Goal: Transaction & Acquisition: Purchase product/service

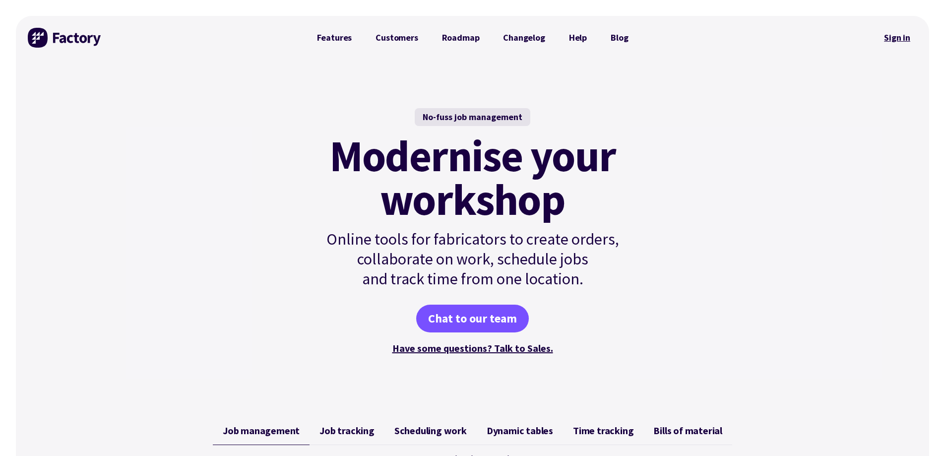
click at [907, 38] on link "Sign in" at bounding box center [897, 37] width 40 height 23
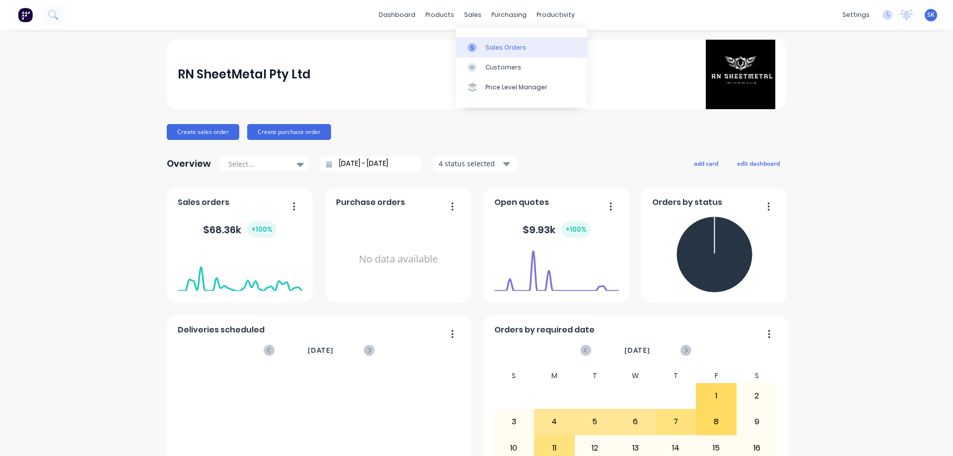
click at [490, 48] on div "Sales Orders" at bounding box center [505, 47] width 41 height 9
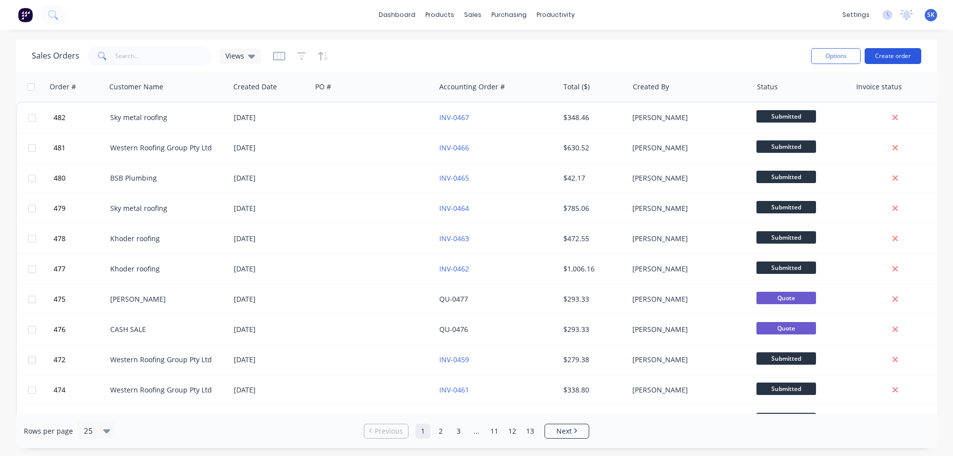
click at [897, 56] on button "Create order" at bounding box center [892, 56] width 57 height 16
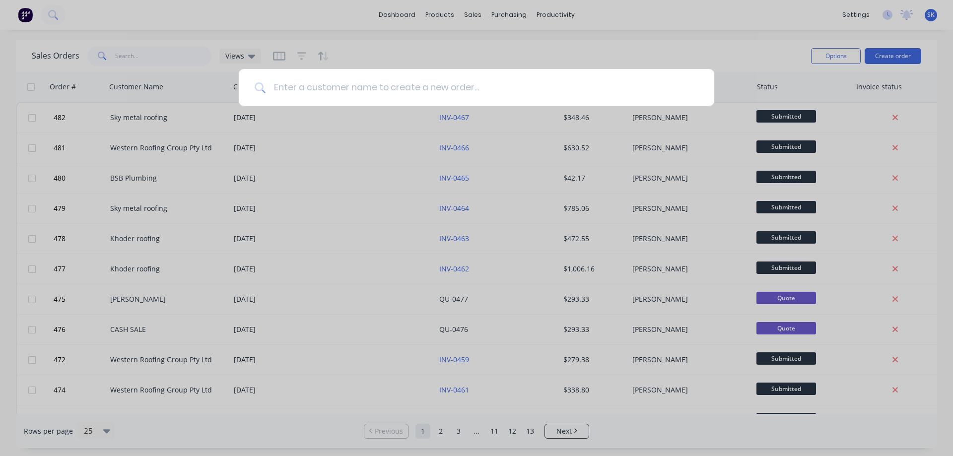
click at [342, 87] on input at bounding box center [481, 87] width 433 height 37
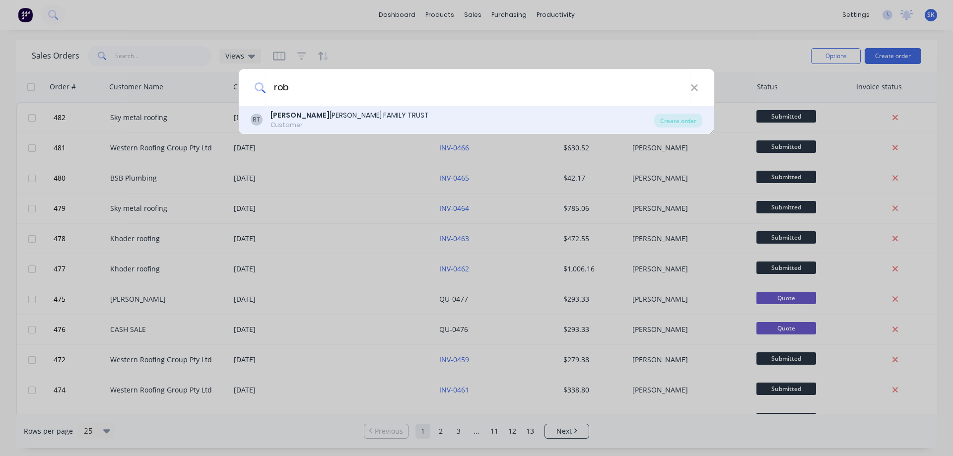
type input "rob"
click at [365, 110] on div "ROB ERT JONES FAMILY TRUST" at bounding box center [349, 115] width 158 height 10
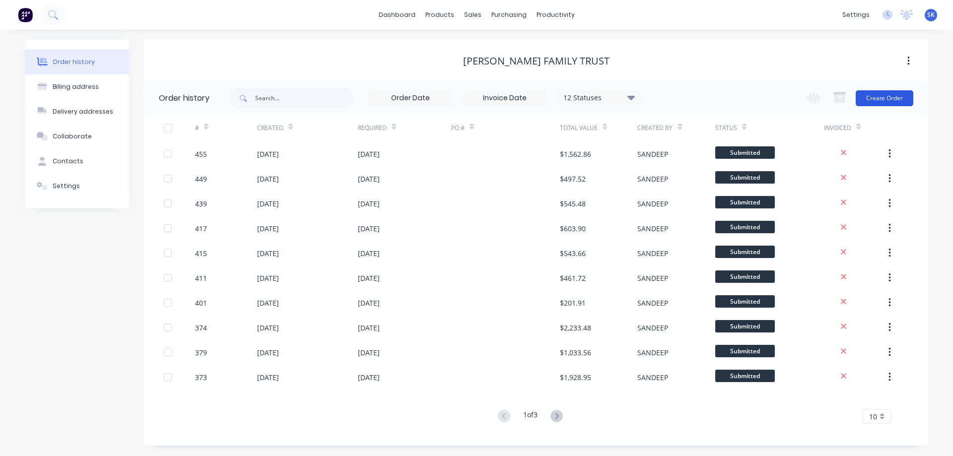
click at [878, 96] on button "Create Order" at bounding box center [884, 98] width 58 height 16
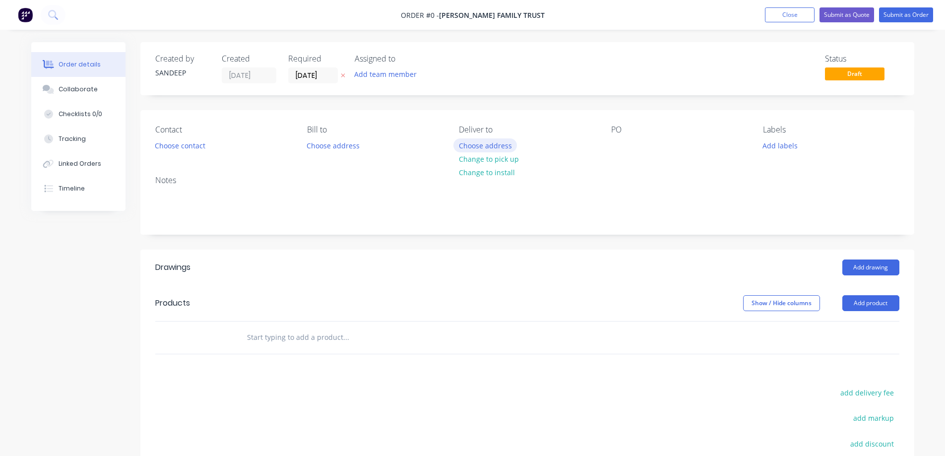
click at [492, 148] on button "Choose address" at bounding box center [486, 144] width 64 height 13
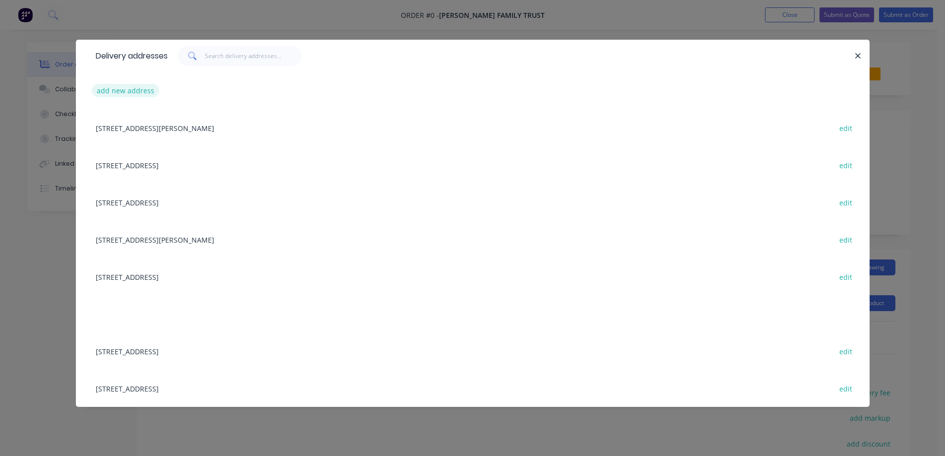
click at [140, 87] on button "add new address" at bounding box center [126, 90] width 68 height 13
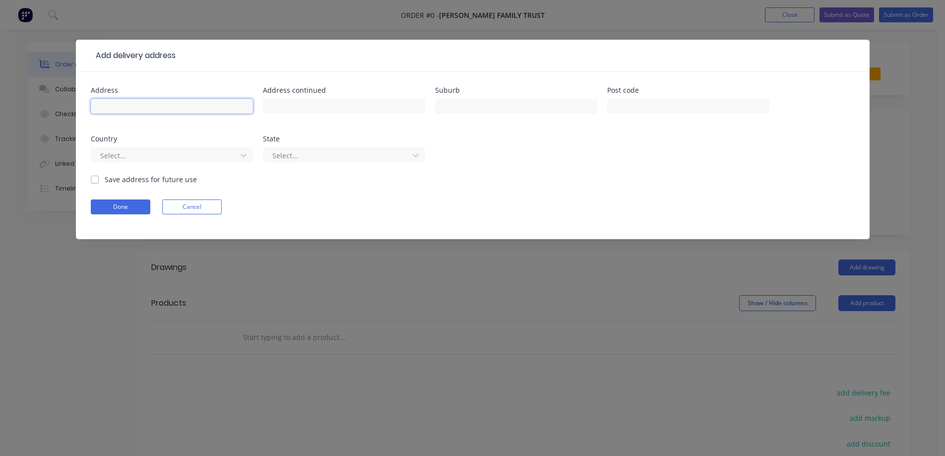
click at [183, 109] on input "text" at bounding box center [172, 106] width 162 height 15
paste input "Lot 1649, Mel Ave"
type input "Lot 1649, Mel Ave"
click at [466, 106] on input "text" at bounding box center [516, 106] width 162 height 15
paste input "TARNEIT"
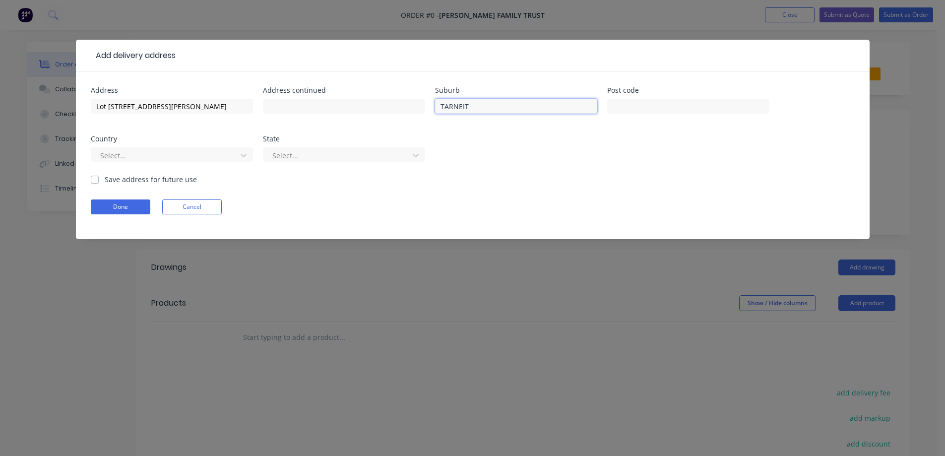
type input "TARNEIT"
click at [648, 106] on input "text" at bounding box center [688, 106] width 162 height 15
paste input "3029"
type input "3029"
click at [209, 159] on div at bounding box center [165, 155] width 132 height 12
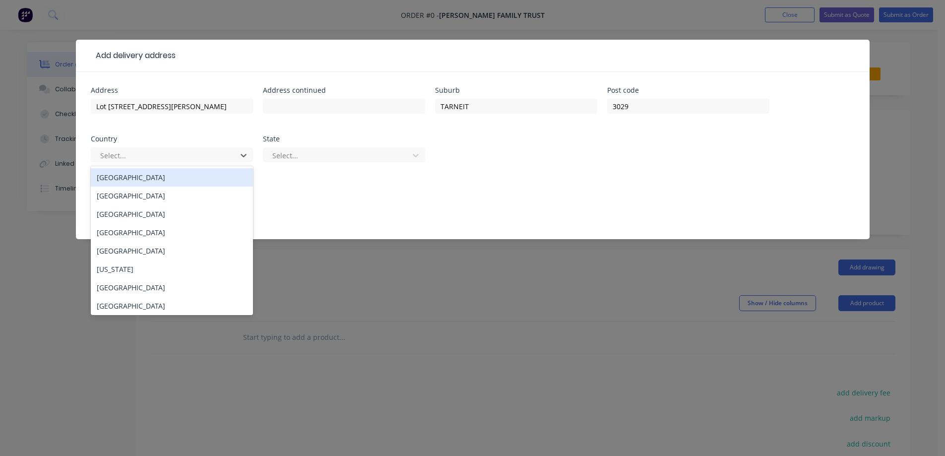
click at [190, 178] on div "Australia" at bounding box center [172, 177] width 162 height 18
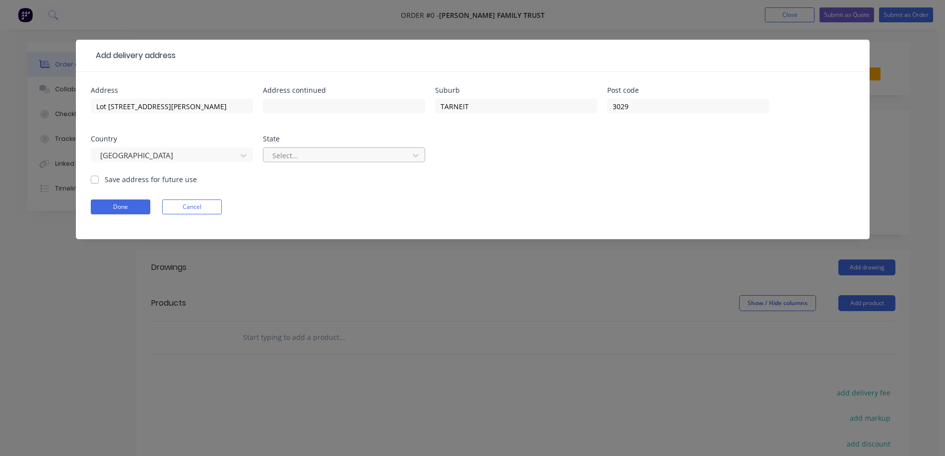
click at [334, 156] on div at bounding box center [337, 155] width 132 height 12
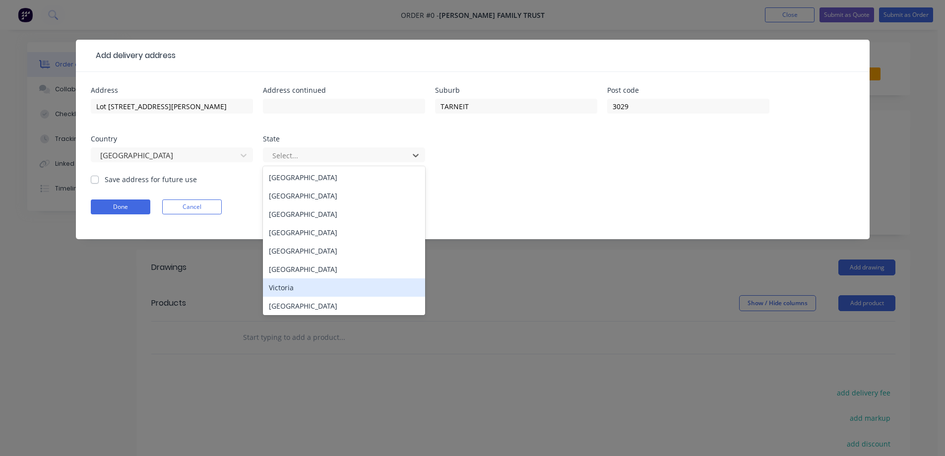
click at [320, 282] on div "Victoria" at bounding box center [344, 287] width 162 height 18
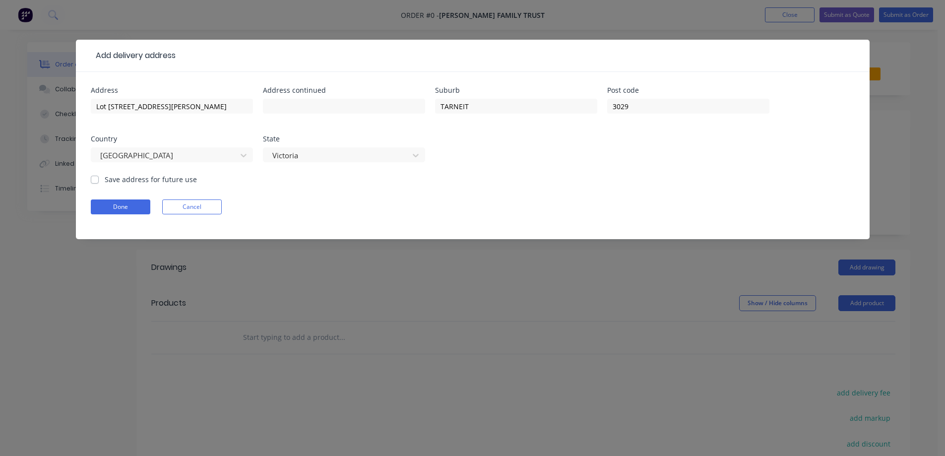
click at [175, 184] on label "Save address for future use" at bounding box center [151, 179] width 92 height 10
click at [99, 184] on input "Save address for future use" at bounding box center [95, 178] width 8 height 9
checkbox input "true"
click at [133, 209] on button "Done" at bounding box center [121, 206] width 60 height 15
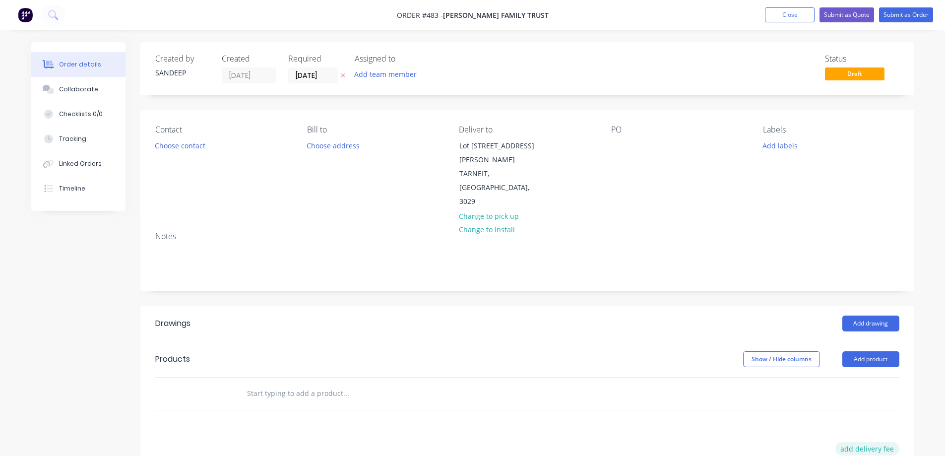
click at [852, 442] on button "add delivery fee" at bounding box center [868, 448] width 64 height 13
type input "50"
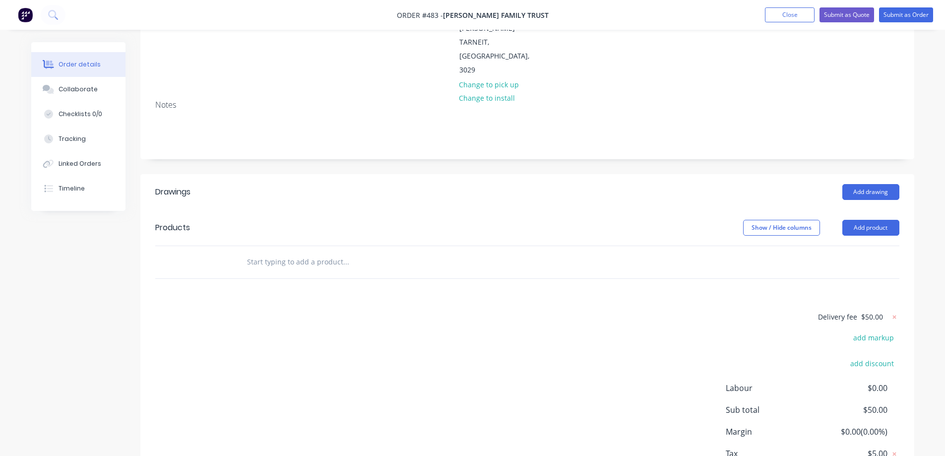
scroll to position [149, 0]
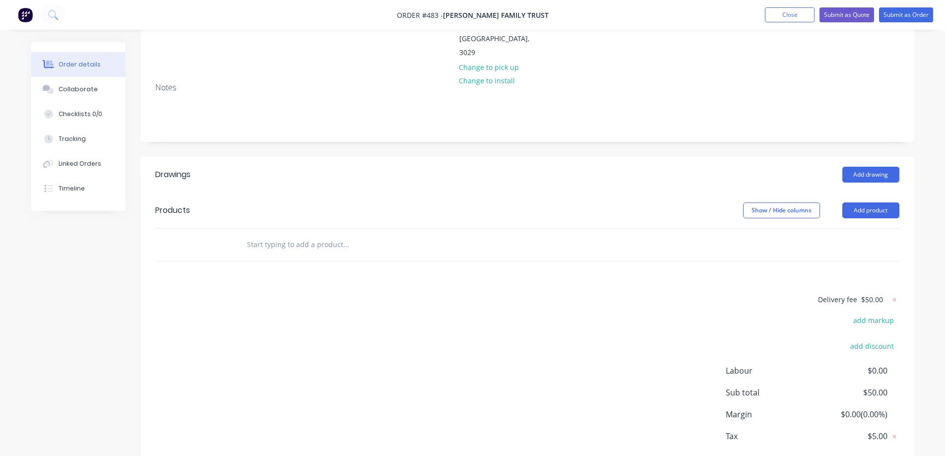
click at [302, 235] on input "text" at bounding box center [346, 245] width 198 height 20
click at [862, 202] on button "Add product" at bounding box center [871, 210] width 57 height 16
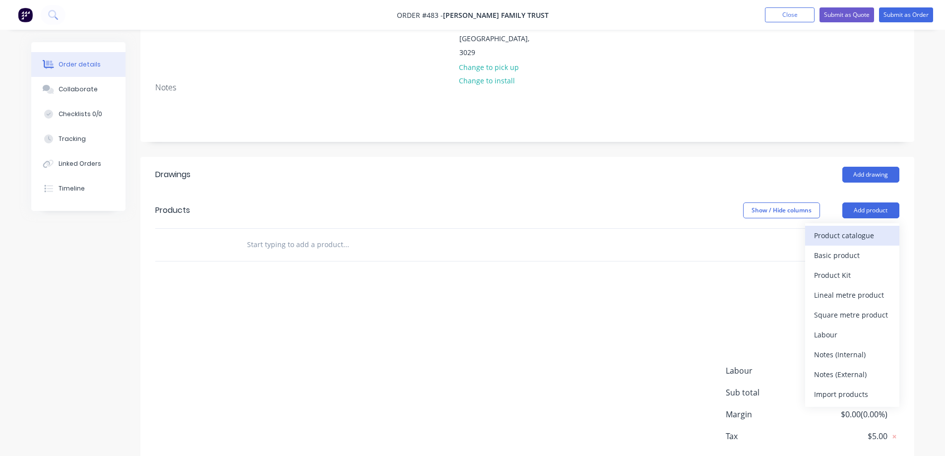
click at [834, 228] on div "Product catalogue" at bounding box center [852, 235] width 76 height 14
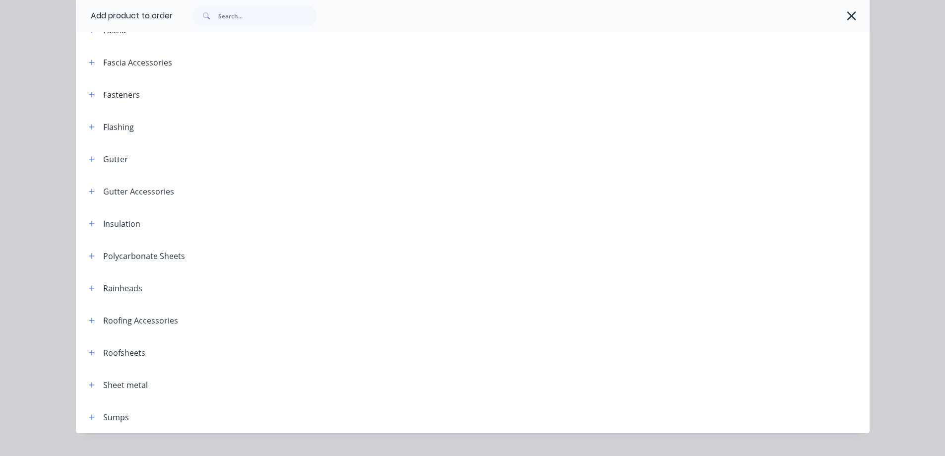
scroll to position [198, 0]
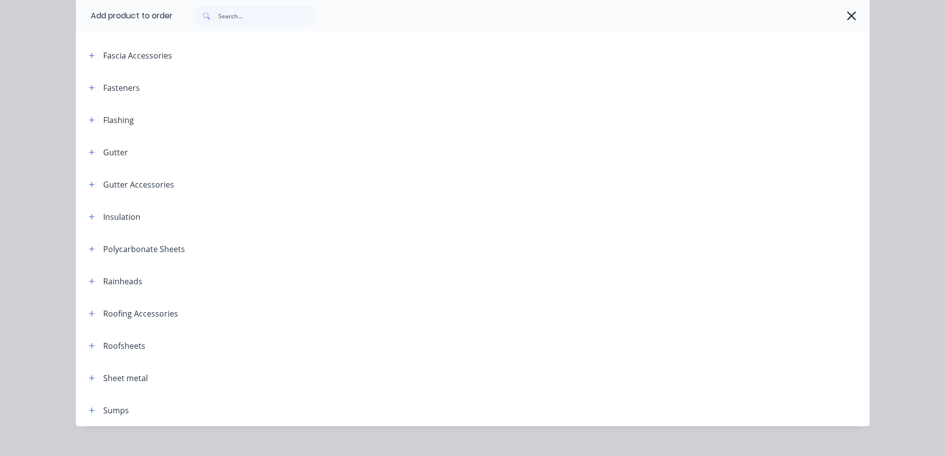
click at [81, 315] on div "Roofing Accessories" at bounding box center [129, 313] width 97 height 12
click at [89, 312] on icon "button" at bounding box center [92, 313] width 6 height 7
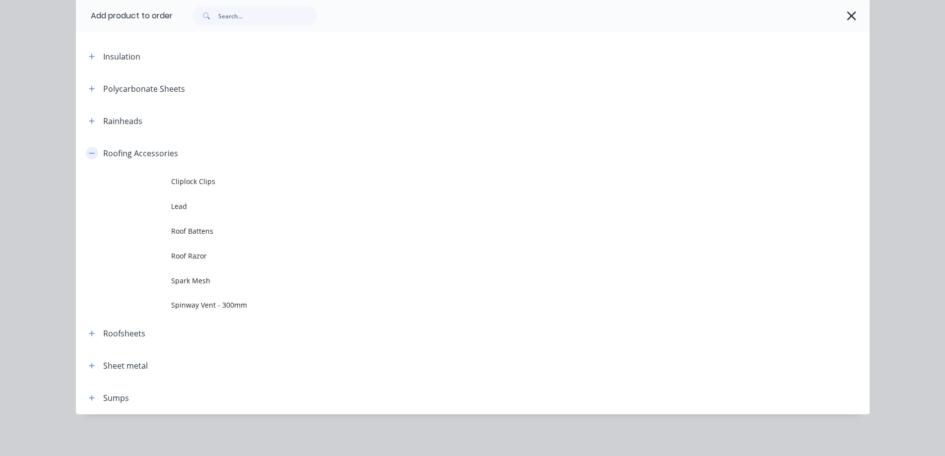
scroll to position [361, 0]
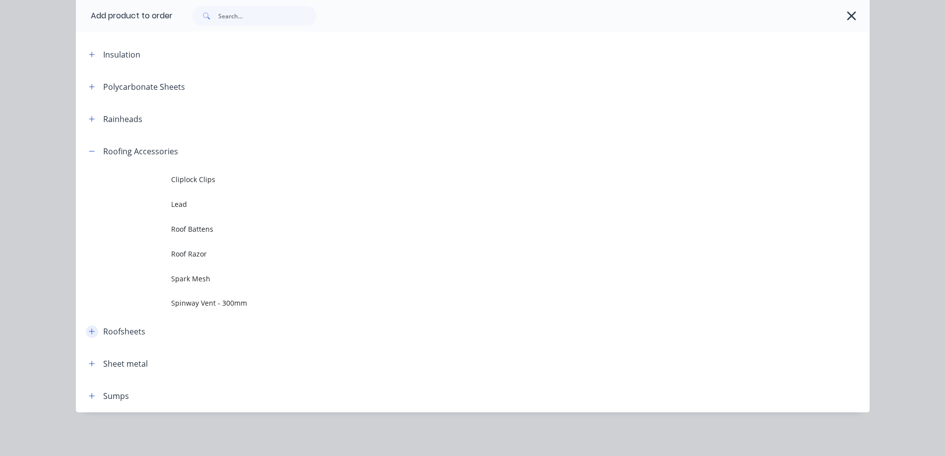
click at [92, 329] on button "button" at bounding box center [92, 332] width 12 height 12
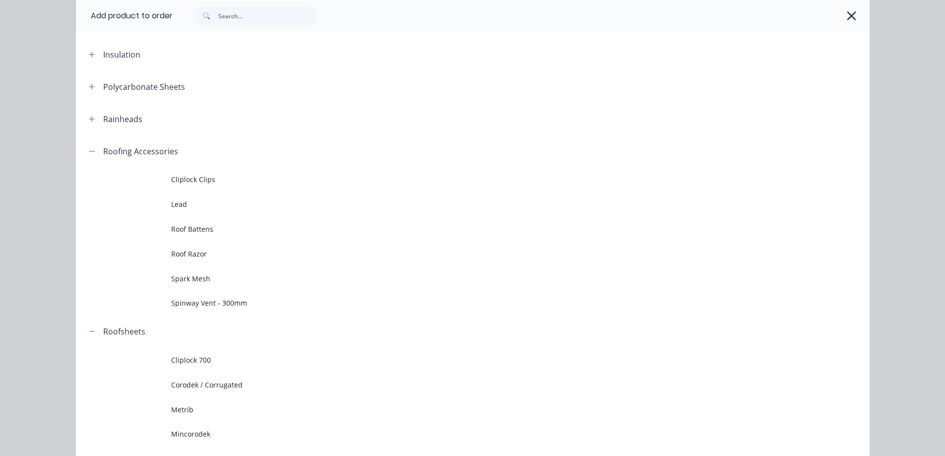
scroll to position [162, 0]
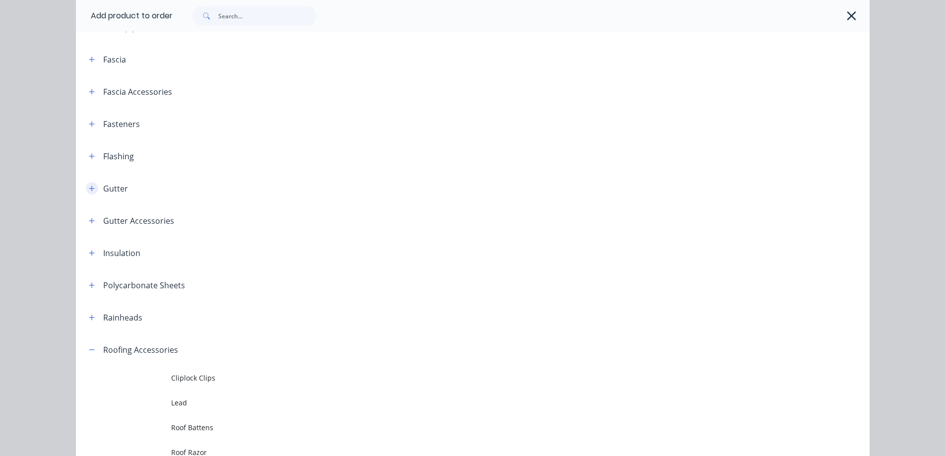
click at [90, 190] on icon "button" at bounding box center [92, 188] width 6 height 7
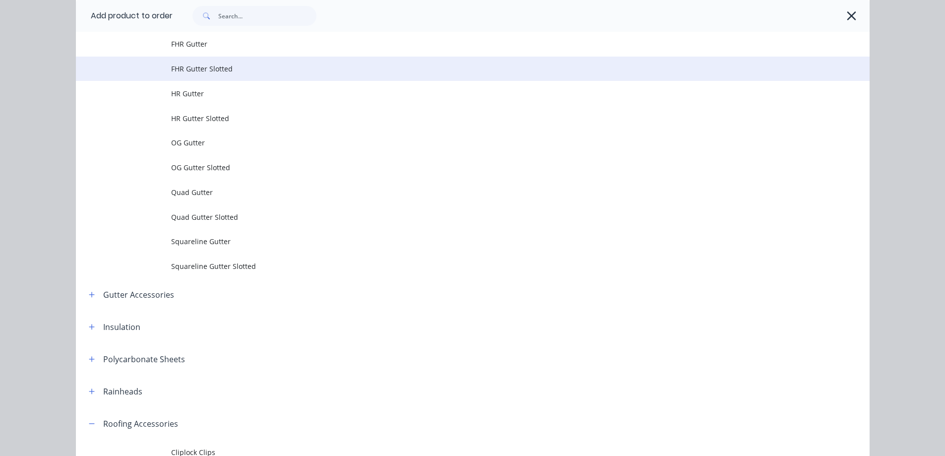
scroll to position [361, 0]
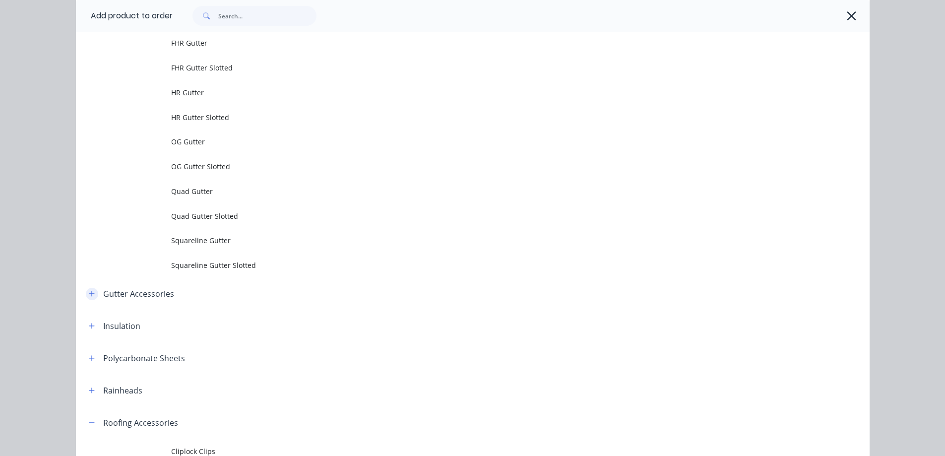
click at [89, 292] on icon "button" at bounding box center [92, 293] width 6 height 7
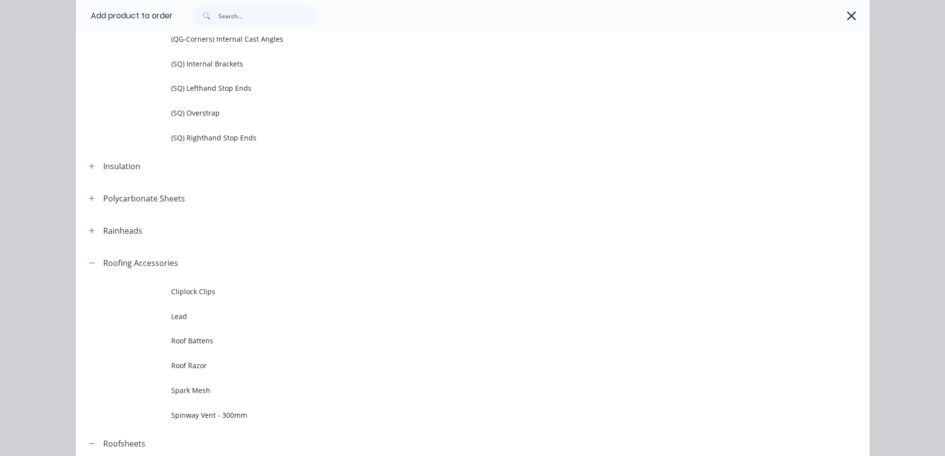
scroll to position [977, 0]
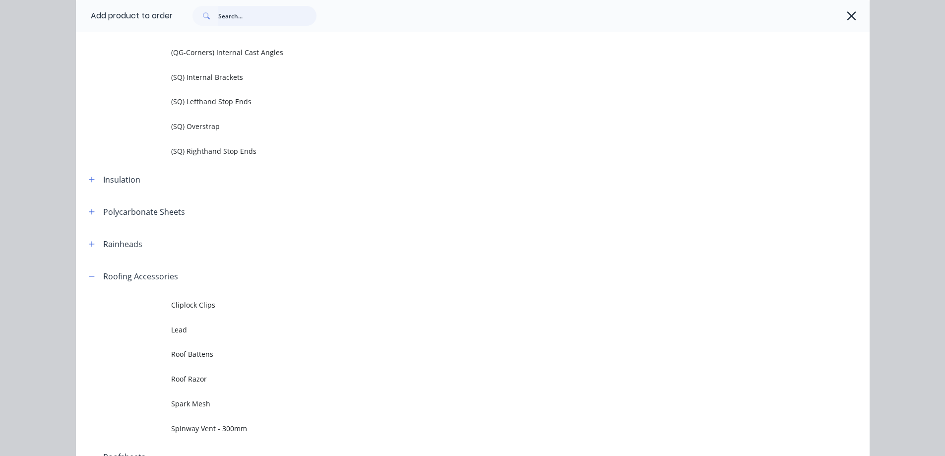
click at [224, 21] on input "text" at bounding box center [267, 16] width 98 height 20
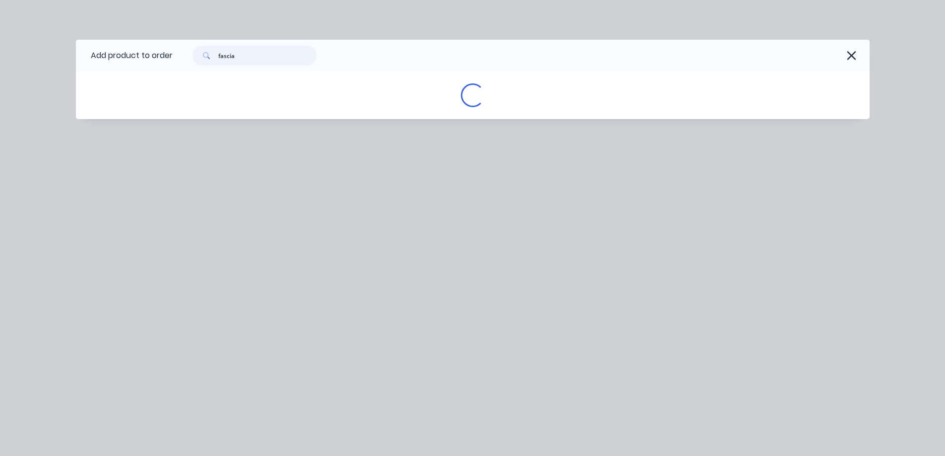
scroll to position [0, 0]
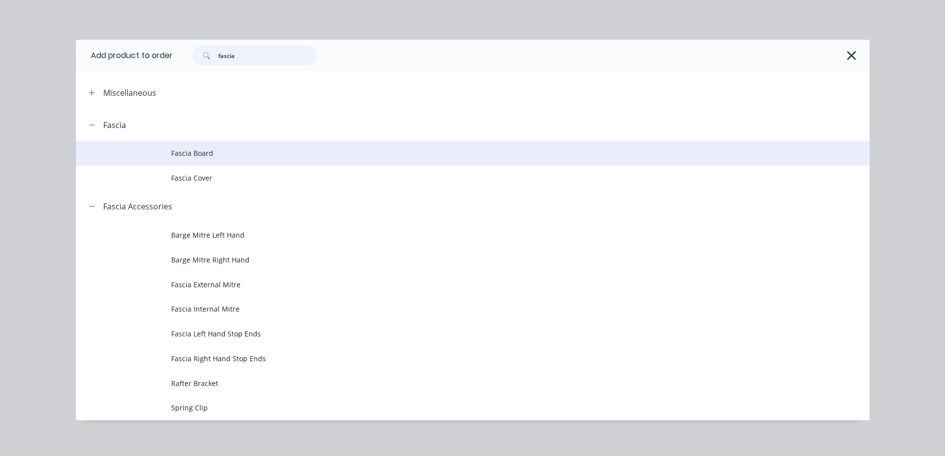
type input "fascia"
click at [159, 155] on td at bounding box center [123, 153] width 95 height 25
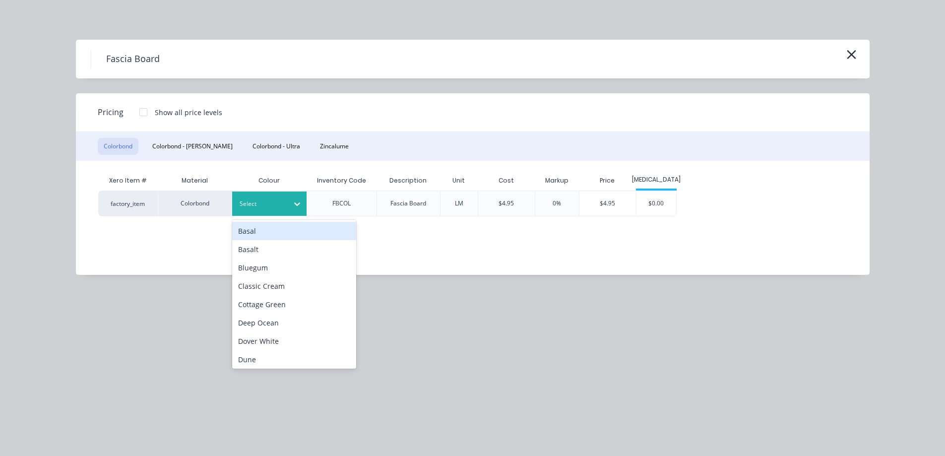
click at [262, 211] on div "Select" at bounding box center [269, 204] width 74 height 24
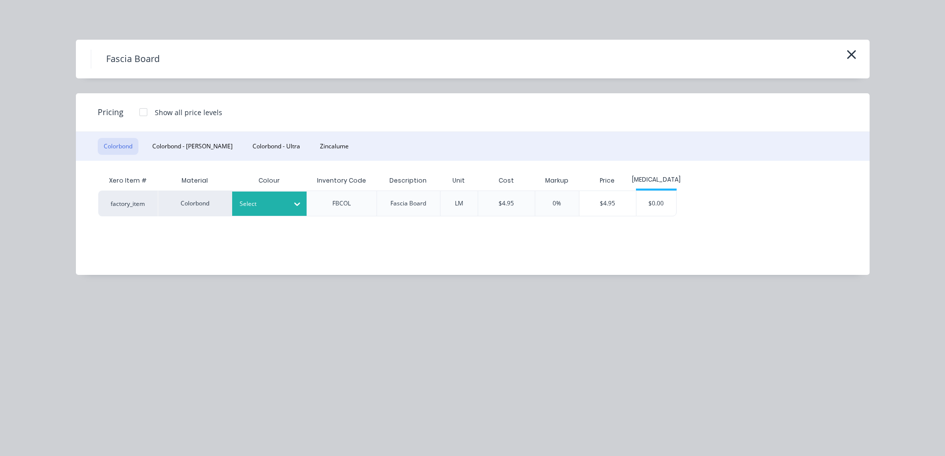
click at [269, 210] on div "Select" at bounding box center [261, 203] width 56 height 13
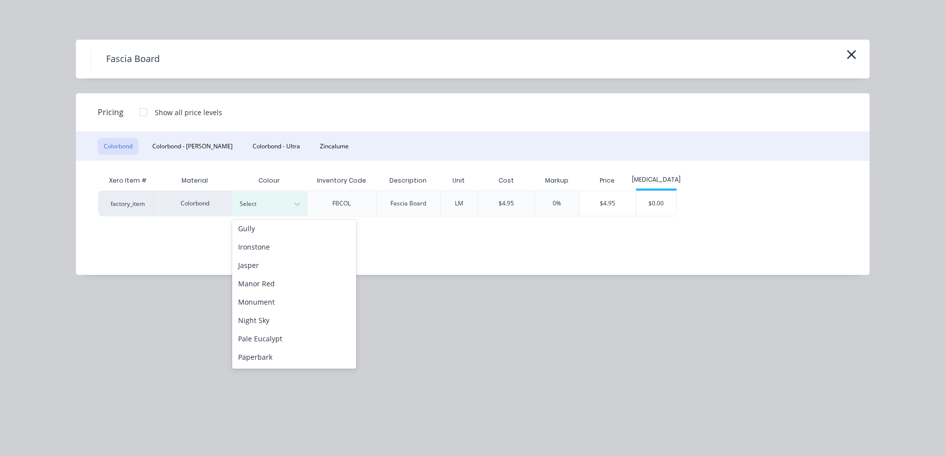
scroll to position [198, 0]
click at [265, 262] on div "Monument" at bounding box center [294, 271] width 124 height 18
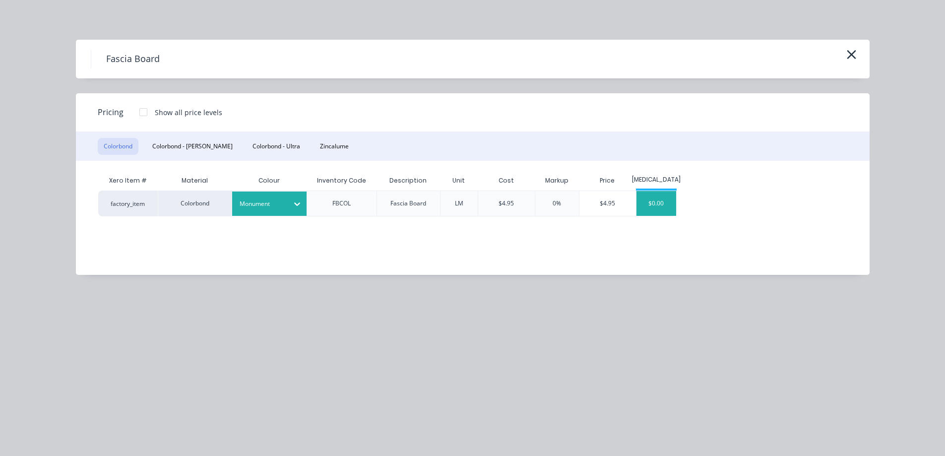
click at [653, 206] on div "$0.00" at bounding box center [657, 203] width 40 height 25
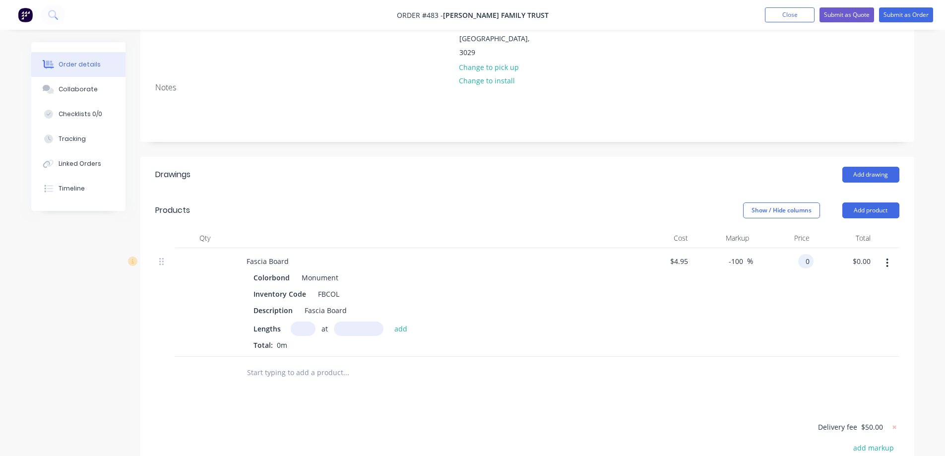
click at [800, 254] on div "0 0" at bounding box center [805, 261] width 15 height 14
type input "$0.00"
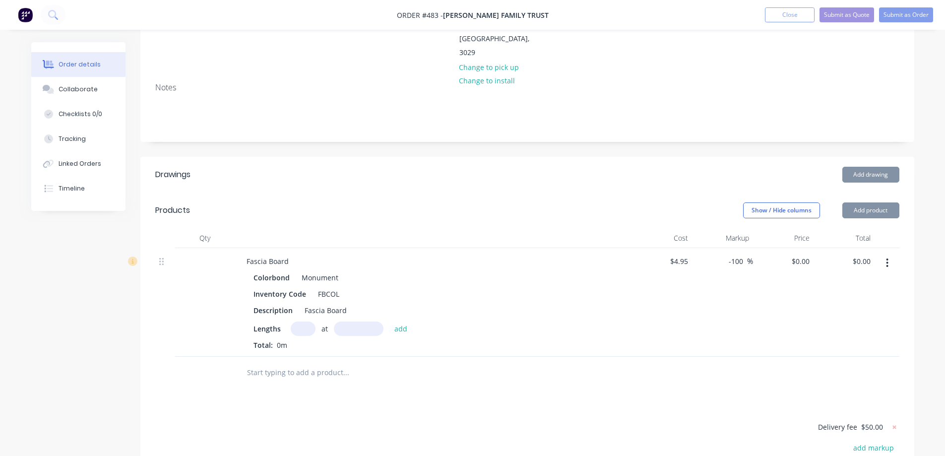
drag, startPoint x: 743, startPoint y: 225, endPoint x: 704, endPoint y: 225, distance: 39.7
click at [704, 248] on div "-100 -100 %" at bounding box center [722, 302] width 61 height 109
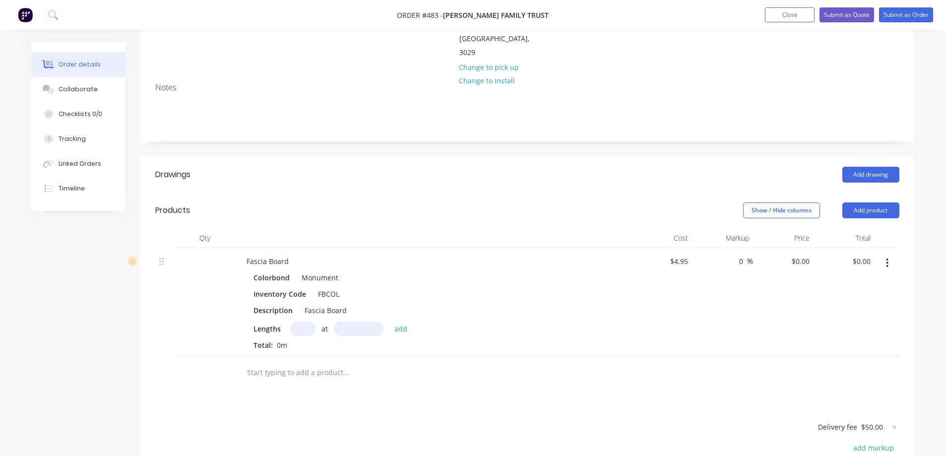
type input "0"
type input "$4.95"
click at [682, 274] on div "$4.95 $4.95" at bounding box center [662, 302] width 61 height 109
click at [304, 322] on input "text" at bounding box center [303, 329] width 25 height 14
type input "3"
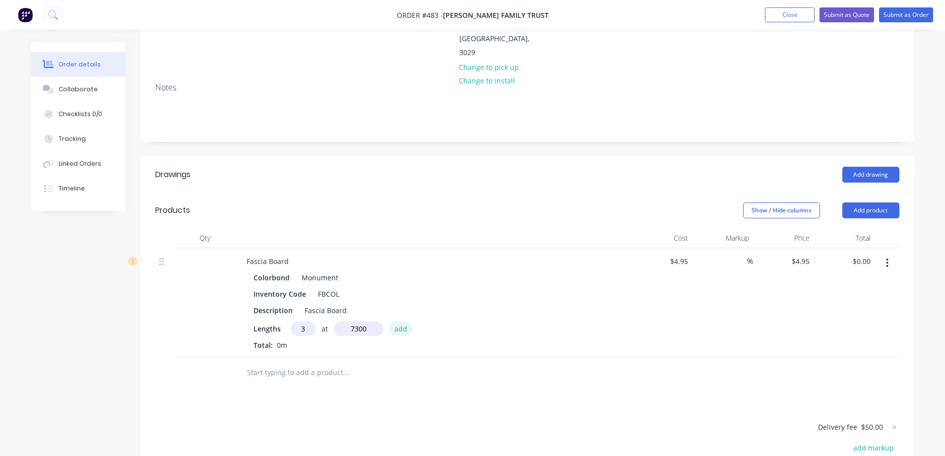
type input "7300mm"
click at [406, 322] on button "add" at bounding box center [401, 328] width 23 height 13
type input "$108.41"
type input "3"
type input "7000mm"
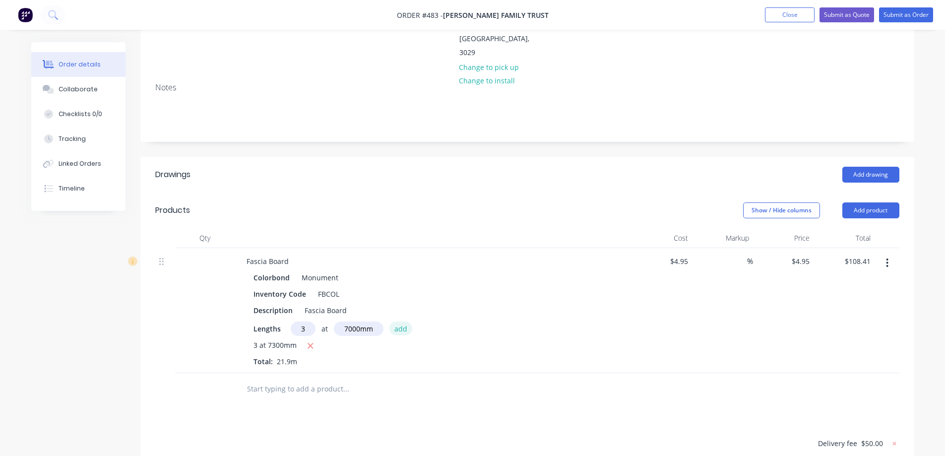
click at [406, 322] on button "add" at bounding box center [401, 328] width 23 height 13
type input "$212.36"
type input "1"
type input "6600mm"
click at [406, 322] on button "add" at bounding box center [401, 328] width 23 height 13
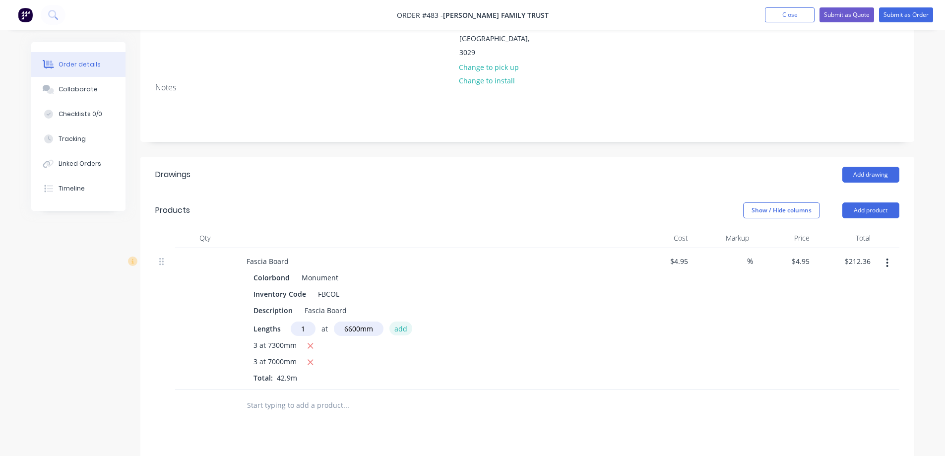
type input "$245.03"
type input "1"
type input "4300mm"
click at [406, 322] on button "add" at bounding box center [401, 328] width 23 height 13
type input "$266.31"
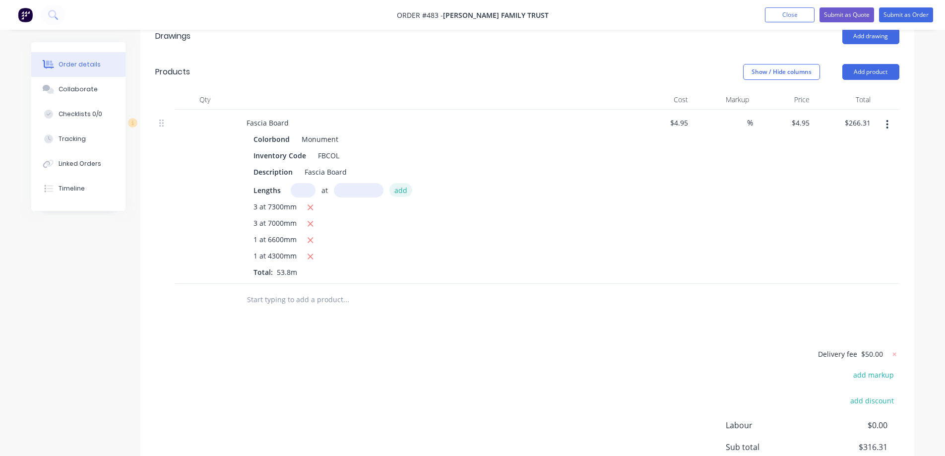
scroll to position [298, 0]
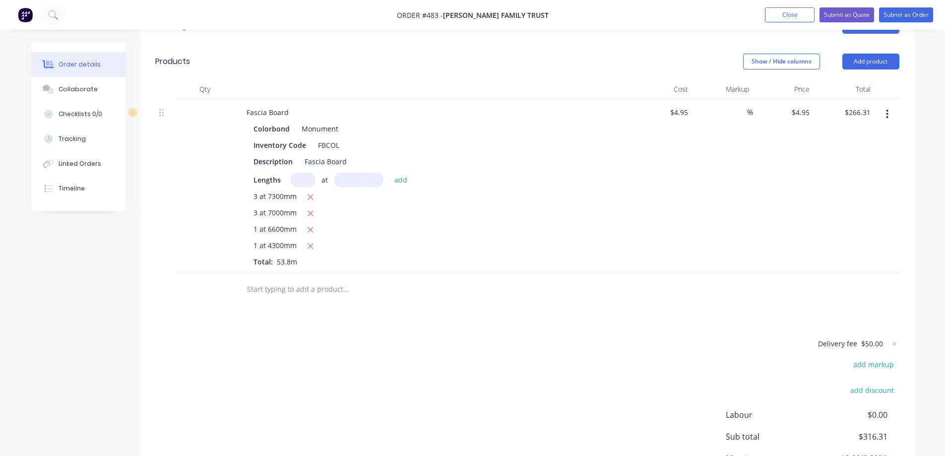
click at [304, 279] on input "text" at bounding box center [346, 289] width 198 height 20
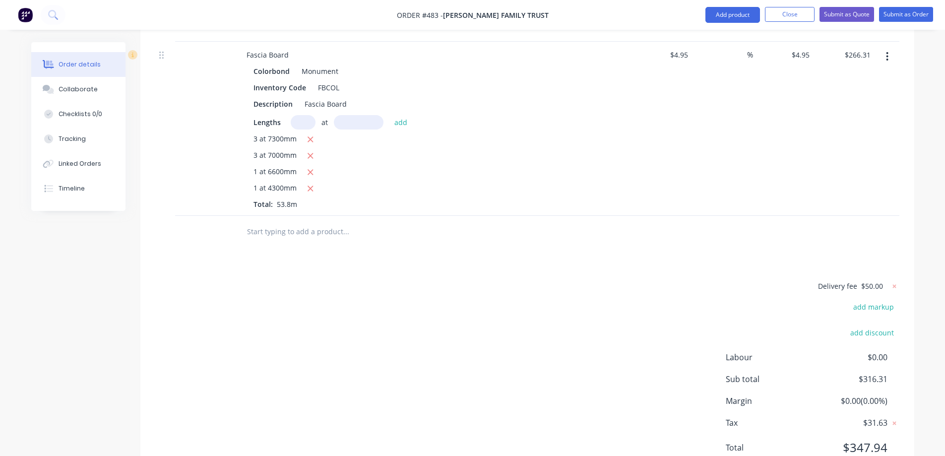
scroll to position [357, 0]
click at [732, 16] on button "Add product" at bounding box center [733, 15] width 55 height 16
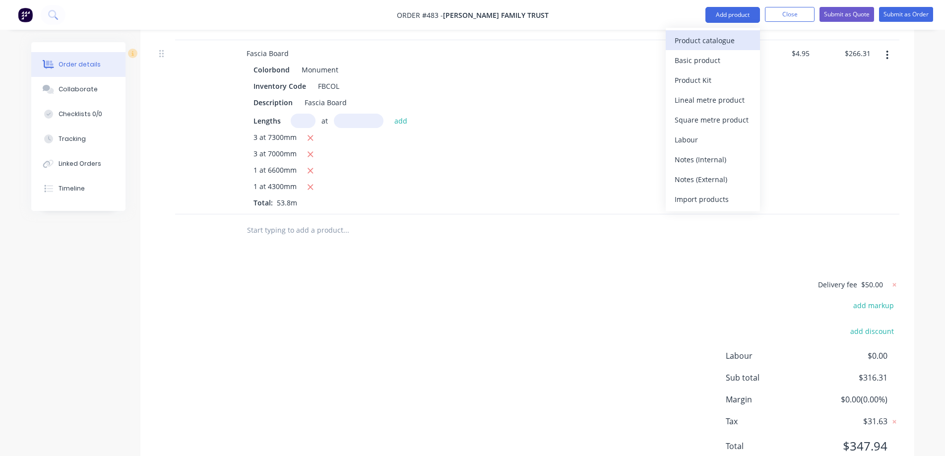
click at [717, 48] on button "Product catalogue" at bounding box center [713, 40] width 94 height 20
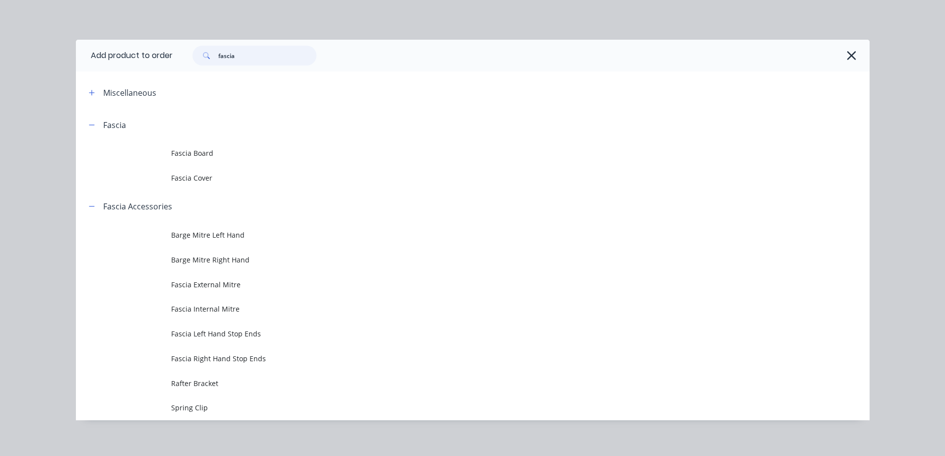
drag, startPoint x: 242, startPoint y: 62, endPoint x: 192, endPoint y: 55, distance: 50.6
click at [193, 55] on div "fascia" at bounding box center [255, 56] width 124 height 20
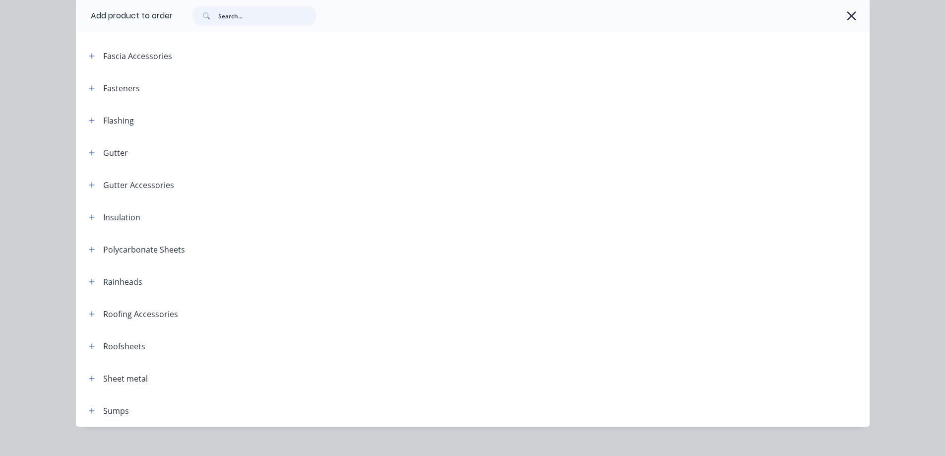
scroll to position [198, 0]
click at [92, 150] on button "button" at bounding box center [92, 152] width 12 height 12
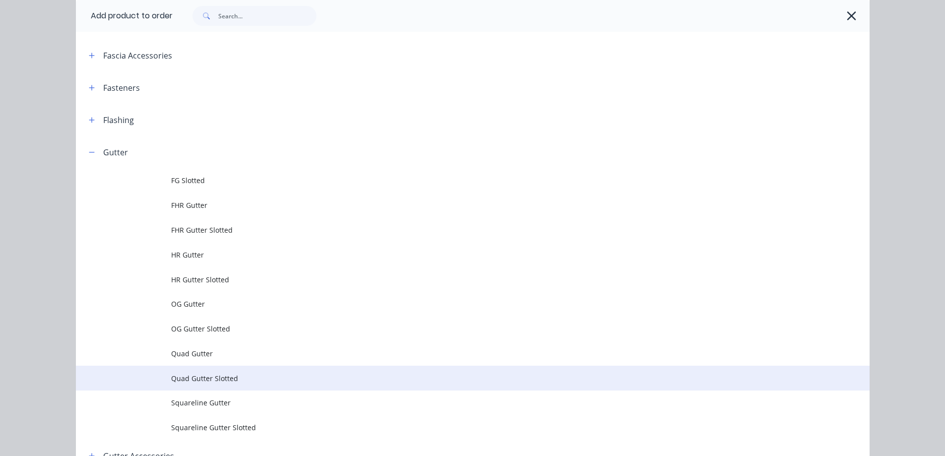
click at [205, 378] on span "Quad Gutter Slotted" at bounding box center [450, 378] width 559 height 10
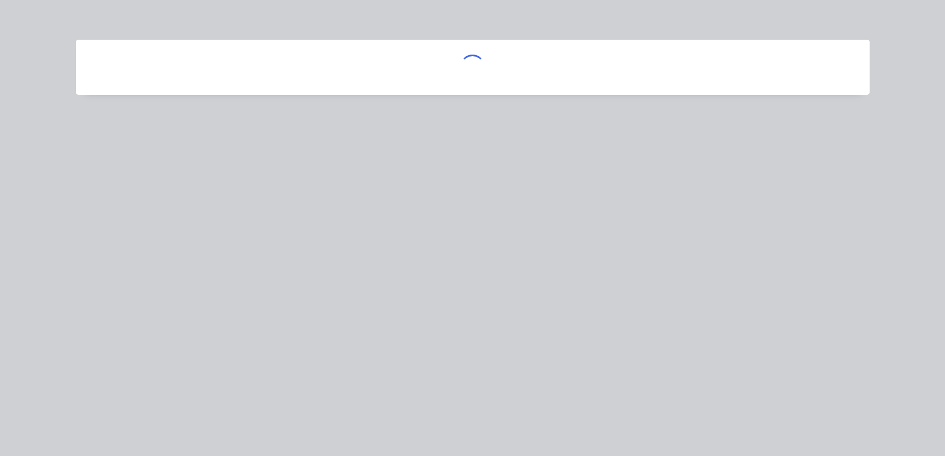
scroll to position [0, 0]
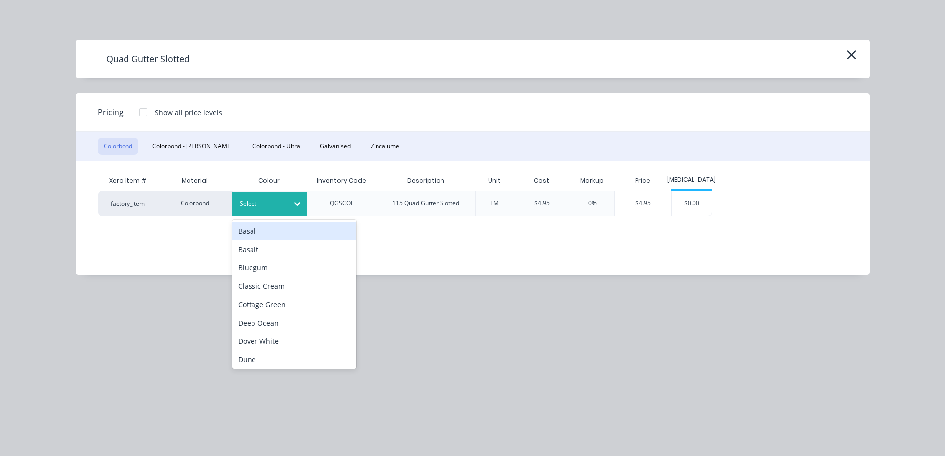
click at [243, 204] on div at bounding box center [262, 203] width 45 height 11
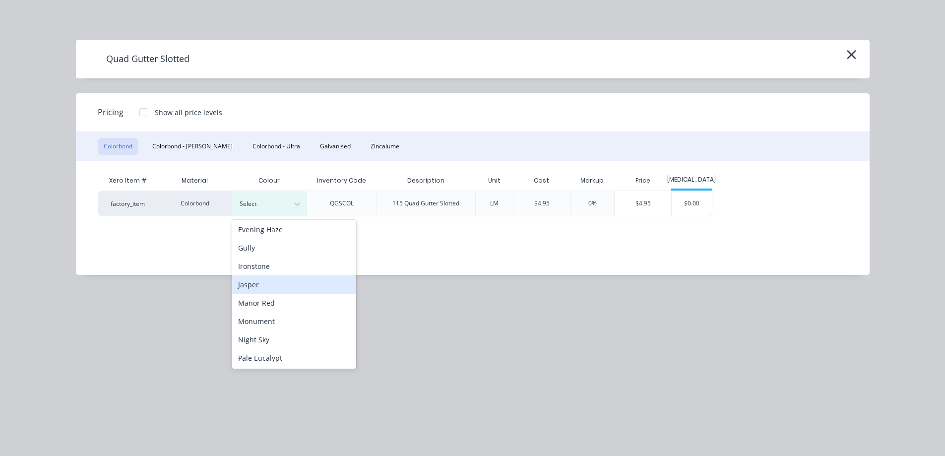
scroll to position [149, 0]
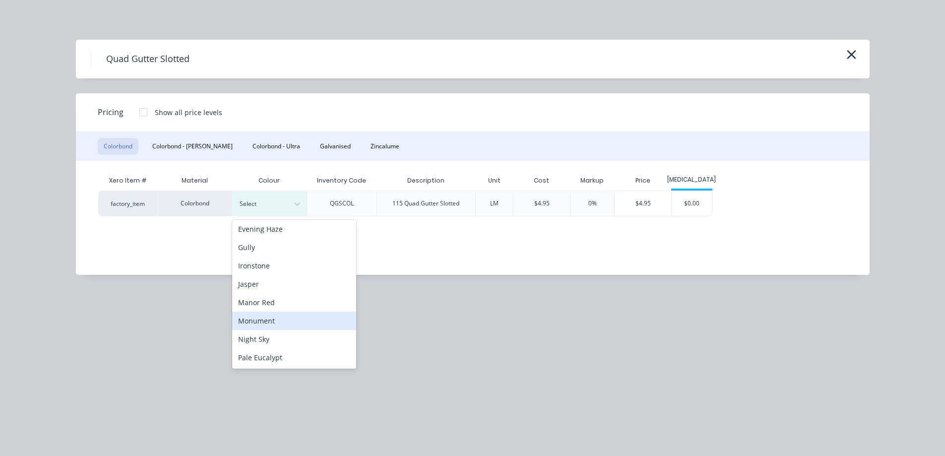
click at [271, 326] on div "Monument" at bounding box center [294, 321] width 124 height 18
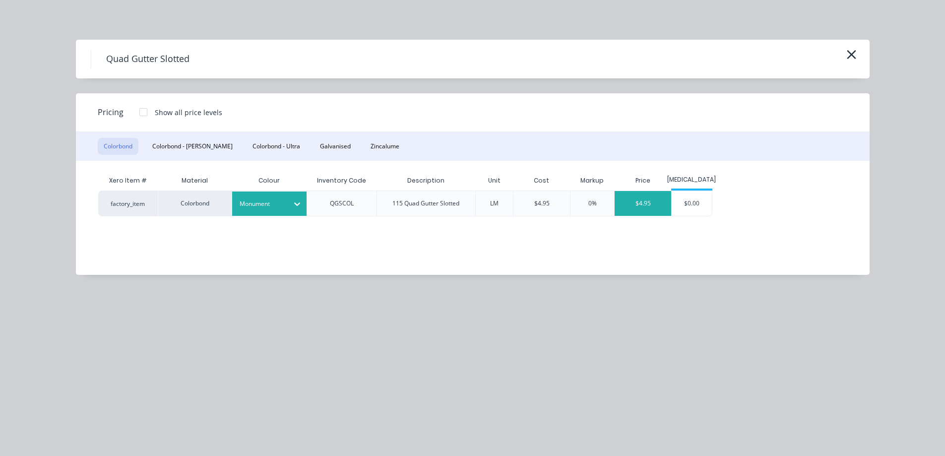
click at [648, 205] on div "$4.95" at bounding box center [643, 203] width 57 height 25
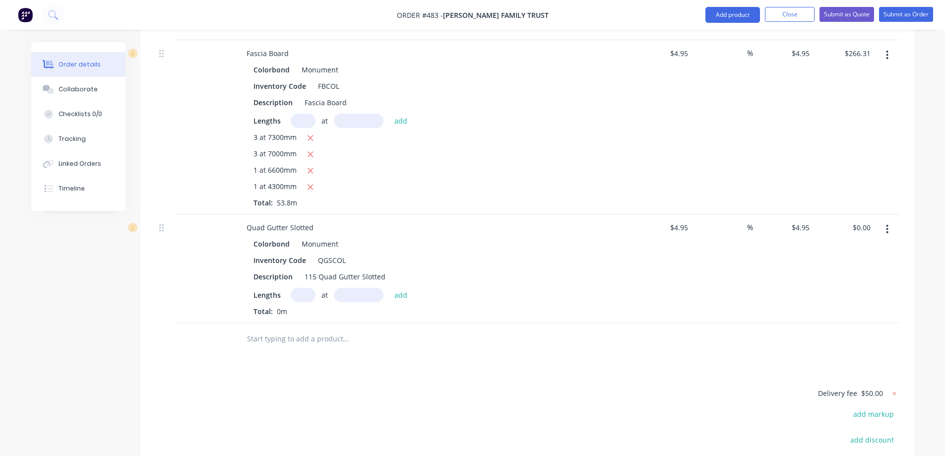
click at [299, 288] on input "text" at bounding box center [303, 295] width 25 height 14
type input "3"
type input "7500mm"
click at [405, 288] on button "add" at bounding box center [401, 294] width 23 height 13
type input "$111.38"
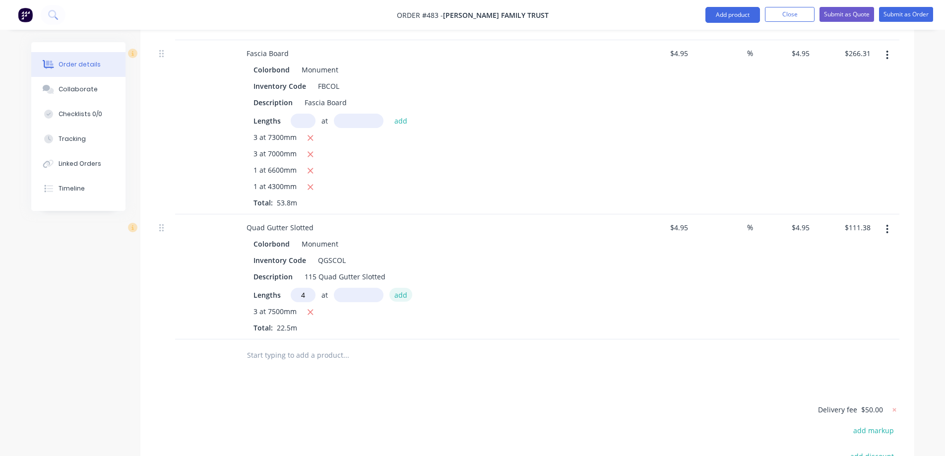
type input "4"
type input "7200mm"
click at [405, 288] on button "add" at bounding box center [401, 294] width 23 height 13
type input "$253.94"
type input "1"
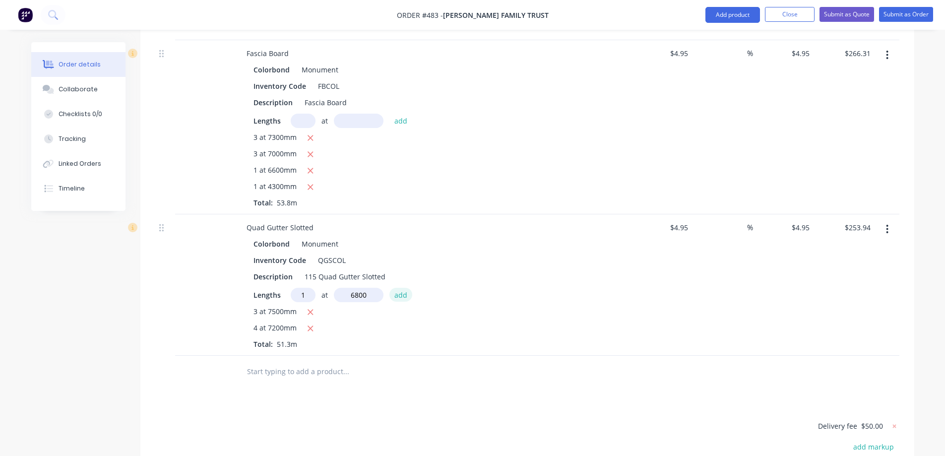
type input "6800mm"
click at [405, 288] on button "add" at bounding box center [401, 294] width 23 height 13
type input "$287.60"
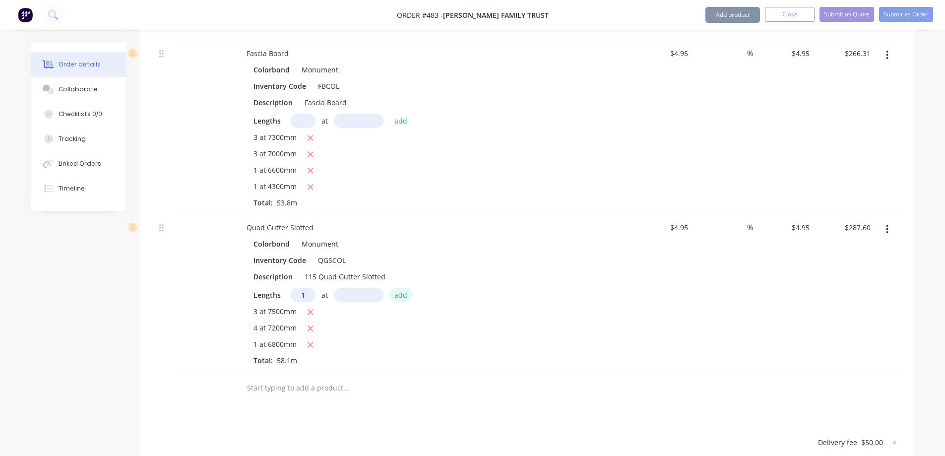
type input "1"
type input "4600mm"
click at [405, 288] on button "add" at bounding box center [401, 294] width 23 height 13
type input "$310.37"
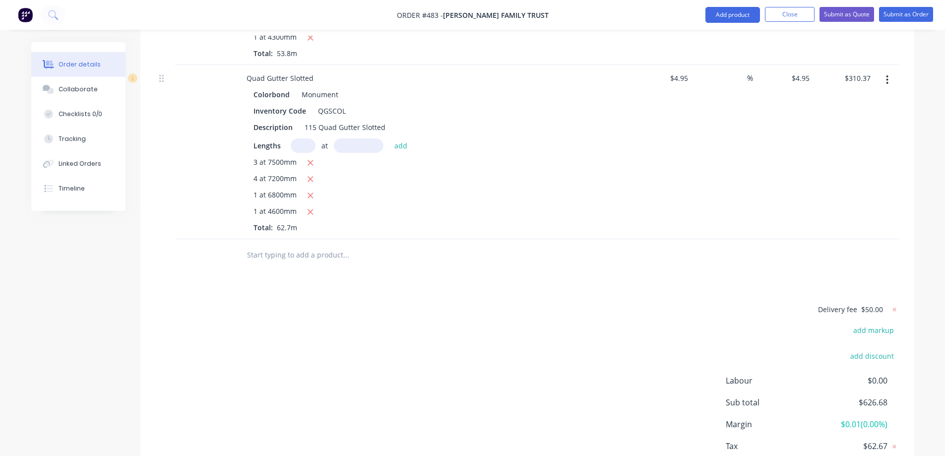
scroll to position [531, 0]
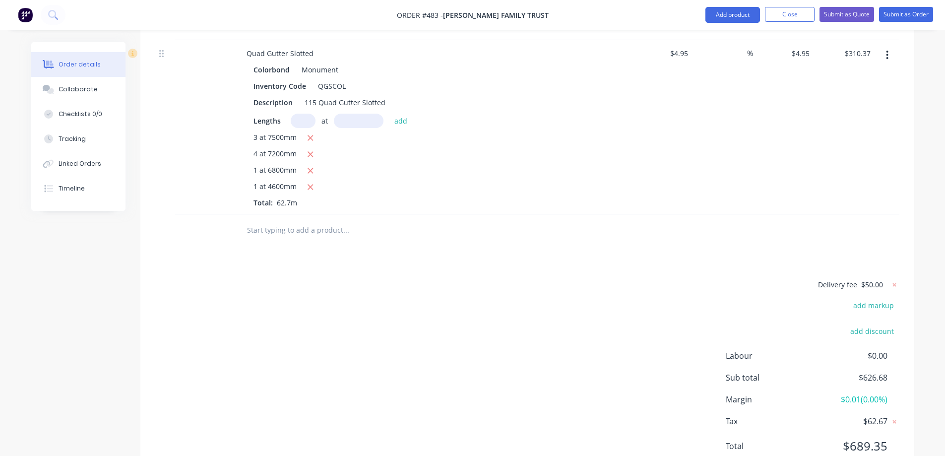
click at [265, 220] on input "text" at bounding box center [346, 230] width 198 height 20
click at [727, 17] on button "Add product" at bounding box center [733, 15] width 55 height 16
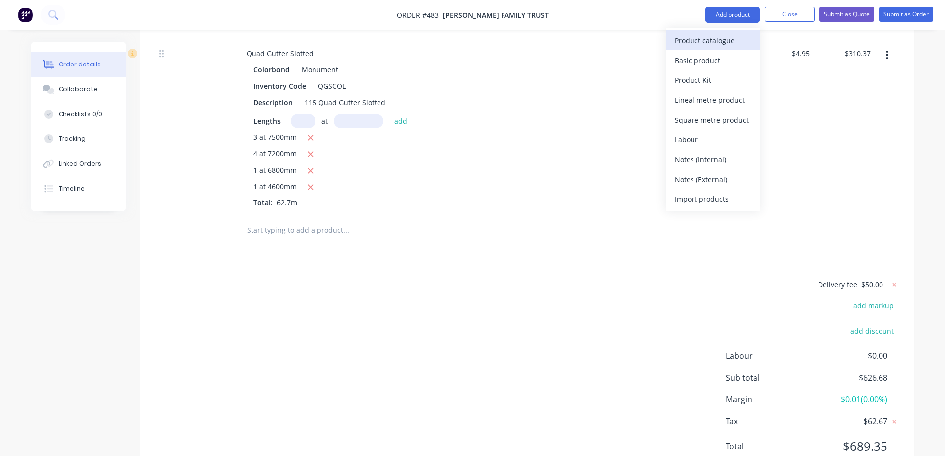
click at [726, 37] on div "Product catalogue" at bounding box center [713, 40] width 76 height 14
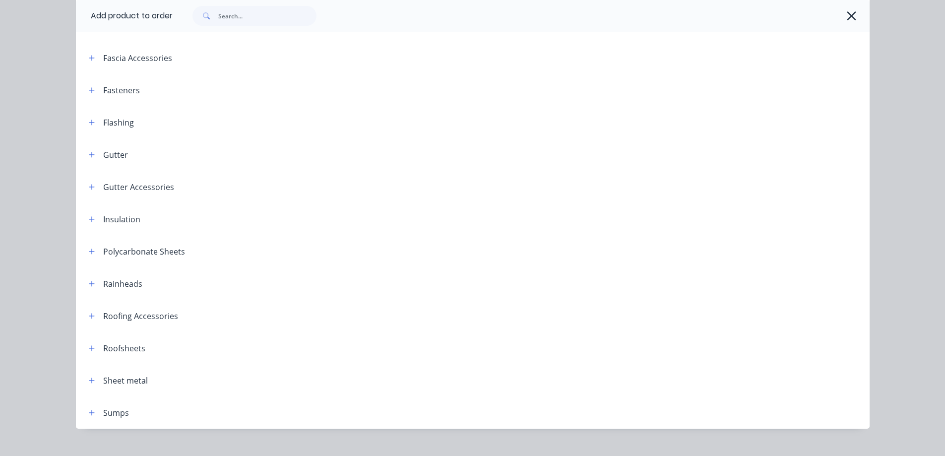
scroll to position [198, 0]
click at [90, 181] on icon "button" at bounding box center [92, 184] width 6 height 7
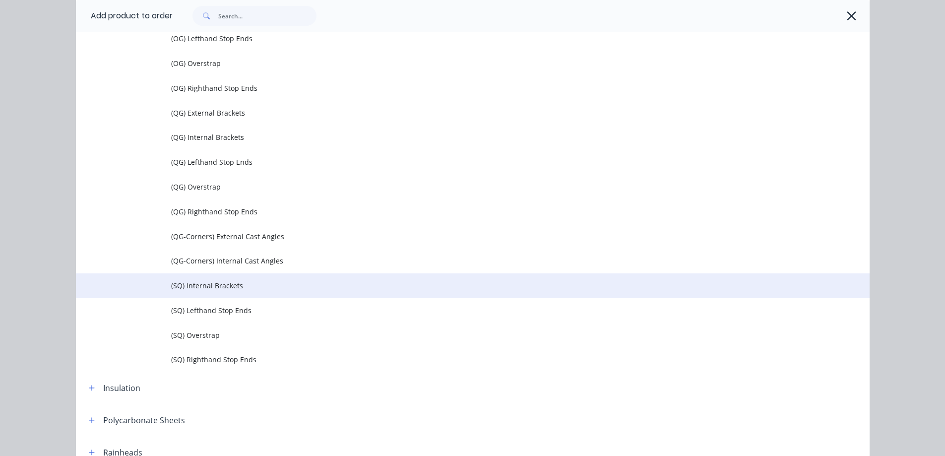
scroll to position [447, 0]
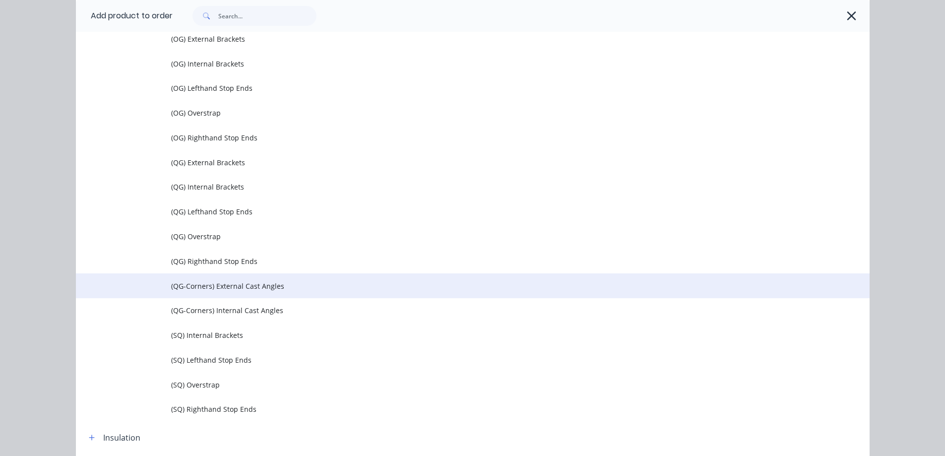
click at [269, 284] on span "(QG-Corners) External Cast Angles" at bounding box center [450, 286] width 559 height 10
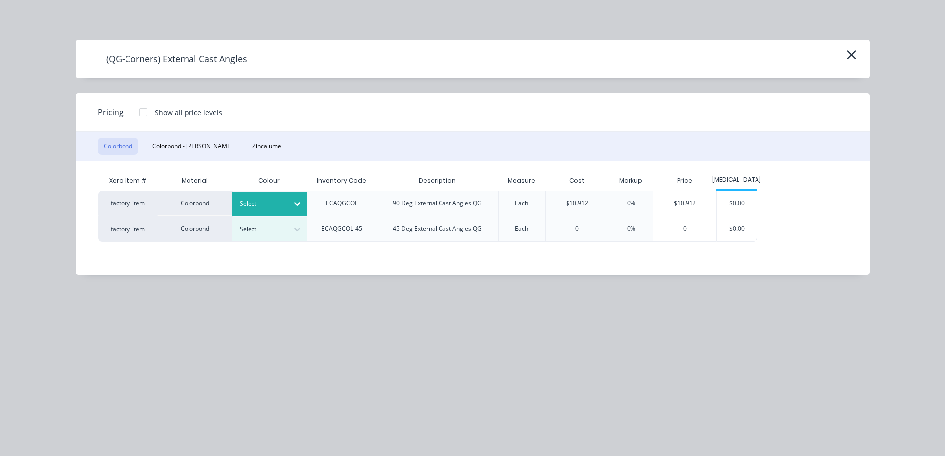
click at [283, 201] on div at bounding box center [262, 203] width 45 height 11
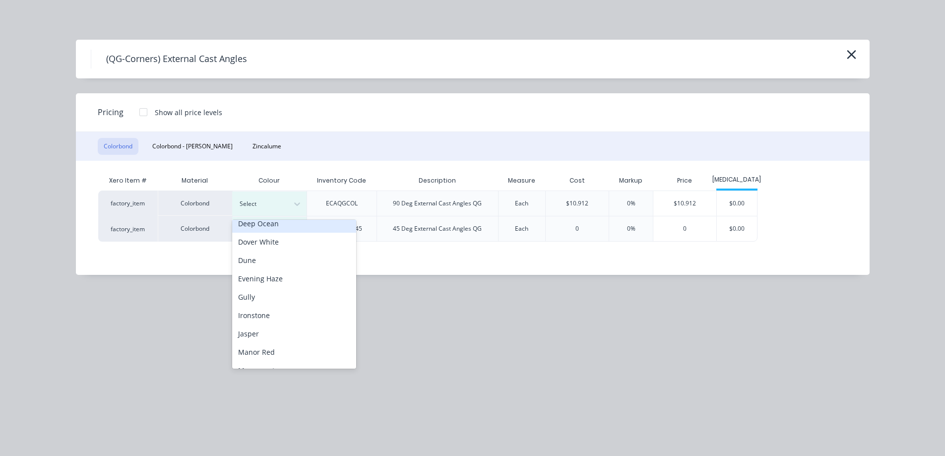
scroll to position [149, 0]
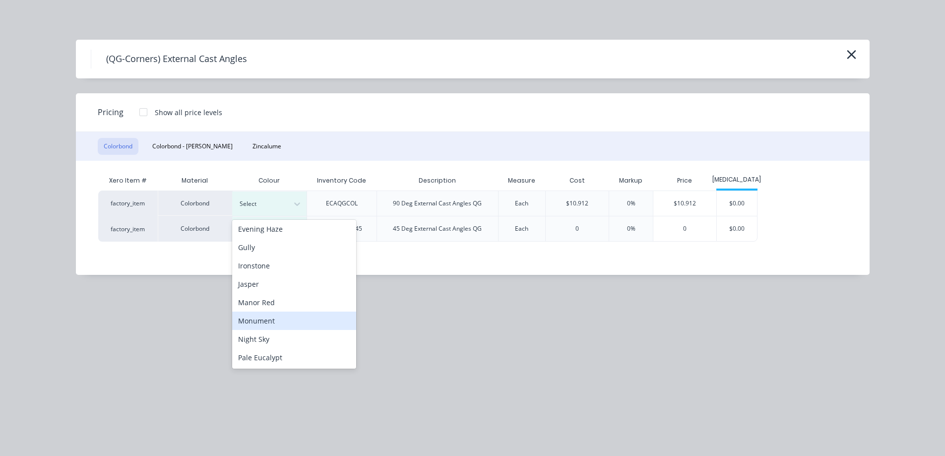
click at [261, 315] on div "Monument" at bounding box center [294, 321] width 124 height 18
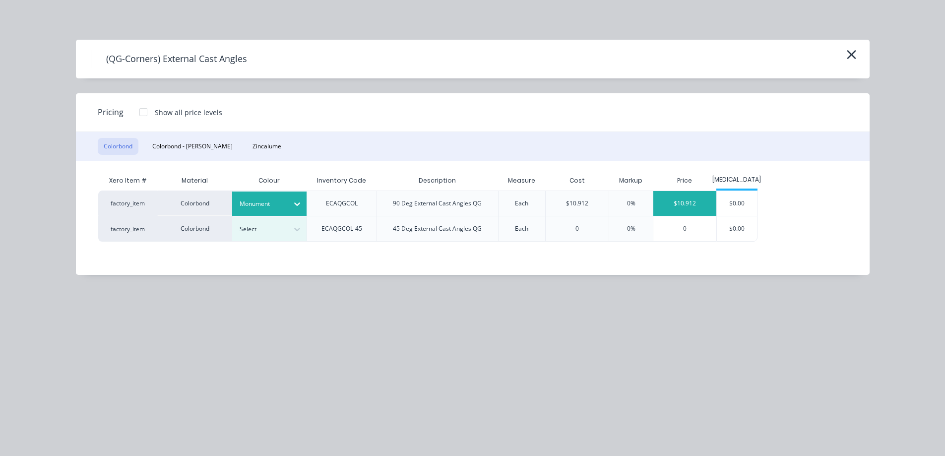
click at [672, 208] on div "$10.912" at bounding box center [684, 203] width 63 height 25
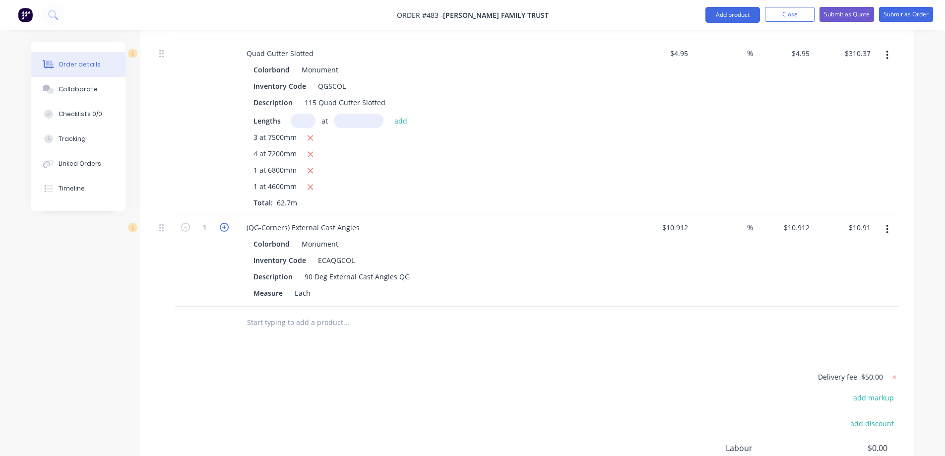
click at [224, 223] on icon "button" at bounding box center [224, 227] width 9 height 9
type input "2"
type input "$21.82"
click at [224, 223] on icon "button" at bounding box center [224, 227] width 9 height 9
type input "3"
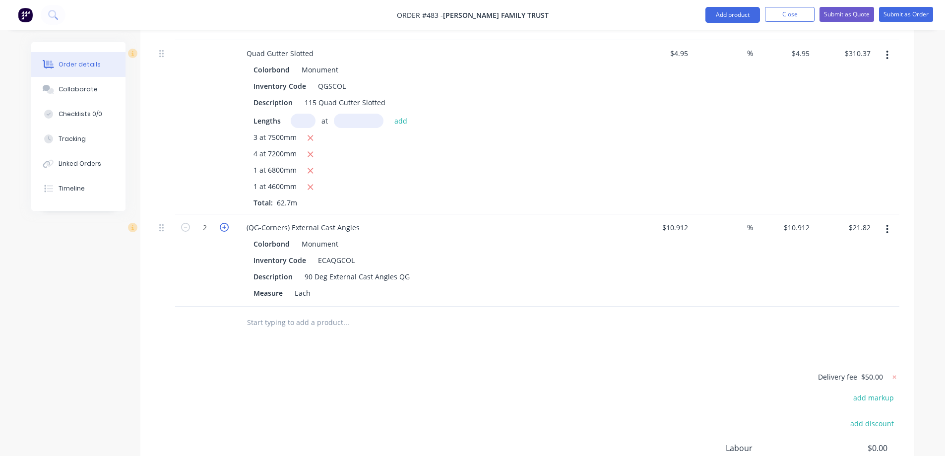
type input "$32.74"
click at [264, 313] on input "text" at bounding box center [346, 323] width 198 height 20
click at [720, 21] on button "Add product" at bounding box center [733, 15] width 55 height 16
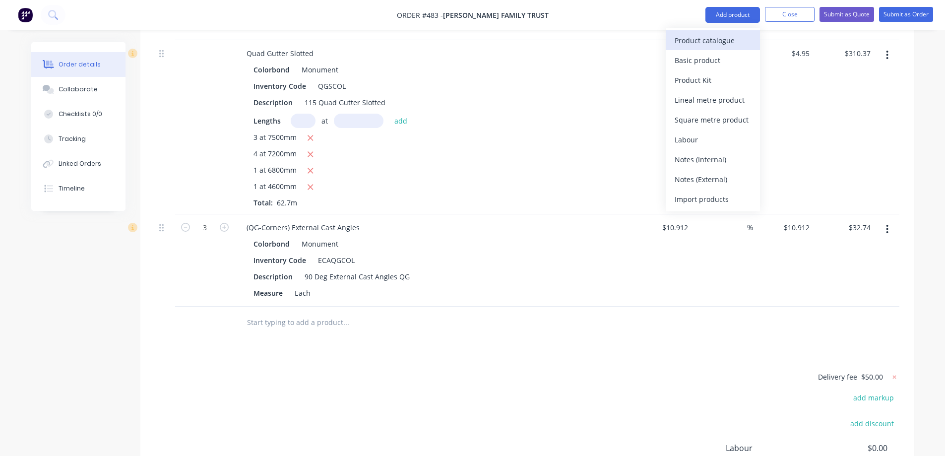
click at [698, 42] on div "Product catalogue" at bounding box center [713, 40] width 76 height 14
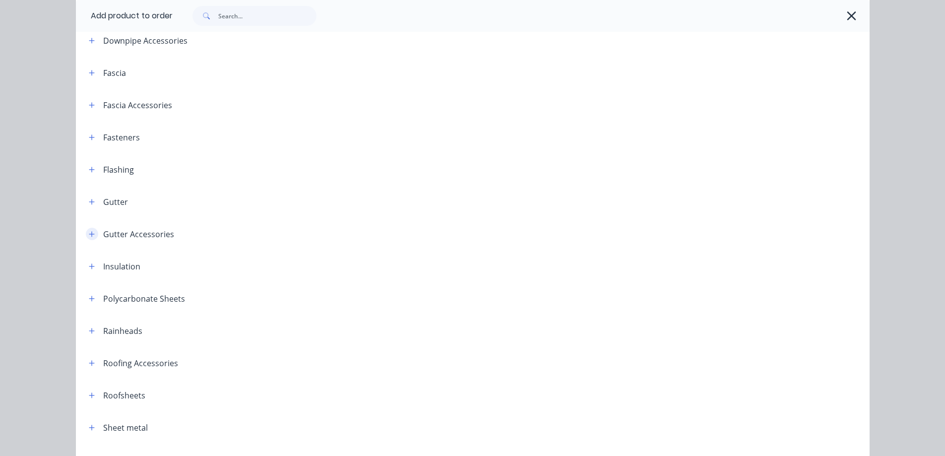
click at [89, 233] on icon "button" at bounding box center [92, 234] width 6 height 7
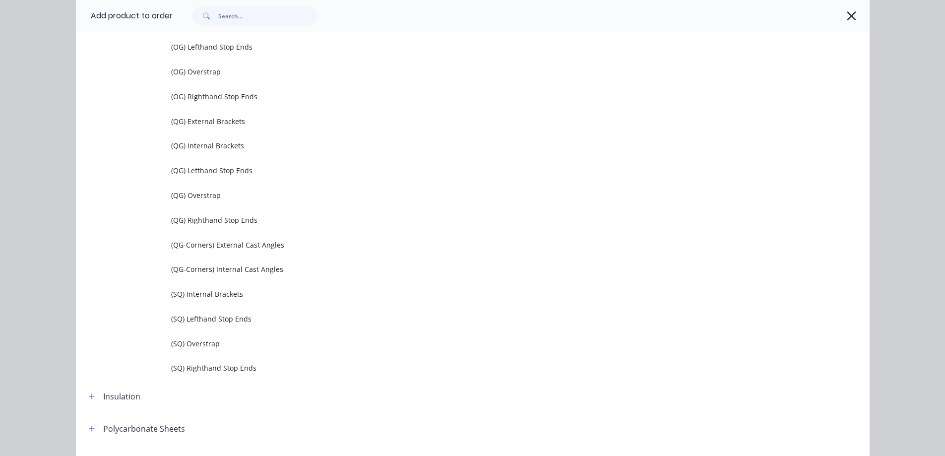
scroll to position [496, 0]
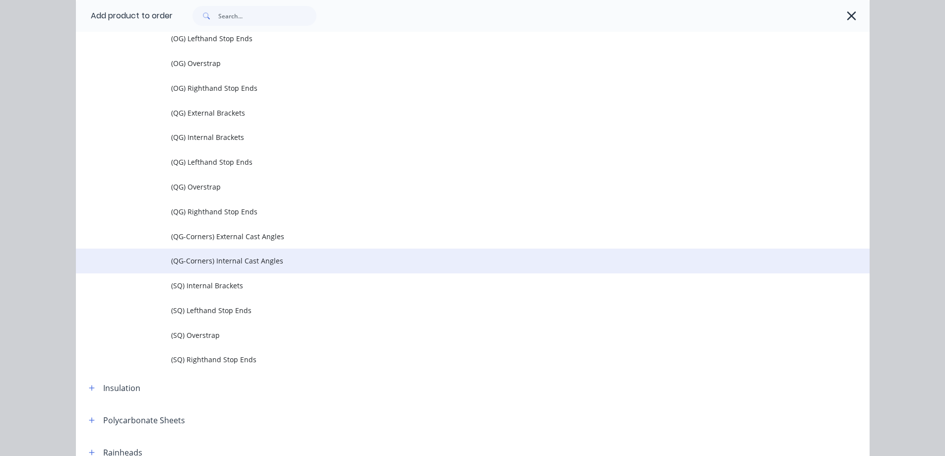
click at [207, 262] on span "(QG-Corners) Internal Cast Angles" at bounding box center [450, 261] width 559 height 10
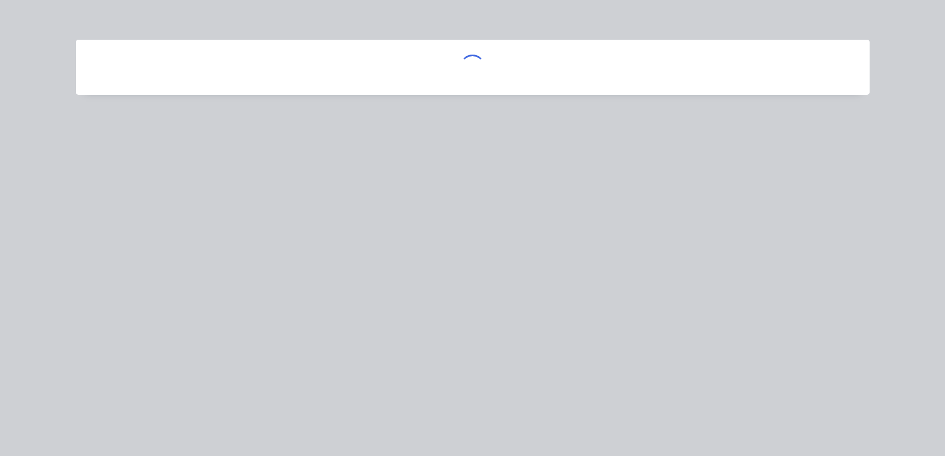
scroll to position [0, 0]
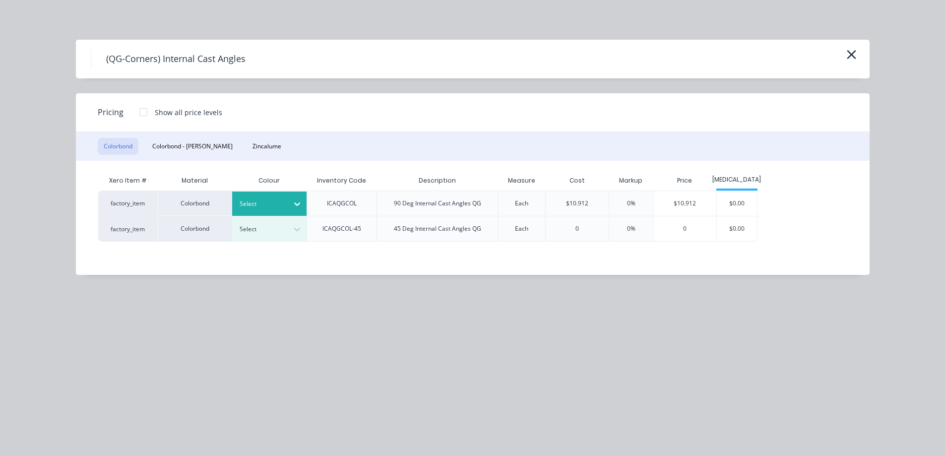
click at [282, 210] on div "Select" at bounding box center [261, 203] width 56 height 13
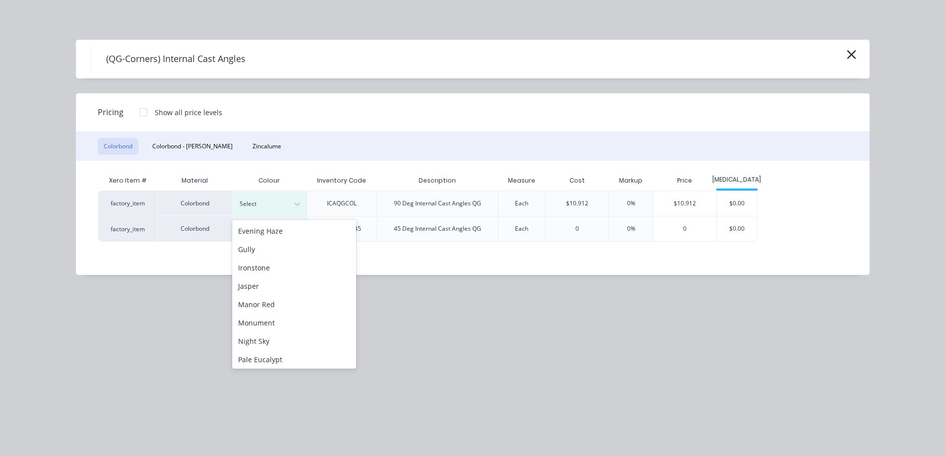
scroll to position [149, 0]
click at [260, 319] on div "Monument" at bounding box center [294, 321] width 124 height 18
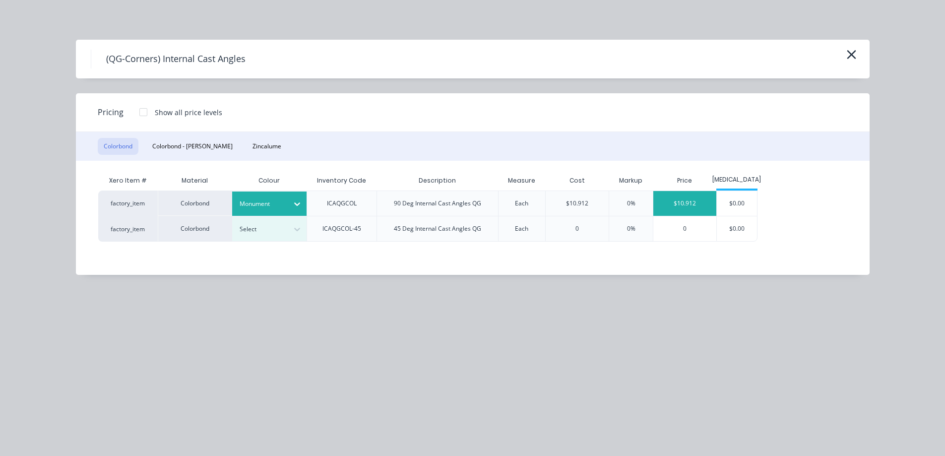
click at [675, 206] on div "$10.912" at bounding box center [684, 203] width 63 height 25
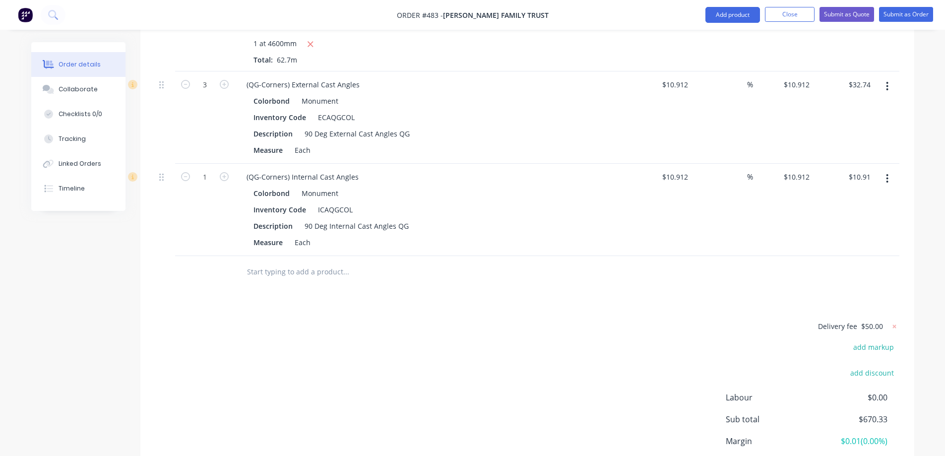
scroll to position [716, 0]
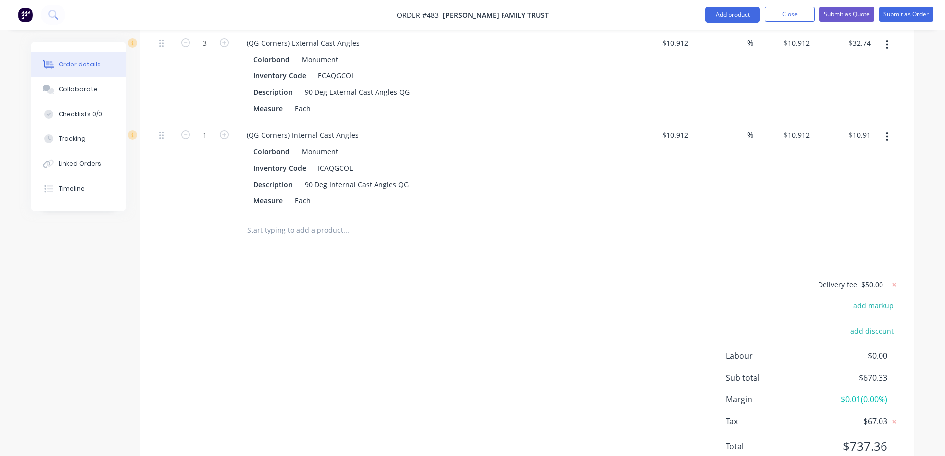
click at [291, 220] on input "text" at bounding box center [346, 230] width 198 height 20
click at [716, 14] on button "Add product" at bounding box center [733, 15] width 55 height 16
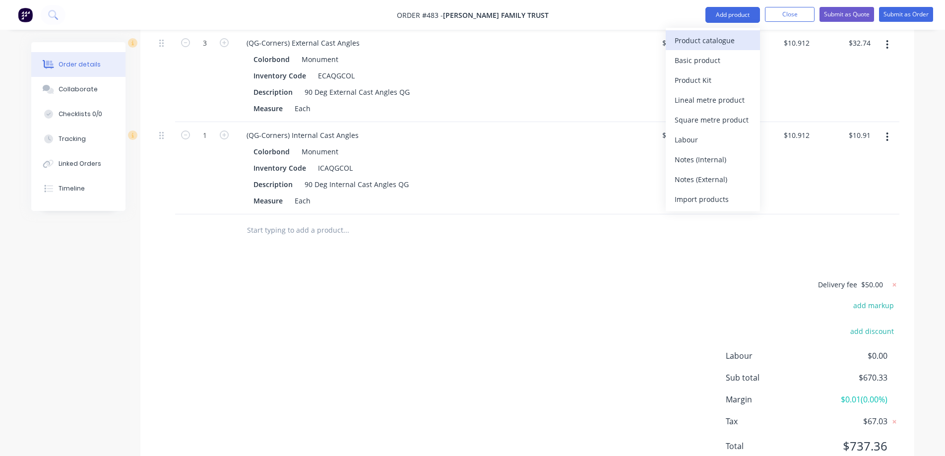
click at [708, 35] on div "Product catalogue" at bounding box center [713, 40] width 76 height 14
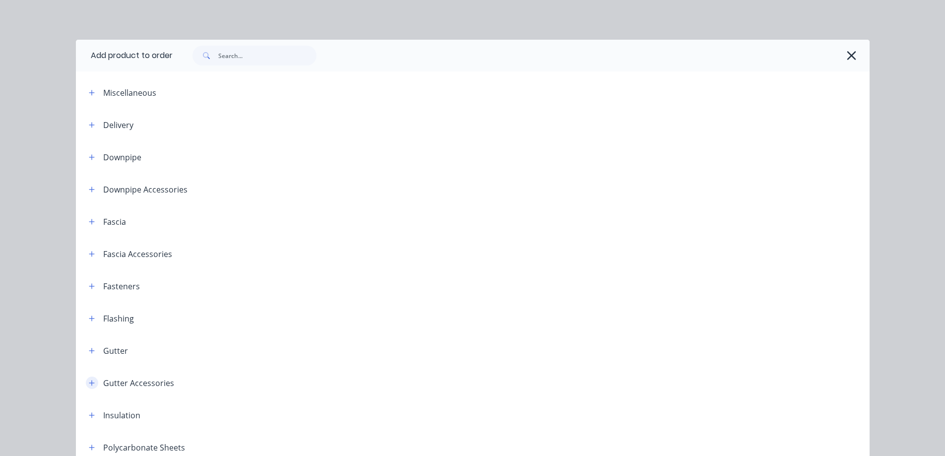
click at [89, 381] on icon "button" at bounding box center [92, 383] width 6 height 7
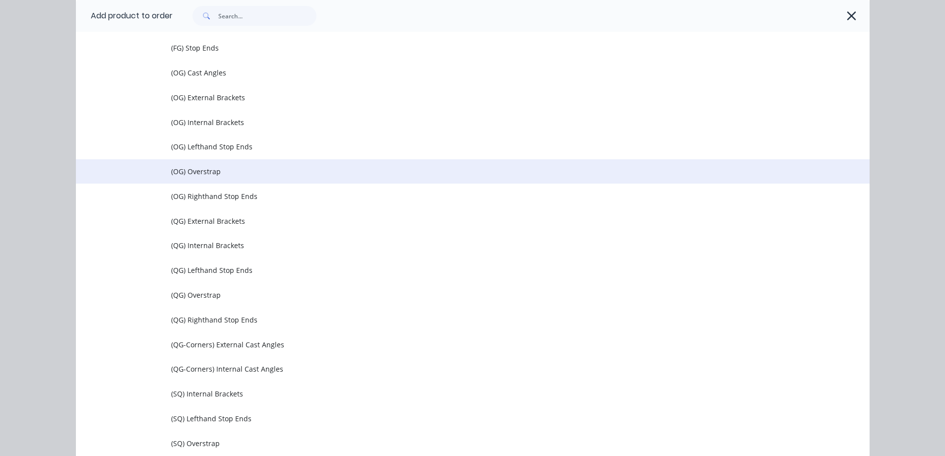
scroll to position [397, 0]
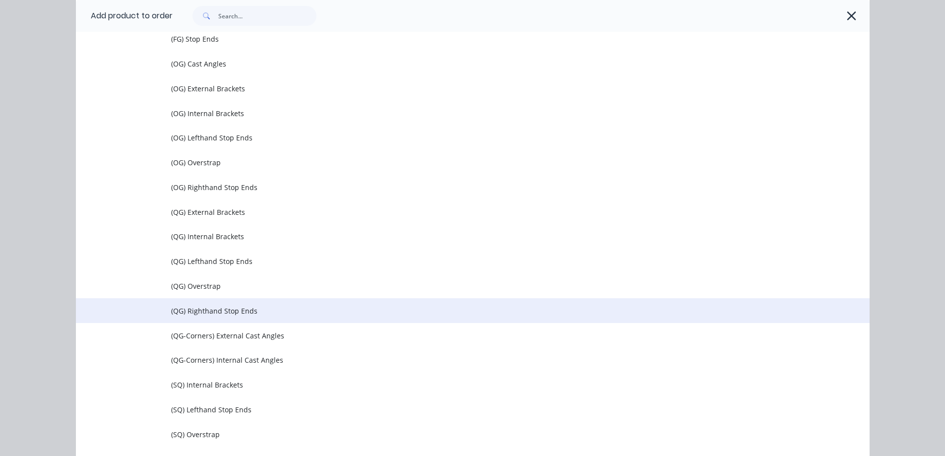
click at [229, 307] on span "(QG) Righthand Stop Ends" at bounding box center [450, 311] width 559 height 10
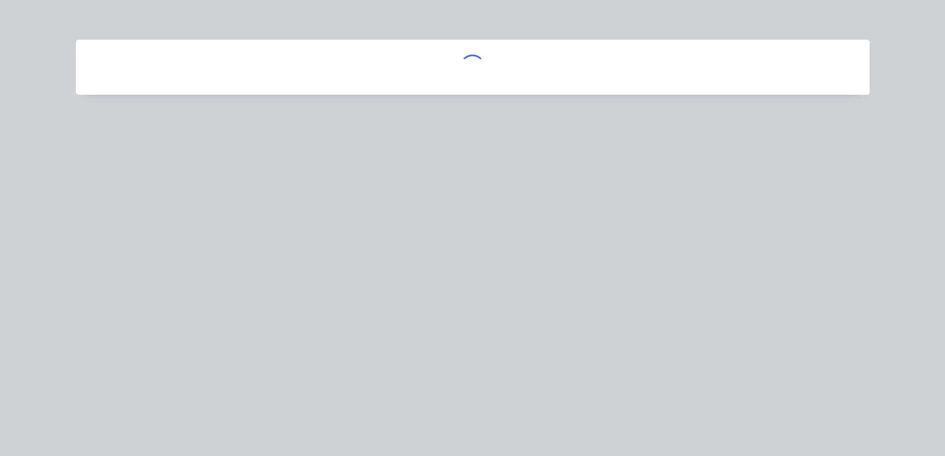
scroll to position [0, 0]
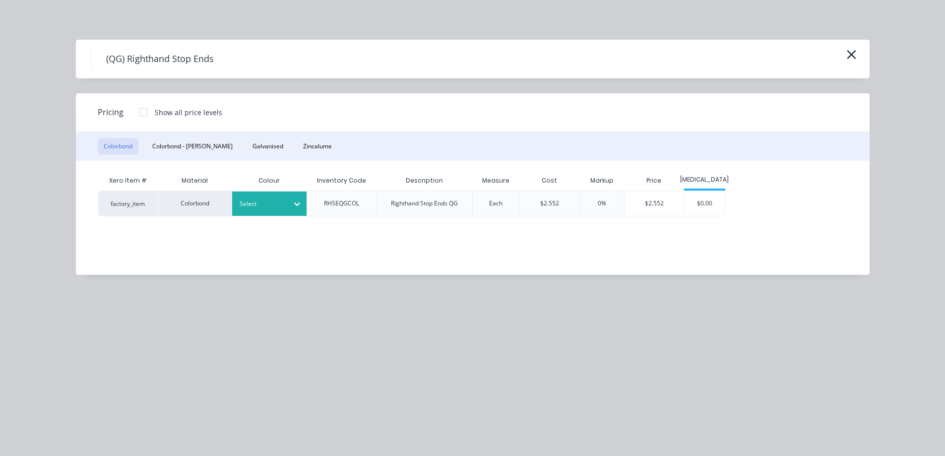
click at [253, 211] on div "Select" at bounding box center [269, 204] width 74 height 24
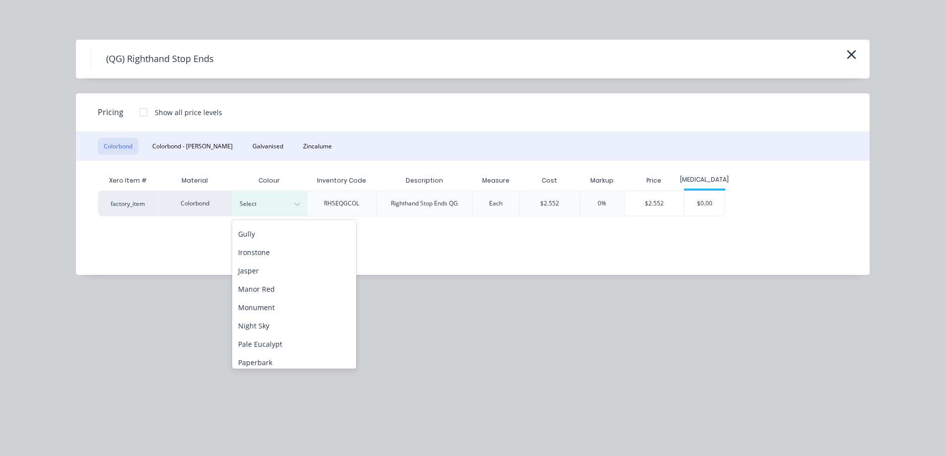
scroll to position [198, 0]
click at [261, 272] on div "Monument" at bounding box center [294, 271] width 124 height 18
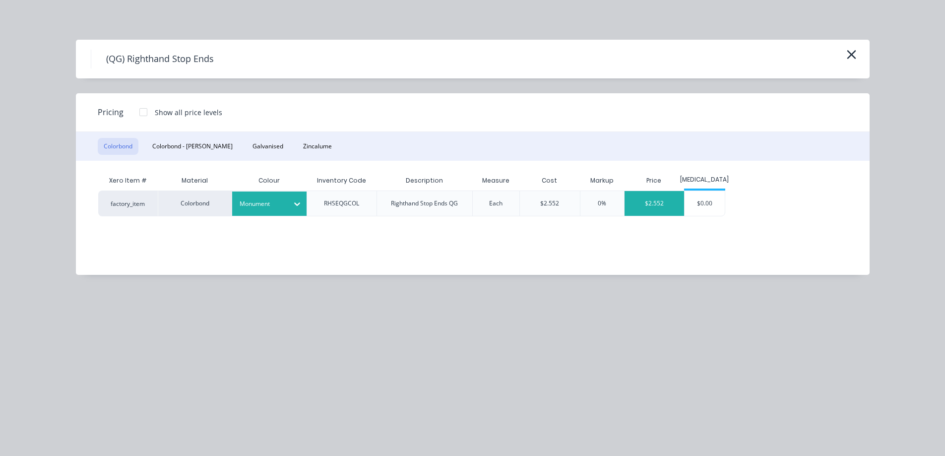
click at [670, 208] on div "$2.552" at bounding box center [655, 203] width 60 height 25
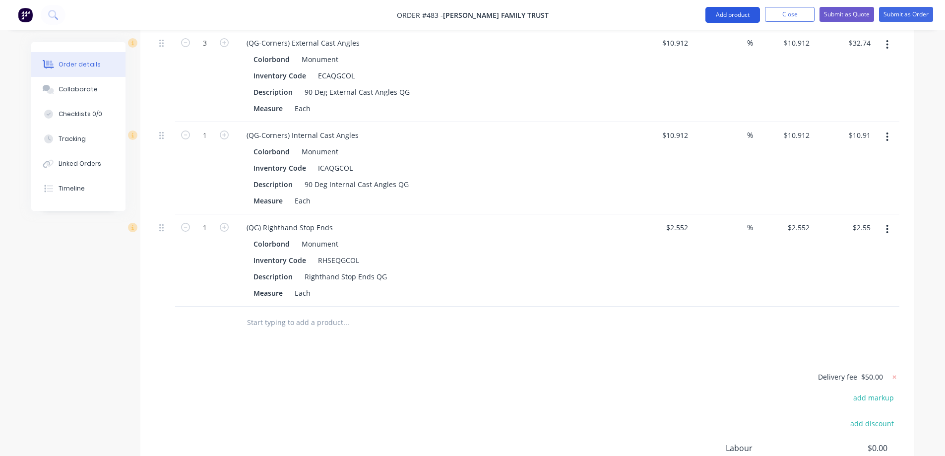
click at [726, 14] on button "Add product" at bounding box center [733, 15] width 55 height 16
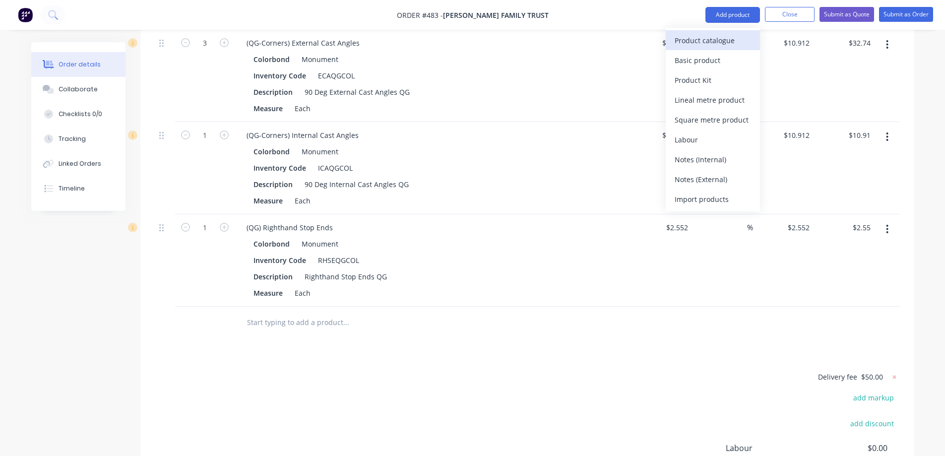
click at [716, 35] on div "Product catalogue" at bounding box center [713, 40] width 76 height 14
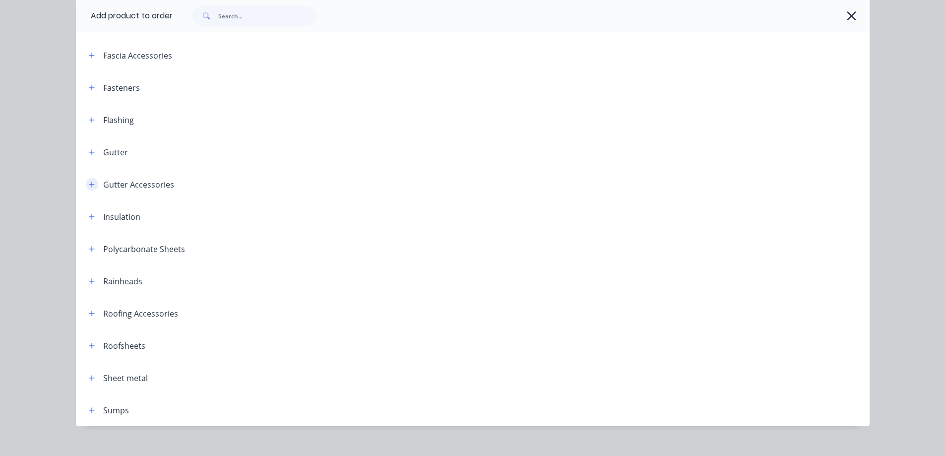
click at [86, 180] on button "button" at bounding box center [92, 184] width 12 height 12
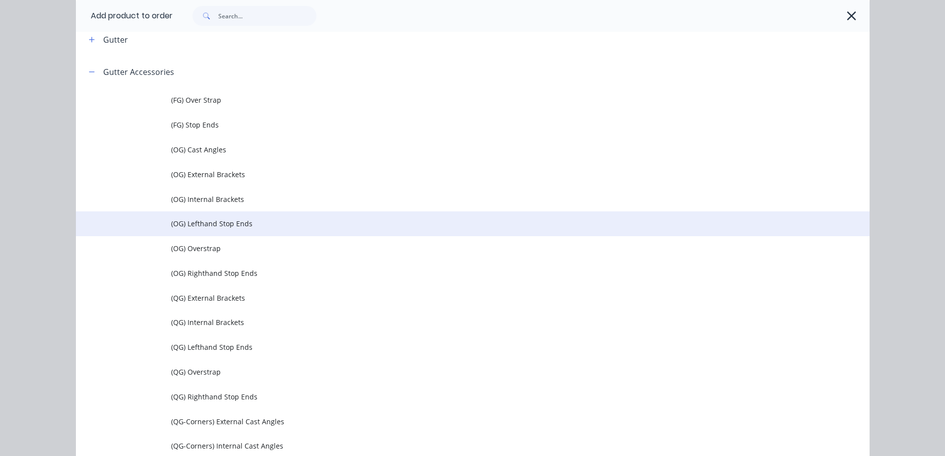
scroll to position [347, 0]
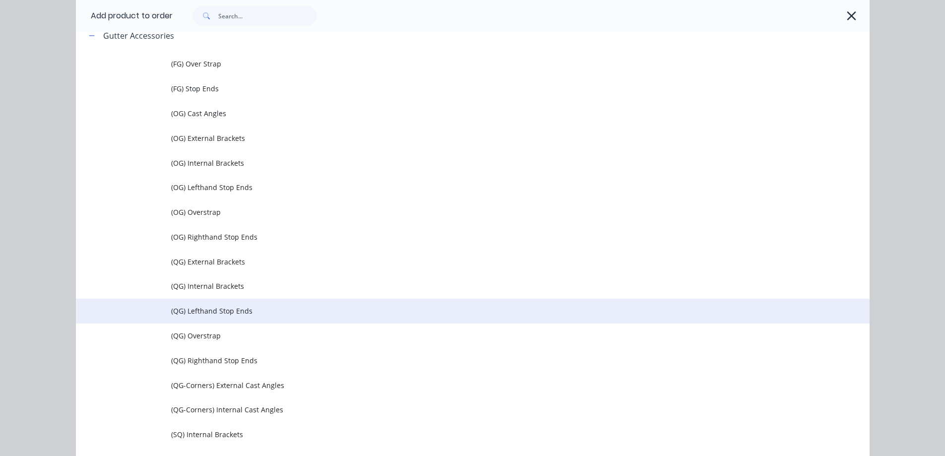
click at [231, 309] on span "(QG) Lefthand Stop Ends" at bounding box center [450, 311] width 559 height 10
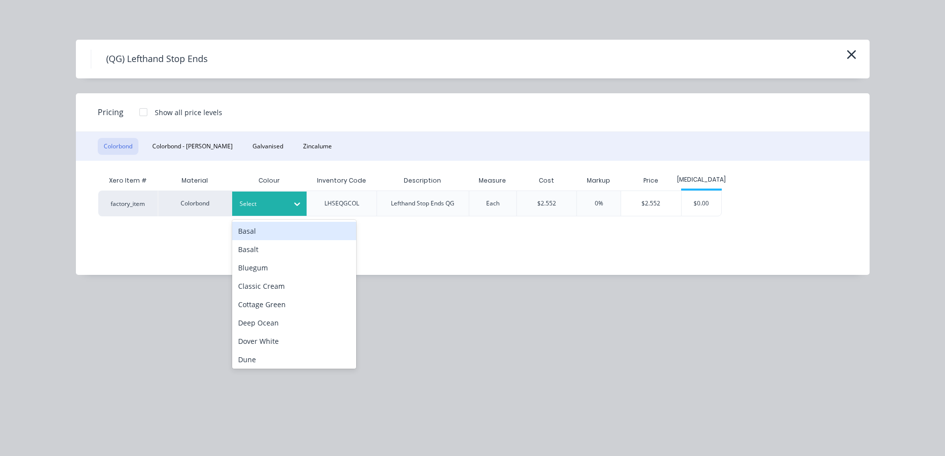
click at [280, 204] on div at bounding box center [262, 203] width 45 height 11
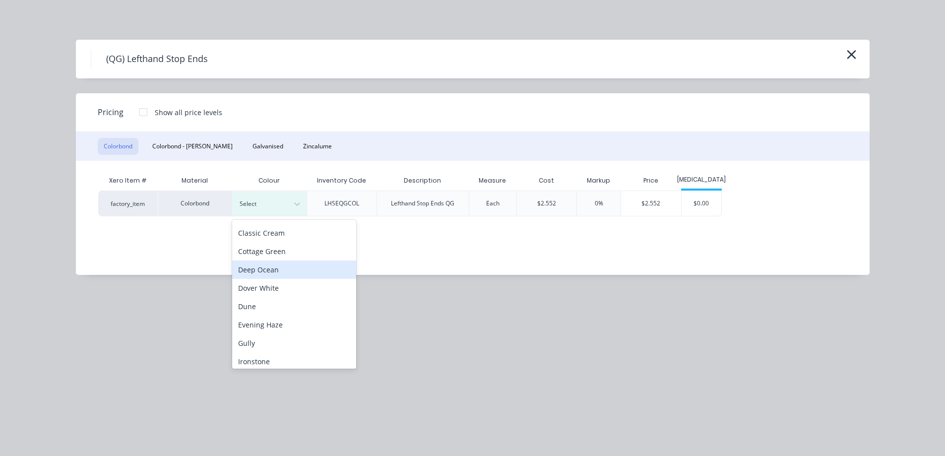
scroll to position [149, 0]
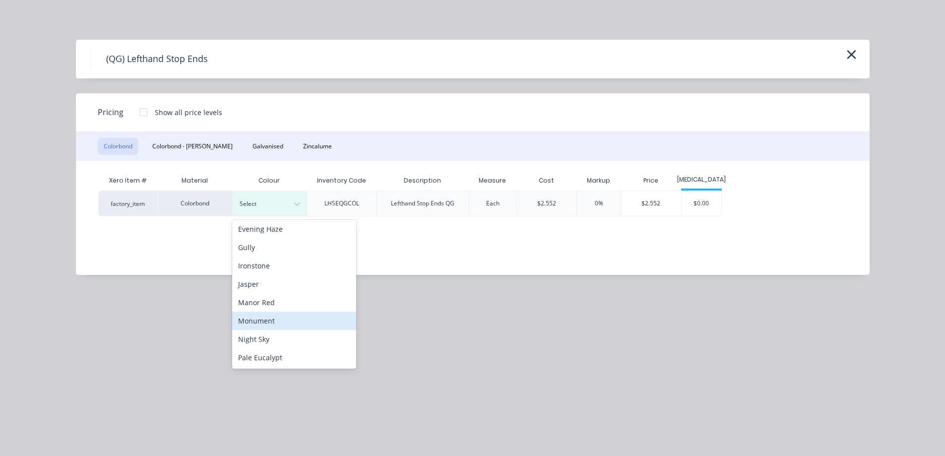
click at [275, 319] on div "Monument" at bounding box center [294, 321] width 124 height 18
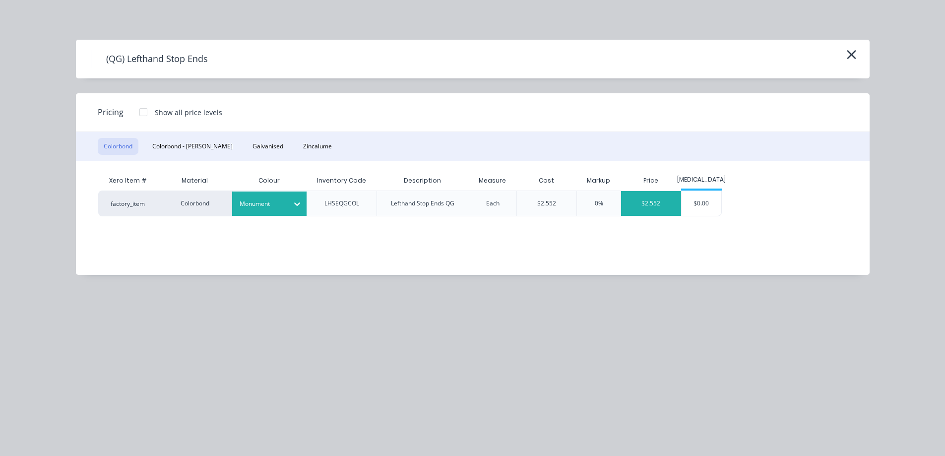
click at [657, 192] on div "$2.552" at bounding box center [651, 203] width 60 height 25
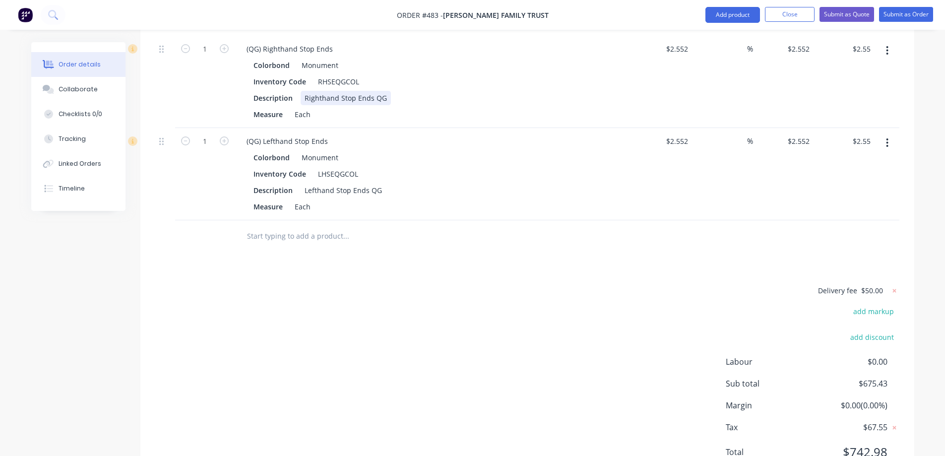
scroll to position [900, 0]
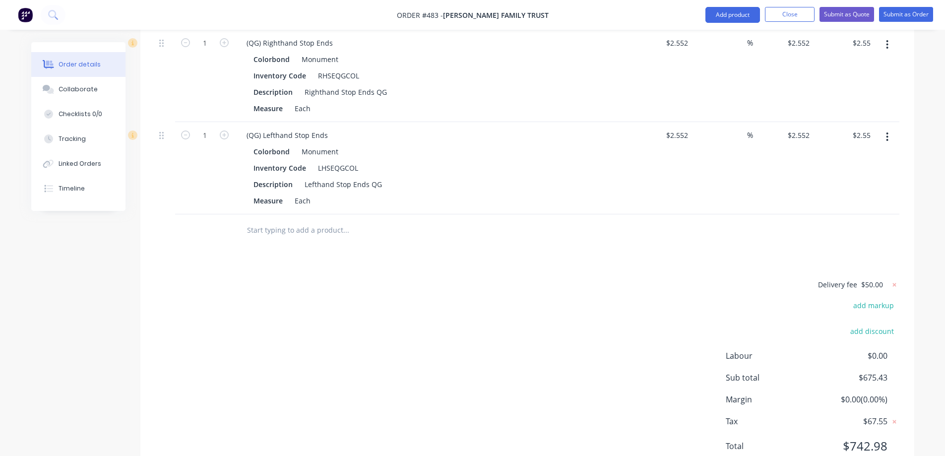
click at [312, 220] on input "text" at bounding box center [346, 230] width 198 height 20
click at [718, 15] on button "Add product" at bounding box center [733, 15] width 55 height 16
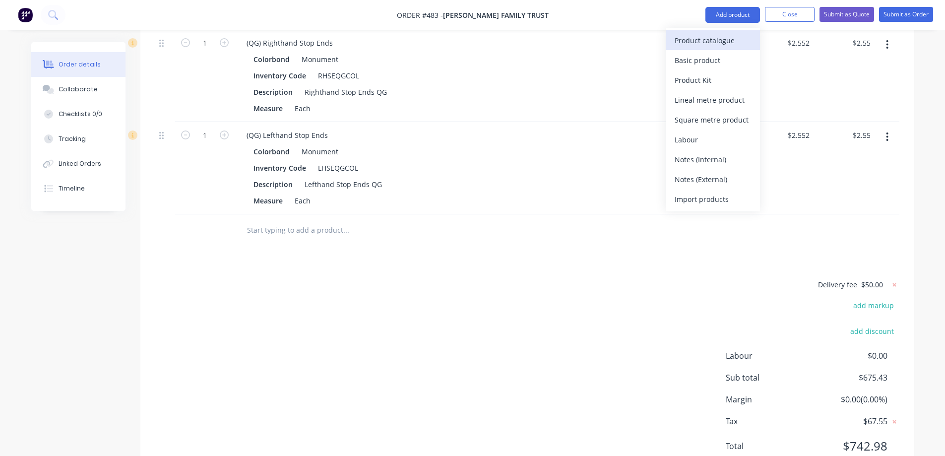
click at [712, 38] on div "Product catalogue" at bounding box center [713, 40] width 76 height 14
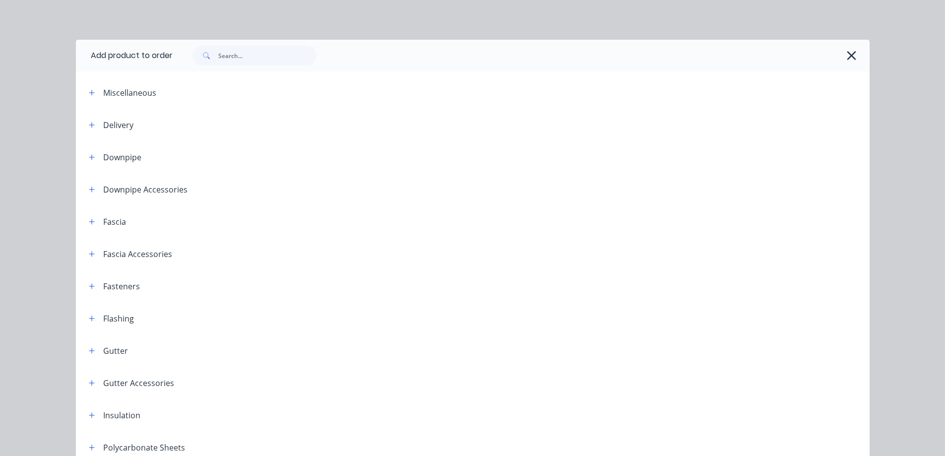
click at [90, 228] on header "Fascia" at bounding box center [473, 221] width 794 height 32
click at [89, 219] on icon "button" at bounding box center [92, 221] width 6 height 7
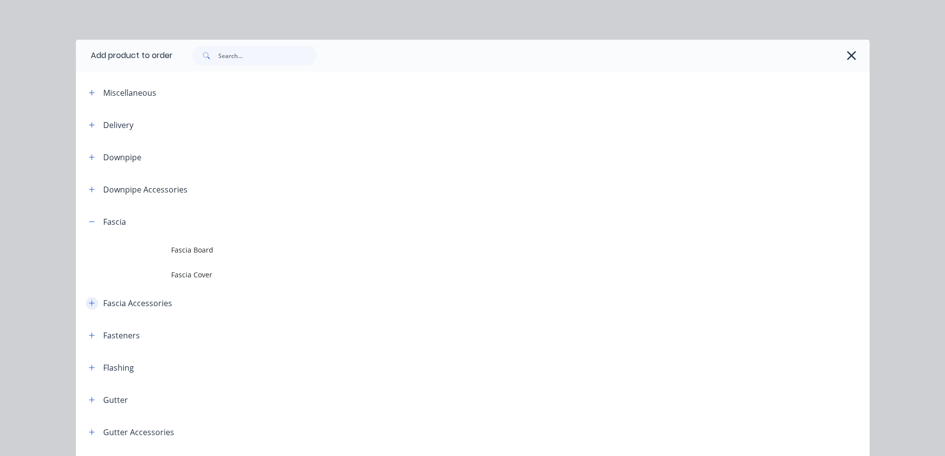
click at [89, 300] on icon "button" at bounding box center [92, 303] width 6 height 7
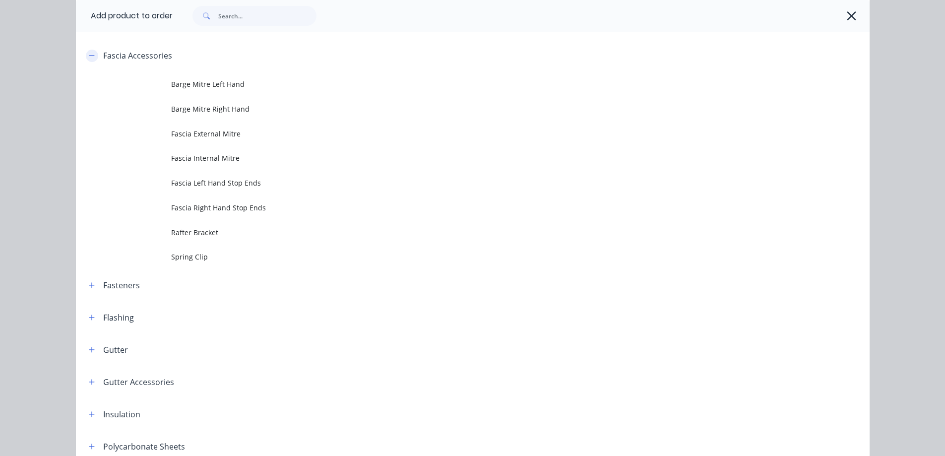
scroll to position [248, 0]
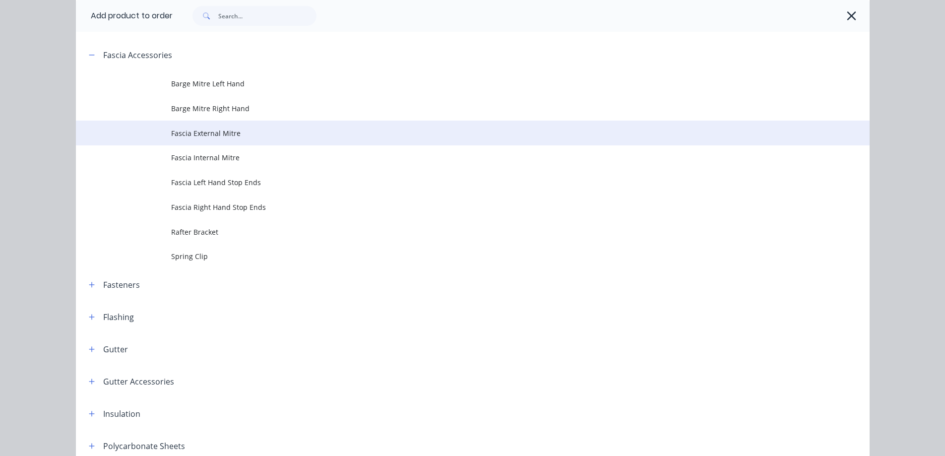
click at [239, 136] on span "Fascia External Mitre" at bounding box center [450, 133] width 559 height 10
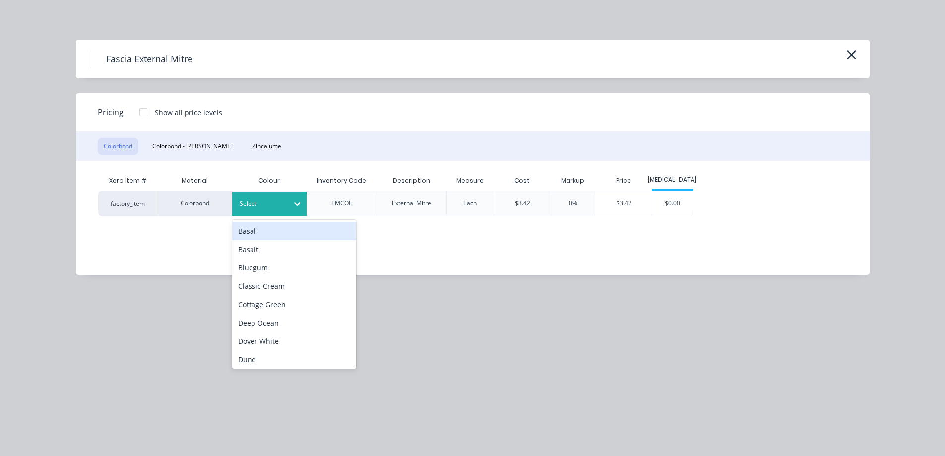
click at [264, 202] on div at bounding box center [262, 203] width 45 height 11
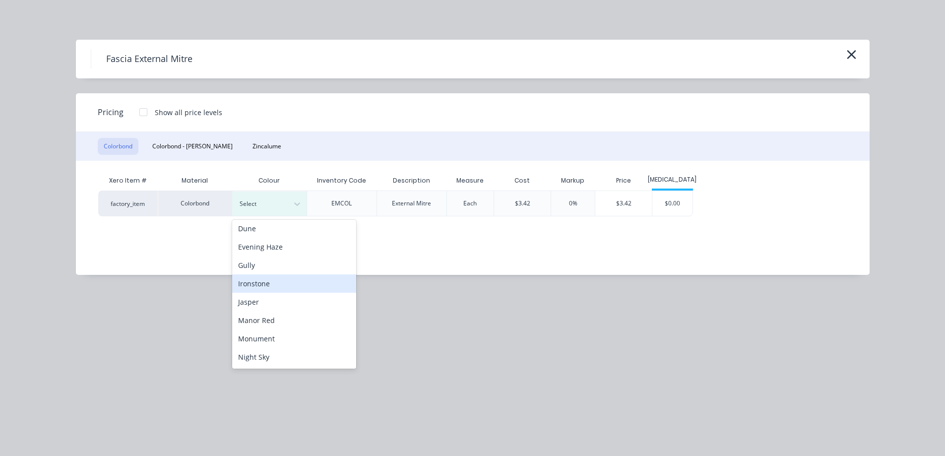
scroll to position [149, 0]
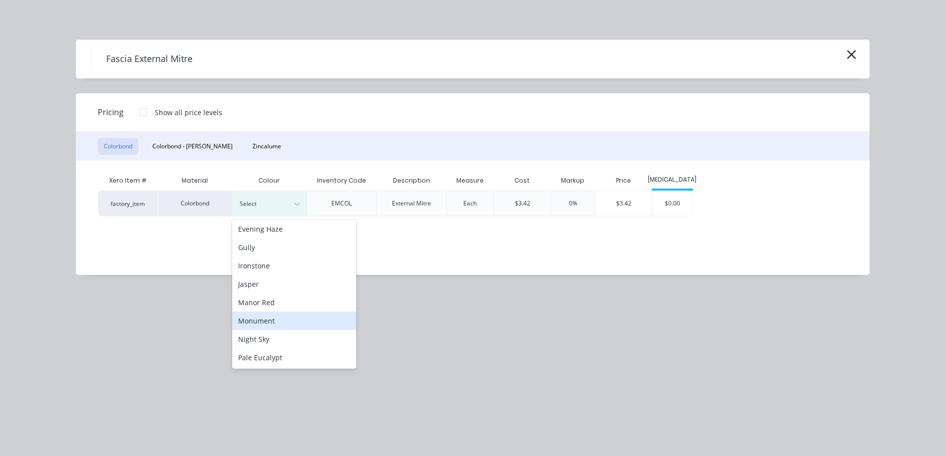
click at [269, 319] on div "Monument" at bounding box center [294, 321] width 124 height 18
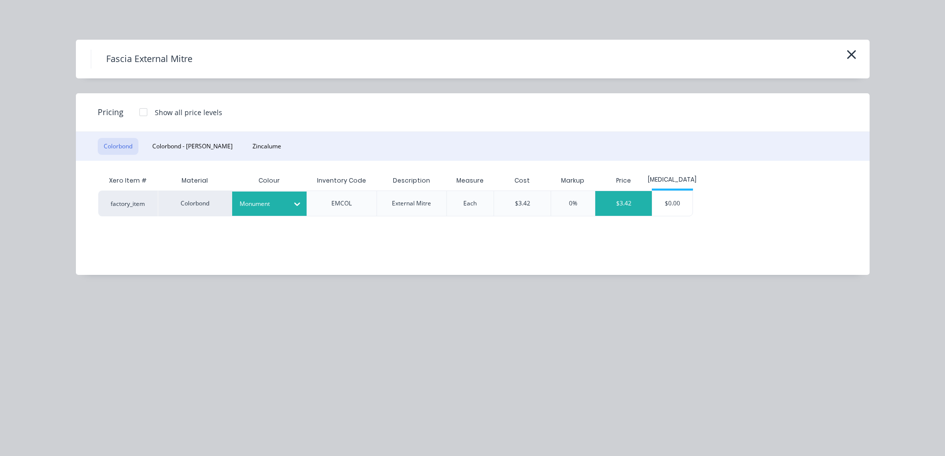
click at [641, 200] on div "$3.42" at bounding box center [623, 203] width 57 height 25
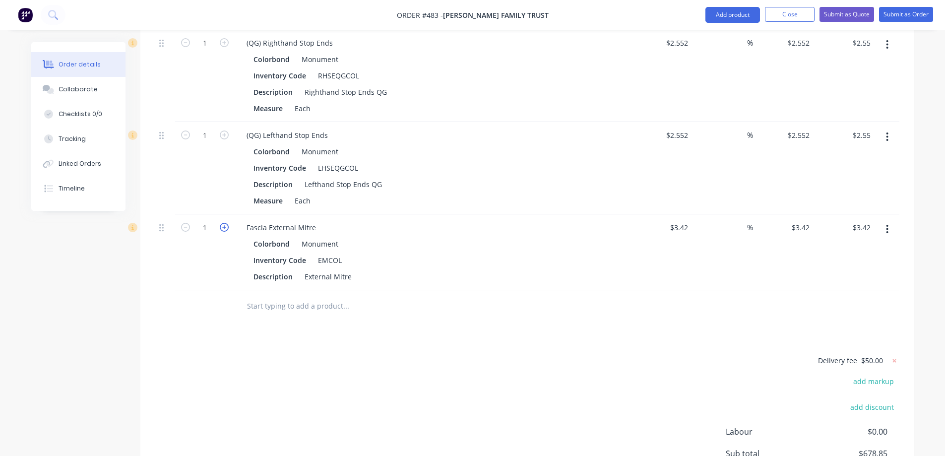
click at [225, 223] on icon "button" at bounding box center [224, 227] width 9 height 9
type input "2"
type input "$6.84"
click at [225, 223] on icon "button" at bounding box center [224, 227] width 9 height 9
type input "3"
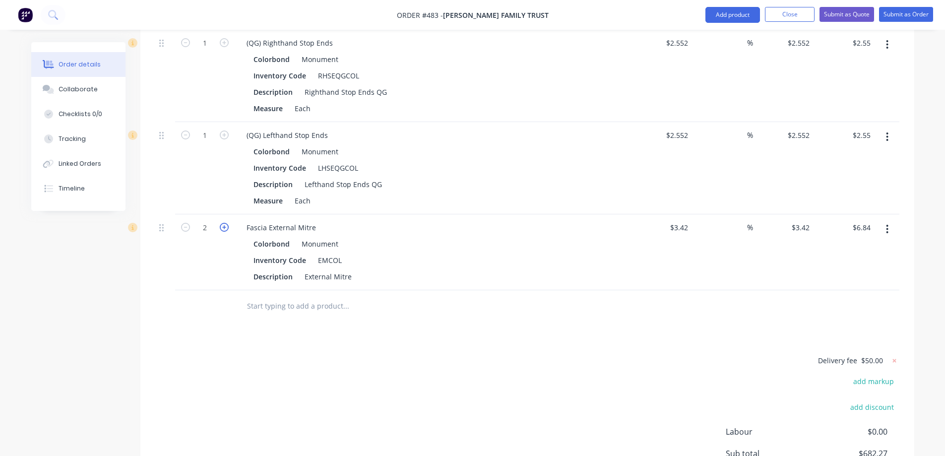
type input "$10.26"
click at [726, 22] on button "Add product" at bounding box center [733, 15] width 55 height 16
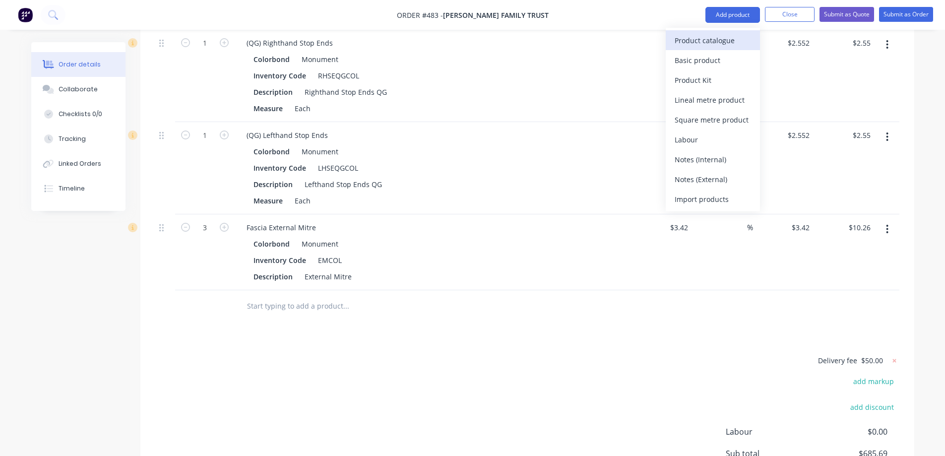
click at [717, 35] on div "Product catalogue" at bounding box center [713, 40] width 76 height 14
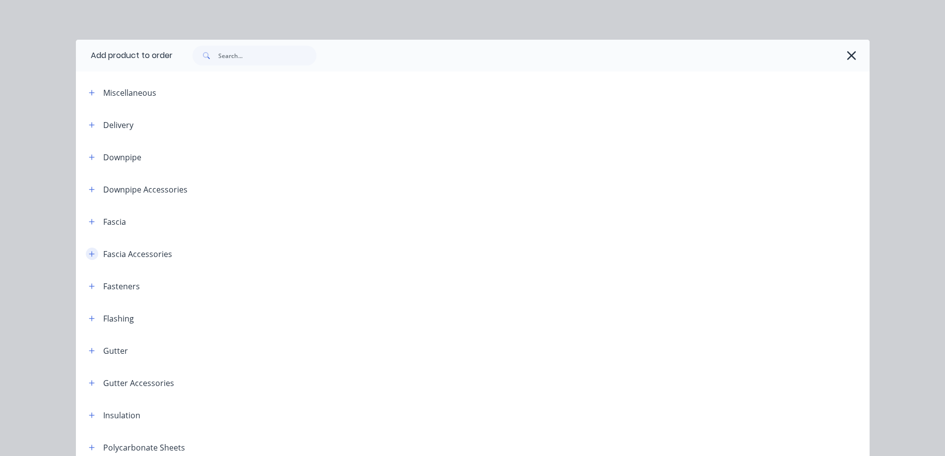
click at [90, 253] on icon "button" at bounding box center [92, 254] width 6 height 7
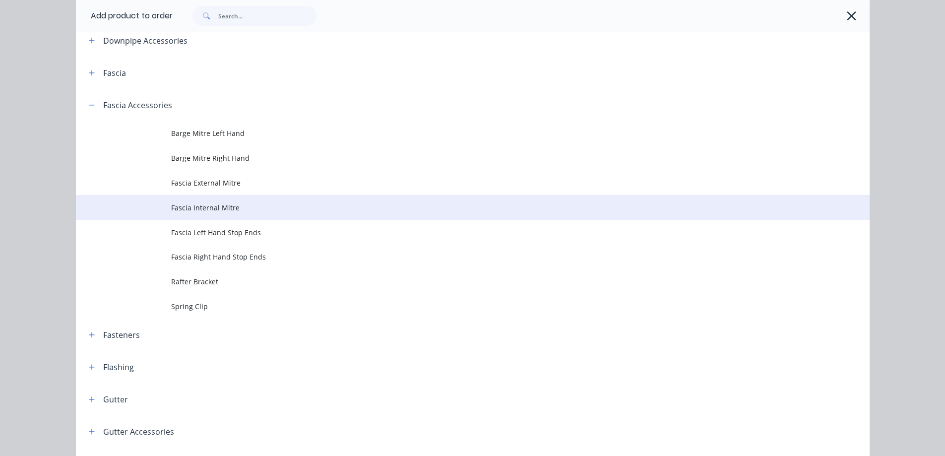
click at [201, 206] on span "Fascia Internal Mitre" at bounding box center [450, 207] width 559 height 10
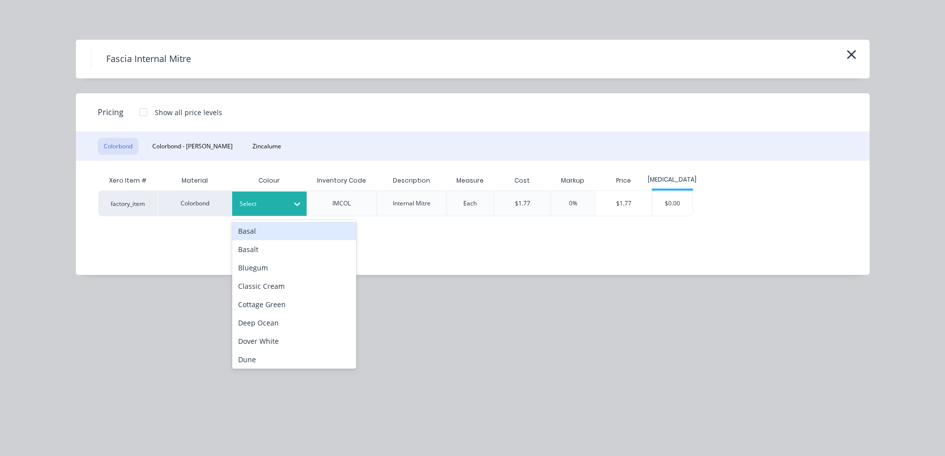
click at [292, 200] on icon at bounding box center [297, 204] width 10 height 10
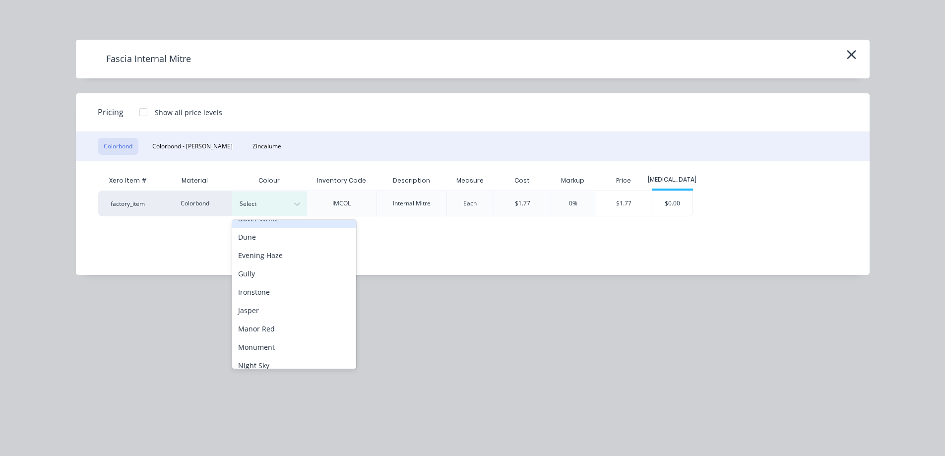
scroll to position [149, 0]
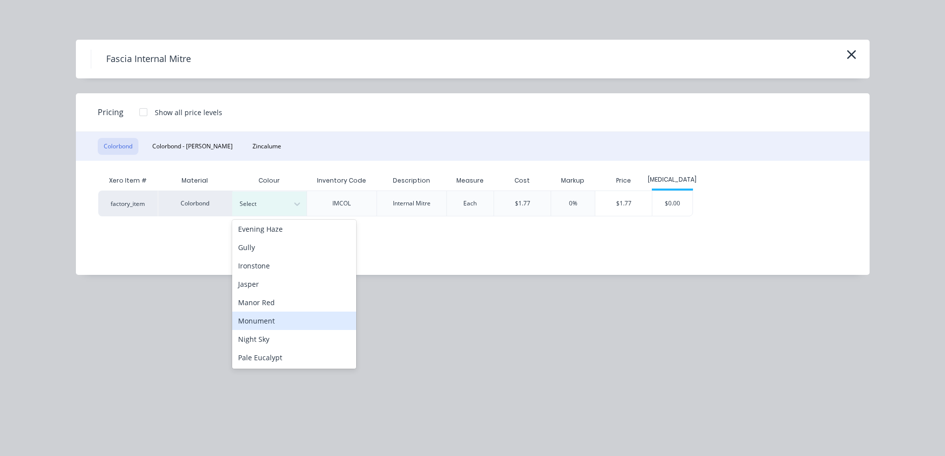
click at [292, 315] on div "Monument" at bounding box center [294, 321] width 124 height 18
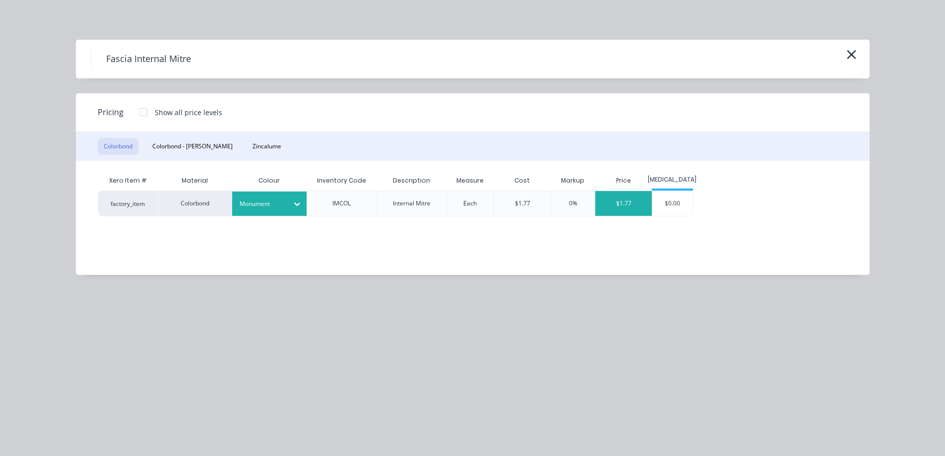
click at [635, 208] on div "$1.77" at bounding box center [623, 203] width 57 height 25
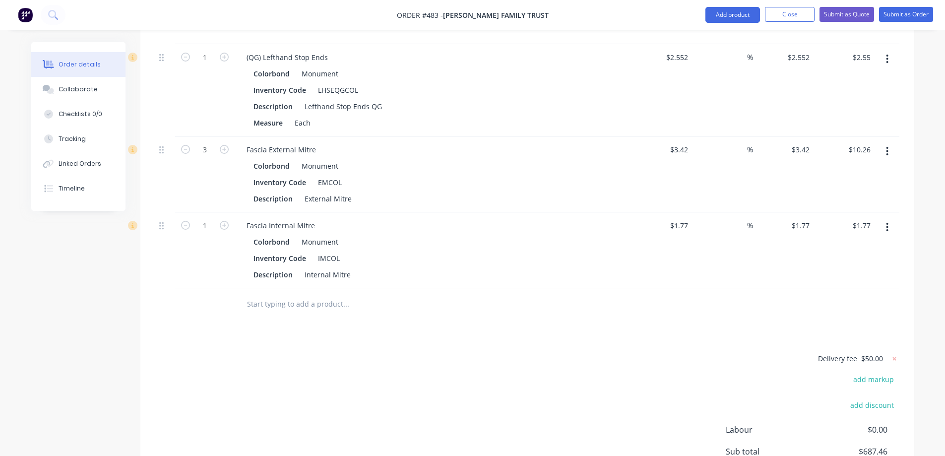
scroll to position [1052, 0]
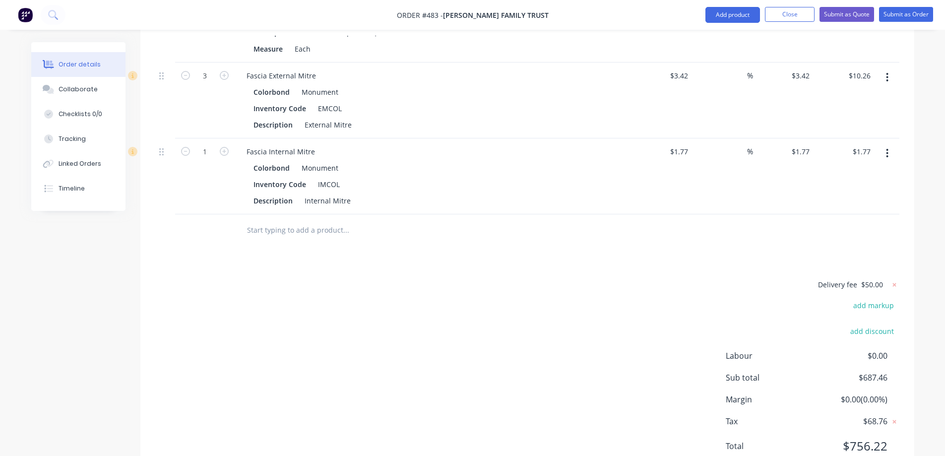
click at [310, 220] on input "text" at bounding box center [346, 230] width 198 height 20
click at [718, 9] on button "Add product" at bounding box center [733, 15] width 55 height 16
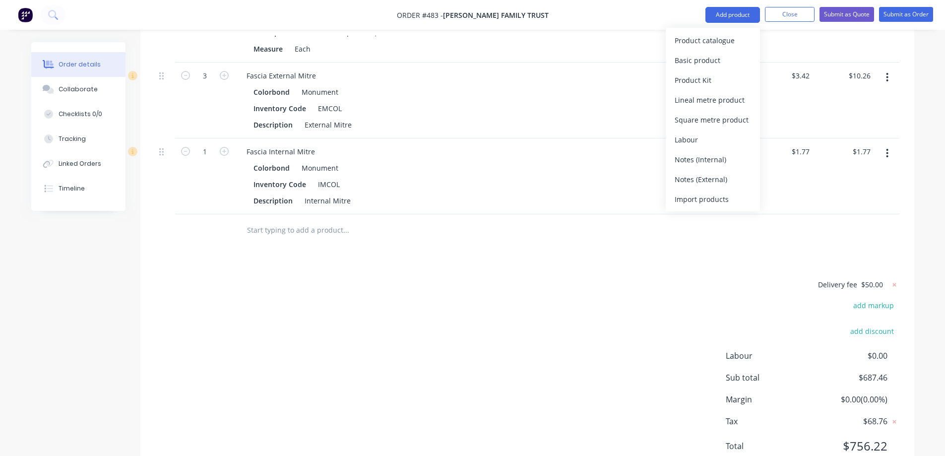
click at [714, 30] on div "Product catalogue Basic product Product Kit Lineal metre product Square metre p…" at bounding box center [713, 120] width 94 height 184
click at [711, 37] on div "Product catalogue" at bounding box center [713, 40] width 76 height 14
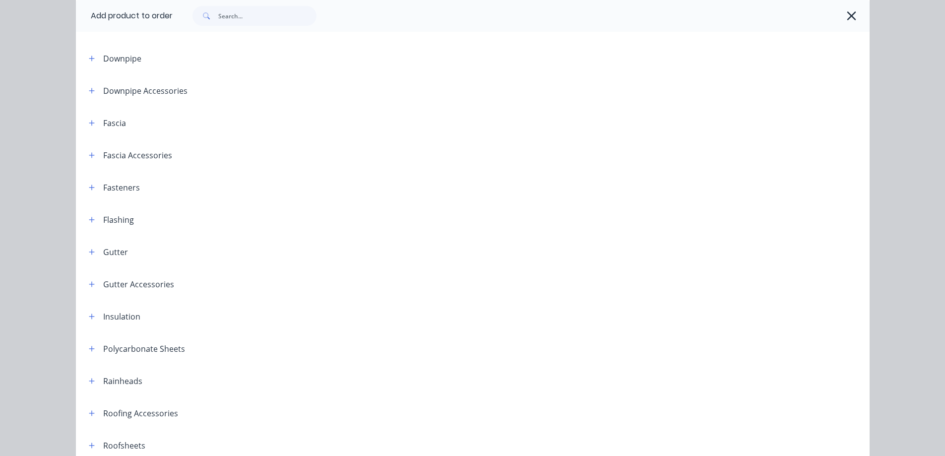
scroll to position [99, 0]
click at [91, 282] on button "button" at bounding box center [92, 283] width 12 height 12
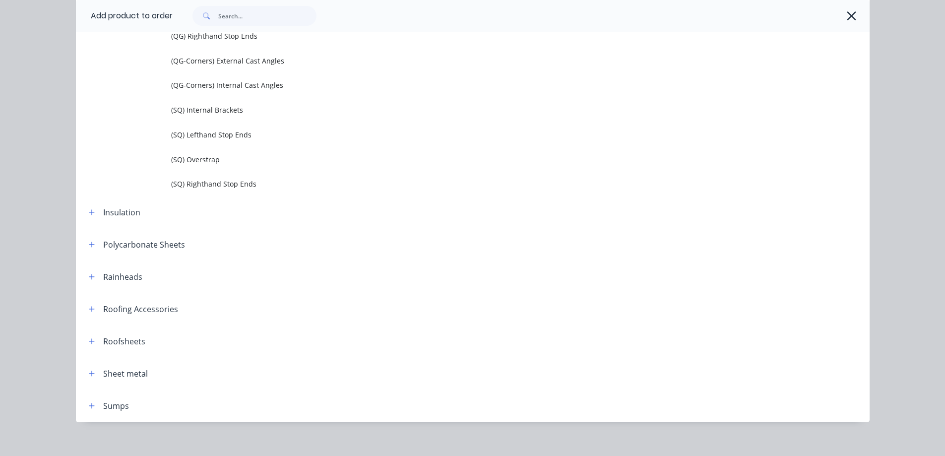
scroll to position [682, 0]
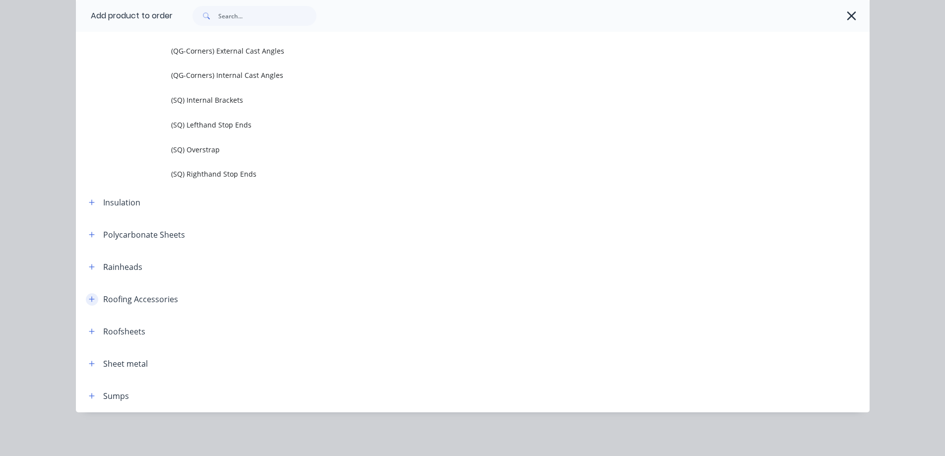
click at [89, 300] on icon "button" at bounding box center [92, 299] width 6 height 7
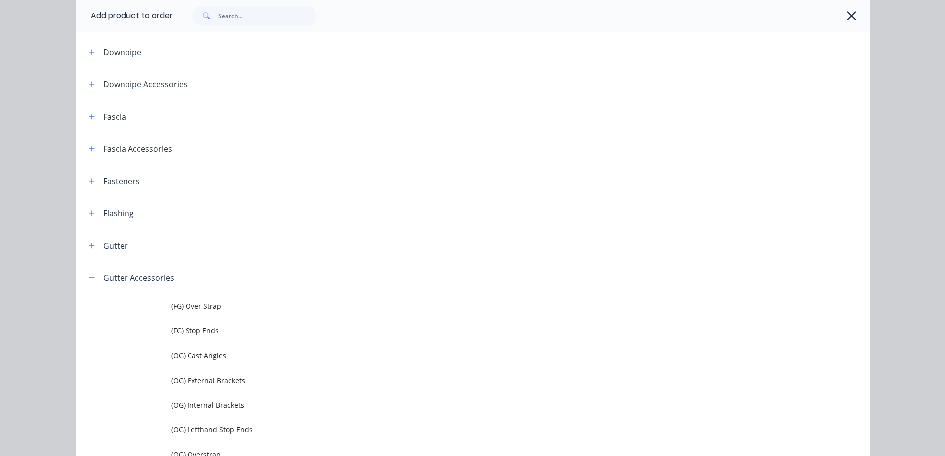
scroll to position [36, 0]
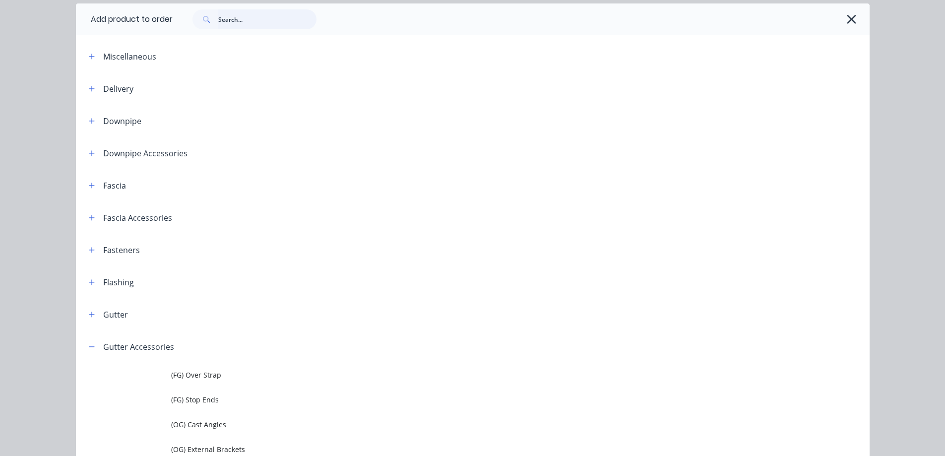
click at [235, 19] on input "text" at bounding box center [267, 19] width 98 height 20
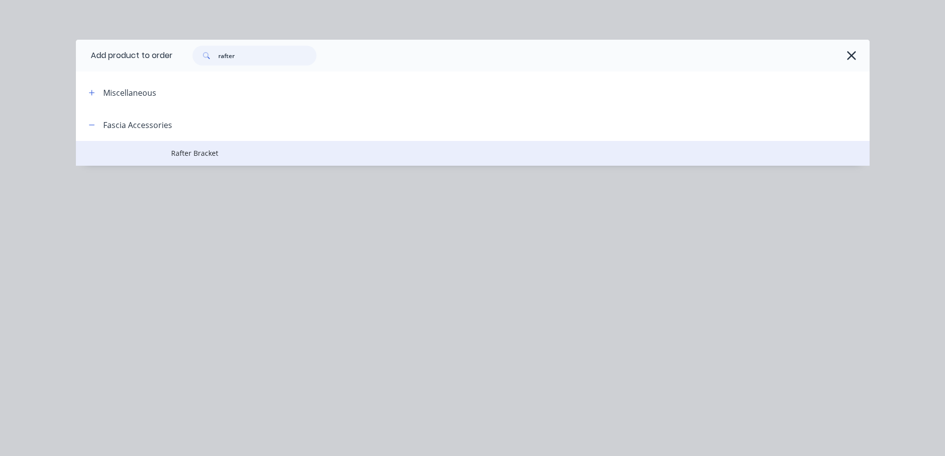
type input "rafter"
click at [204, 158] on span "Rafter Bracket" at bounding box center [450, 153] width 559 height 10
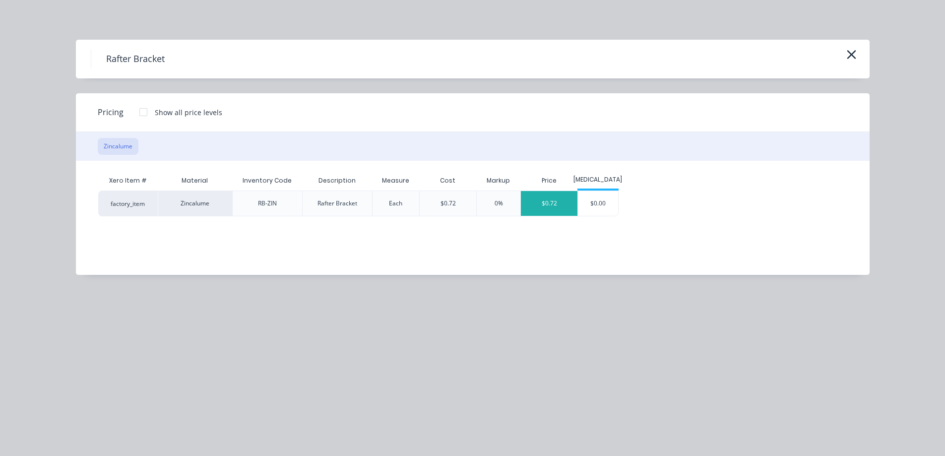
click at [548, 196] on div "$0.72" at bounding box center [549, 203] width 57 height 25
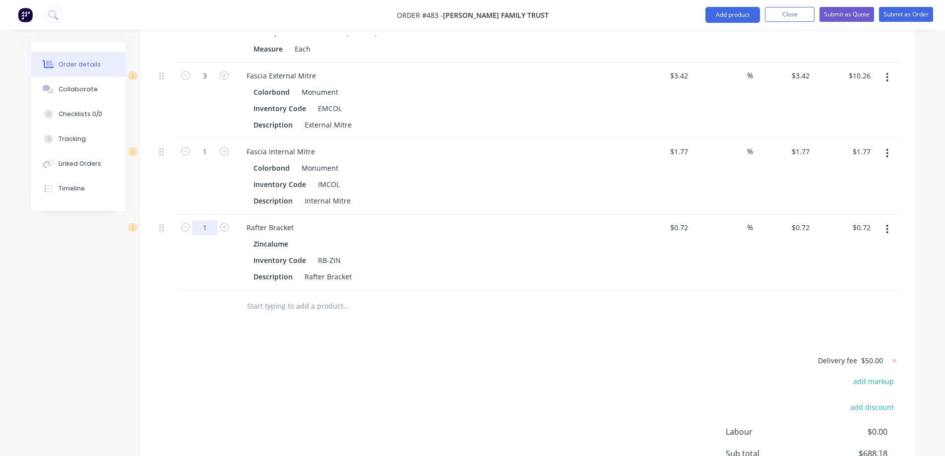
type input "100"
type input "$72.00"
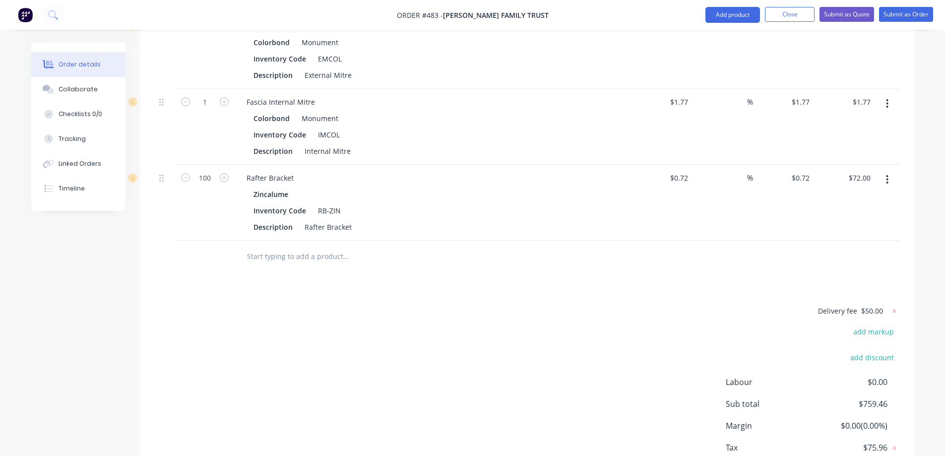
click at [272, 247] on input "text" at bounding box center [346, 257] width 198 height 20
click at [719, 17] on button "Add product" at bounding box center [733, 15] width 55 height 16
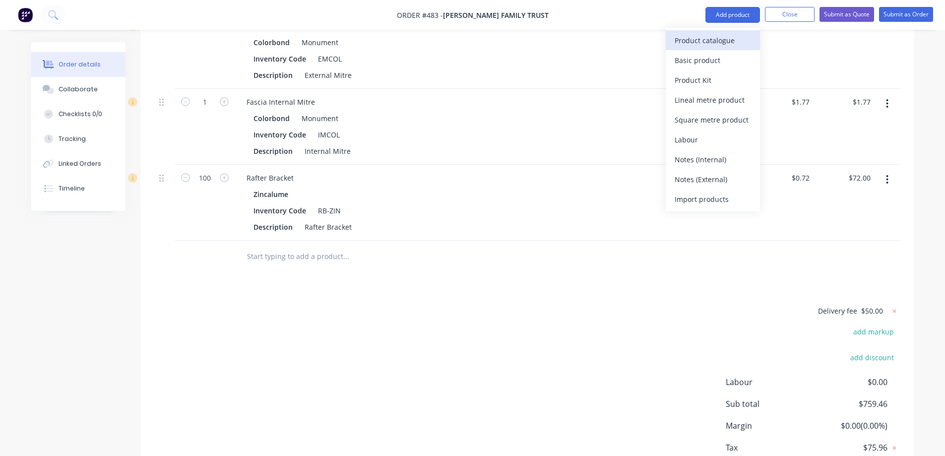
click at [710, 35] on div "Product catalogue" at bounding box center [713, 40] width 76 height 14
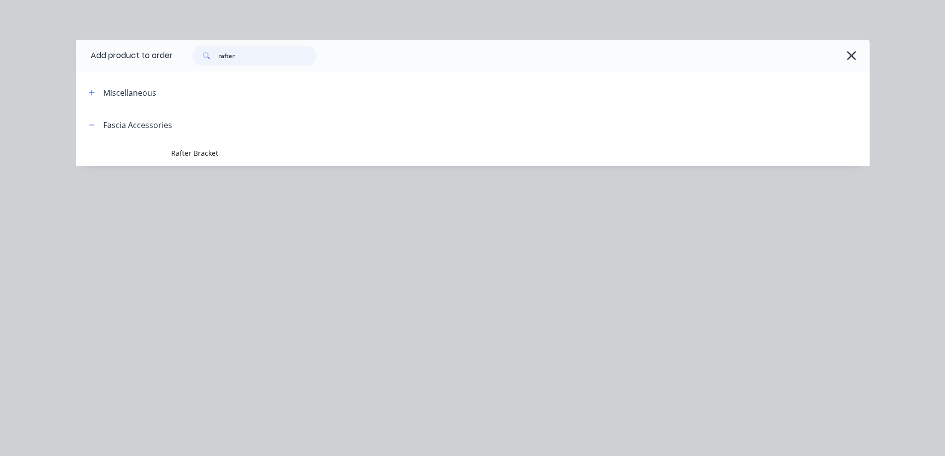
drag, startPoint x: 244, startPoint y: 50, endPoint x: 185, endPoint y: 48, distance: 59.1
click at [185, 48] on div "rafter" at bounding box center [250, 56] width 134 height 20
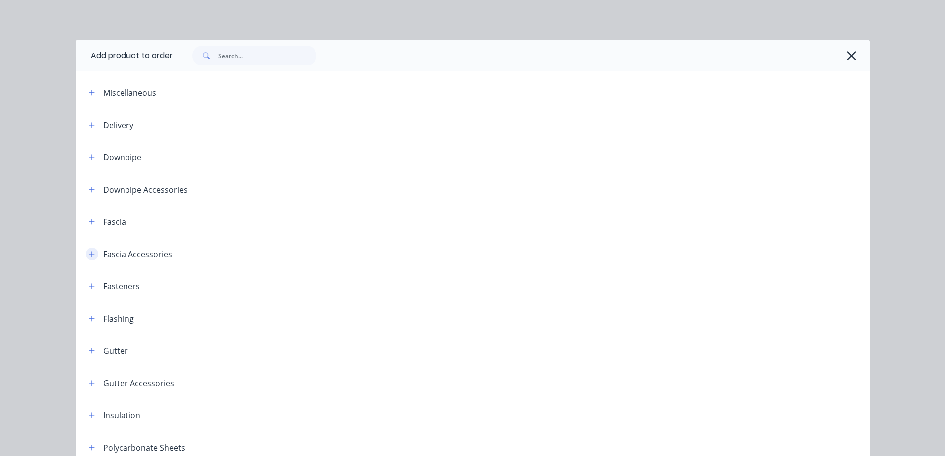
click at [89, 255] on icon "button" at bounding box center [92, 254] width 6 height 7
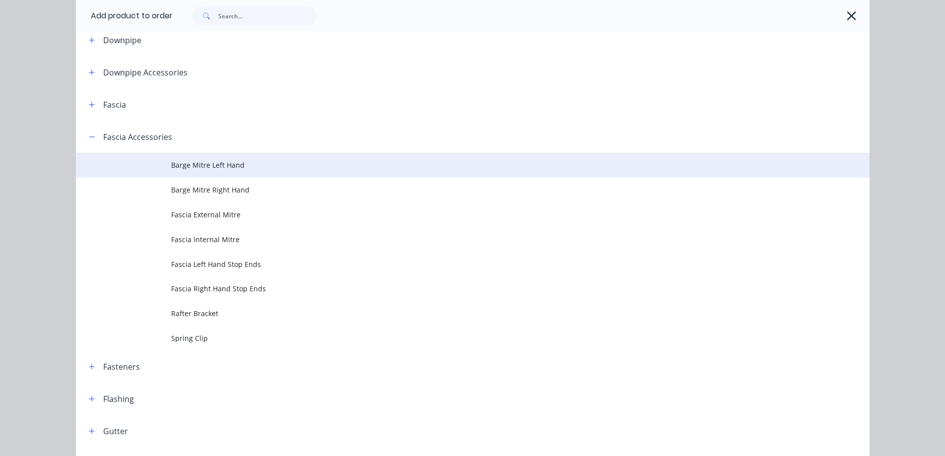
scroll to position [149, 0]
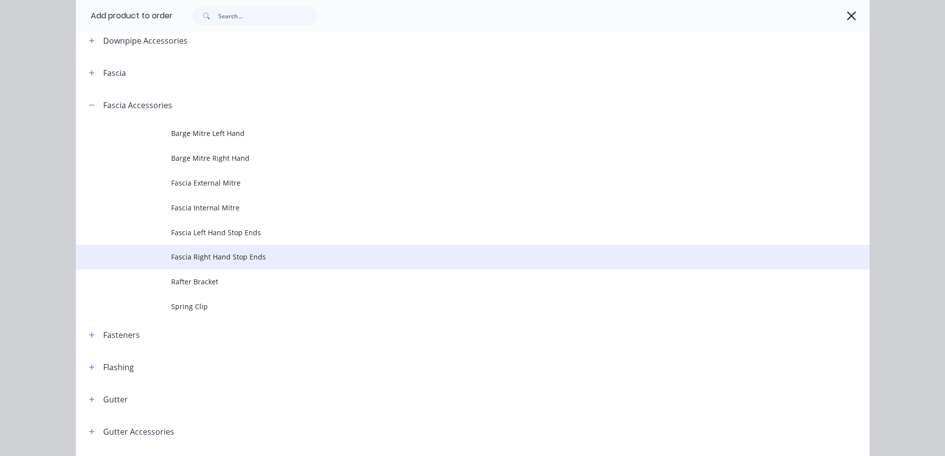
click at [262, 253] on span "Fascia Right Hand Stop Ends" at bounding box center [450, 257] width 559 height 10
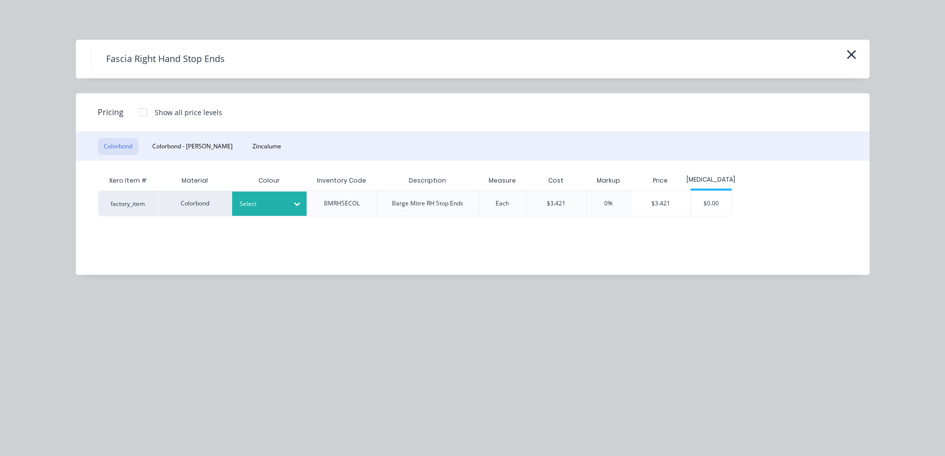
click at [251, 211] on div "Select" at bounding box center [269, 204] width 74 height 24
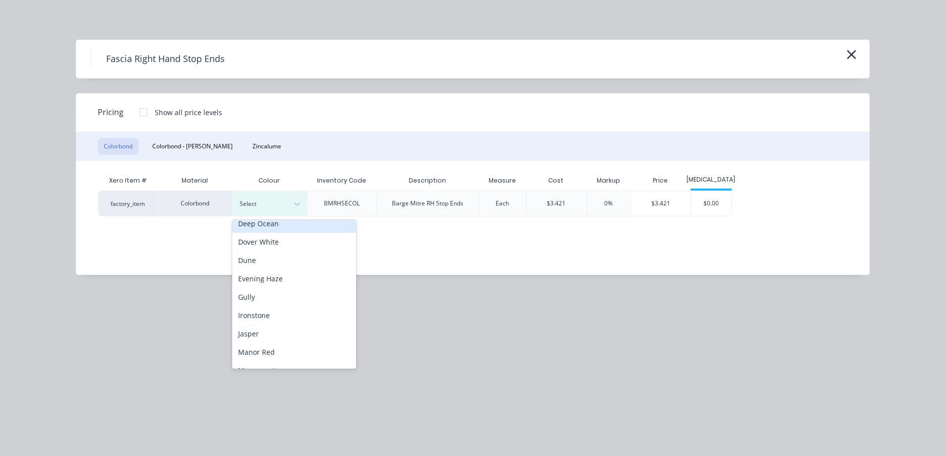
scroll to position [149, 0]
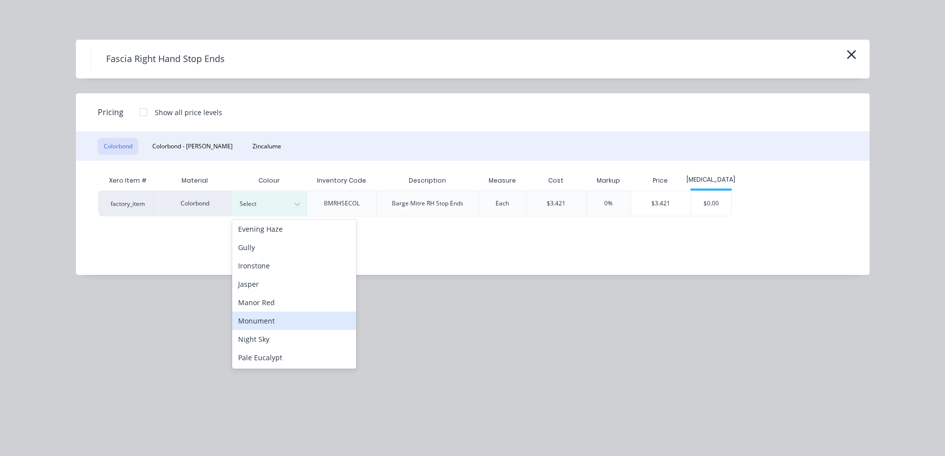
click at [264, 322] on div "Monument" at bounding box center [294, 321] width 124 height 18
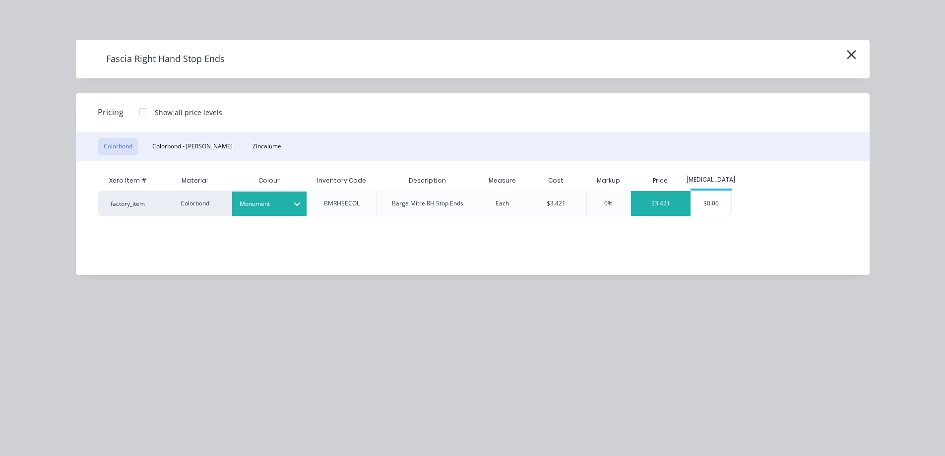
click at [665, 203] on div "$3.421" at bounding box center [661, 203] width 60 height 25
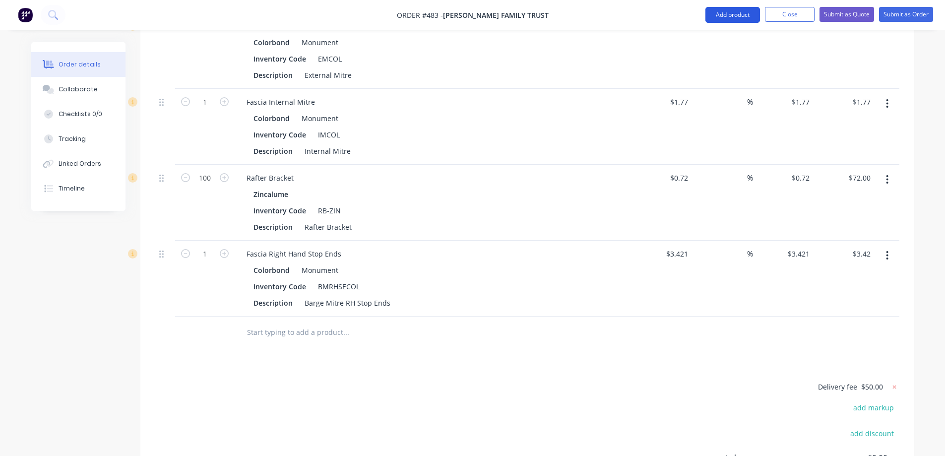
click at [733, 12] on button "Add product" at bounding box center [733, 15] width 55 height 16
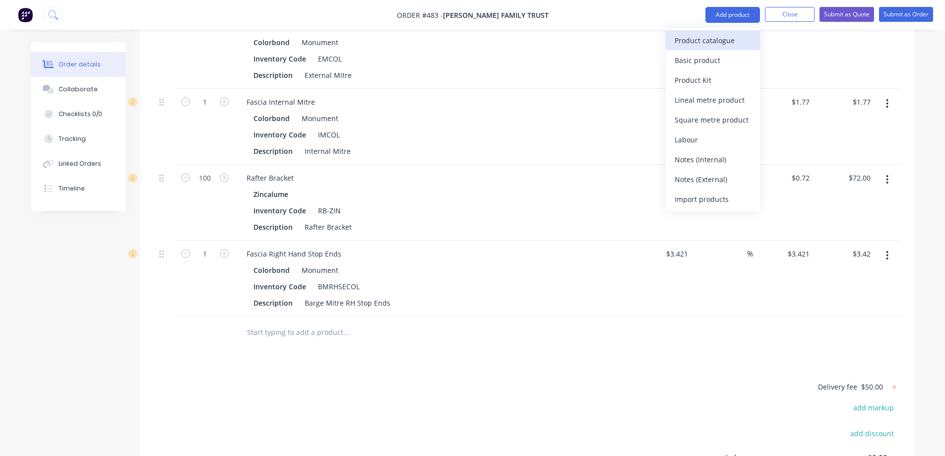
click at [721, 42] on div "Product catalogue" at bounding box center [713, 40] width 76 height 14
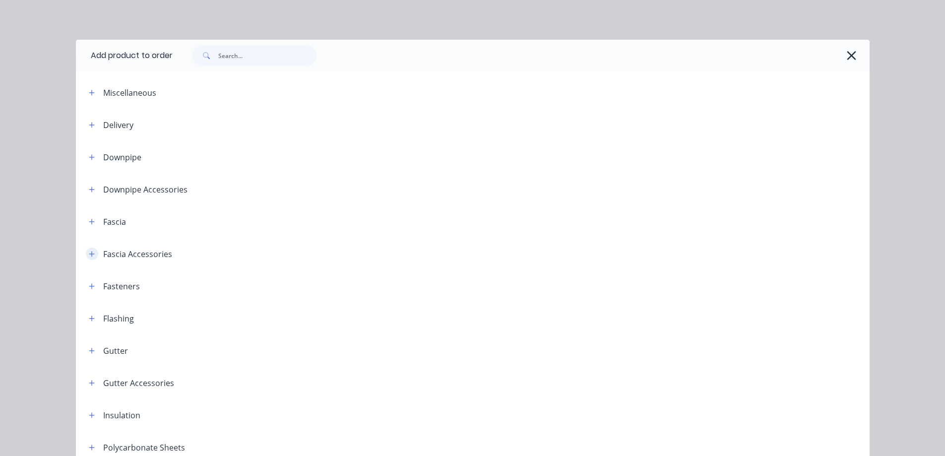
click at [87, 249] on button "button" at bounding box center [92, 254] width 12 height 12
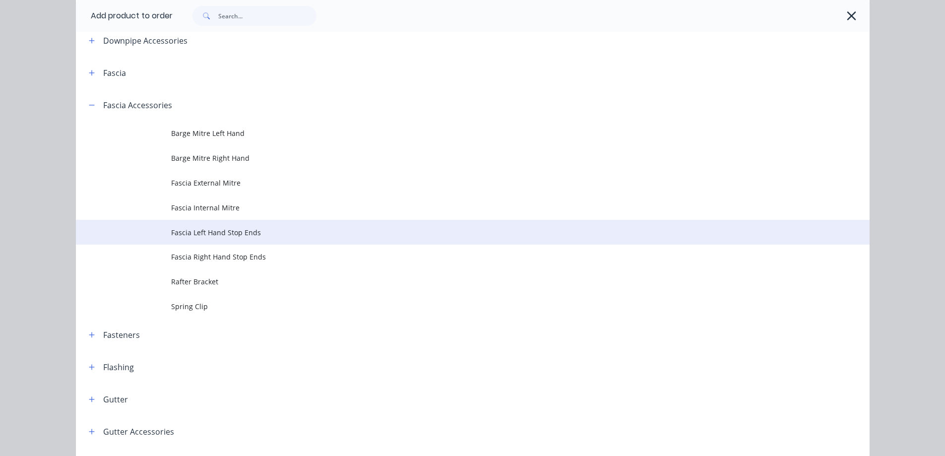
click at [213, 236] on span "Fascia Left Hand Stop Ends" at bounding box center [450, 232] width 559 height 10
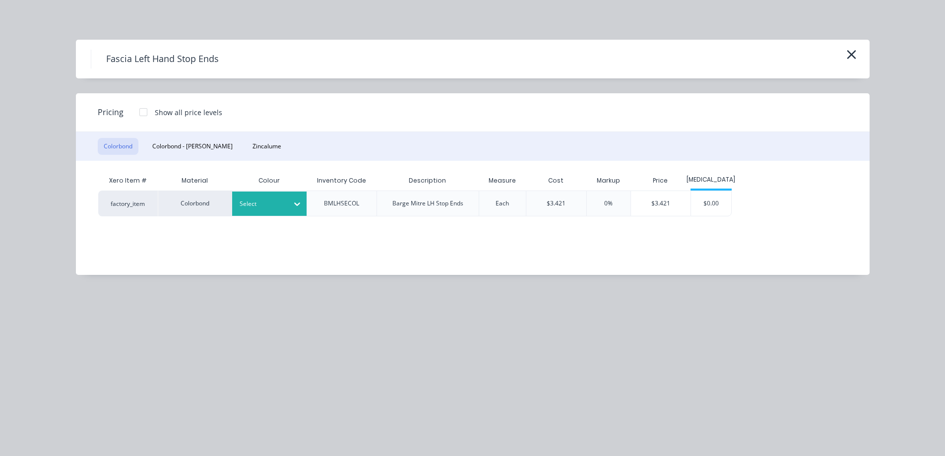
click at [270, 214] on div "Select" at bounding box center [269, 204] width 74 height 24
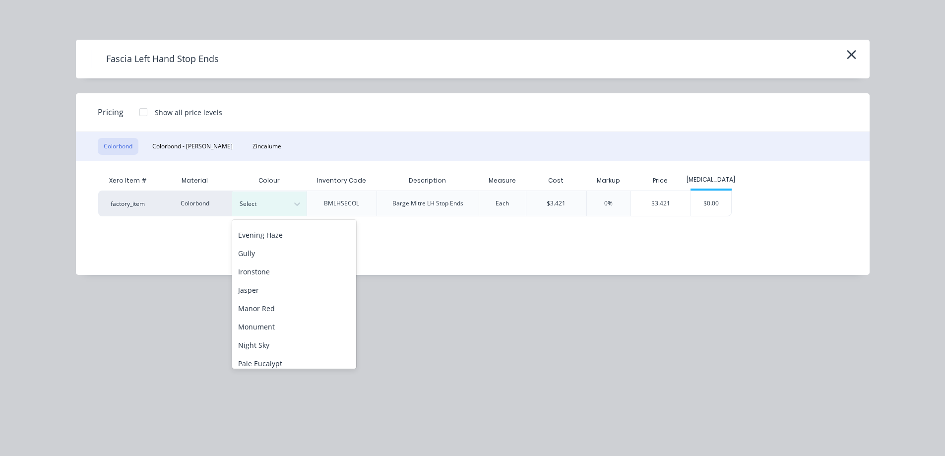
scroll to position [149, 0]
click at [265, 314] on div "Monument" at bounding box center [294, 321] width 124 height 18
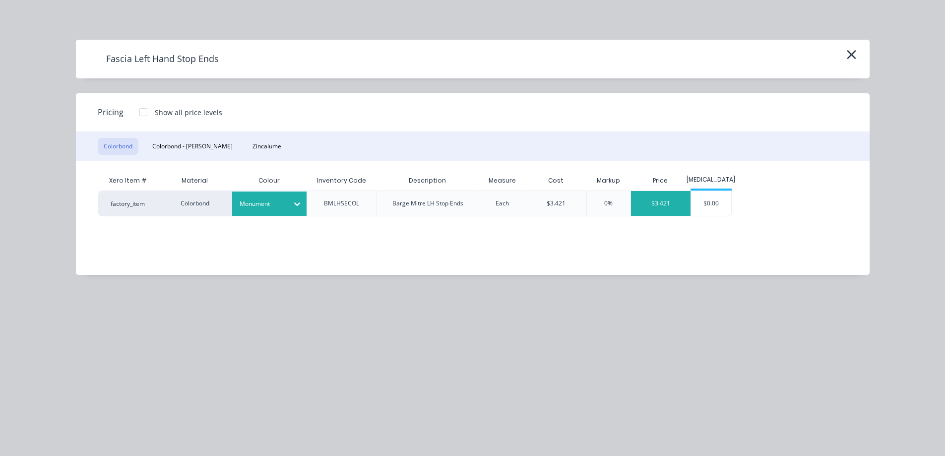
click at [681, 201] on div "$3.421" at bounding box center [661, 203] width 60 height 25
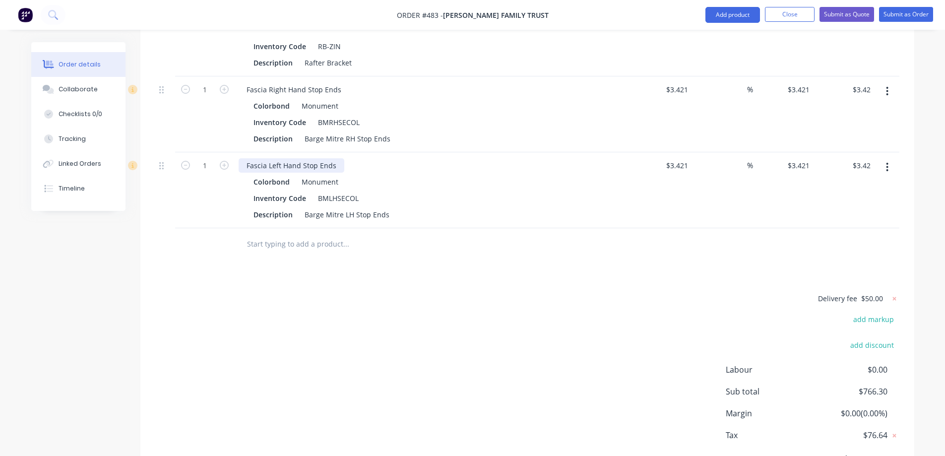
scroll to position [1280, 0]
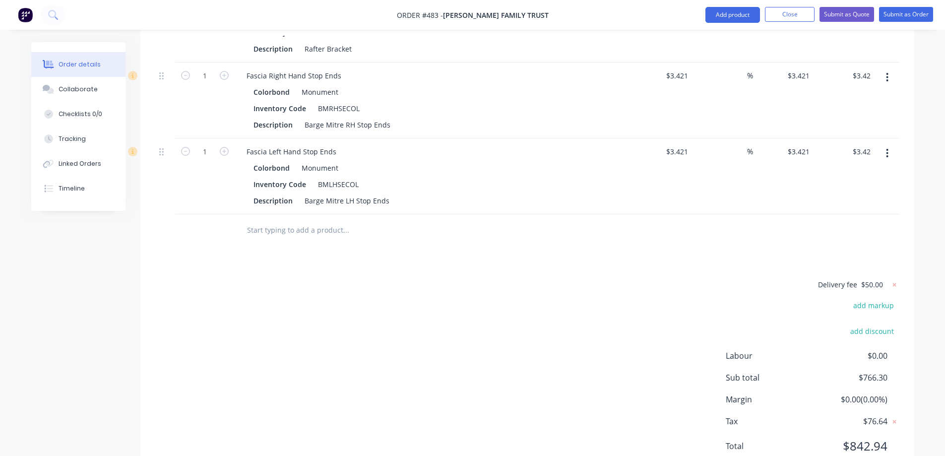
click at [282, 220] on input "text" at bounding box center [346, 230] width 198 height 20
click at [718, 16] on button "Add product" at bounding box center [733, 15] width 55 height 16
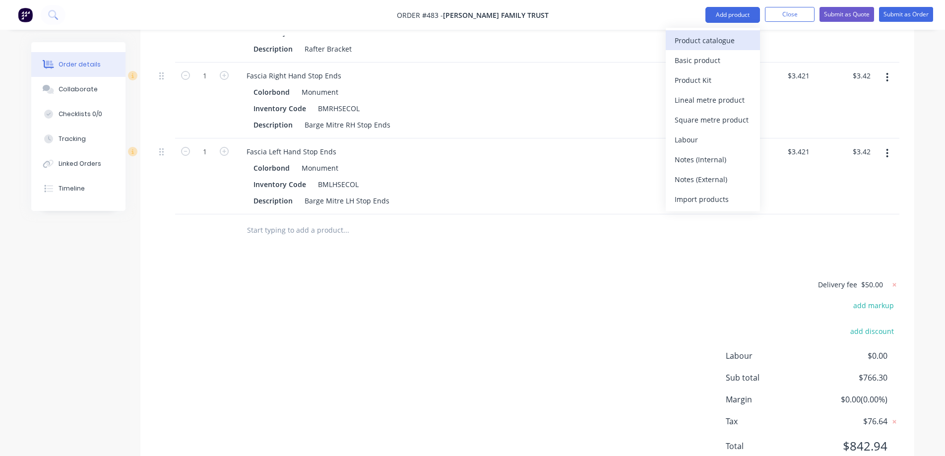
click at [684, 33] on div "Product catalogue" at bounding box center [713, 40] width 76 height 14
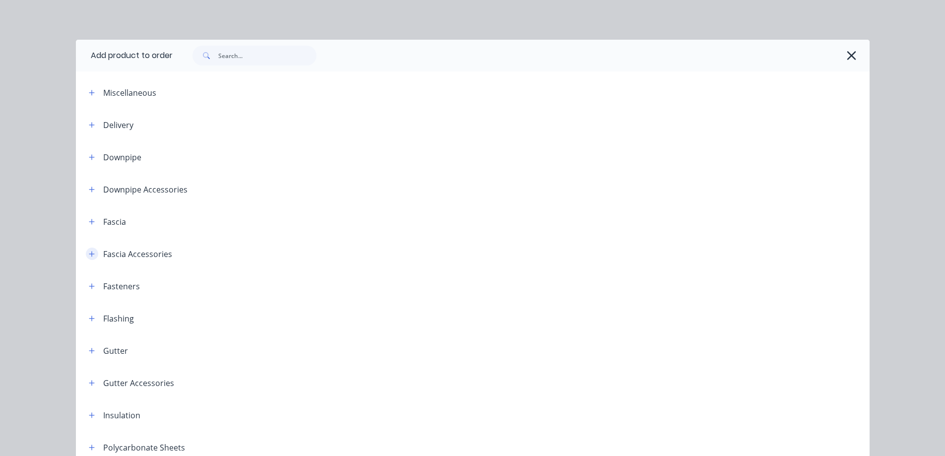
click at [86, 255] on button "button" at bounding box center [92, 254] width 12 height 12
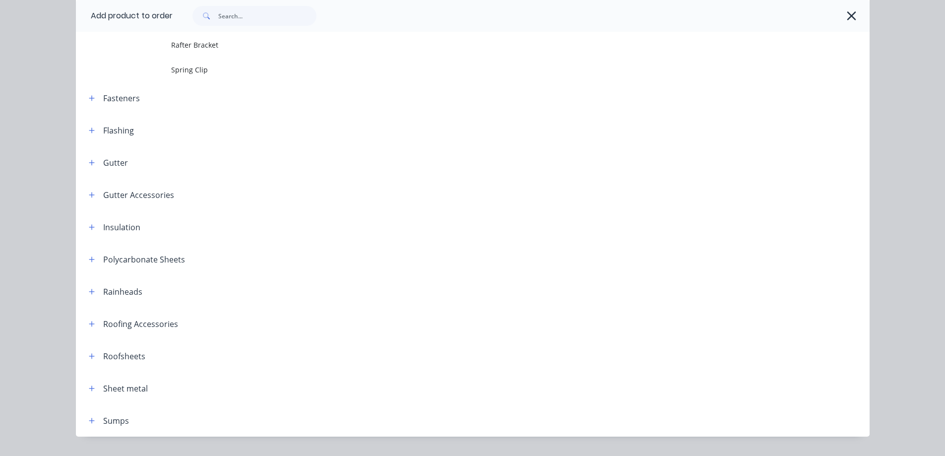
scroll to position [397, 0]
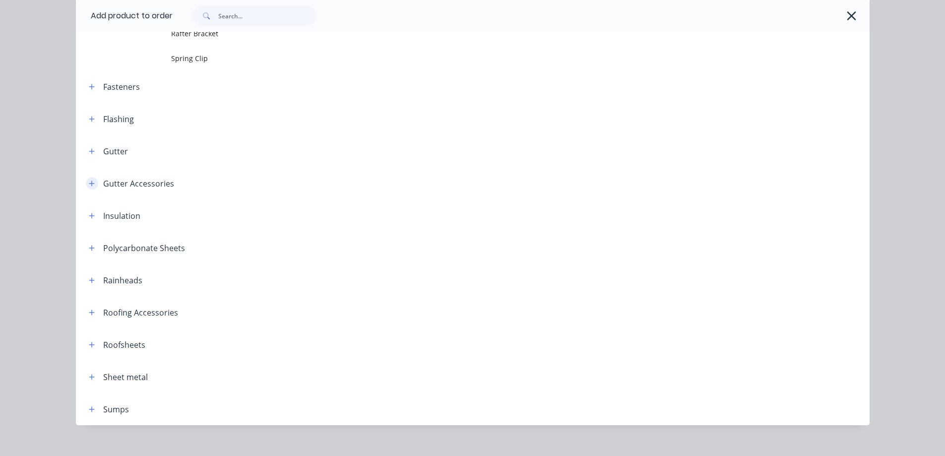
click at [89, 186] on icon "button" at bounding box center [92, 183] width 6 height 7
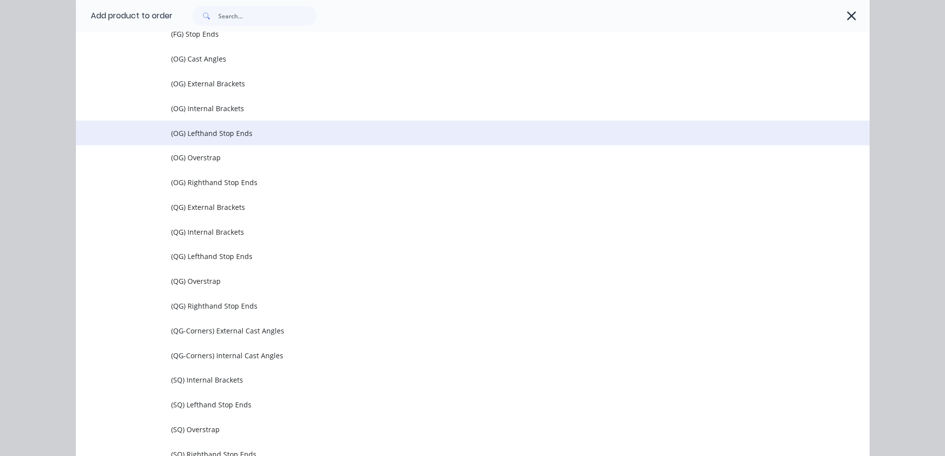
scroll to position [645, 0]
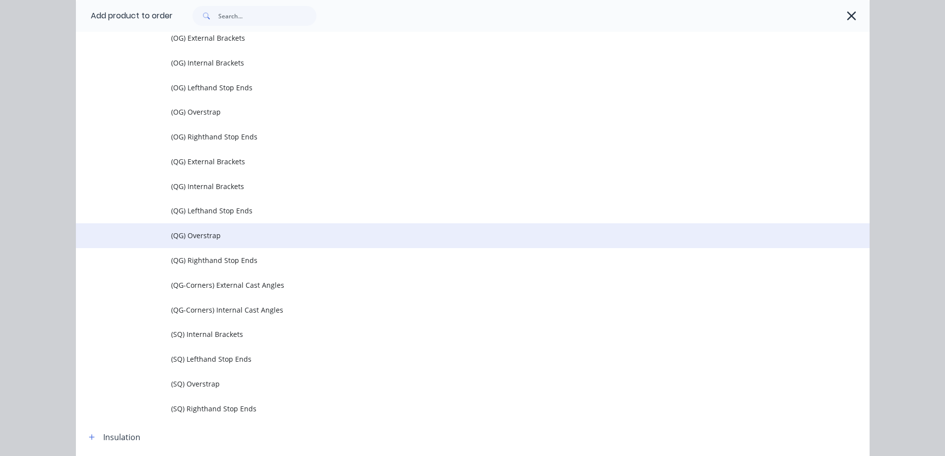
click at [196, 240] on span "(QG) Overstrap" at bounding box center [450, 235] width 559 height 10
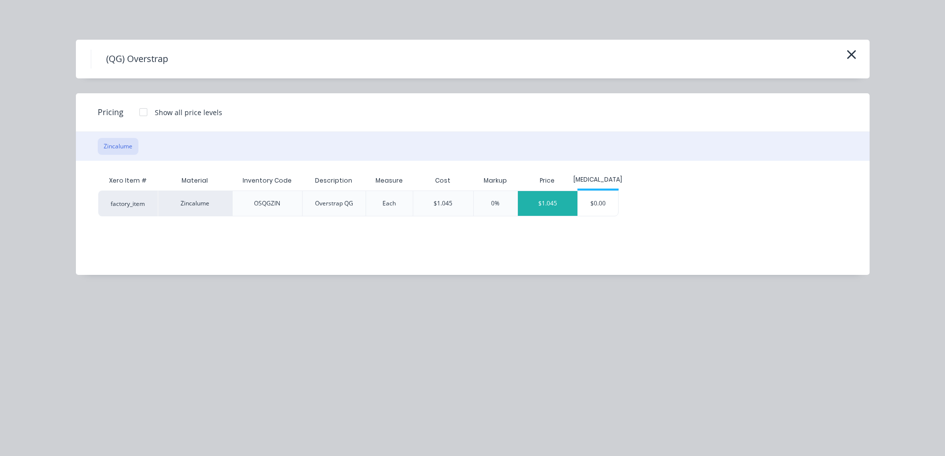
click at [552, 201] on div "$1.045" at bounding box center [548, 203] width 60 height 25
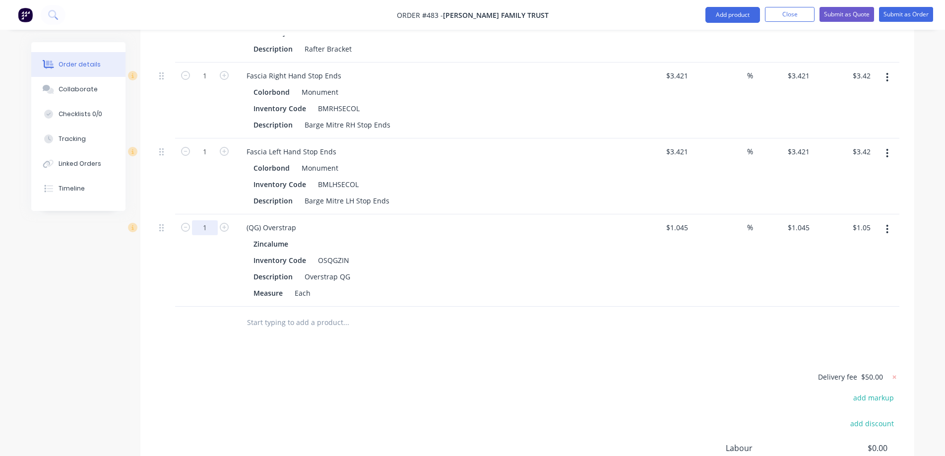
type input "50"
type input "$52.25"
click at [241, 313] on div at bounding box center [388, 323] width 298 height 20
click at [711, 15] on button "Add product" at bounding box center [733, 15] width 55 height 16
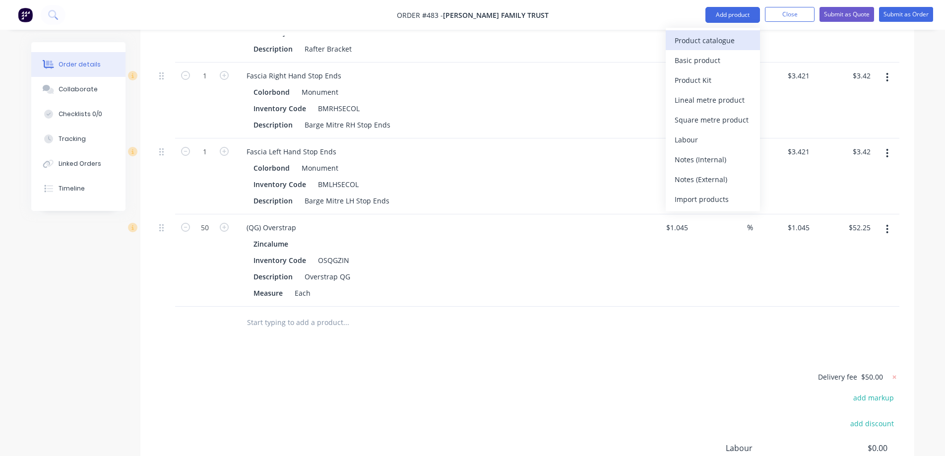
click at [701, 34] on div "Product catalogue" at bounding box center [713, 40] width 76 height 14
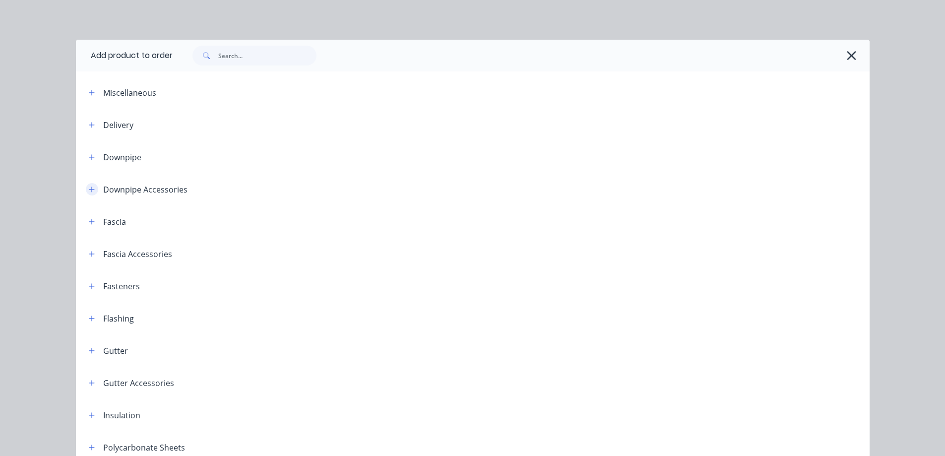
click at [89, 188] on icon "button" at bounding box center [92, 189] width 6 height 7
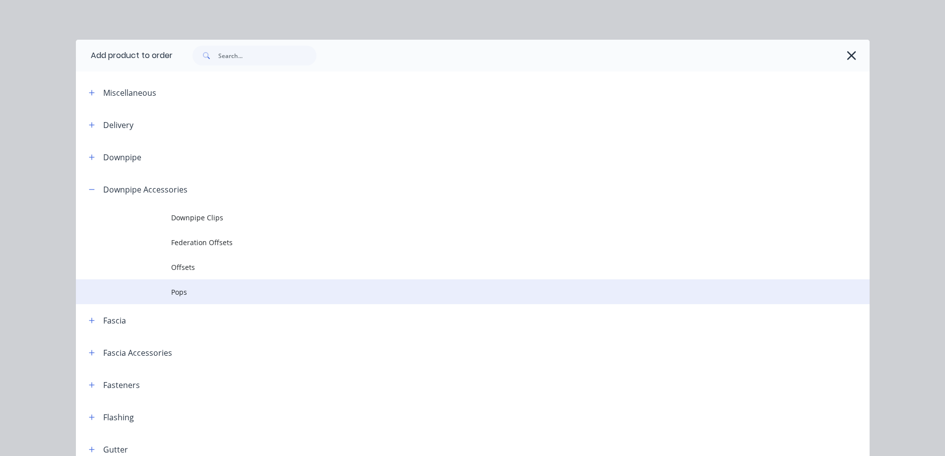
click at [196, 289] on span "Pops" at bounding box center [450, 292] width 559 height 10
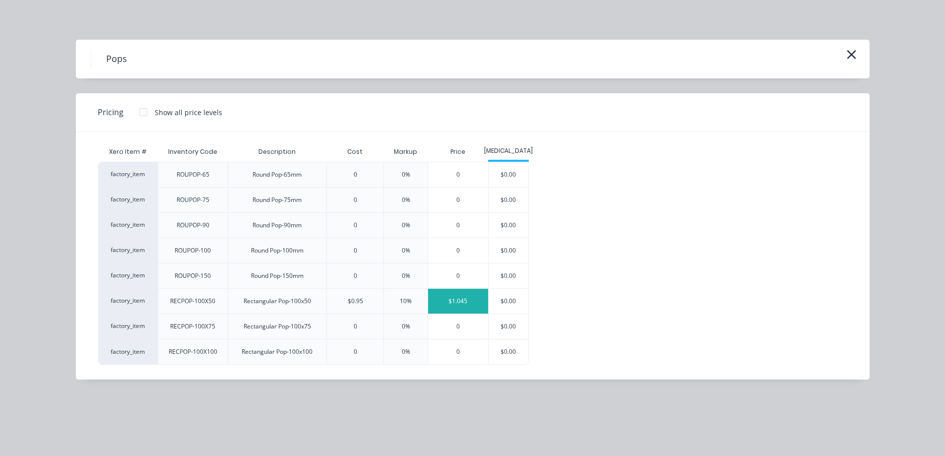
click at [444, 297] on div "$1.045" at bounding box center [458, 301] width 60 height 25
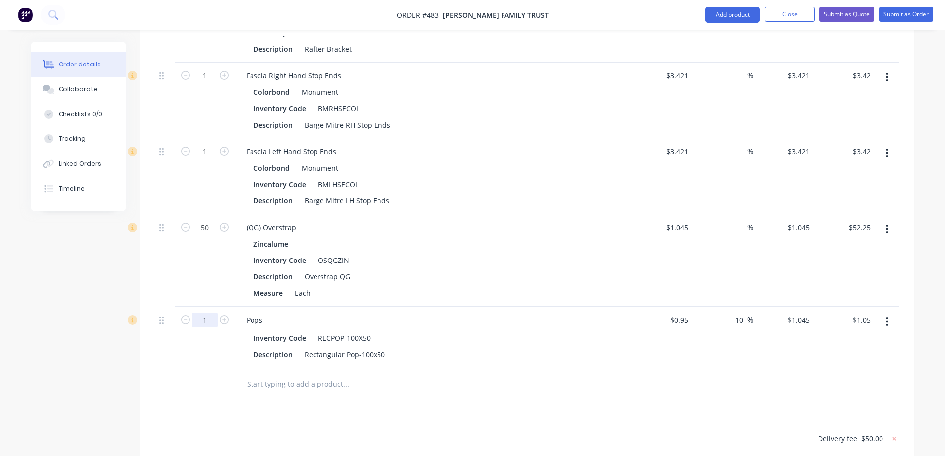
type input "6"
type input "$6.27"
click at [208, 368] on div at bounding box center [205, 384] width 60 height 32
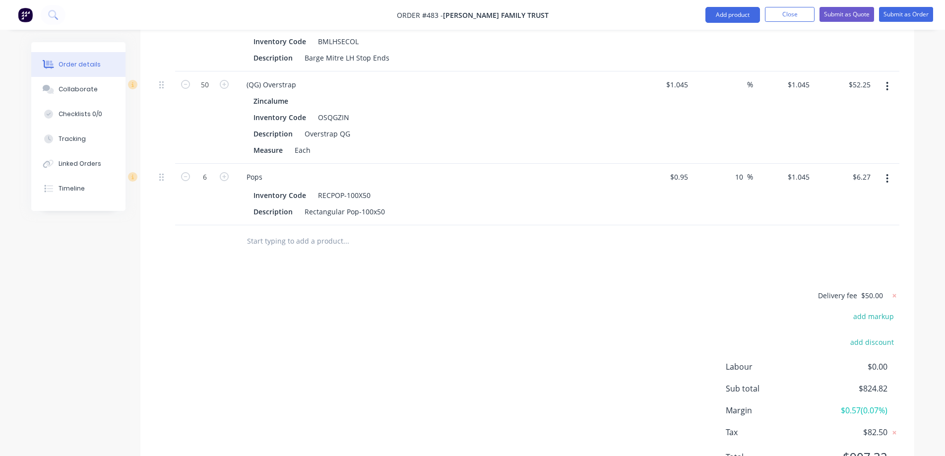
scroll to position [1429, 0]
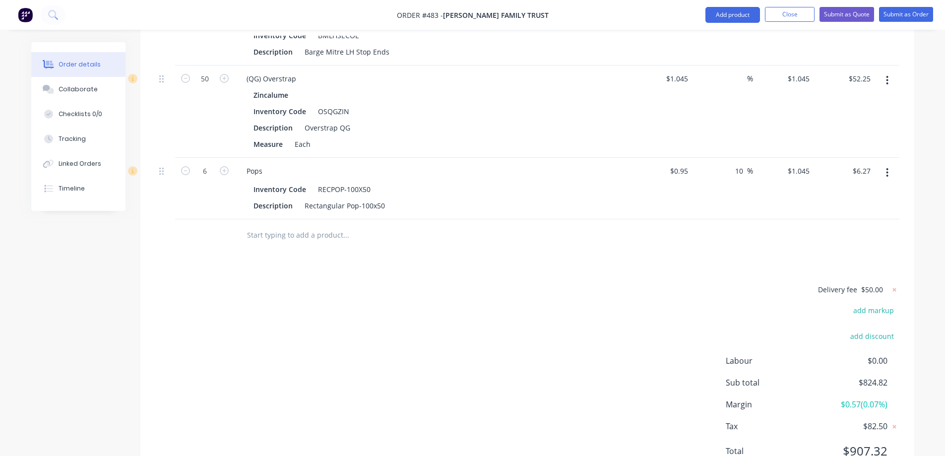
click at [273, 225] on input "text" at bounding box center [346, 235] width 198 height 20
click at [724, 20] on button "Add product" at bounding box center [733, 15] width 55 height 16
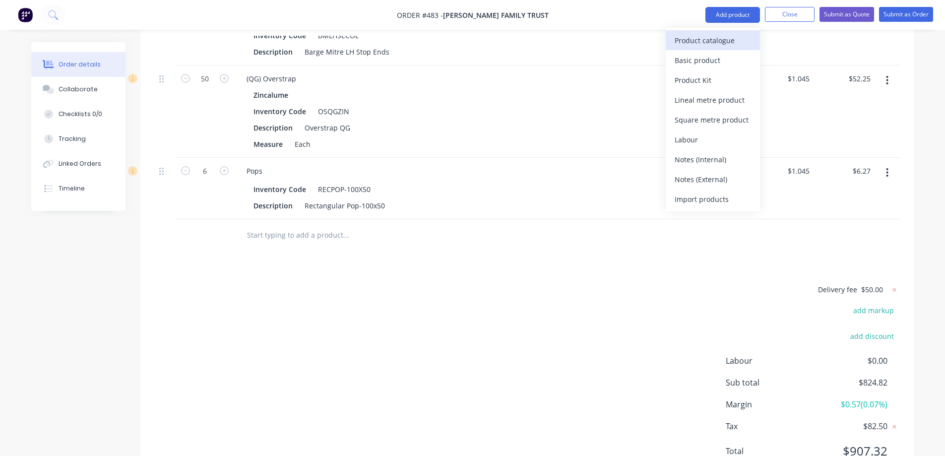
click at [713, 33] on div "Product catalogue" at bounding box center [713, 40] width 76 height 14
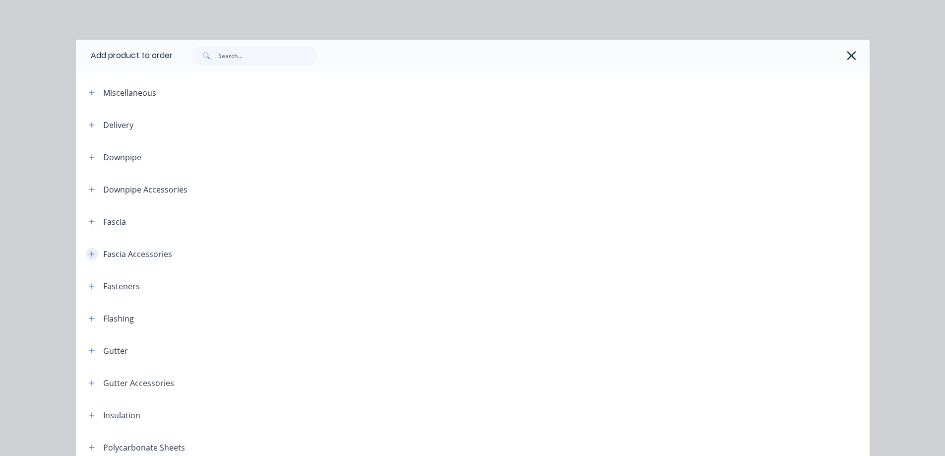
click at [91, 252] on button "button" at bounding box center [92, 254] width 12 height 12
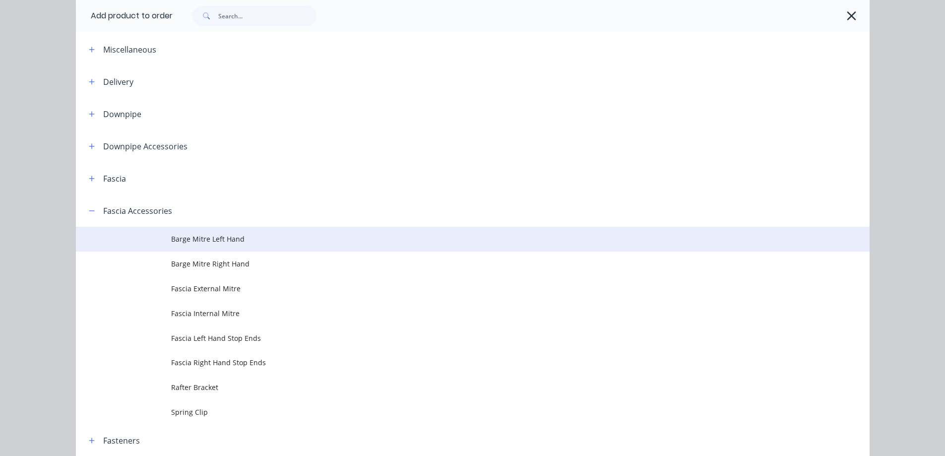
scroll to position [99, 0]
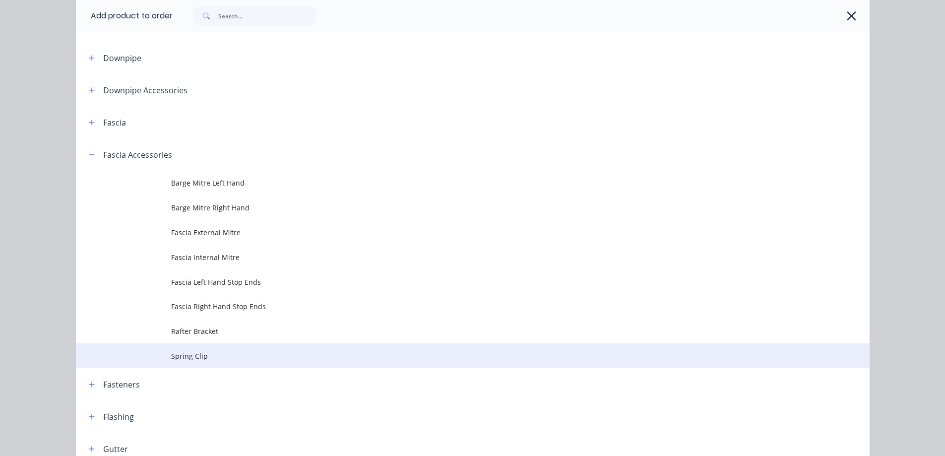
click at [179, 355] on span "Spring Clip" at bounding box center [450, 356] width 559 height 10
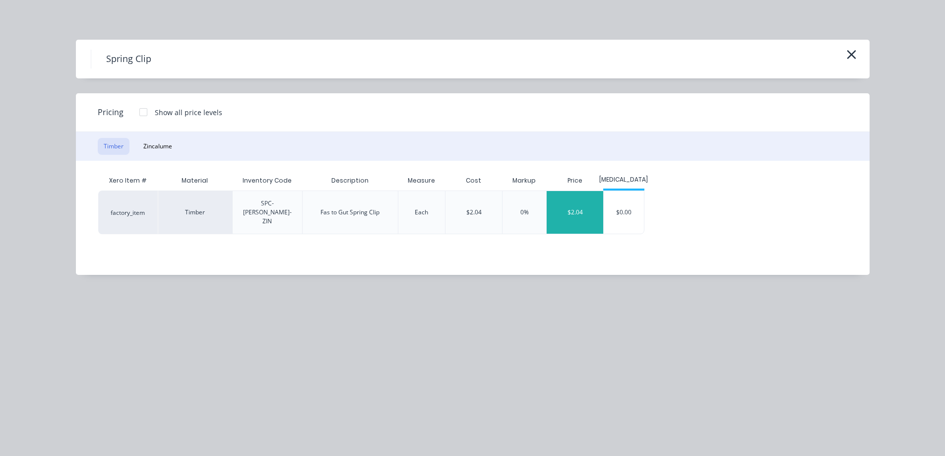
click at [570, 196] on div "$2.04" at bounding box center [575, 212] width 57 height 43
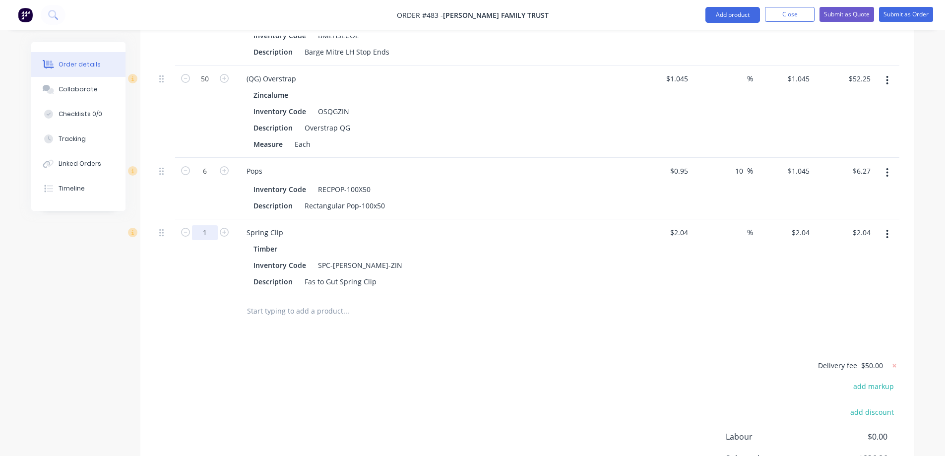
click at [723, 15] on button "Add product" at bounding box center [733, 15] width 55 height 16
click at [886, 225] on button "button" at bounding box center [887, 234] width 23 height 18
click at [867, 250] on button "Edit" at bounding box center [852, 260] width 94 height 20
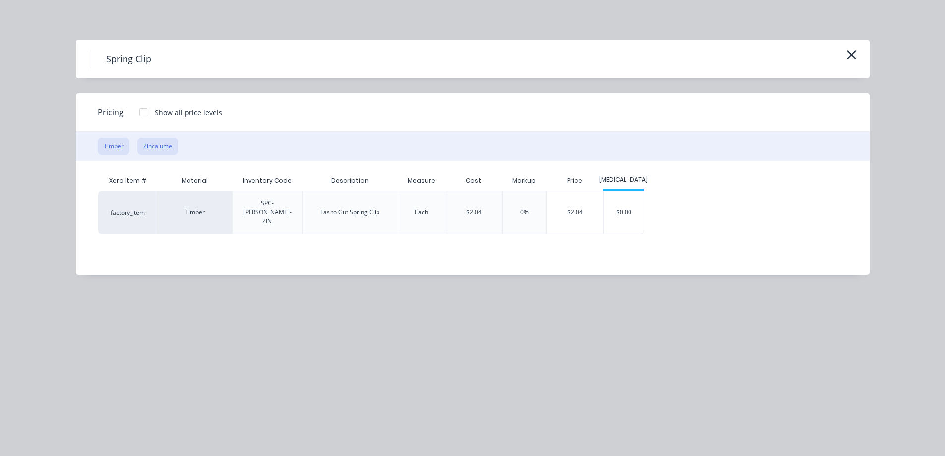
click at [159, 145] on button "Zincalume" at bounding box center [157, 146] width 41 height 17
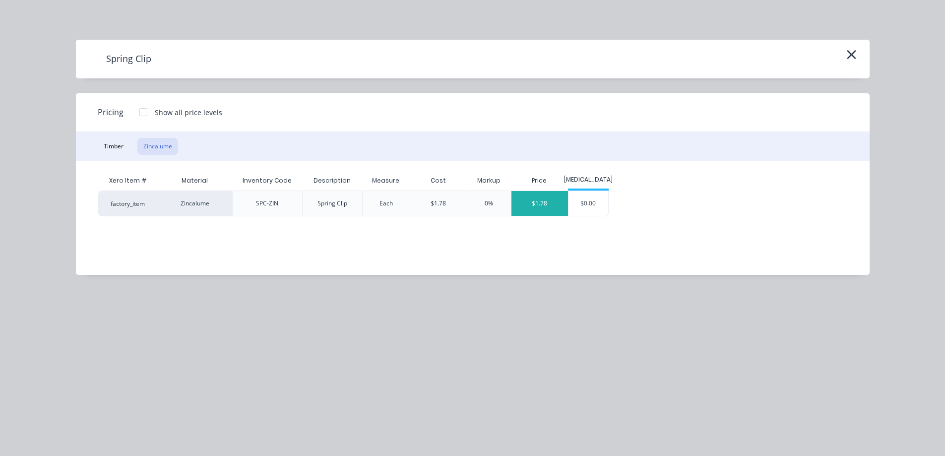
click at [541, 200] on div "$1.78" at bounding box center [540, 203] width 57 height 25
type input "-12.75"
type input "$1.78"
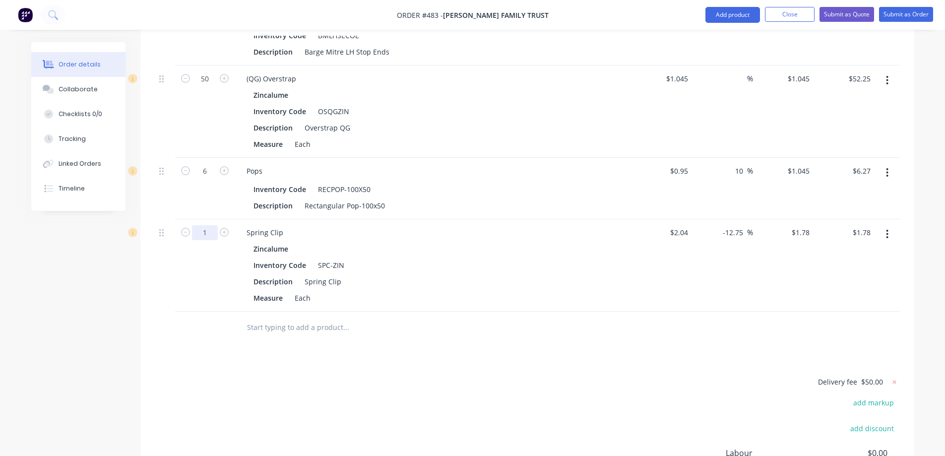
type input "50"
type input "$89.00"
drag, startPoint x: 722, startPoint y: 197, endPoint x: 750, endPoint y: 191, distance: 28.4
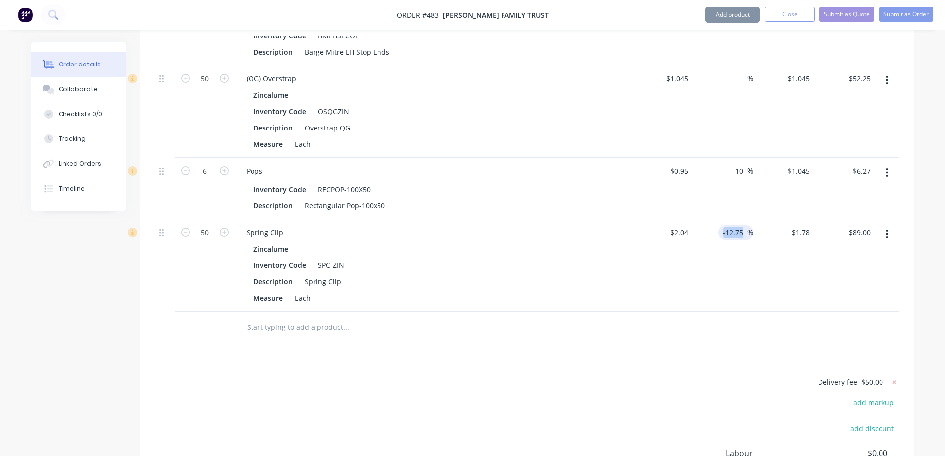
click at [750, 225] on div "-12.75 -12.75 %" at bounding box center [735, 232] width 35 height 14
type input "-"
type input "0"
type input "$2.04"
type input "$102.00"
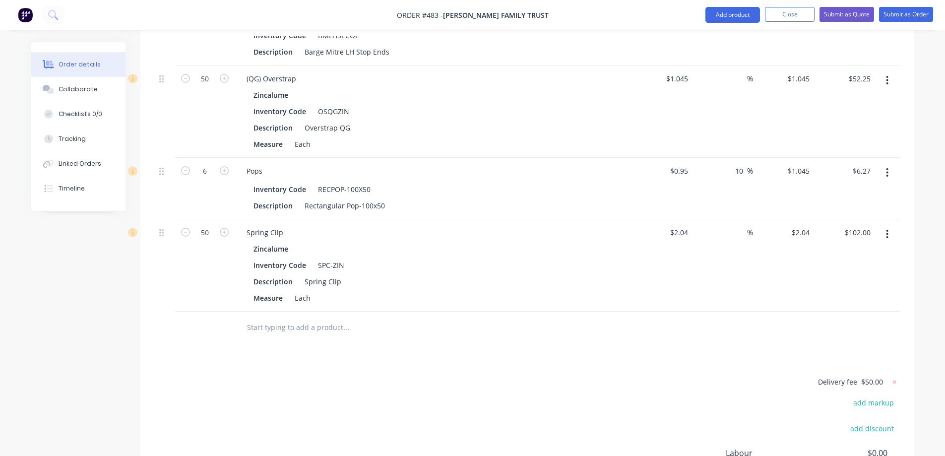
drag, startPoint x: 745, startPoint y: 137, endPoint x: 733, endPoint y: 137, distance: 12.4
click at [733, 164] on div "10 10 %" at bounding box center [741, 171] width 23 height 14
type input "0"
type input "$0.95"
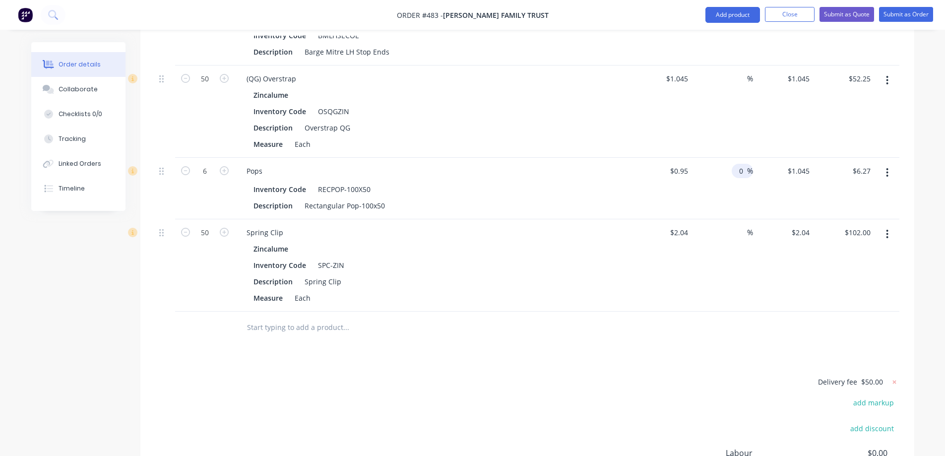
type input "$5.70"
click at [703, 234] on div "%" at bounding box center [722, 265] width 61 height 92
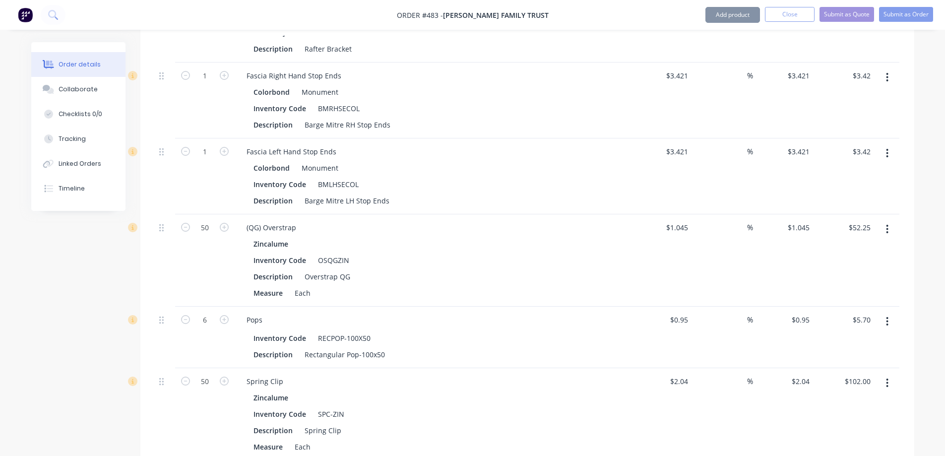
scroll to position [1526, 0]
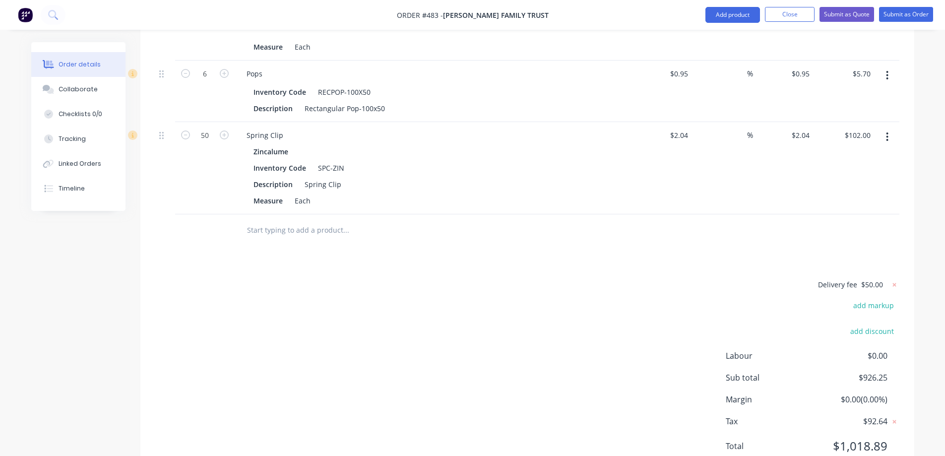
click at [268, 220] on input "text" at bounding box center [346, 230] width 198 height 20
click at [708, 19] on button "Add product" at bounding box center [733, 15] width 55 height 16
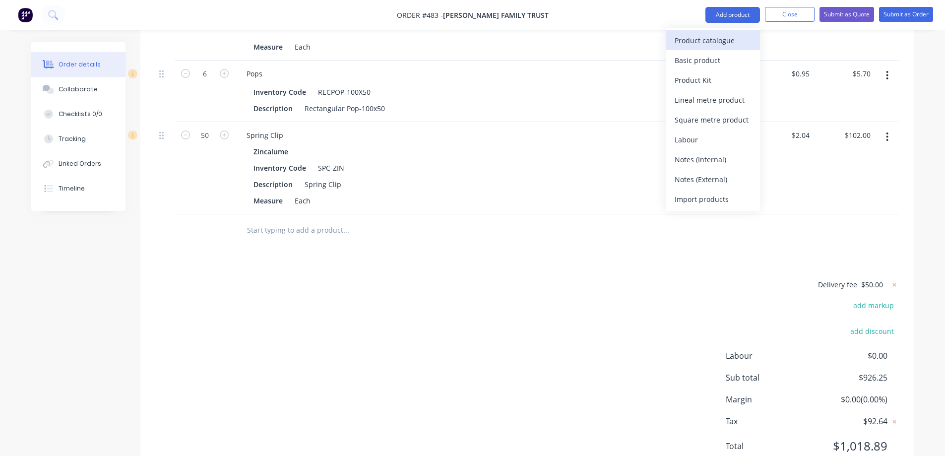
click at [697, 36] on div "Product catalogue" at bounding box center [713, 40] width 76 height 14
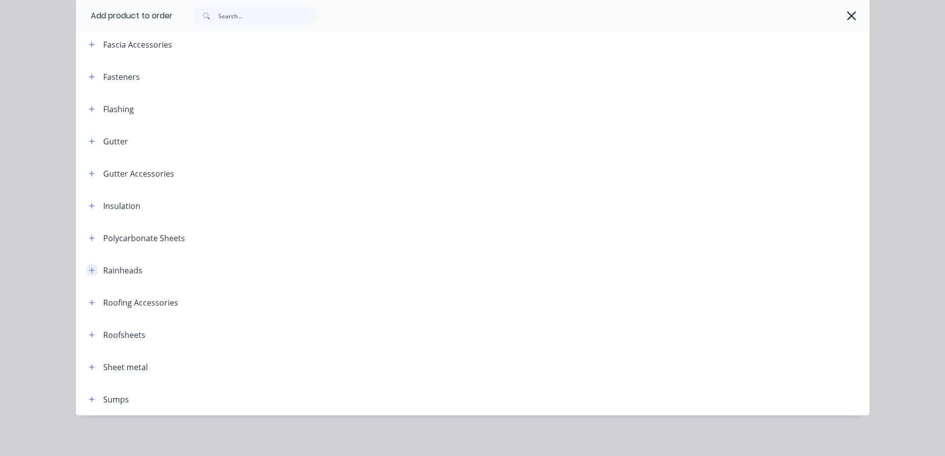
scroll to position [212, 0]
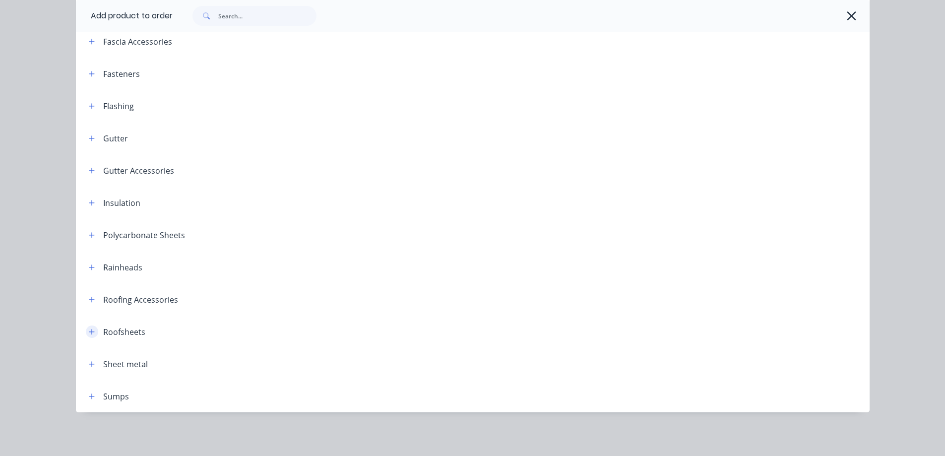
click at [90, 334] on icon "button" at bounding box center [92, 331] width 6 height 7
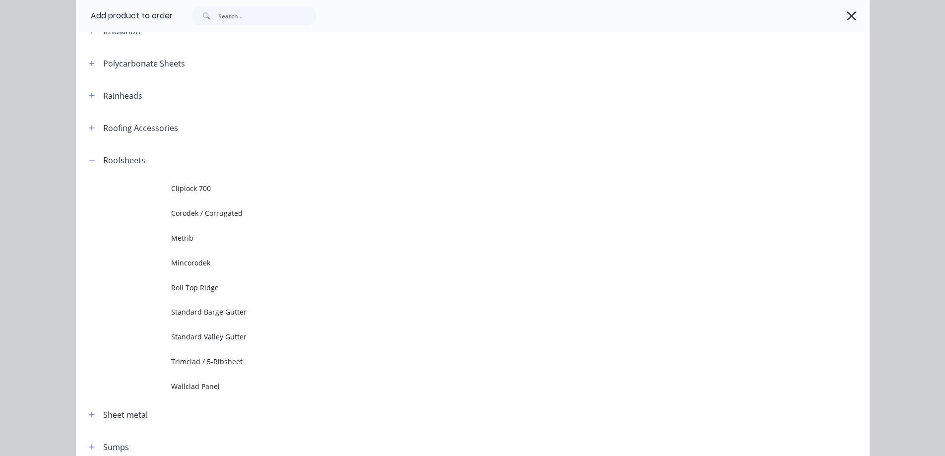
scroll to position [435, 0]
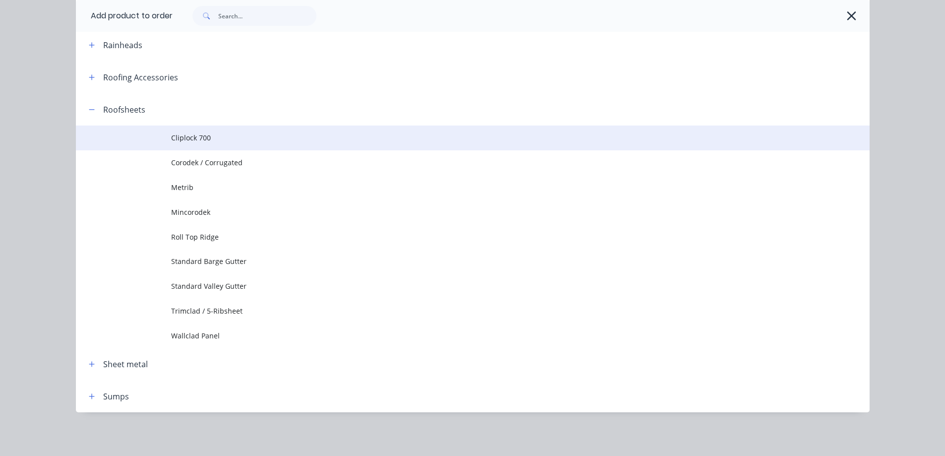
click at [205, 145] on td "Cliplock 700" at bounding box center [520, 138] width 699 height 25
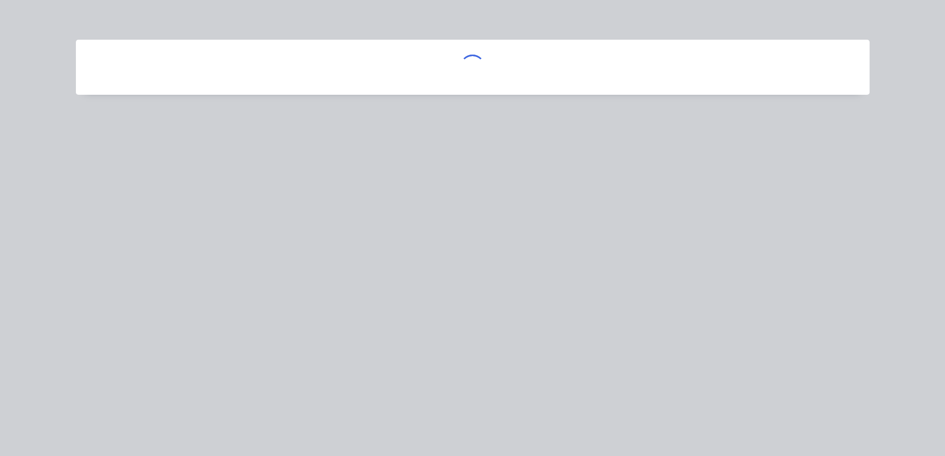
scroll to position [0, 0]
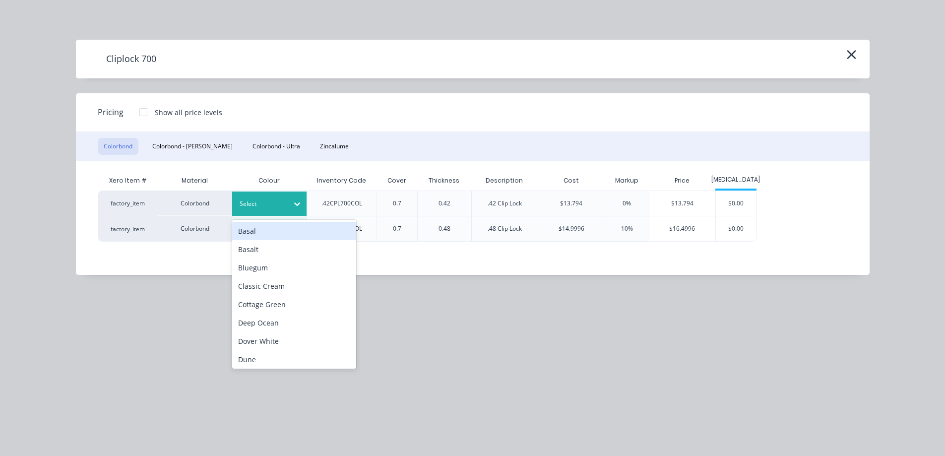
click at [291, 207] on div at bounding box center [297, 204] width 18 height 16
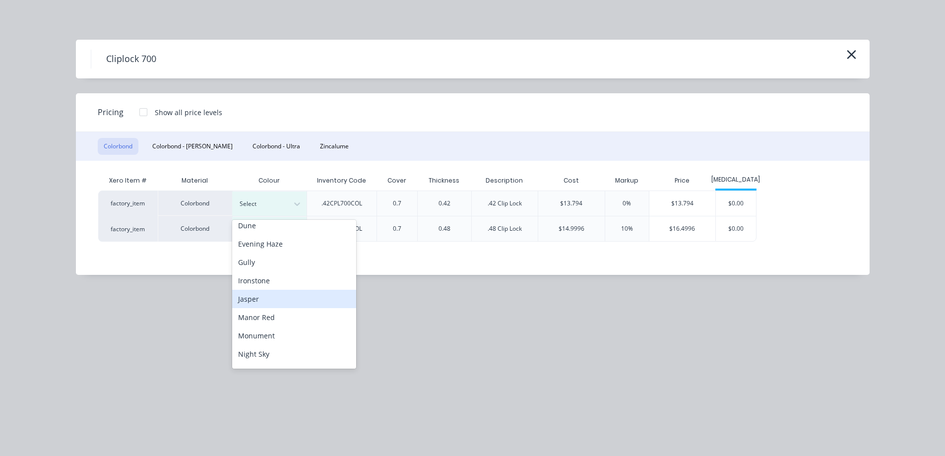
scroll to position [198, 0]
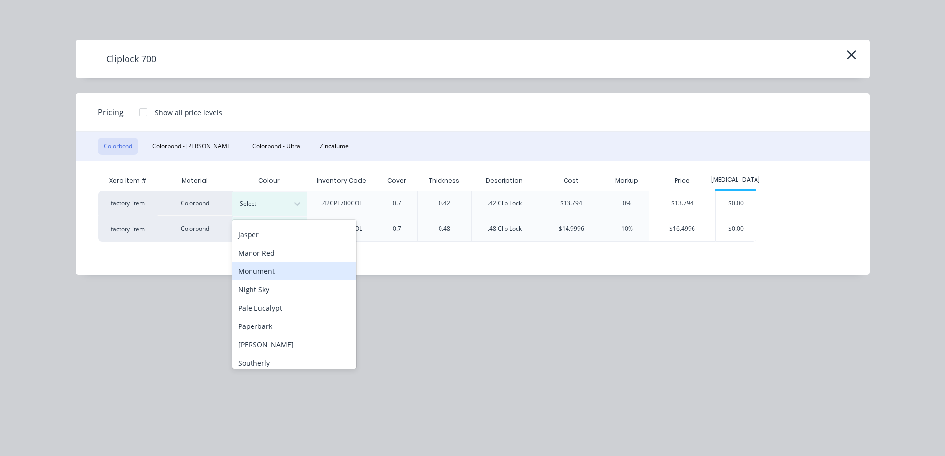
click at [281, 275] on div "Monument" at bounding box center [294, 271] width 124 height 18
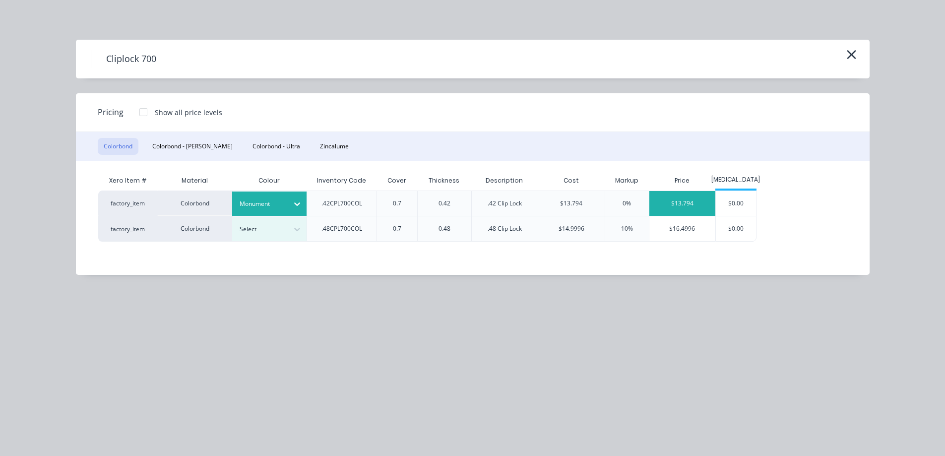
click at [685, 194] on div "$13.794" at bounding box center [683, 203] width 66 height 25
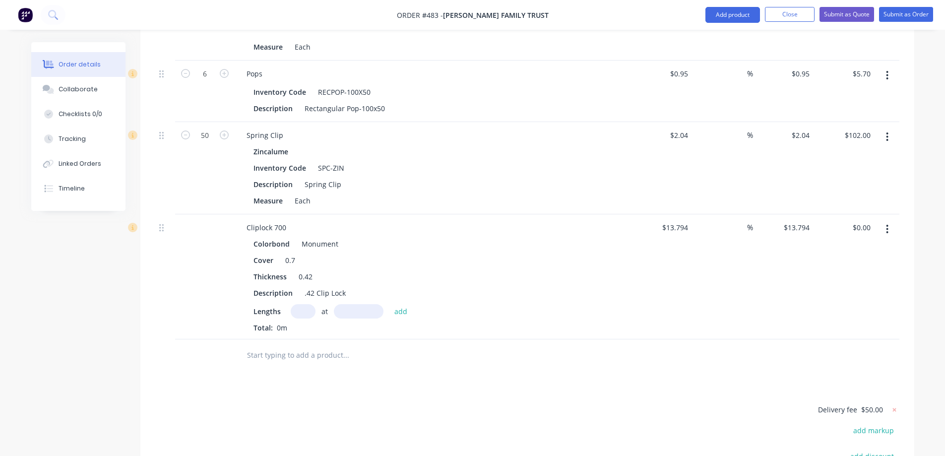
click at [298, 304] on input "text" at bounding box center [303, 311] width 25 height 14
type input "11"
type input "1680mm"
click at [395, 304] on button "add" at bounding box center [401, 310] width 23 height 13
type input "$254.91"
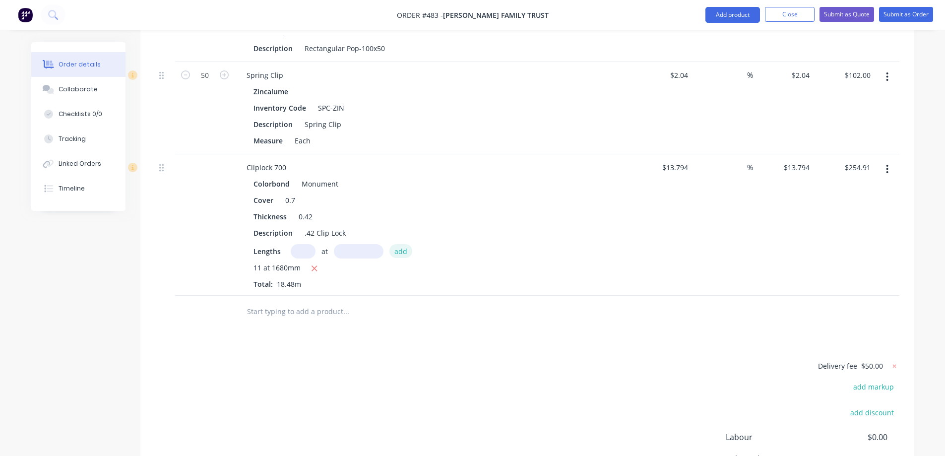
scroll to position [1625, 0]
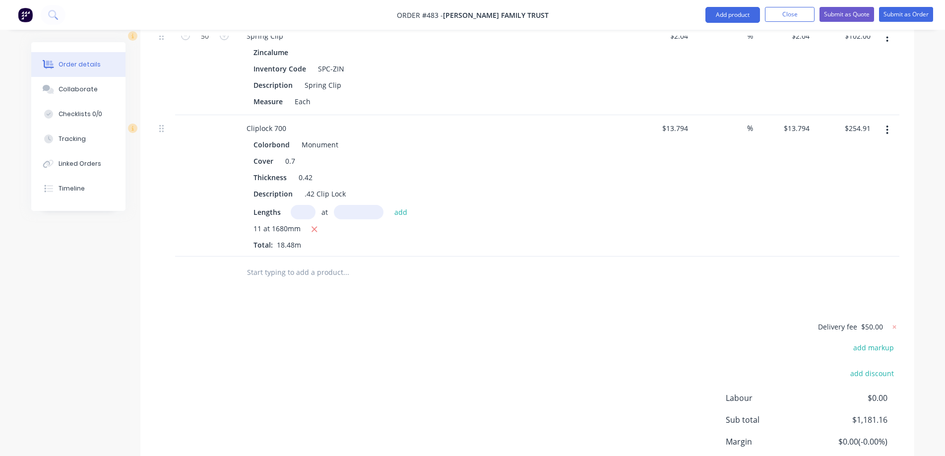
click at [310, 262] on input "text" at bounding box center [346, 272] width 198 height 20
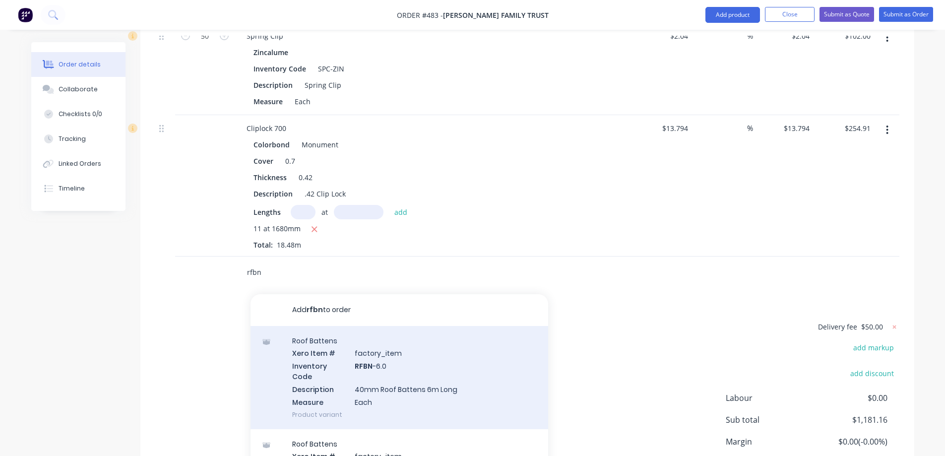
type input "rfbn"
click at [325, 328] on div "Roof Battens Xero Item # factory_item Inventory Code RFBN -6.0 Description 40mm…" at bounding box center [400, 377] width 298 height 103
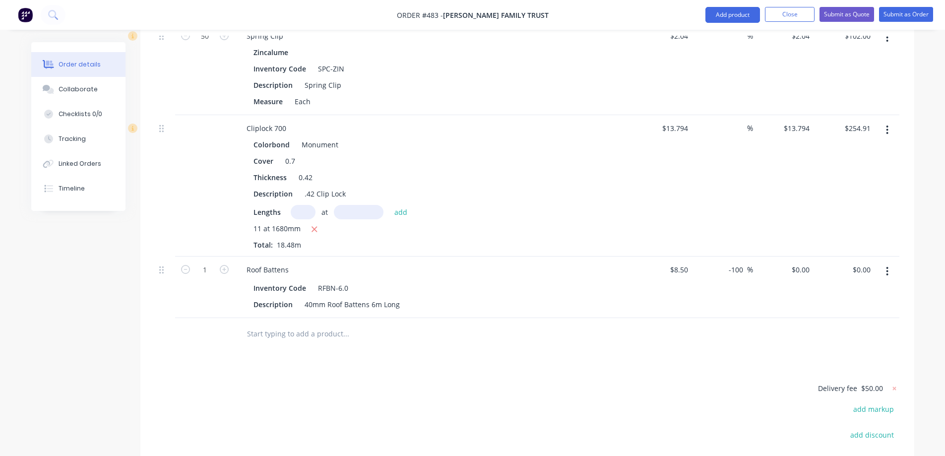
click at [223, 261] on form "1" at bounding box center [205, 268] width 52 height 15
click at [223, 265] on icon "button" at bounding box center [224, 269] width 9 height 9
type input "4"
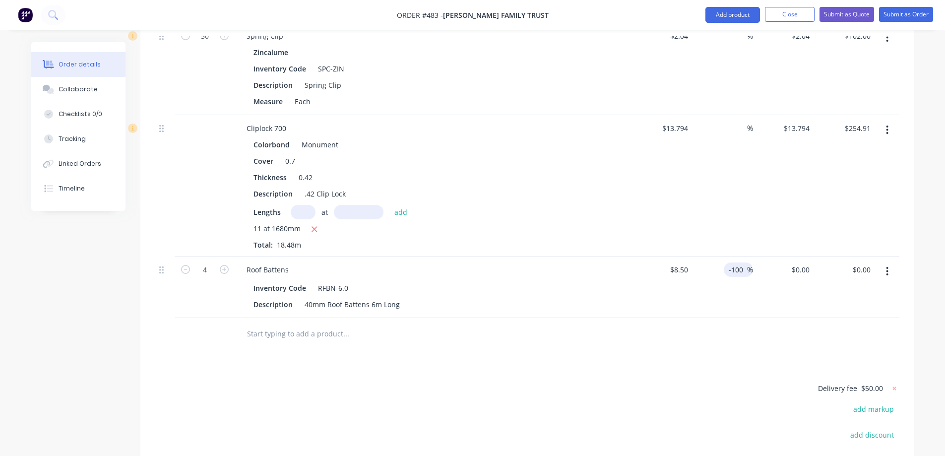
drag, startPoint x: 741, startPoint y: 232, endPoint x: 724, endPoint y: 235, distance: 17.1
click at [724, 262] on div "-100 -100 %" at bounding box center [738, 269] width 29 height 14
type input "$8.50"
type input "$34.00"
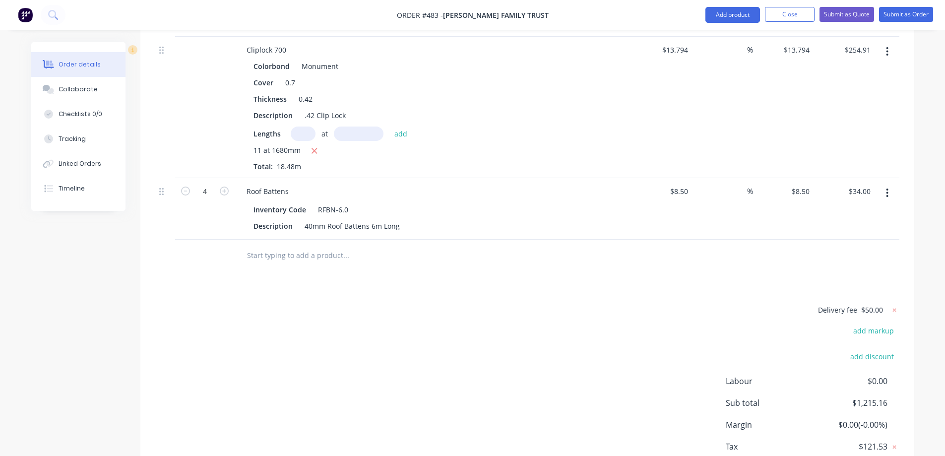
scroll to position [1724, 0]
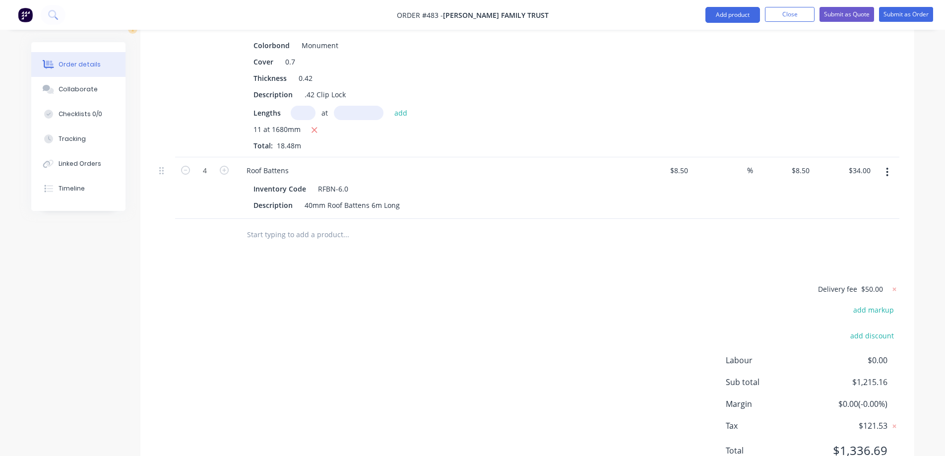
click at [271, 225] on input "text" at bounding box center [346, 235] width 198 height 20
type input "c"
click at [734, 19] on button "Add product" at bounding box center [733, 15] width 55 height 16
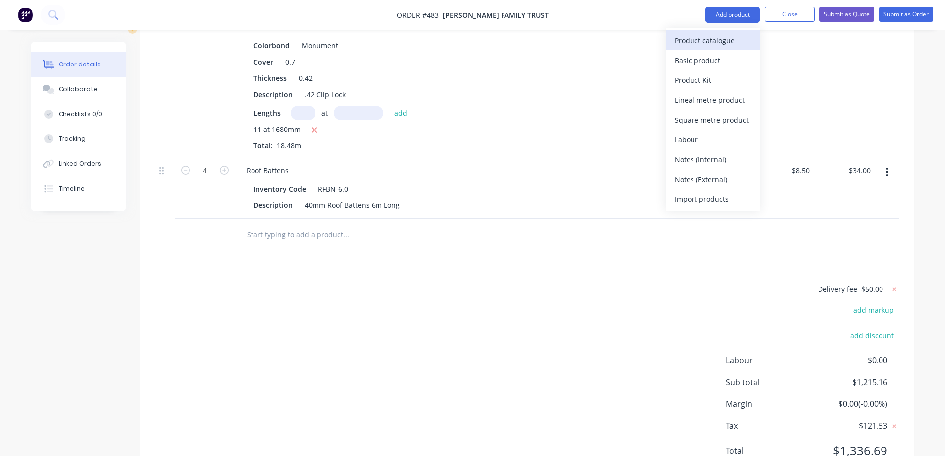
click at [713, 42] on div "Product catalogue" at bounding box center [713, 40] width 76 height 14
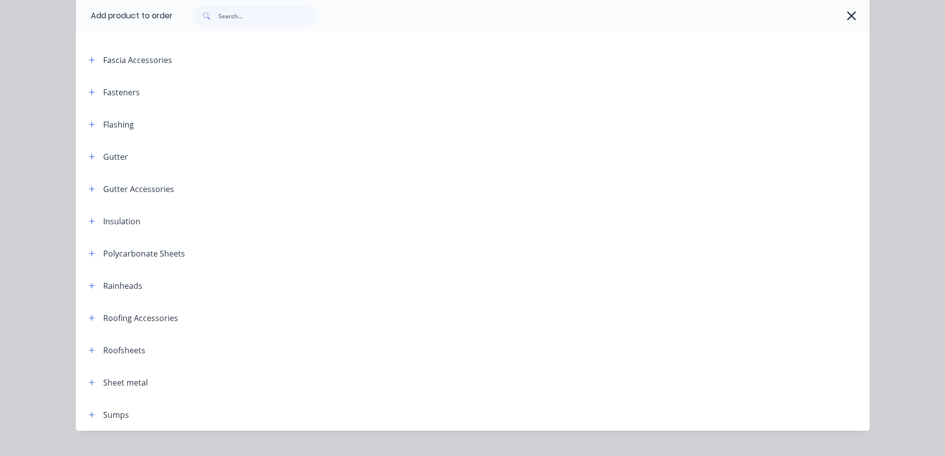
scroll to position [198, 0]
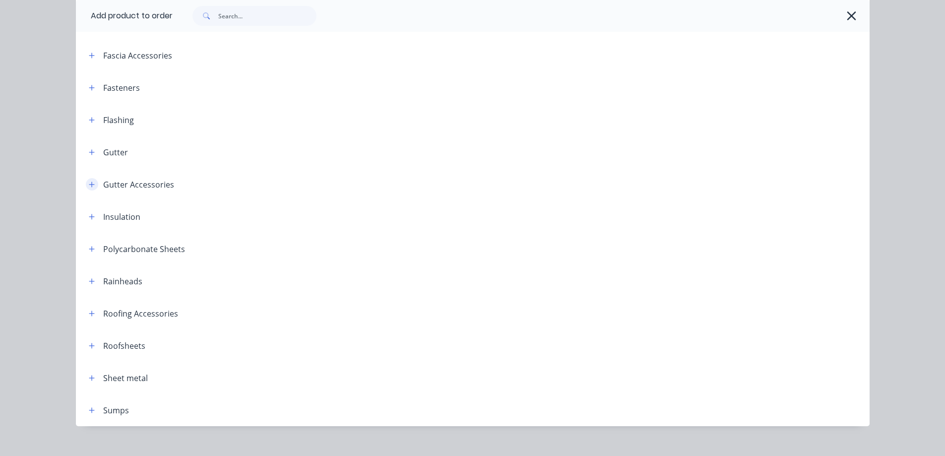
click at [89, 183] on icon "button" at bounding box center [92, 184] width 6 height 7
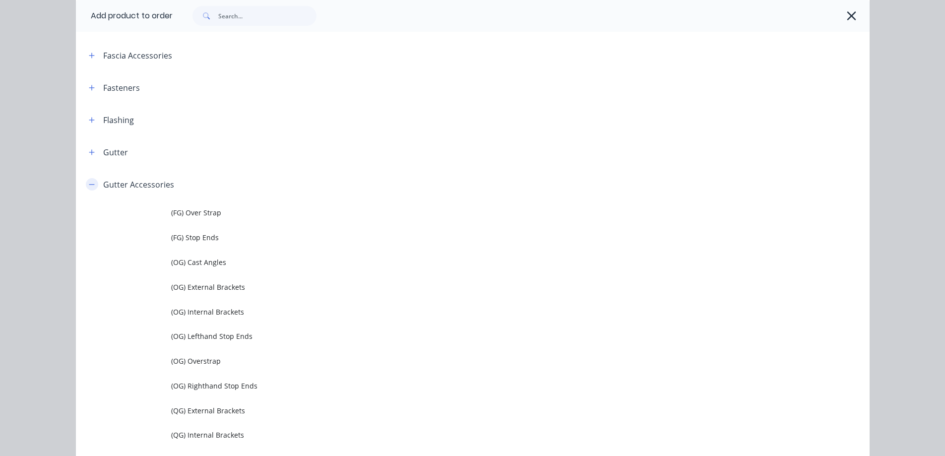
click at [89, 183] on icon "button" at bounding box center [92, 184] width 6 height 7
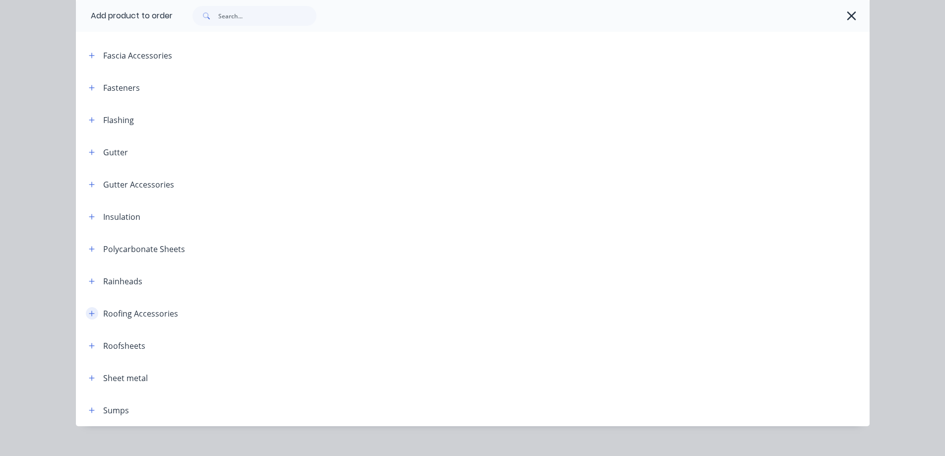
click at [89, 311] on icon "button" at bounding box center [92, 313] width 6 height 7
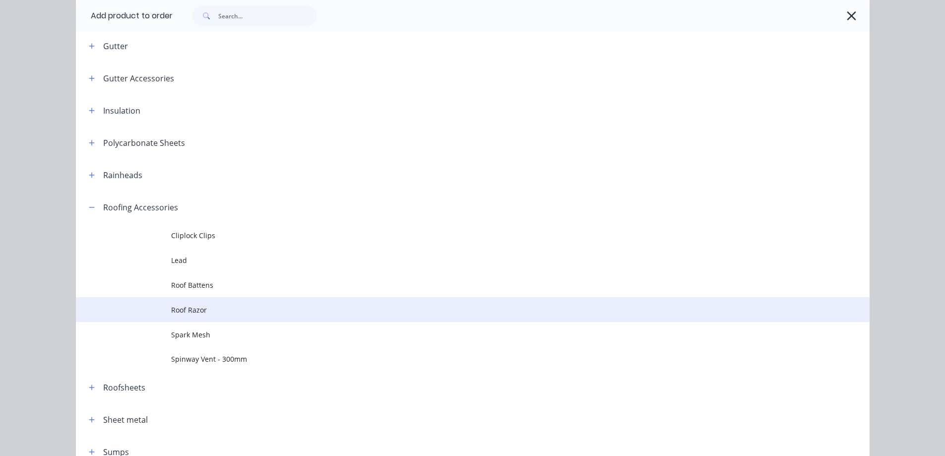
scroll to position [347, 0]
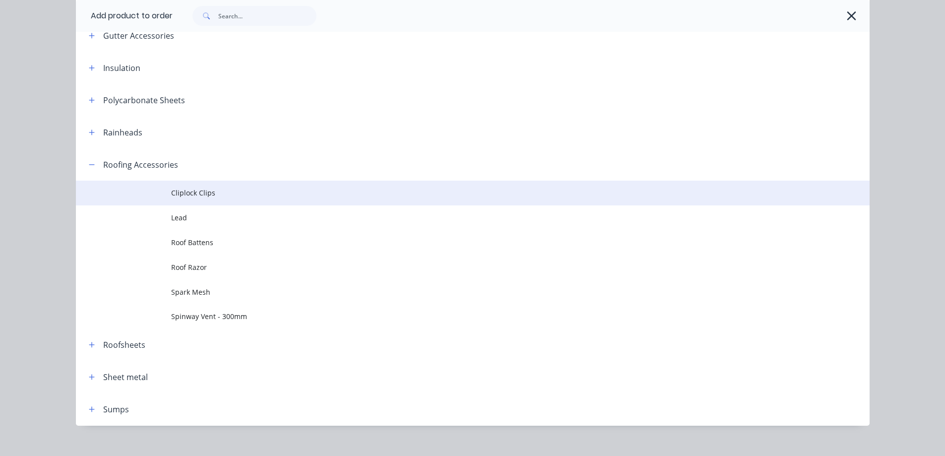
click at [210, 197] on span "Cliplock Clips" at bounding box center [450, 193] width 559 height 10
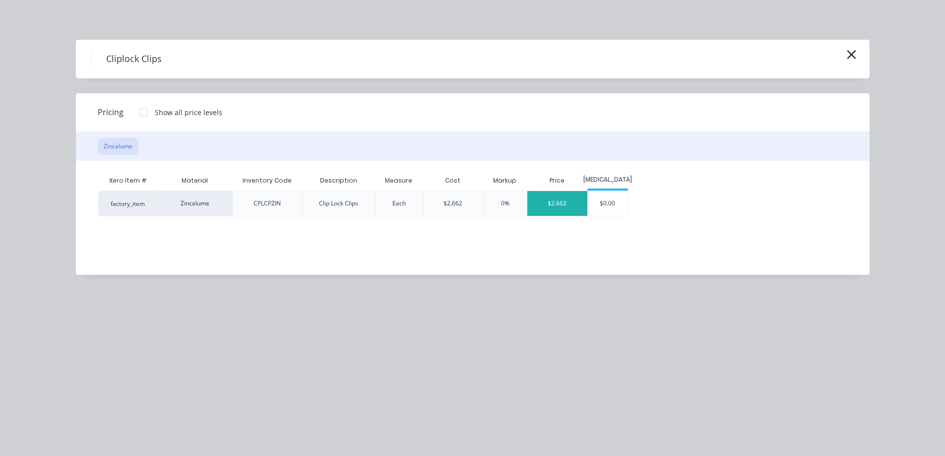
click at [554, 202] on div "$2.662" at bounding box center [557, 203] width 60 height 25
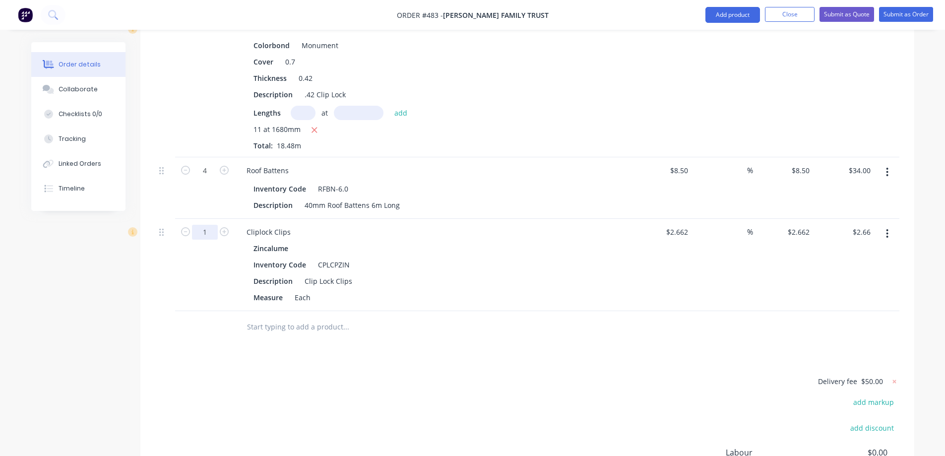
type input "30"
type input "$79.86"
click at [248, 317] on input "text" at bounding box center [346, 327] width 198 height 20
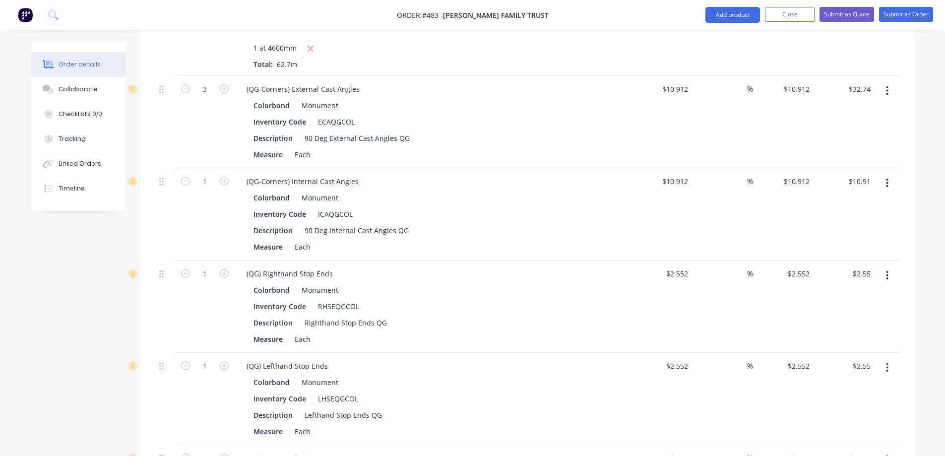
scroll to position [695, 0]
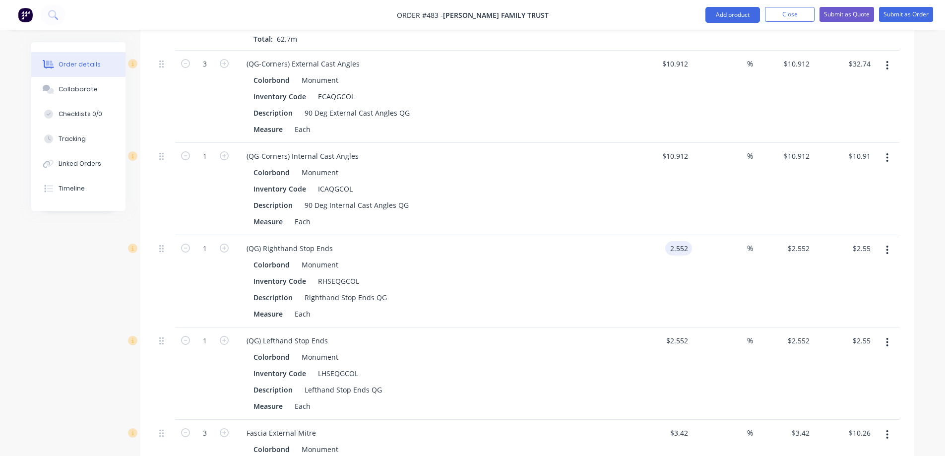
click at [665, 241] on div "2.552 2.552" at bounding box center [678, 248] width 27 height 14
type input "$2.56"
click at [642, 236] on div "$2.56 $2.56" at bounding box center [662, 281] width 61 height 92
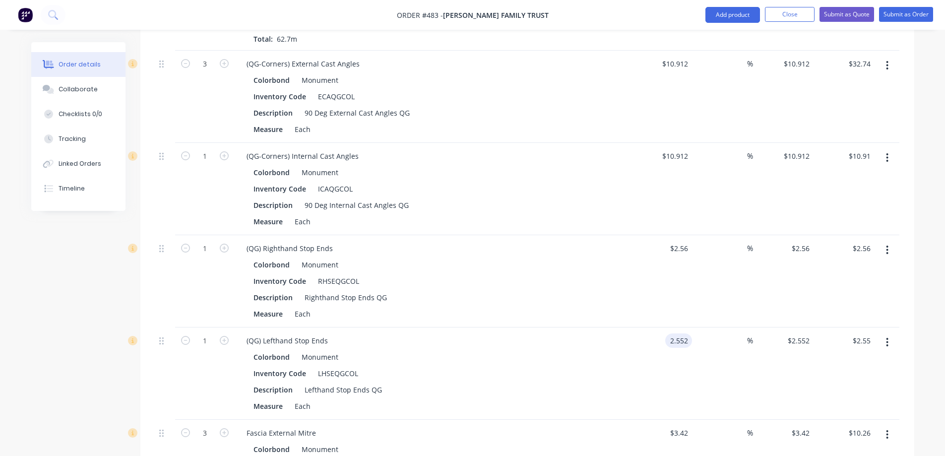
click at [670, 333] on input "2.552" at bounding box center [680, 340] width 23 height 14
type input "$2.56"
click at [622, 350] on div "Colorbond Monument Inventory Code LHSEQGCOL Description Lefthand Stop Ends QG M…" at bounding box center [433, 382] width 389 height 64
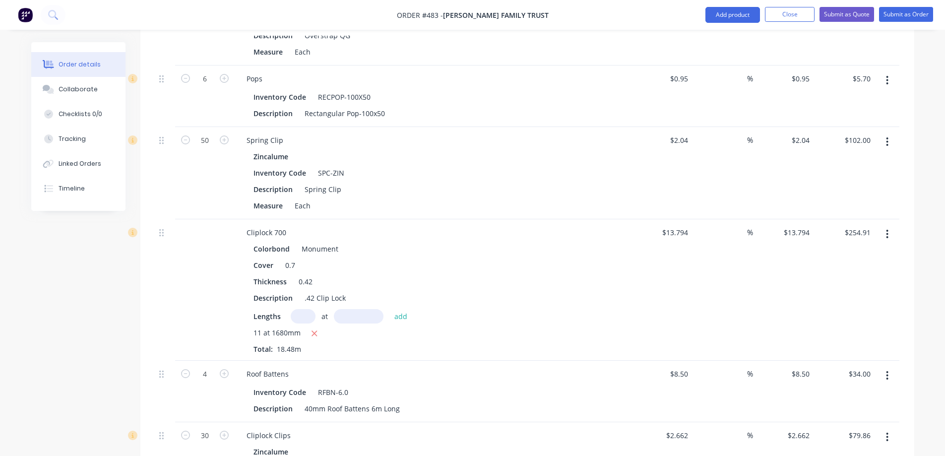
scroll to position [1538, 0]
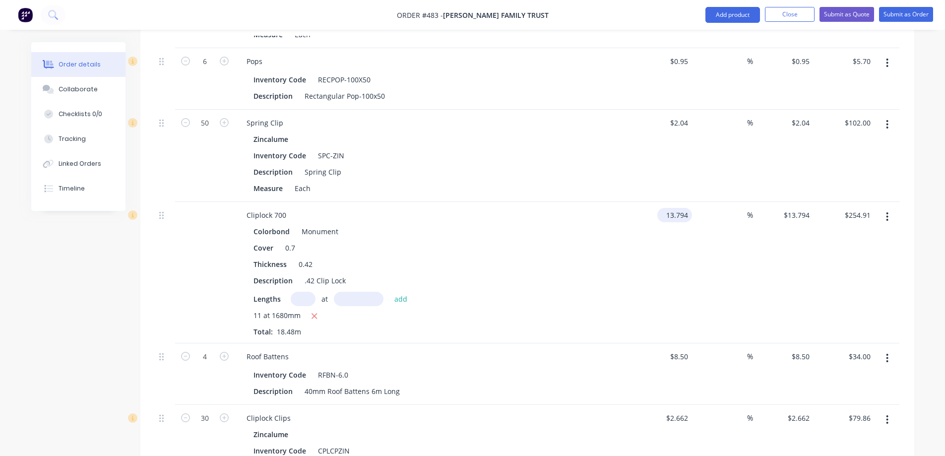
click at [666, 208] on div "13.794 $13.794" at bounding box center [676, 215] width 31 height 14
type input "$13.80"
type input "$255.02"
click at [637, 217] on div "$13.80 $13.80" at bounding box center [662, 272] width 61 height 141
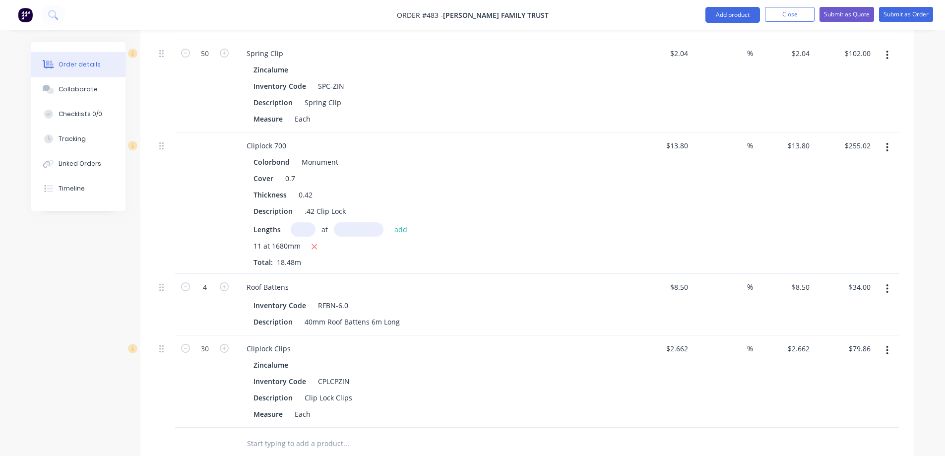
scroll to position [1637, 0]
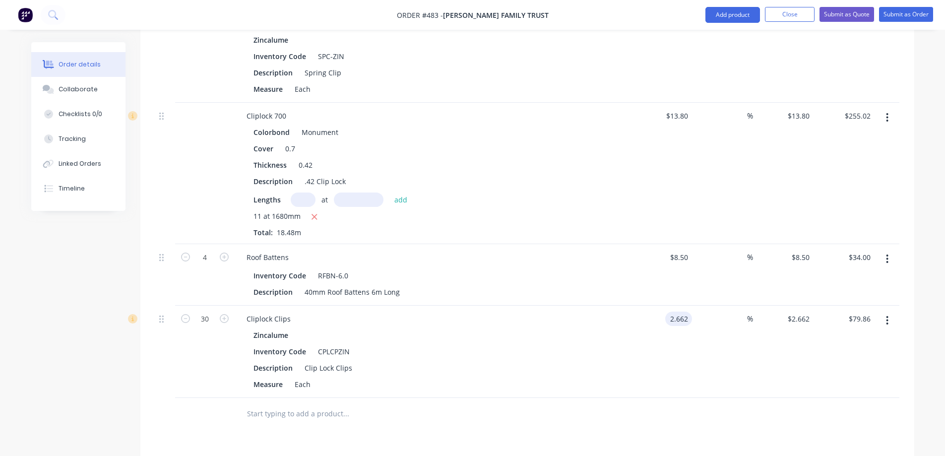
click at [672, 312] on input "2.662" at bounding box center [680, 319] width 23 height 14
type input "$2.66"
type input "$79.80"
click at [674, 306] on div "$2.66 2.66" at bounding box center [662, 352] width 61 height 92
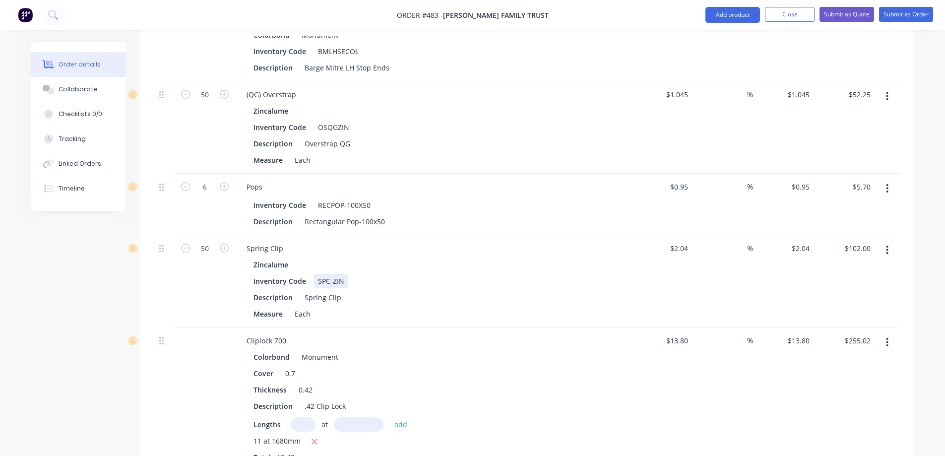
scroll to position [1389, 0]
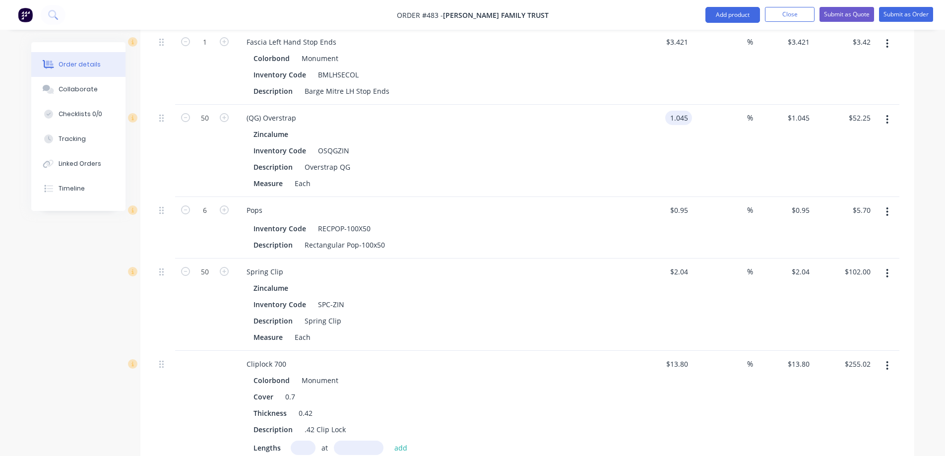
click at [687, 111] on input "1.045" at bounding box center [680, 118] width 23 height 14
type input "$1.05"
type input "$52.50"
click at [675, 110] on div "$1.05 $1.05" at bounding box center [662, 151] width 61 height 92
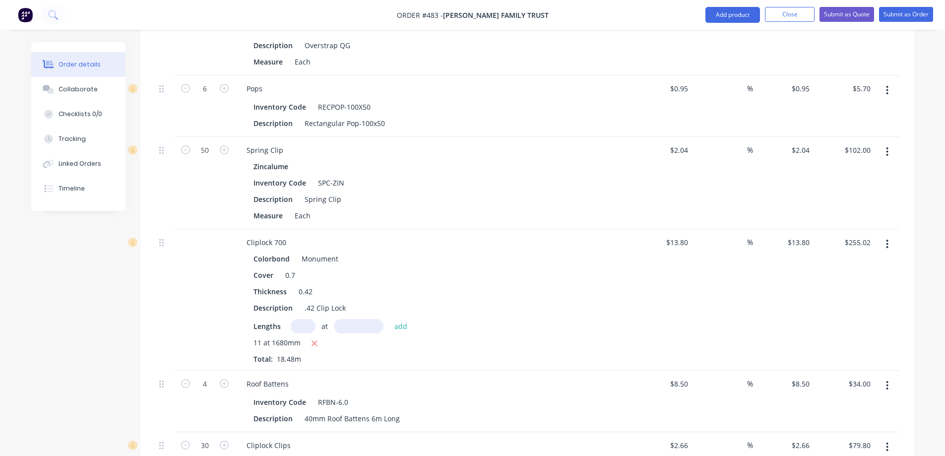
scroll to position [1489, 0]
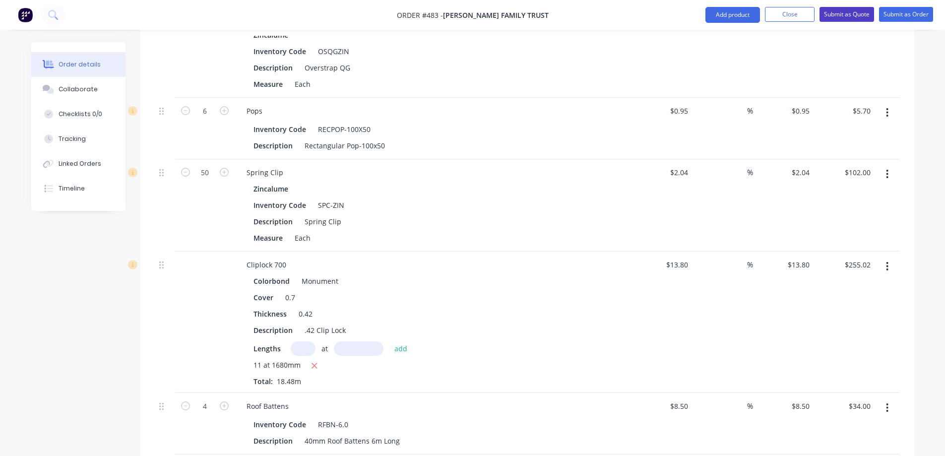
click at [835, 16] on button "Submit as Quote" at bounding box center [847, 14] width 55 height 15
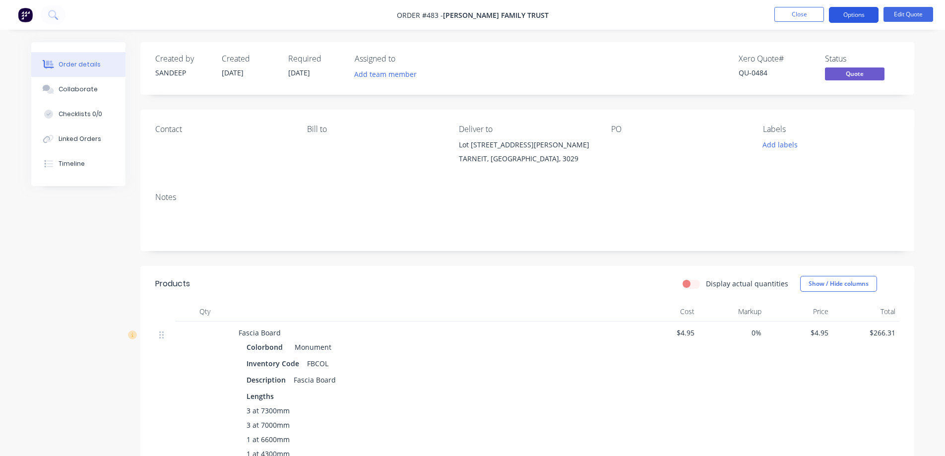
click at [849, 16] on button "Options" at bounding box center [854, 15] width 50 height 16
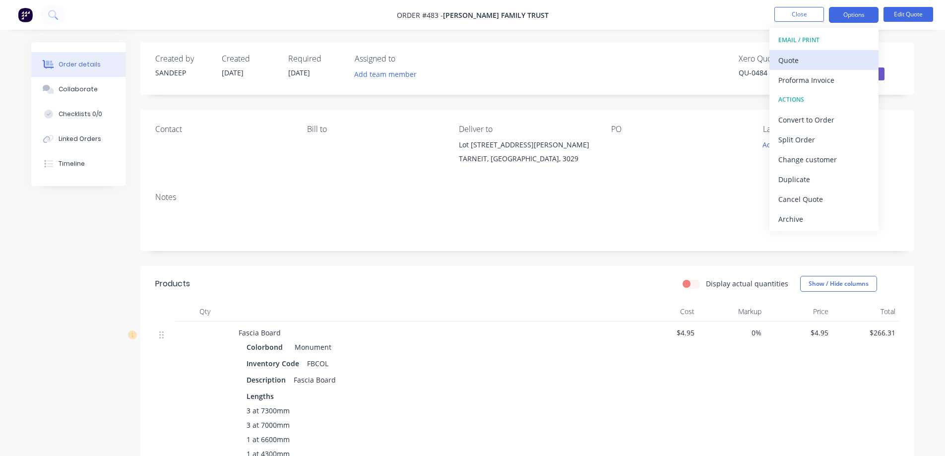
click at [824, 55] on div "Quote" at bounding box center [824, 60] width 91 height 14
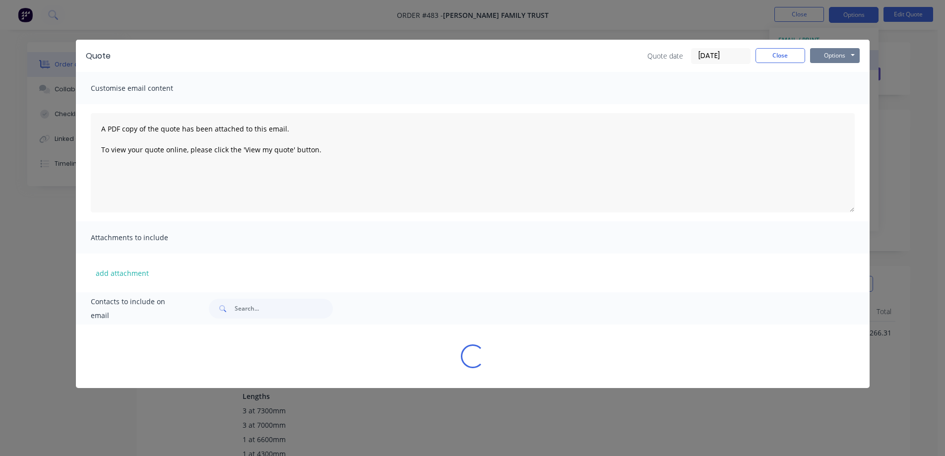
click at [824, 55] on button "Options" at bounding box center [835, 55] width 50 height 15
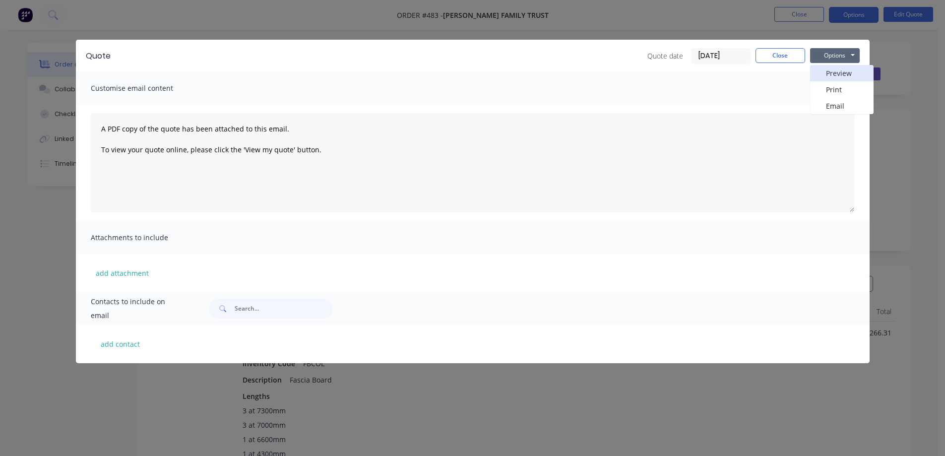
click at [826, 70] on button "Preview" at bounding box center [842, 73] width 64 height 16
click at [769, 49] on button "Close" at bounding box center [781, 55] width 50 height 15
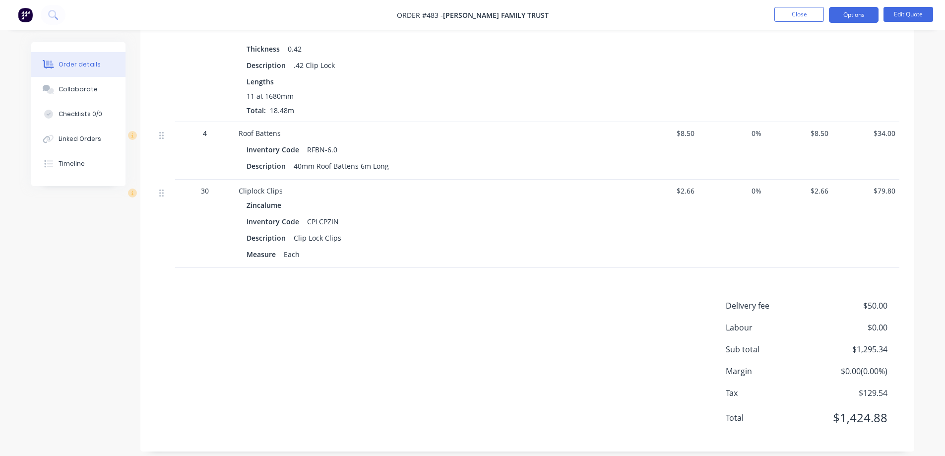
scroll to position [1605, 0]
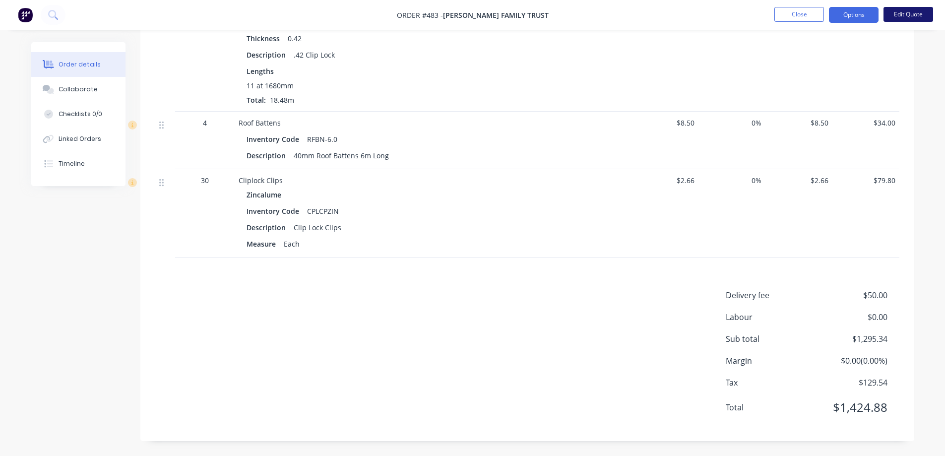
click at [915, 9] on button "Edit Quote" at bounding box center [909, 14] width 50 height 15
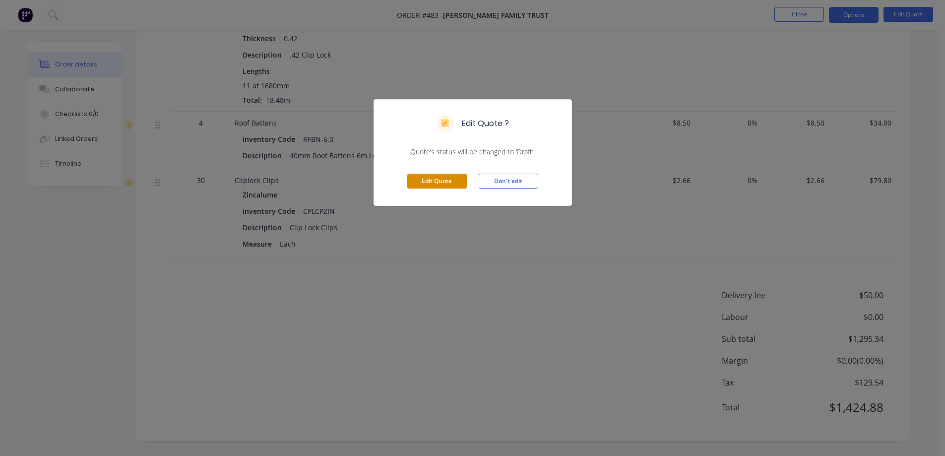
click at [420, 180] on button "Edit Quote" at bounding box center [437, 181] width 60 height 15
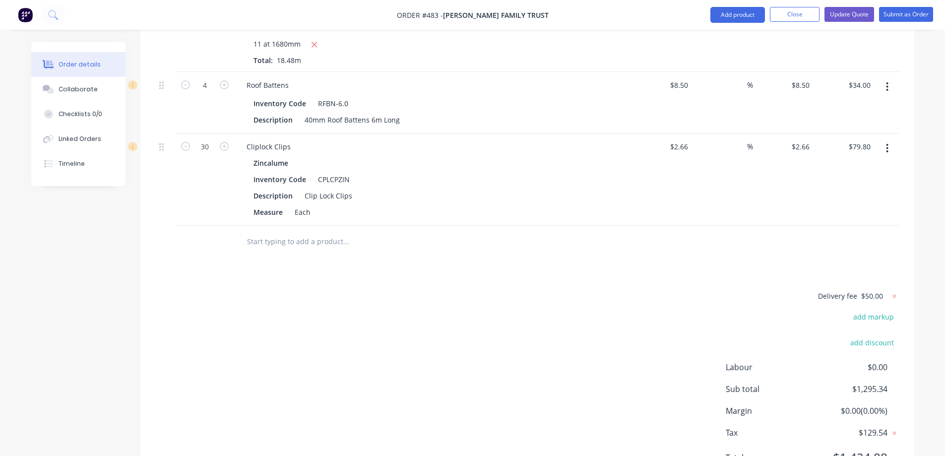
scroll to position [1821, 0]
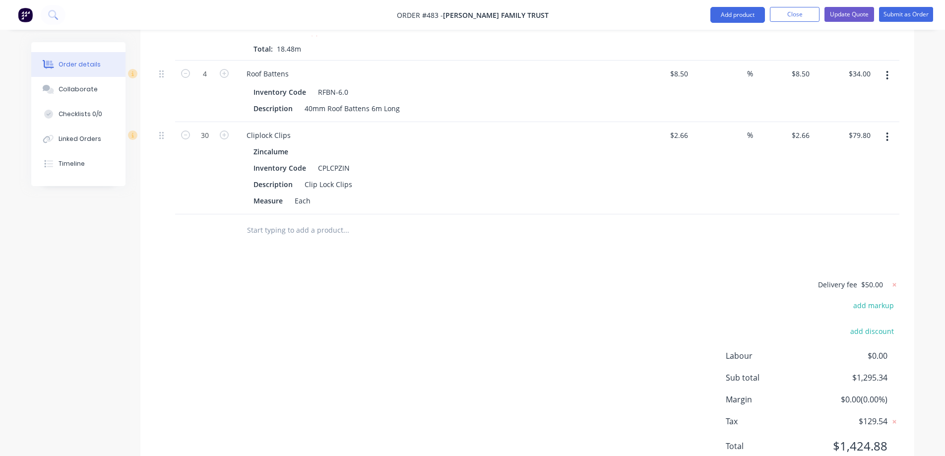
click at [266, 220] on input "text" at bounding box center [346, 230] width 198 height 20
type input "r"
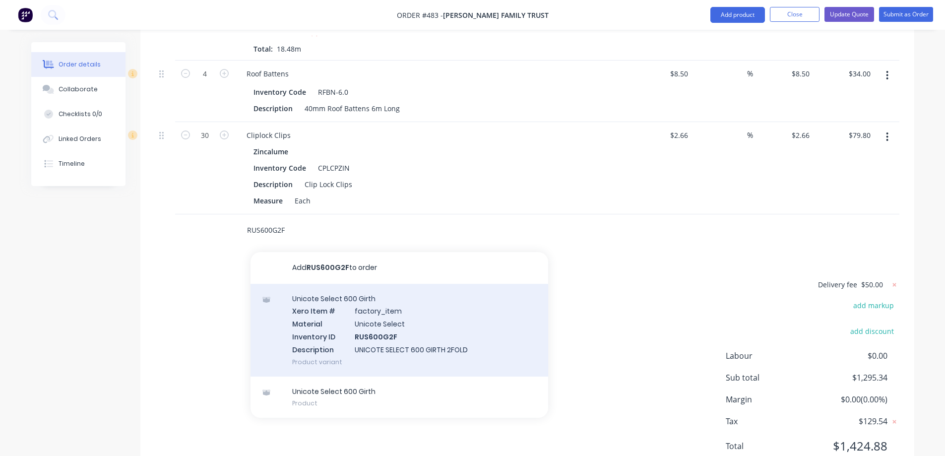
type input "RUS600G2F"
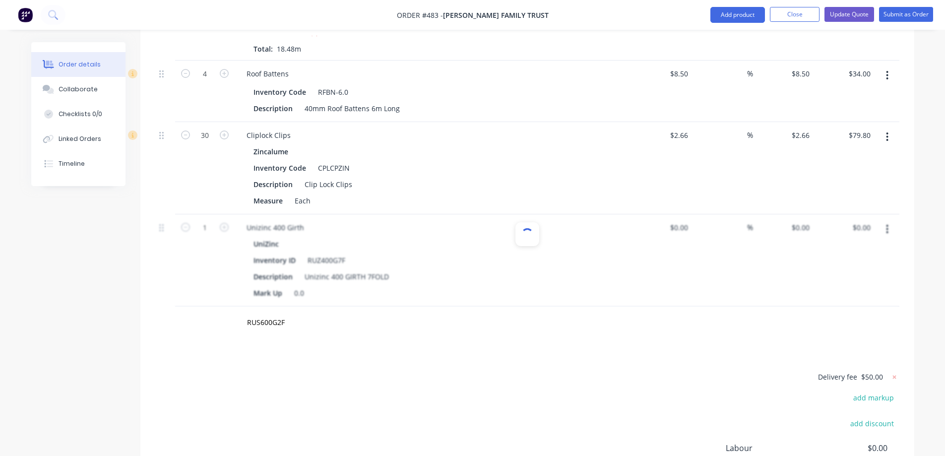
type input "$10.13"
click at [886, 224] on icon "button" at bounding box center [887, 229] width 2 height 11
click at [823, 308] on div "Delete" at bounding box center [852, 315] width 76 height 14
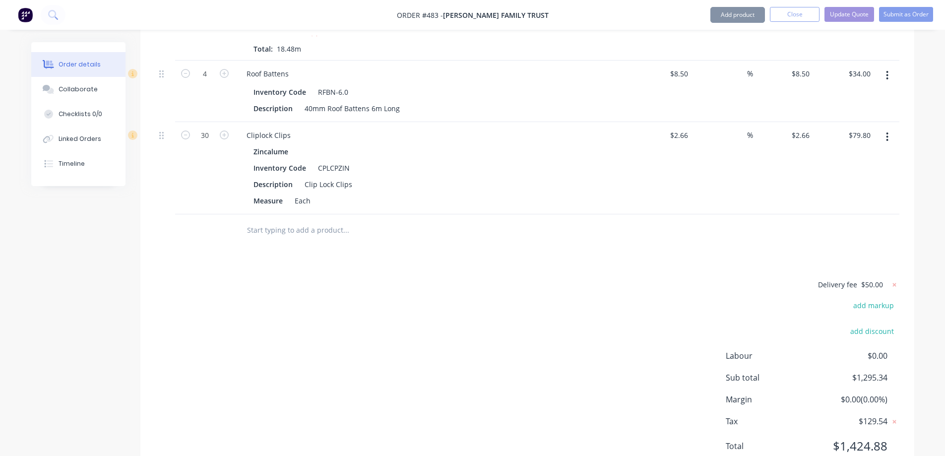
click at [300, 220] on input "text" at bounding box center [346, 230] width 198 height 20
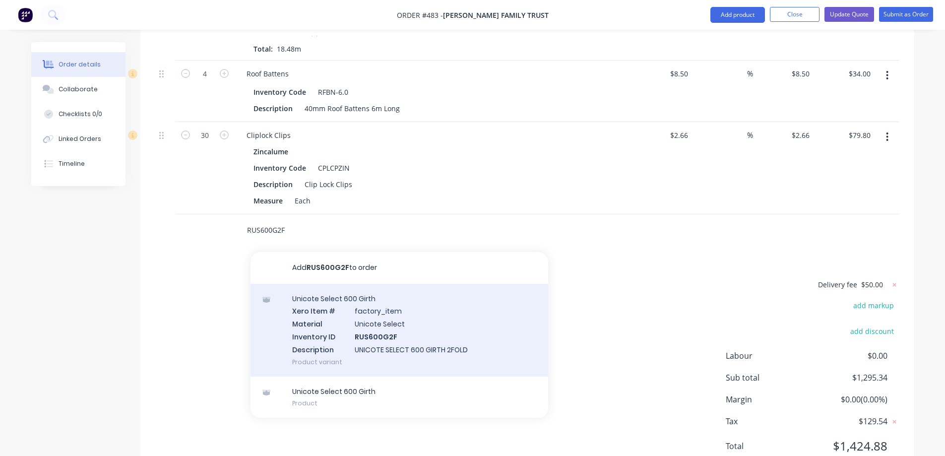
type input "RUS600G2F"
click at [330, 284] on div "Unicote Select 600 Girth Xero Item # factory_item Material Unicote Select Inven…" at bounding box center [400, 330] width 298 height 93
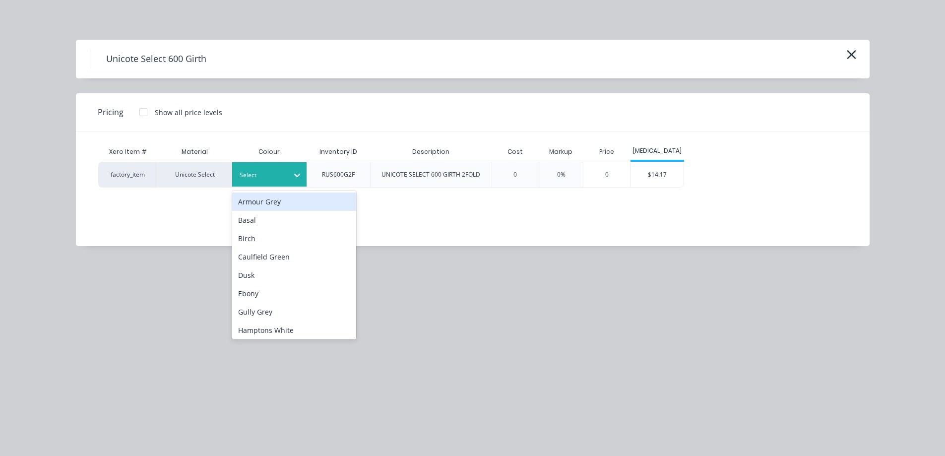
click at [266, 181] on div "Select" at bounding box center [261, 175] width 56 height 13
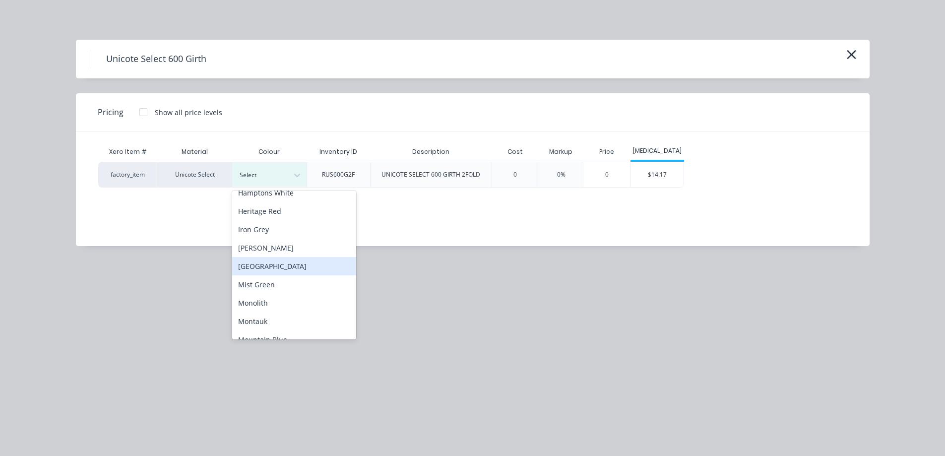
scroll to position [149, 0]
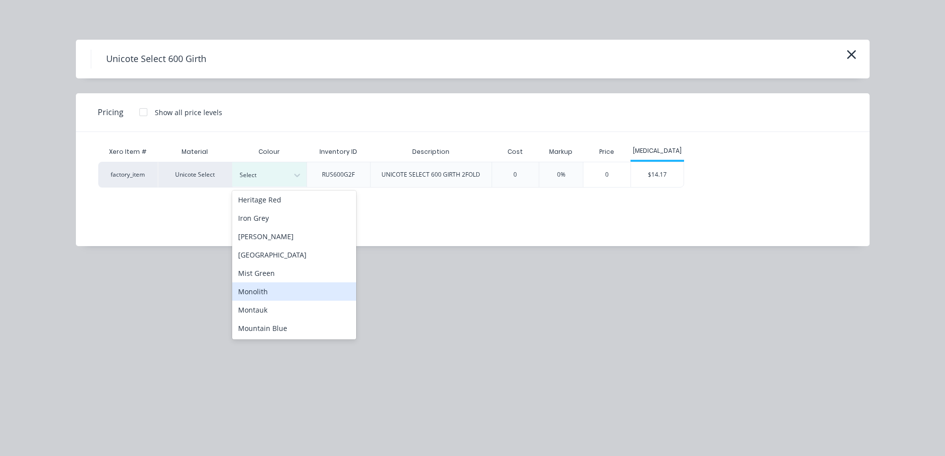
click at [288, 293] on div "Monolith" at bounding box center [294, 291] width 124 height 18
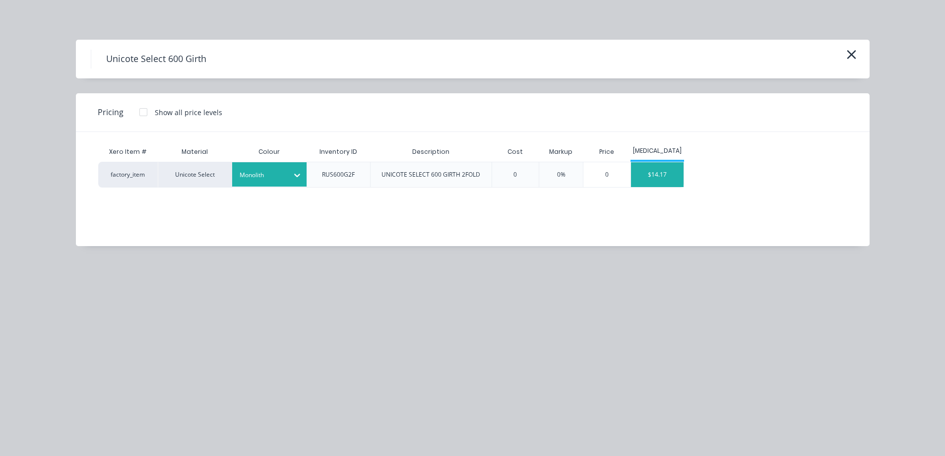
click at [656, 171] on div "$14.17" at bounding box center [657, 174] width 53 height 25
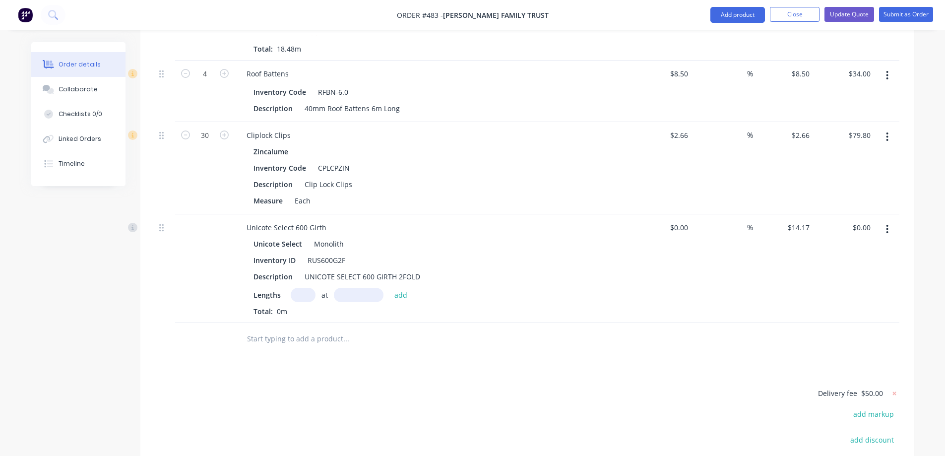
click at [294, 288] on input "text" at bounding box center [303, 295] width 25 height 14
type input "2"
type input "5300mm"
click at [407, 288] on button "add" at bounding box center [401, 294] width 23 height 13
type input "$150.20"
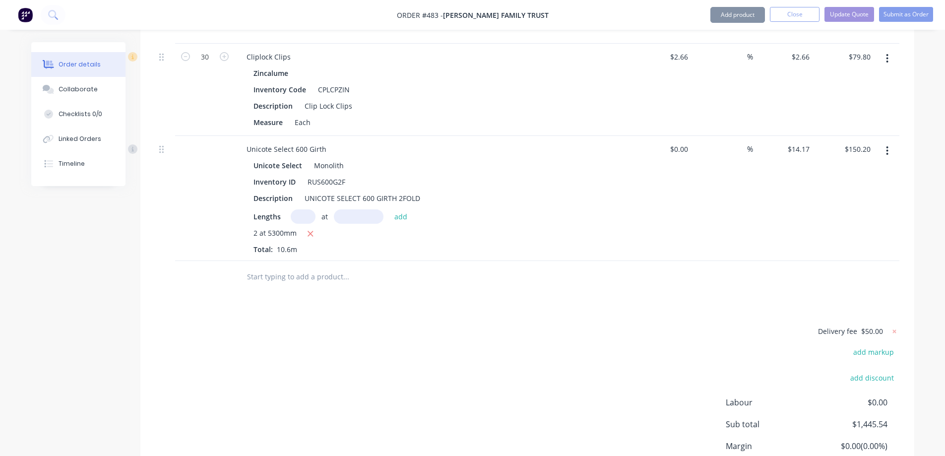
scroll to position [1946, 0]
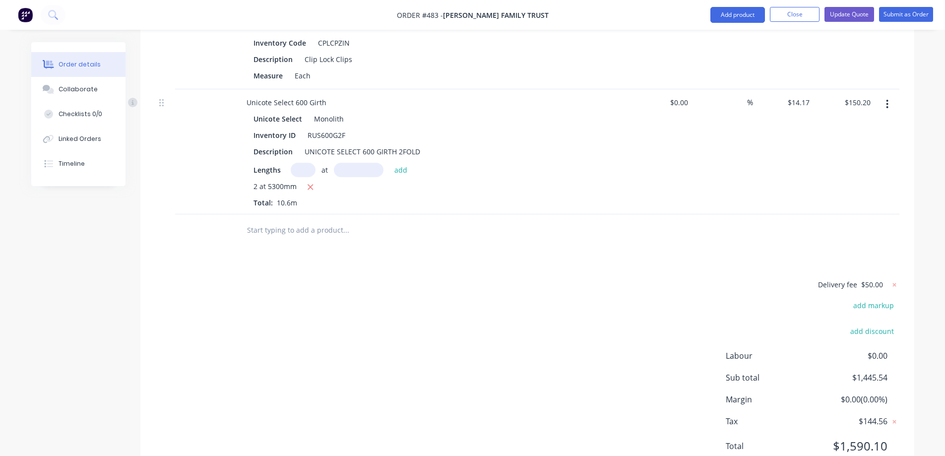
click at [279, 220] on input "text" at bounding box center [346, 230] width 198 height 20
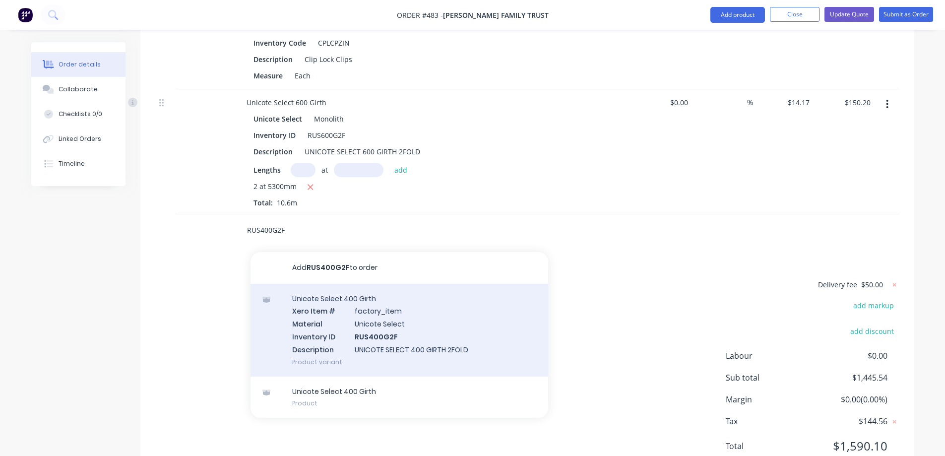
type input "RUS400G2F"
click at [312, 284] on div "Unicote Select 400 Girth Xero Item # factory_item Material Unicote Select Inven…" at bounding box center [400, 330] width 298 height 93
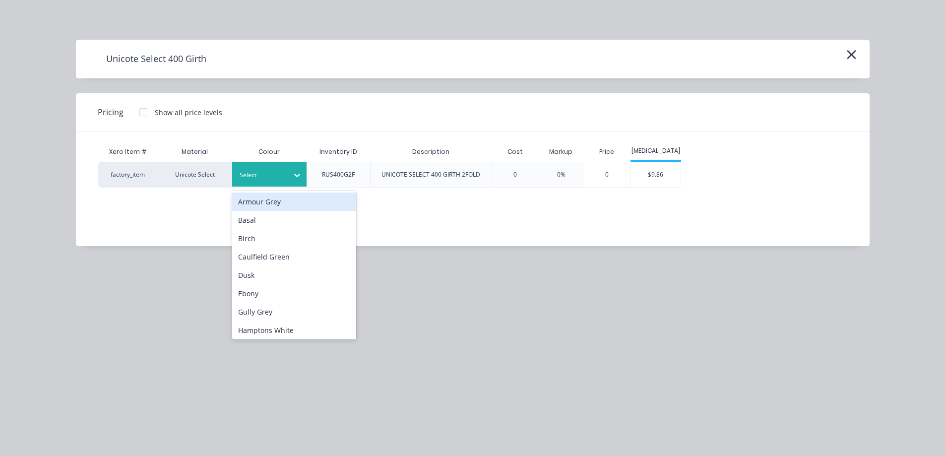
click at [288, 176] on div at bounding box center [297, 175] width 18 height 16
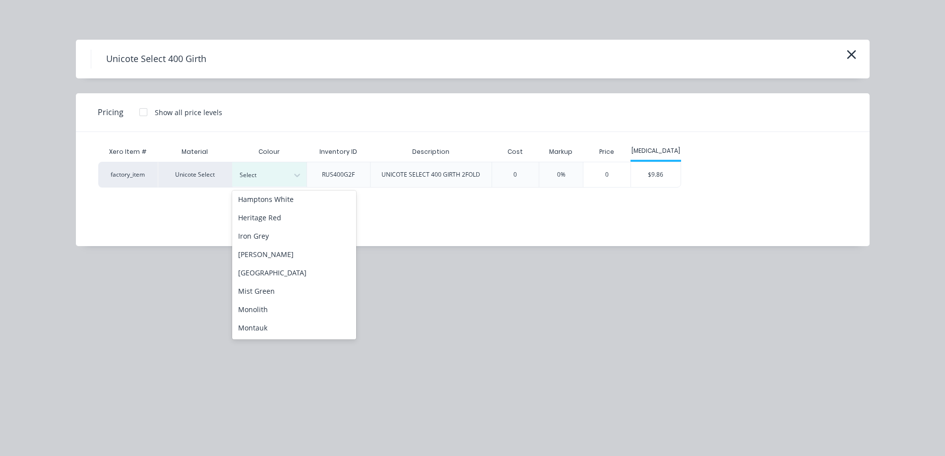
scroll to position [149, 0]
click at [269, 291] on div "Monolith" at bounding box center [294, 291] width 124 height 18
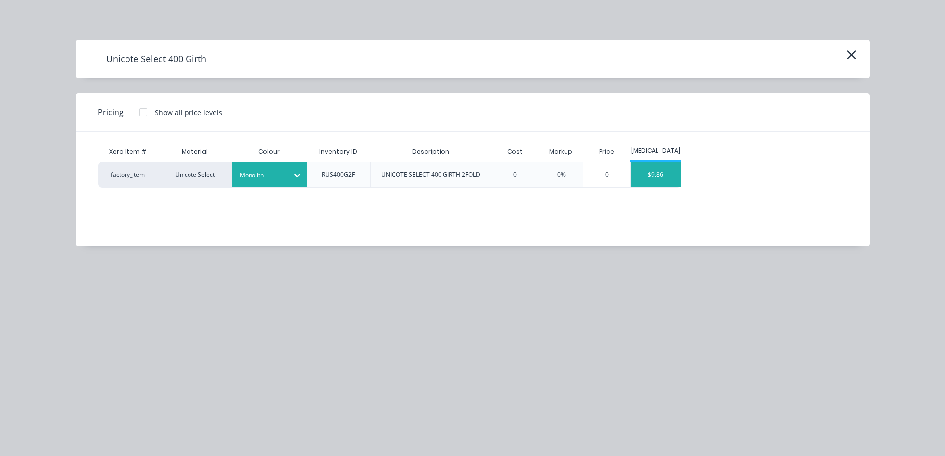
click at [659, 186] on div "$9.86" at bounding box center [656, 174] width 50 height 25
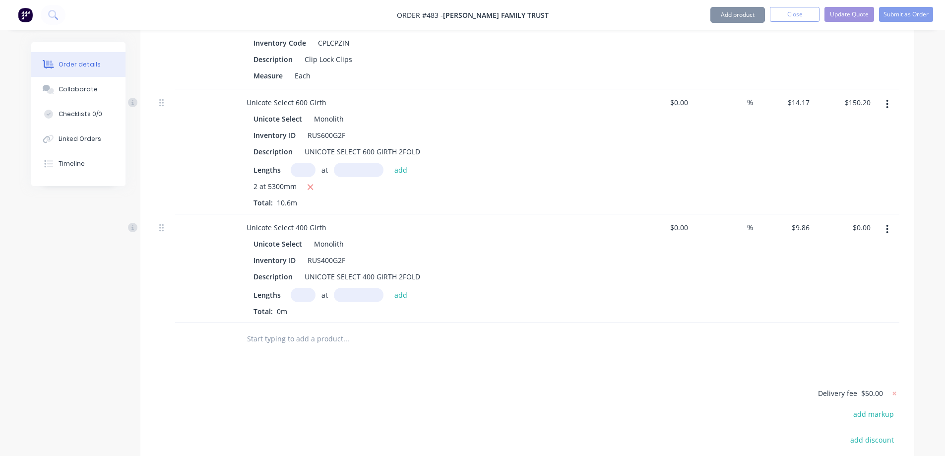
click at [306, 288] on input "text" at bounding box center [303, 295] width 25 height 14
type input "2"
type input "3800mm"
click at [403, 288] on button "add" at bounding box center [401, 294] width 23 height 13
type input "$74.94"
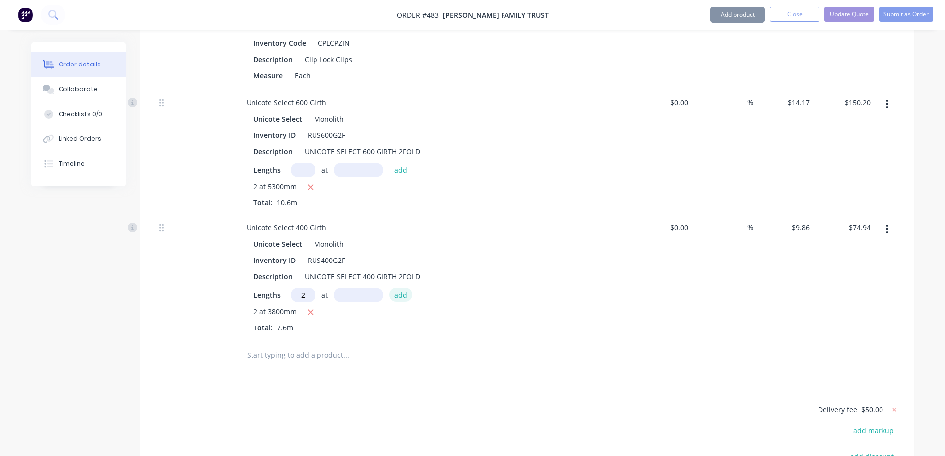
type input "2"
type input "3500mm"
click at [403, 288] on button "add" at bounding box center [401, 294] width 23 height 13
type input "$143.96"
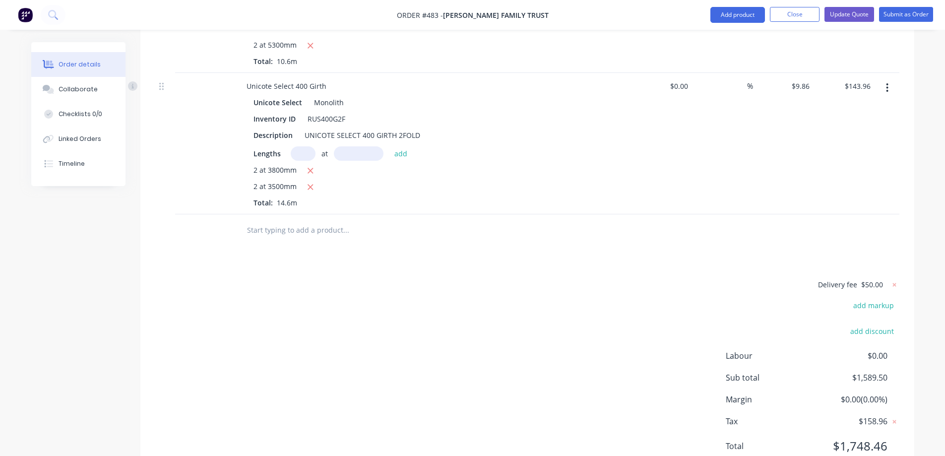
click at [283, 220] on input "text" at bounding box center [346, 230] width 198 height 20
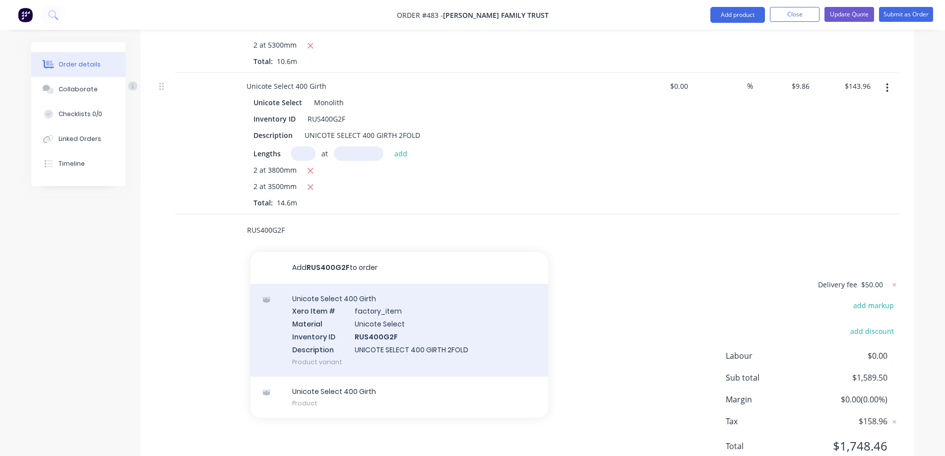
type input "RUS400G2F"
click at [335, 284] on div "Unicote Select 400 Girth Xero Item # factory_item Material Unicote Select Inven…" at bounding box center [400, 330] width 298 height 93
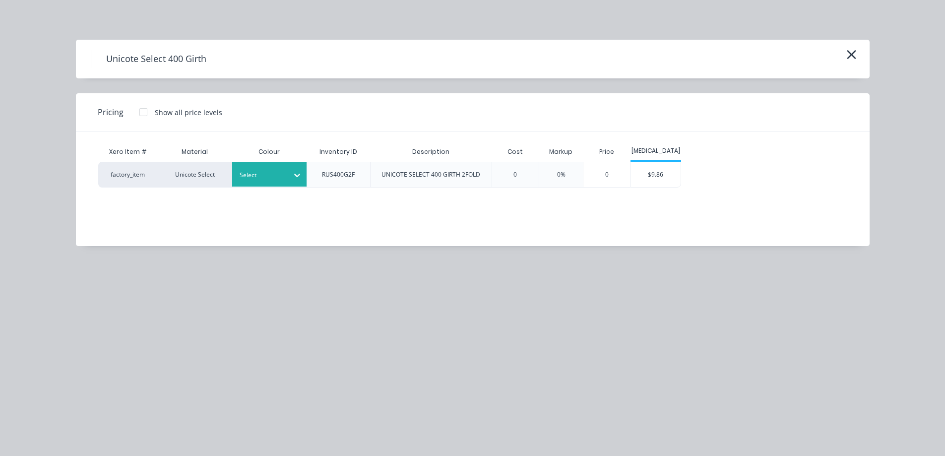
click at [286, 166] on div "Select" at bounding box center [269, 174] width 74 height 24
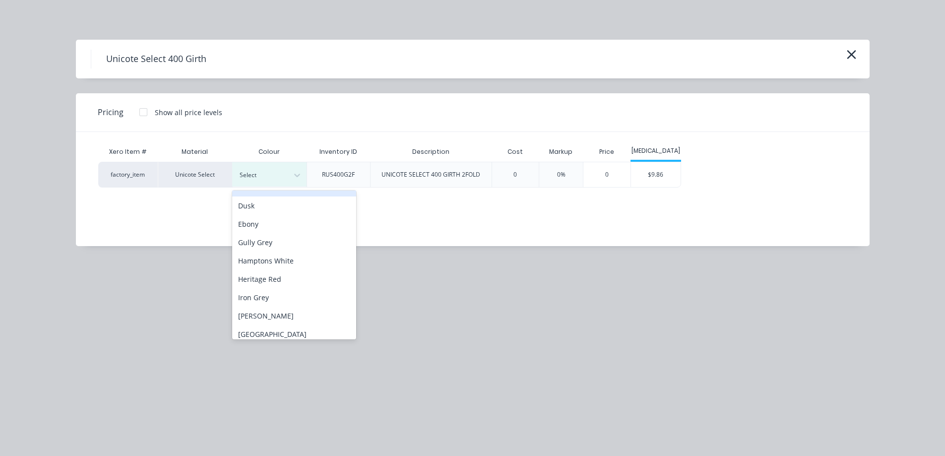
scroll to position [149, 0]
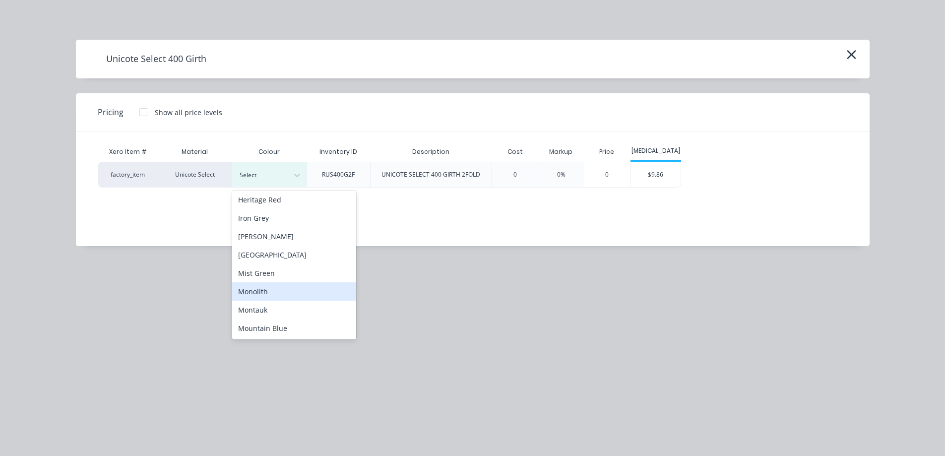
click at [279, 290] on div "Monolith" at bounding box center [294, 291] width 124 height 18
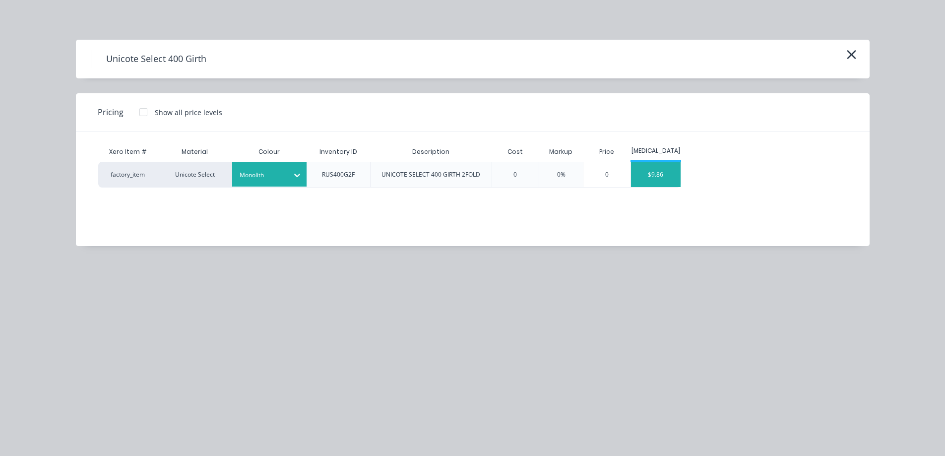
click at [674, 183] on div "$9.86" at bounding box center [656, 174] width 50 height 25
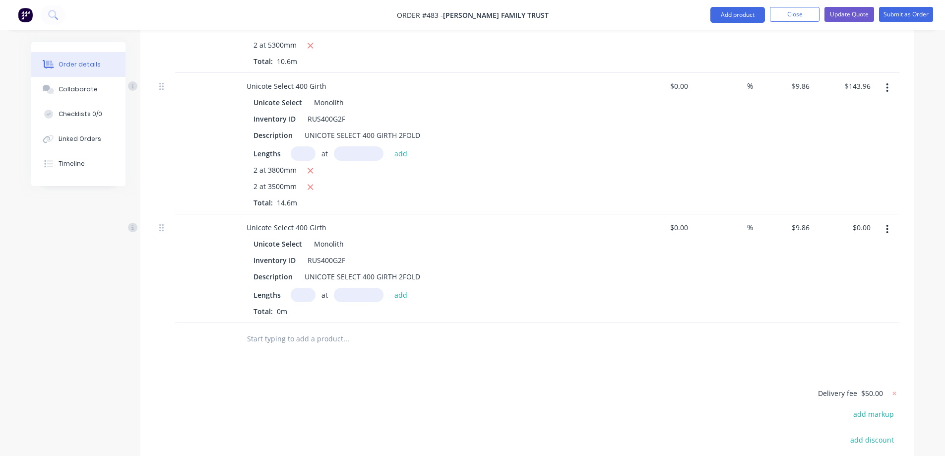
click at [299, 288] on input "text" at bounding box center [303, 295] width 25 height 14
type input "1"
type input "4600mm"
click at [392, 288] on button "add" at bounding box center [401, 294] width 23 height 13
type input "$45.36"
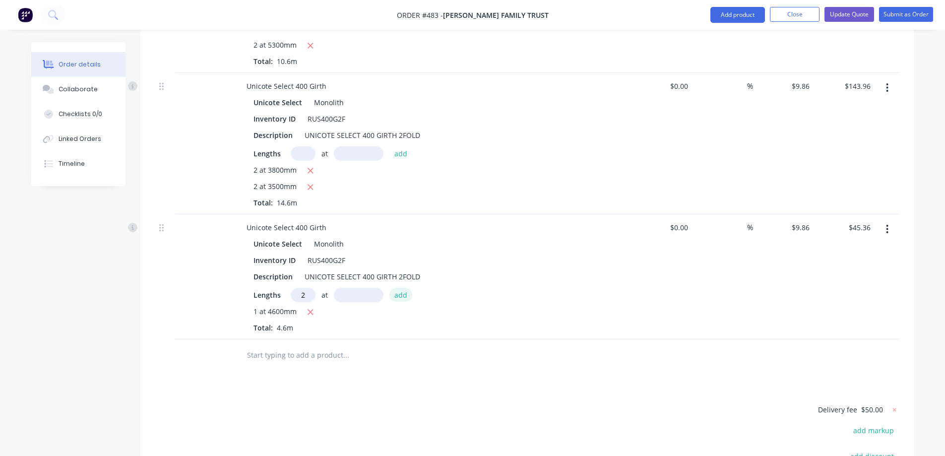
type input "2"
type input "2200mm"
click at [392, 288] on button "add" at bounding box center [401, 294] width 23 height 13
type input "$88.74"
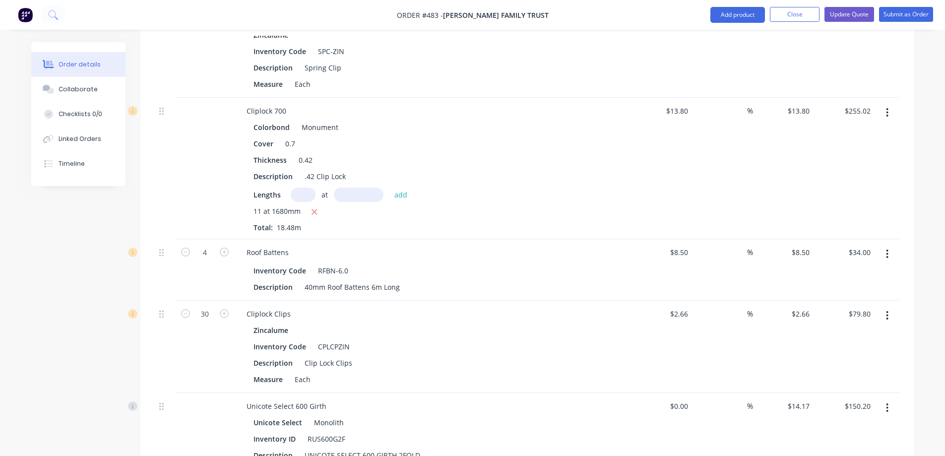
scroll to position [1643, 0]
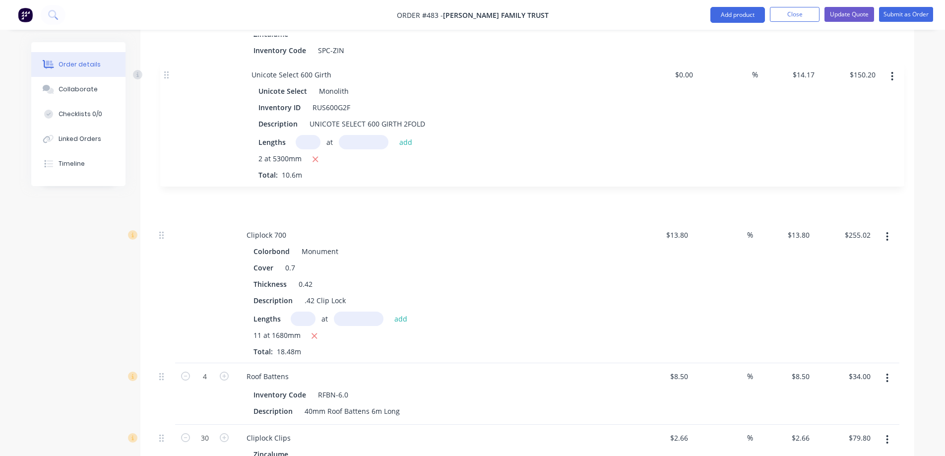
drag, startPoint x: 161, startPoint y: 370, endPoint x: 166, endPoint y: 66, distance: 303.7
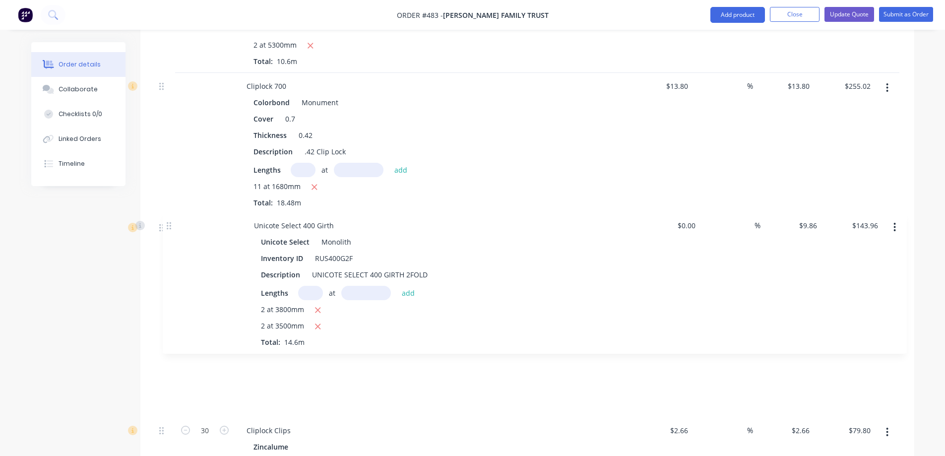
scroll to position [1795, 0]
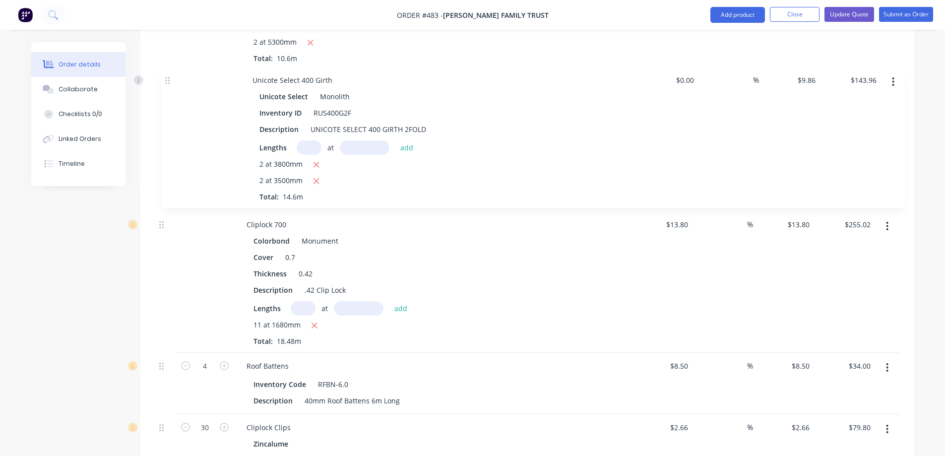
drag, startPoint x: 161, startPoint y: 347, endPoint x: 167, endPoint y: 77, distance: 270.0
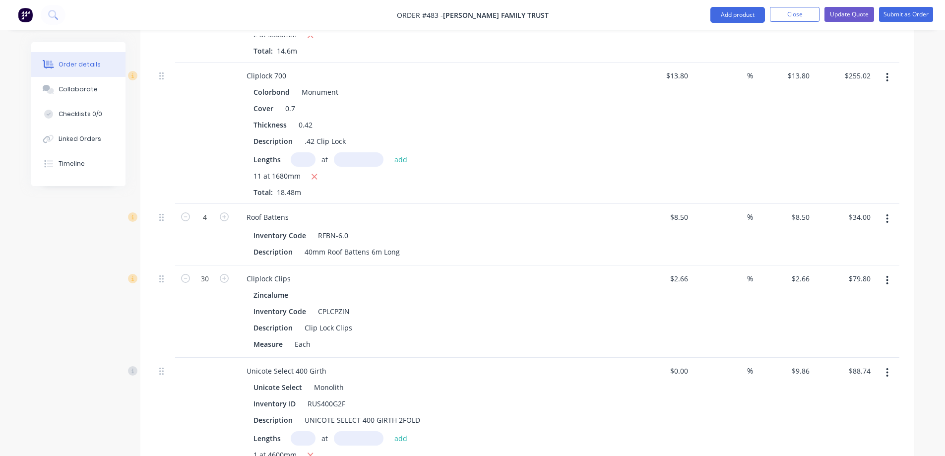
scroll to position [1948, 0]
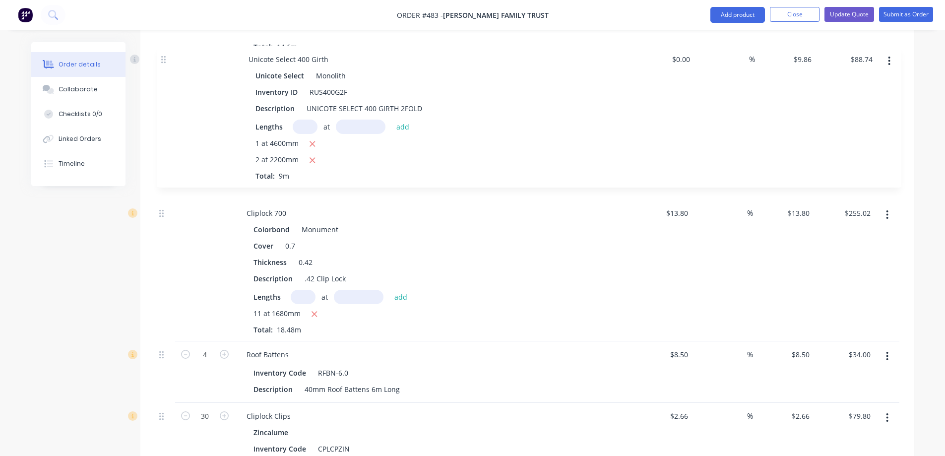
drag, startPoint x: 165, startPoint y: 337, endPoint x: 169, endPoint y: 53, distance: 284.9
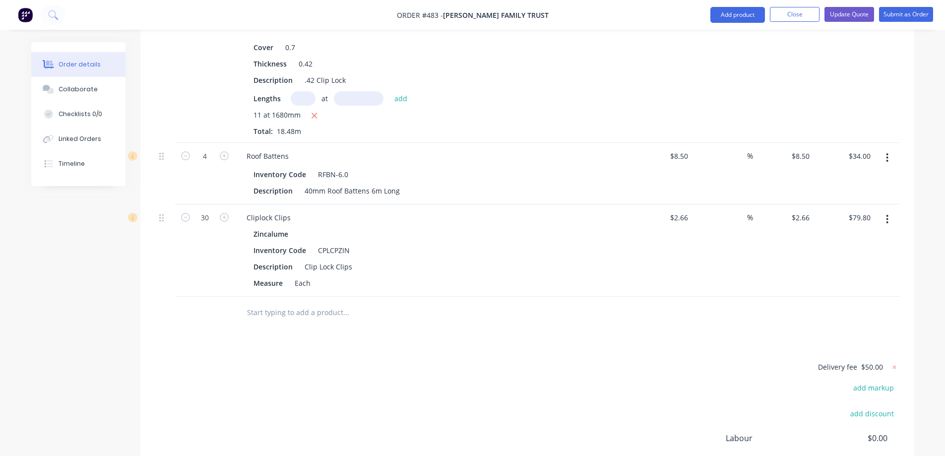
scroll to position [2196, 0]
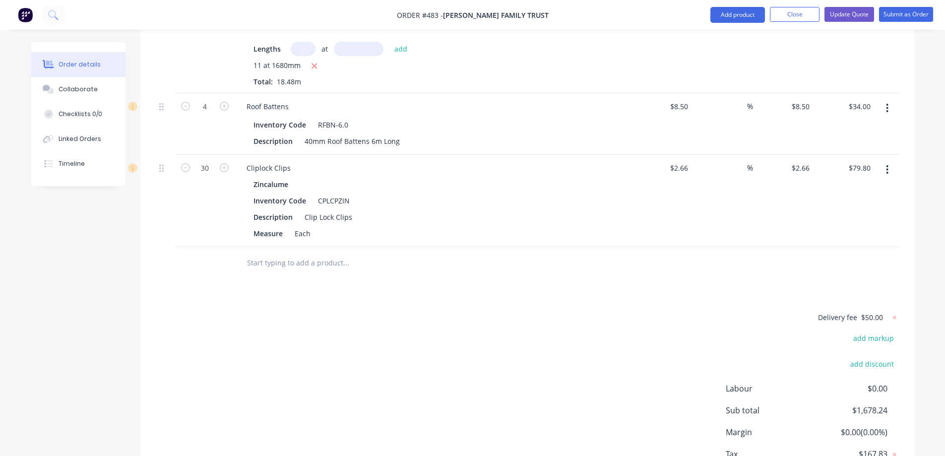
click at [272, 253] on input "text" at bounding box center [346, 263] width 198 height 20
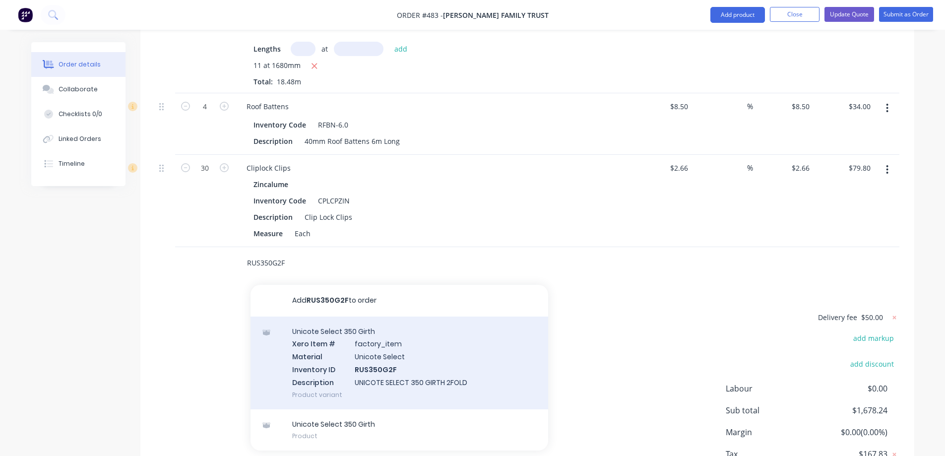
type input "RUS350G2F"
click at [344, 318] on div "Unicote Select 350 Girth Xero Item # factory_item Material Unicote Select Inven…" at bounding box center [400, 363] width 298 height 93
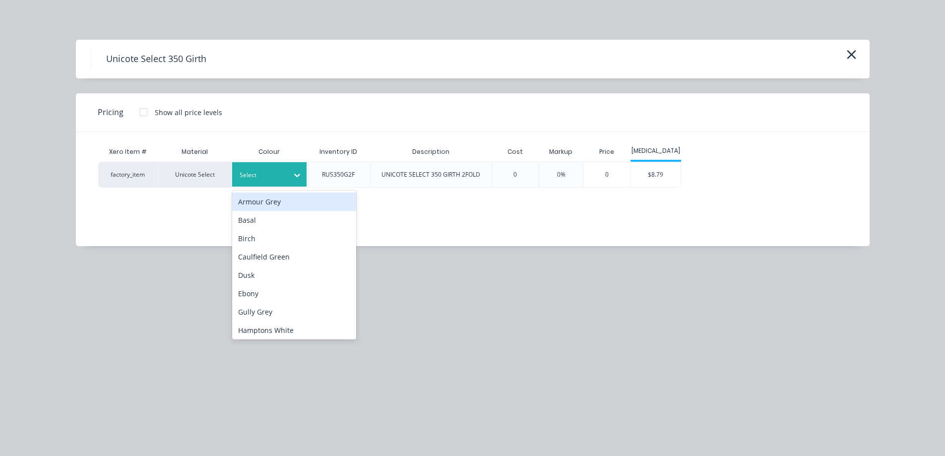
click at [271, 184] on div "Select" at bounding box center [269, 174] width 74 height 24
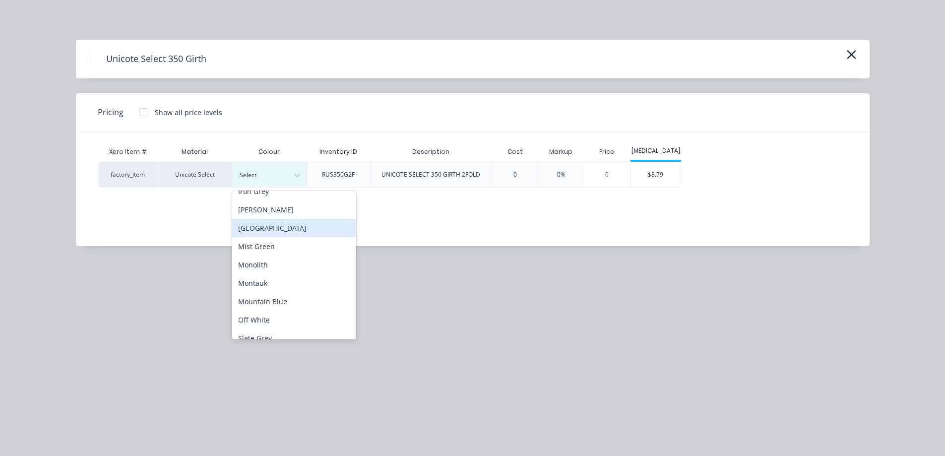
scroll to position [198, 0]
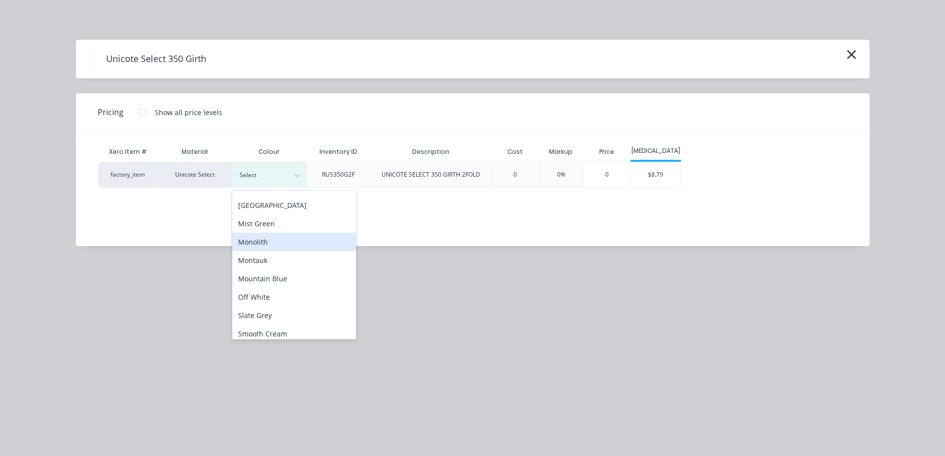
click at [266, 246] on div "Monolith" at bounding box center [294, 242] width 124 height 18
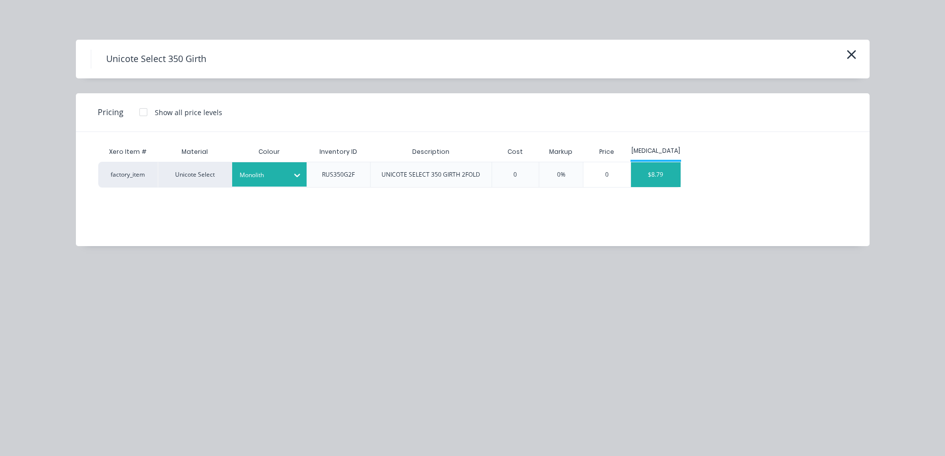
click at [643, 171] on div "$8.79" at bounding box center [656, 174] width 50 height 25
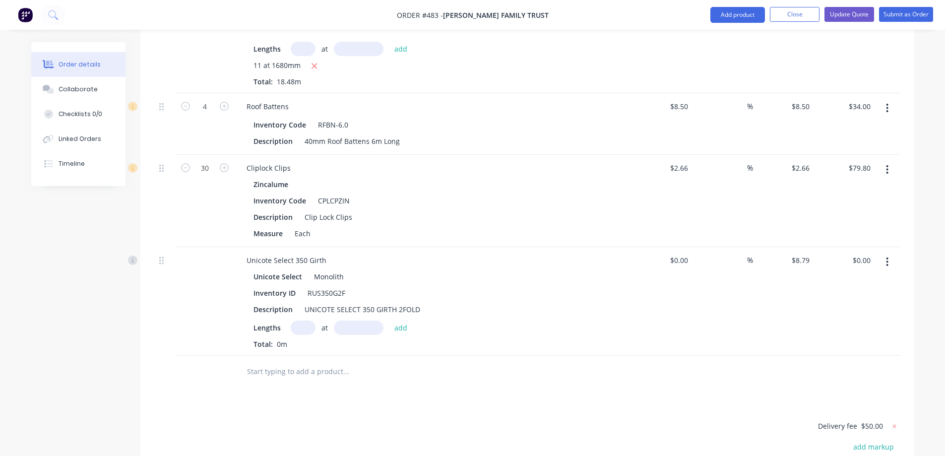
click at [292, 321] on input "text" at bounding box center [303, 328] width 25 height 14
type input "1"
type input "2000mm"
click at [402, 321] on button "add" at bounding box center [401, 327] width 23 height 13
type input "$17.58"
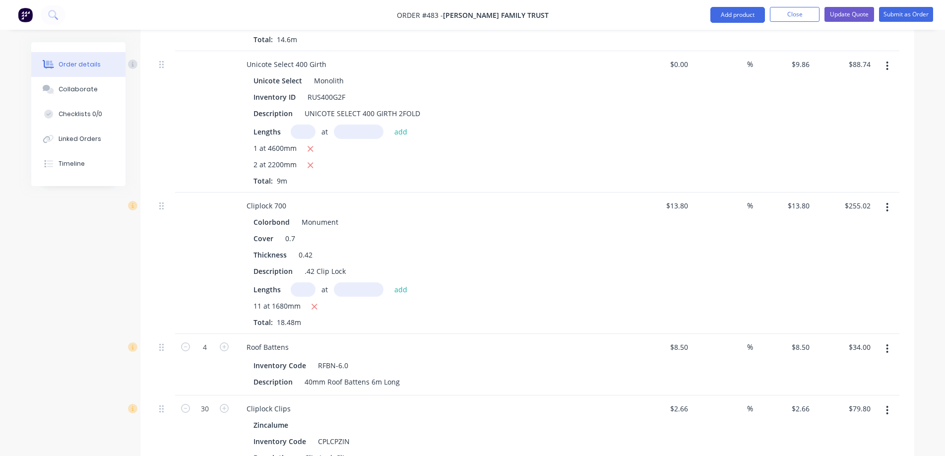
scroll to position [1957, 0]
click at [807, 338] on input "$8.50" at bounding box center [802, 345] width 23 height 14
type input "10.50"
type input "23.53"
type input "$10.50"
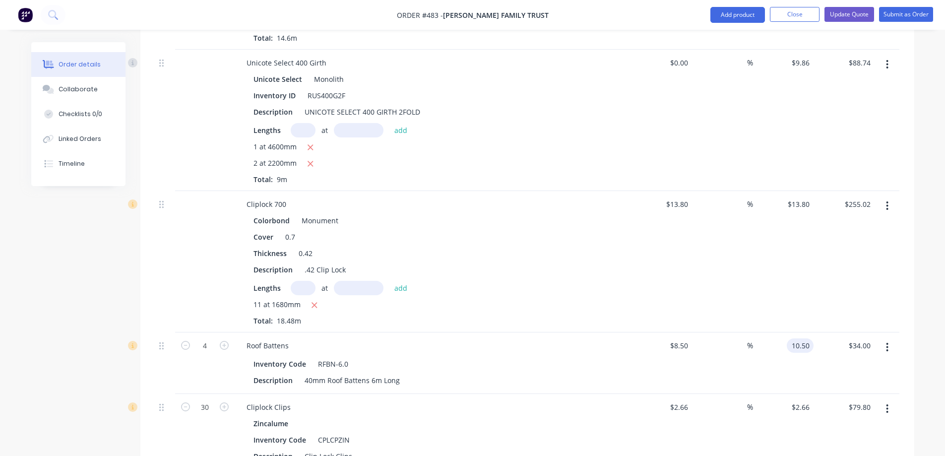
type input "$42.00"
click at [792, 340] on div "$10.50 $10.50" at bounding box center [783, 363] width 61 height 62
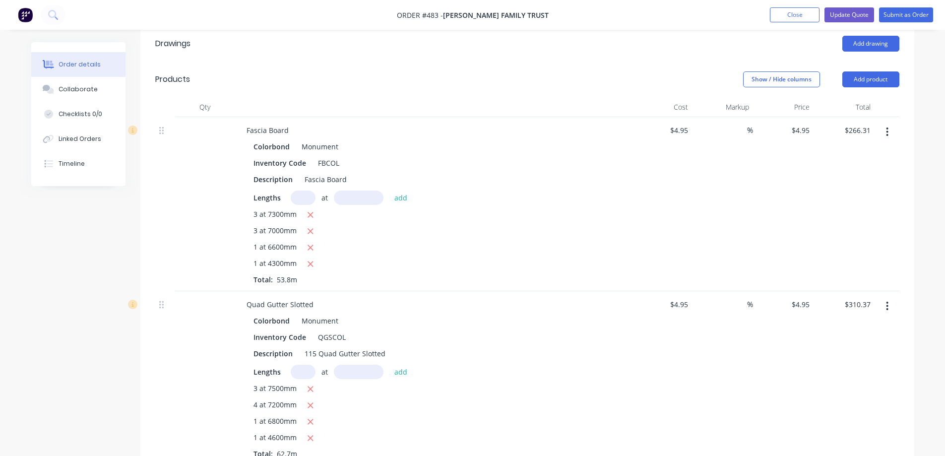
scroll to position [171, 0]
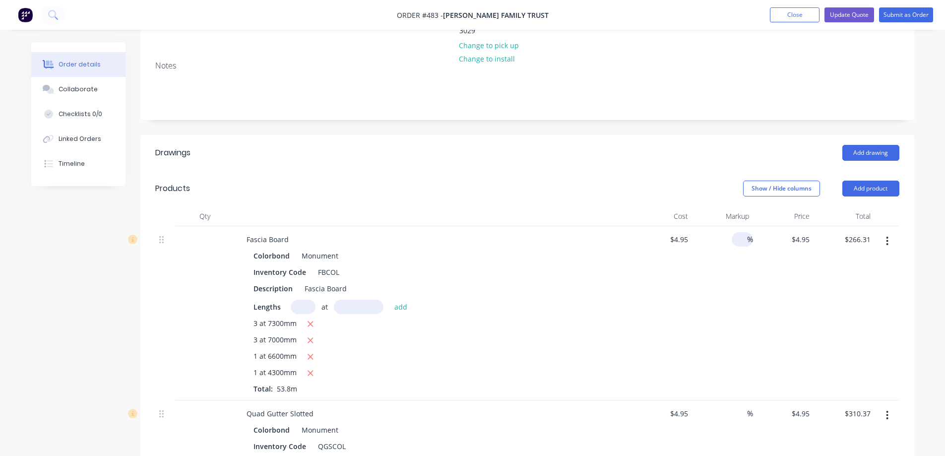
click at [734, 232] on div "%" at bounding box center [742, 239] width 21 height 14
type input "15"
click at [733, 406] on div "%" at bounding box center [742, 413] width 21 height 14
type input "$5.6925"
type input "$306.26"
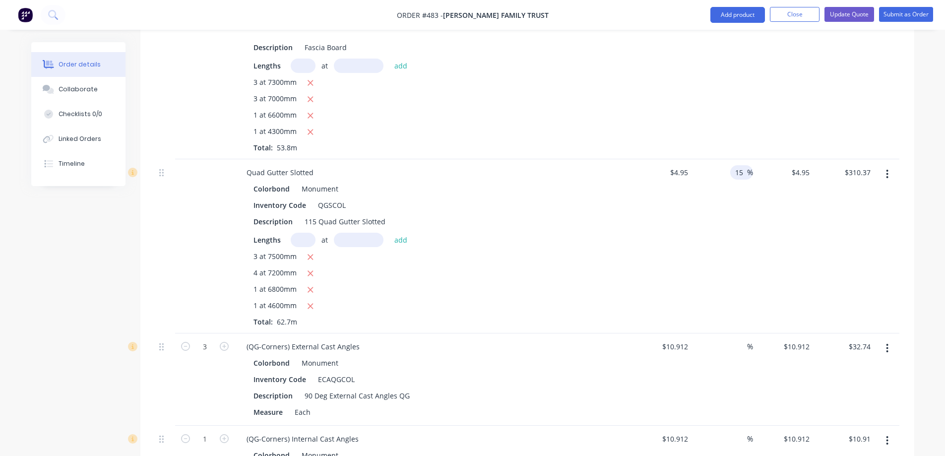
scroll to position [419, 0]
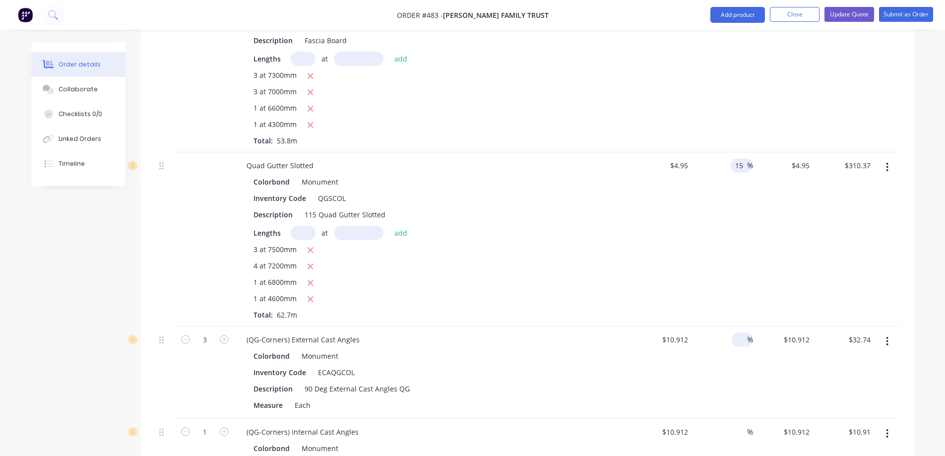
type input "15"
type input "$5.6925"
type input "$356.92"
click at [735, 332] on div "%" at bounding box center [742, 339] width 21 height 14
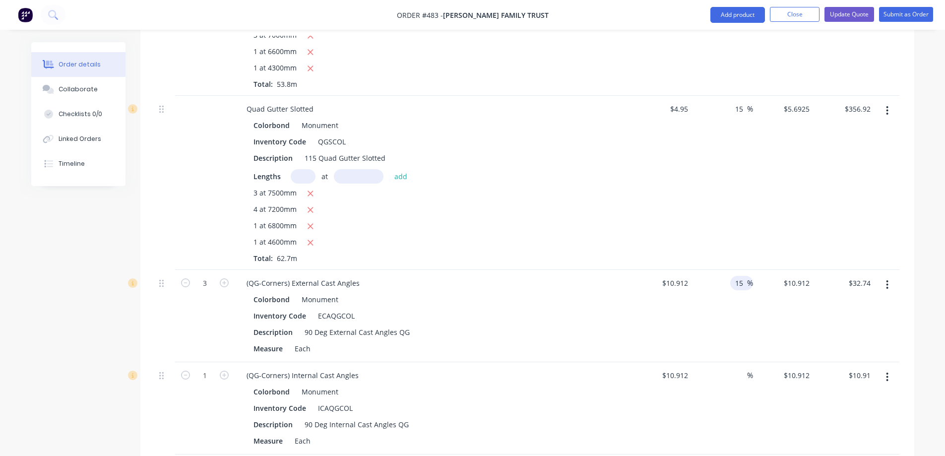
scroll to position [568, 0]
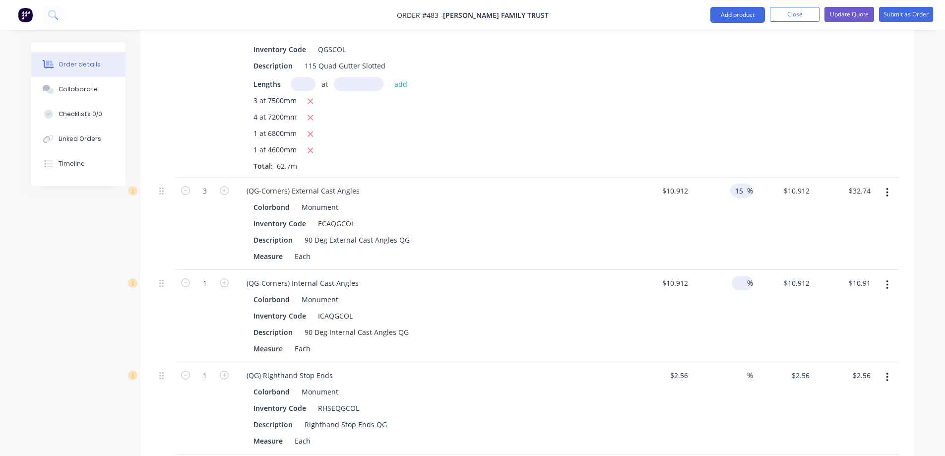
type input "15"
type input "$12.5488"
type input "$37.65"
click at [733, 276] on div "%" at bounding box center [742, 283] width 21 height 14
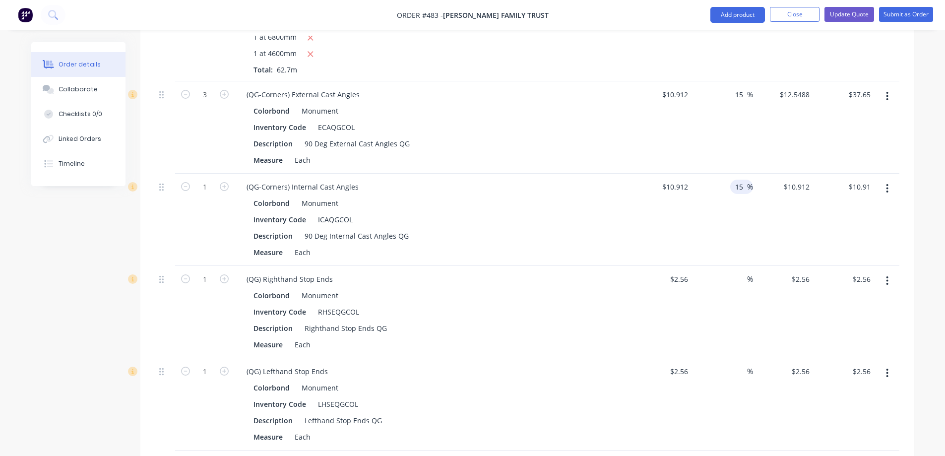
scroll to position [667, 0]
type input "15"
type input "$12.5488"
type input "$12.55"
click at [740, 269] on input at bounding box center [741, 276] width 11 height 14
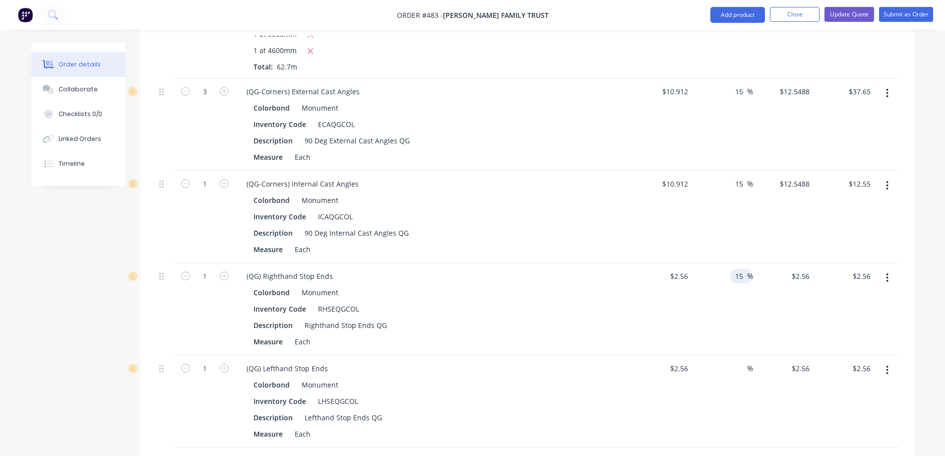
type input "15"
type input "$2.944"
type input "$2.94"
click at [734, 355] on div "%" at bounding box center [722, 401] width 61 height 92
click at [739, 361] on input at bounding box center [741, 368] width 11 height 14
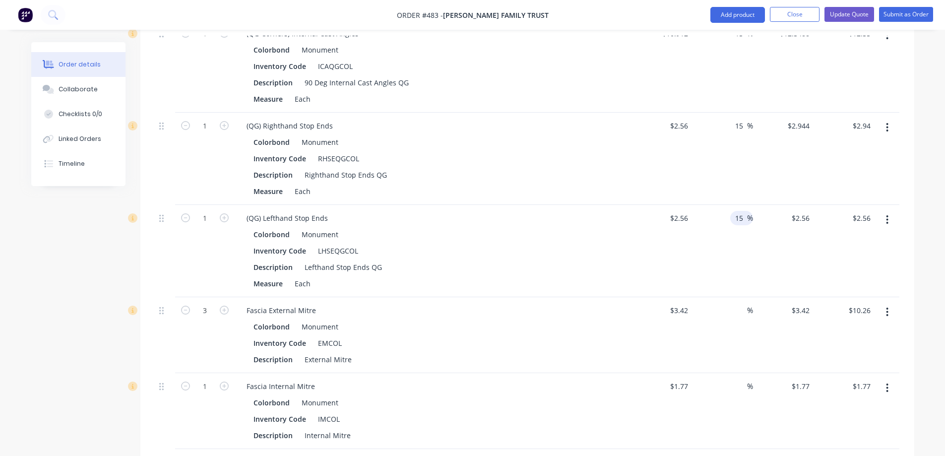
scroll to position [865, 0]
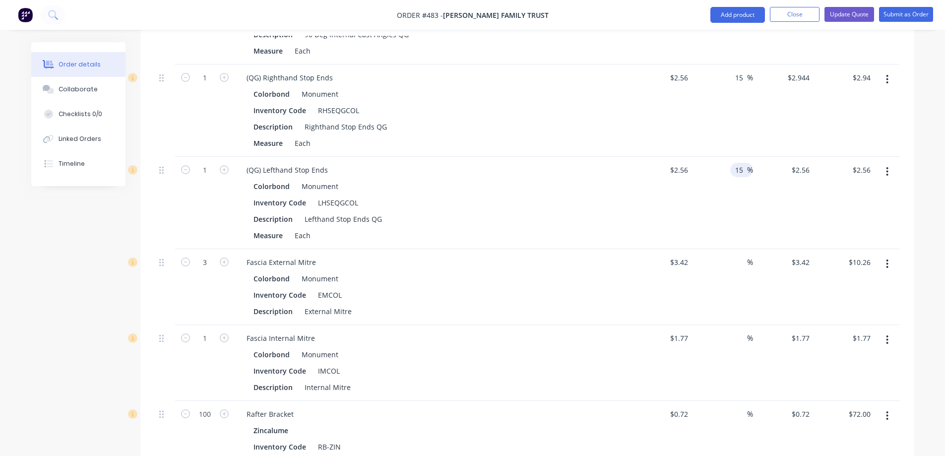
type input "15"
type input "$2.944"
type input "$2.94"
click at [735, 249] on div "%" at bounding box center [722, 287] width 61 height 76
click at [736, 255] on input at bounding box center [741, 262] width 11 height 14
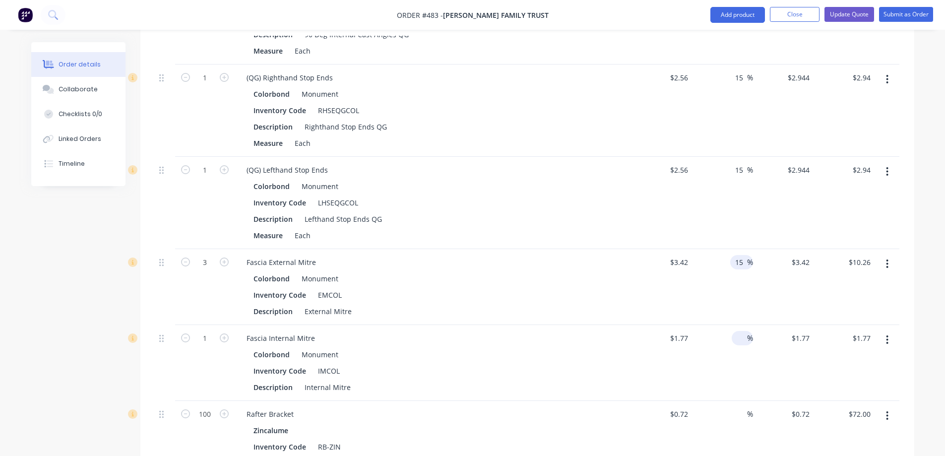
type input "15"
type input "$3.933"
type input "$11.80"
click at [741, 331] on input at bounding box center [741, 338] width 11 height 14
type input "15"
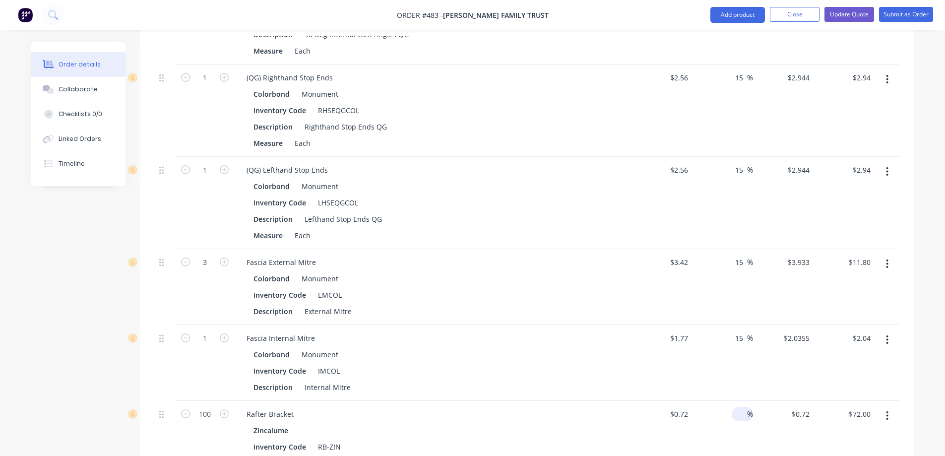
type input "$2.0355"
type input "$2.04"
click at [736, 407] on input at bounding box center [741, 414] width 11 height 14
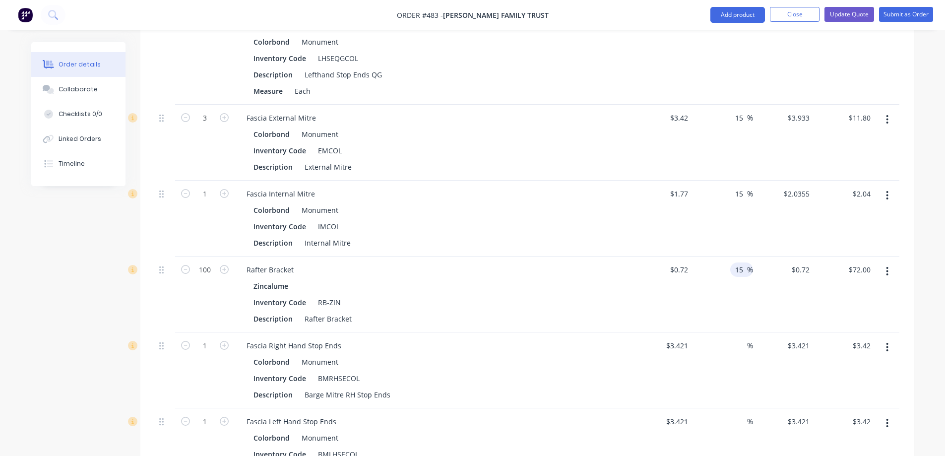
scroll to position [1014, 0]
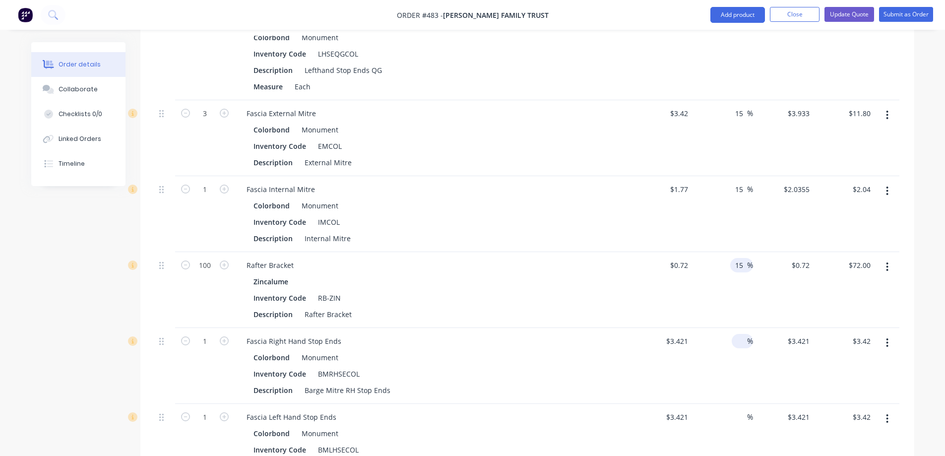
type input "15"
type input "$0.828"
type input "$82.80"
click at [736, 334] on input at bounding box center [741, 341] width 11 height 14
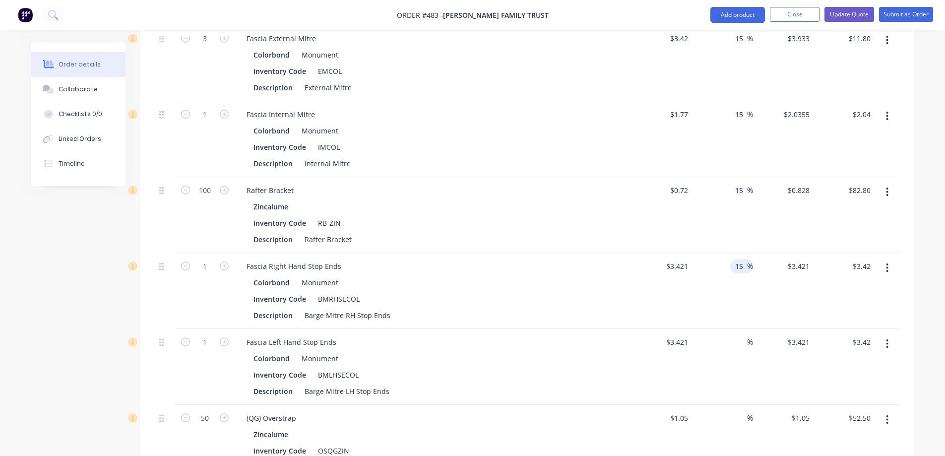
scroll to position [1113, 0]
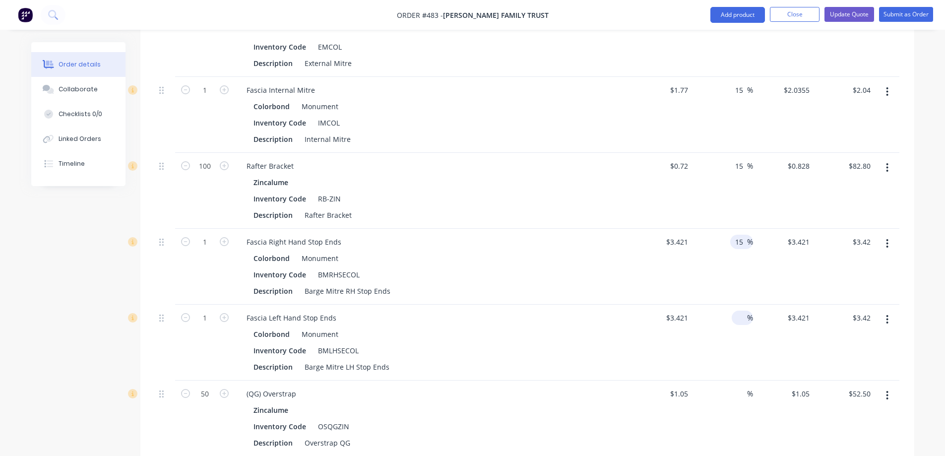
type input "15"
click at [736, 311] on input at bounding box center [741, 318] width 11 height 14
type input "$3.9342"
type input "$3.93"
type input "15"
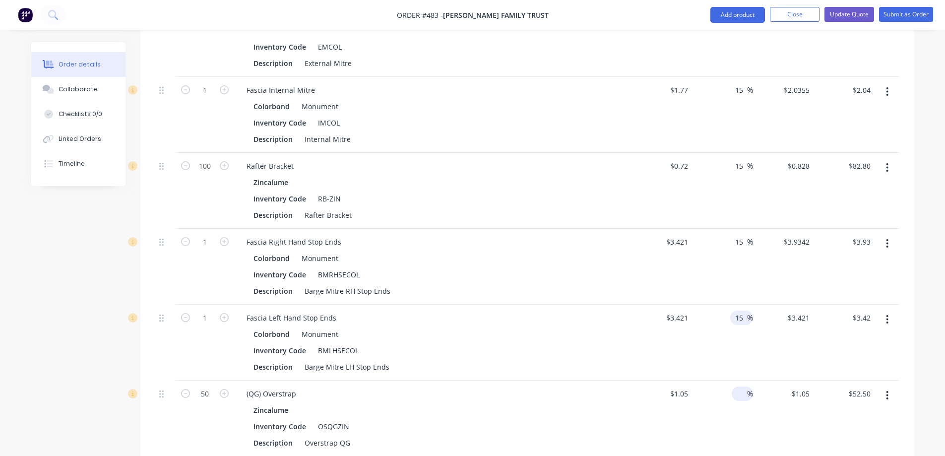
click at [739, 387] on input at bounding box center [741, 394] width 11 height 14
type input "$3.9342"
type input "$3.93"
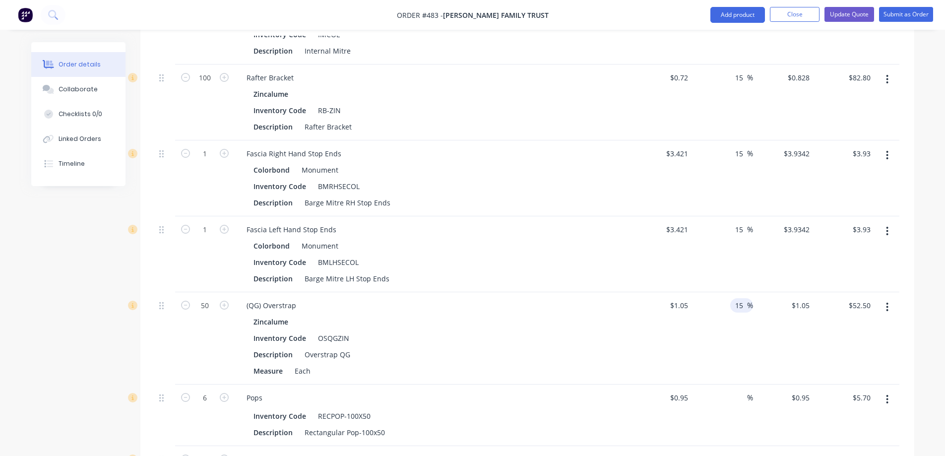
scroll to position [1312, 0]
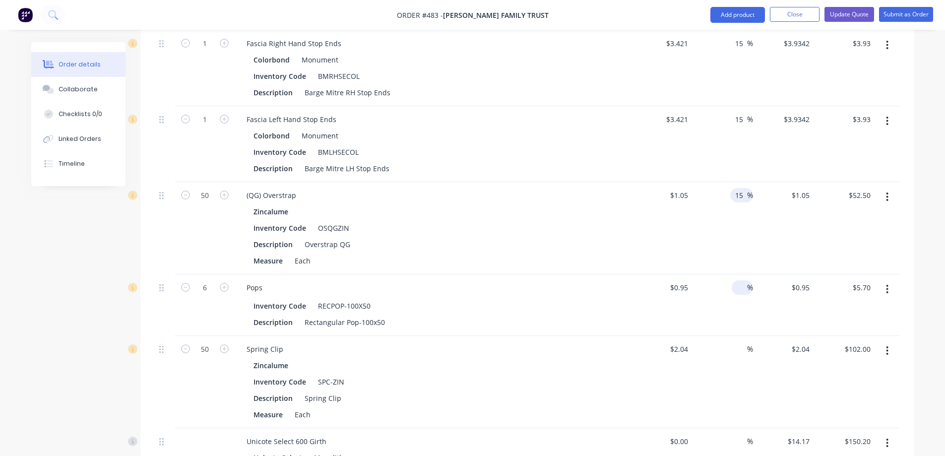
type input "15"
click at [738, 280] on input at bounding box center [741, 287] width 11 height 14
type input "$1.2075"
type input "$60.38"
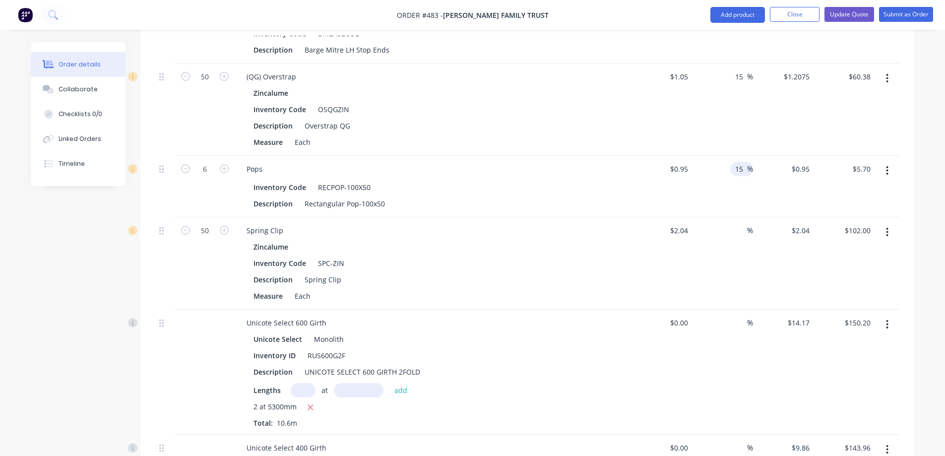
scroll to position [1461, 0]
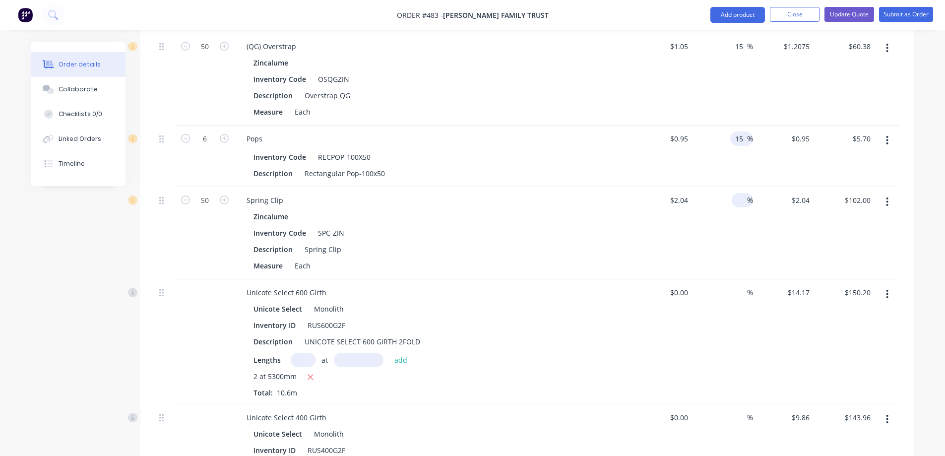
type input "15"
click at [736, 193] on input at bounding box center [741, 200] width 11 height 14
type input "$1.0925"
type input "$6.56"
type input "15"
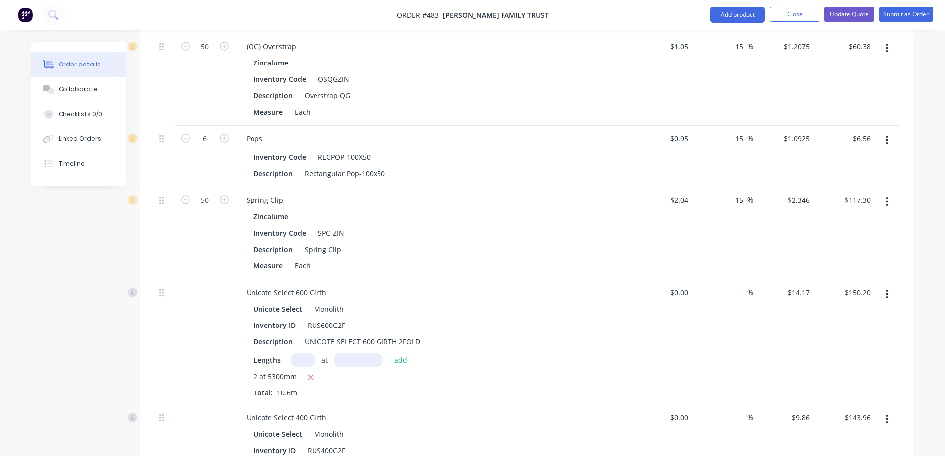
type input "$2.346"
click at [719, 202] on div "15 15 %" at bounding box center [722, 233] width 61 height 92
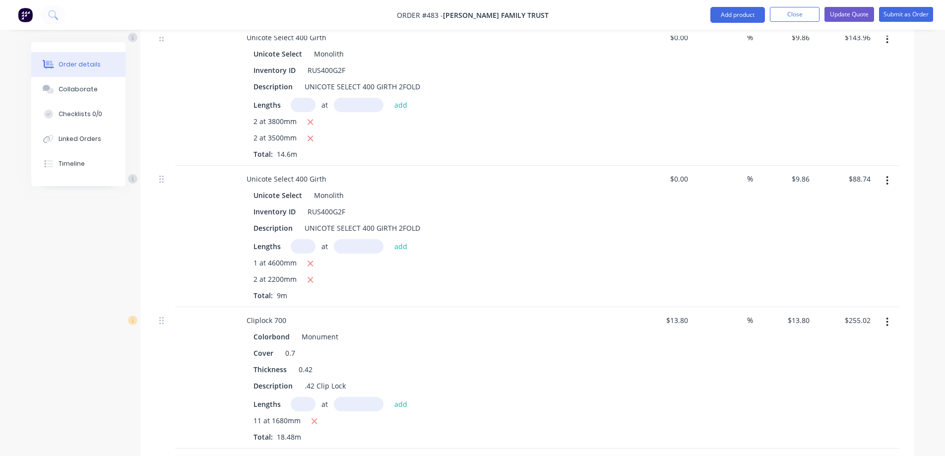
scroll to position [1907, 0]
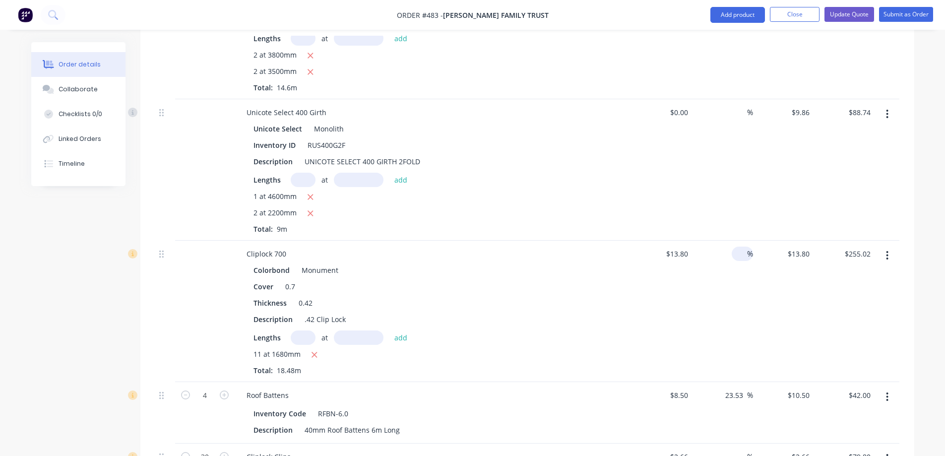
click at [736, 247] on input at bounding box center [741, 254] width 11 height 14
click at [732, 259] on div "15 15 %" at bounding box center [722, 311] width 61 height 141
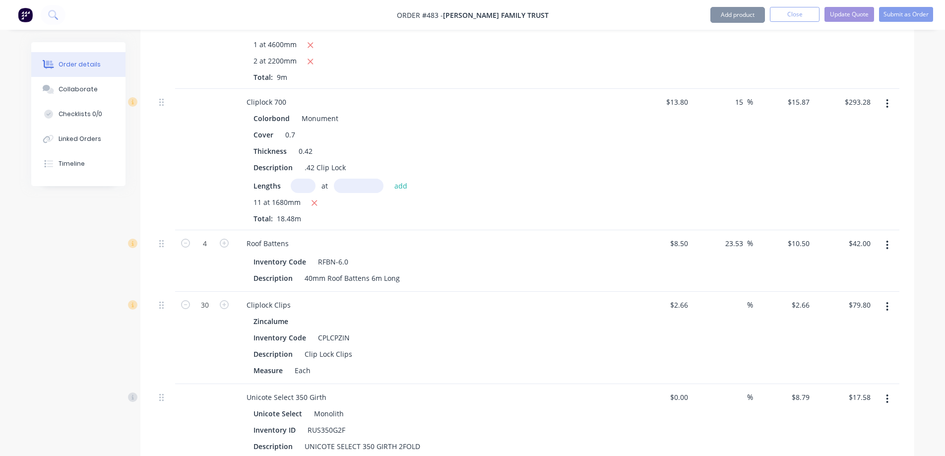
scroll to position [2106, 0]
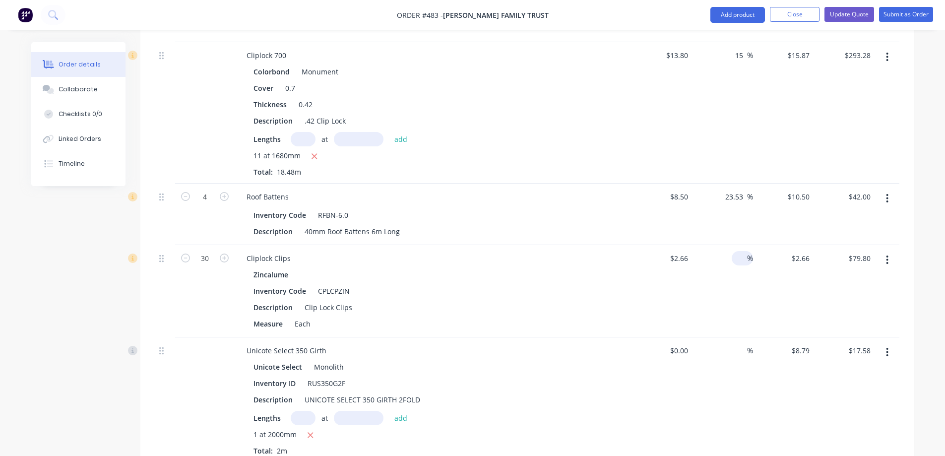
click at [735, 251] on div "%" at bounding box center [742, 258] width 21 height 14
click at [730, 246] on div "15 15 %" at bounding box center [722, 291] width 61 height 92
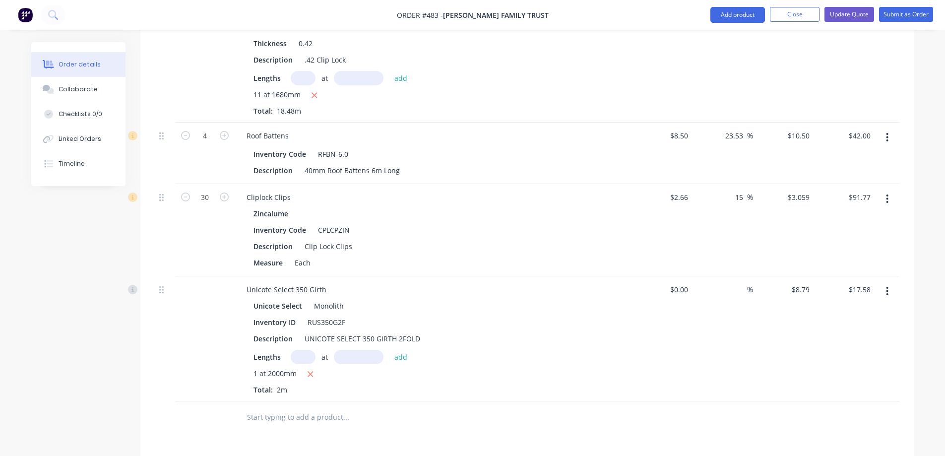
scroll to position [2255, 0]
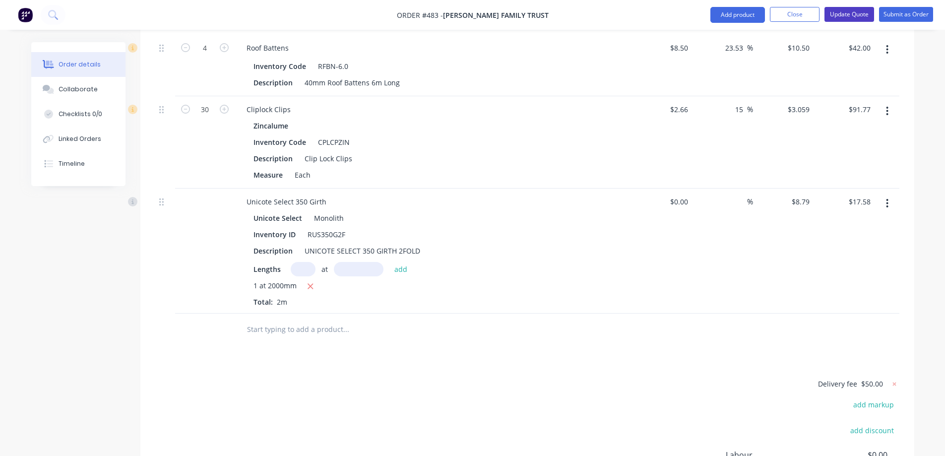
click at [849, 18] on button "Update Quote" at bounding box center [850, 14] width 50 height 15
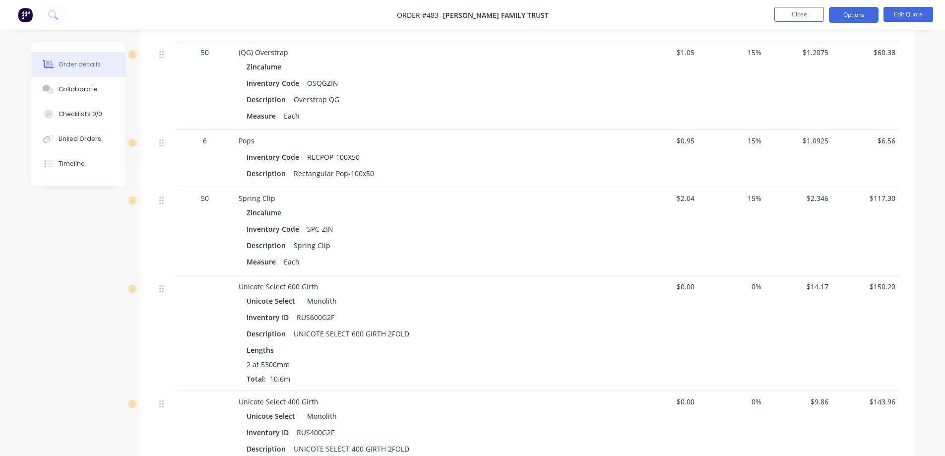
scroll to position [1290, 0]
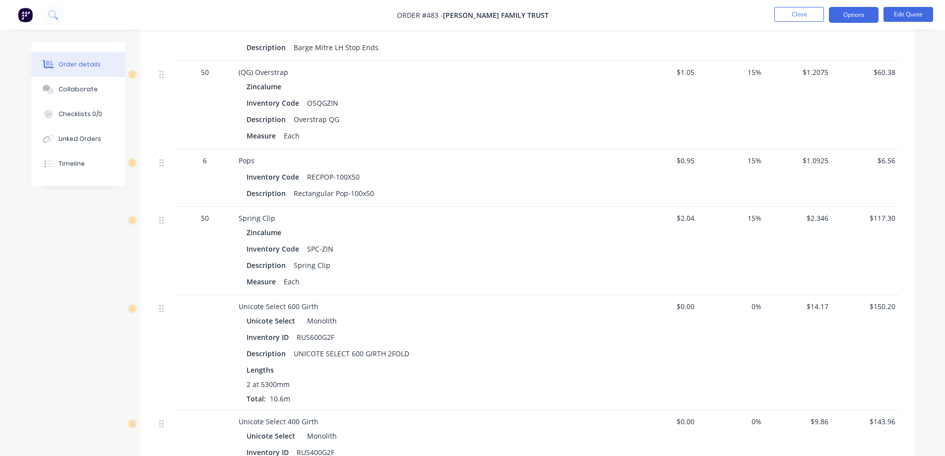
click at [692, 162] on span "$0.95" at bounding box center [665, 160] width 59 height 10
click at [893, 15] on button "Edit Quote" at bounding box center [909, 14] width 50 height 15
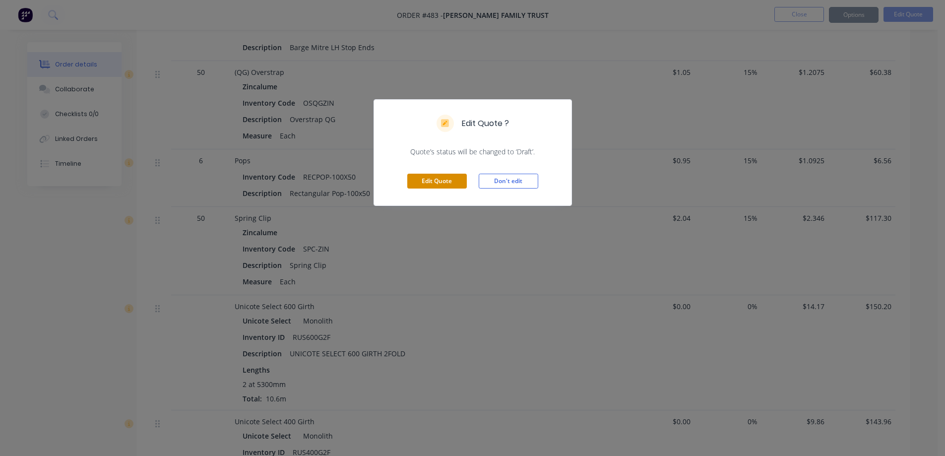
click at [465, 179] on button "Edit Quote" at bounding box center [437, 181] width 60 height 15
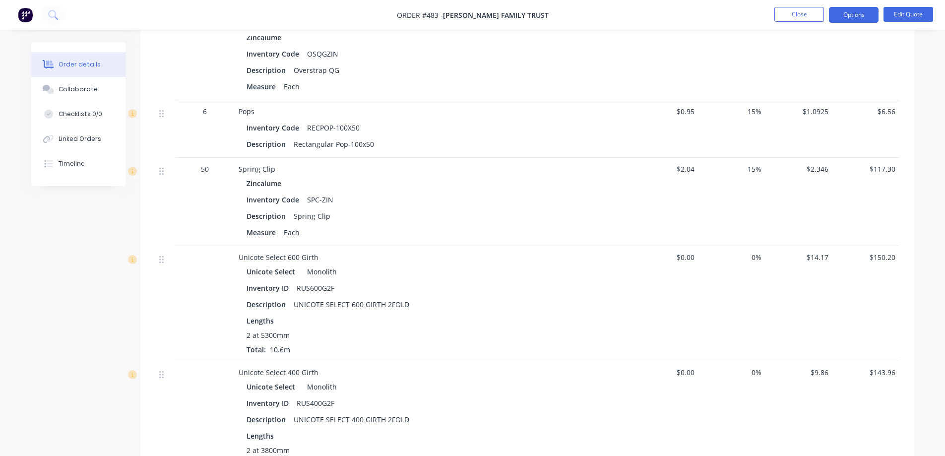
scroll to position [1340, 0]
click at [686, 110] on span "$0.95" at bounding box center [665, 111] width 59 height 10
click at [681, 114] on span "$0.95" at bounding box center [665, 111] width 59 height 10
click at [693, 109] on span "$0.95" at bounding box center [665, 111] width 59 height 10
click at [918, 18] on button "Edit Quote" at bounding box center [909, 14] width 50 height 15
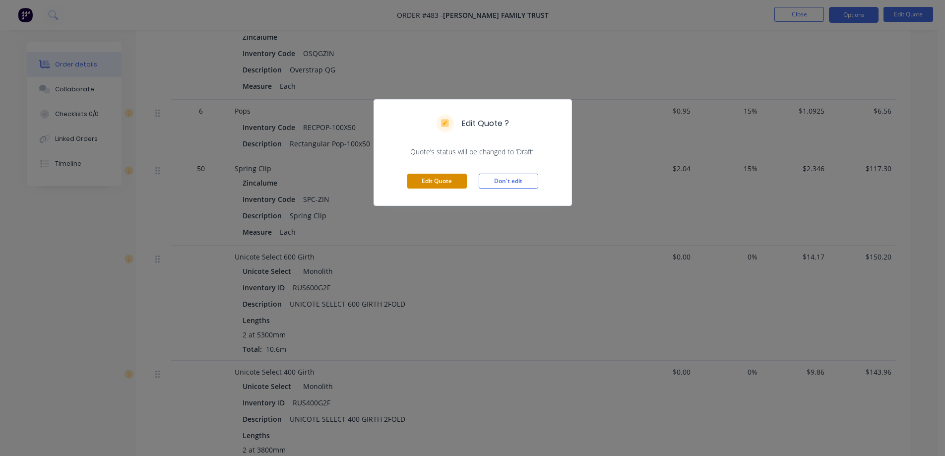
click at [425, 177] on button "Edit Quote" at bounding box center [437, 181] width 60 height 15
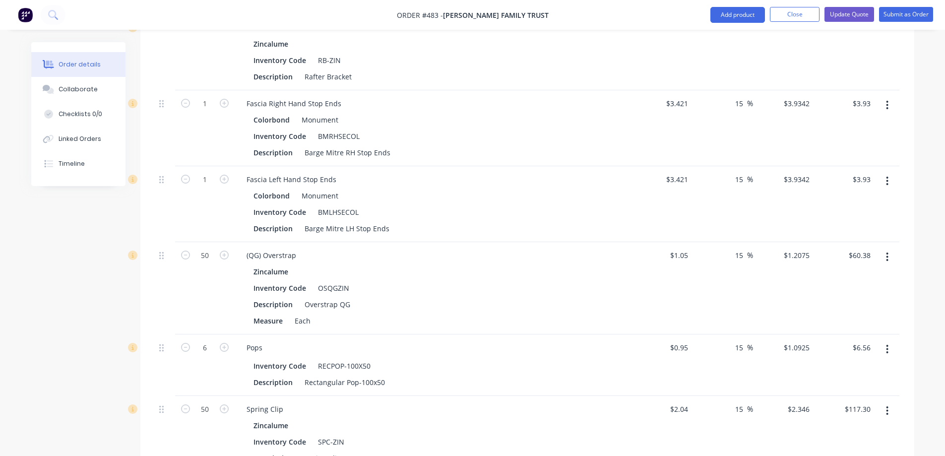
scroll to position [1290, 0]
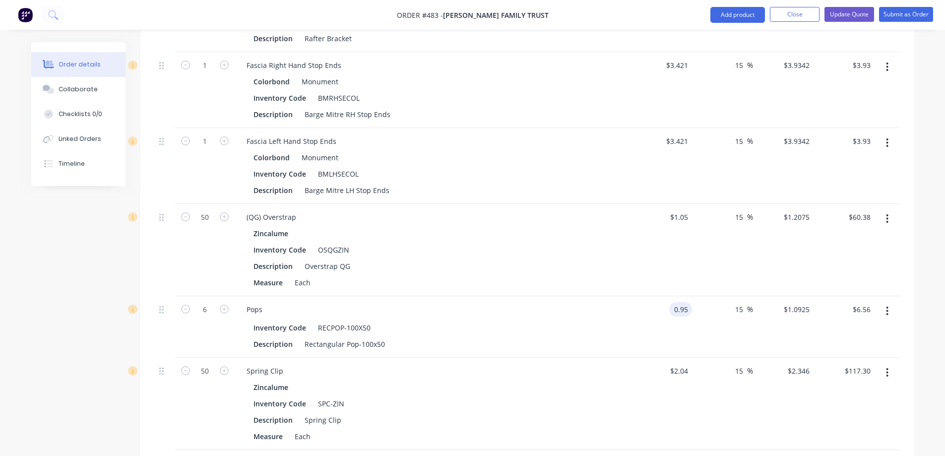
click at [672, 302] on div "0.95 0.95" at bounding box center [680, 309] width 23 height 14
click at [651, 296] on div "$1.25 1.25" at bounding box center [662, 327] width 61 height 62
click at [835, 19] on button "Update Quote" at bounding box center [850, 14] width 50 height 15
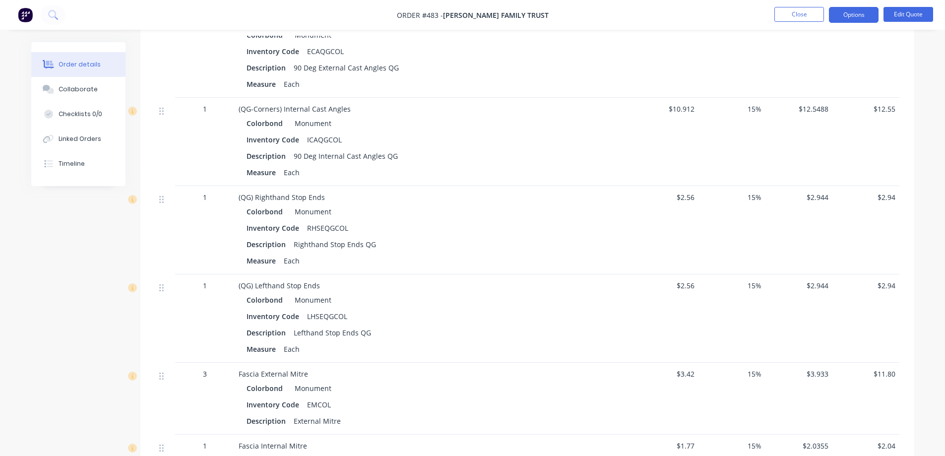
scroll to position [496, 0]
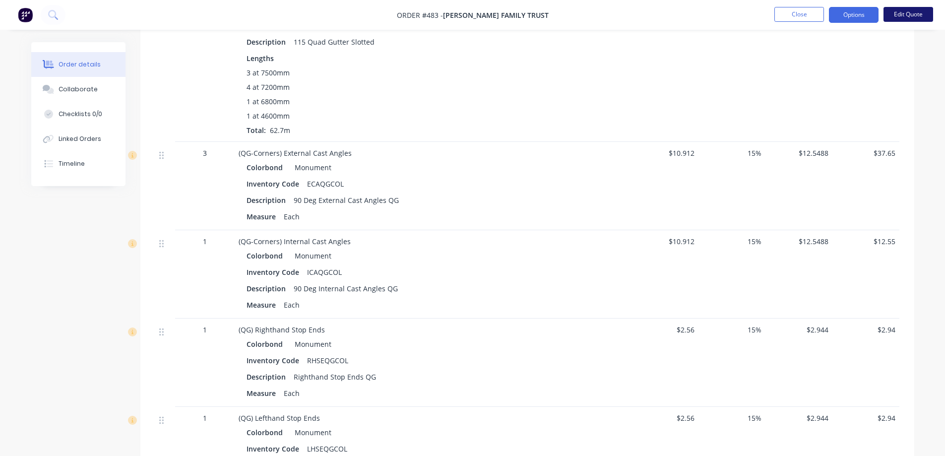
click at [904, 18] on button "Edit Quote" at bounding box center [909, 14] width 50 height 15
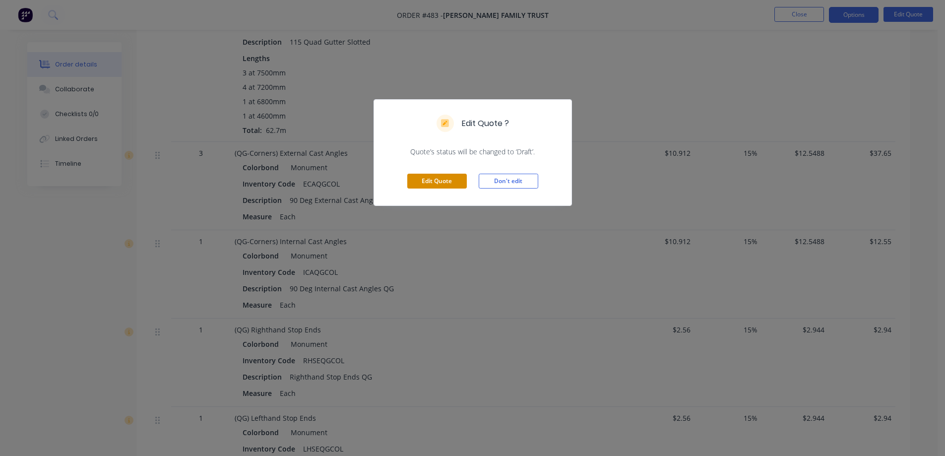
click at [434, 175] on button "Edit Quote" at bounding box center [437, 181] width 60 height 15
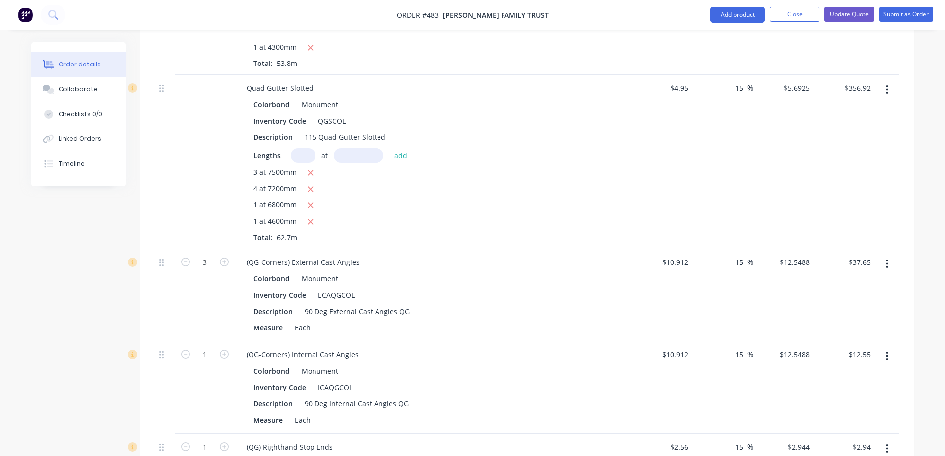
scroll to position [546, 0]
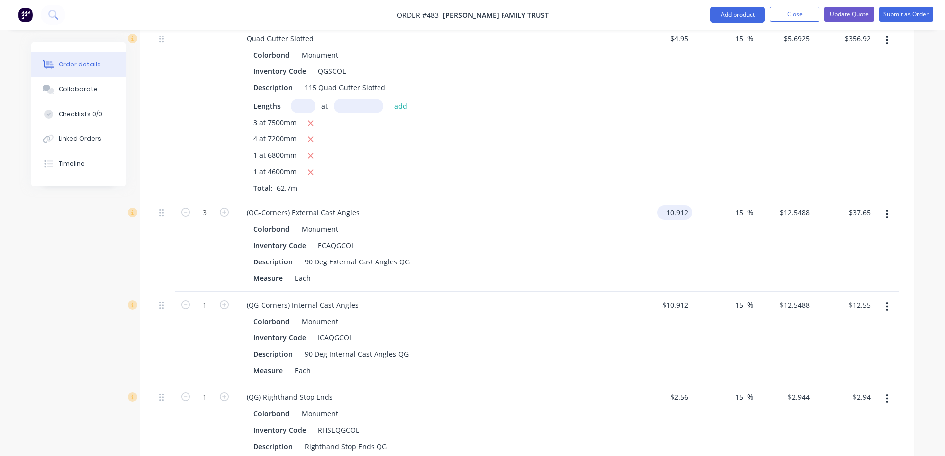
click at [677, 205] on input "10.912" at bounding box center [676, 212] width 31 height 14
click at [670, 298] on input "$10.912" at bounding box center [676, 305] width 31 height 14
click at [623, 314] on div "Colorbond Monument Inventory Code ICAQGCOL Description 90 Deg Internal Cast Ang…" at bounding box center [433, 346] width 389 height 64
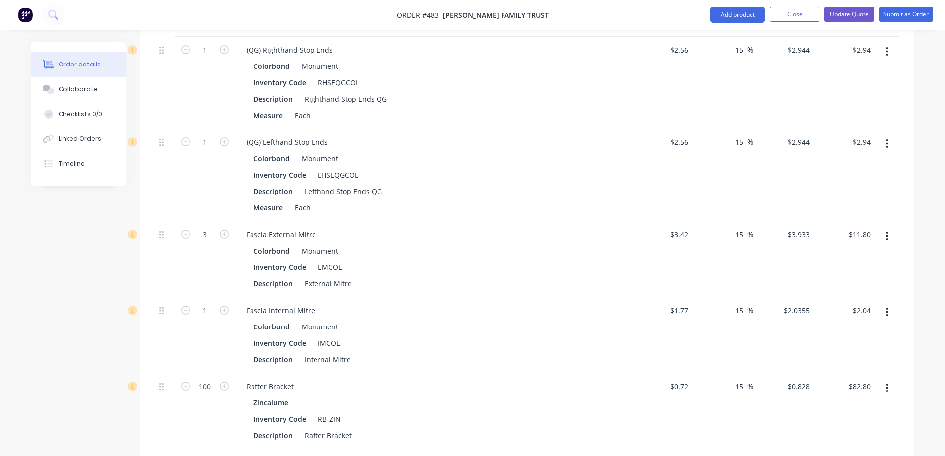
scroll to position [943, 0]
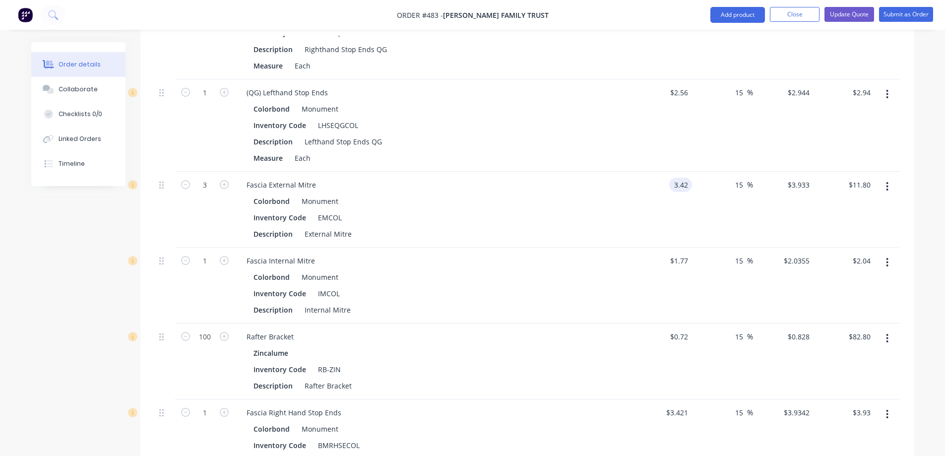
click at [675, 178] on input "3.42" at bounding box center [682, 185] width 19 height 14
click at [642, 172] on div "$3.43 $3.43" at bounding box center [662, 210] width 61 height 76
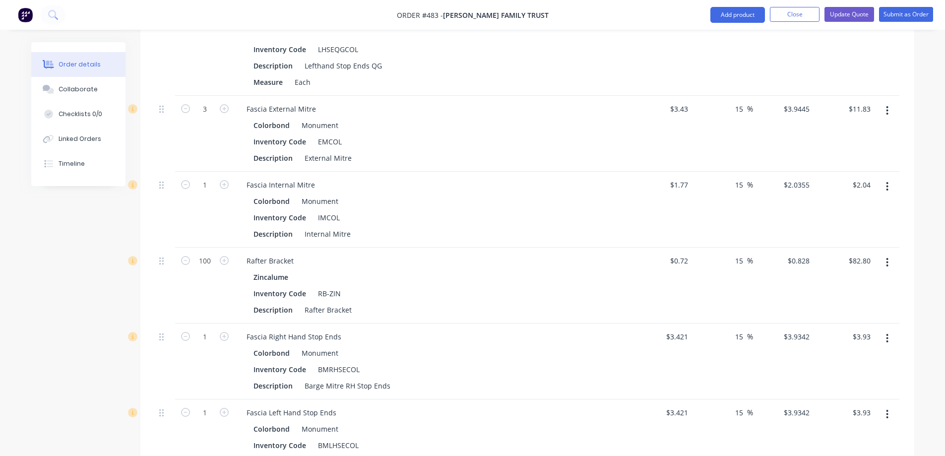
scroll to position [1042, 0]
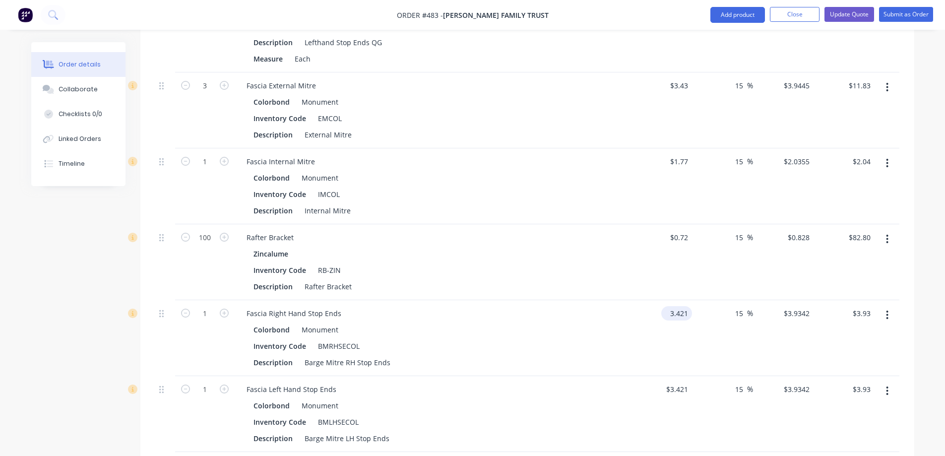
click at [681, 306] on input "3.421" at bounding box center [678, 313] width 27 height 14
click at [675, 382] on input "3.421" at bounding box center [678, 389] width 27 height 14
click at [605, 339] on div "Inventory Code BMRHSECOL" at bounding box center [431, 346] width 363 height 14
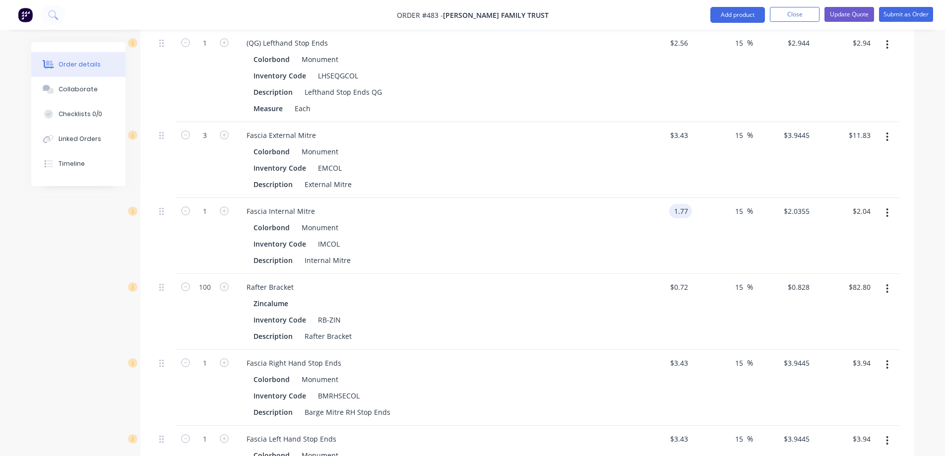
click at [685, 204] on input "1.77" at bounding box center [682, 211] width 19 height 14
click at [656, 198] on div "1.78 1.78" at bounding box center [662, 236] width 61 height 76
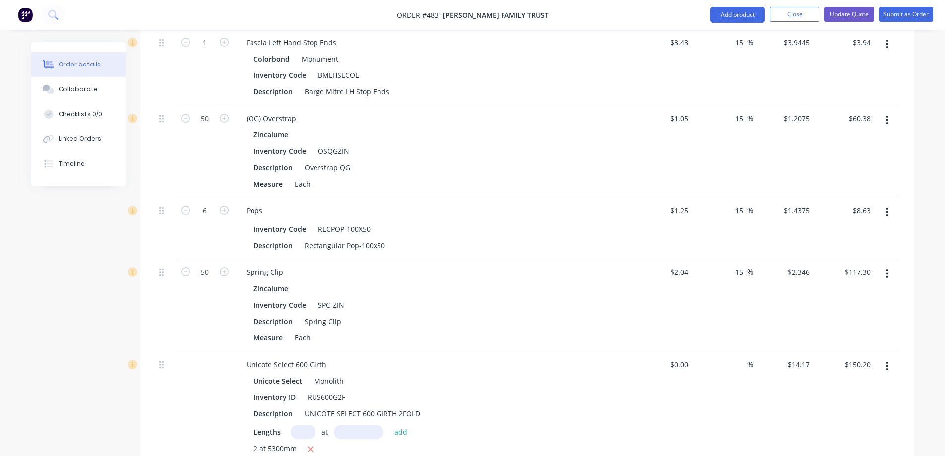
scroll to position [1389, 0]
click at [672, 203] on div "1.25 $1.25" at bounding box center [678, 210] width 27 height 14
click at [656, 197] on div "$1.38 1.38" at bounding box center [662, 228] width 61 height 62
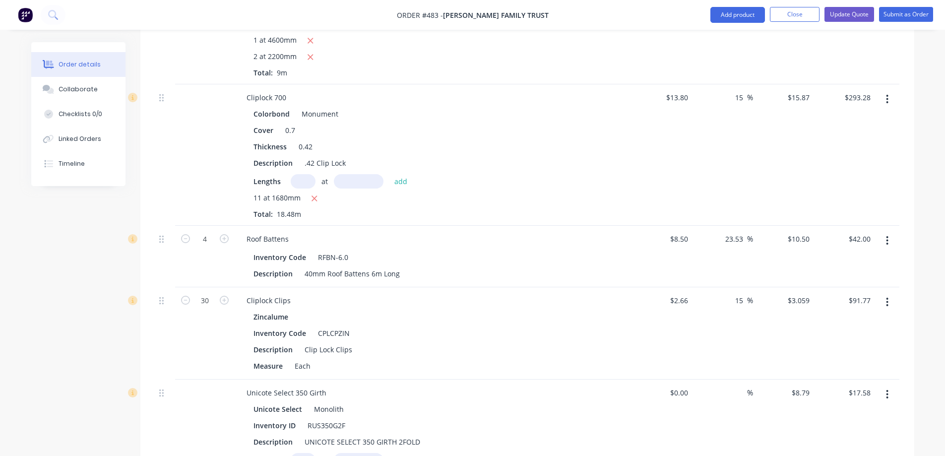
scroll to position [2084, 0]
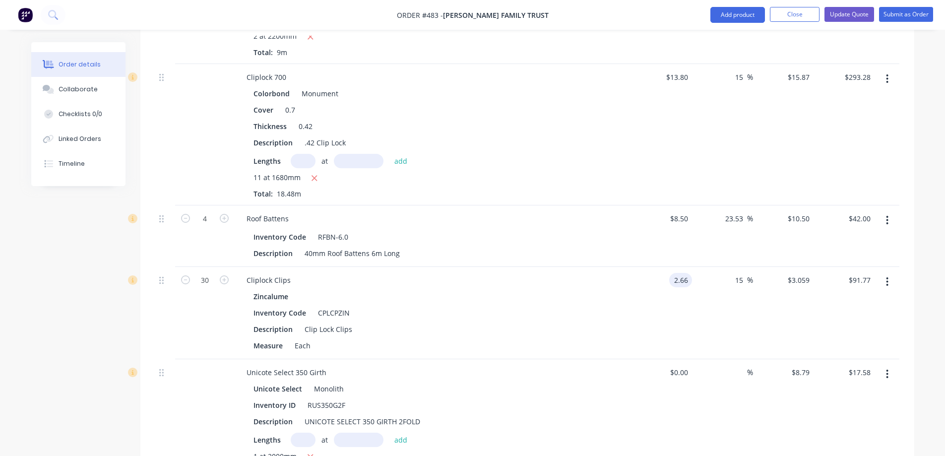
click at [677, 273] on input "2.66" at bounding box center [682, 280] width 19 height 14
click at [645, 267] on div "$2.67 $2.67" at bounding box center [662, 313] width 61 height 92
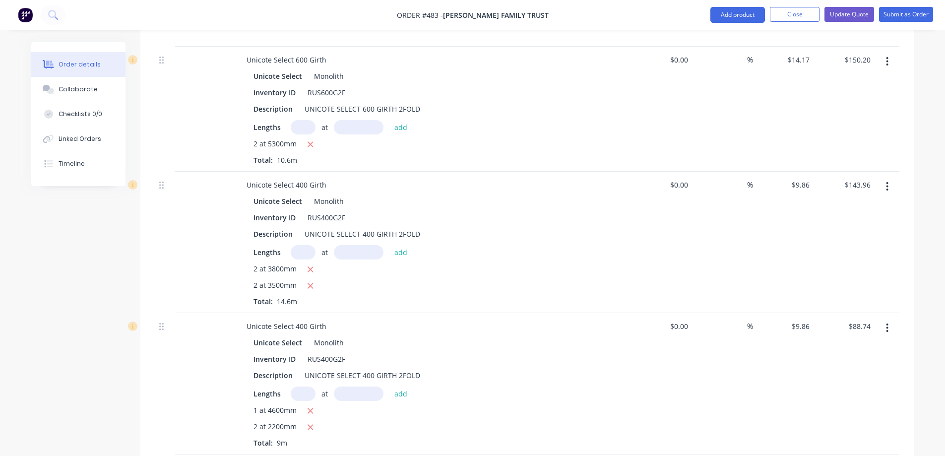
scroll to position [1659, 0]
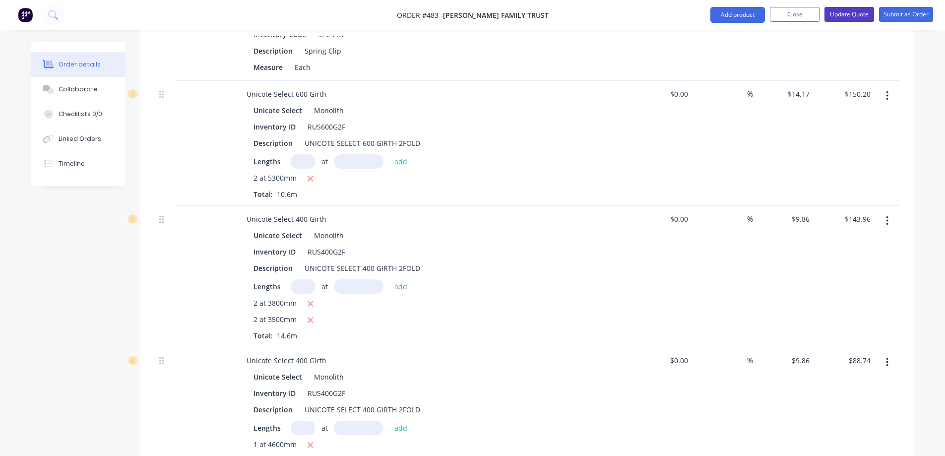
click at [836, 15] on button "Update Quote" at bounding box center [850, 14] width 50 height 15
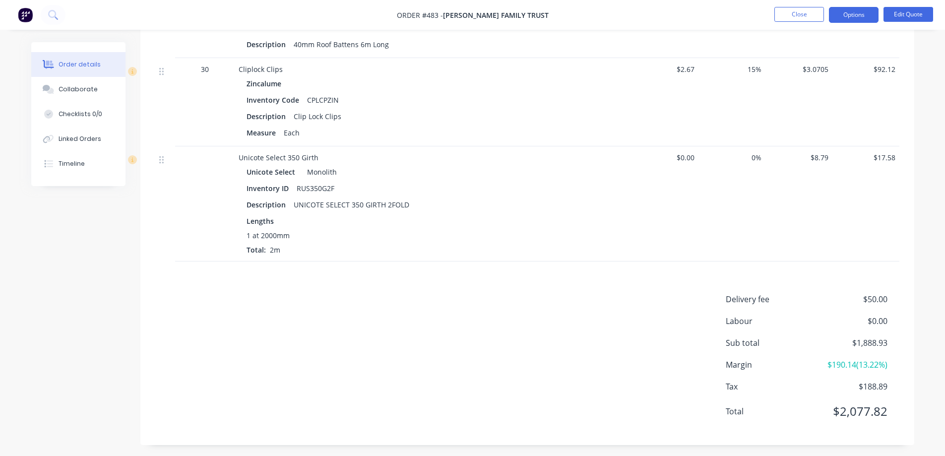
scroll to position [2094, 0]
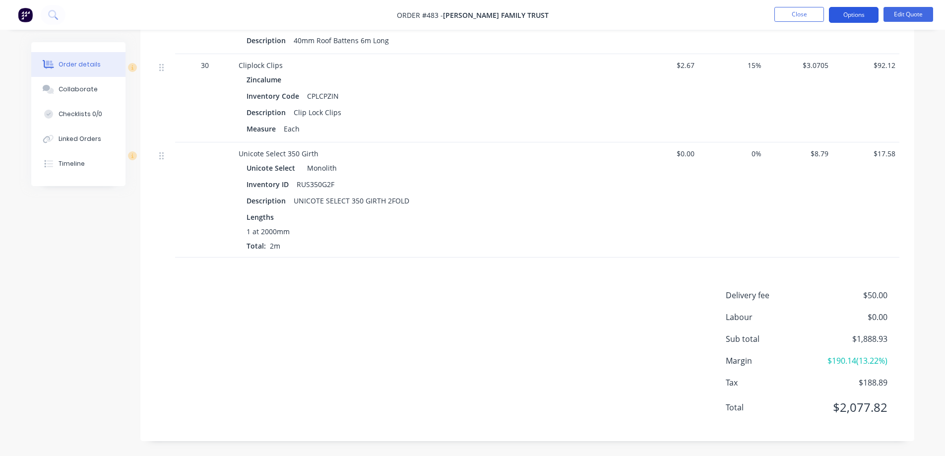
click at [854, 16] on button "Options" at bounding box center [854, 15] width 50 height 16
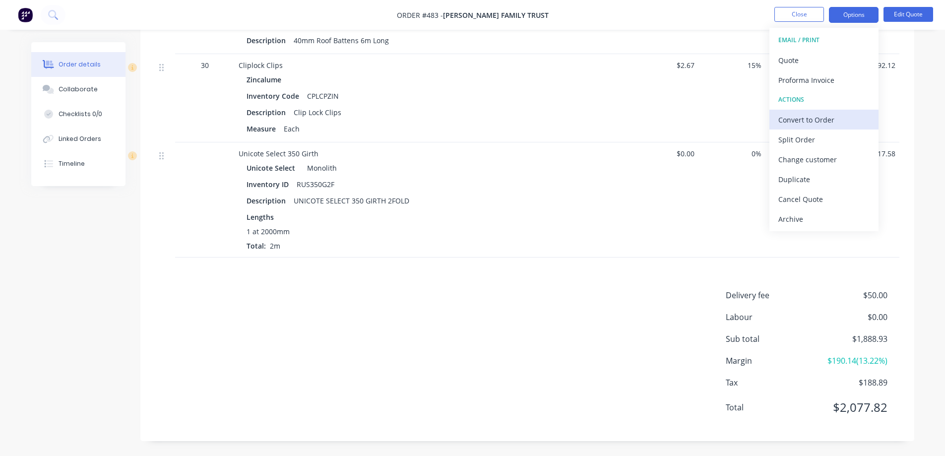
click at [811, 114] on div "Convert to Order" at bounding box center [824, 120] width 91 height 14
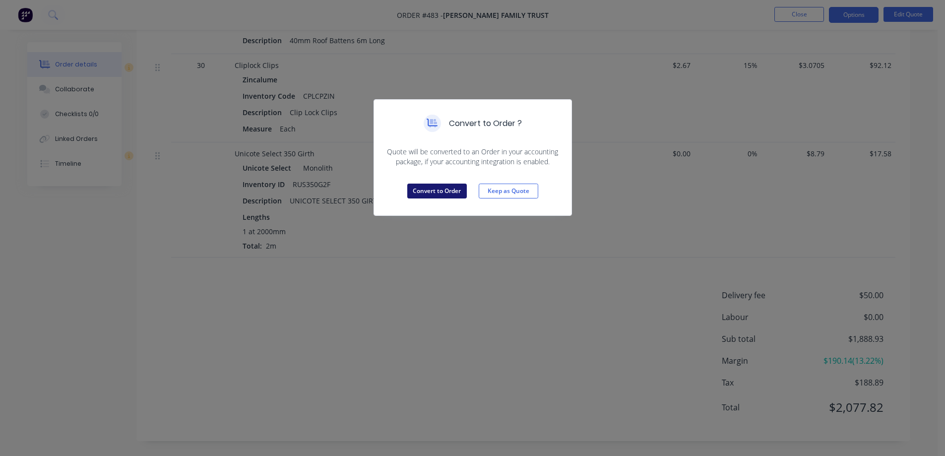
click at [445, 193] on button "Convert to Order" at bounding box center [437, 191] width 60 height 15
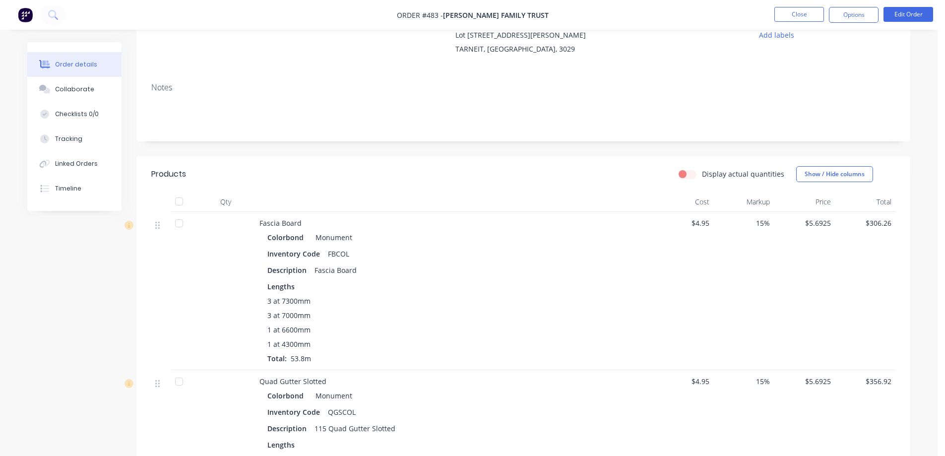
scroll to position [0, 0]
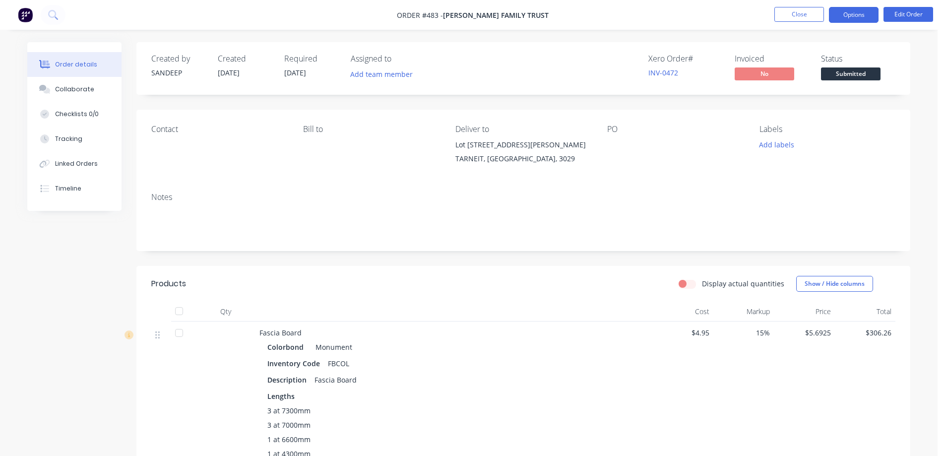
click at [845, 17] on button "Options" at bounding box center [854, 15] width 50 height 16
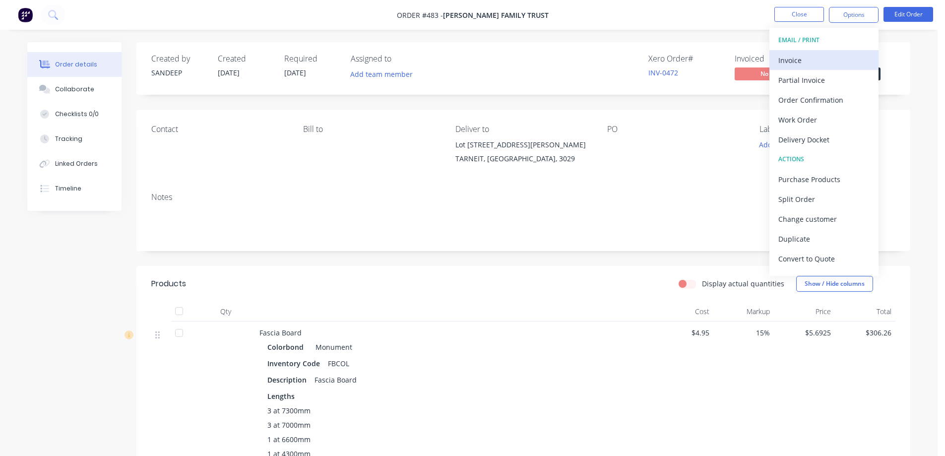
click at [820, 56] on div "Invoice" at bounding box center [824, 60] width 91 height 14
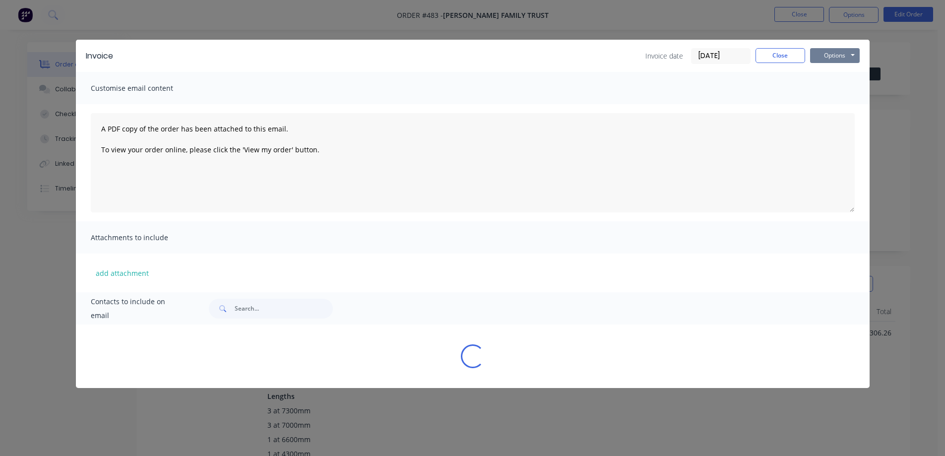
click at [832, 56] on button "Options" at bounding box center [835, 55] width 50 height 15
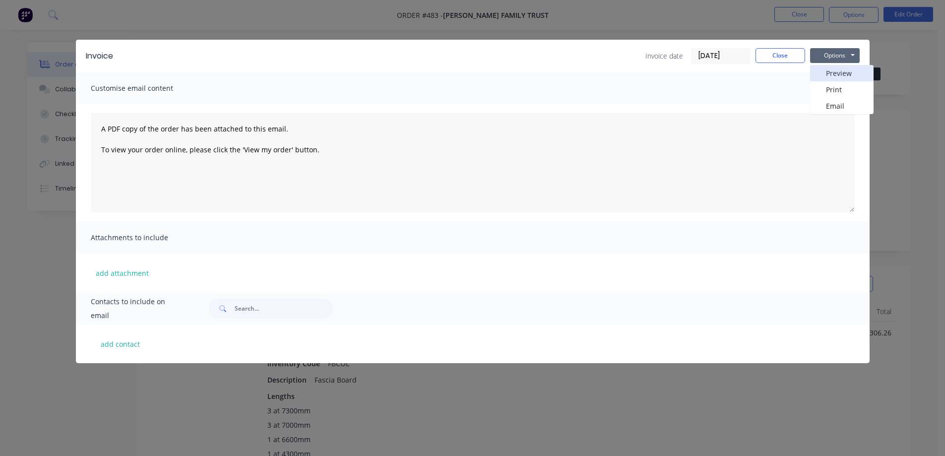
click at [832, 73] on button "Preview" at bounding box center [842, 73] width 64 height 16
click at [794, 62] on button "Close" at bounding box center [781, 55] width 50 height 15
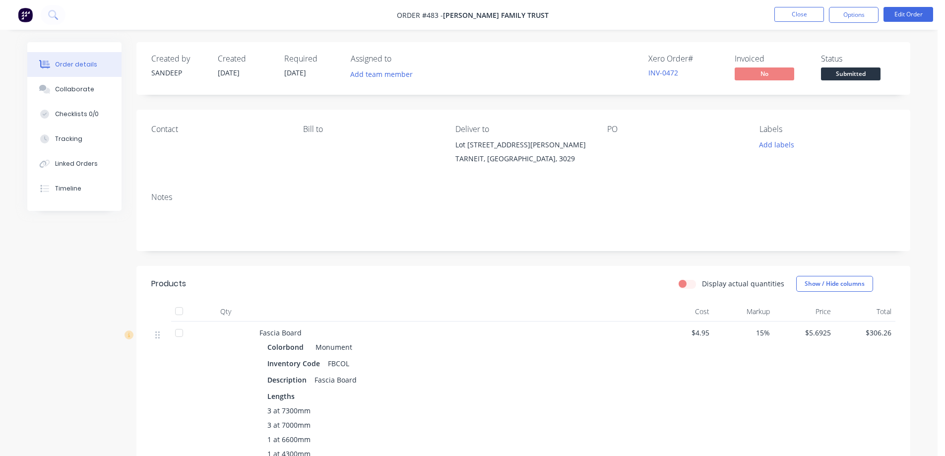
click at [30, 15] on img at bounding box center [25, 14] width 15 height 15
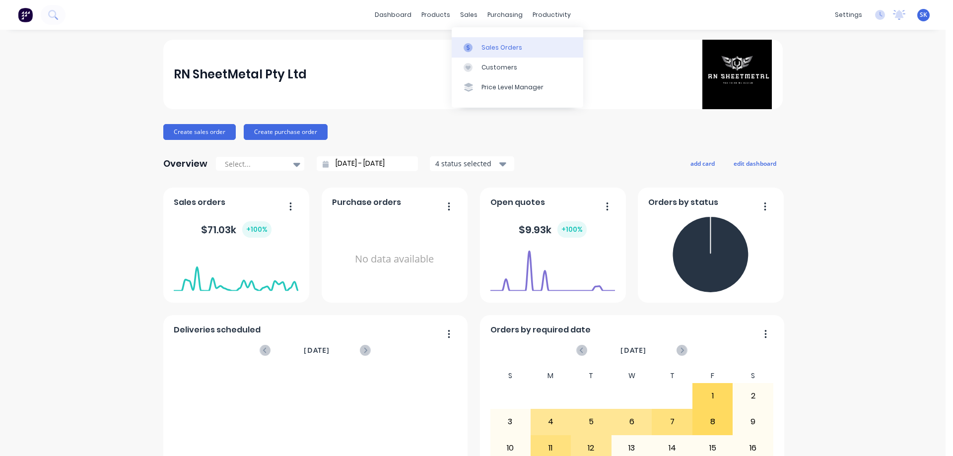
click at [481, 47] on div "Sales Orders" at bounding box center [501, 47] width 41 height 9
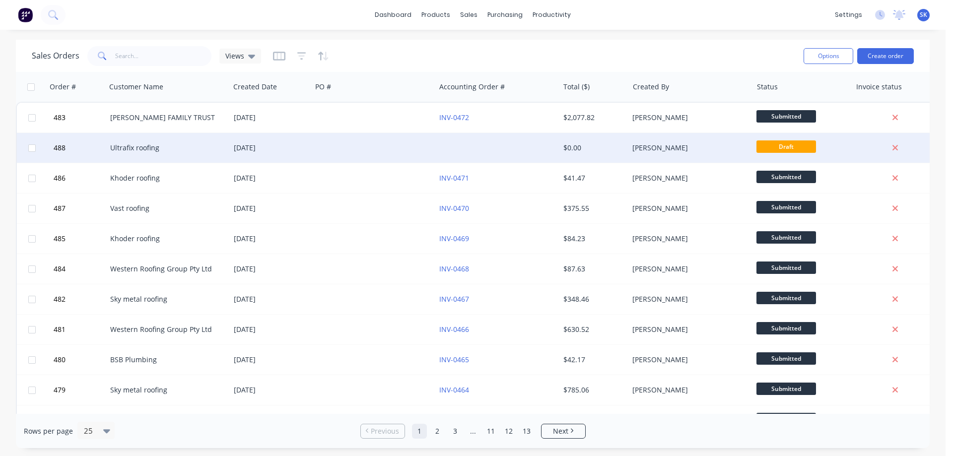
click at [246, 146] on div "12 Aug 2025" at bounding box center [271, 148] width 74 height 10
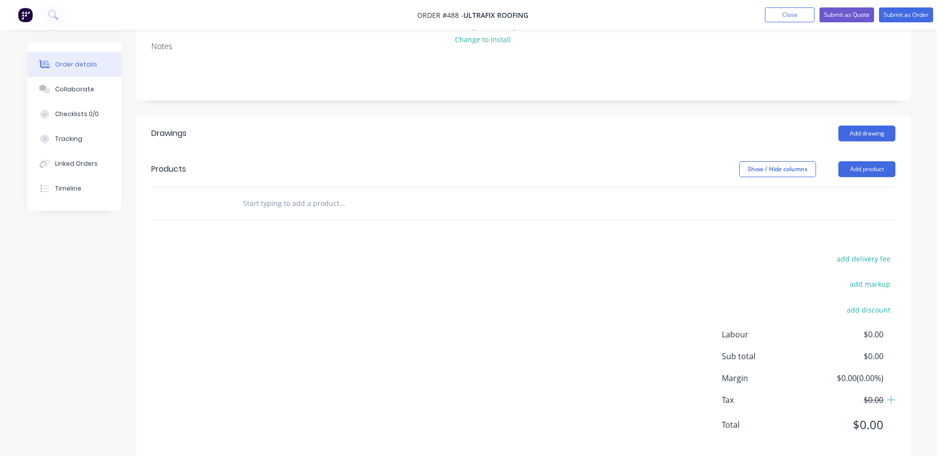
scroll to position [149, 0]
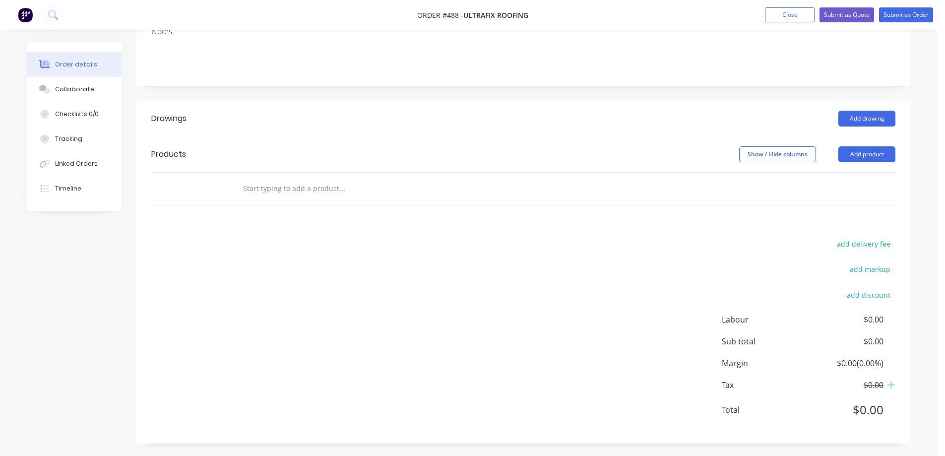
click at [341, 186] on input "text" at bounding box center [342, 189] width 198 height 20
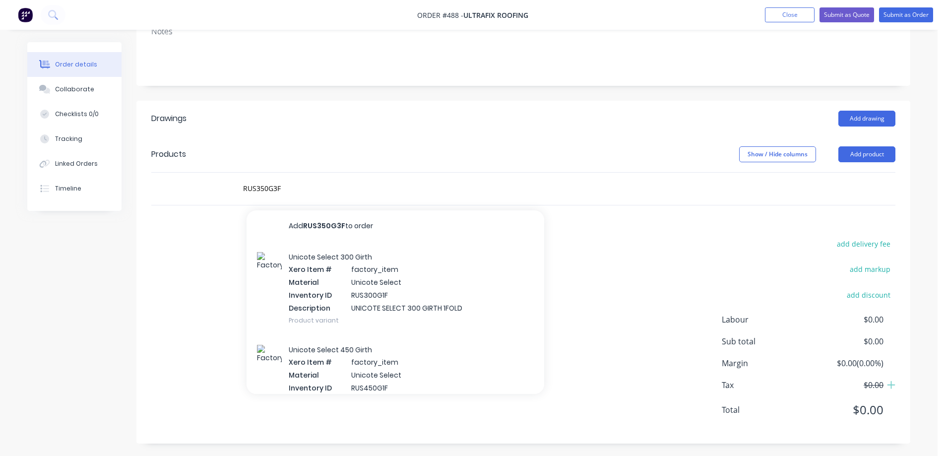
click at [327, 309] on div "Unicote Select 300 Girth Xero Item # factory_item Material Unicote Select Inven…" at bounding box center [396, 288] width 298 height 93
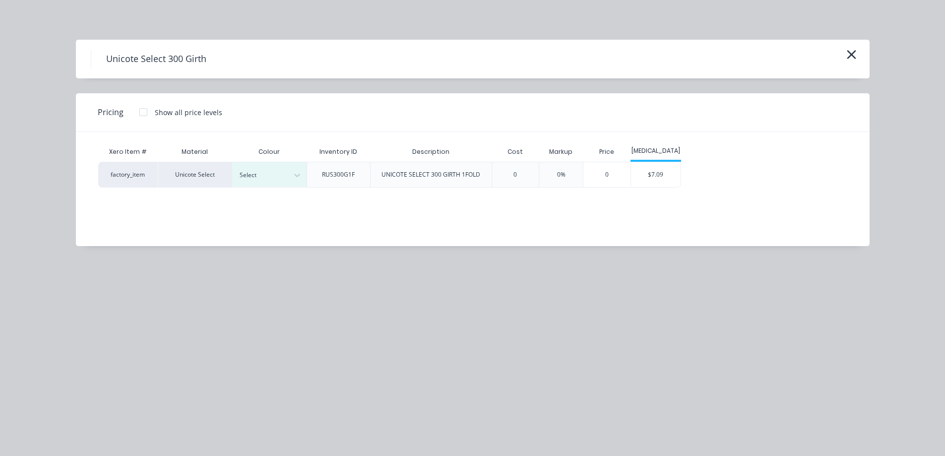
click at [853, 54] on icon "button" at bounding box center [852, 55] width 10 height 14
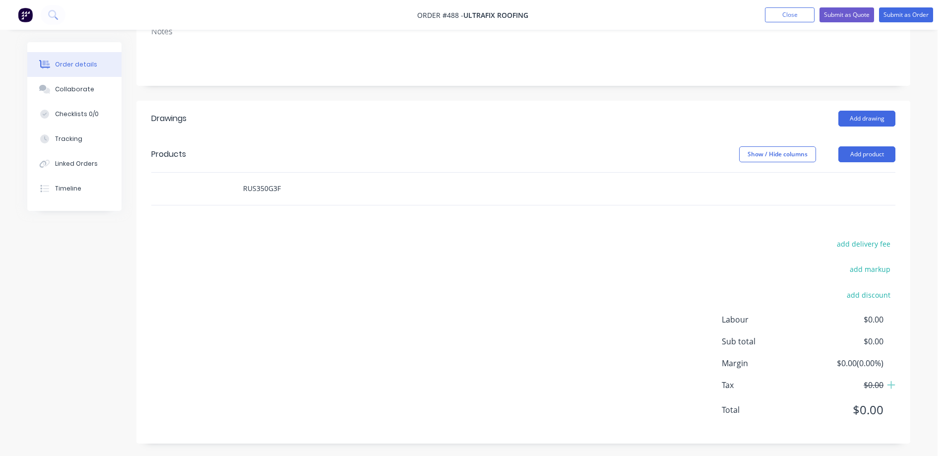
click at [298, 184] on input "RUS350G3F" at bounding box center [342, 189] width 198 height 20
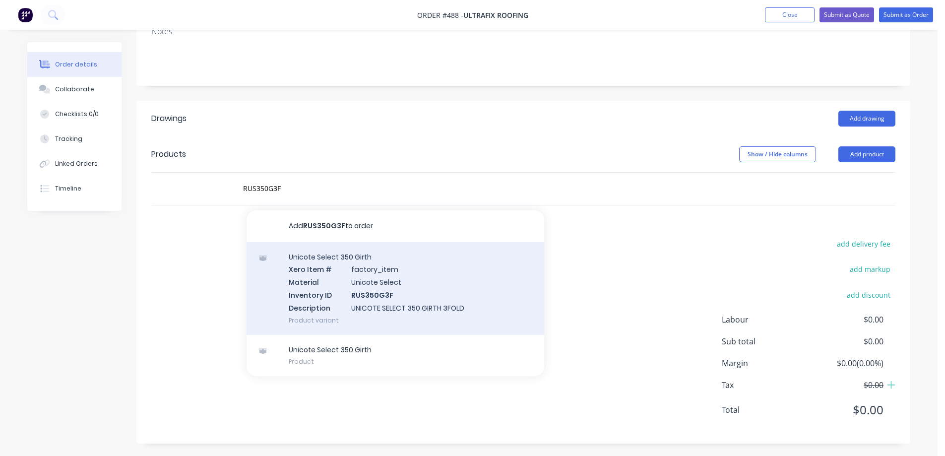
click at [320, 283] on div "Unicote Select 350 Girth Xero Item # factory_item Material Unicote Select Inven…" at bounding box center [396, 288] width 298 height 93
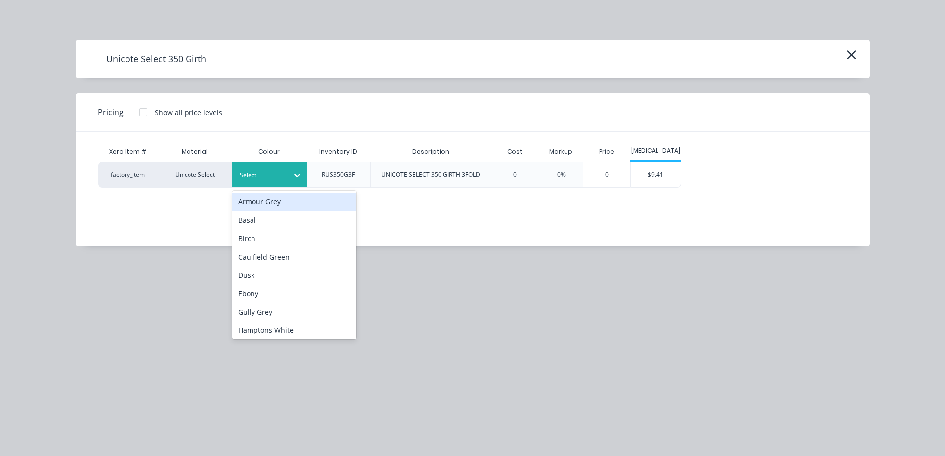
click at [282, 170] on div at bounding box center [262, 175] width 45 height 11
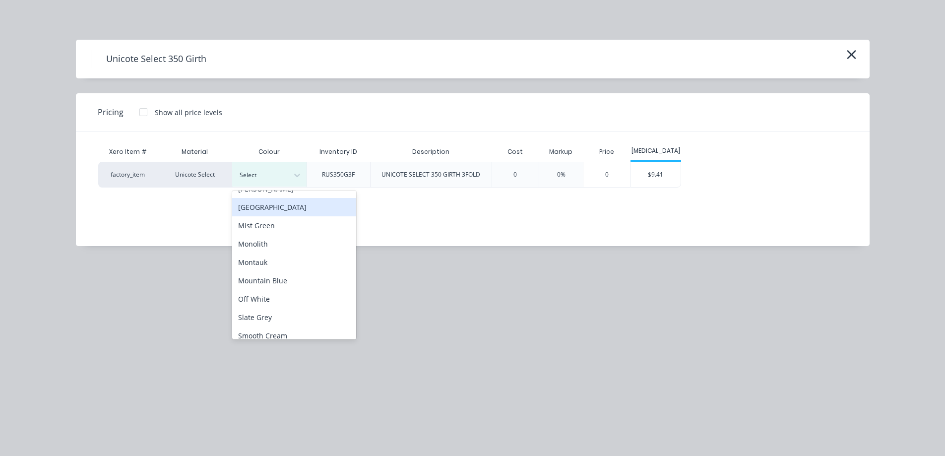
scroll to position [198, 0]
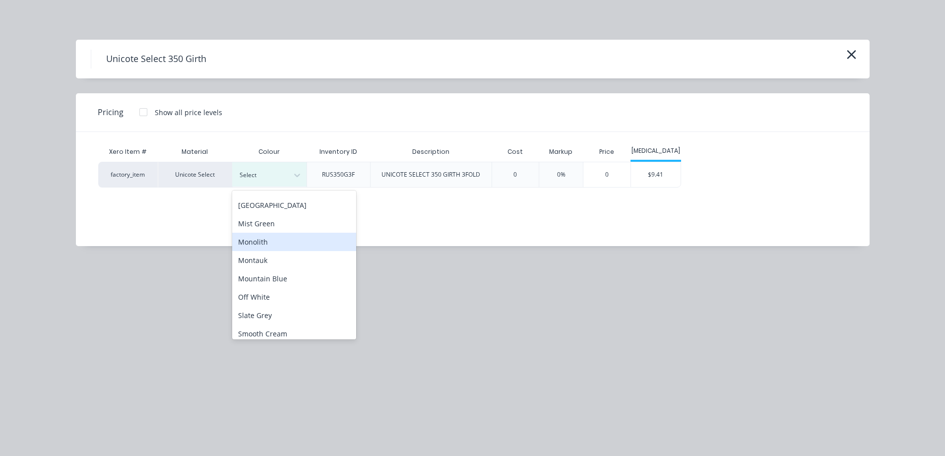
click at [270, 247] on div "Monolith" at bounding box center [294, 242] width 124 height 18
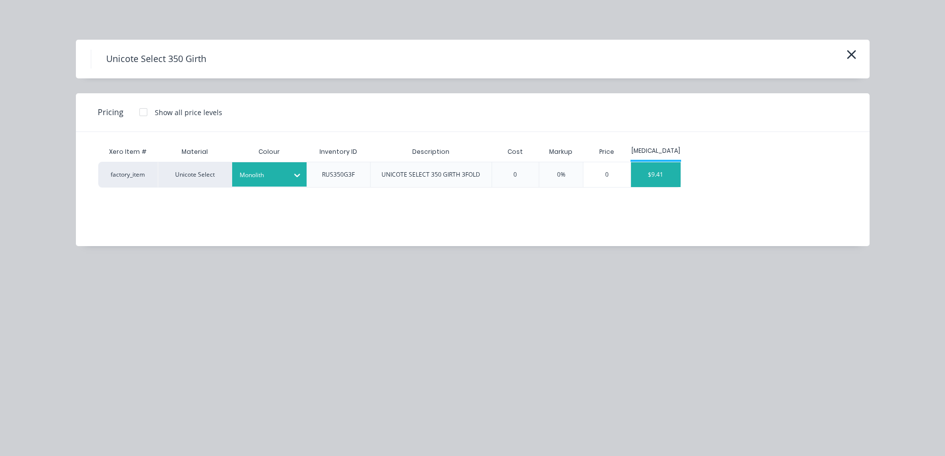
click at [671, 166] on div "$9.41" at bounding box center [656, 174] width 50 height 25
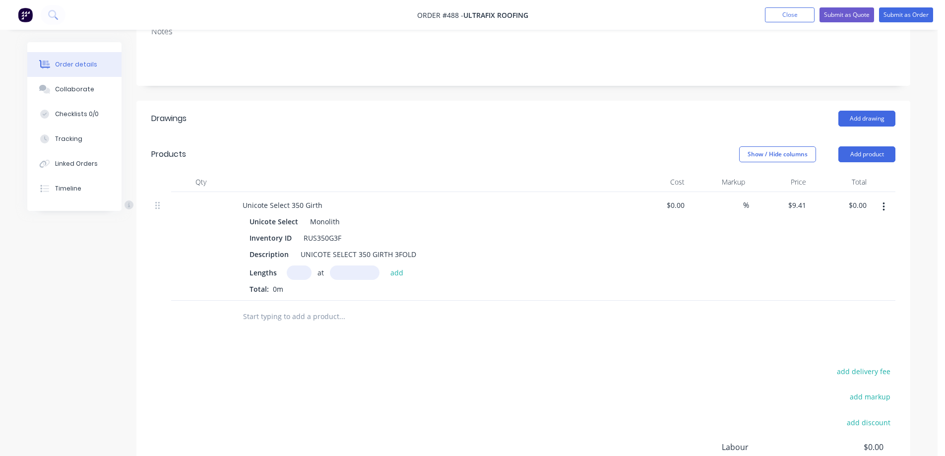
click at [301, 273] on input "text" at bounding box center [299, 272] width 25 height 14
click at [403, 273] on button "add" at bounding box center [397, 271] width 23 height 13
click at [330, 331] on input "text" at bounding box center [342, 333] width 198 height 20
click at [883, 208] on icon "button" at bounding box center [884, 206] width 2 height 11
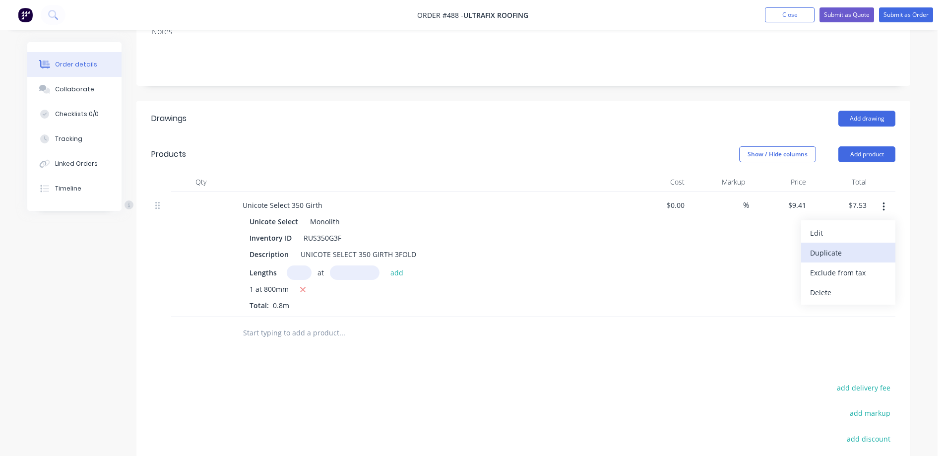
click at [856, 250] on div "Duplicate" at bounding box center [848, 253] width 76 height 14
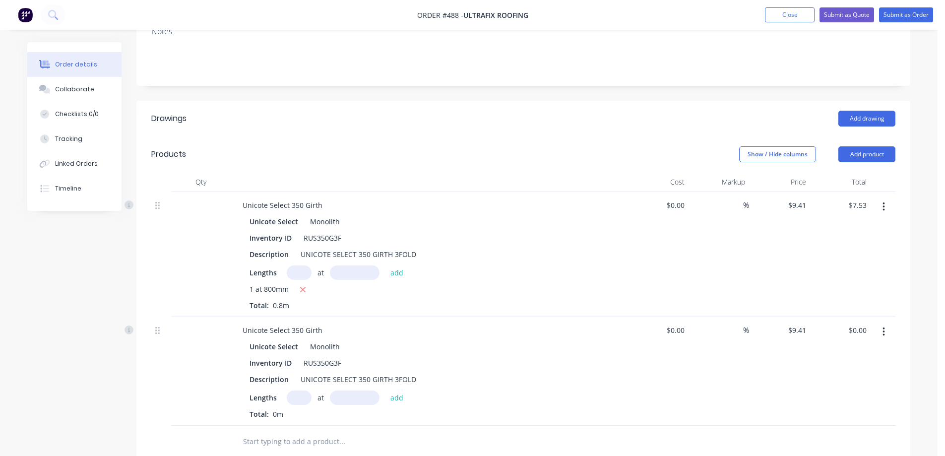
click at [297, 397] on input "text" at bounding box center [299, 398] width 25 height 14
click at [395, 399] on button "add" at bounding box center [397, 397] width 23 height 13
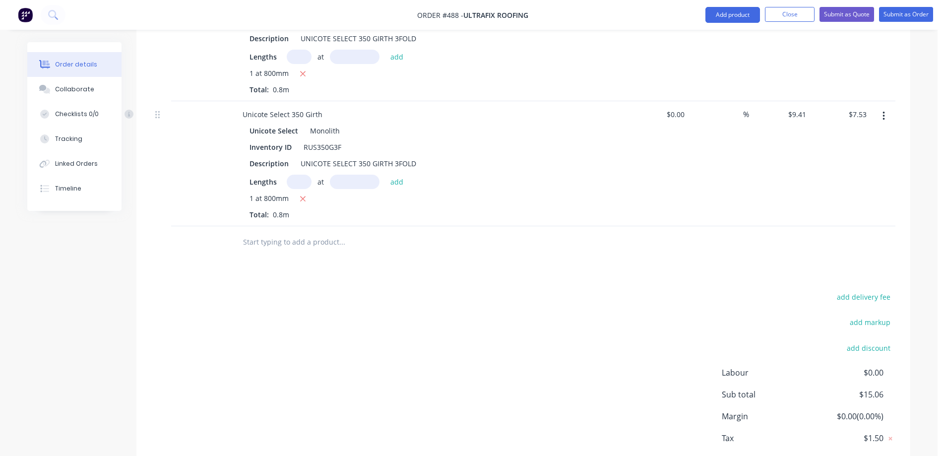
scroll to position [347, 0]
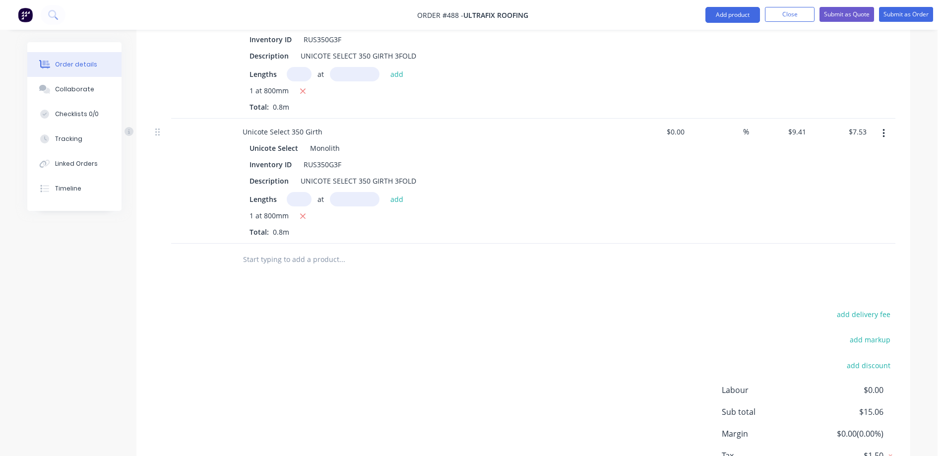
click at [888, 134] on button "button" at bounding box center [883, 134] width 23 height 18
click at [832, 176] on div "Duplicate" at bounding box center [848, 179] width 76 height 14
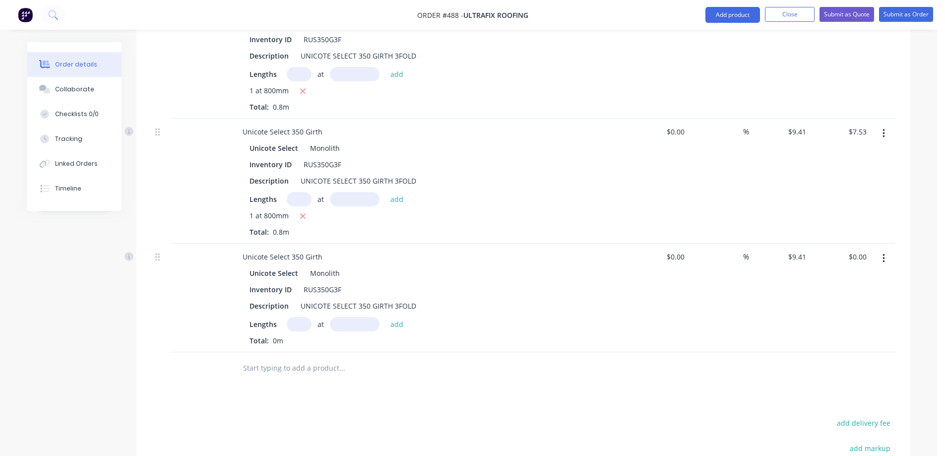
click at [299, 327] on input "text" at bounding box center [299, 324] width 25 height 14
click at [387, 323] on button "add" at bounding box center [397, 323] width 23 height 13
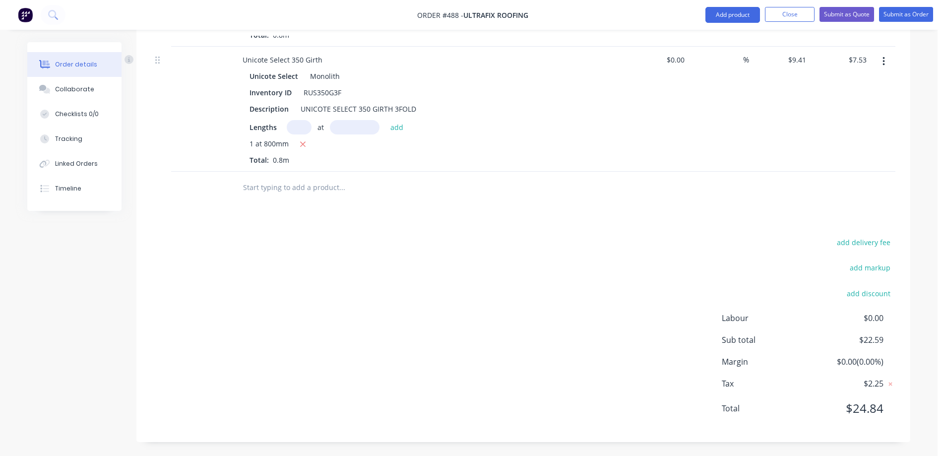
scroll to position [545, 0]
click at [277, 186] on input "text" at bounding box center [342, 187] width 198 height 20
click at [883, 60] on icon "button" at bounding box center [884, 60] width 2 height 11
click at [835, 103] on div "Duplicate" at bounding box center [848, 106] width 76 height 14
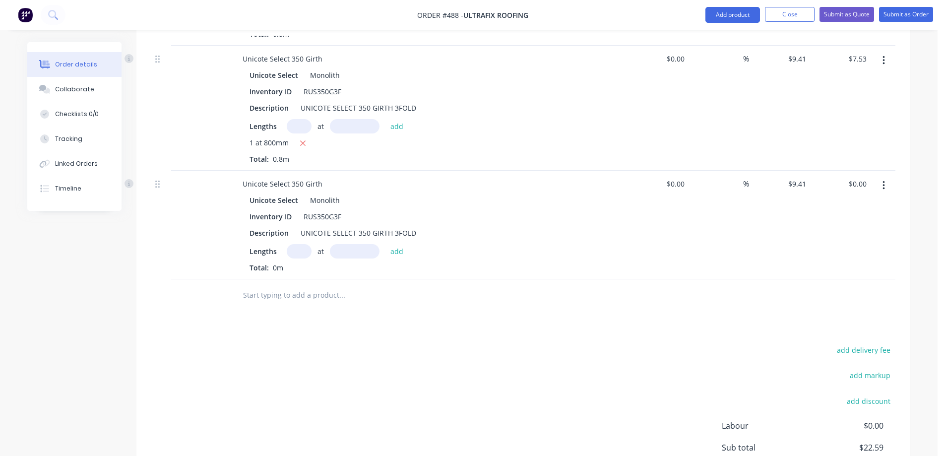
click at [295, 250] on input "text" at bounding box center [299, 251] width 25 height 14
click at [392, 250] on button "add" at bounding box center [397, 250] width 23 height 13
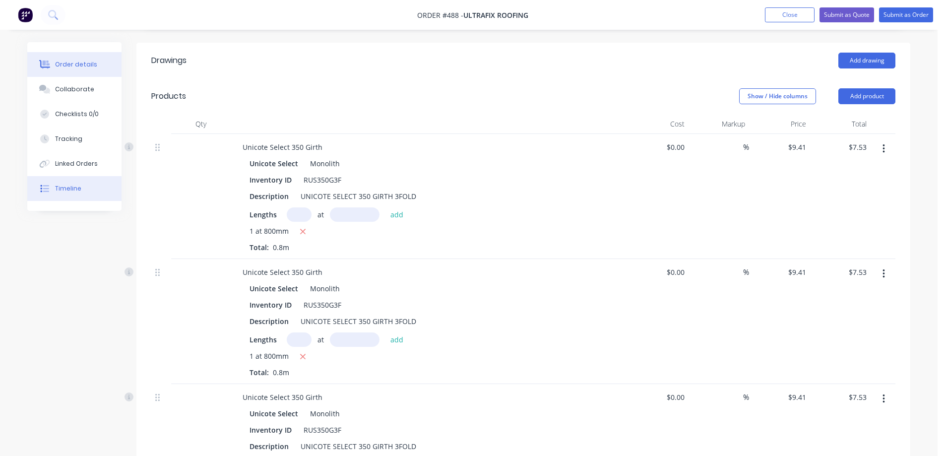
scroll to position [224, 0]
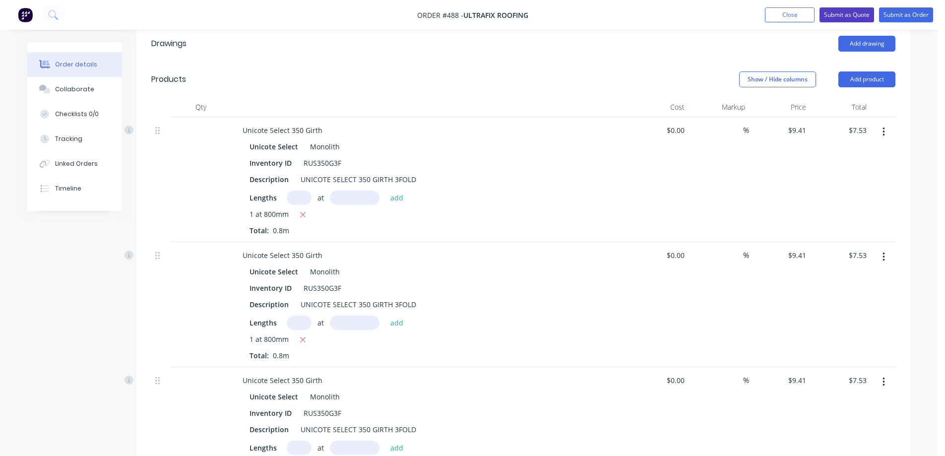
click at [836, 14] on button "Submit as Quote" at bounding box center [847, 14] width 55 height 15
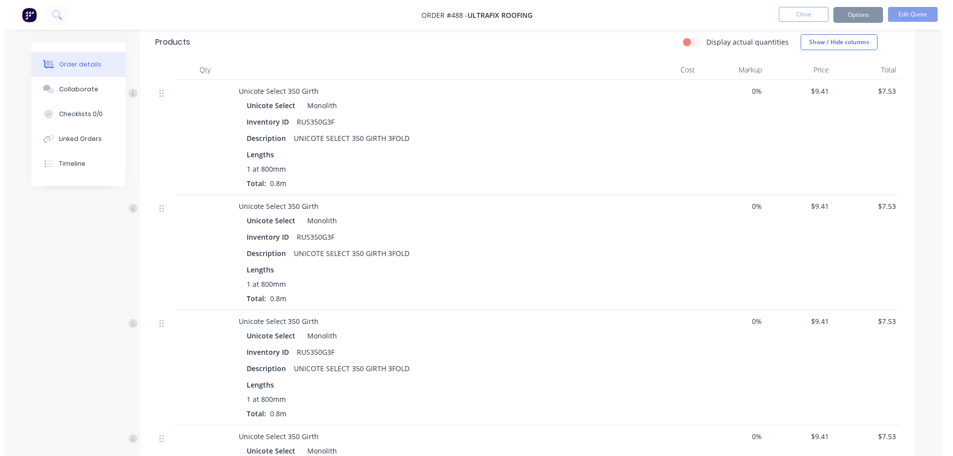
scroll to position [0, 0]
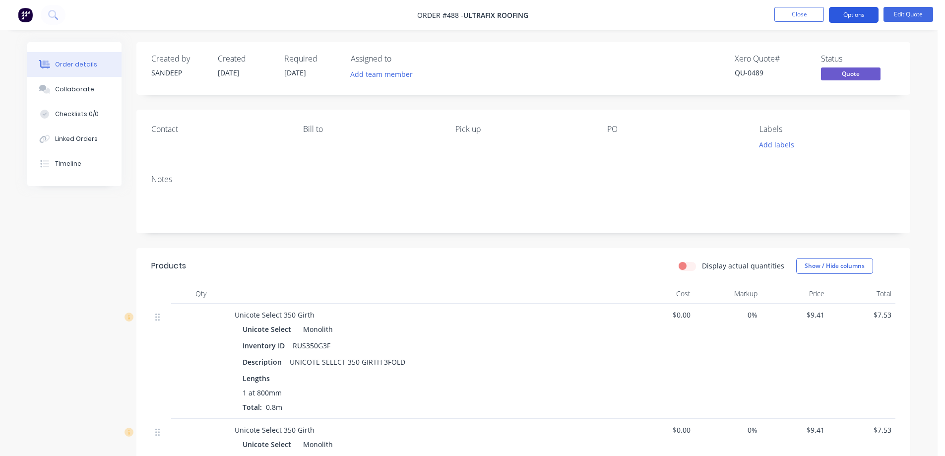
click at [845, 13] on button "Options" at bounding box center [854, 15] width 50 height 16
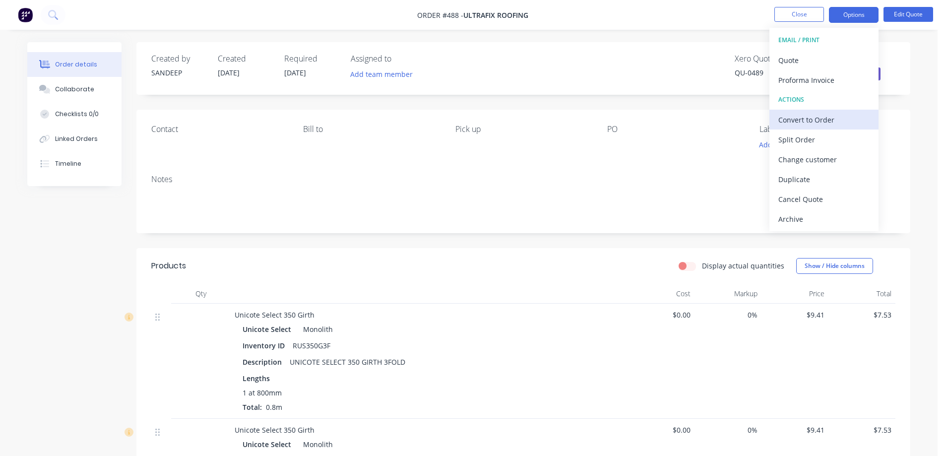
click at [805, 118] on div "Convert to Order" at bounding box center [824, 120] width 91 height 14
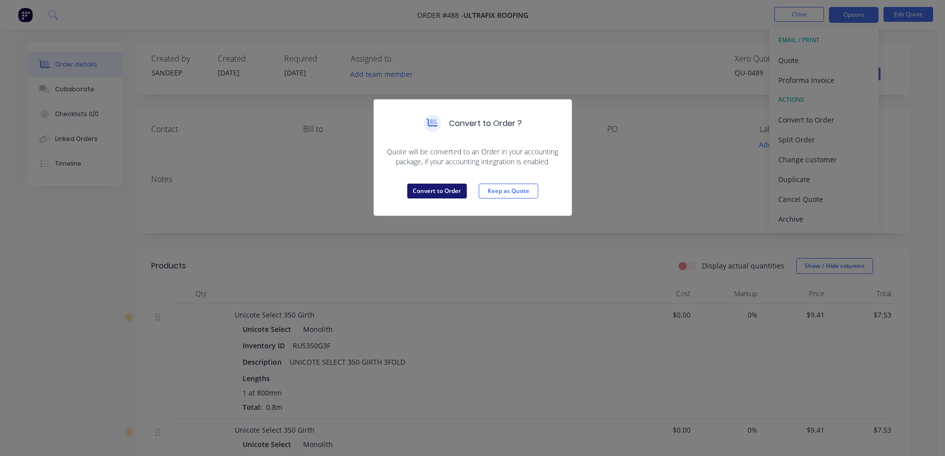
click at [437, 191] on button "Convert to Order" at bounding box center [437, 191] width 60 height 15
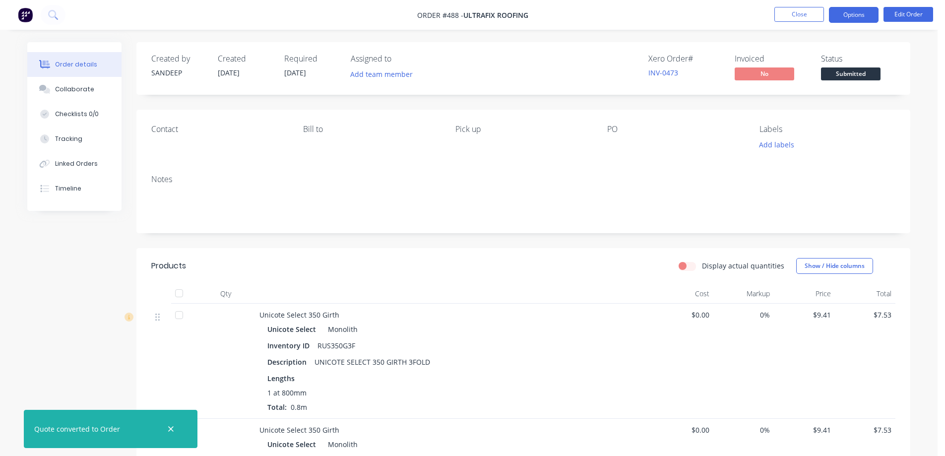
click at [849, 17] on button "Options" at bounding box center [854, 15] width 50 height 16
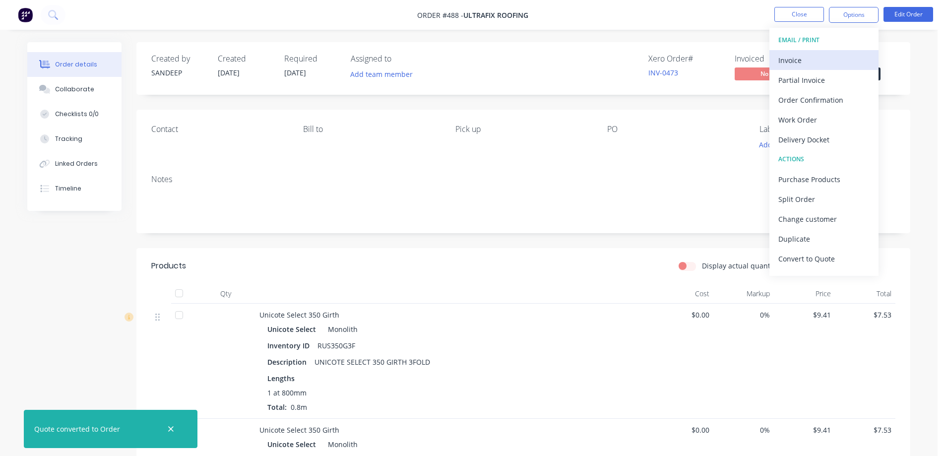
click at [797, 59] on div "Invoice" at bounding box center [824, 60] width 91 height 14
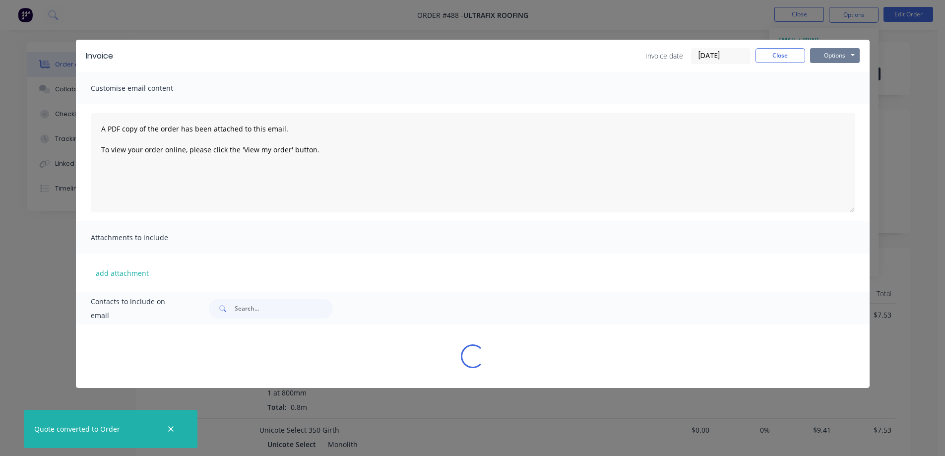
click at [837, 51] on button "Options" at bounding box center [835, 55] width 50 height 15
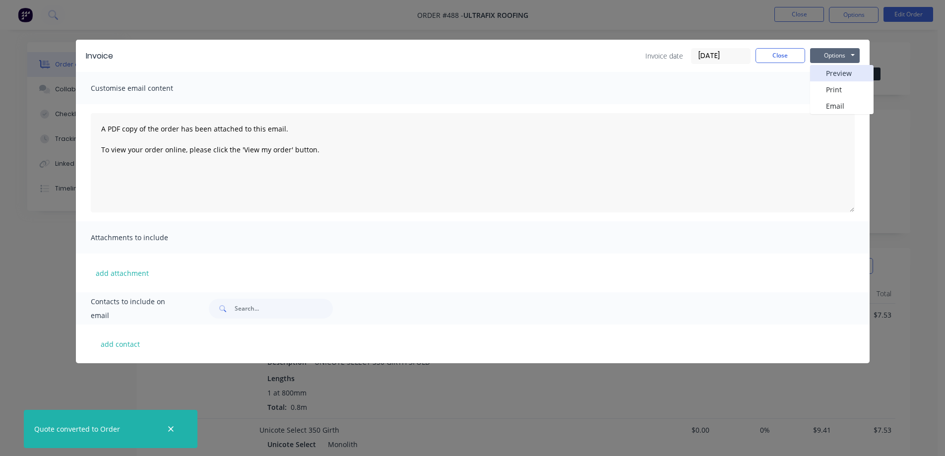
click at [832, 70] on button "Preview" at bounding box center [842, 73] width 64 height 16
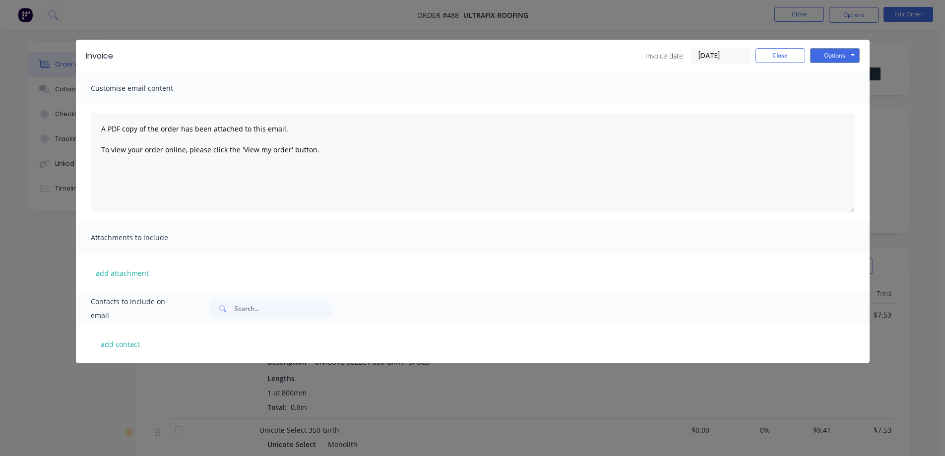
click at [21, 13] on div "Invoice Invoice date [DATE] Close Options Preview Print Email Customise email c…" at bounding box center [472, 228] width 945 height 456
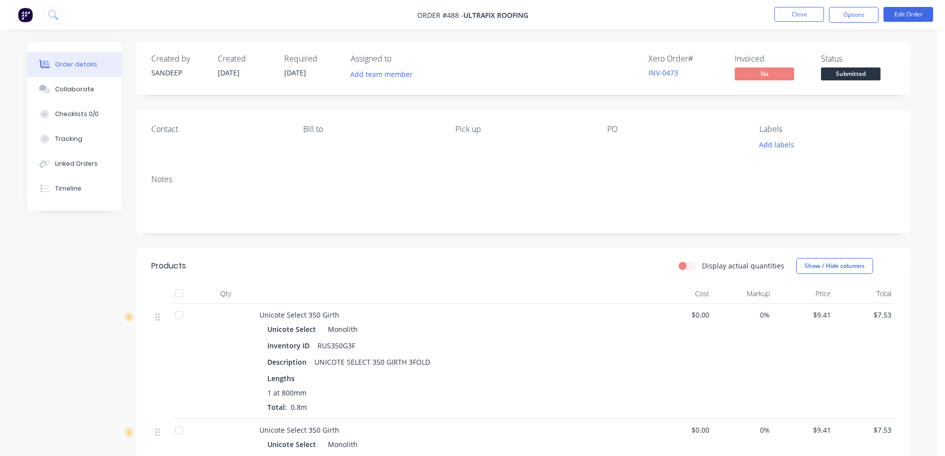
click at [21, 13] on img at bounding box center [25, 14] width 15 height 15
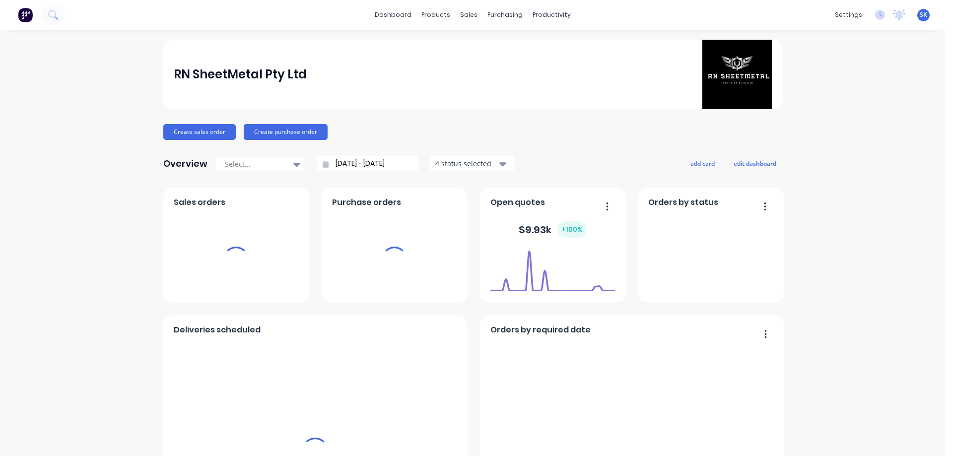
click at [459, 18] on div "sales" at bounding box center [468, 14] width 27 height 15
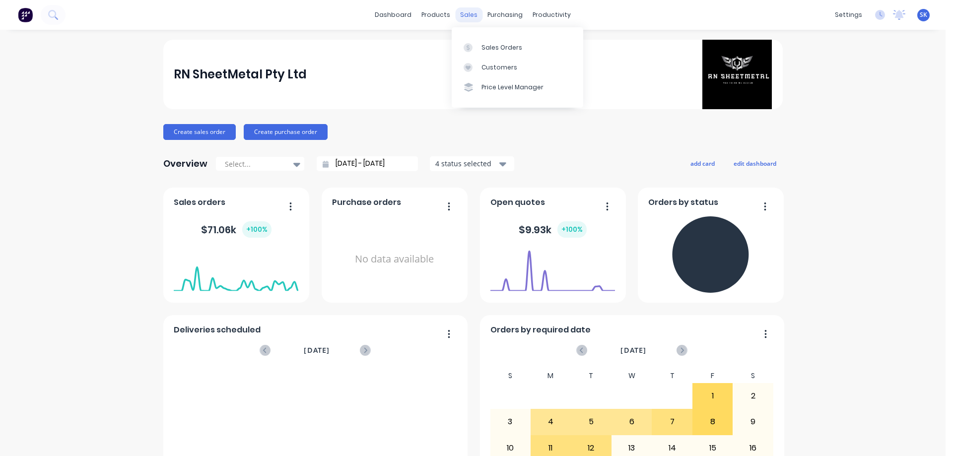
click at [463, 18] on div "sales" at bounding box center [468, 14] width 27 height 15
click at [477, 43] on div at bounding box center [470, 47] width 15 height 9
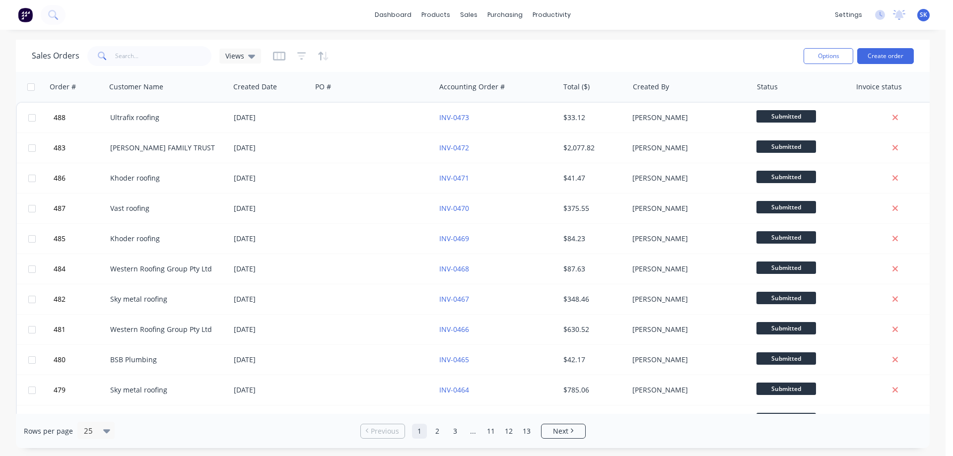
click at [32, 15] on img at bounding box center [25, 14] width 15 height 15
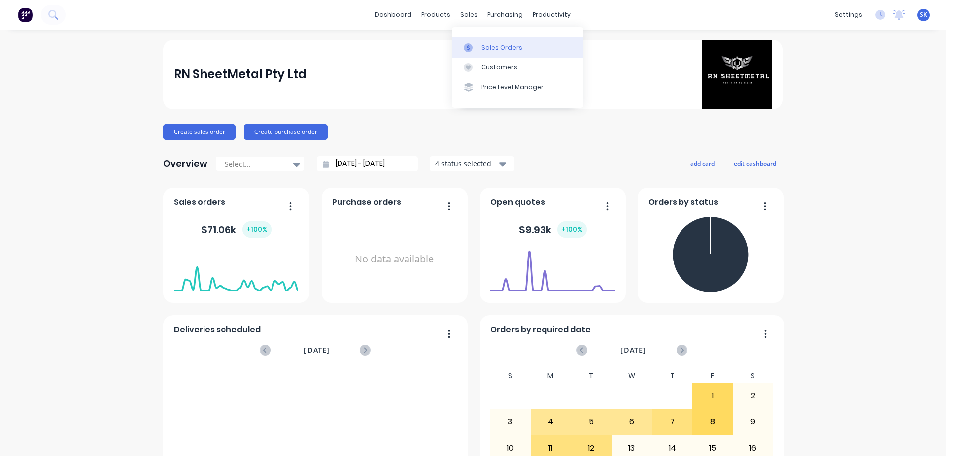
click at [499, 45] on div "Sales Orders" at bounding box center [501, 47] width 41 height 9
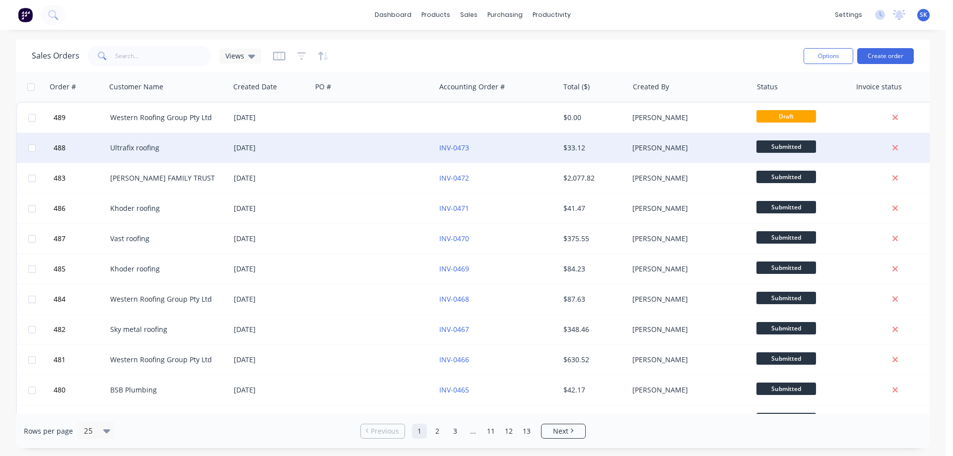
click at [208, 152] on div "Ultrafix roofing" at bounding box center [165, 148] width 110 height 10
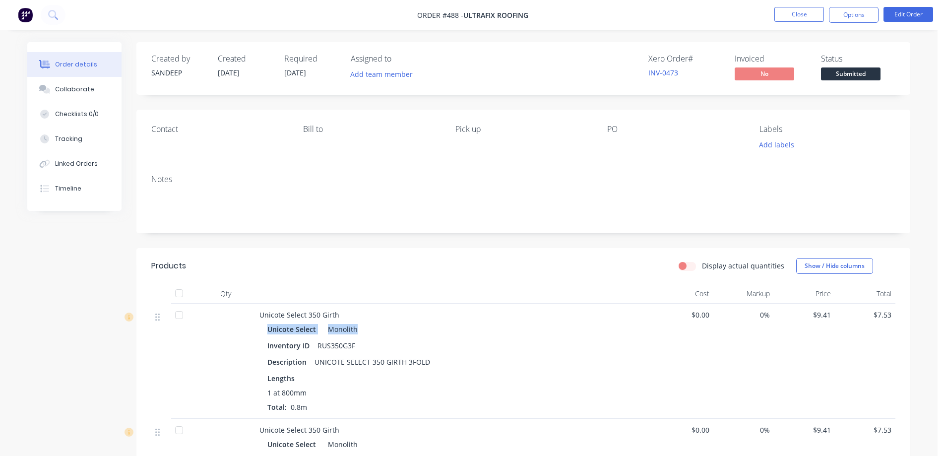
drag, startPoint x: 266, startPoint y: 328, endPoint x: 364, endPoint y: 330, distance: 98.3
click at [364, 330] on div "Unicote Select Monolith Inventory ID RUS350G3F Description UNICOTE SELECT 350 G…" at bounding box center [454, 367] width 389 height 90
copy div "Unicote Select Monolith"
click at [24, 14] on img at bounding box center [25, 14] width 15 height 15
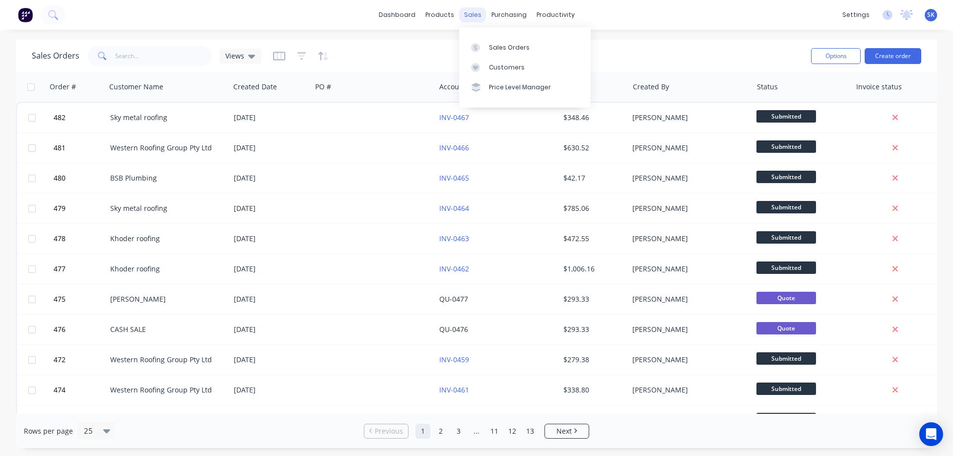
click at [465, 11] on div "sales" at bounding box center [472, 14] width 27 height 15
click at [502, 50] on div "Sales Orders" at bounding box center [509, 47] width 41 height 9
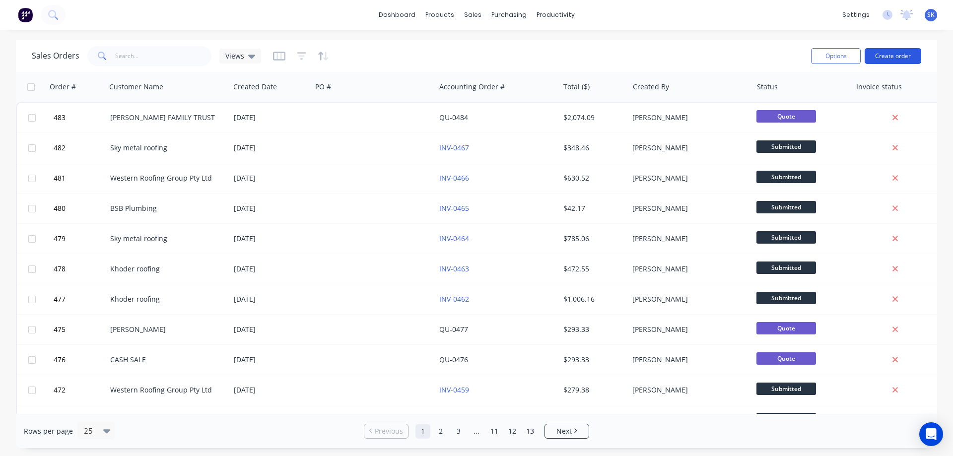
click at [898, 55] on button "Create order" at bounding box center [892, 56] width 57 height 16
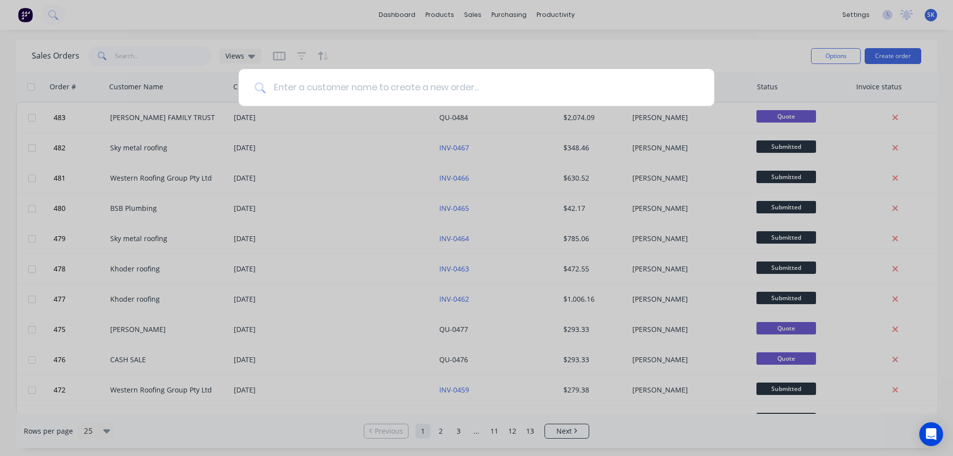
click at [411, 88] on input at bounding box center [481, 87] width 433 height 37
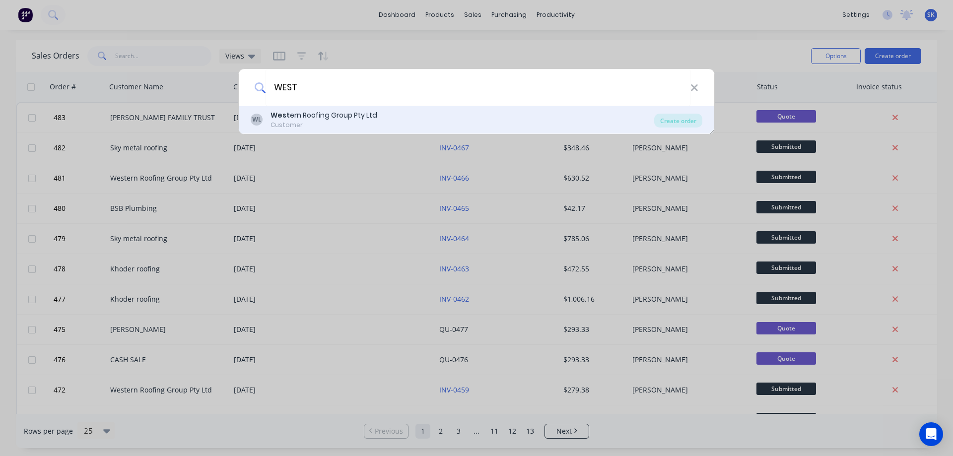
type input "WEST"
click at [364, 124] on div "Customer" at bounding box center [323, 125] width 107 height 9
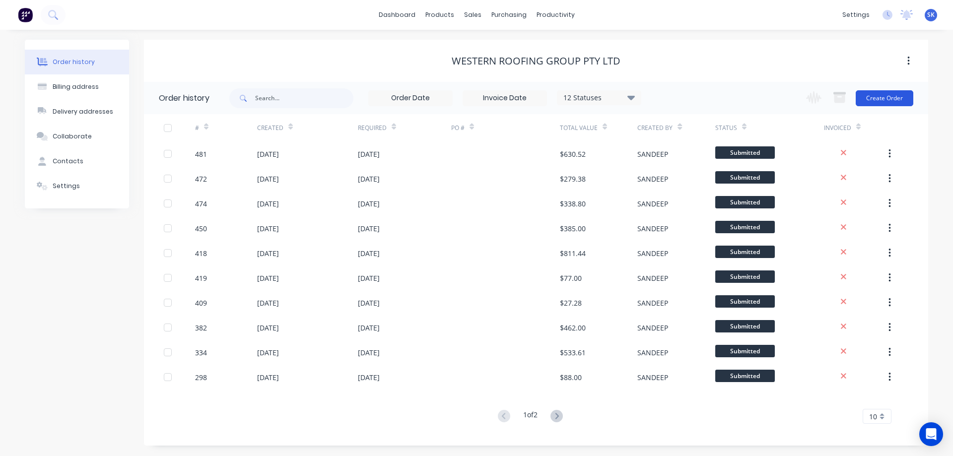
click at [894, 100] on button "Create Order" at bounding box center [884, 98] width 58 height 16
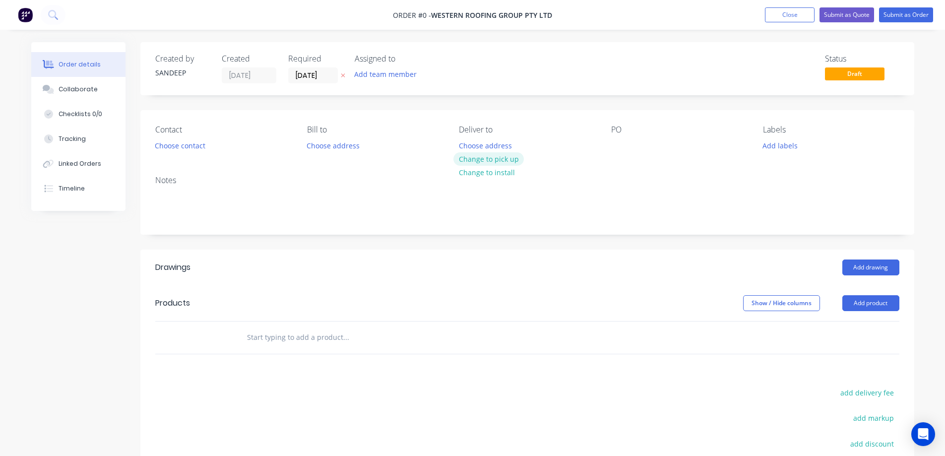
click at [475, 163] on button "Change to pick up" at bounding box center [489, 158] width 70 height 13
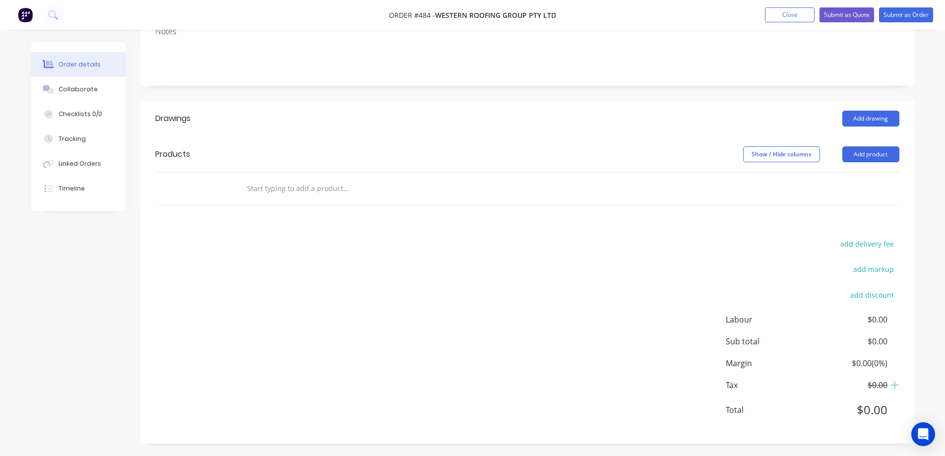
click at [289, 186] on input "text" at bounding box center [346, 189] width 198 height 20
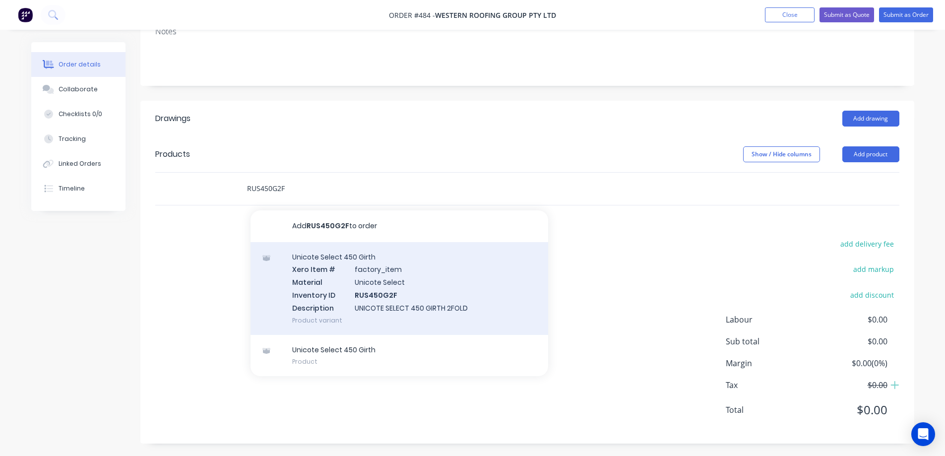
type input "RUS450G2F"
click at [317, 288] on div "Unicote Select 450 Girth Xero Item # factory_item Material Unicote Select Inven…" at bounding box center [400, 288] width 298 height 93
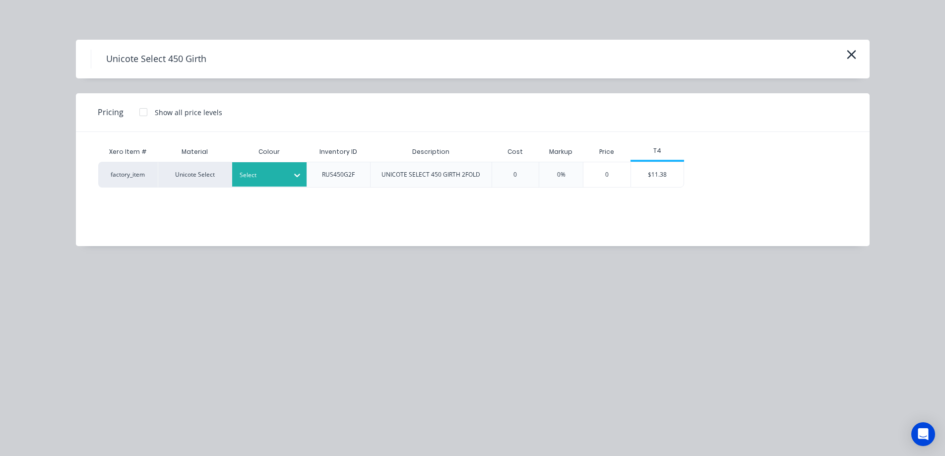
click at [285, 178] on div "Select" at bounding box center [261, 175] width 56 height 13
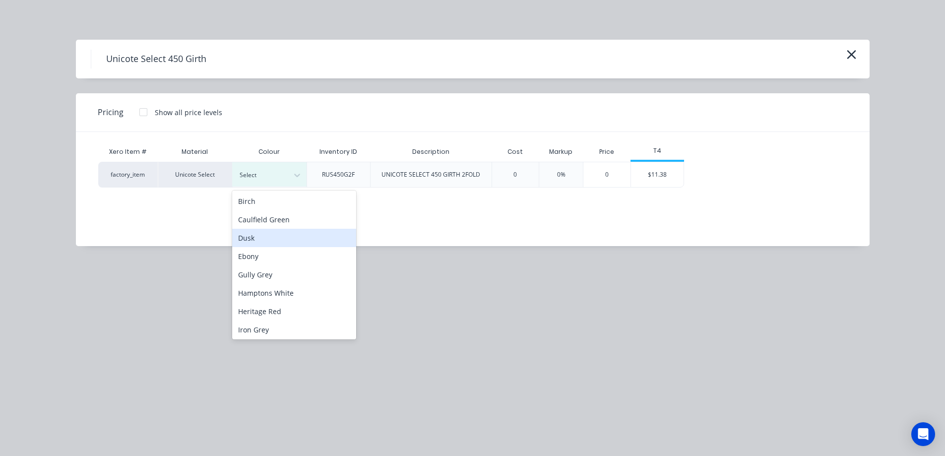
scroll to position [98, 0]
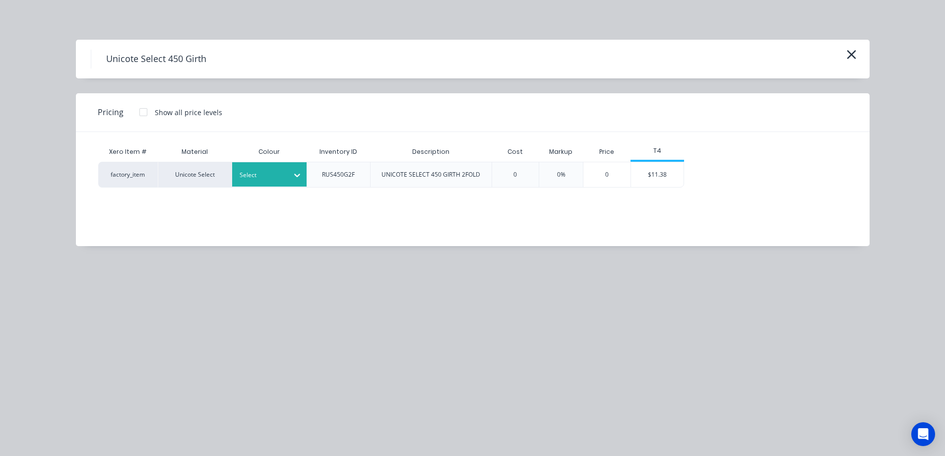
click at [270, 174] on div at bounding box center [262, 175] width 45 height 11
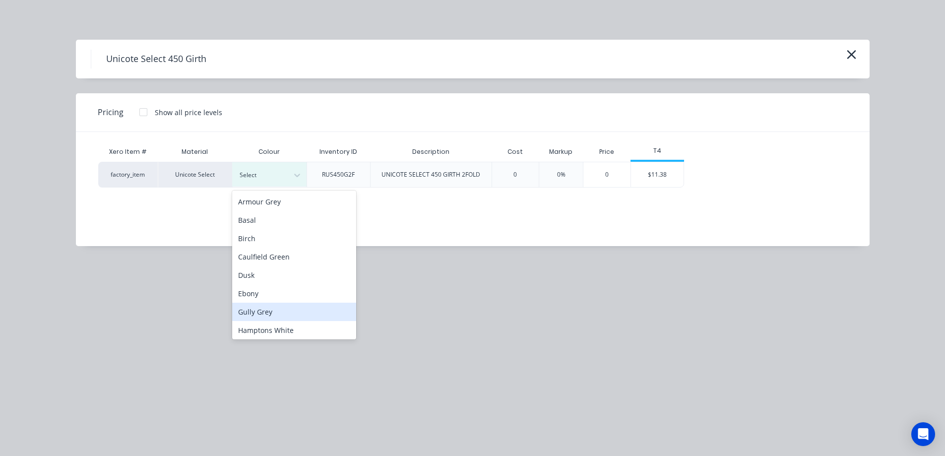
click at [264, 306] on div "Gully Grey" at bounding box center [294, 312] width 124 height 18
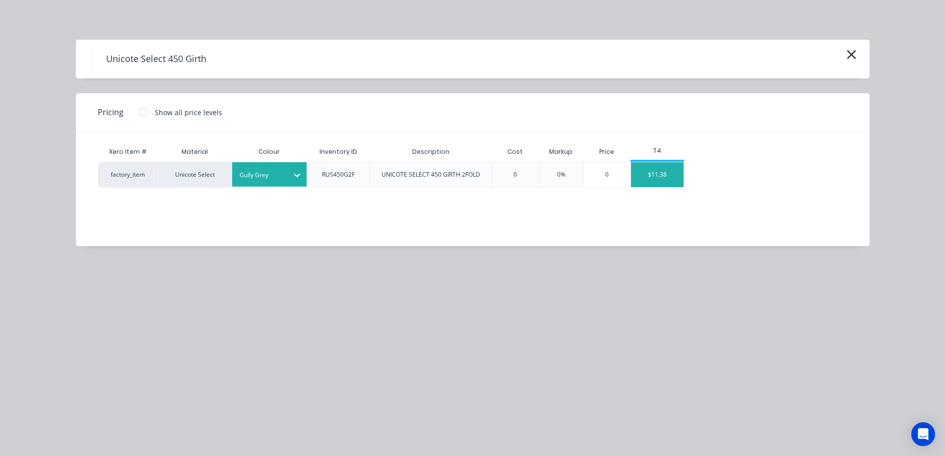
click at [656, 184] on div "$11.38" at bounding box center [657, 174] width 53 height 25
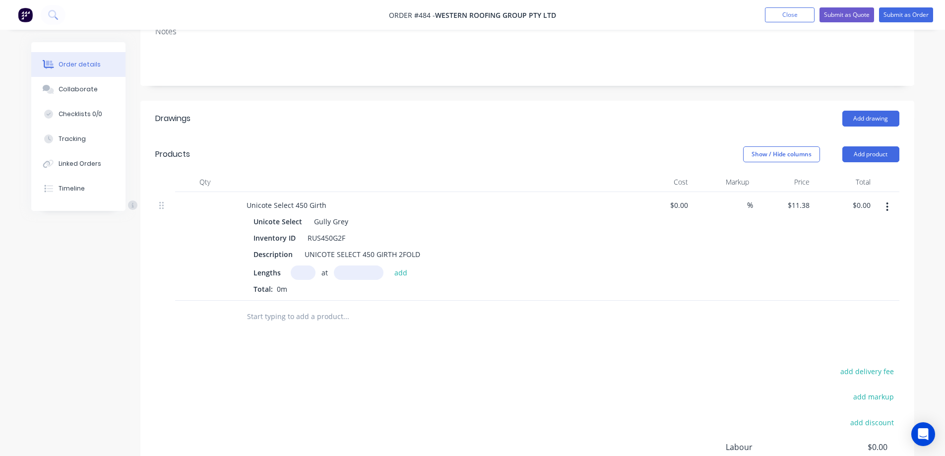
click at [301, 267] on input "text" at bounding box center [303, 272] width 25 height 14
type input "2"
type input "3500mm"
click at [402, 276] on button "add" at bounding box center [401, 271] width 23 height 13
type input "$79.66"
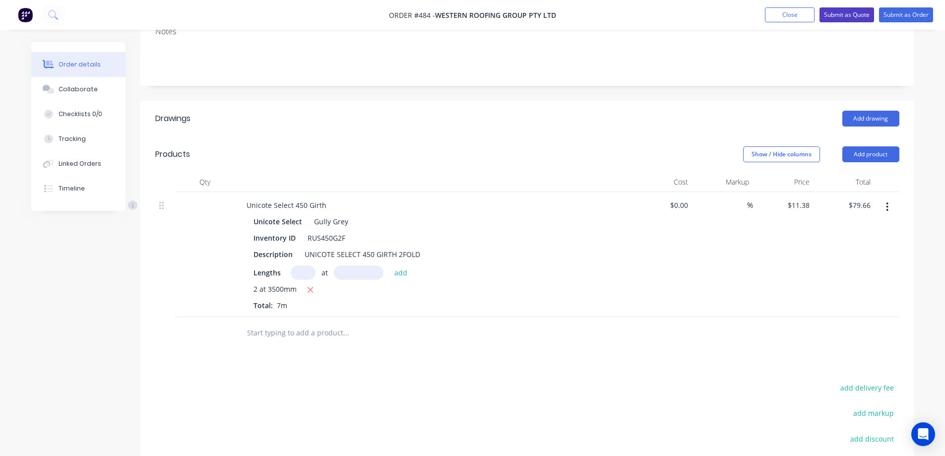
click at [854, 18] on button "Submit as Quote" at bounding box center [847, 14] width 55 height 15
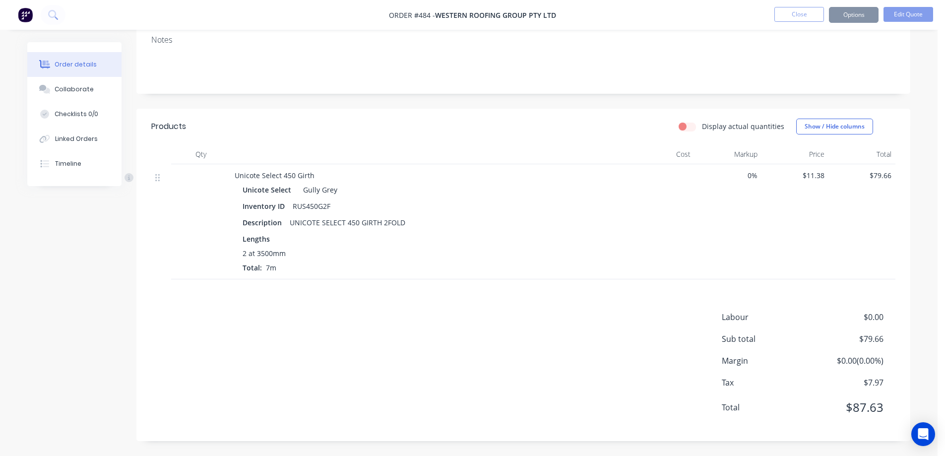
scroll to position [0, 0]
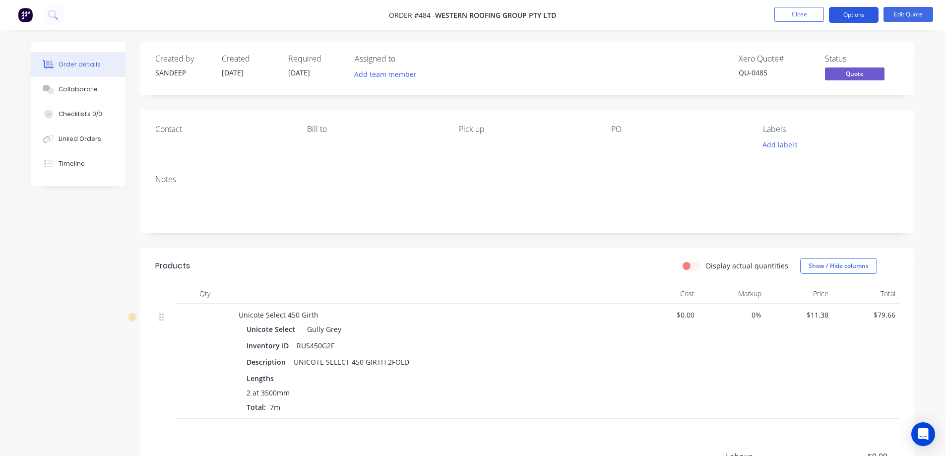
click at [864, 20] on button "Options" at bounding box center [854, 15] width 50 height 16
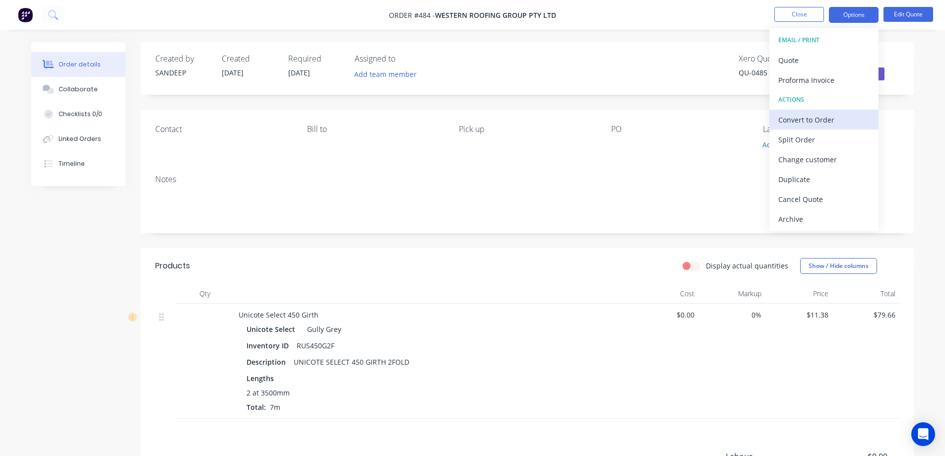
click at [797, 119] on div "Convert to Order" at bounding box center [824, 120] width 91 height 14
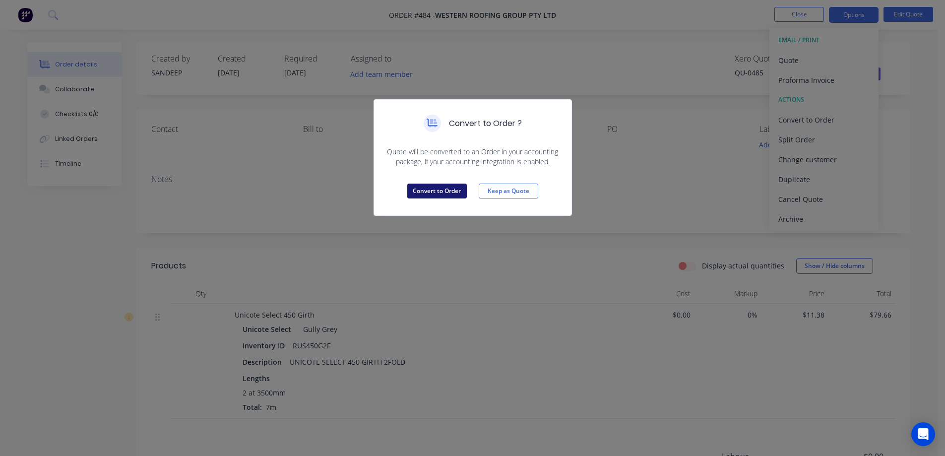
click at [438, 188] on button "Convert to Order" at bounding box center [437, 191] width 60 height 15
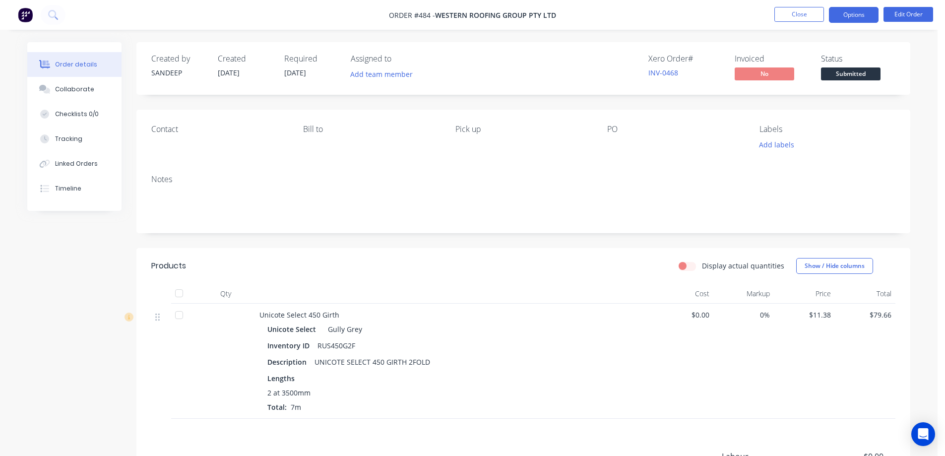
click at [854, 9] on button "Options" at bounding box center [854, 15] width 50 height 16
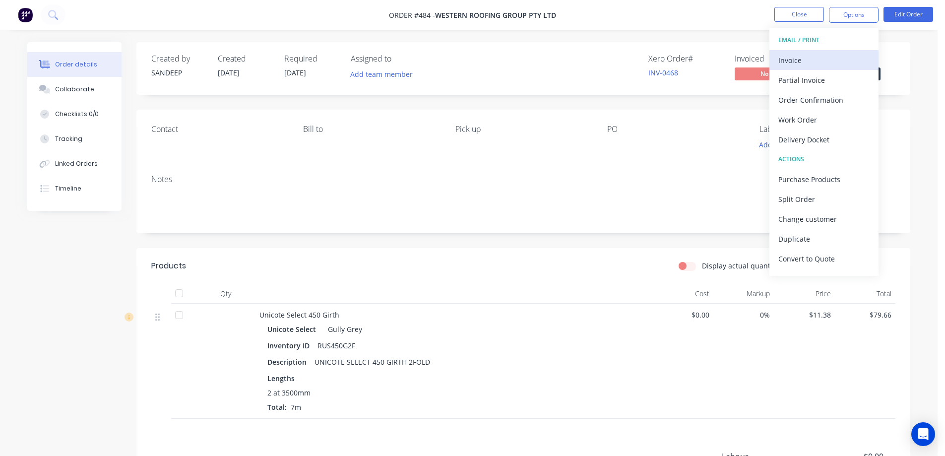
click at [831, 59] on div "Invoice" at bounding box center [824, 60] width 91 height 14
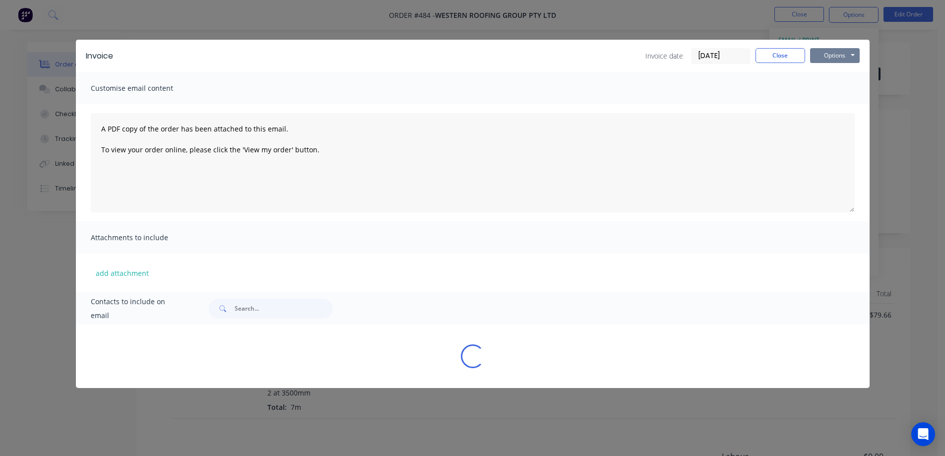
click at [846, 54] on button "Options" at bounding box center [835, 55] width 50 height 15
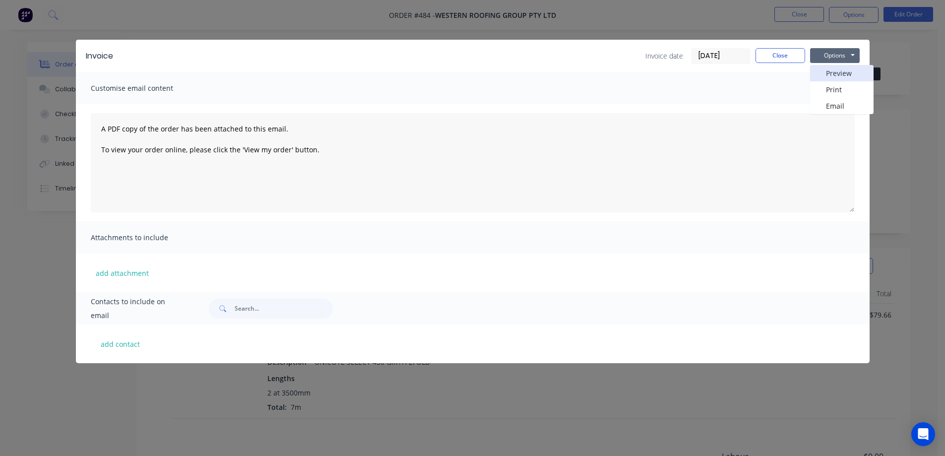
click at [830, 77] on button "Preview" at bounding box center [842, 73] width 64 height 16
click at [23, 13] on div "Invoice Invoice date [DATE] Close Options Preview Print Email Customise email c…" at bounding box center [472, 228] width 945 height 456
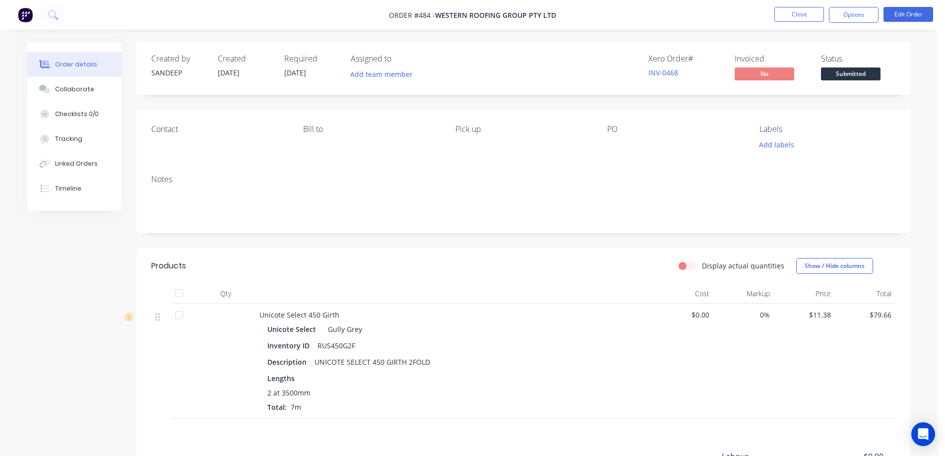
click at [23, 13] on img at bounding box center [25, 14] width 15 height 15
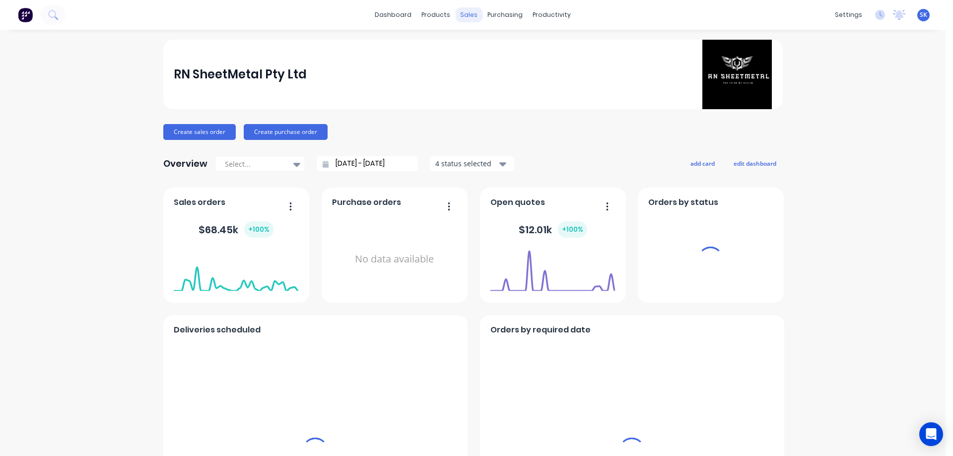
click at [462, 15] on div "sales" at bounding box center [468, 14] width 27 height 15
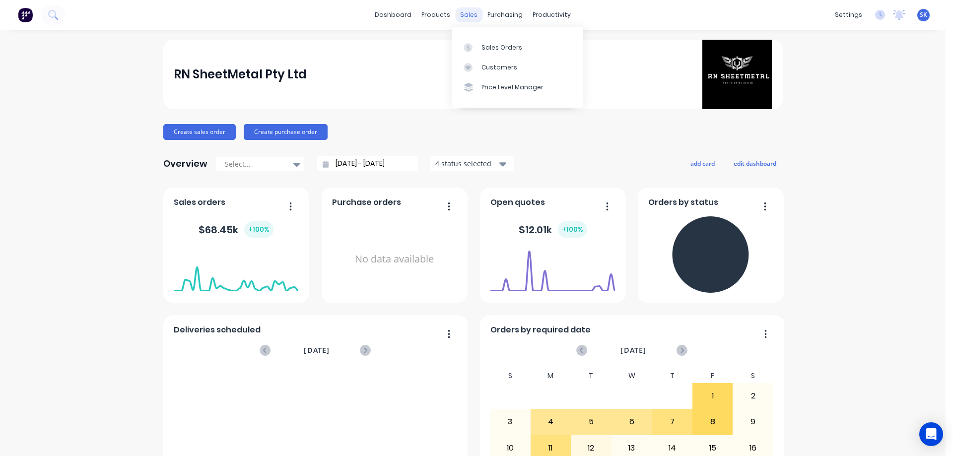
click at [465, 18] on div "sales" at bounding box center [468, 14] width 27 height 15
click at [480, 43] on link "Sales Orders" at bounding box center [517, 47] width 131 height 20
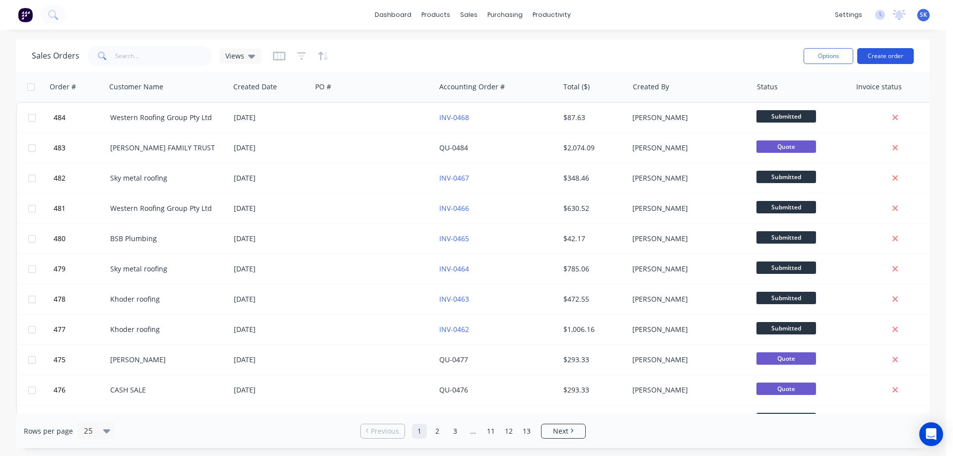
click at [882, 56] on button "Create order" at bounding box center [885, 56] width 57 height 16
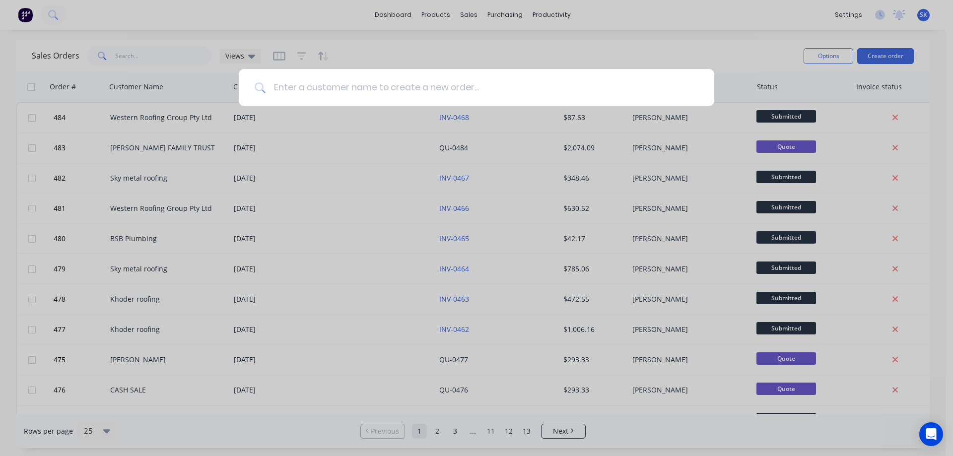
click at [298, 78] on input at bounding box center [481, 87] width 433 height 37
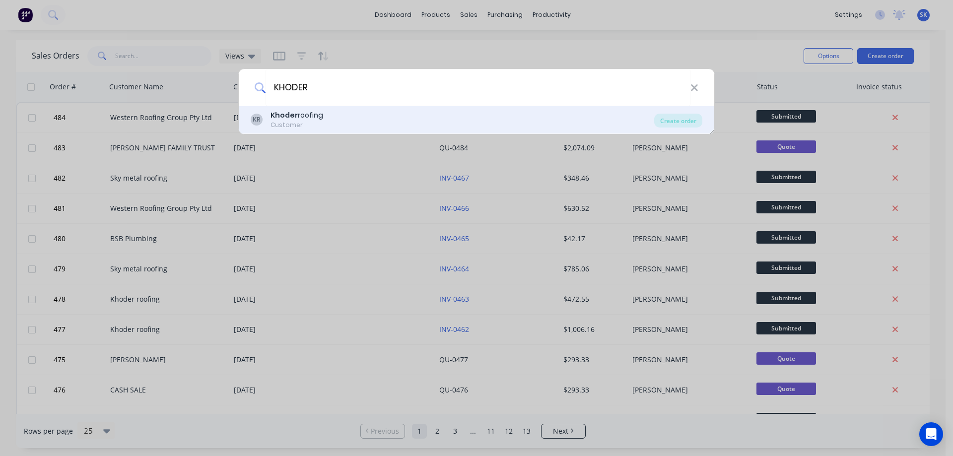
type input "KHODER"
click at [304, 123] on div "Customer" at bounding box center [296, 125] width 53 height 9
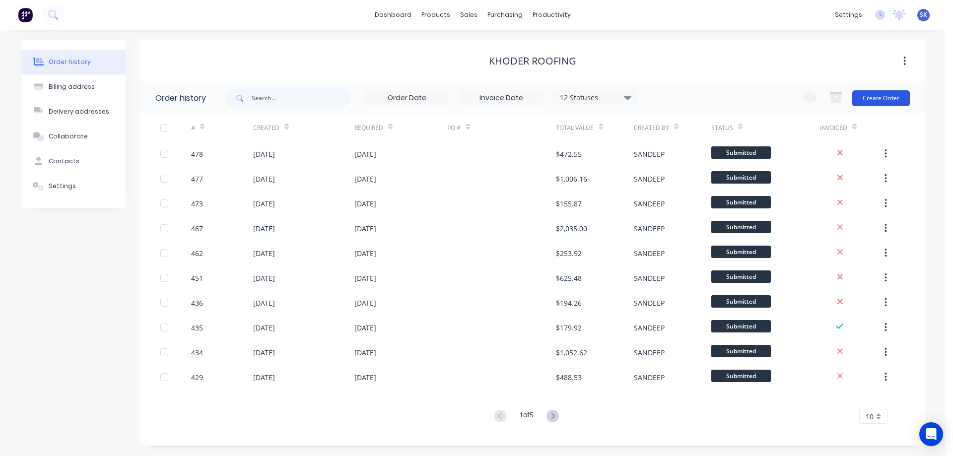
click at [889, 96] on button "Create Order" at bounding box center [881, 98] width 58 height 16
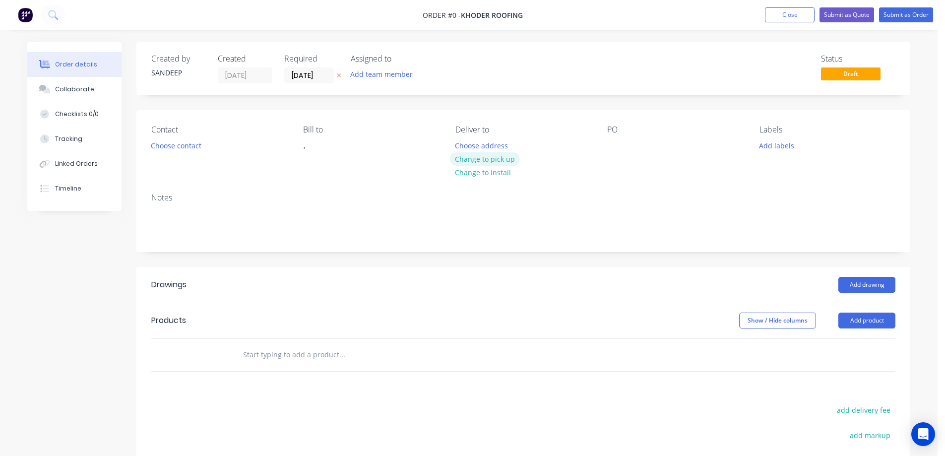
click at [474, 157] on button "Change to pick up" at bounding box center [485, 158] width 70 height 13
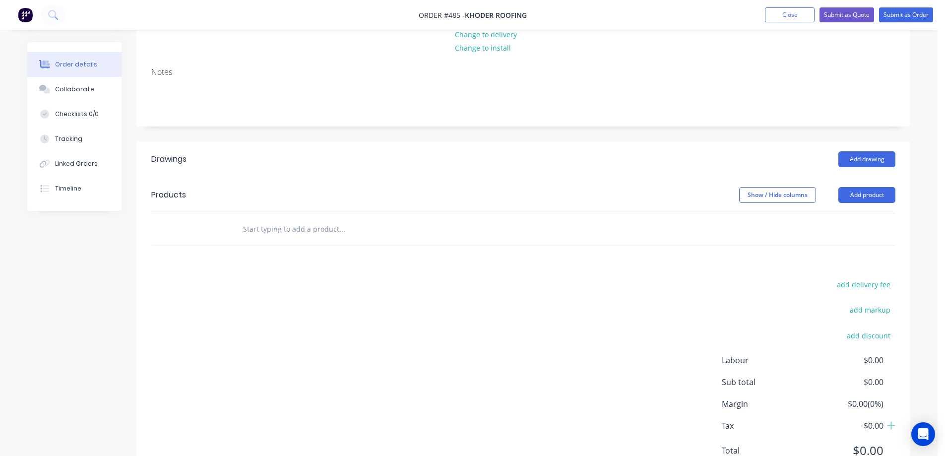
scroll to position [169, 0]
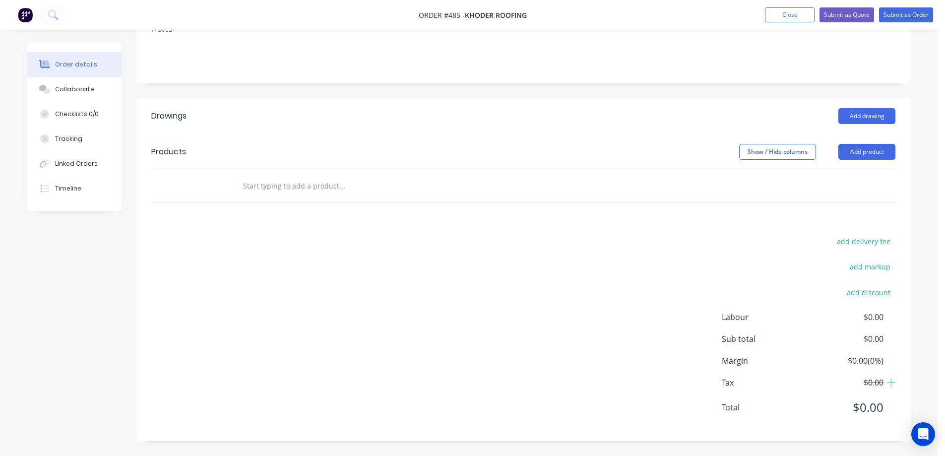
click at [297, 189] on input "text" at bounding box center [342, 186] width 198 height 20
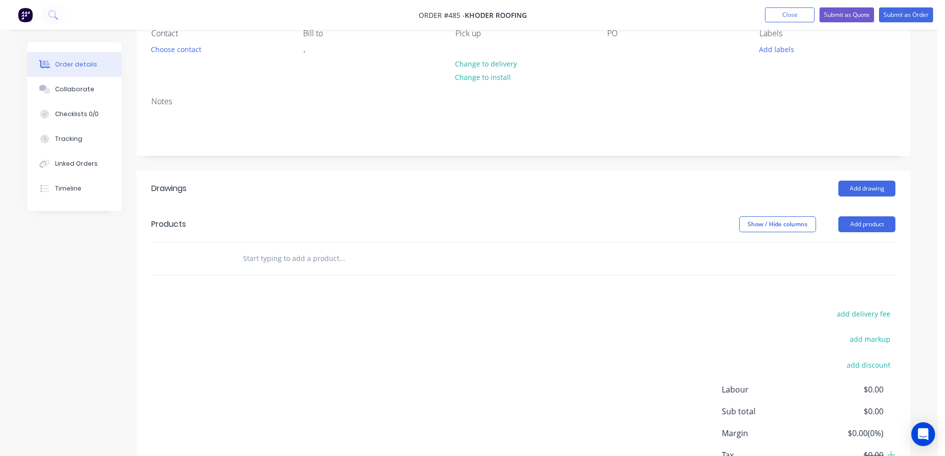
scroll to position [119, 0]
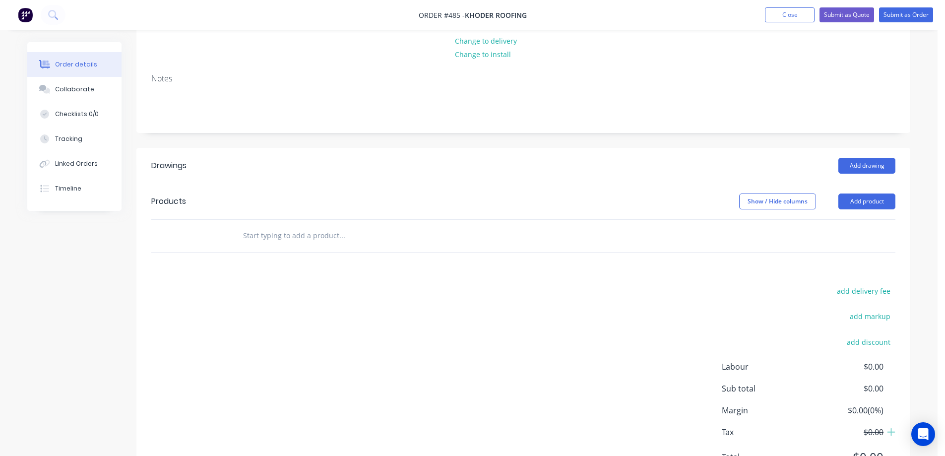
click at [306, 236] on input "text" at bounding box center [342, 236] width 198 height 20
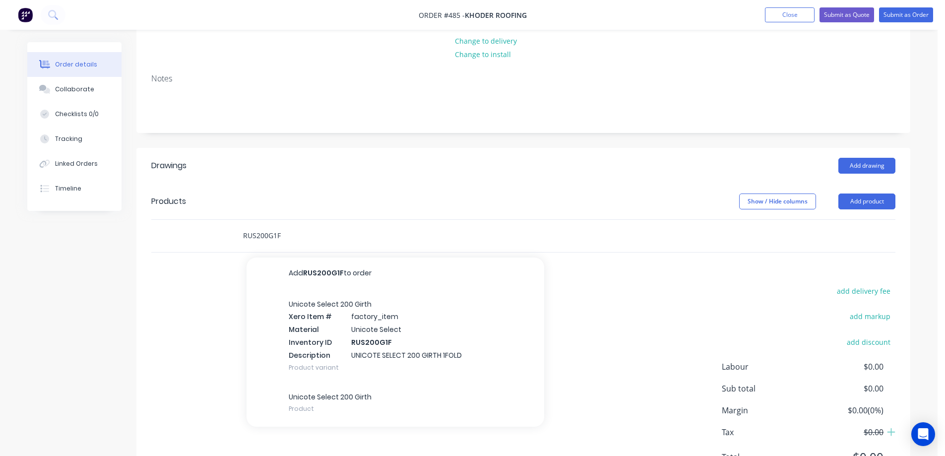
scroll to position [169, 0]
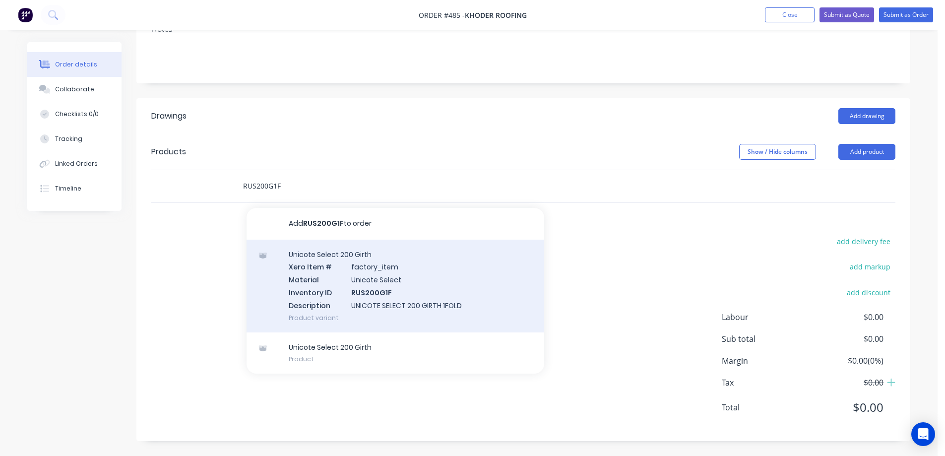
type input "RUS200G1F"
click at [328, 280] on div "Unicote Select 200 Girth Xero Item # factory_item Material Unicote Select Inven…" at bounding box center [396, 286] width 298 height 93
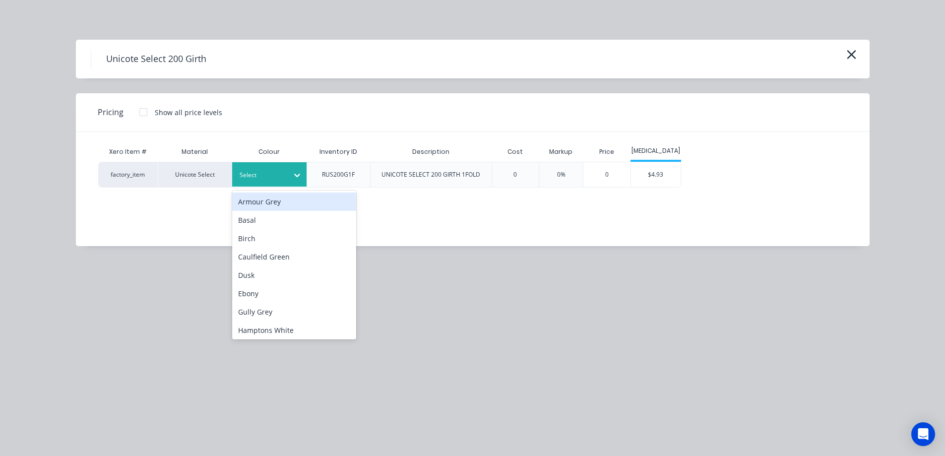
click at [282, 177] on div at bounding box center [262, 175] width 45 height 11
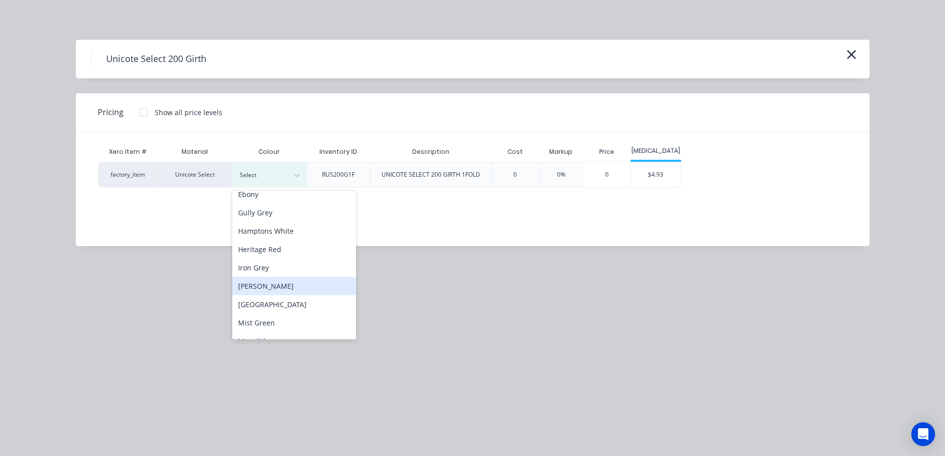
scroll to position [149, 0]
click at [272, 284] on div "Monolith" at bounding box center [294, 291] width 124 height 18
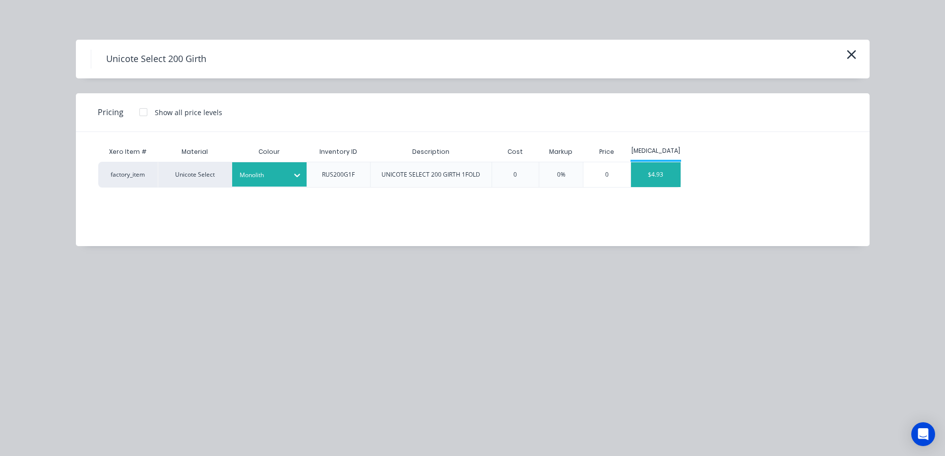
click at [658, 181] on div "$4.93" at bounding box center [656, 174] width 50 height 25
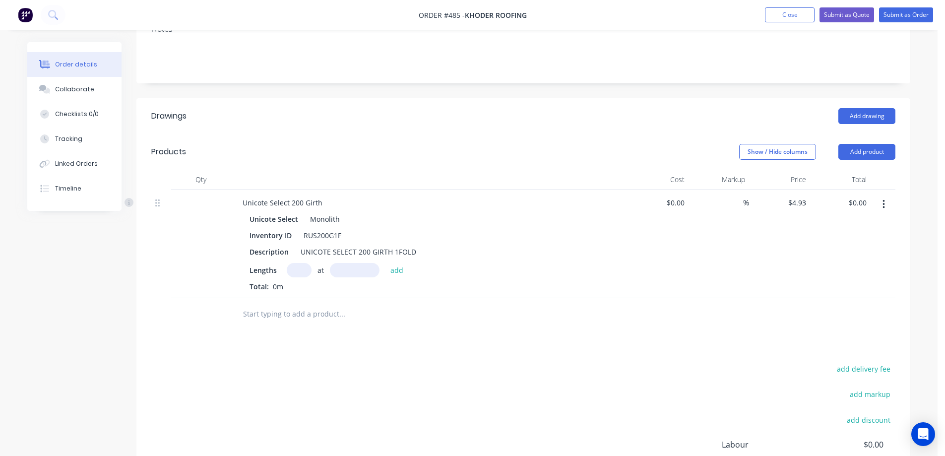
click at [293, 266] on input "text" at bounding box center [299, 270] width 25 height 14
type input "2"
type input "4100mm"
click at [398, 268] on button "add" at bounding box center [397, 269] width 23 height 13
type input "$40.43"
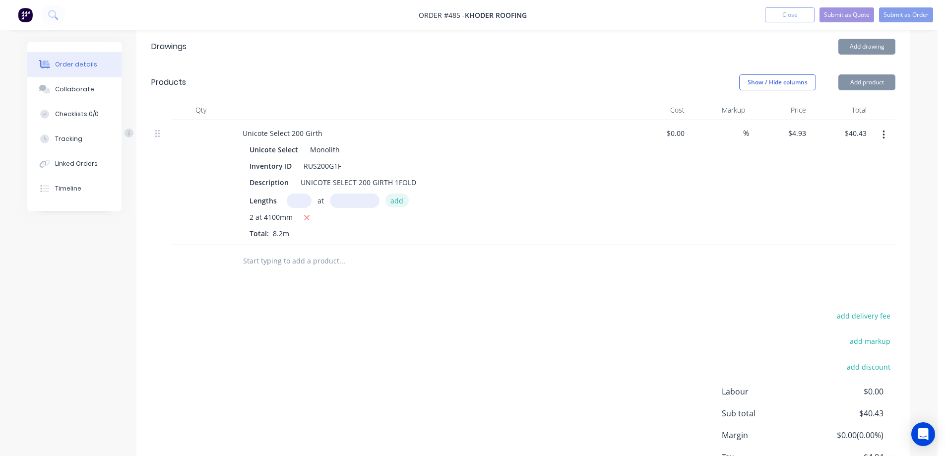
scroll to position [313, 0]
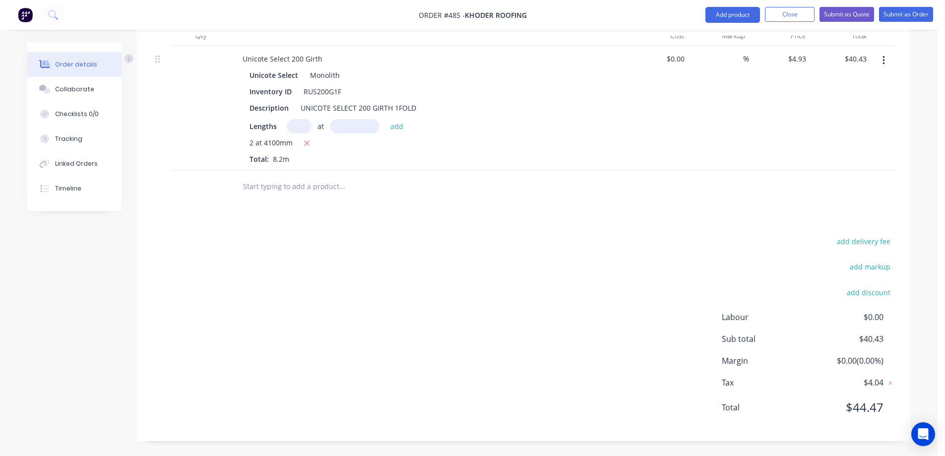
click at [303, 194] on input "text" at bounding box center [342, 187] width 198 height 20
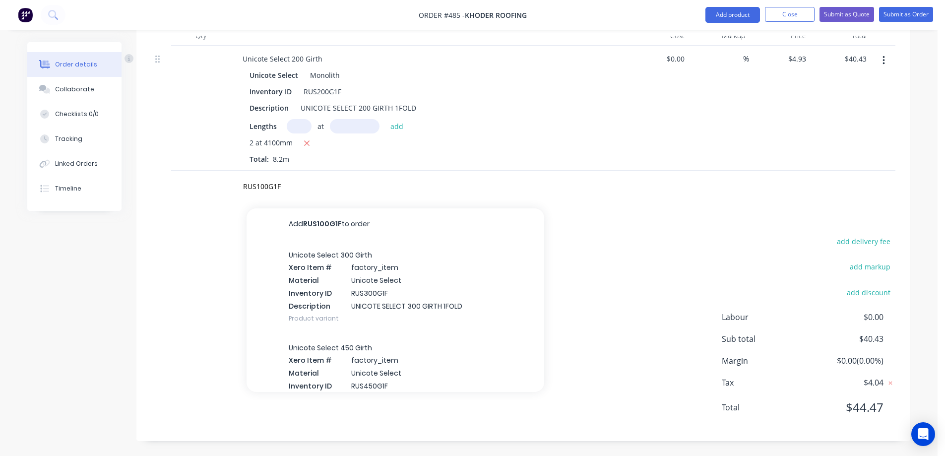
click at [328, 272] on div "Unicote Select 300 Girth Xero Item # factory_item Material Unicote Select Inven…" at bounding box center [396, 286] width 298 height 93
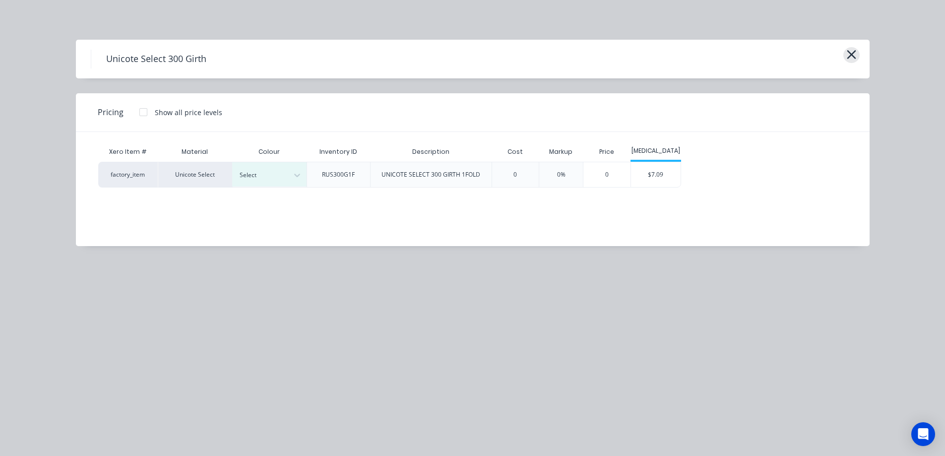
click at [850, 56] on icon "button" at bounding box center [851, 54] width 9 height 9
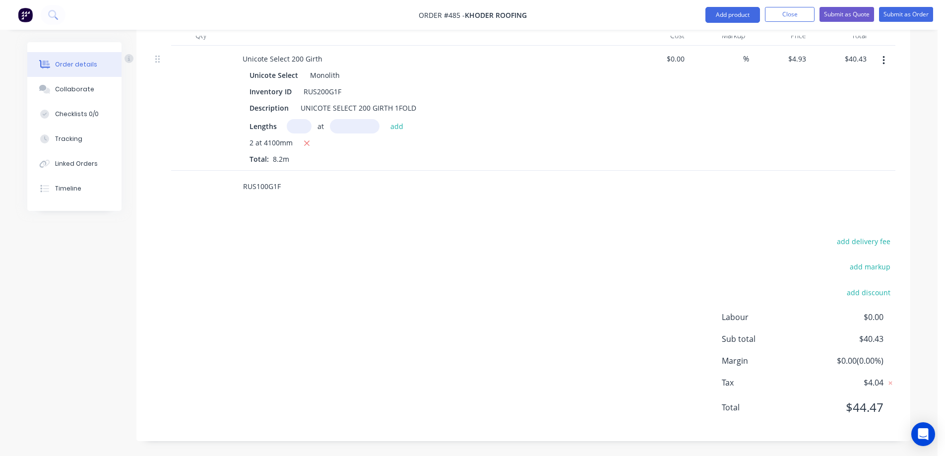
click at [297, 177] on input "RUS100G1F" at bounding box center [342, 187] width 198 height 20
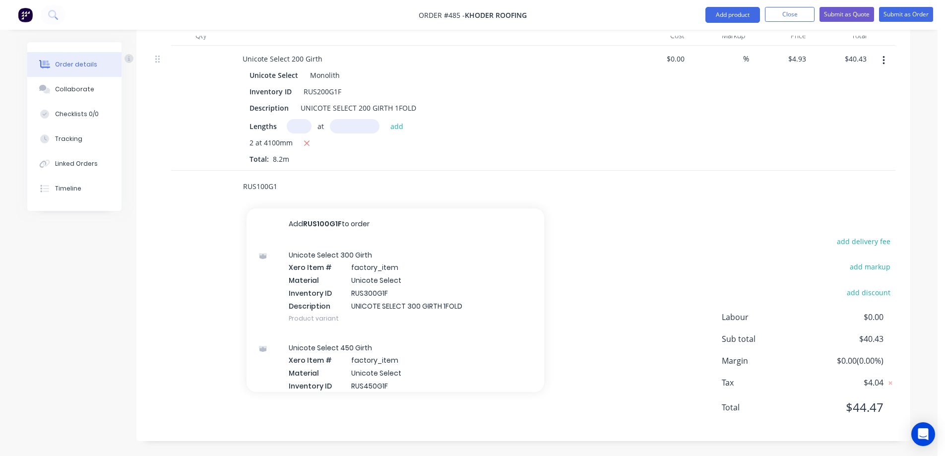
type input "RUS100G1F"
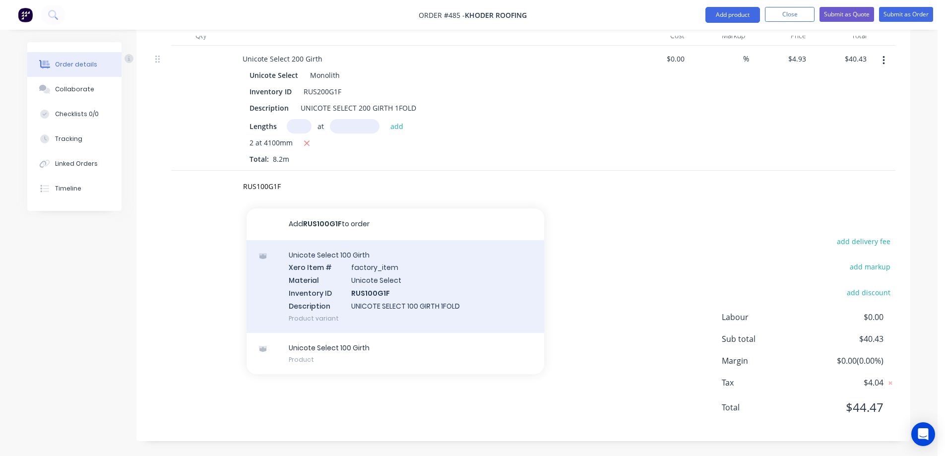
click at [297, 278] on div "Unicote Select 100 Girth Xero Item # factory_item Material Unicote Select Inven…" at bounding box center [396, 286] width 298 height 93
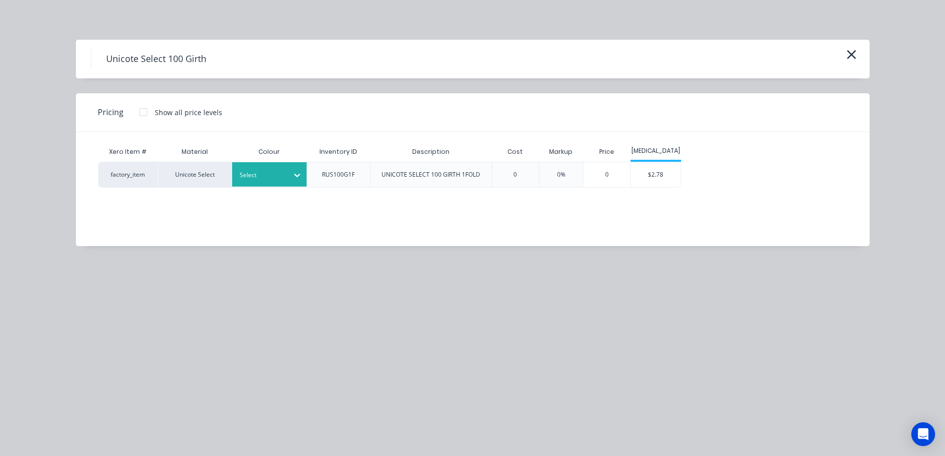
click at [273, 183] on div "Select" at bounding box center [269, 174] width 74 height 24
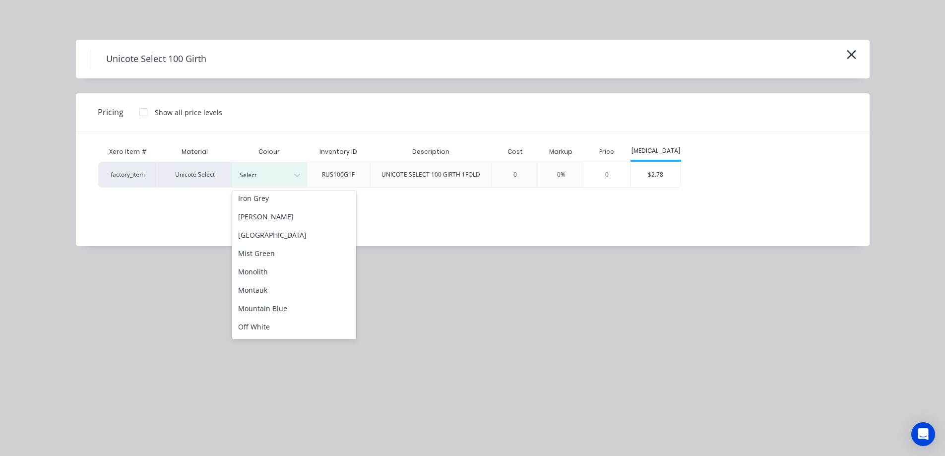
scroll to position [198, 0]
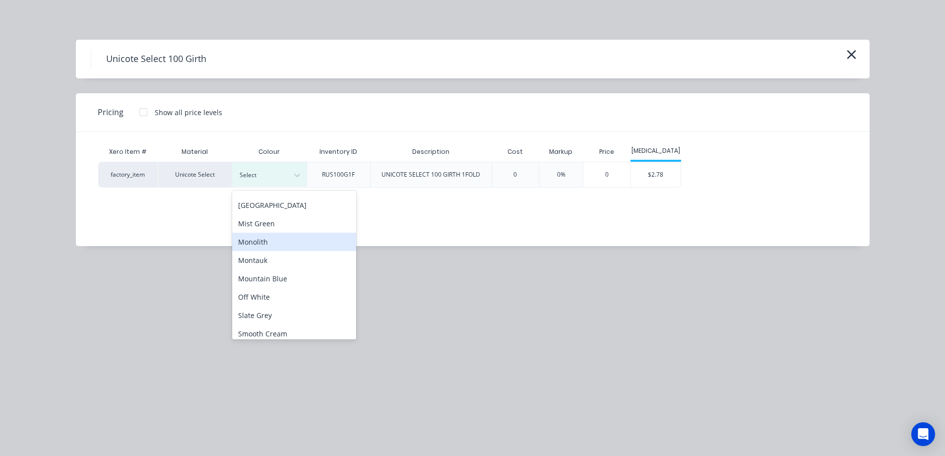
click at [266, 235] on div "Monolith" at bounding box center [294, 242] width 124 height 18
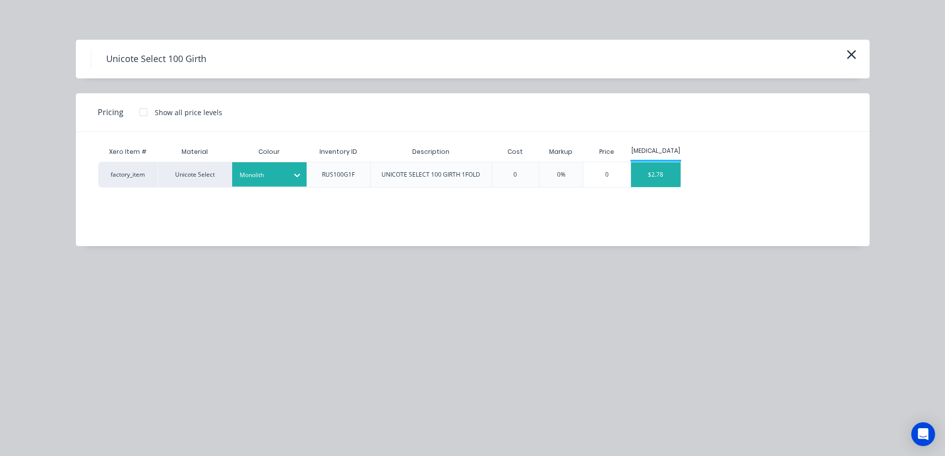
click at [667, 182] on div "$2.78" at bounding box center [656, 174] width 50 height 25
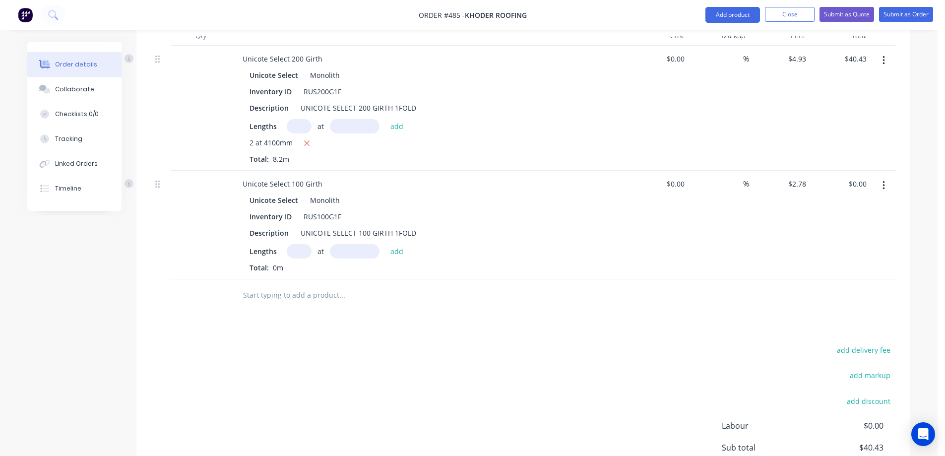
click at [298, 255] on input "text" at bounding box center [299, 251] width 25 height 14
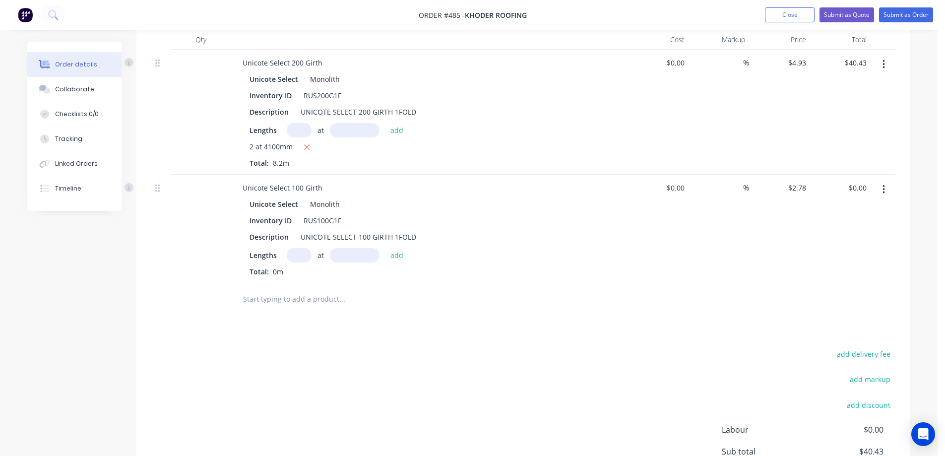
scroll to position [313, 0]
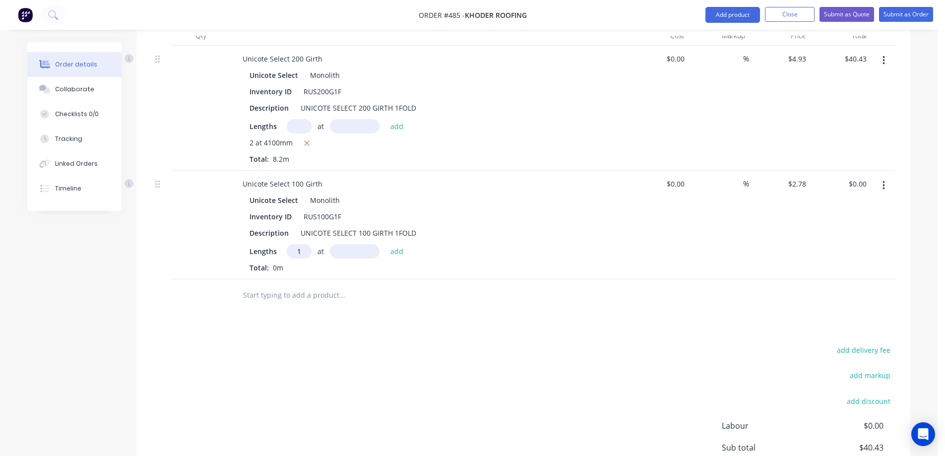
type input "1"
type input "1850mm"
click at [392, 248] on button "add" at bounding box center [397, 250] width 23 height 13
type input "$5.14"
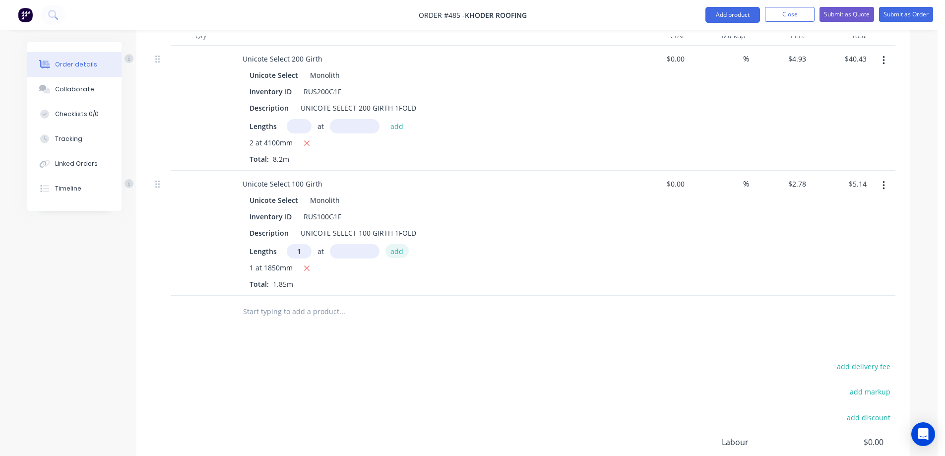
type input "1"
type input "1000mm"
click at [392, 248] on button "add" at bounding box center [397, 250] width 23 height 13
type input "$7.92"
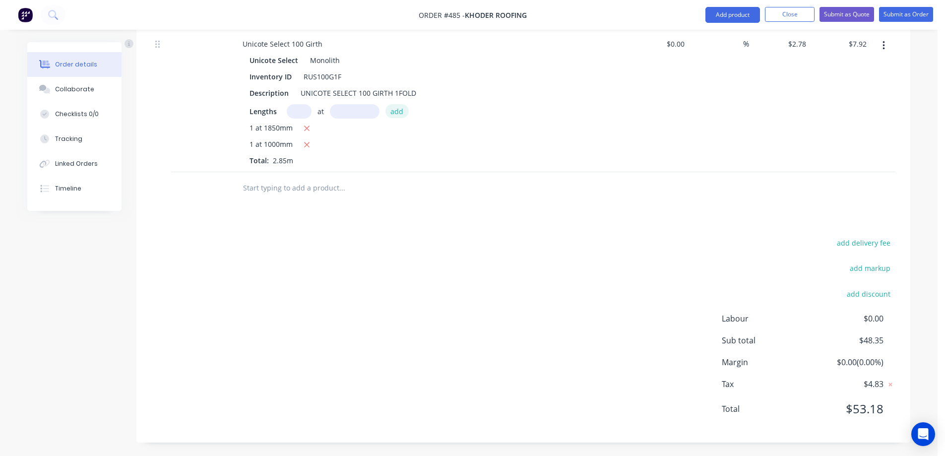
scroll to position [454, 0]
click at [240, 181] on div at bounding box center [384, 187] width 298 height 20
click at [268, 185] on input "text" at bounding box center [342, 187] width 198 height 20
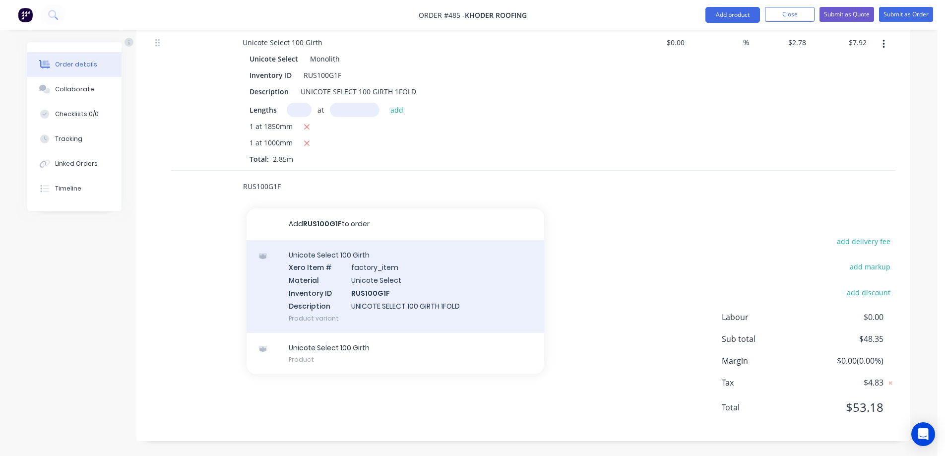
type input "RUS100G1F"
click at [309, 256] on div "Unicote Select 100 Girth Xero Item # factory_item Material Unicote Select Inven…" at bounding box center [396, 286] width 298 height 93
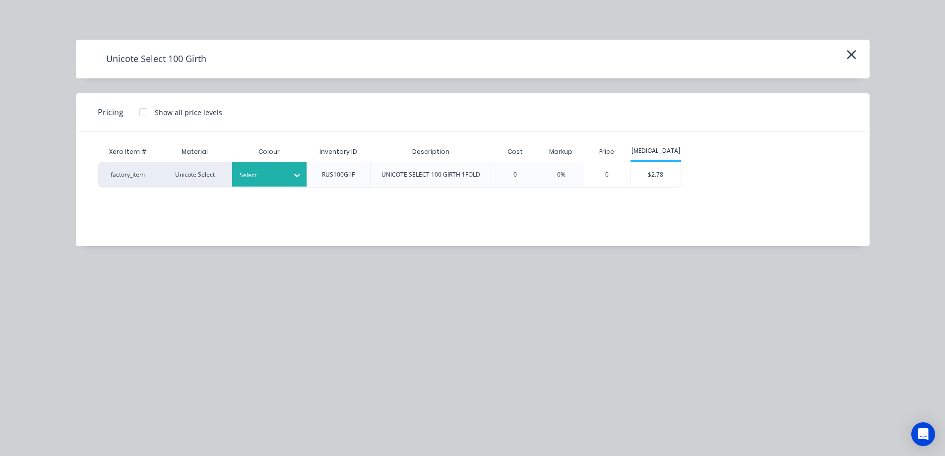
click at [298, 173] on icon at bounding box center [297, 175] width 10 height 10
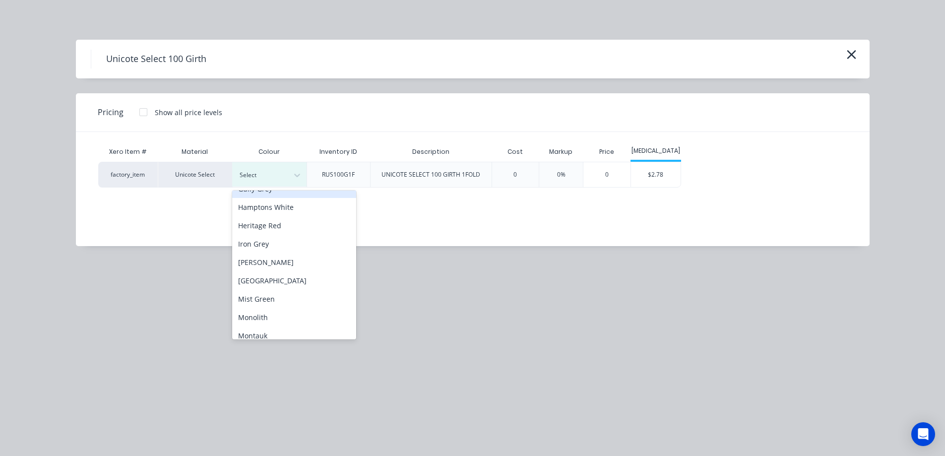
scroll to position [149, 0]
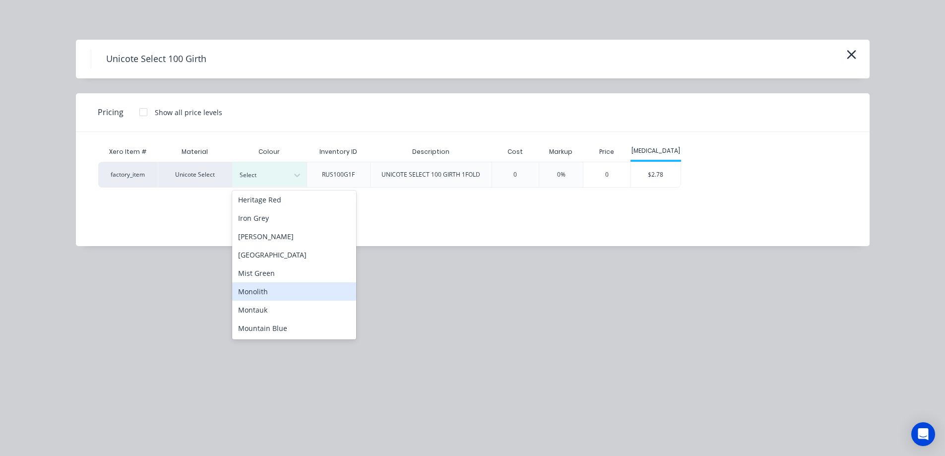
click at [283, 296] on div "Monolith" at bounding box center [294, 291] width 124 height 18
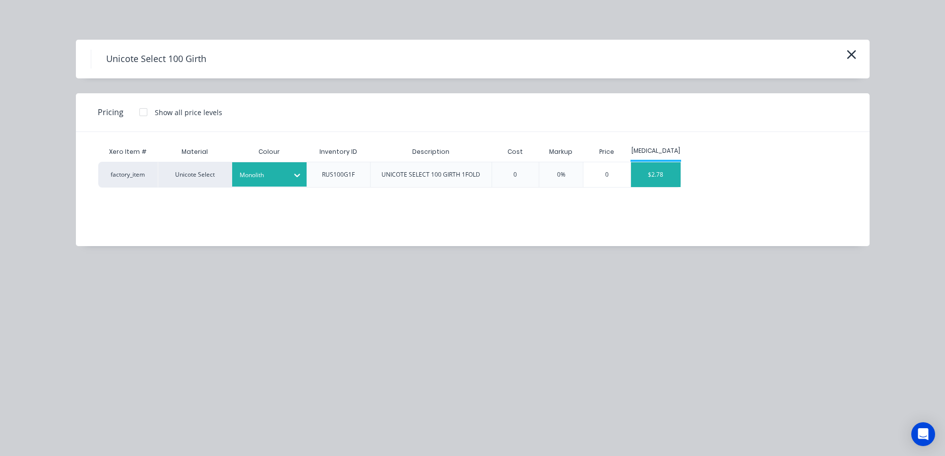
click at [658, 166] on div "$2.78" at bounding box center [656, 174] width 50 height 25
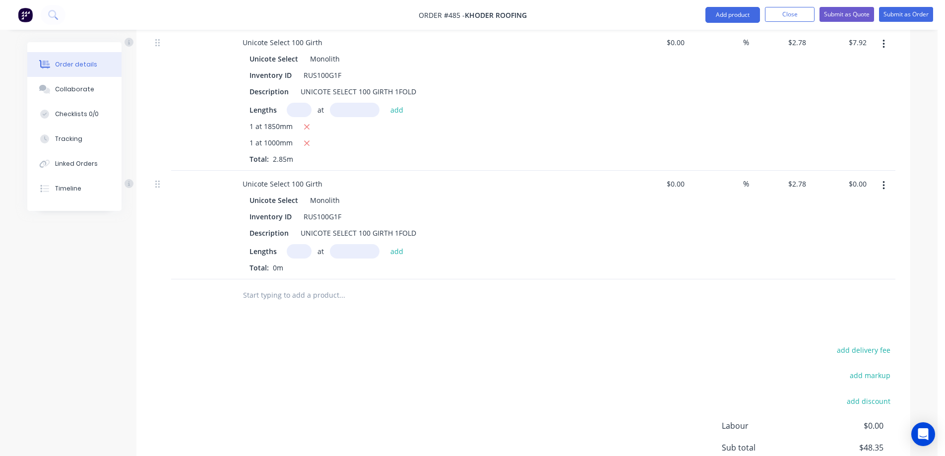
click at [301, 247] on input "text" at bounding box center [299, 251] width 25 height 14
type input "1"
type input "1200mm"
click at [387, 251] on button "add" at bounding box center [397, 250] width 23 height 13
type input "$3.34"
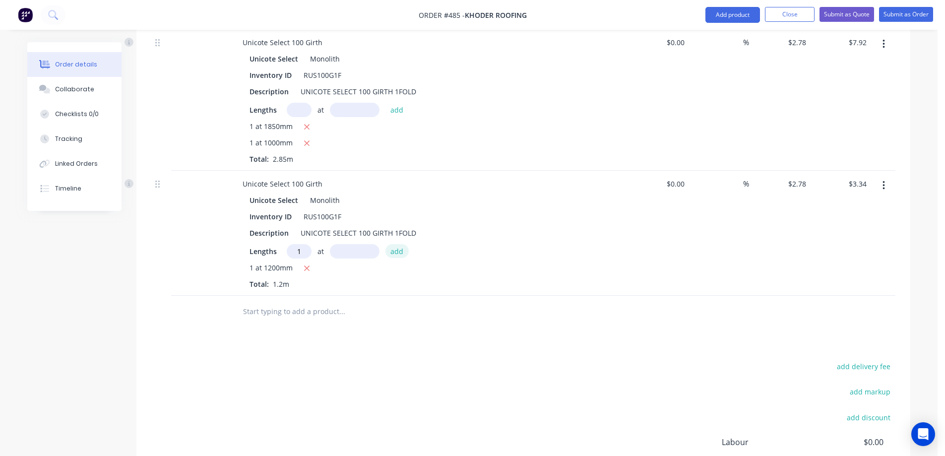
type input "1"
type input "1850mm"
click at [387, 251] on button "add" at bounding box center [397, 250] width 23 height 13
type input "$8.48"
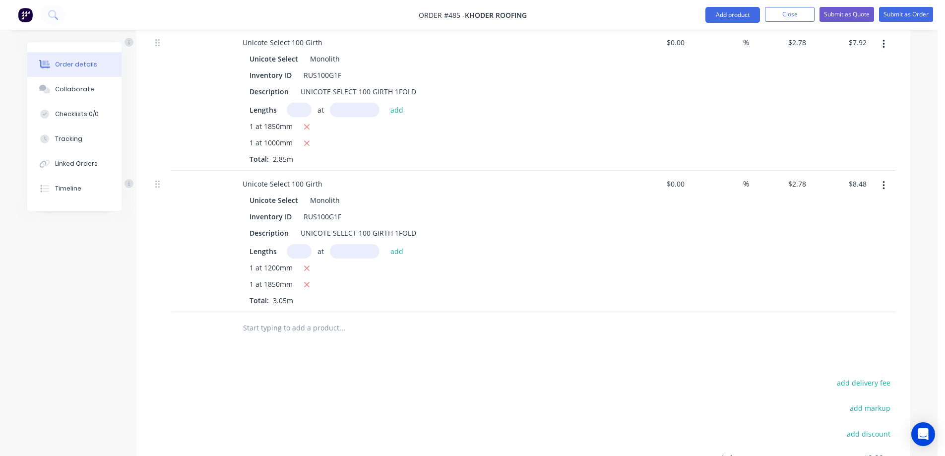
scroll to position [504, 0]
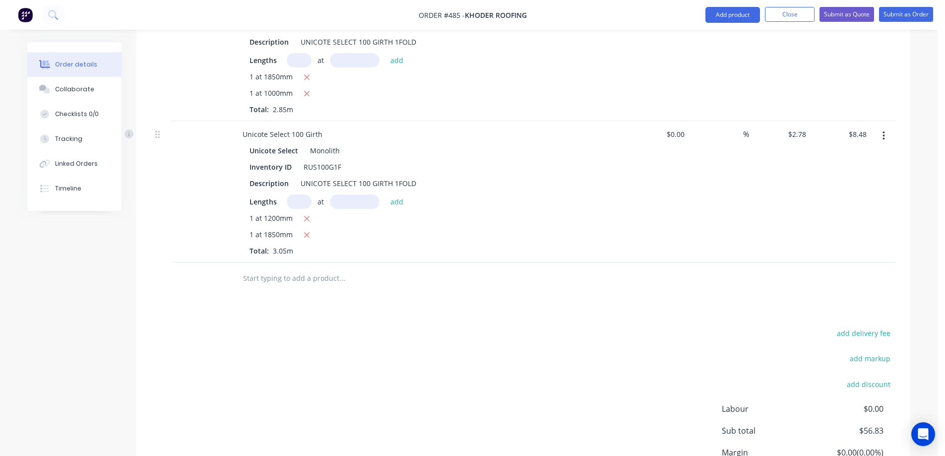
click at [324, 289] on div at bounding box center [409, 278] width 357 height 32
click at [316, 277] on input "text" at bounding box center [342, 278] width 198 height 20
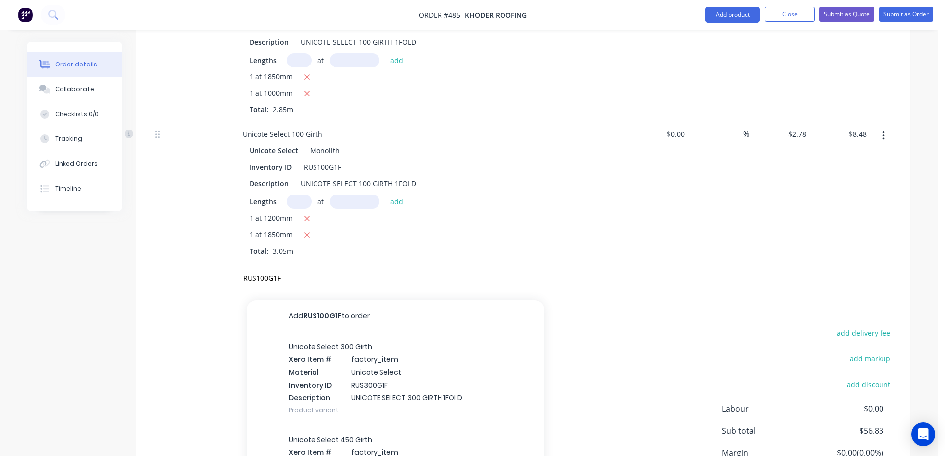
click at [340, 378] on div "Unicote Select 300 Girth Xero Item # factory_item Material Unicote Select Inven…" at bounding box center [396, 378] width 298 height 93
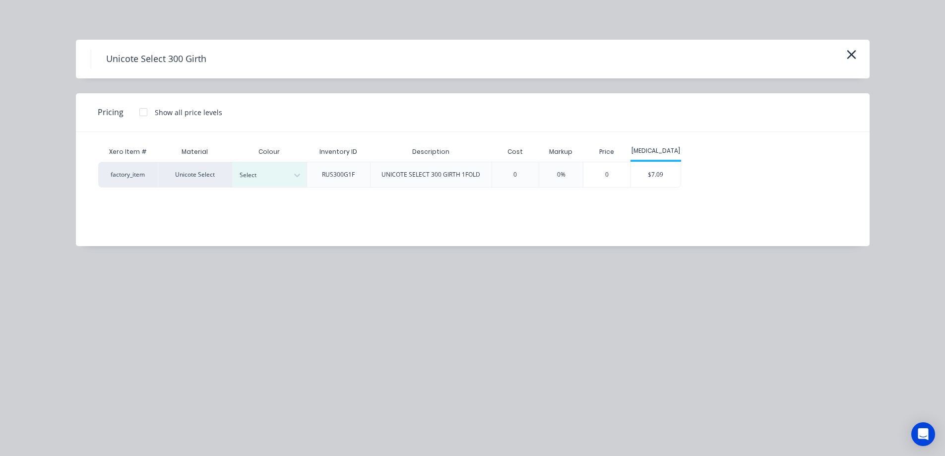
click at [857, 50] on button "button" at bounding box center [852, 55] width 16 height 16
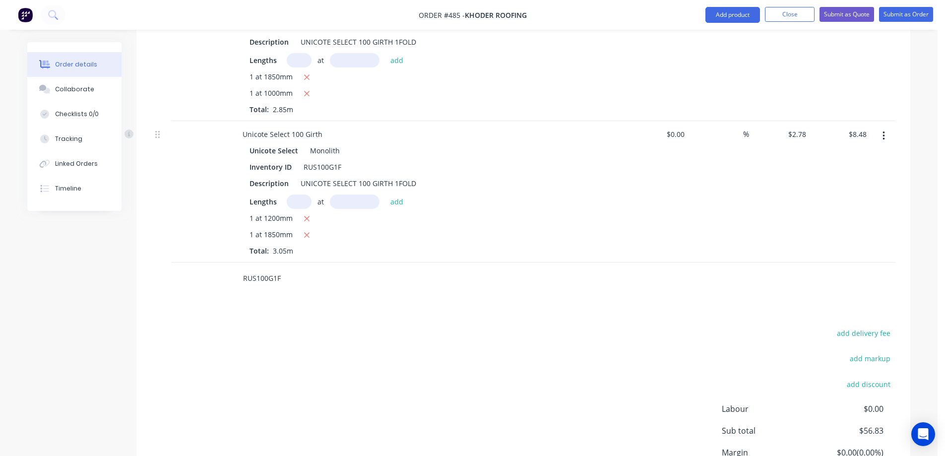
click at [290, 276] on input "RUS100G1F" at bounding box center [342, 278] width 198 height 20
type input "R"
click at [882, 137] on button "button" at bounding box center [883, 136] width 23 height 18
click at [843, 178] on div "Duplicate" at bounding box center [848, 182] width 76 height 14
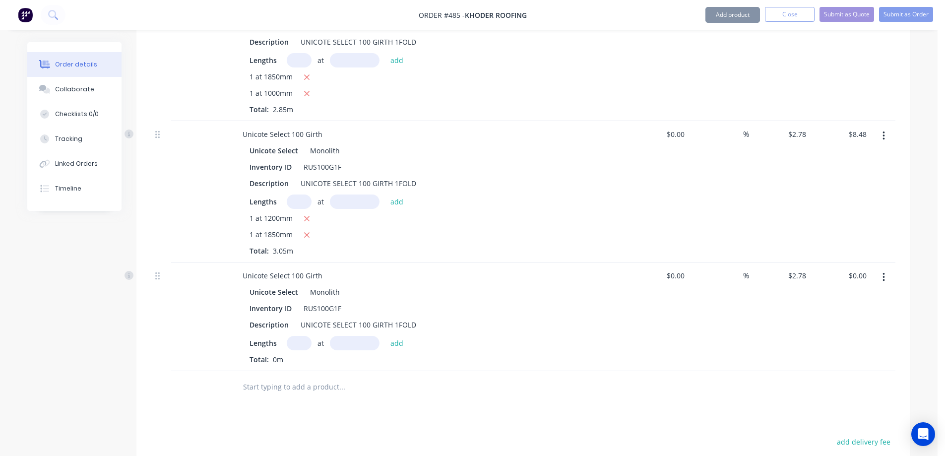
scroll to position [603, 0]
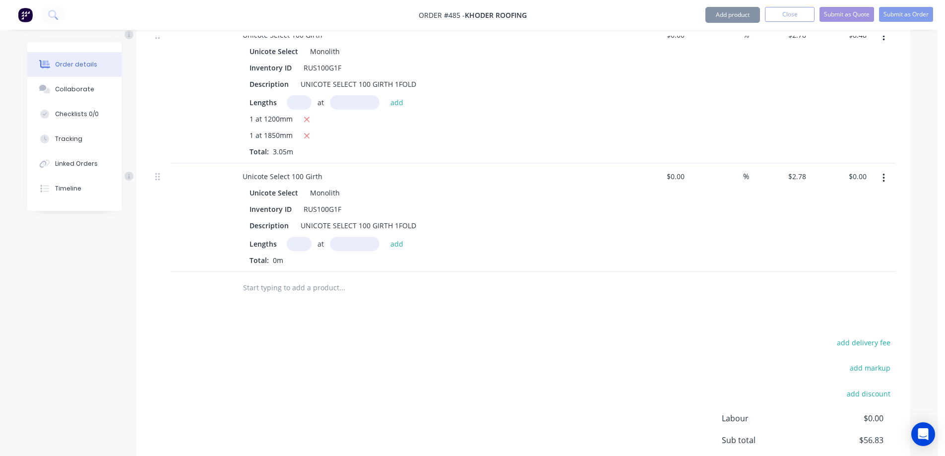
click at [298, 243] on input "text" at bounding box center [299, 244] width 25 height 14
type input "1"
type input "1600mm"
click at [404, 242] on button "add" at bounding box center [397, 243] width 23 height 13
type input "$4.45"
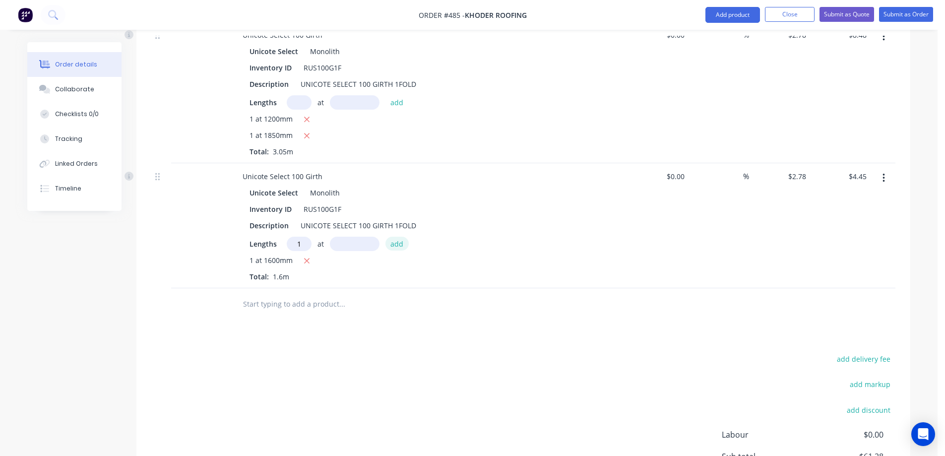
type input "1"
type input "2600mm"
click at [404, 242] on button "add" at bounding box center [397, 243] width 23 height 13
type input "$11.68"
click at [887, 177] on button "button" at bounding box center [883, 178] width 23 height 18
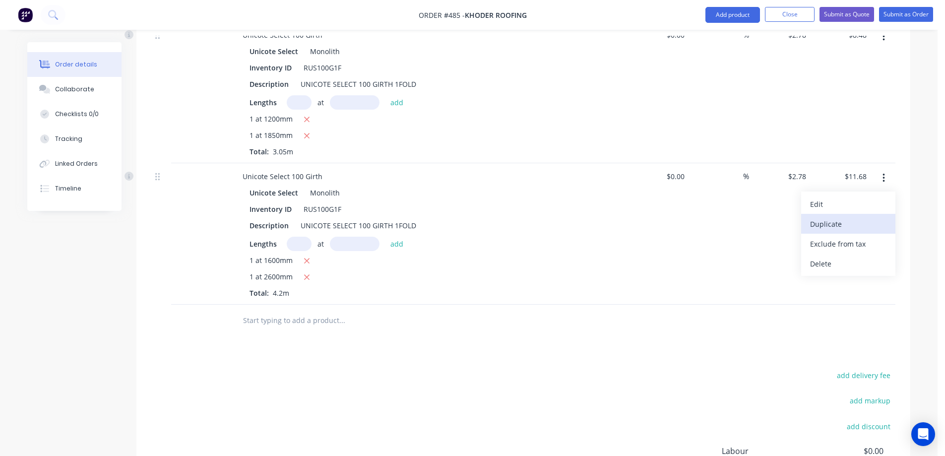
click at [847, 218] on div "Duplicate" at bounding box center [848, 224] width 76 height 14
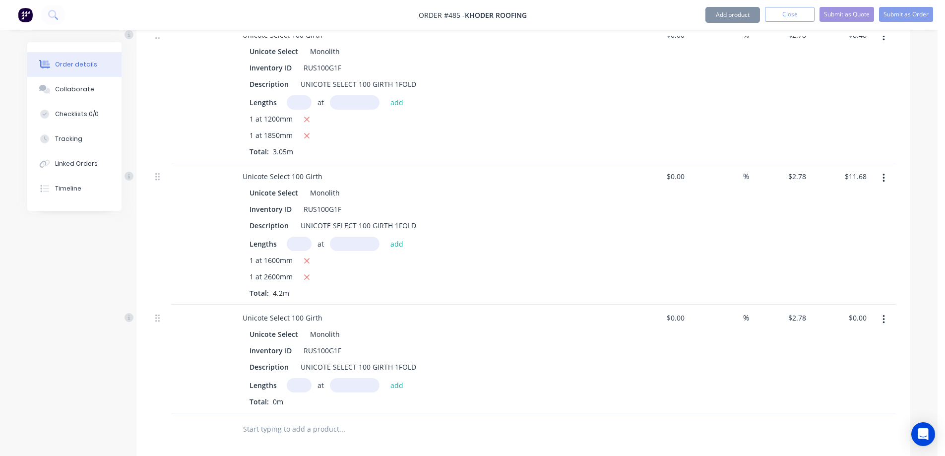
scroll to position [752, 0]
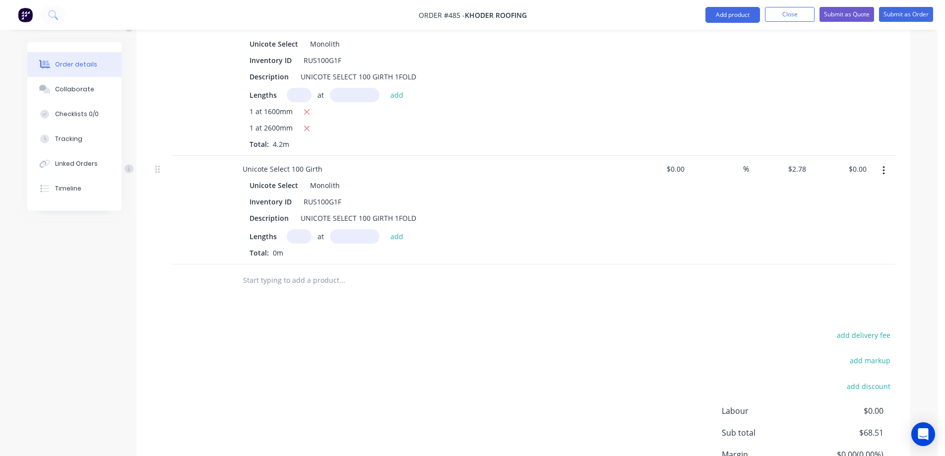
click at [297, 241] on input "text" at bounding box center [299, 236] width 25 height 14
type input "1"
type input "1000mm"
click at [397, 233] on button "add" at bounding box center [397, 235] width 23 height 13
type input "$2.78"
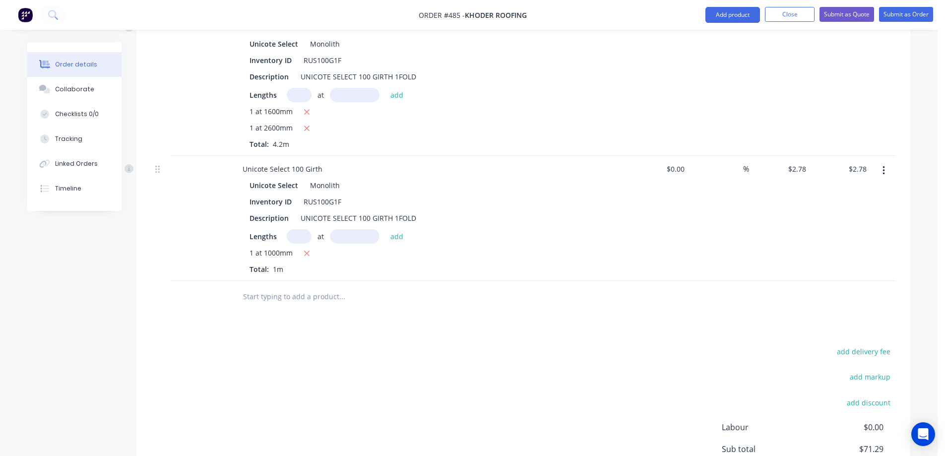
click at [887, 175] on button "button" at bounding box center [883, 171] width 23 height 18
click at [842, 210] on div "Duplicate" at bounding box center [848, 216] width 76 height 14
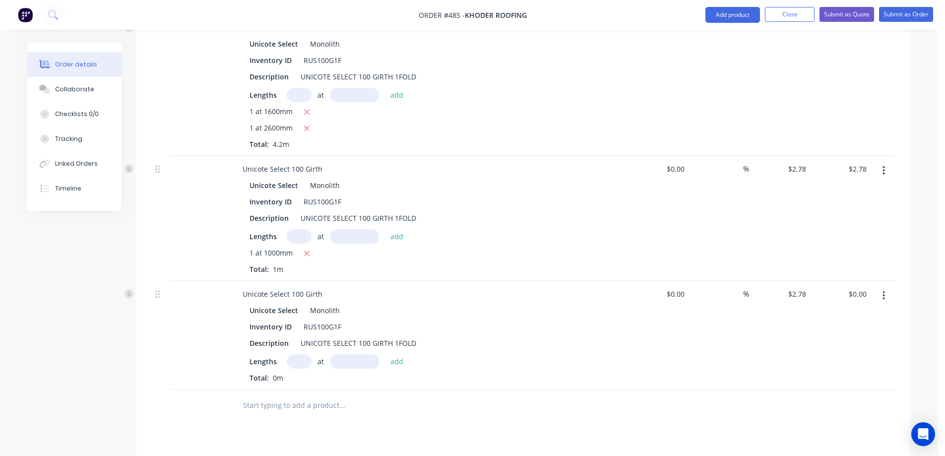
click at [301, 363] on input "text" at bounding box center [299, 361] width 25 height 14
type input "1"
type input "1900mm"
click at [400, 357] on button "add" at bounding box center [397, 360] width 23 height 13
type input "$5.28"
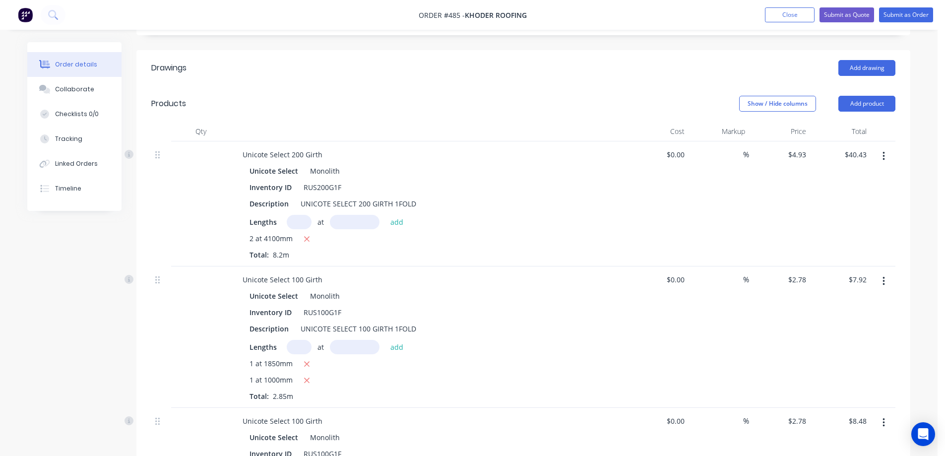
scroll to position [193, 0]
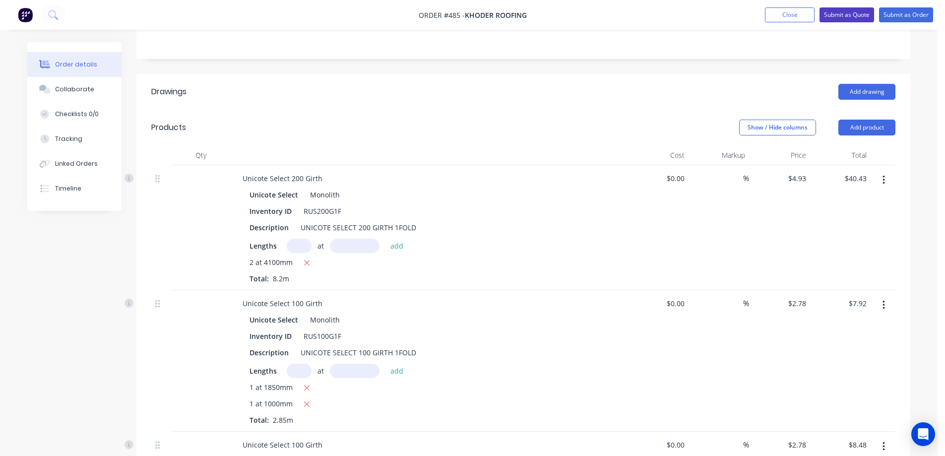
click at [853, 17] on button "Submit as Quote" at bounding box center [847, 14] width 55 height 15
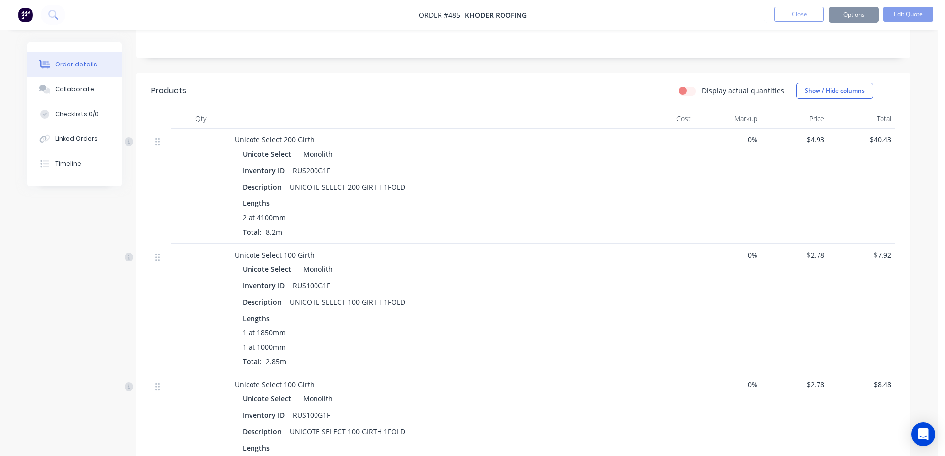
scroll to position [0, 0]
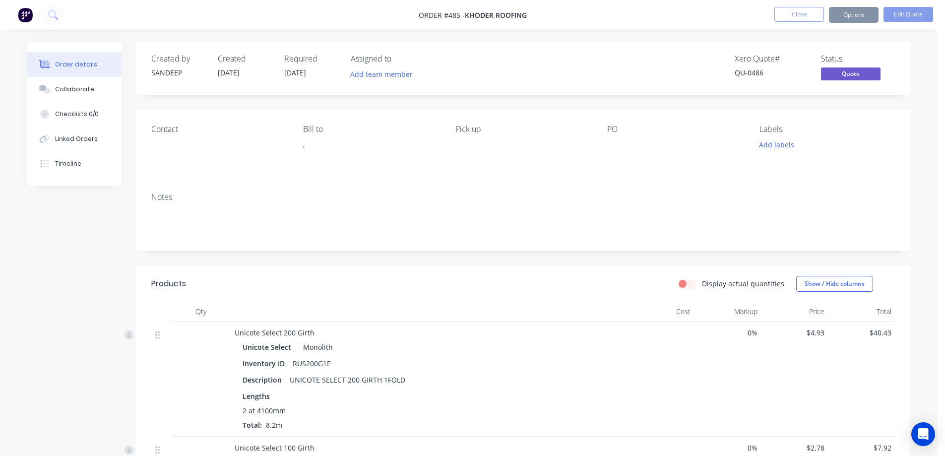
click at [845, 18] on button "Options" at bounding box center [854, 15] width 50 height 16
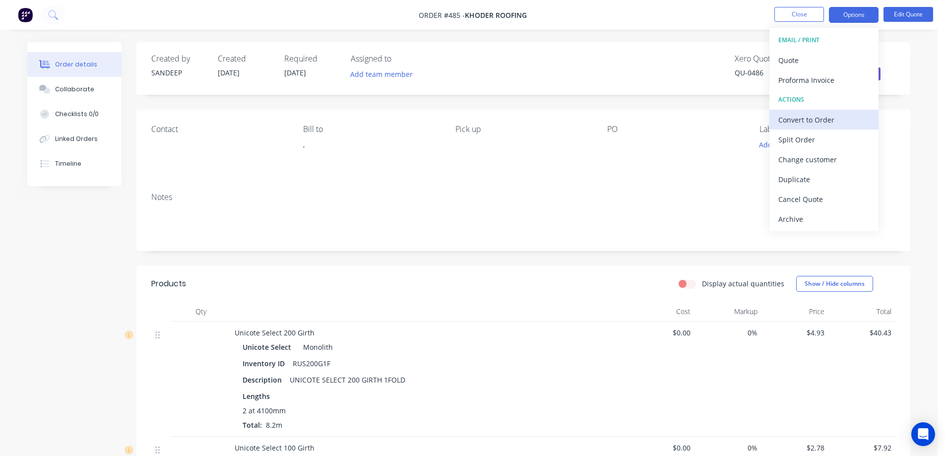
click at [797, 119] on div "Convert to Order" at bounding box center [824, 120] width 91 height 14
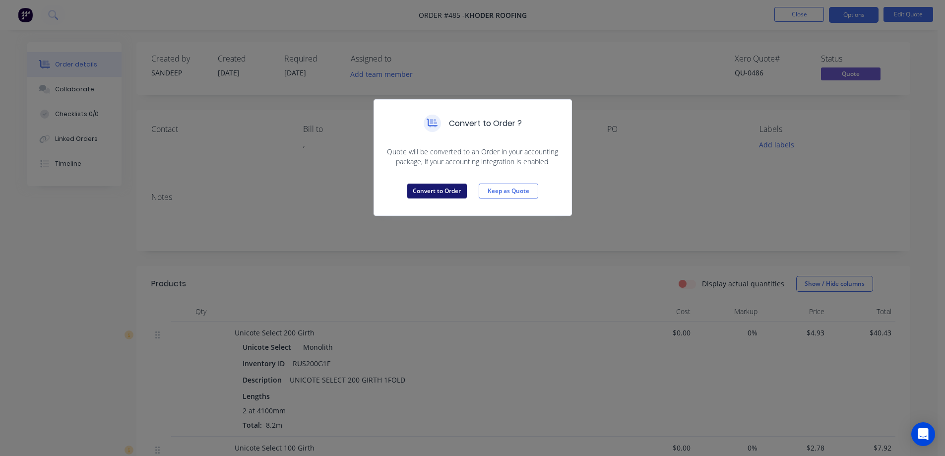
click at [415, 197] on button "Convert to Order" at bounding box center [437, 191] width 60 height 15
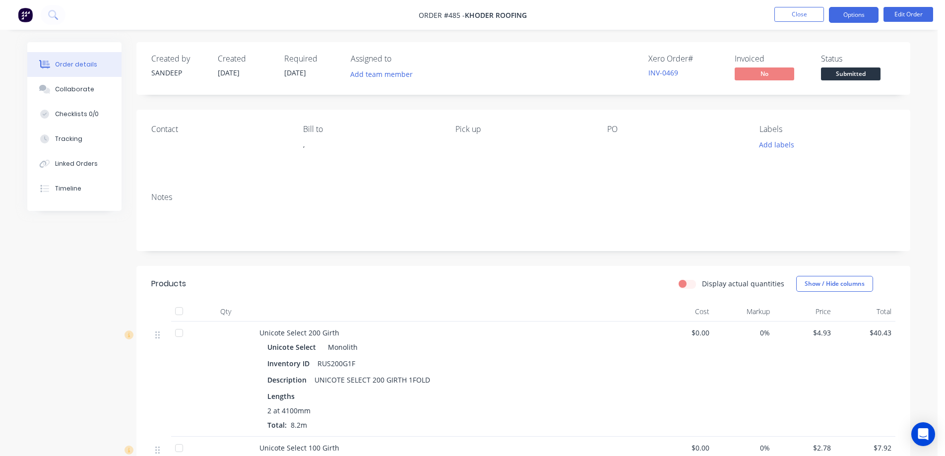
click at [838, 18] on button "Options" at bounding box center [854, 15] width 50 height 16
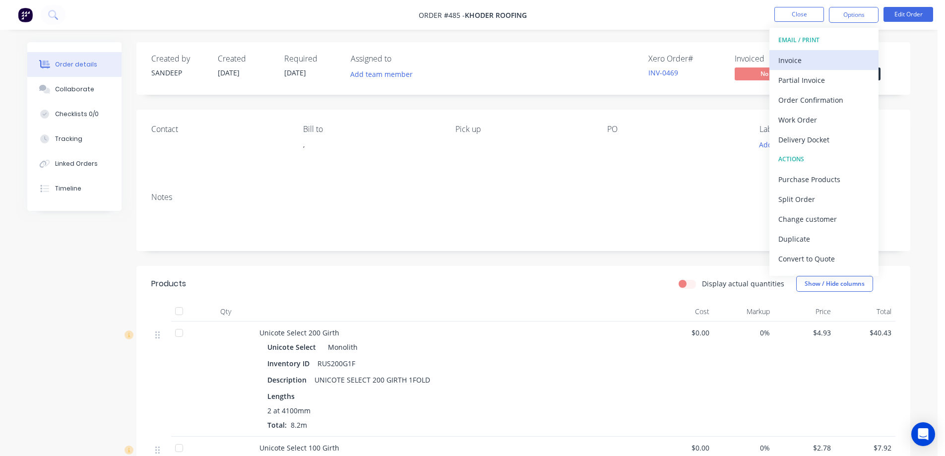
click at [814, 54] on div "Invoice" at bounding box center [824, 60] width 91 height 14
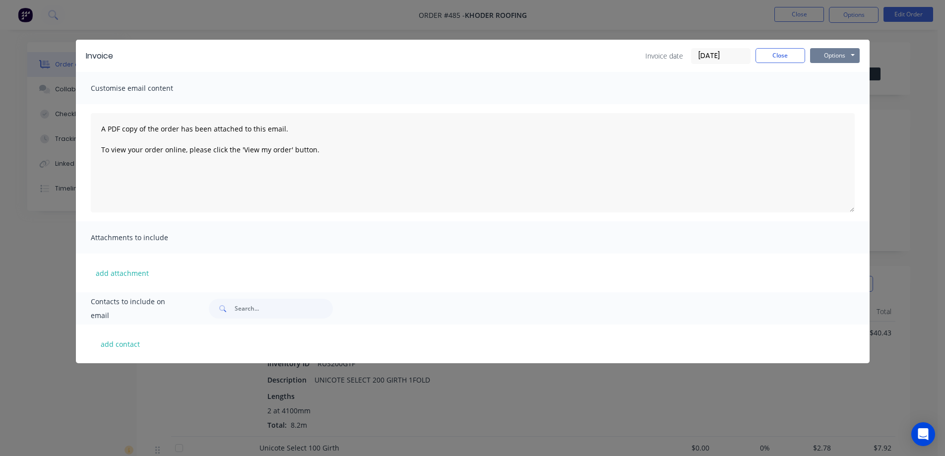
click at [838, 53] on button "Options" at bounding box center [835, 55] width 50 height 15
click at [835, 72] on button "Preview" at bounding box center [842, 73] width 64 height 16
click at [28, 11] on div "Invoice Invoice date [DATE] Close Options Preview Print Email Customise email c…" at bounding box center [472, 228] width 945 height 456
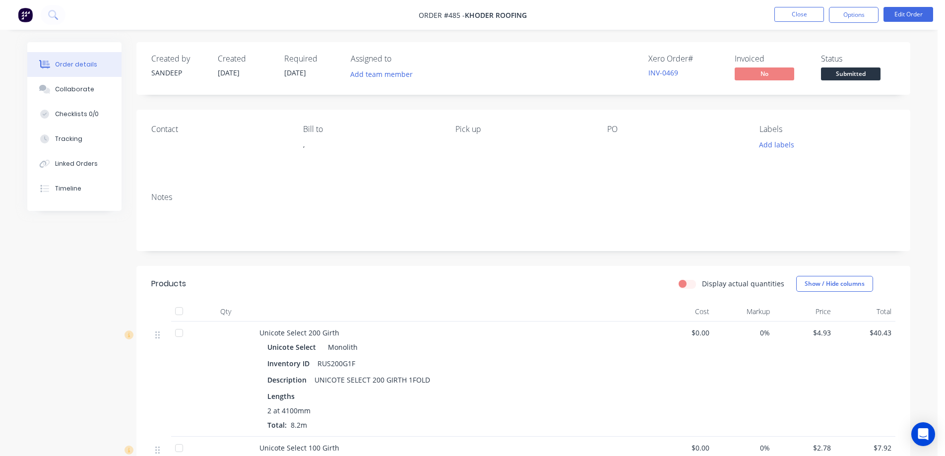
click at [29, 14] on img at bounding box center [25, 14] width 15 height 15
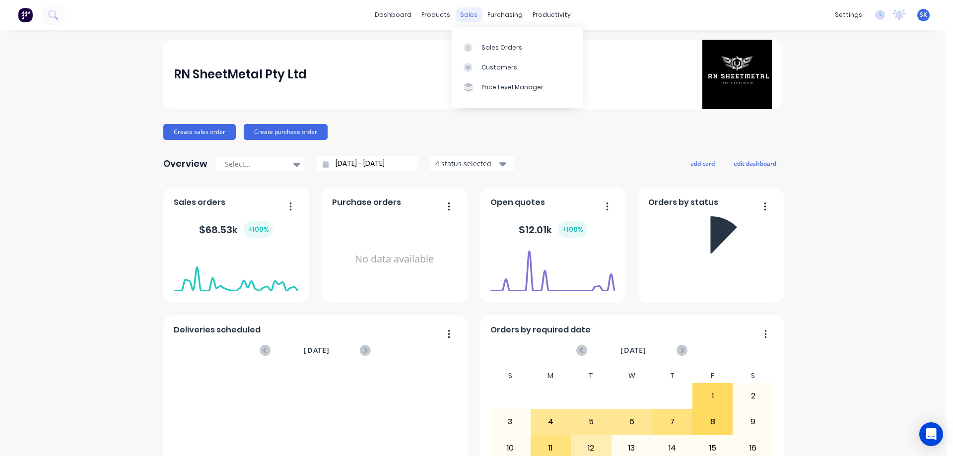
click at [464, 15] on div "sales" at bounding box center [468, 14] width 27 height 15
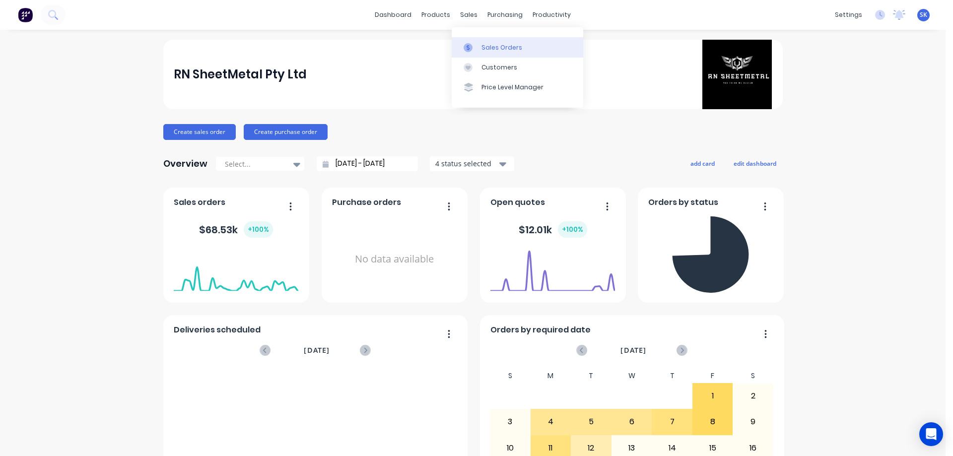
click at [483, 41] on link "Sales Orders" at bounding box center [517, 47] width 131 height 20
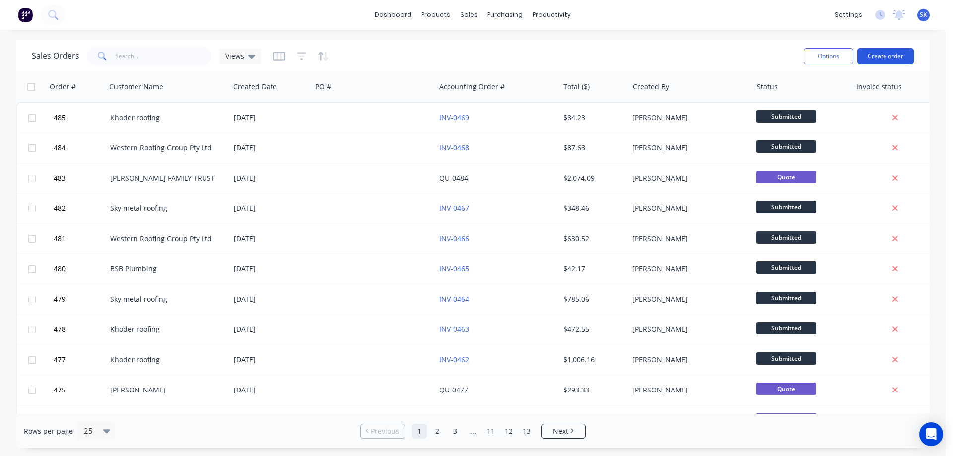
click at [885, 56] on button "Create order" at bounding box center [885, 56] width 57 height 16
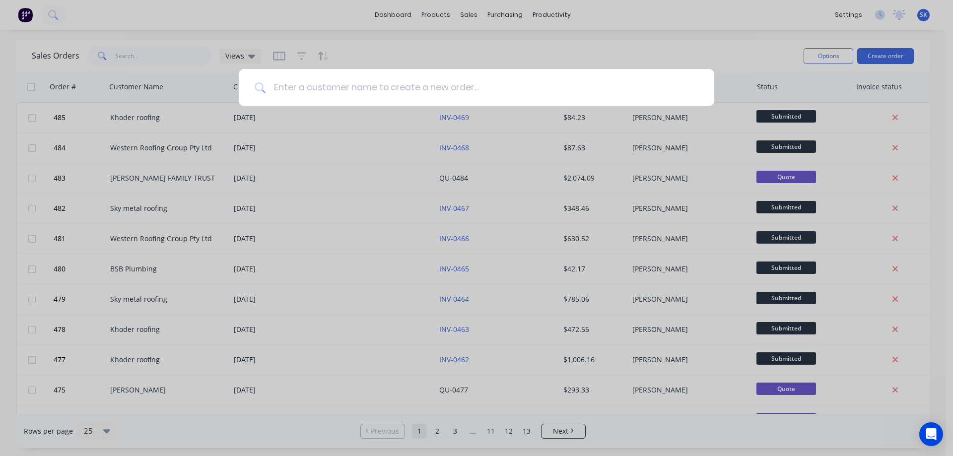
click at [437, 99] on input at bounding box center [481, 87] width 433 height 37
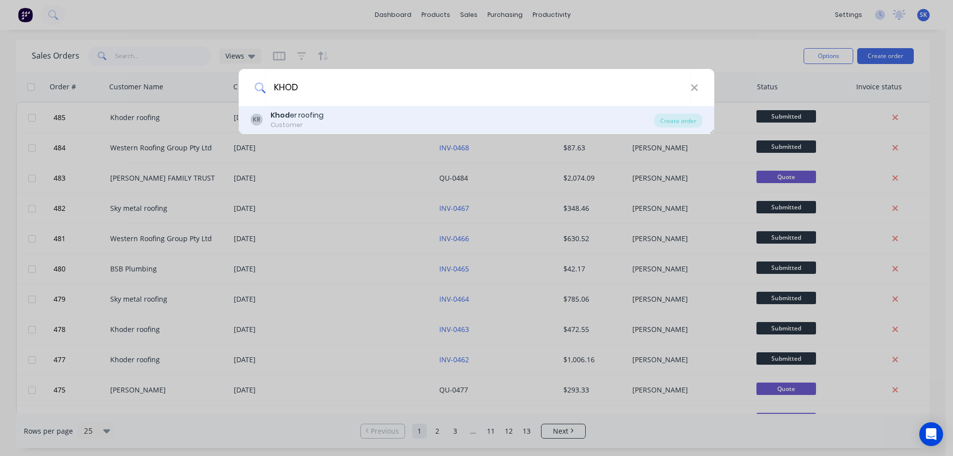
type input "KHOD"
click at [404, 125] on div "KR Khod er roofing Customer" at bounding box center [452, 119] width 403 height 19
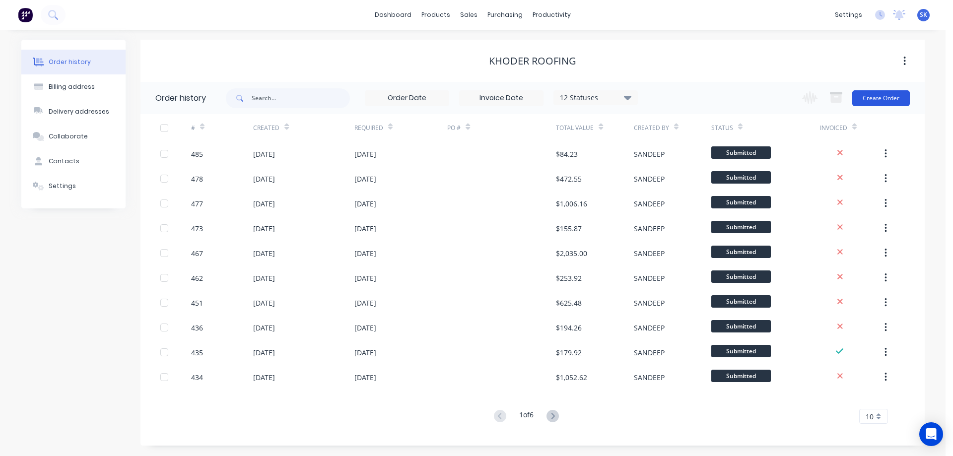
click at [891, 100] on button "Create Order" at bounding box center [881, 98] width 58 height 16
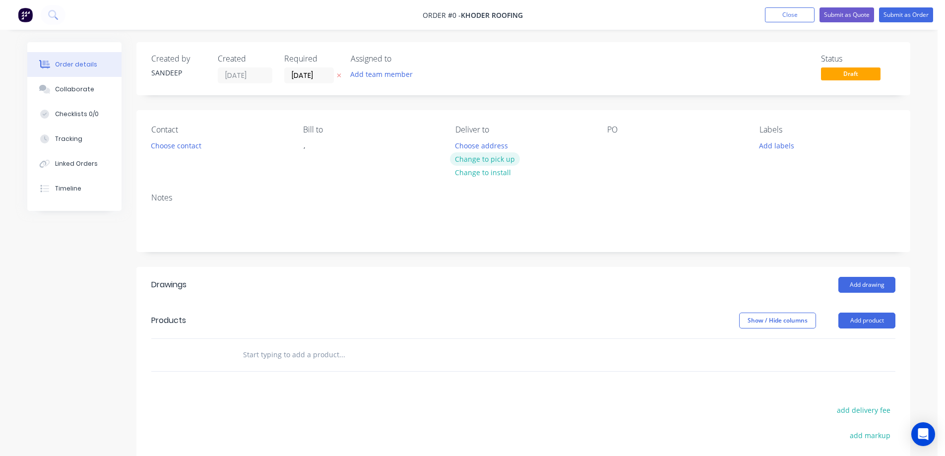
click at [472, 156] on button "Change to pick up" at bounding box center [485, 158] width 70 height 13
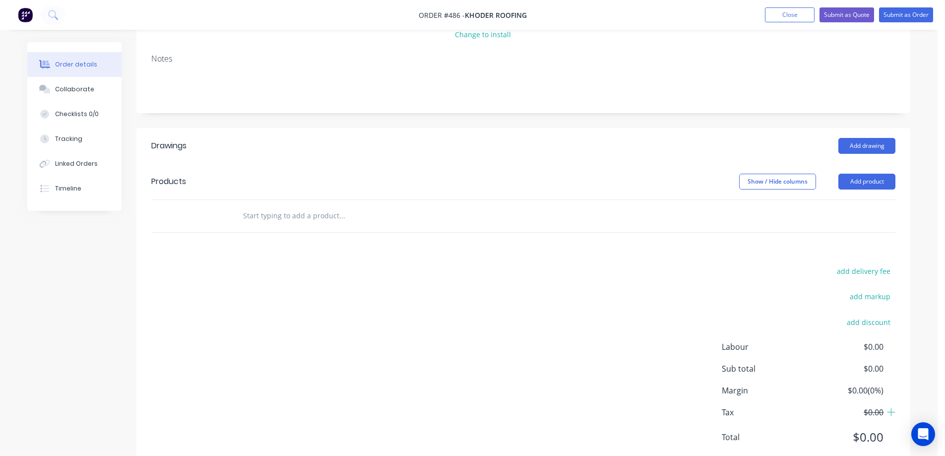
scroll to position [169, 0]
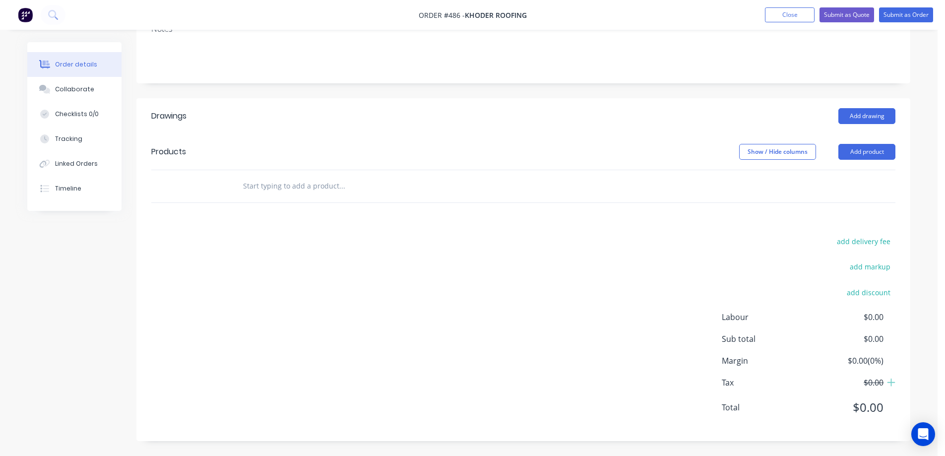
click at [271, 192] on input "text" at bounding box center [342, 186] width 198 height 20
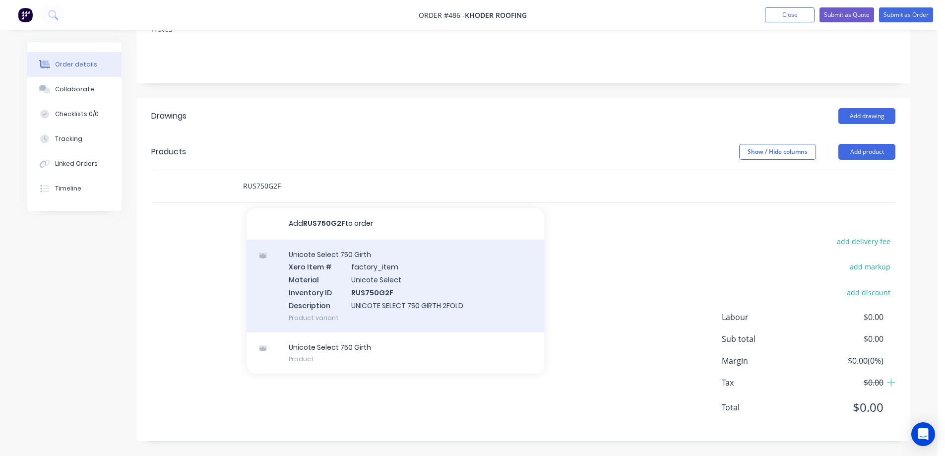
type input "RUS750G2F"
click at [307, 283] on div "Unicote Select 750 Girth Xero Item # factory_item Material Unicote Select Inven…" at bounding box center [396, 286] width 298 height 93
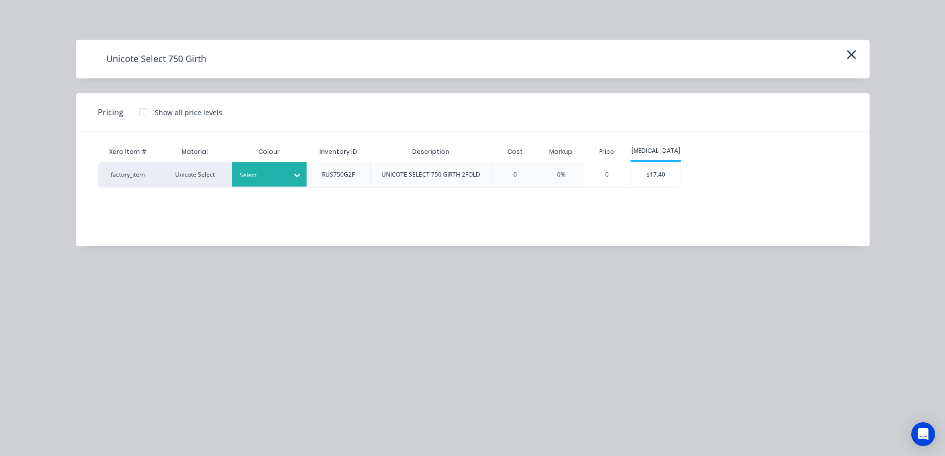
click at [284, 173] on div "Select" at bounding box center [261, 175] width 56 height 13
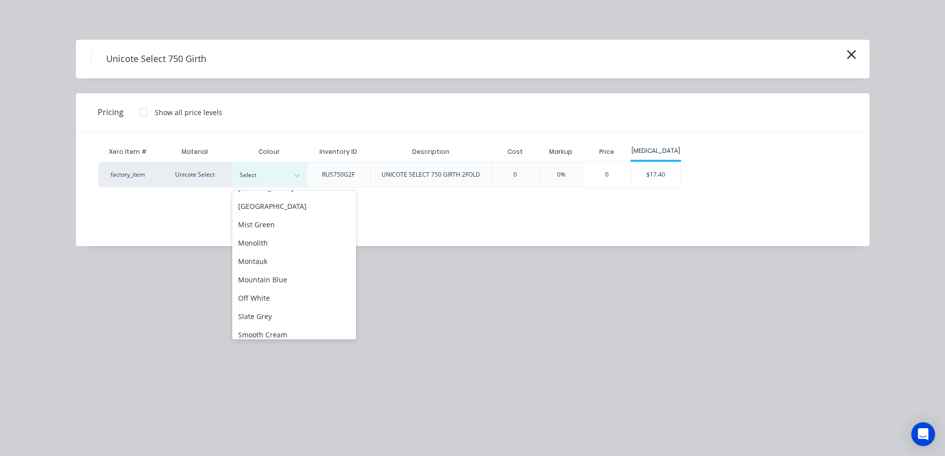
scroll to position [198, 0]
click at [269, 294] on div "Off White" at bounding box center [294, 297] width 124 height 18
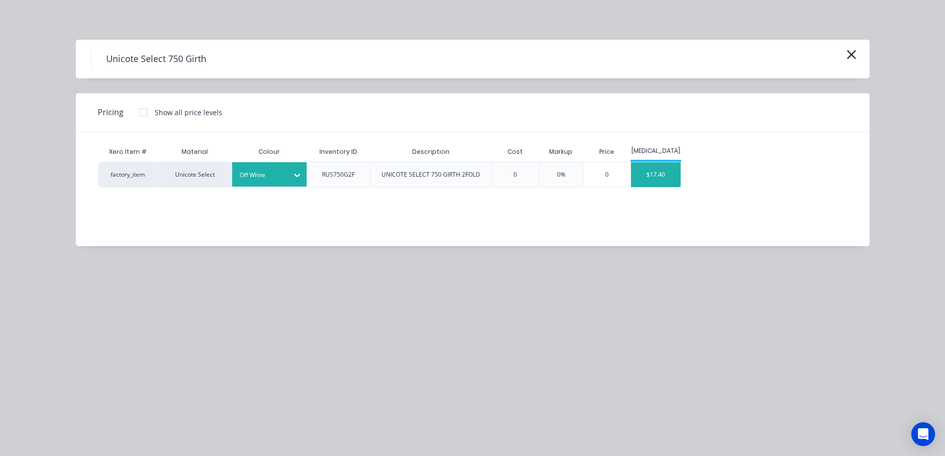
click at [647, 177] on div "$17.40" at bounding box center [656, 174] width 50 height 25
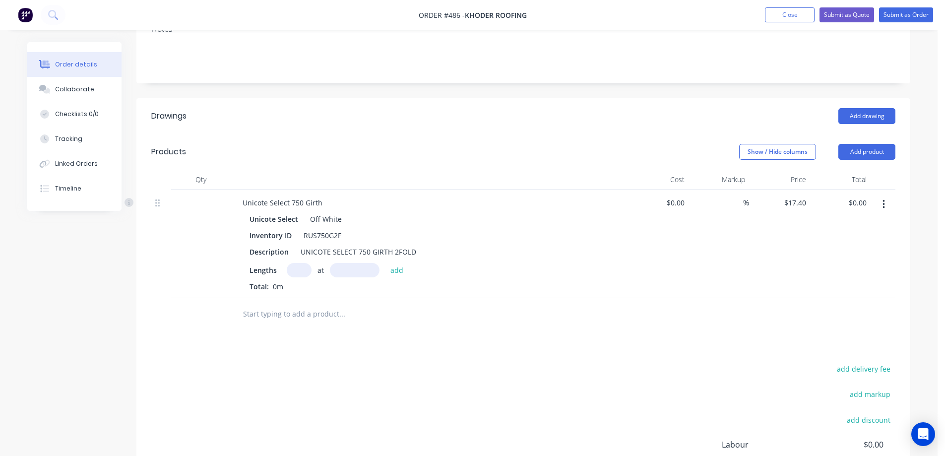
click at [304, 268] on input "text" at bounding box center [299, 270] width 25 height 14
type input "1"
type input "1200mm"
click at [394, 270] on button "add" at bounding box center [397, 269] width 23 height 13
type input "$20.88"
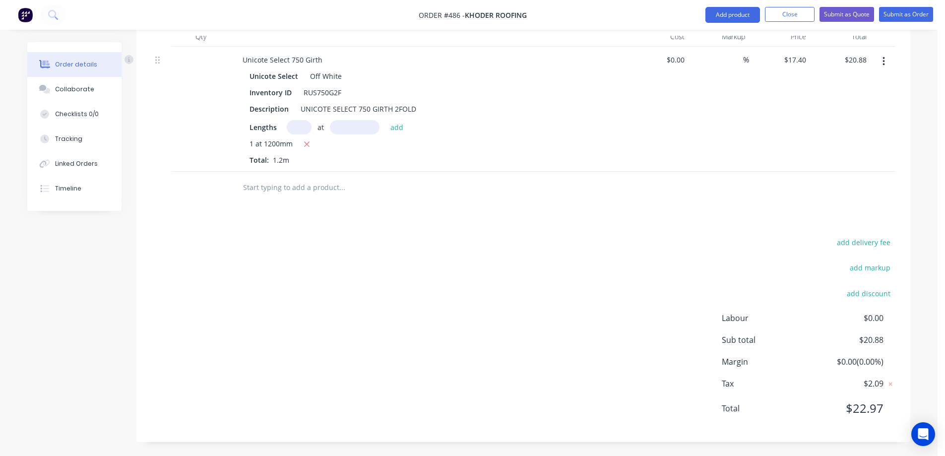
scroll to position [313, 0]
click at [285, 187] on input "text" at bounding box center [342, 187] width 198 height 20
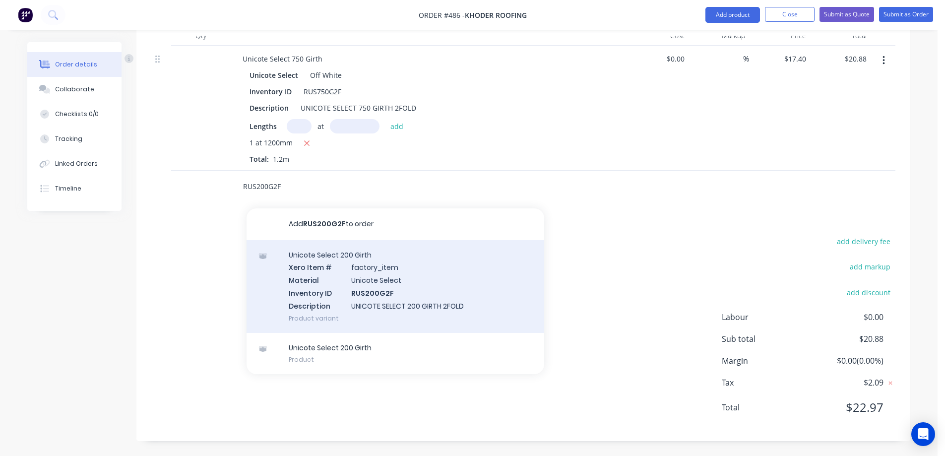
type input "RUS200G2F"
click at [334, 291] on div "Unicote Select 200 Girth Xero Item # factory_item Material Unicote Select Inven…" at bounding box center [396, 286] width 298 height 93
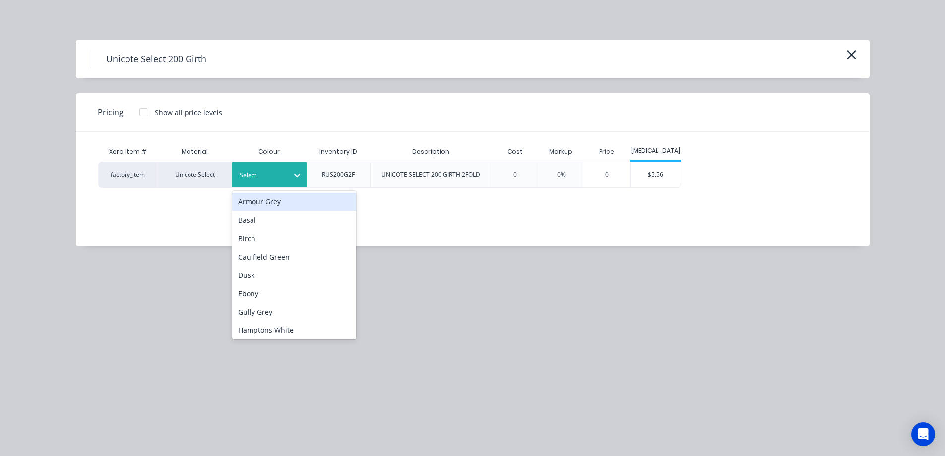
click at [283, 180] on div at bounding box center [262, 175] width 45 height 11
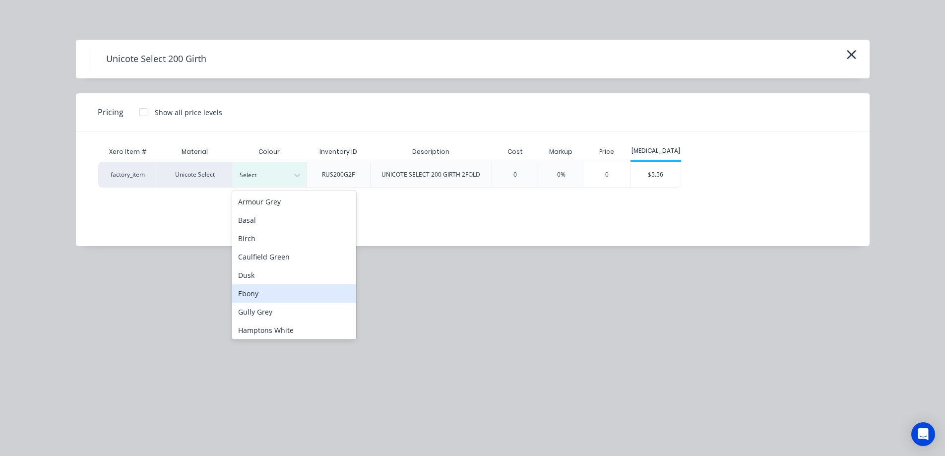
scroll to position [198, 0]
click at [281, 301] on div "Off White" at bounding box center [294, 297] width 124 height 18
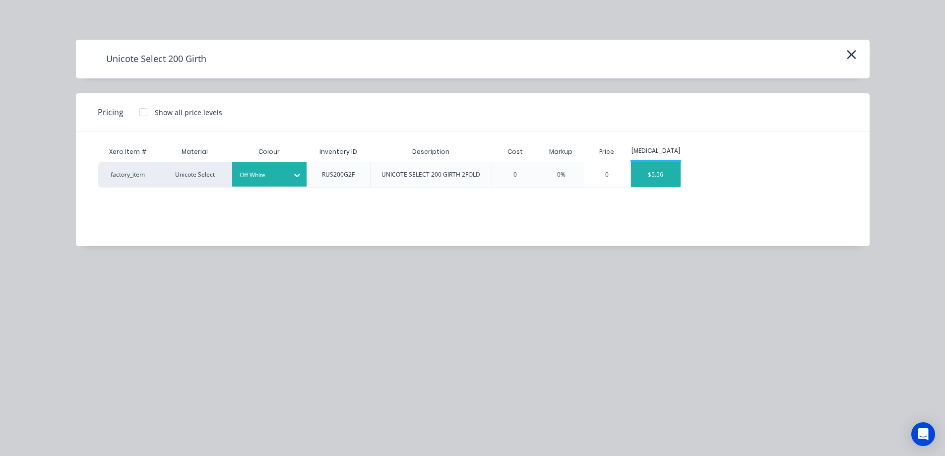
click at [653, 177] on div "$5.56" at bounding box center [656, 174] width 50 height 25
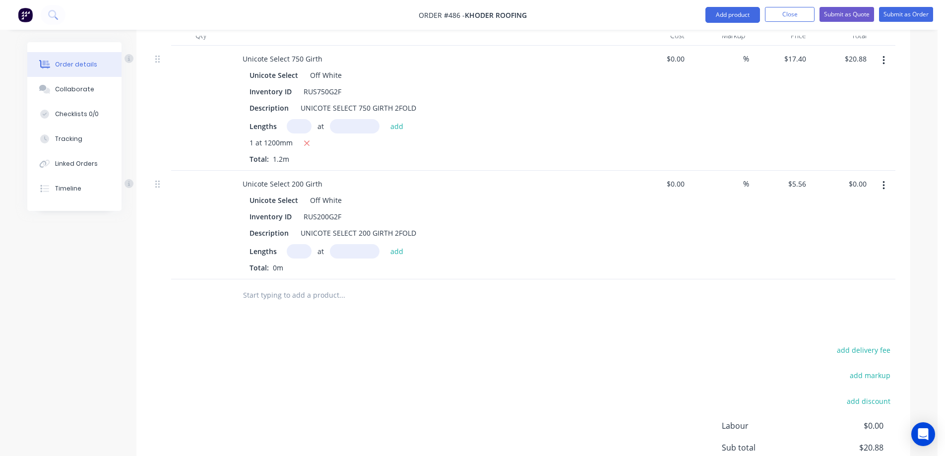
click at [298, 251] on input "text" at bounding box center [299, 251] width 25 height 14
type input "1"
type input "2000mm"
click at [880, 188] on button "button" at bounding box center [883, 186] width 23 height 18
click at [838, 206] on div "Edit" at bounding box center [848, 211] width 76 height 14
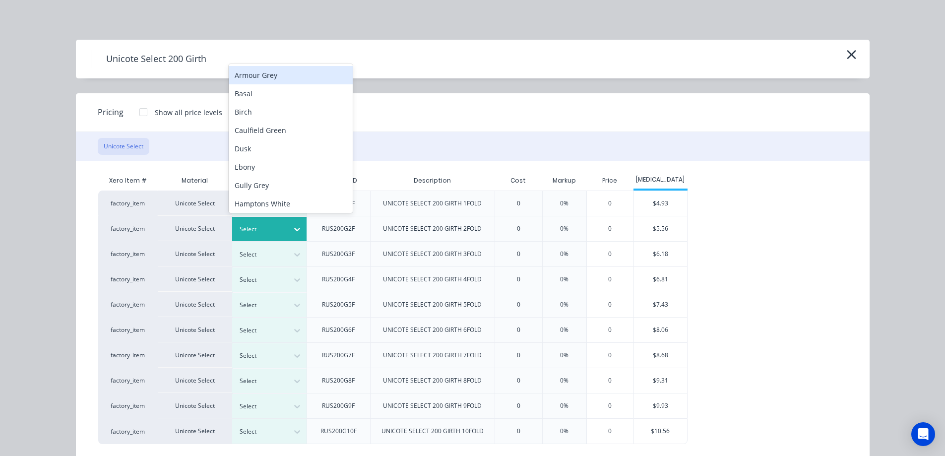
click at [265, 230] on div at bounding box center [262, 229] width 45 height 11
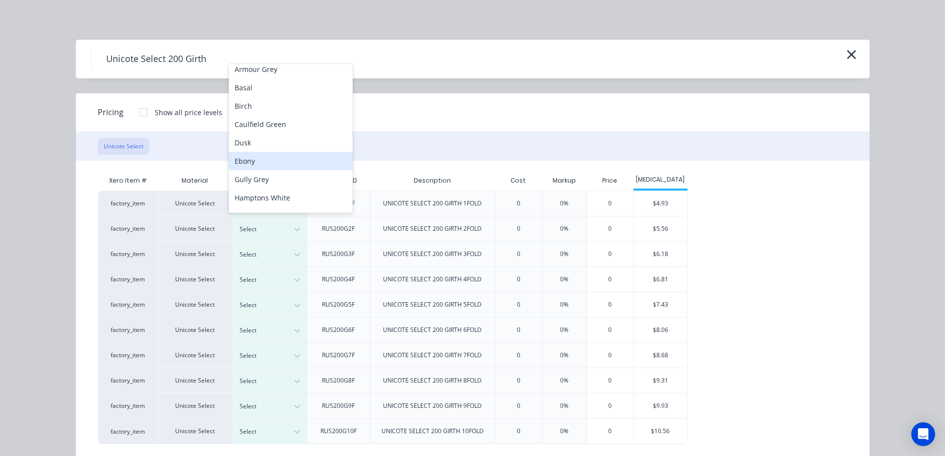
click at [258, 162] on div "Ebony" at bounding box center [291, 161] width 124 height 18
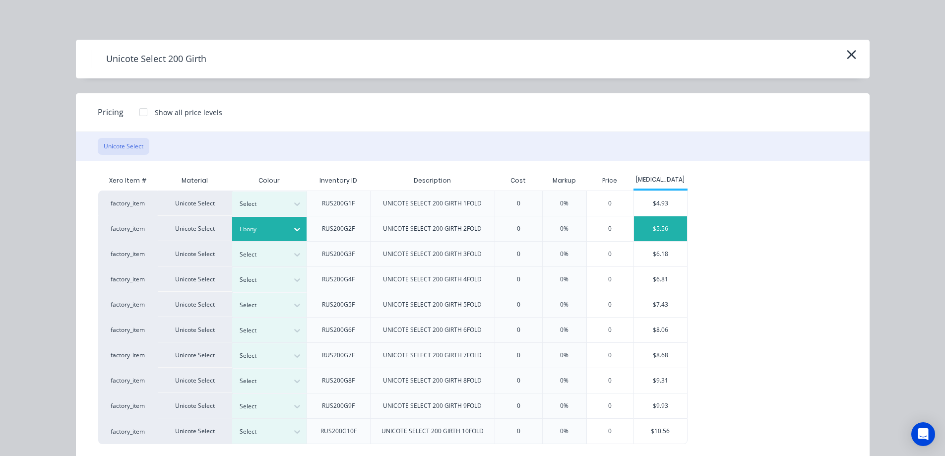
click at [668, 233] on div "$5.56" at bounding box center [660, 228] width 53 height 25
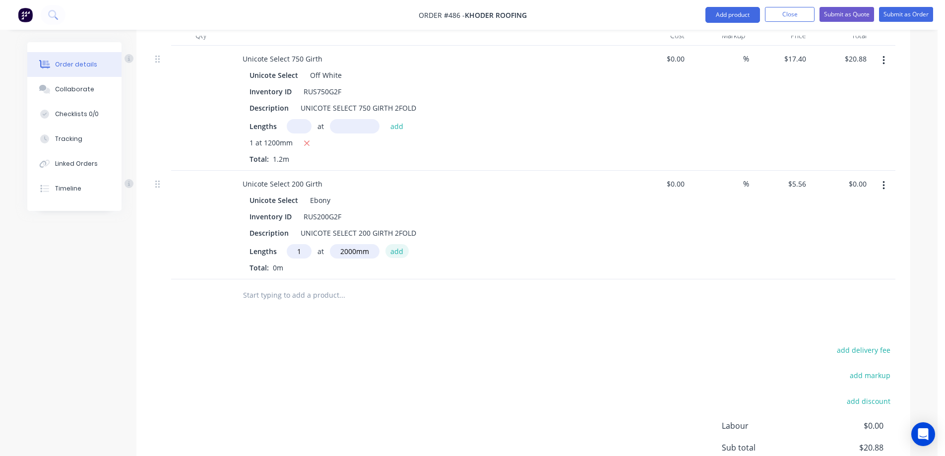
click at [403, 252] on button "add" at bounding box center [397, 250] width 23 height 13
type input "$11.12"
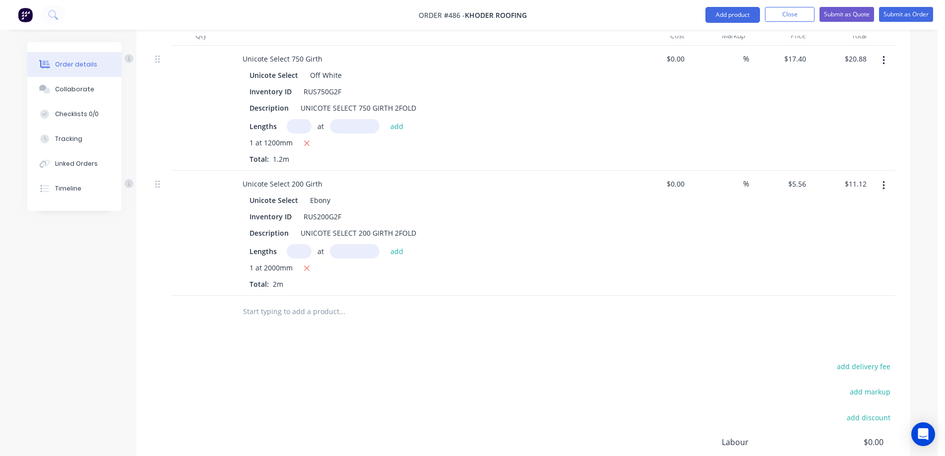
scroll to position [362, 0]
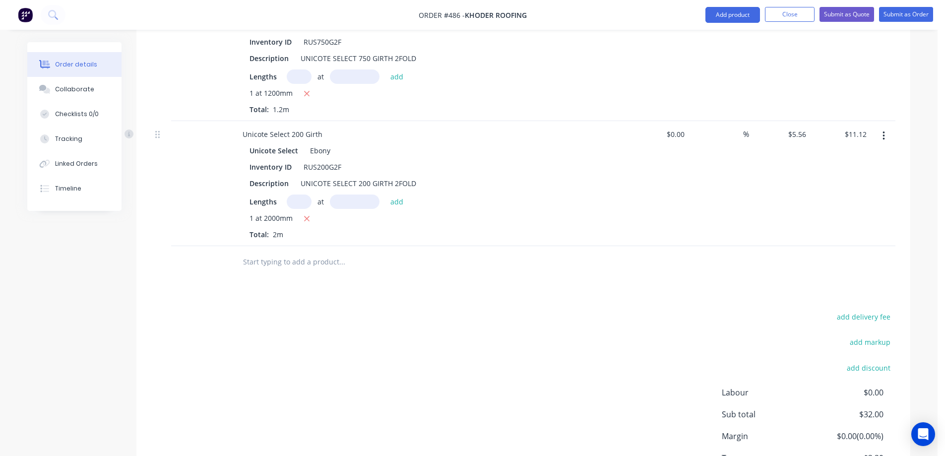
click at [308, 259] on input "text" at bounding box center [342, 262] width 198 height 20
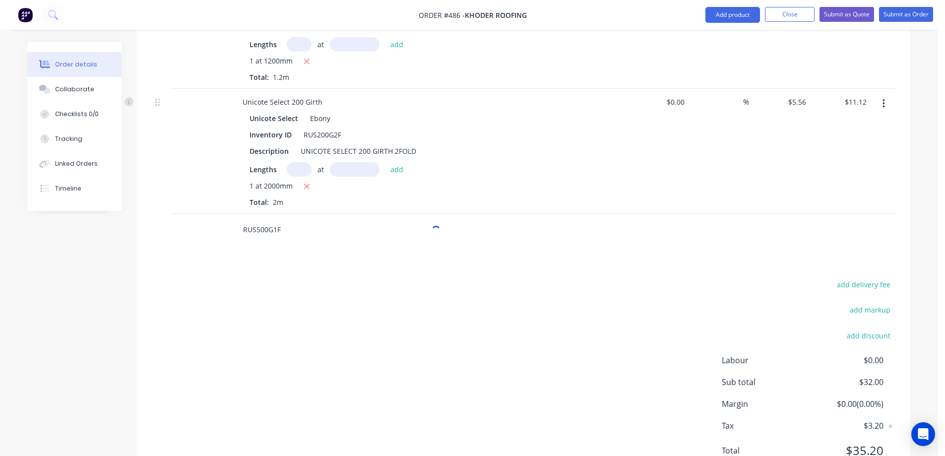
scroll to position [438, 0]
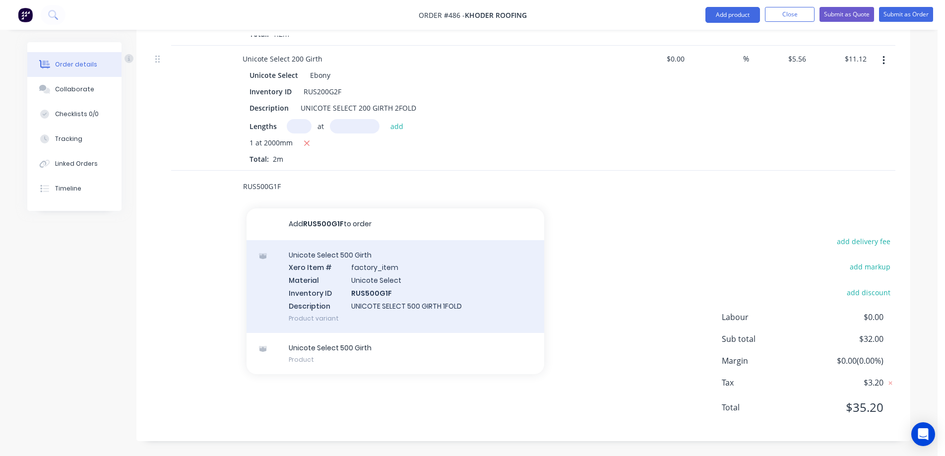
type input "RUS500G1F"
click at [316, 271] on div "Unicote Select 500 Girth Xero Item # factory_item Material Unicote Select Inven…" at bounding box center [396, 286] width 298 height 93
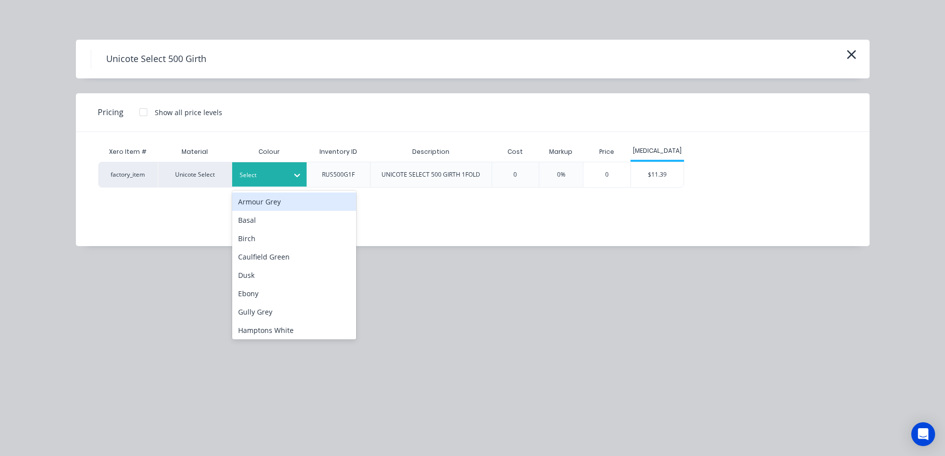
click at [286, 182] on div "Select" at bounding box center [269, 174] width 74 height 24
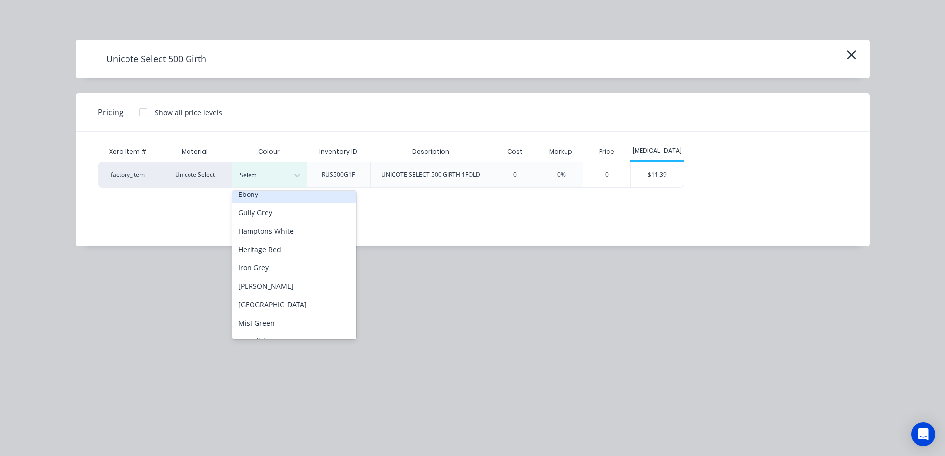
click at [271, 199] on div "Ebony" at bounding box center [294, 194] width 124 height 18
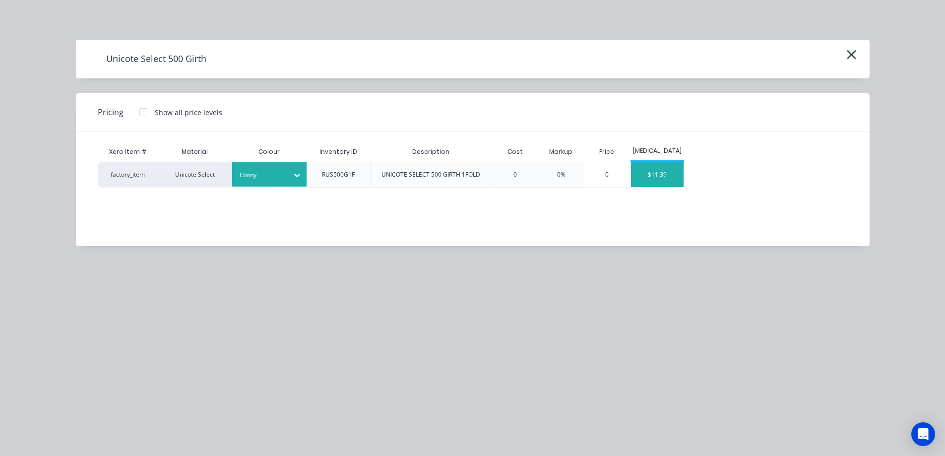
click at [661, 179] on div "$11.39" at bounding box center [657, 174] width 53 height 25
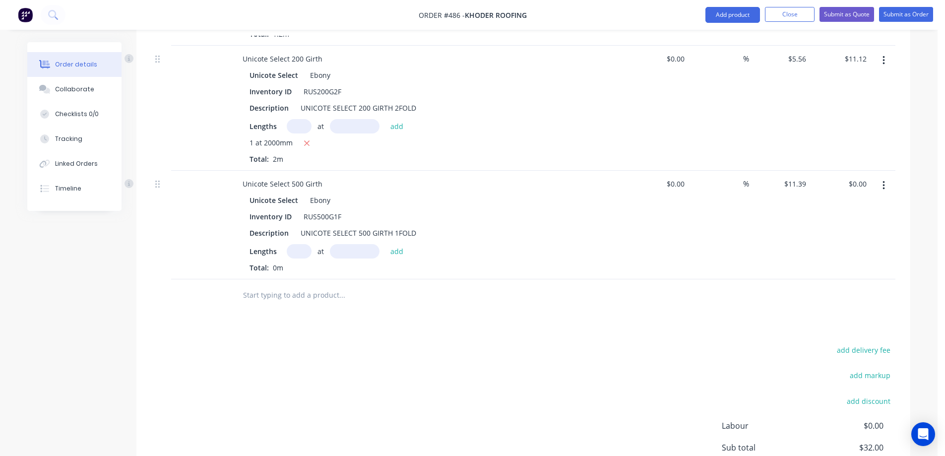
click at [293, 252] on input "text" at bounding box center [299, 251] width 25 height 14
type input "1"
type input "500mm"
click at [404, 250] on button "add" at bounding box center [397, 250] width 23 height 13
type input "$5.70"
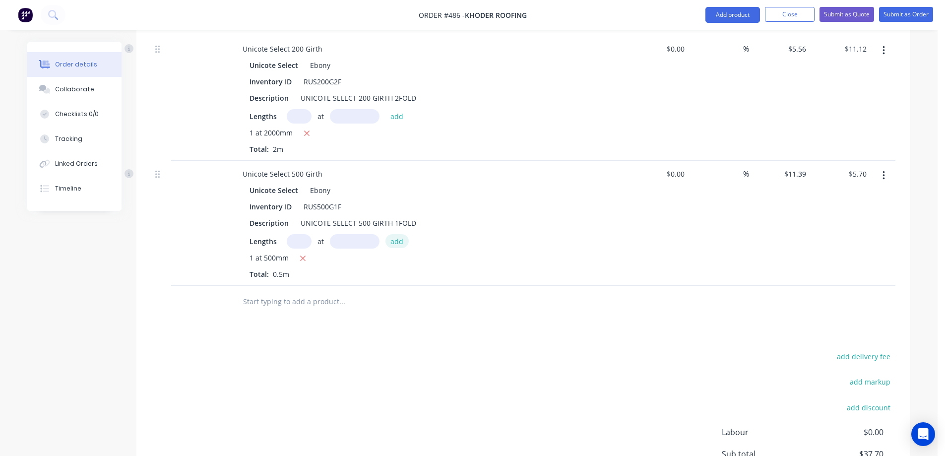
scroll to position [414, 0]
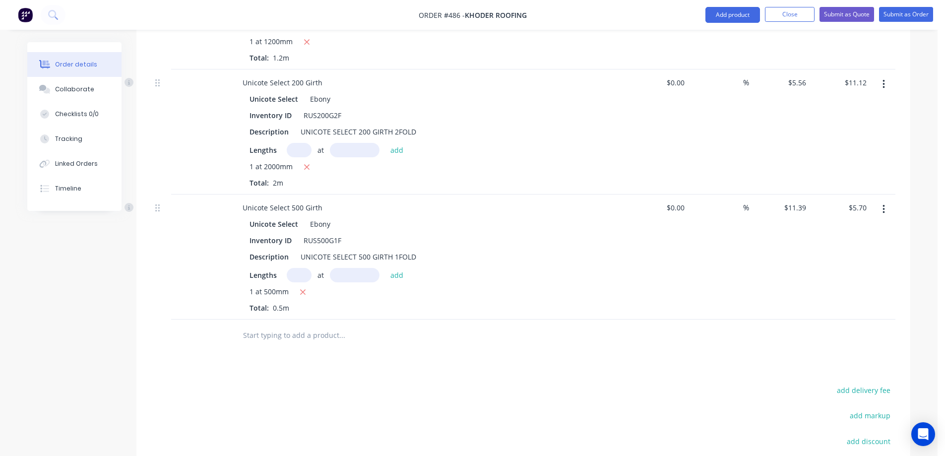
click at [380, 353] on div "Drawings Add drawing Products Show / Hide columns Add product Qty Cost Markup P…" at bounding box center [523, 221] width 774 height 737
click at [835, 9] on button "Submit as Quote" at bounding box center [847, 14] width 55 height 15
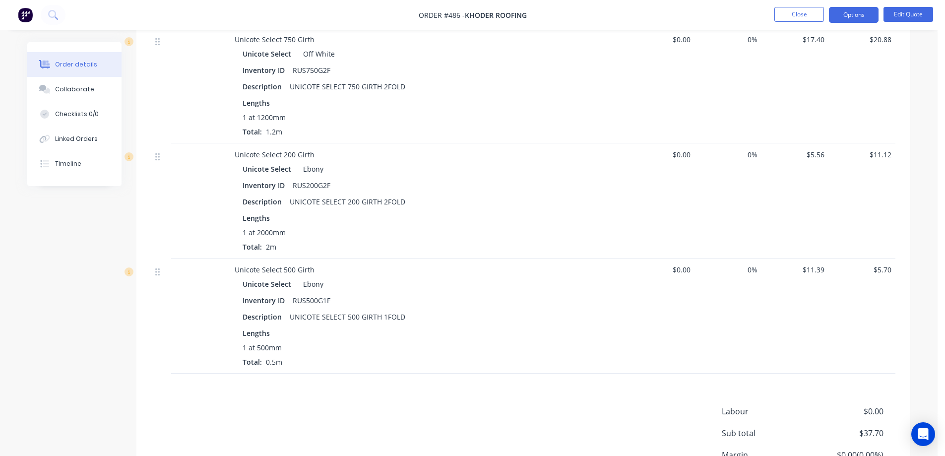
scroll to position [298, 0]
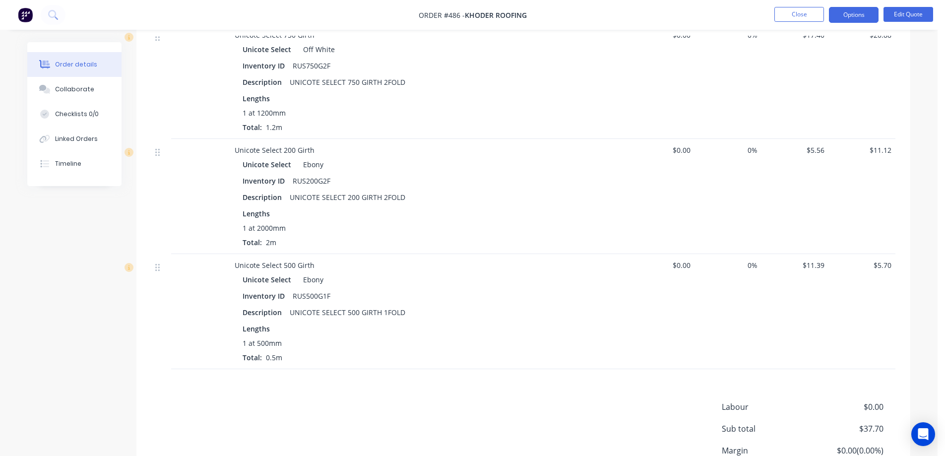
click at [24, 14] on img at bounding box center [25, 14] width 15 height 15
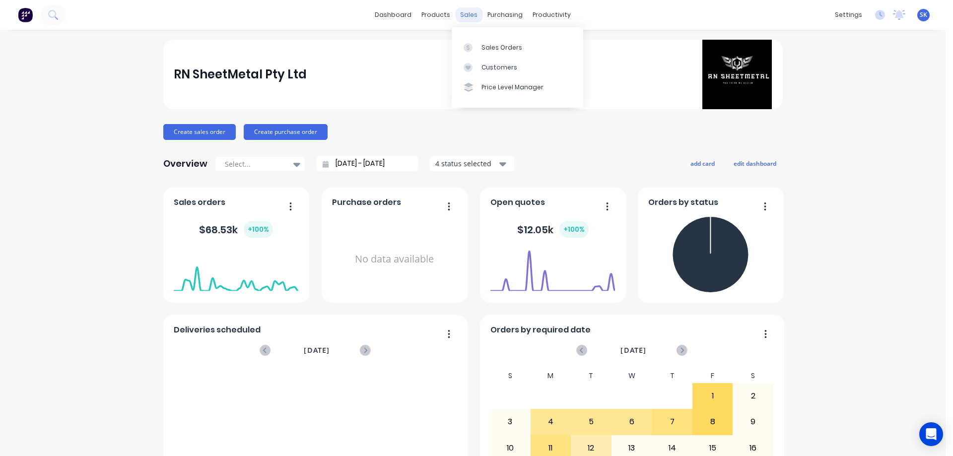
click at [457, 15] on div "sales" at bounding box center [468, 14] width 27 height 15
click at [485, 41] on link "Sales Orders" at bounding box center [517, 47] width 131 height 20
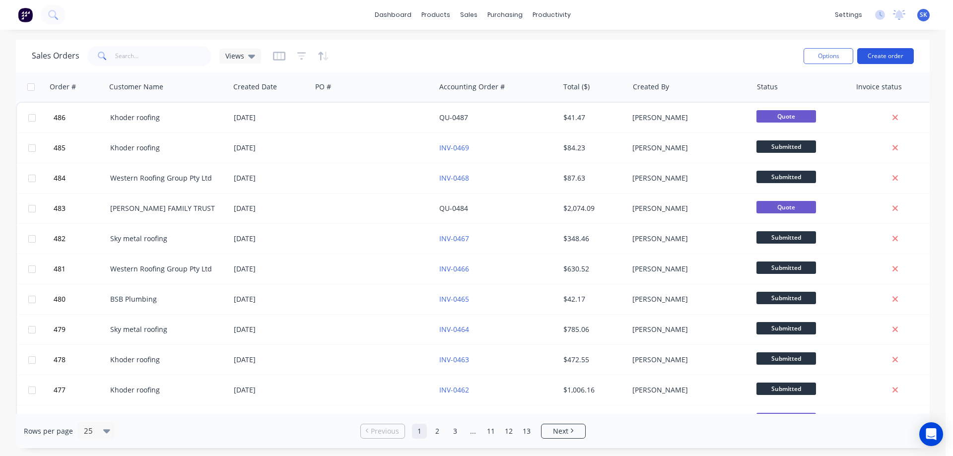
click at [877, 60] on button "Create order" at bounding box center [885, 56] width 57 height 16
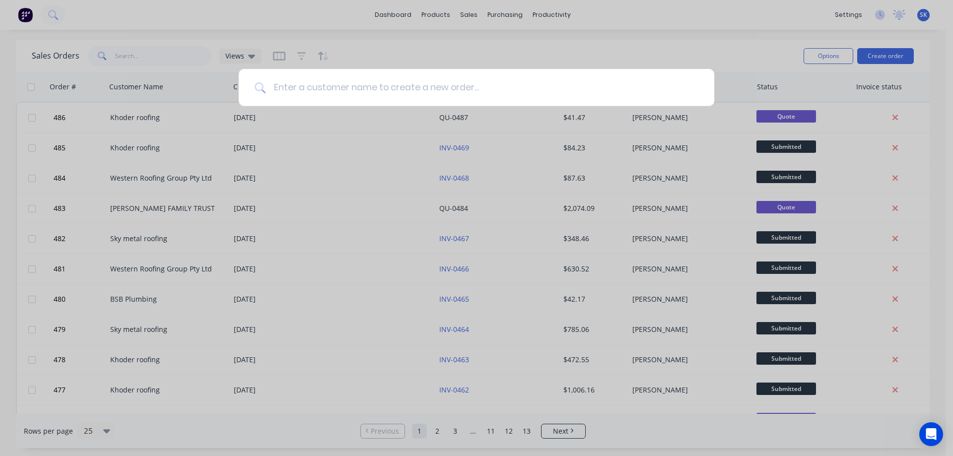
click at [327, 93] on input at bounding box center [481, 87] width 433 height 37
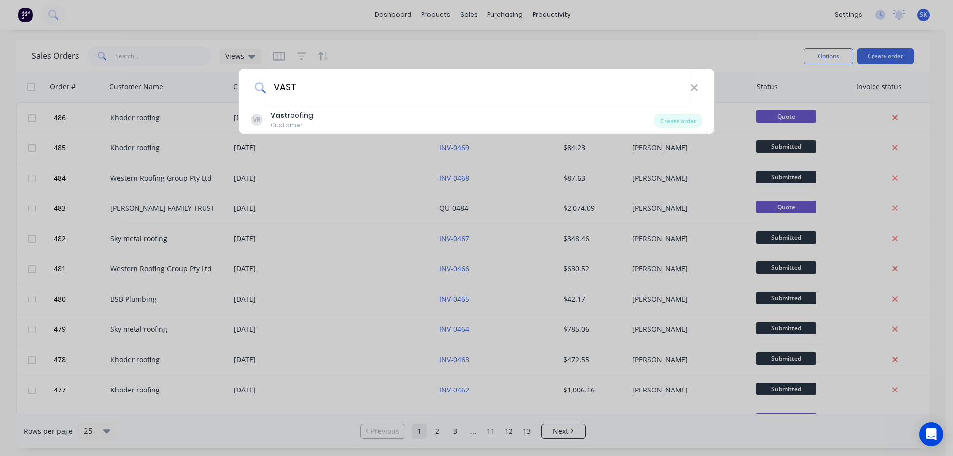
type input "VAST"
click at [320, 116] on div "VR Vast roofing Customer" at bounding box center [452, 119] width 403 height 19
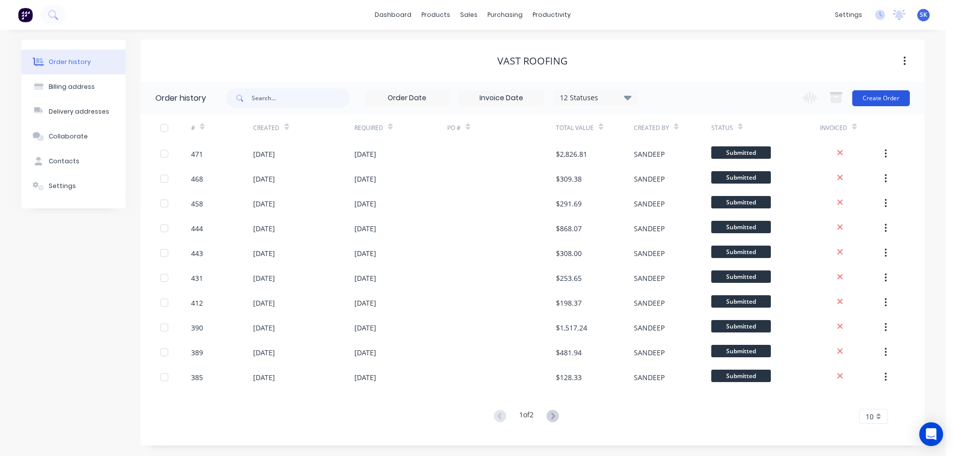
click at [880, 98] on button "Create Order" at bounding box center [881, 98] width 58 height 16
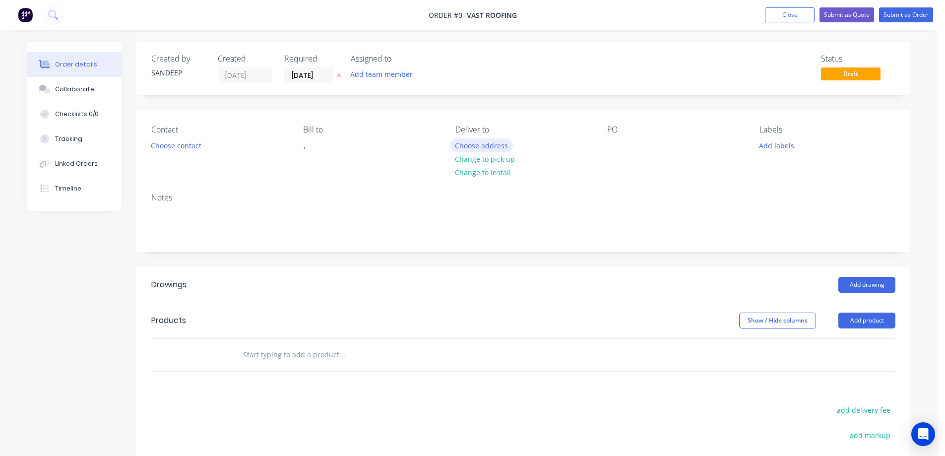
click at [474, 149] on button "Choose address" at bounding box center [482, 144] width 64 height 13
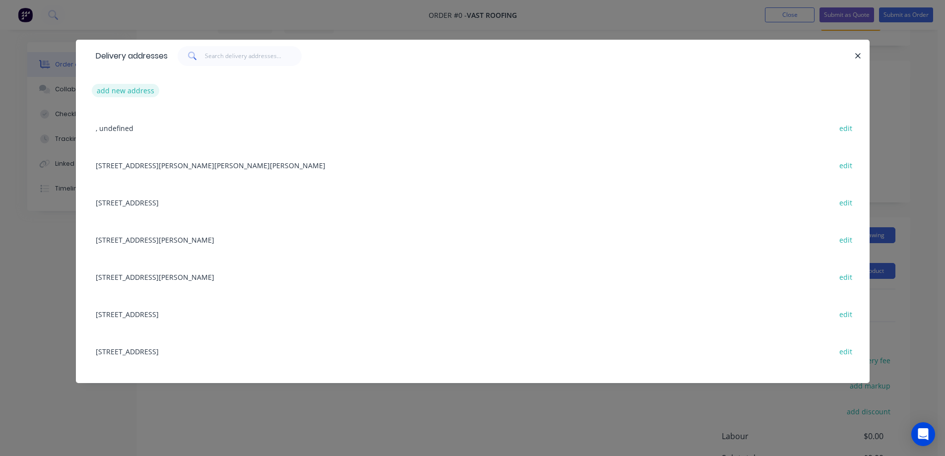
click at [117, 90] on button "add new address" at bounding box center [126, 90] width 68 height 13
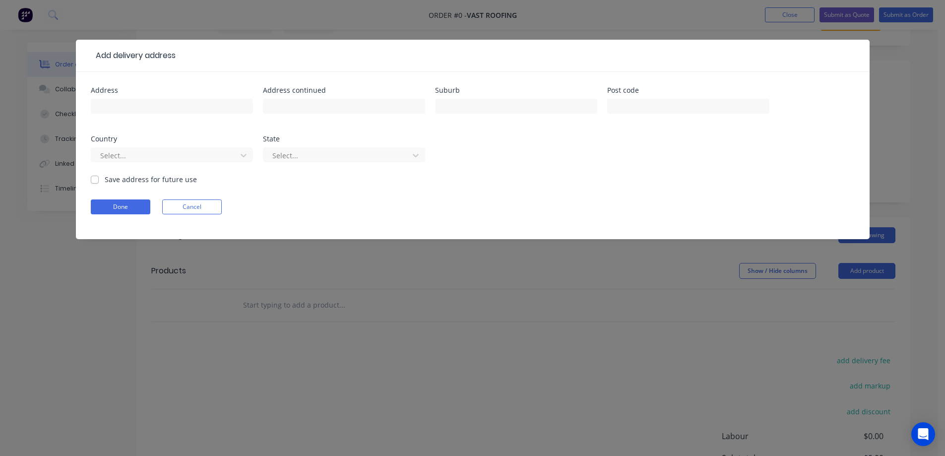
click at [196, 97] on div at bounding box center [172, 110] width 162 height 29
click at [186, 110] on input "text" at bounding box center [172, 106] width 162 height 15
paste input "9 Tambo Ct"
type input "9 Tambo Ct"
click at [459, 108] on input "text" at bounding box center [516, 106] width 162 height 15
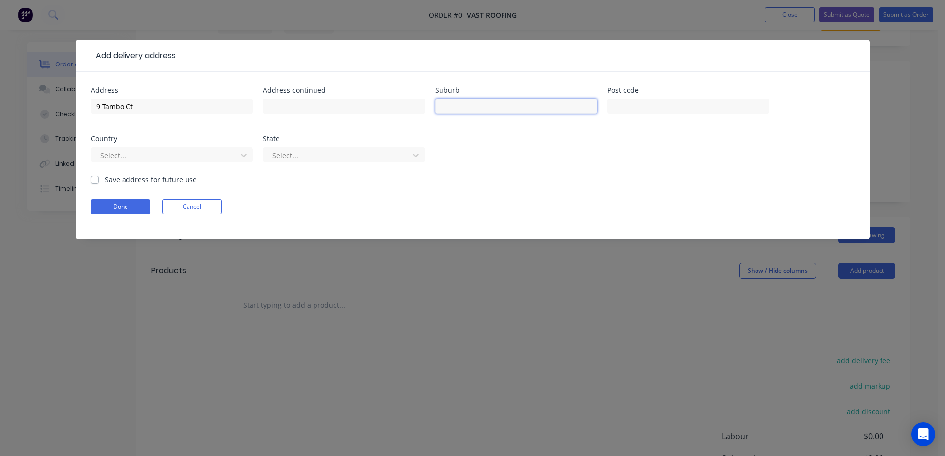
paste input "9 Tambo Ct"
type input "9 Tambo Ct"
click at [474, 111] on input "text" at bounding box center [516, 106] width 162 height 15
paste input "KEILOR"
type input "KEILOR"
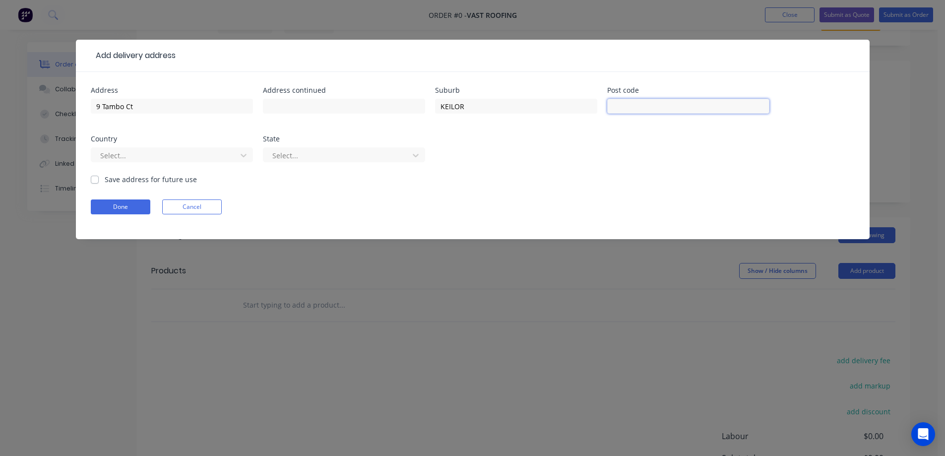
click at [622, 108] on input "text" at bounding box center [688, 106] width 162 height 15
paste input "3036"
type input "3036"
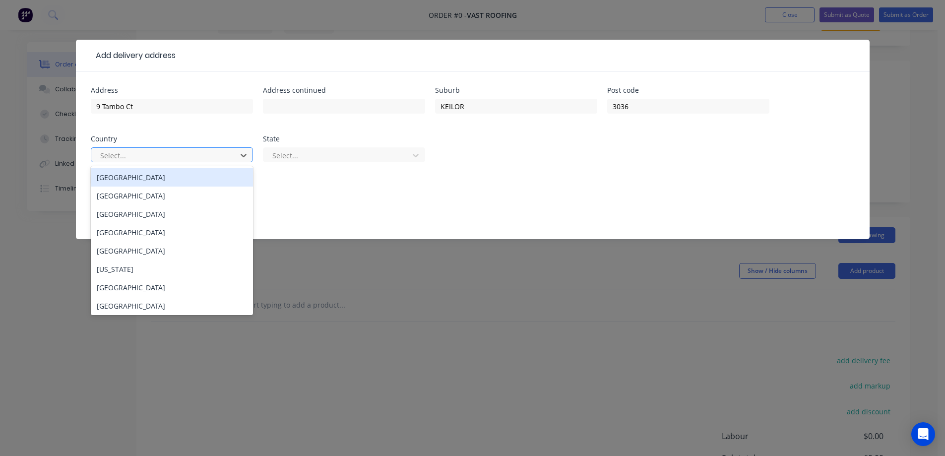
click at [192, 149] on div at bounding box center [165, 155] width 132 height 12
click at [195, 176] on div "Australia" at bounding box center [172, 177] width 162 height 18
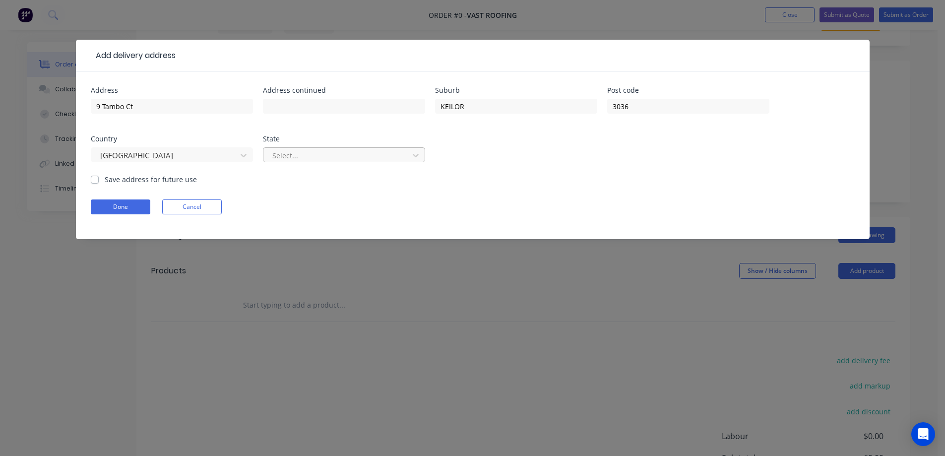
click at [276, 156] on div at bounding box center [337, 155] width 132 height 12
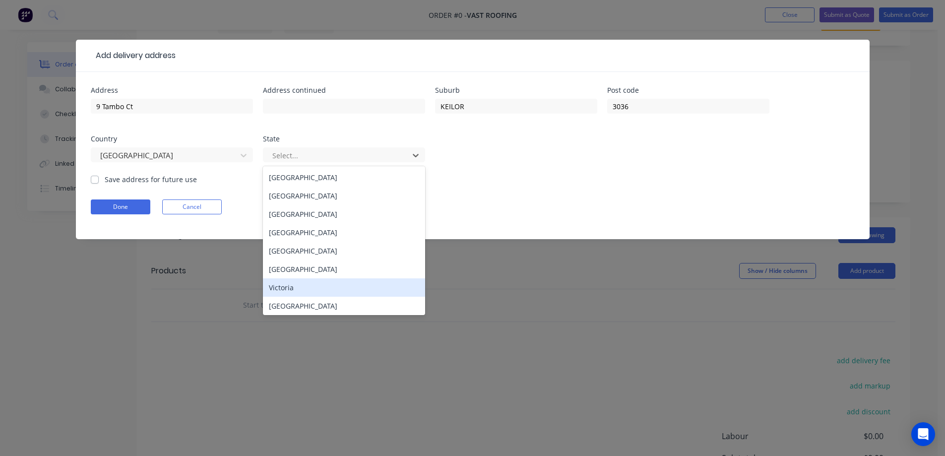
click at [290, 281] on div "Victoria" at bounding box center [344, 287] width 162 height 18
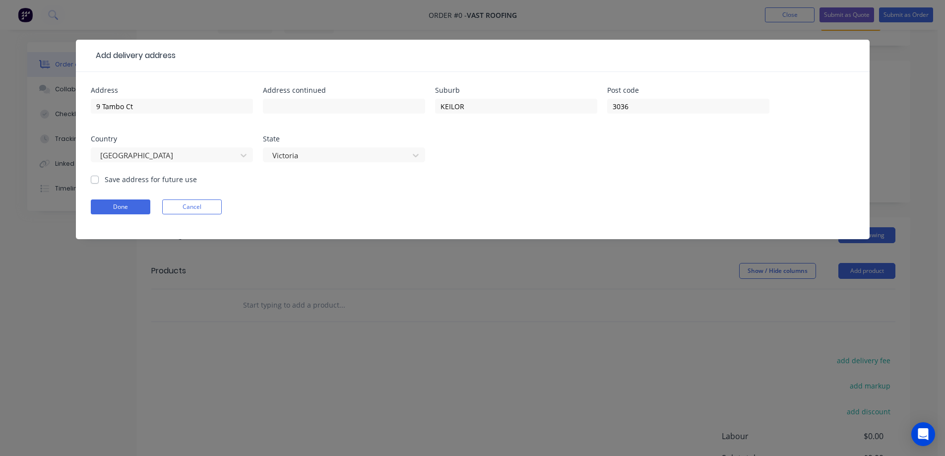
click at [169, 177] on label "Save address for future use" at bounding box center [151, 179] width 92 height 10
click at [99, 177] on input "Save address for future use" at bounding box center [95, 178] width 8 height 9
checkbox input "true"
click at [113, 205] on button "Done" at bounding box center [121, 206] width 60 height 15
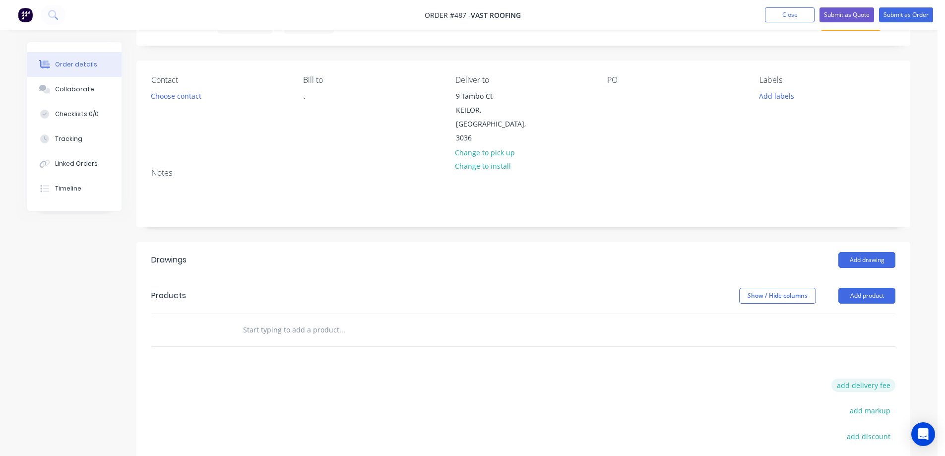
click at [859, 379] on button "add delivery fee" at bounding box center [864, 385] width 64 height 13
type input "50"
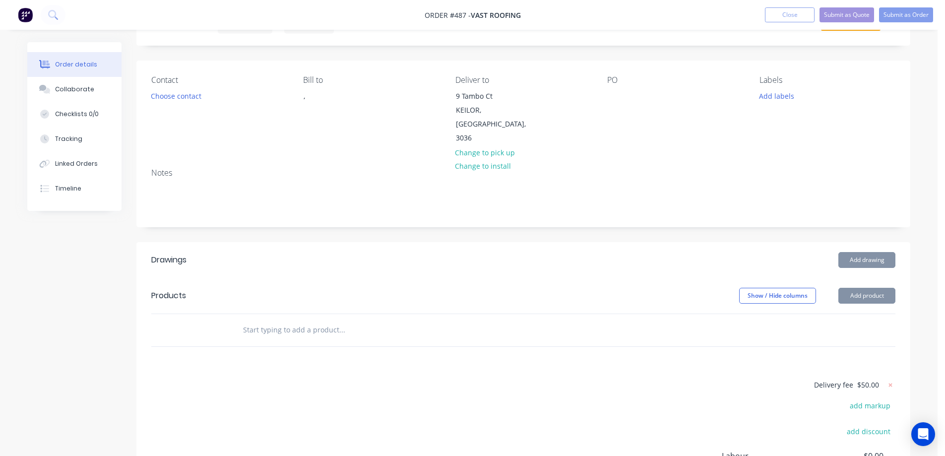
click at [665, 350] on div "Drawings Add drawing Products Show / Hide columns Add product Delivery fee $50.…" at bounding box center [523, 411] width 774 height 338
click at [324, 320] on input "text" at bounding box center [342, 330] width 198 height 20
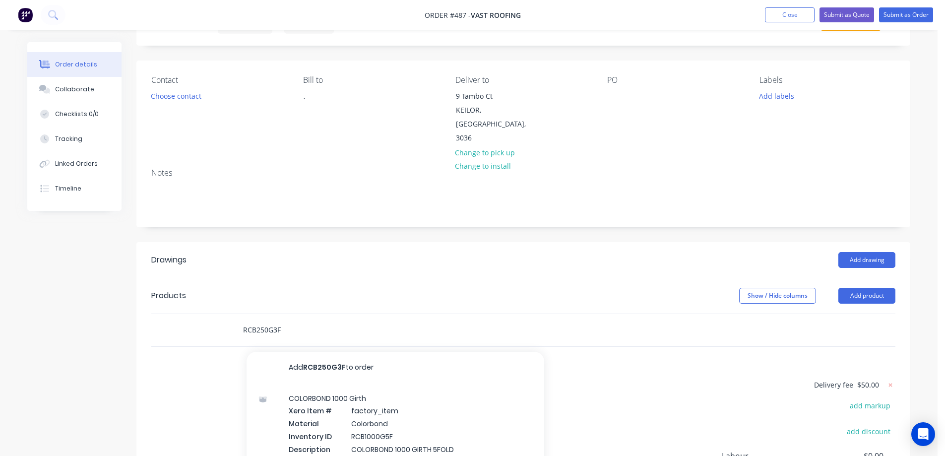
click at [292, 320] on input "RCB250G3F" at bounding box center [342, 330] width 198 height 20
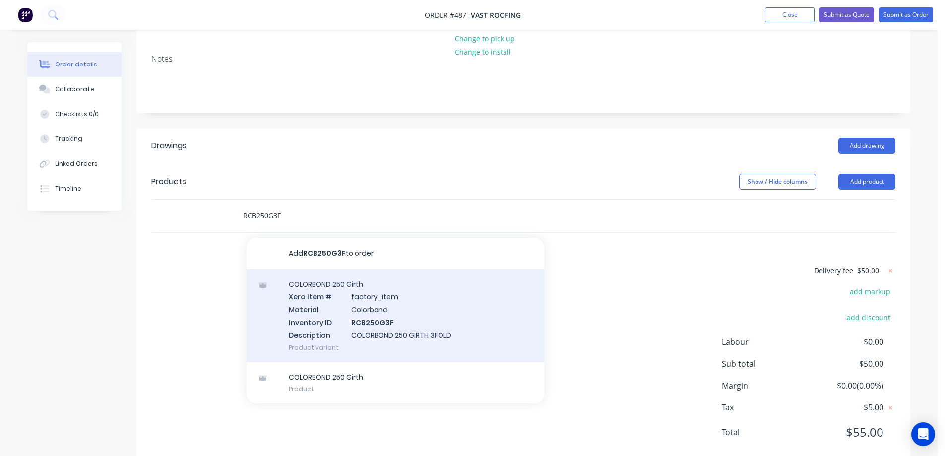
type input "RCB250G3F"
click at [306, 285] on div "COLORBOND 250 Girth Xero Item # factory_item Material Colorbond Inventory ID RC…" at bounding box center [396, 315] width 298 height 93
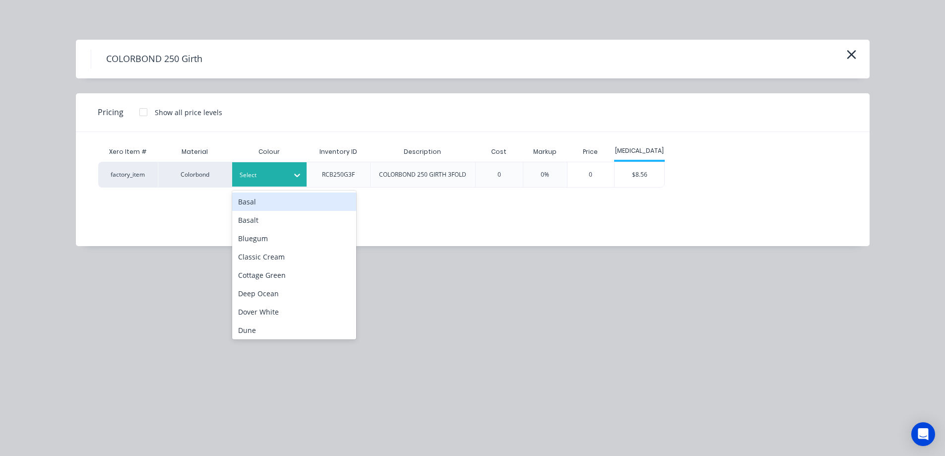
click at [278, 170] on div at bounding box center [262, 175] width 45 height 11
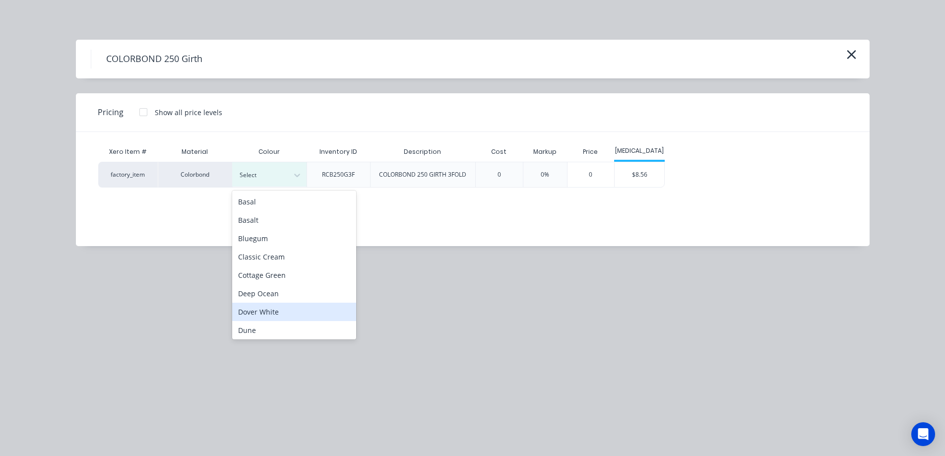
scroll to position [149, 0]
click at [263, 308] on div "Night Sky" at bounding box center [294, 310] width 124 height 18
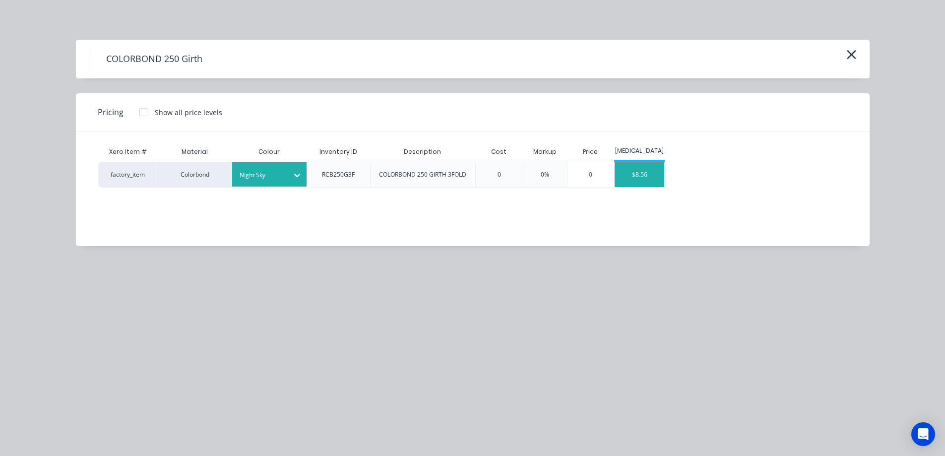
click at [641, 174] on div "$8.56" at bounding box center [640, 174] width 50 height 25
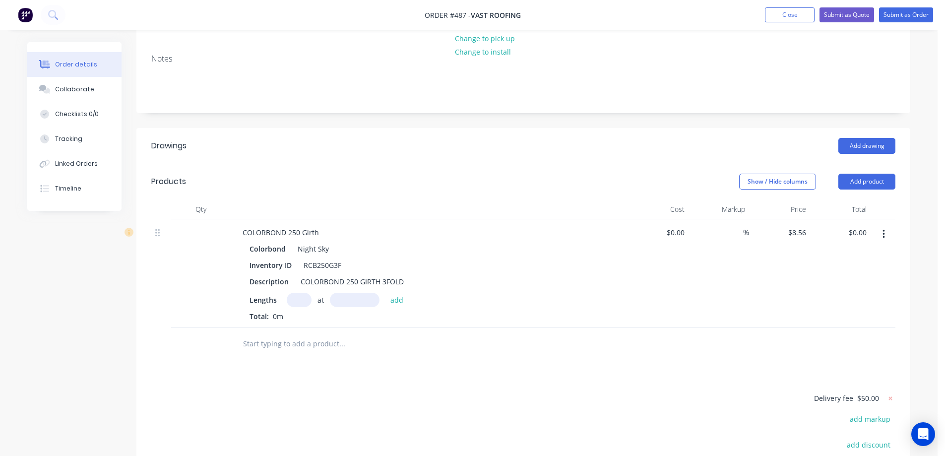
click at [291, 293] on input "text" at bounding box center [299, 300] width 25 height 14
type input "2"
type input "1000mm"
click at [392, 293] on button "add" at bounding box center [397, 299] width 23 height 13
type input "$17.12"
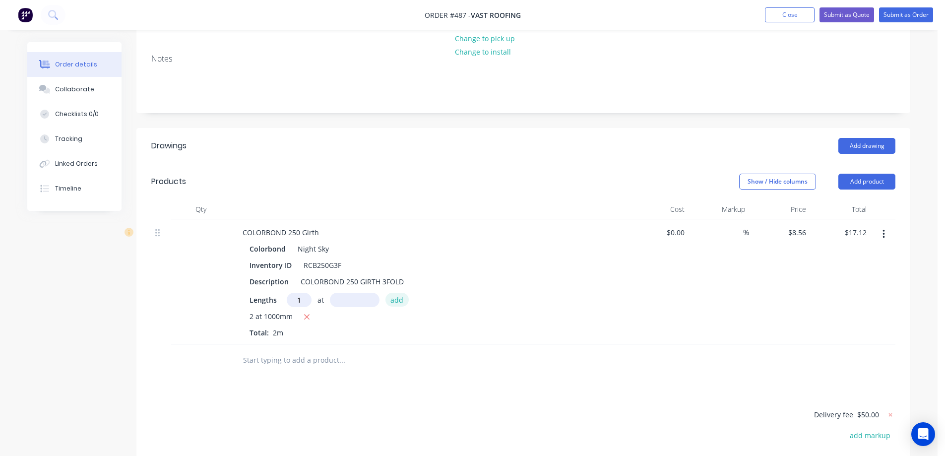
type input "1"
type input "1800mm"
click at [392, 293] on button "add" at bounding box center [397, 299] width 23 height 13
type input "$32.53"
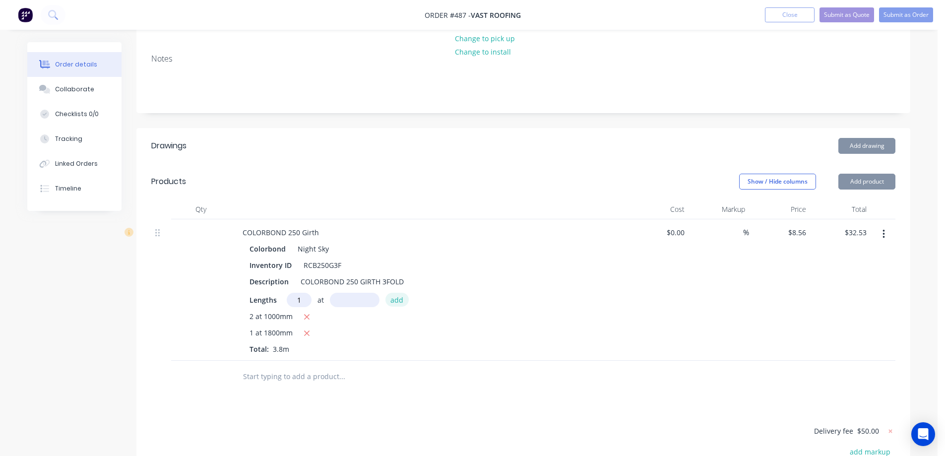
type input "1"
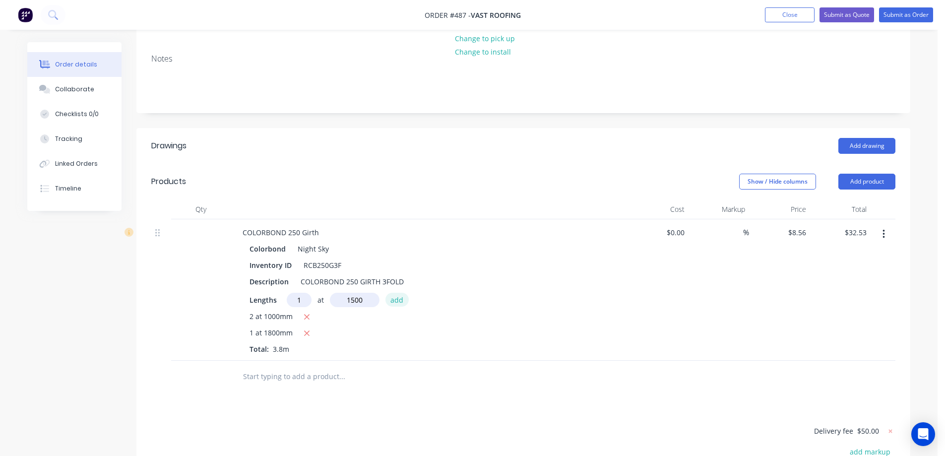
type input "1500mm"
click at [392, 293] on button "add" at bounding box center [397, 299] width 23 height 13
type input "$45.37"
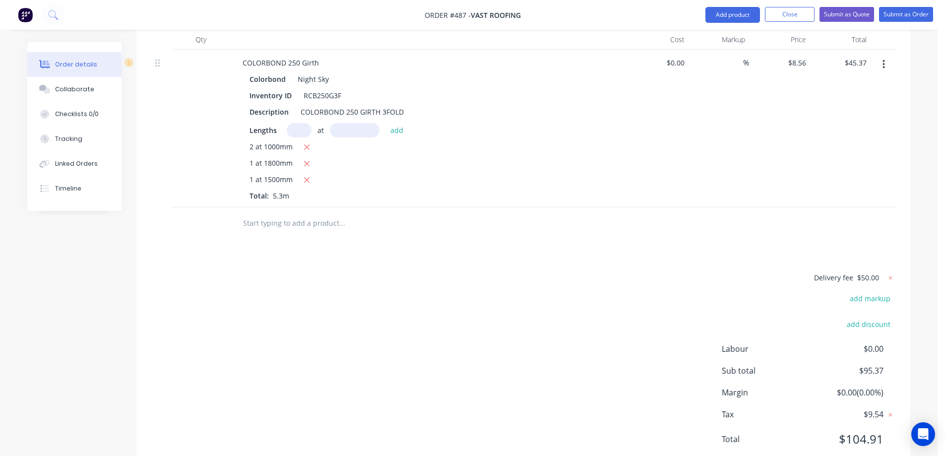
scroll to position [340, 0]
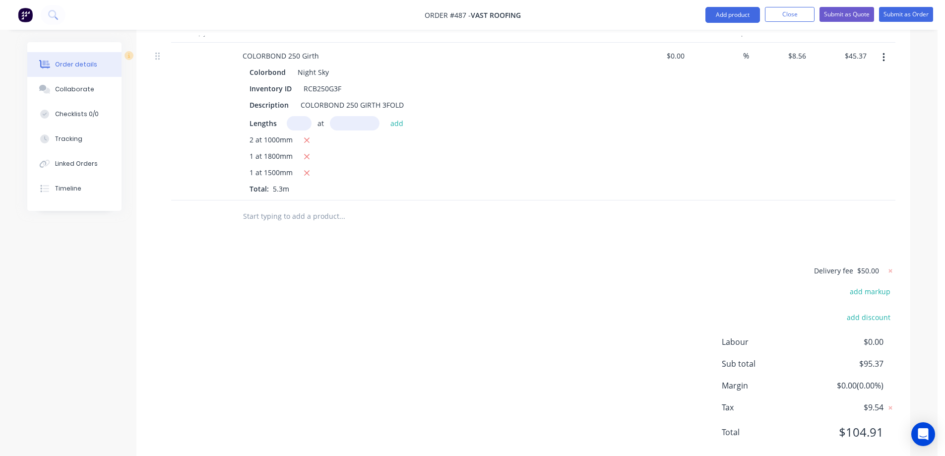
click at [323, 206] on input "text" at bounding box center [342, 216] width 198 height 20
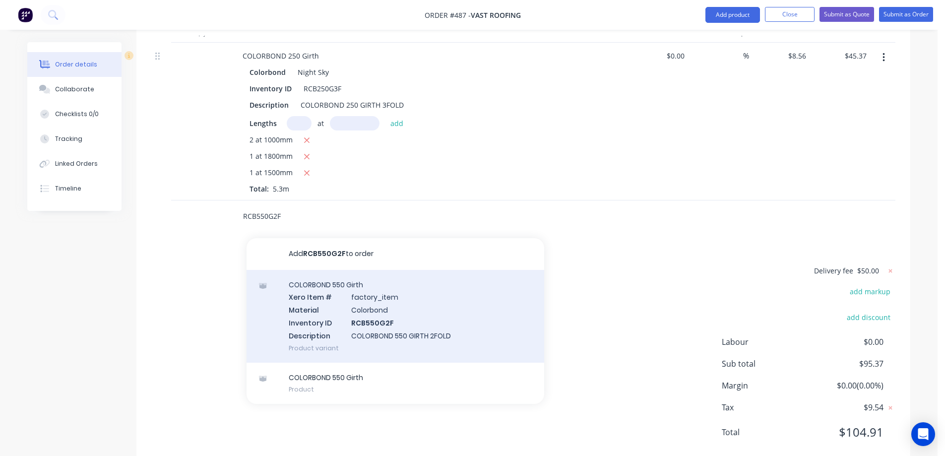
type input "RCB550G2F"
click at [338, 306] on div "COLORBOND 550 Girth Xero Item # factory_item Material Colorbond Inventory ID RC…" at bounding box center [396, 316] width 298 height 93
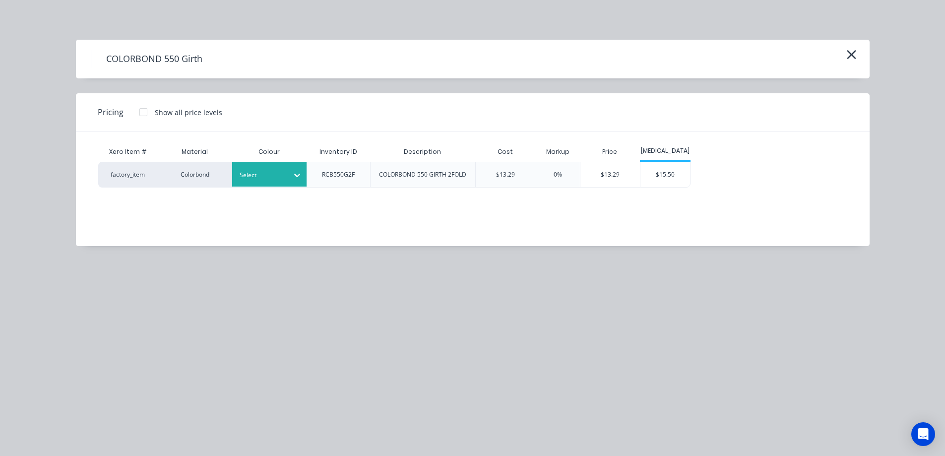
click at [288, 175] on div at bounding box center [297, 175] width 18 height 16
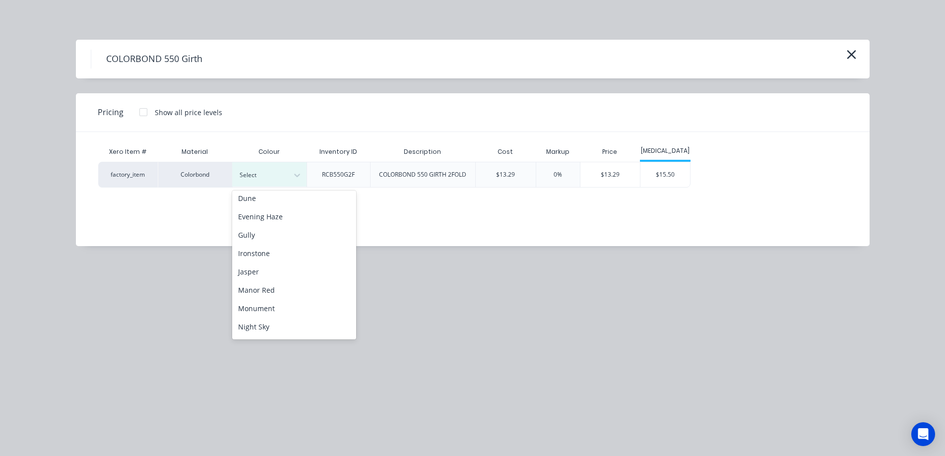
scroll to position [149, 0]
click at [262, 311] on div "Night Sky" at bounding box center [294, 310] width 124 height 18
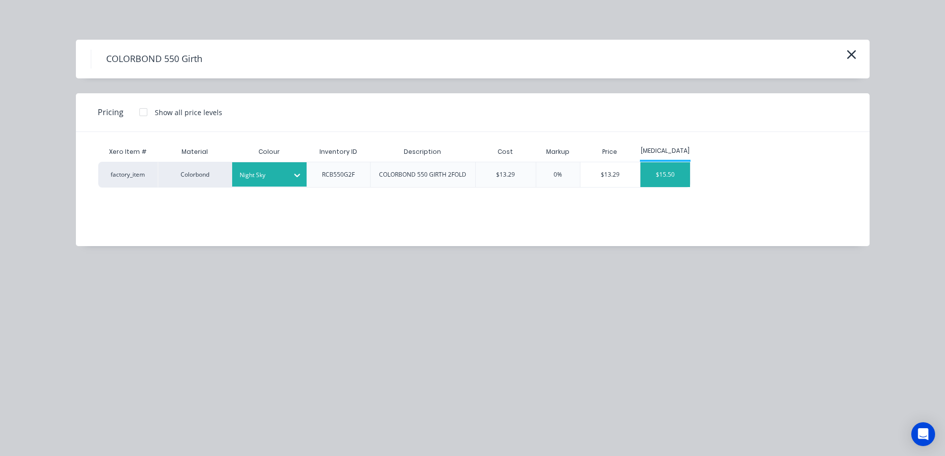
click at [665, 186] on div "$15.50" at bounding box center [666, 174] width 50 height 25
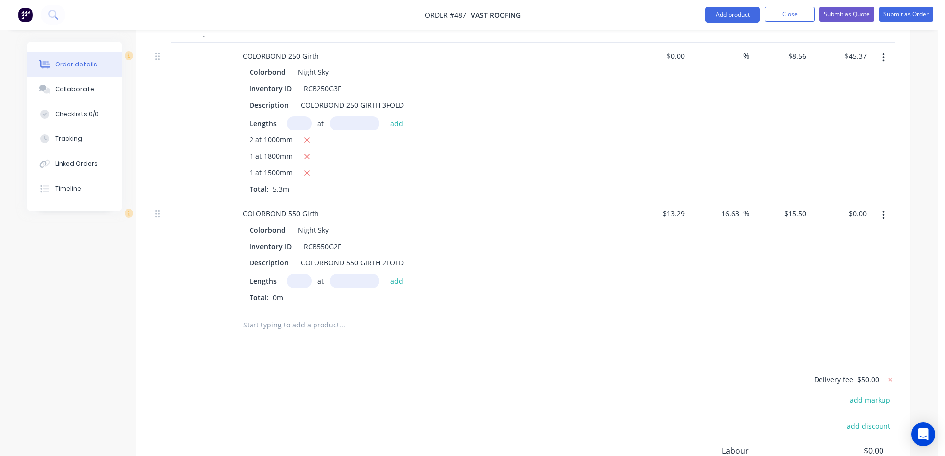
click at [308, 274] on input "text" at bounding box center [299, 281] width 25 height 14
type input "2"
type input "1300mm"
click at [400, 274] on button "add" at bounding box center [397, 280] width 23 height 13
type input "$40.30"
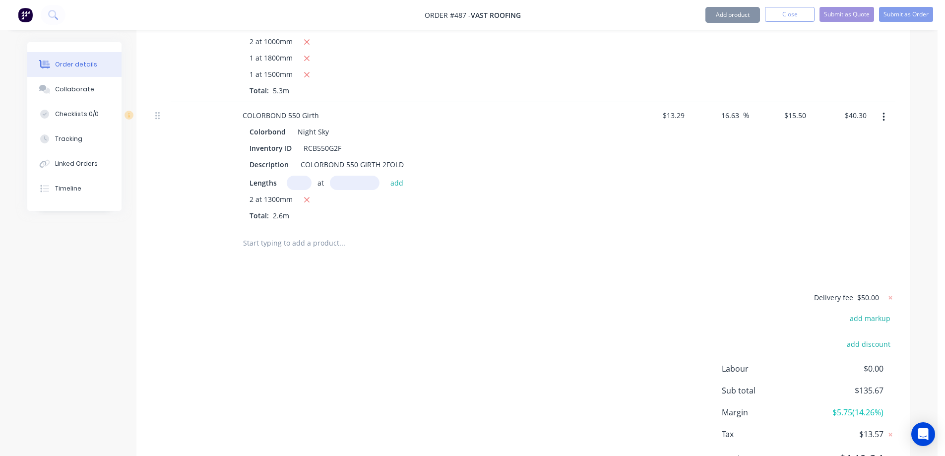
scroll to position [440, 0]
click at [309, 232] on input "text" at bounding box center [342, 242] width 198 height 20
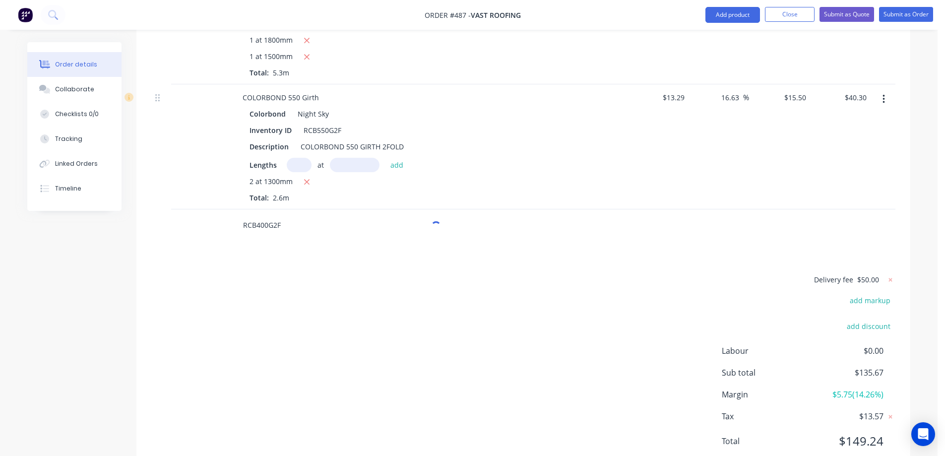
scroll to position [465, 0]
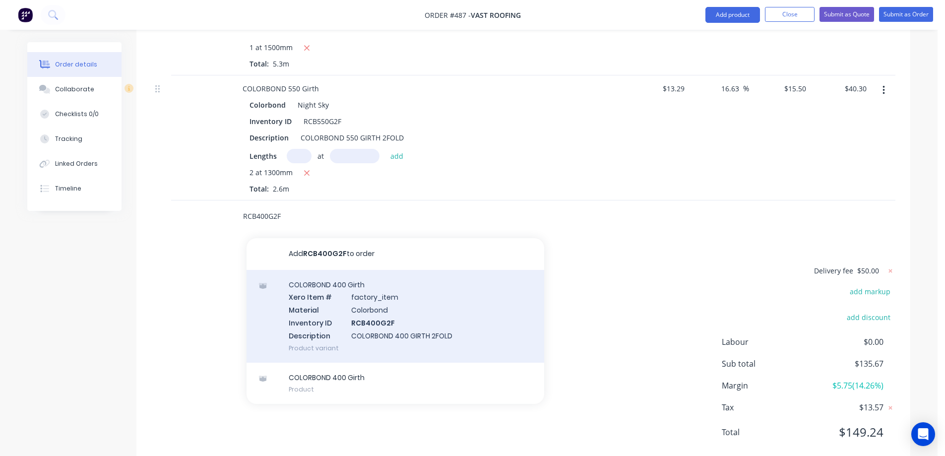
type input "RCB400G2F"
click at [350, 287] on div "COLORBOND 400 Girth Xero Item # factory_item Material Colorbond Inventory ID RC…" at bounding box center [396, 316] width 298 height 93
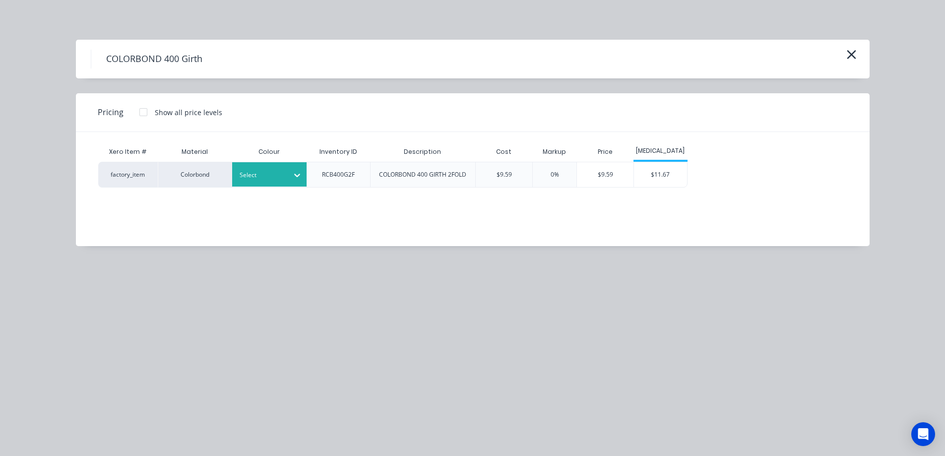
click at [289, 177] on div at bounding box center [297, 175] width 18 height 16
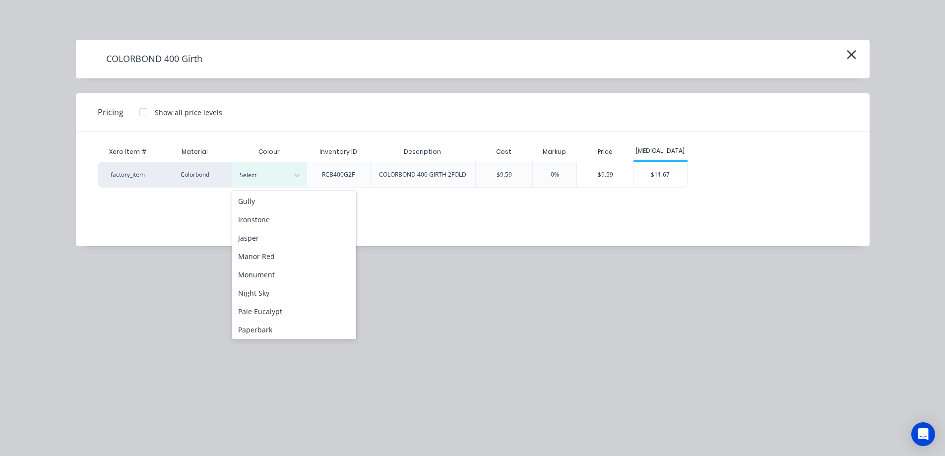
scroll to position [248, 0]
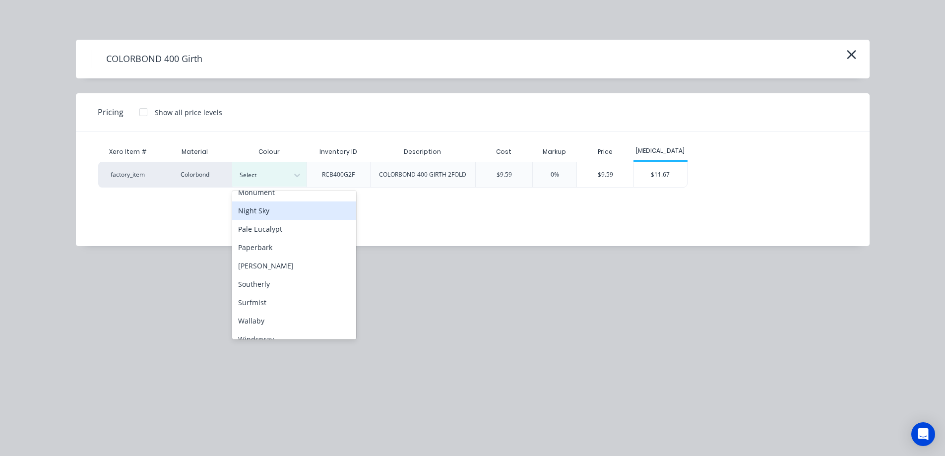
click at [273, 215] on div "Night Sky" at bounding box center [294, 210] width 124 height 18
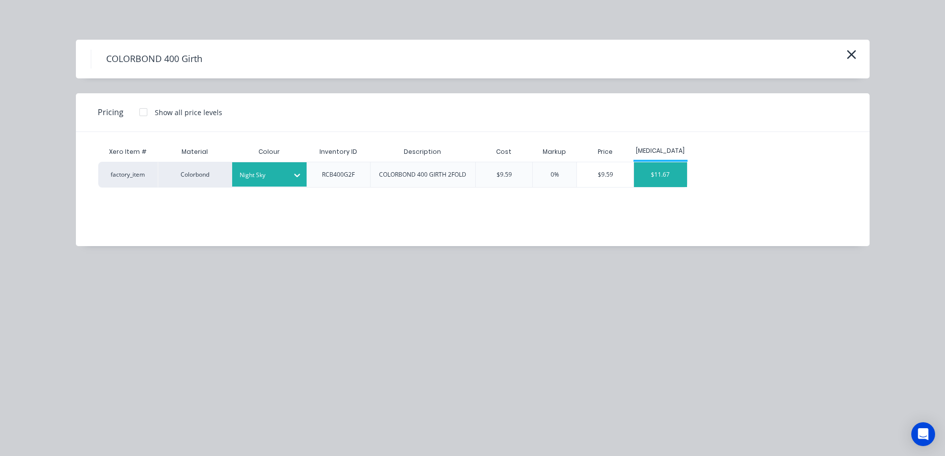
click at [662, 180] on div "$11.67" at bounding box center [660, 174] width 53 height 25
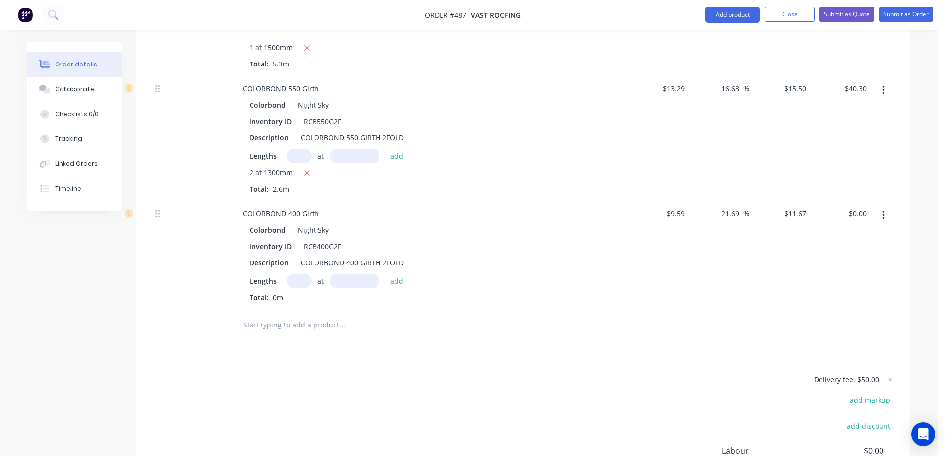
click at [299, 274] on input "text" at bounding box center [299, 281] width 25 height 14
type input "2"
type input "1800mm"
click at [406, 274] on div "2 at 1800mm add" at bounding box center [348, 281] width 122 height 14
click at [392, 274] on button "add" at bounding box center [397, 280] width 23 height 13
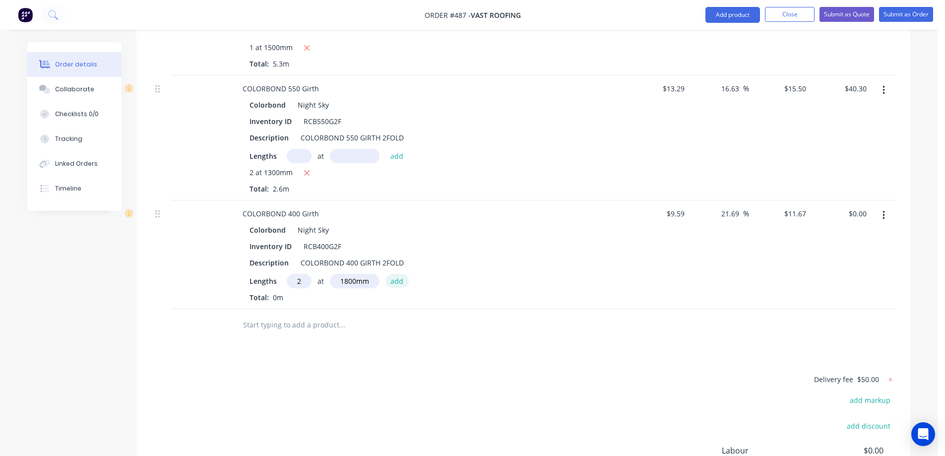
type input "$42.01"
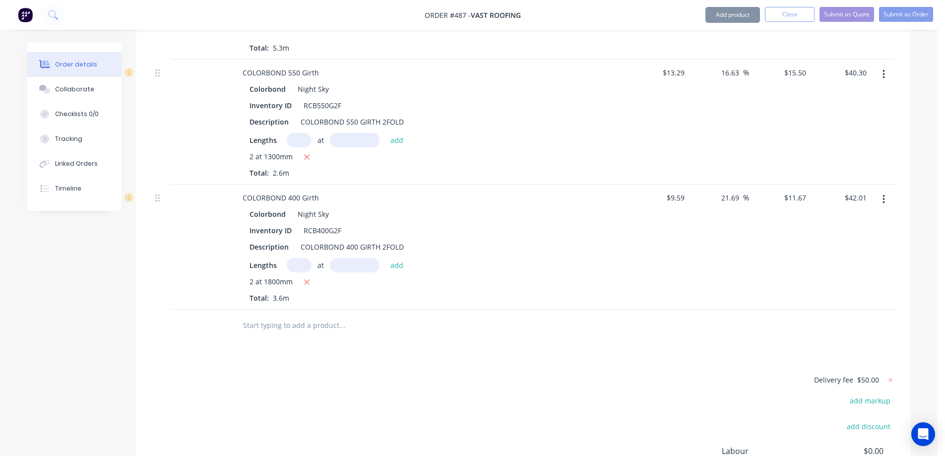
scroll to position [590, 0]
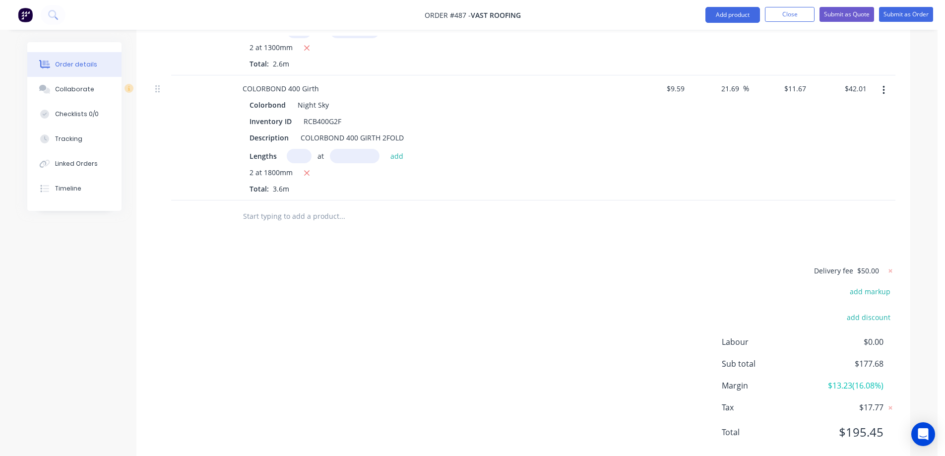
click at [298, 206] on input "text" at bounding box center [342, 216] width 198 height 20
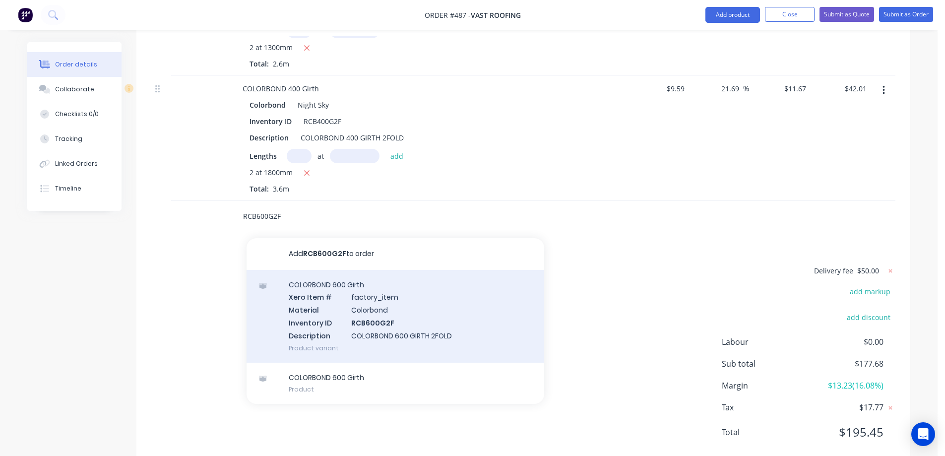
type input "RCB600G2F"
click at [354, 282] on div "COLORBOND 600 Girth Xero Item # factory_item Material Colorbond Inventory ID RC…" at bounding box center [396, 316] width 298 height 93
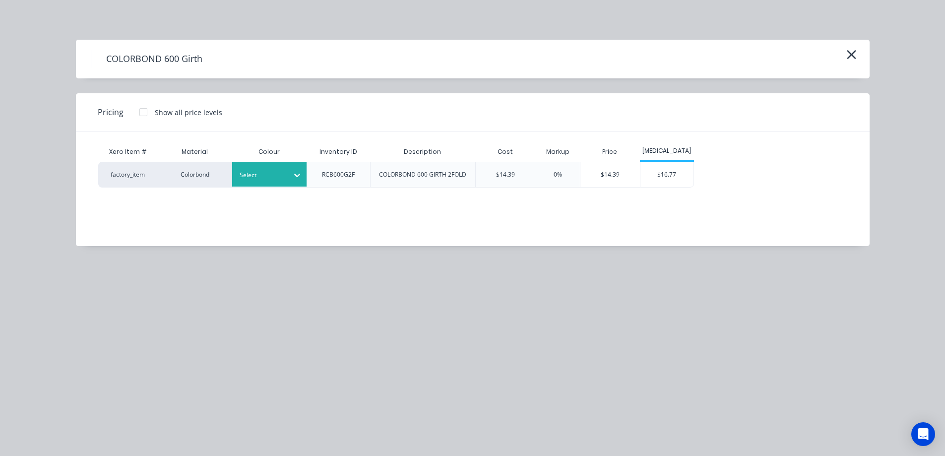
click at [293, 170] on icon at bounding box center [297, 175] width 10 height 10
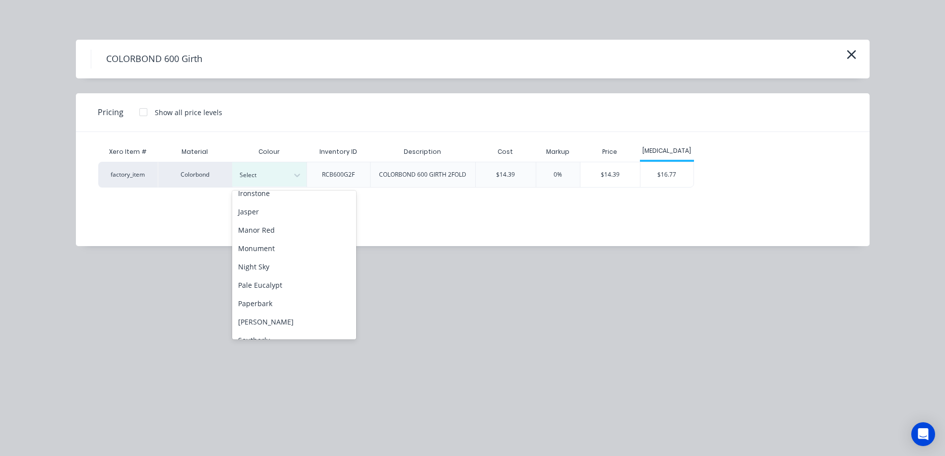
scroll to position [198, 0]
click at [265, 256] on div "Night Sky" at bounding box center [294, 260] width 124 height 18
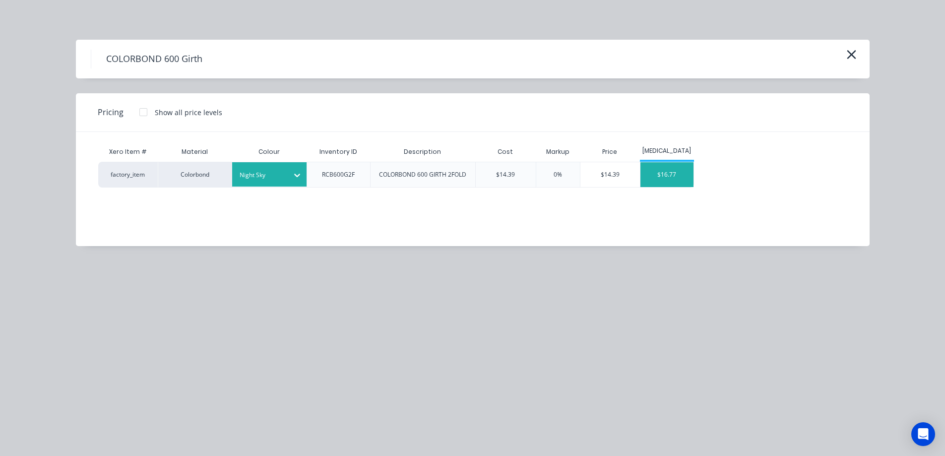
click at [685, 173] on div "$16.77" at bounding box center [667, 174] width 53 height 25
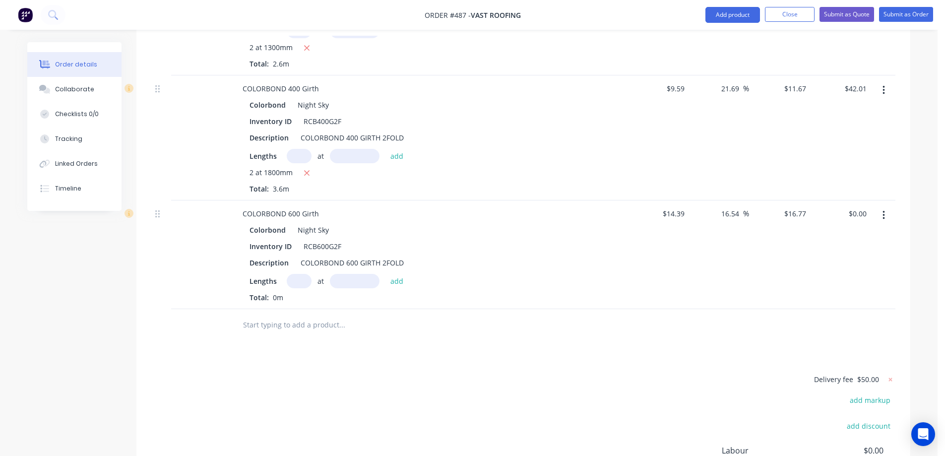
click at [293, 274] on input "text" at bounding box center [299, 281] width 25 height 14
type input "1"
type input "3800mm"
click at [396, 274] on button "add" at bounding box center [397, 280] width 23 height 13
type input "$63.73"
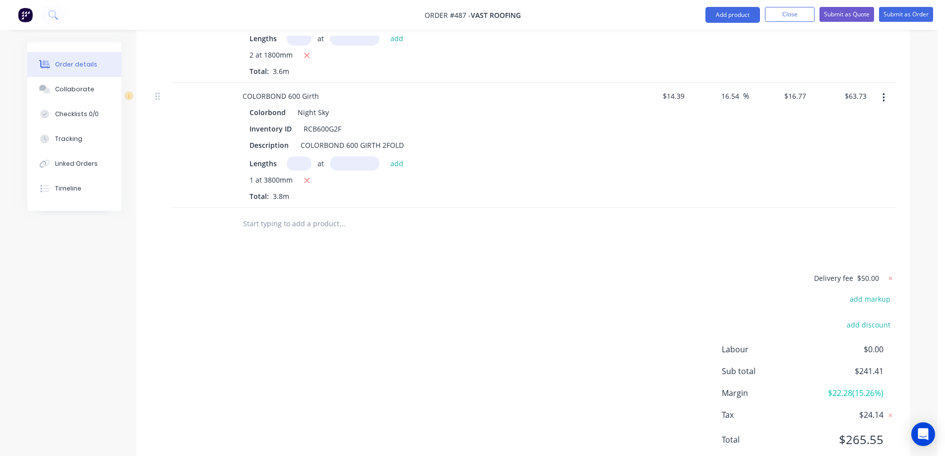
scroll to position [716, 0]
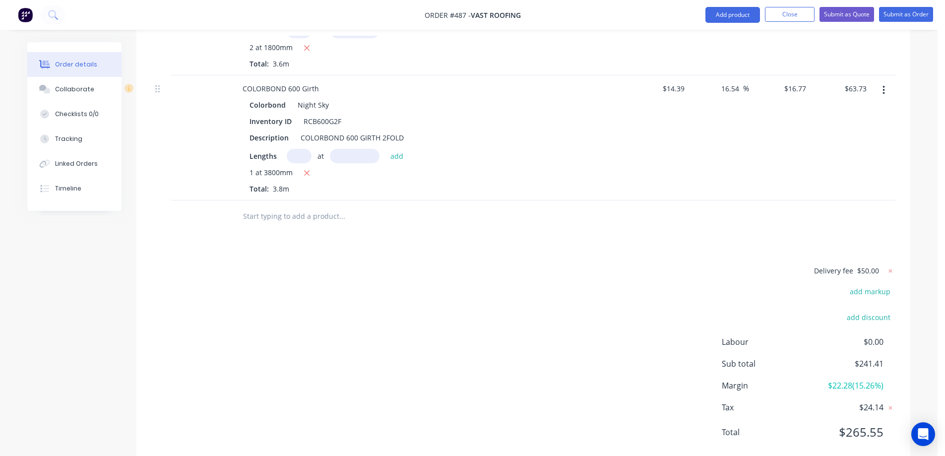
click at [311, 206] on input "text" at bounding box center [342, 216] width 198 height 20
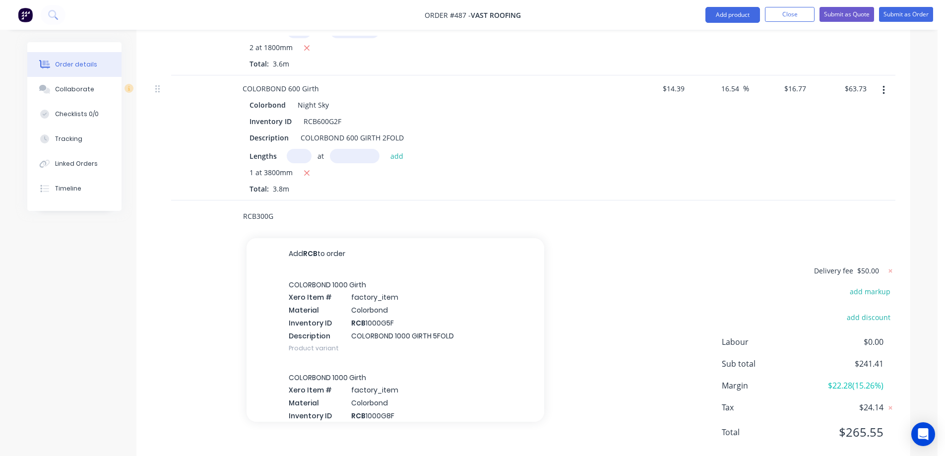
click at [311, 206] on input "RCB300G" at bounding box center [342, 216] width 198 height 20
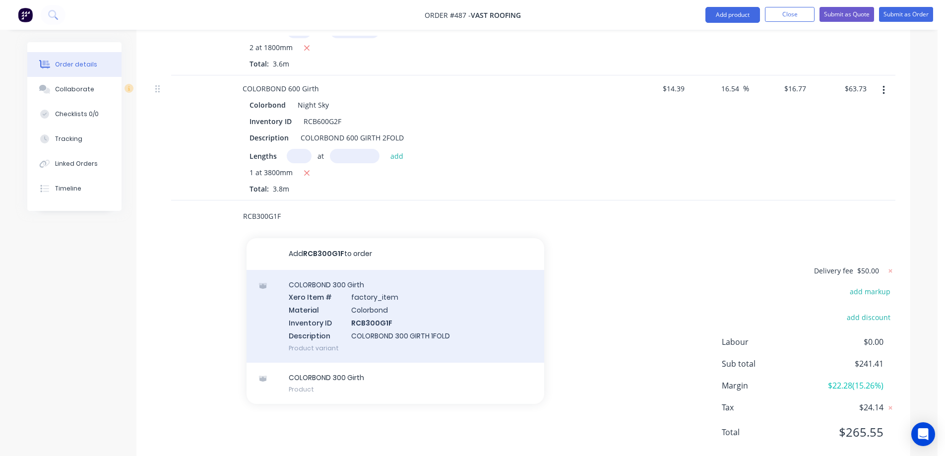
type input "RCB300G1F"
click at [336, 297] on div "COLORBOND 300 Girth Xero Item # factory_item Material Colorbond Inventory ID RC…" at bounding box center [396, 316] width 298 height 93
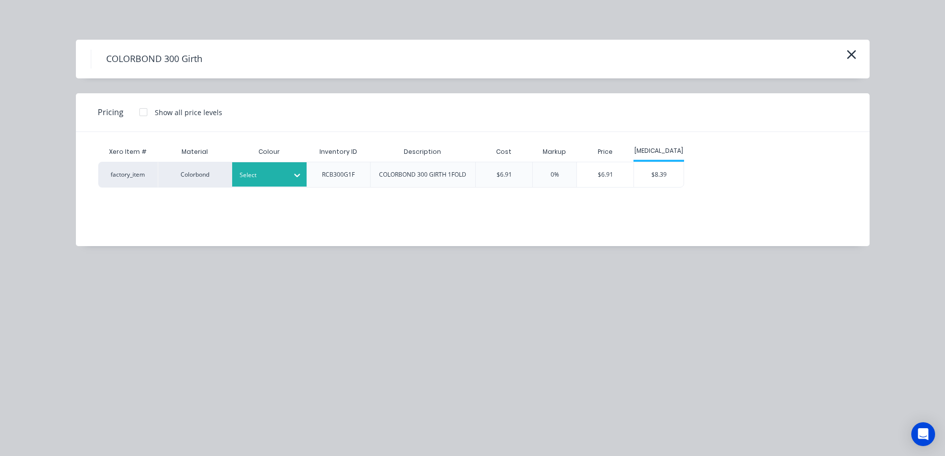
click at [268, 172] on div at bounding box center [262, 175] width 45 height 11
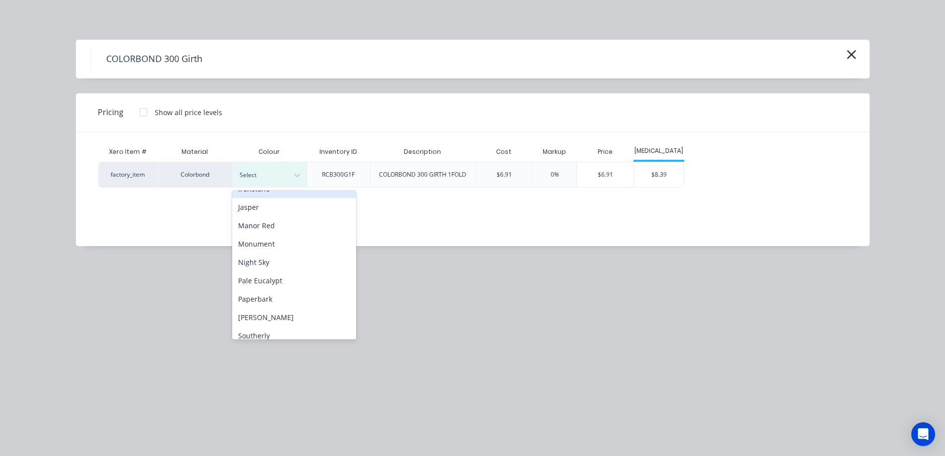
scroll to position [198, 0]
click at [263, 261] on div "Night Sky" at bounding box center [294, 260] width 124 height 18
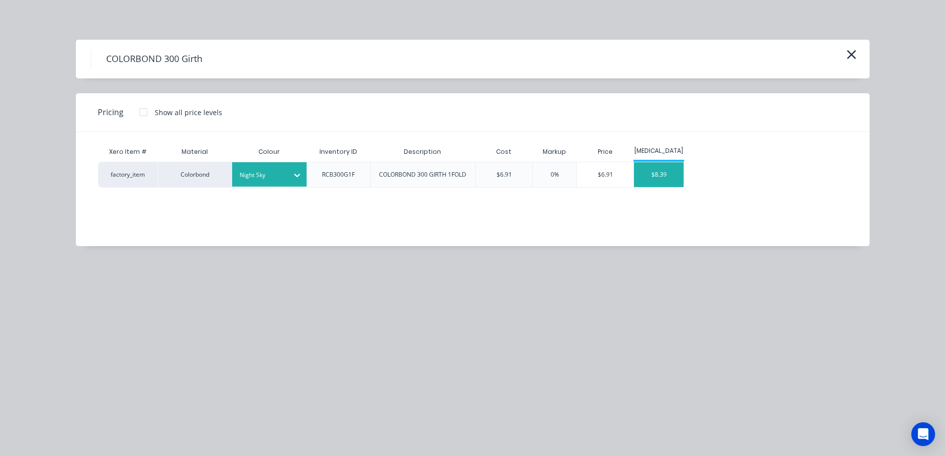
click at [661, 175] on div "$8.39" at bounding box center [659, 174] width 50 height 25
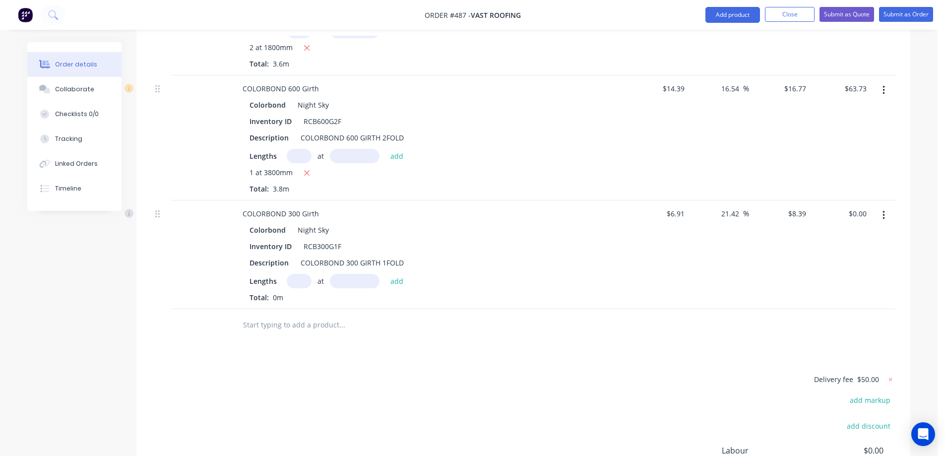
click at [297, 274] on input "text" at bounding box center [299, 281] width 25 height 14
type input "1"
type input "3000mm"
click at [392, 274] on button "add" at bounding box center [397, 280] width 23 height 13
type input "$25.17"
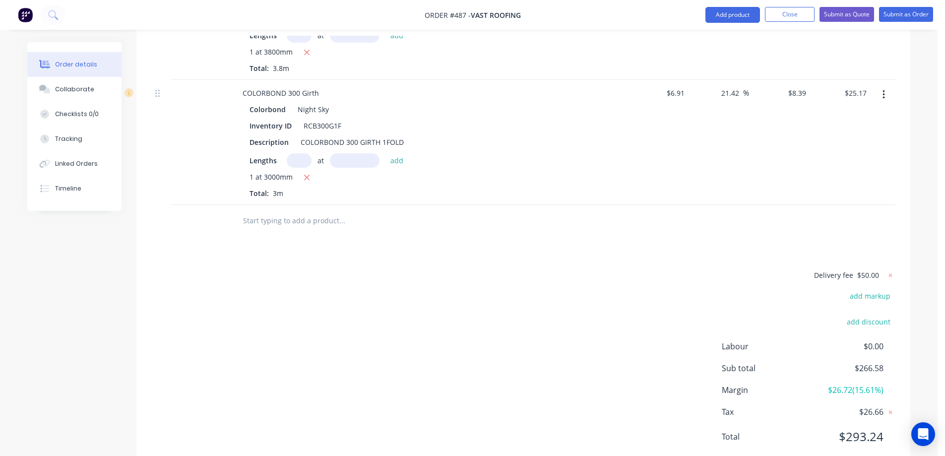
scroll to position [841, 0]
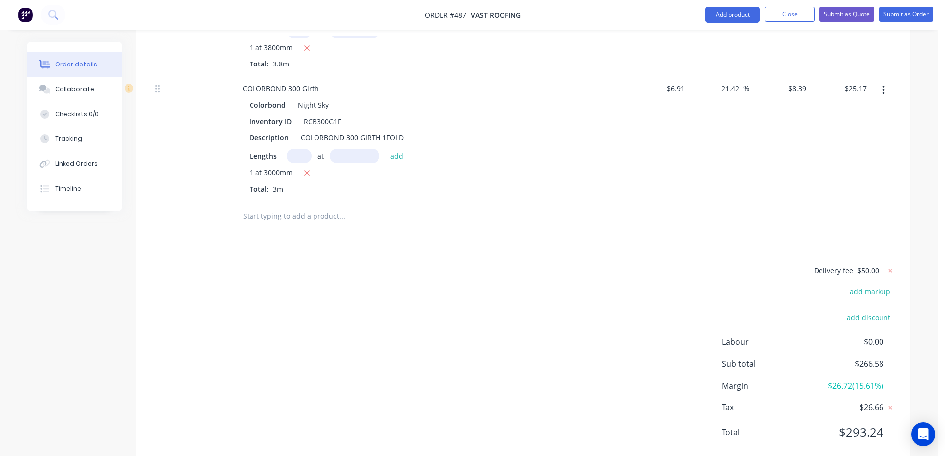
click at [278, 206] on input "text" at bounding box center [342, 216] width 198 height 20
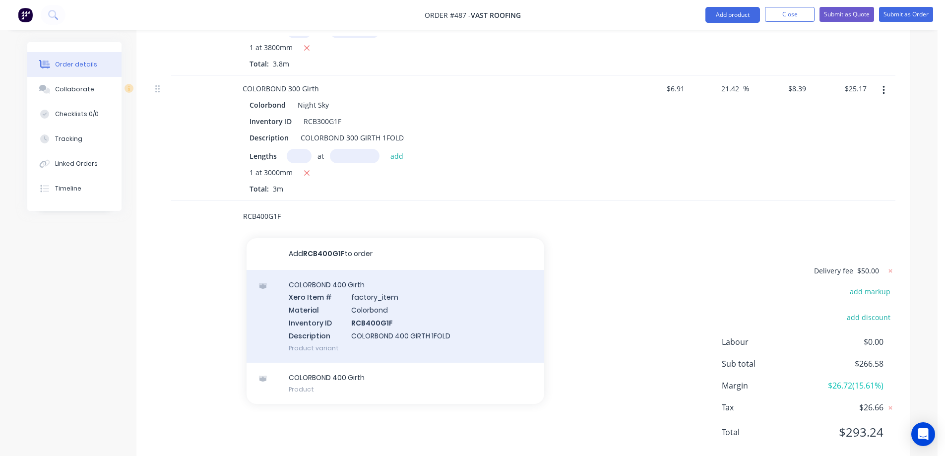
type input "RCB400G1F"
click at [328, 287] on div "COLORBOND 400 Girth Xero Item # factory_item Material Colorbond Inventory ID RC…" at bounding box center [396, 316] width 298 height 93
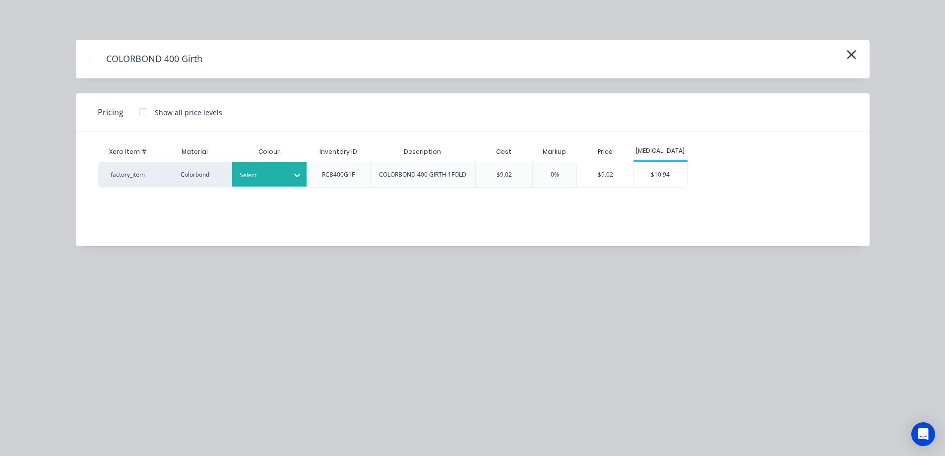
click at [286, 176] on div "Select" at bounding box center [261, 175] width 56 height 13
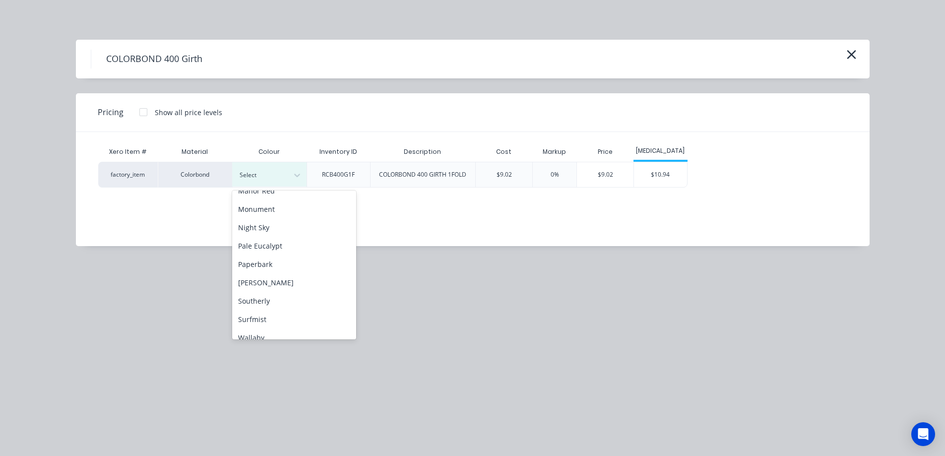
scroll to position [248, 0]
click at [280, 219] on div "Night Sky" at bounding box center [294, 210] width 124 height 18
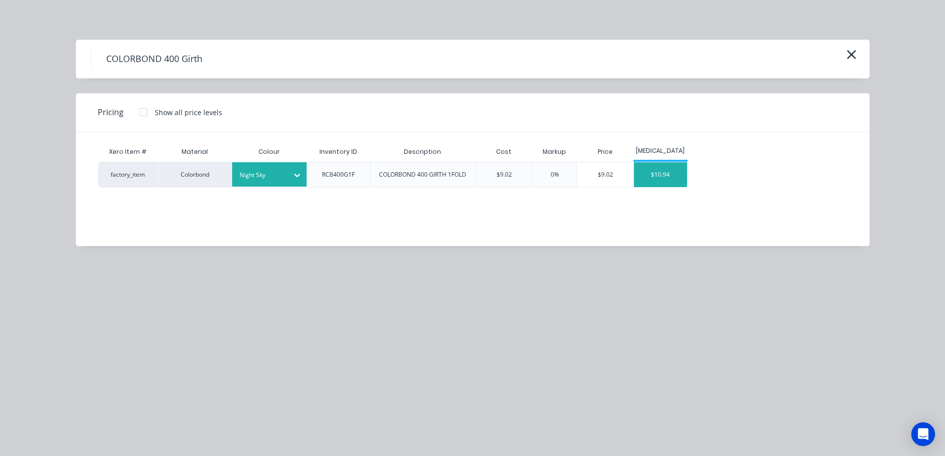
click at [661, 177] on div "$10.94" at bounding box center [660, 174] width 53 height 25
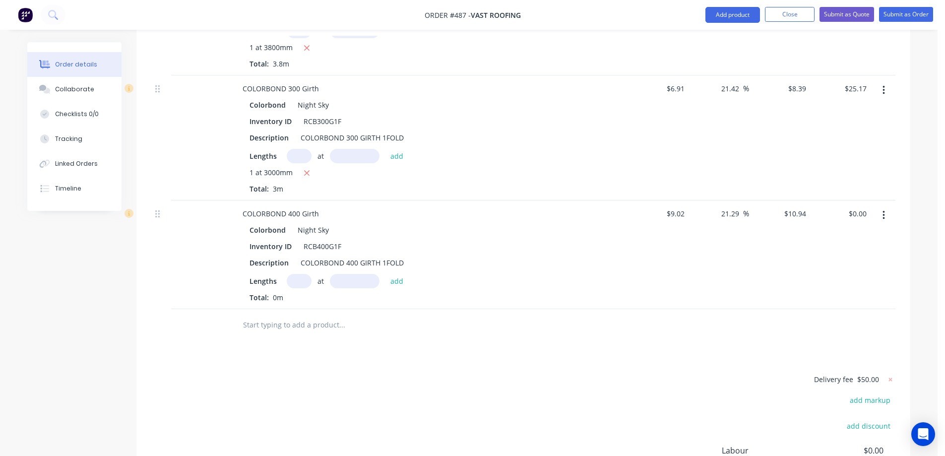
click at [295, 274] on input "text" at bounding box center [299, 281] width 25 height 14
type input "1"
type input "3000mm"
click at [405, 274] on button "add" at bounding box center [397, 280] width 23 height 13
type input "$32.82"
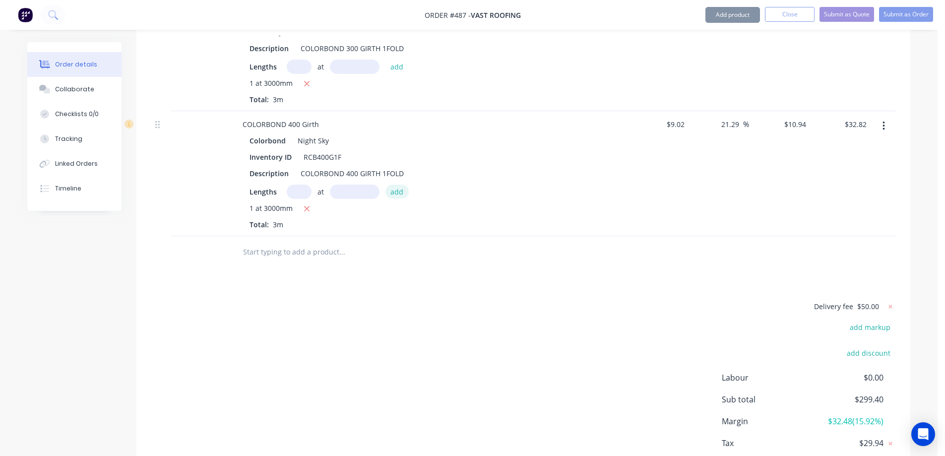
scroll to position [966, 0]
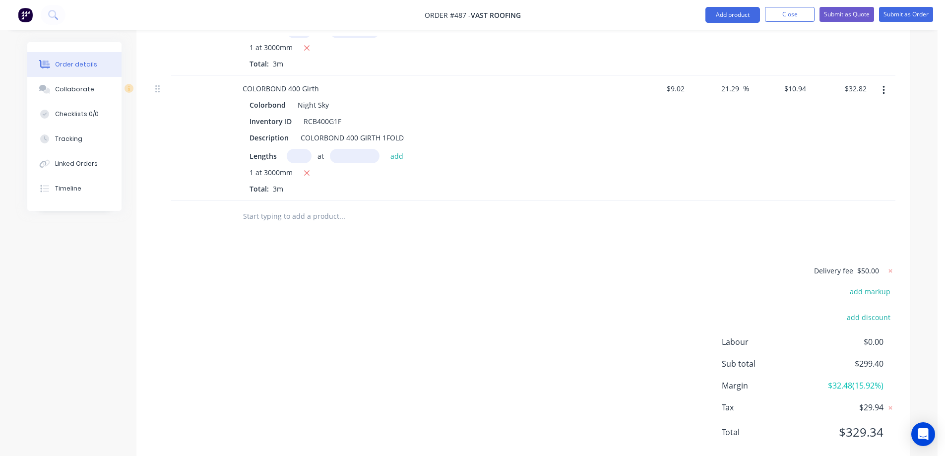
click at [318, 206] on input "text" at bounding box center [342, 216] width 198 height 20
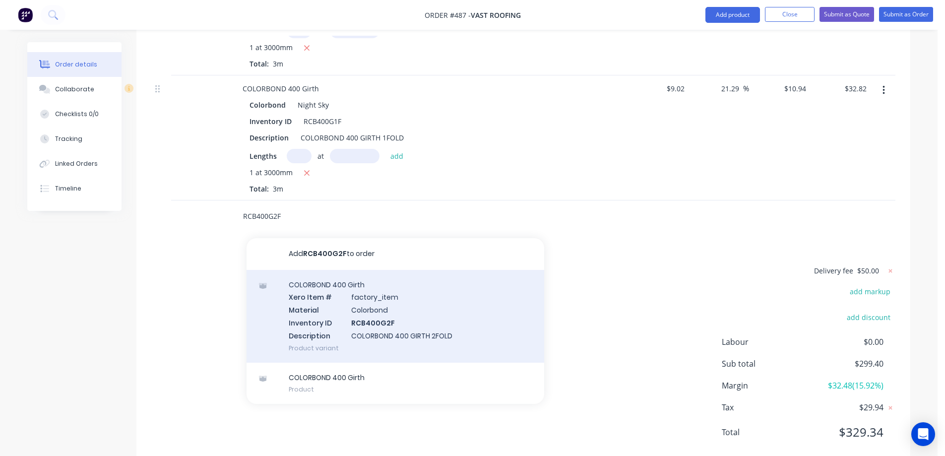
type input "RCB400G2F"
click at [332, 272] on div "COLORBOND 400 Girth Xero Item # factory_item Material Colorbond Inventory ID RC…" at bounding box center [396, 316] width 298 height 93
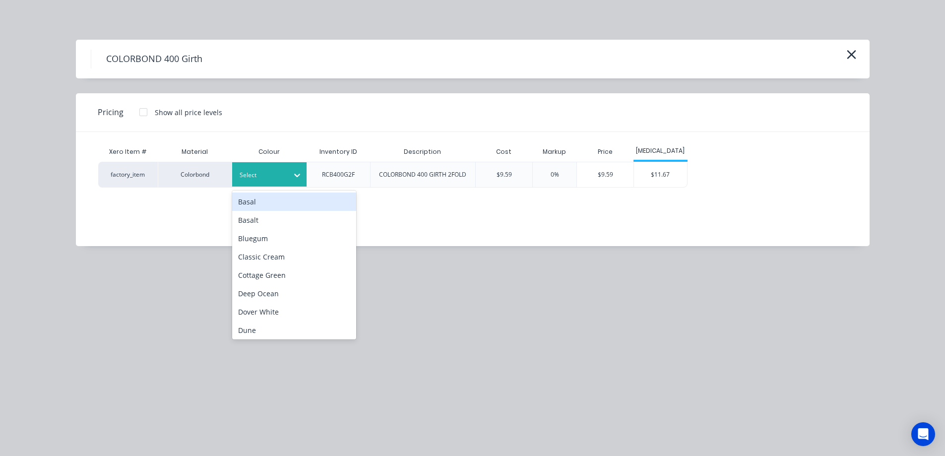
click at [286, 182] on div "Select" at bounding box center [269, 174] width 74 height 24
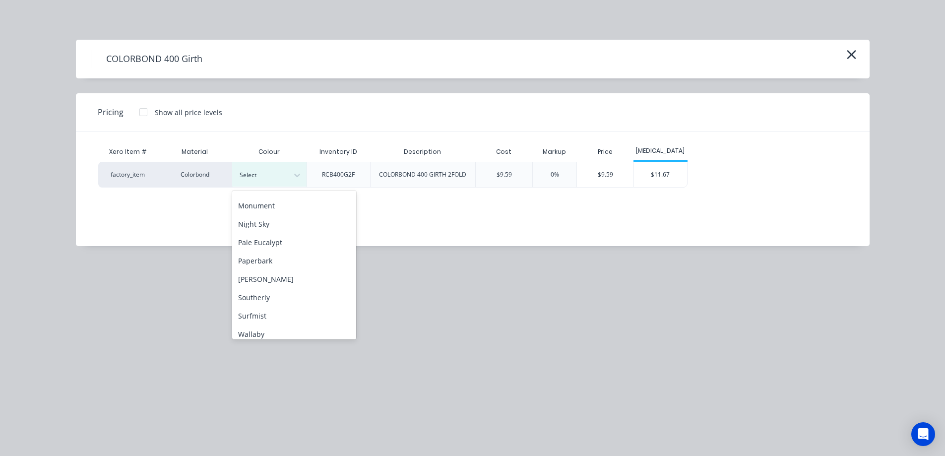
scroll to position [248, 0]
click at [270, 217] on div "Night Sky" at bounding box center [294, 210] width 124 height 18
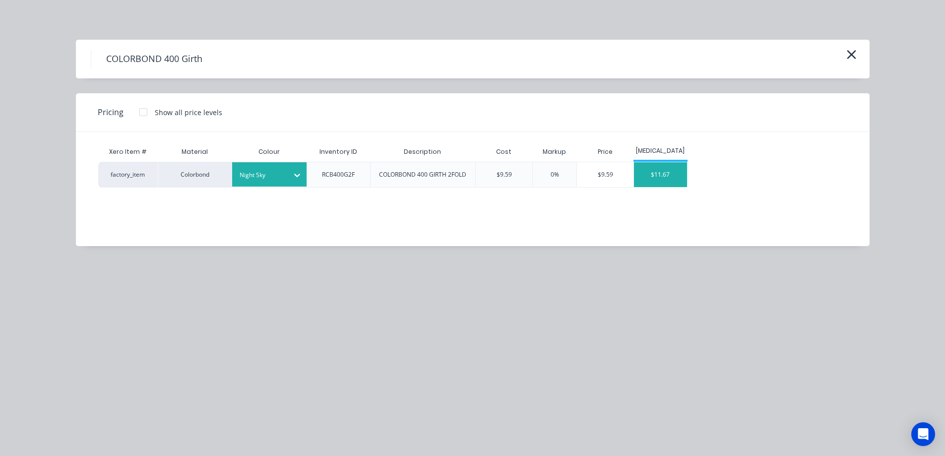
click at [663, 182] on div "$11.67" at bounding box center [660, 174] width 53 height 25
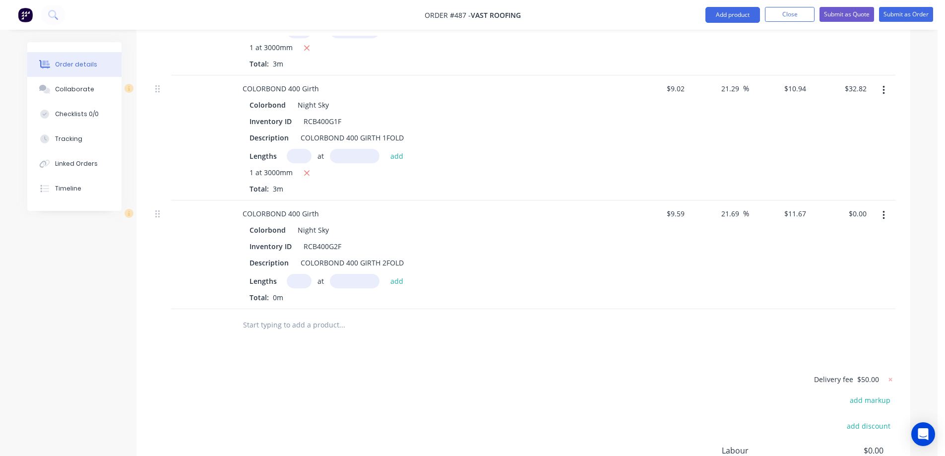
click at [301, 274] on input "text" at bounding box center [299, 281] width 25 height 14
type input "2"
type input "1800mm"
click at [398, 274] on button "add" at bounding box center [397, 280] width 23 height 13
type input "$42.01"
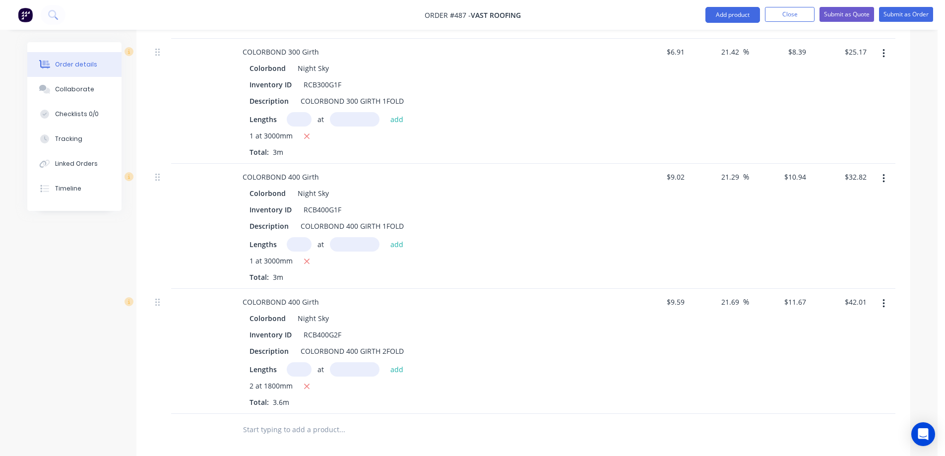
scroll to position [892, 0]
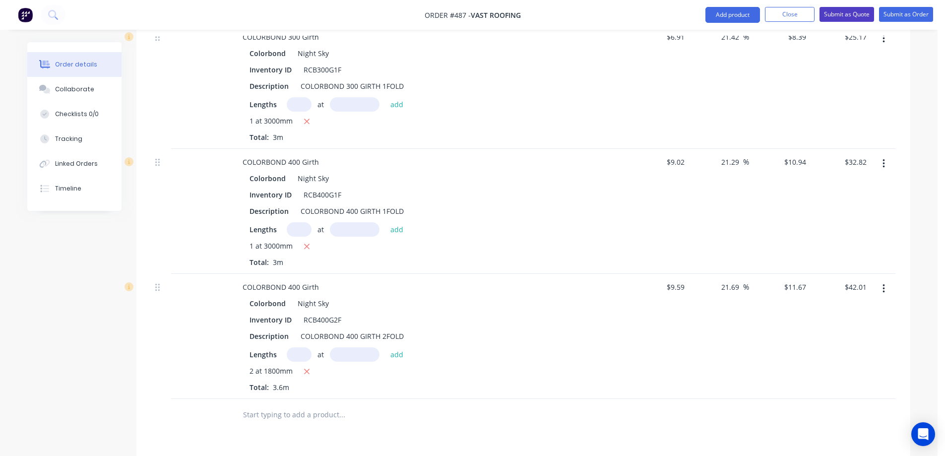
click at [852, 15] on button "Submit as Quote" at bounding box center [847, 14] width 55 height 15
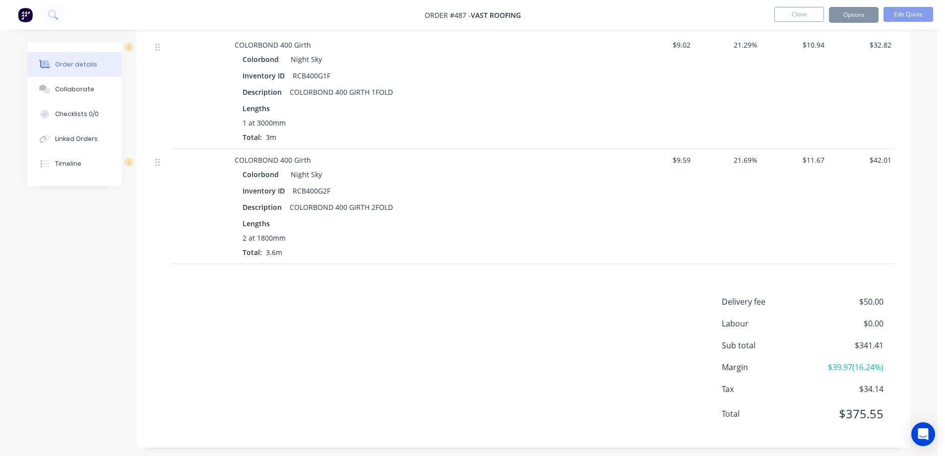
scroll to position [0, 0]
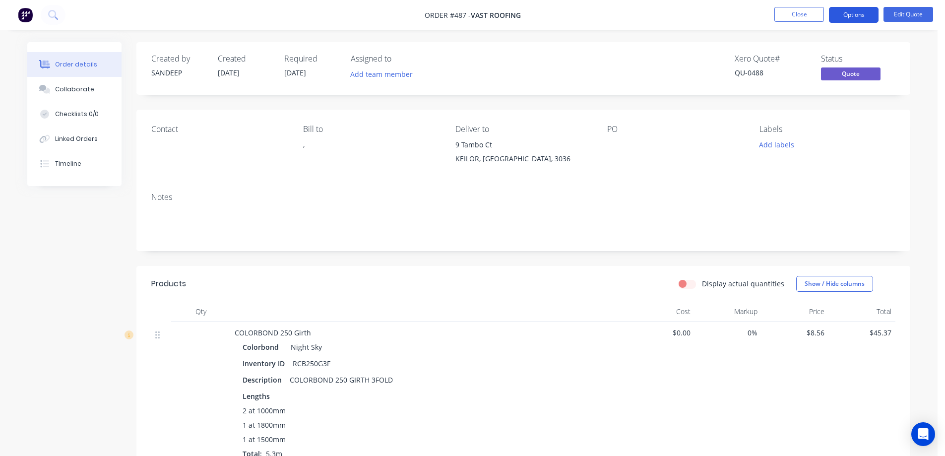
click at [862, 12] on button "Options" at bounding box center [854, 15] width 50 height 16
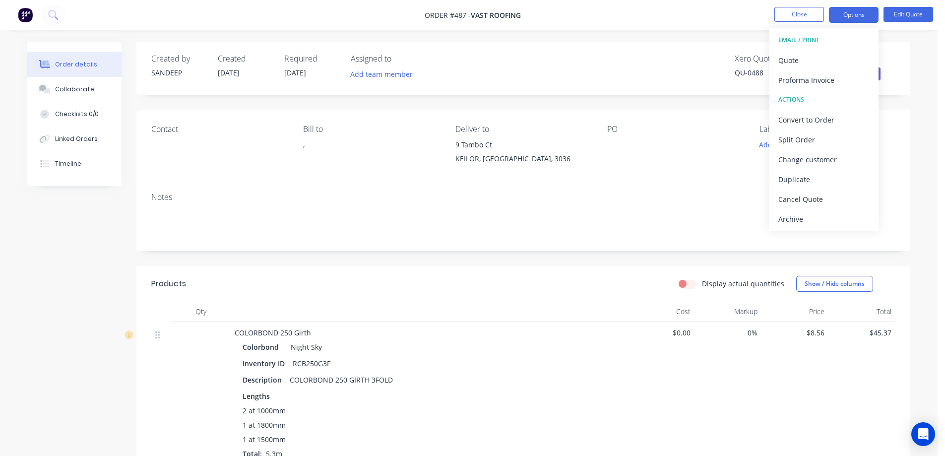
click at [666, 181] on div "Contact Bill to , Deliver to 9 Tambo Ct KEILOR, Victoria, 3036 PO Labels Add la…" at bounding box center [523, 147] width 774 height 75
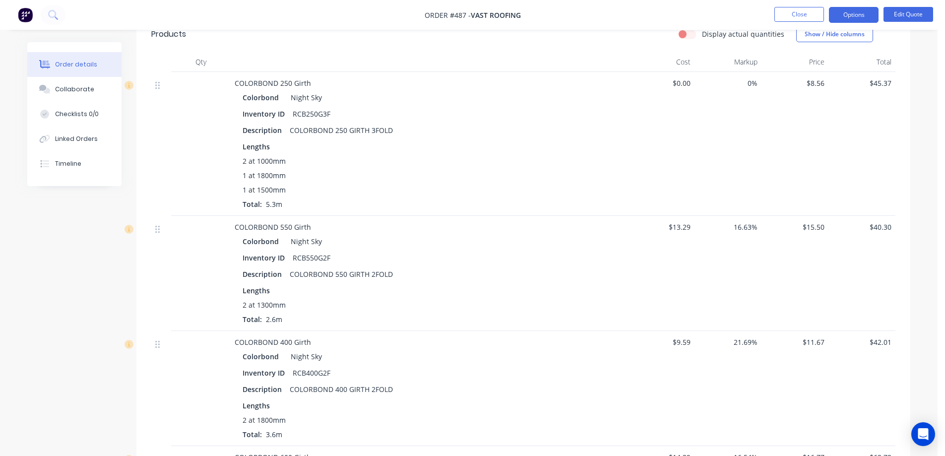
scroll to position [248, 0]
click at [860, 7] on button "Options" at bounding box center [854, 15] width 50 height 16
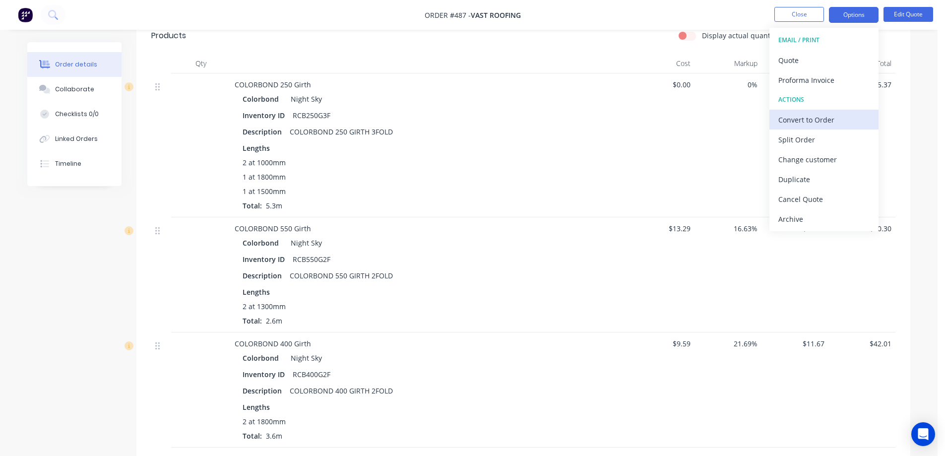
click at [805, 112] on button "Convert to Order" at bounding box center [824, 120] width 109 height 20
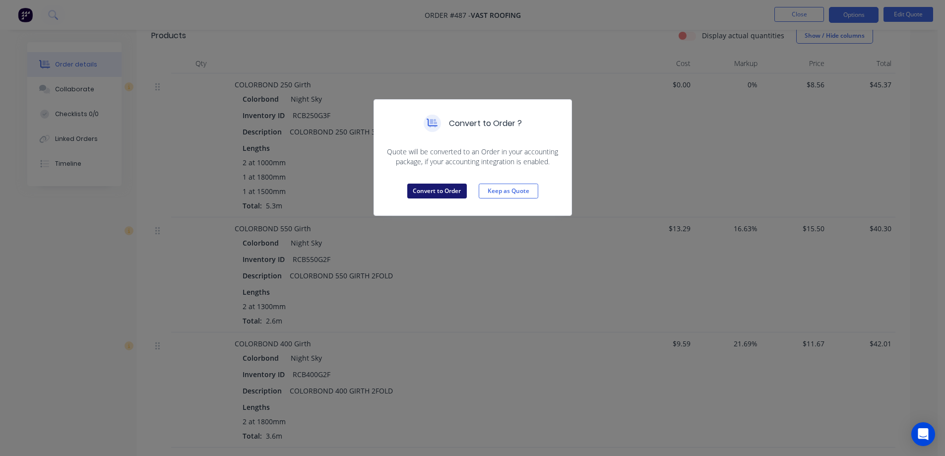
click at [434, 185] on button "Convert to Order" at bounding box center [437, 191] width 60 height 15
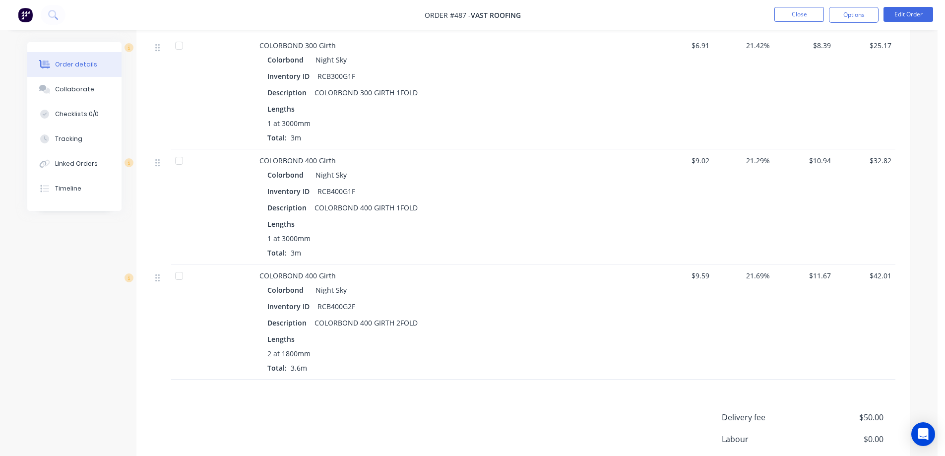
scroll to position [794, 0]
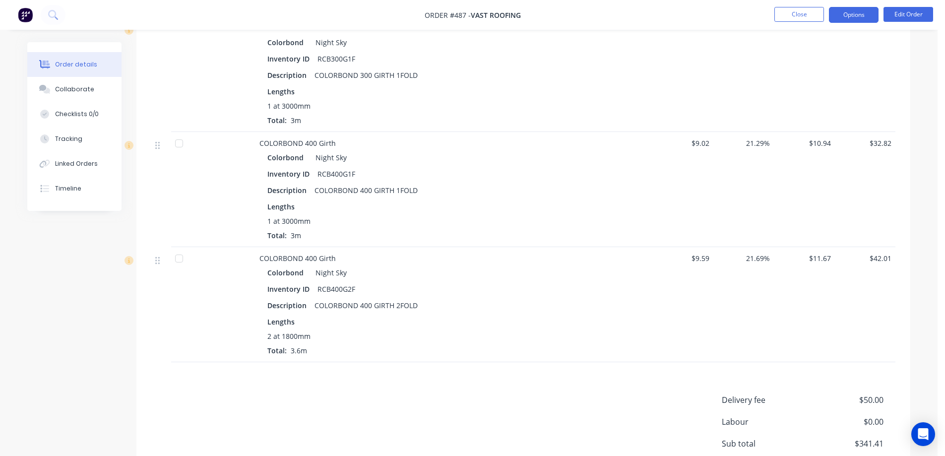
click at [856, 9] on button "Options" at bounding box center [854, 15] width 50 height 16
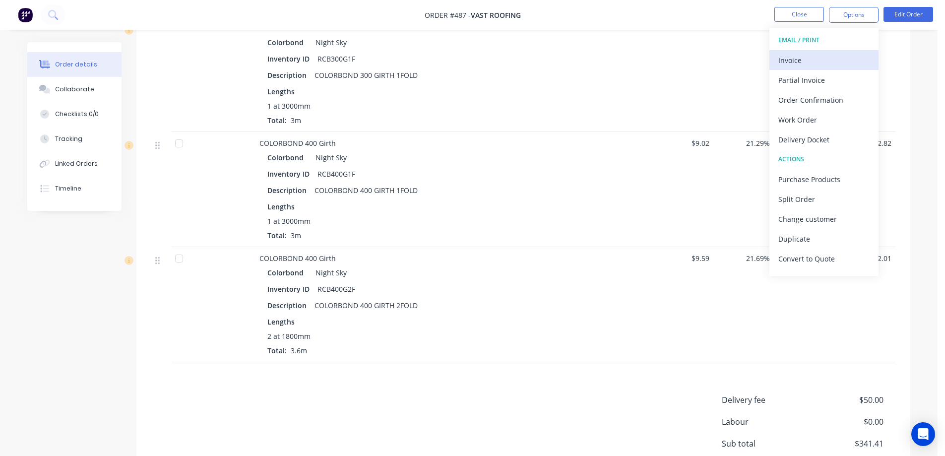
click at [828, 60] on div "Invoice" at bounding box center [824, 60] width 91 height 14
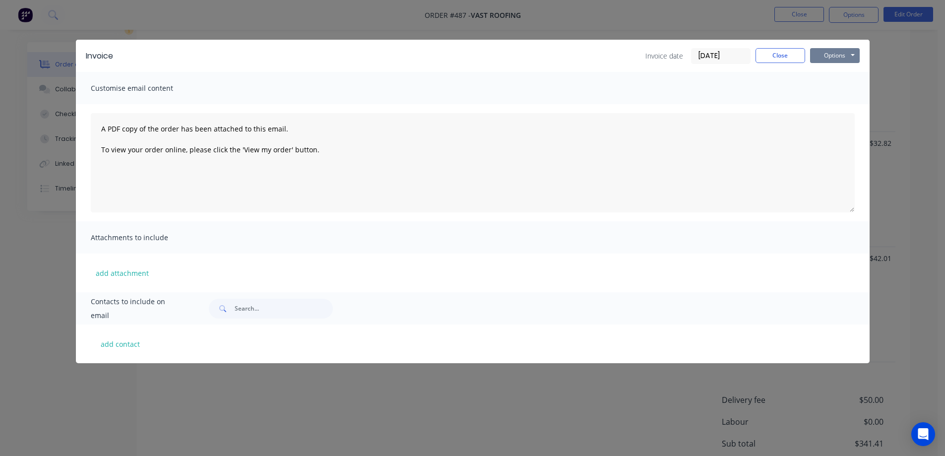
click at [828, 60] on button "Options" at bounding box center [835, 55] width 50 height 15
click at [827, 73] on button "Preview" at bounding box center [842, 73] width 64 height 16
click at [779, 60] on button "Close" at bounding box center [781, 55] width 50 height 15
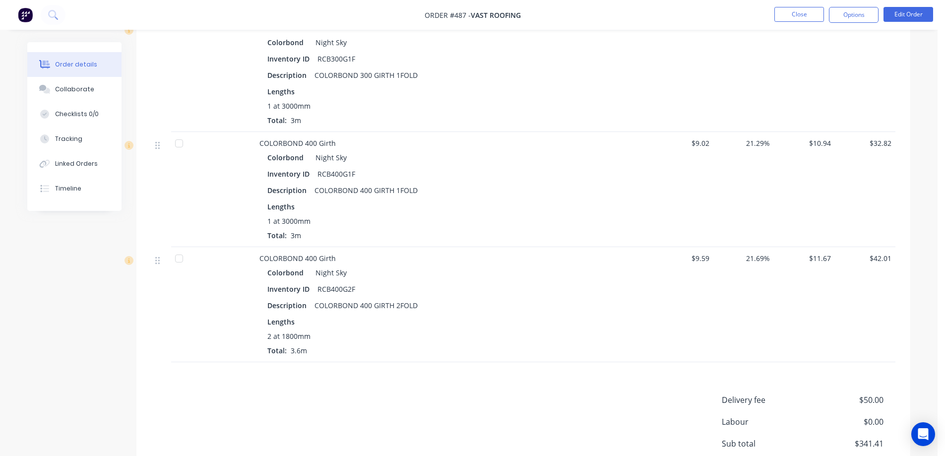
click at [29, 15] on img at bounding box center [25, 14] width 15 height 15
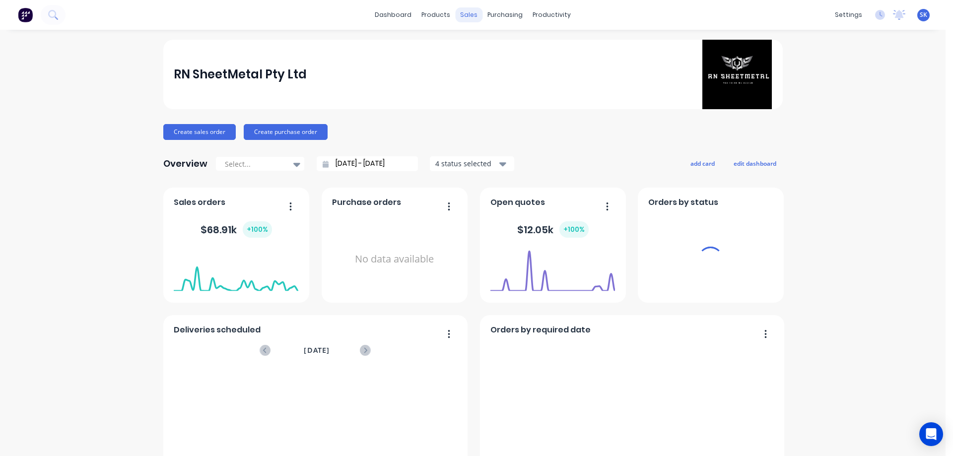
click at [465, 10] on div "sales" at bounding box center [468, 14] width 27 height 15
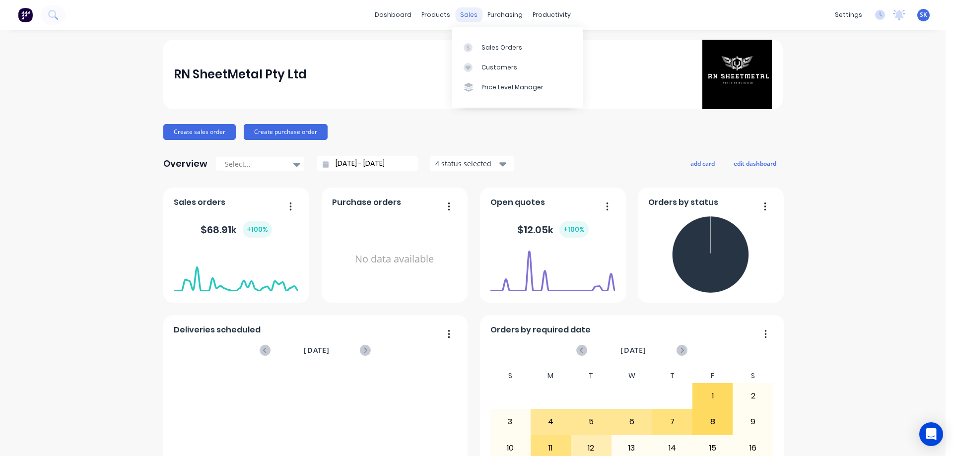
click at [467, 14] on div "sales" at bounding box center [468, 14] width 27 height 15
click at [485, 53] on link "Sales Orders" at bounding box center [517, 47] width 131 height 20
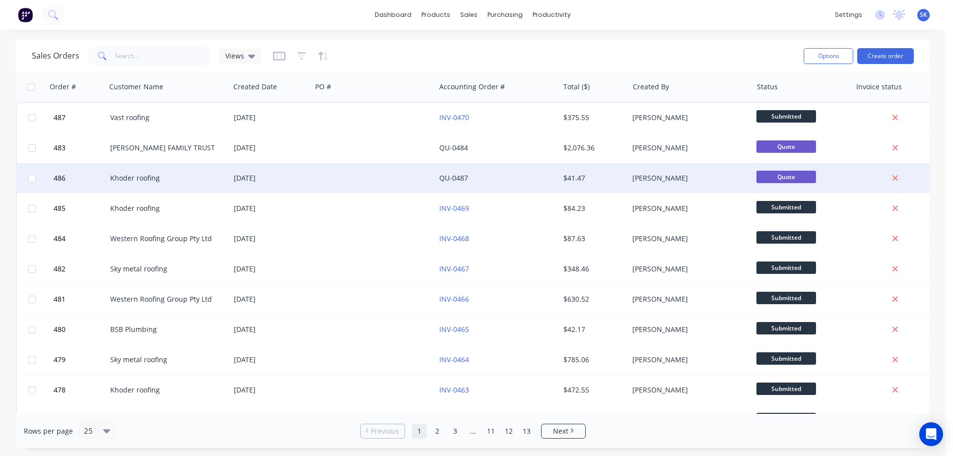
click at [327, 177] on div at bounding box center [374, 178] width 124 height 30
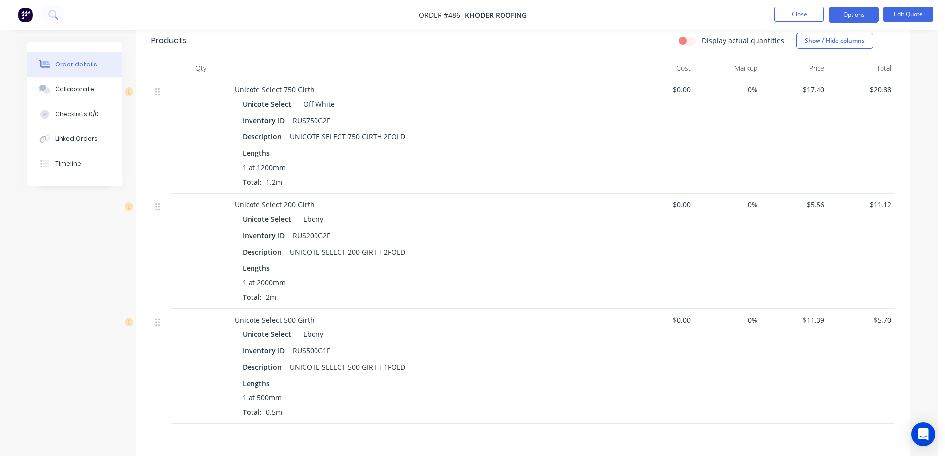
scroll to position [248, 0]
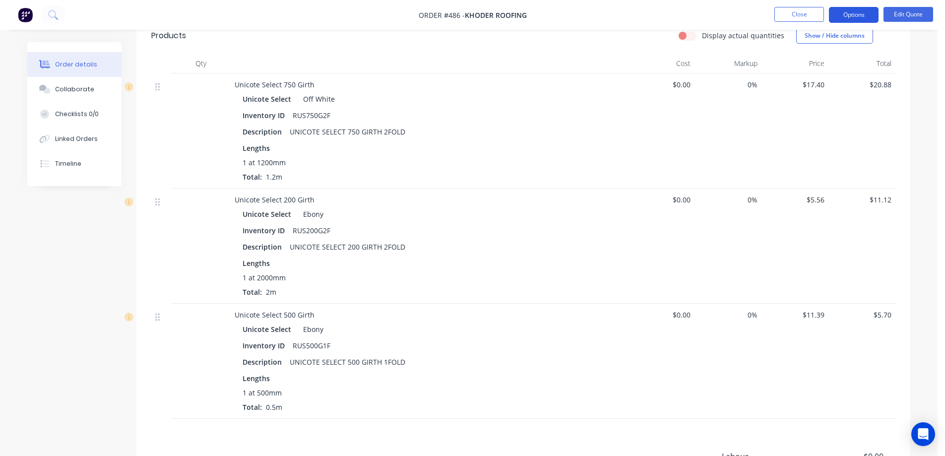
click at [873, 12] on button "Options" at bounding box center [854, 15] width 50 height 16
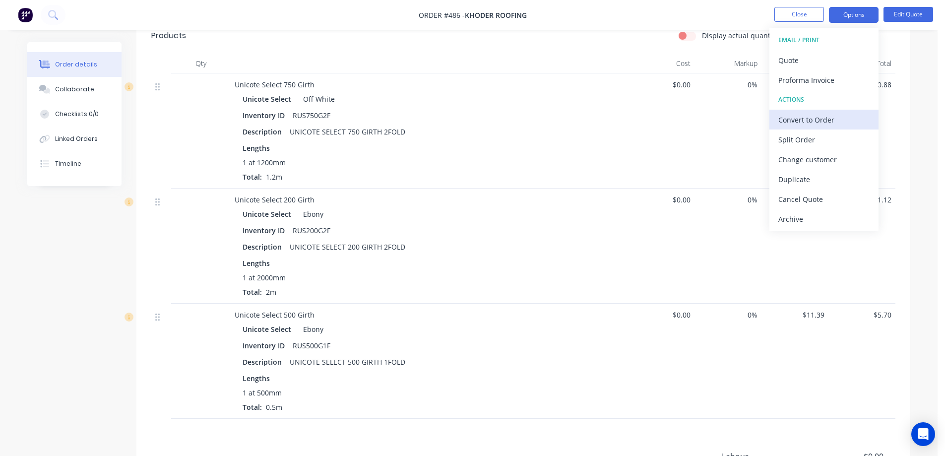
click at [821, 119] on div "Convert to Order" at bounding box center [824, 120] width 91 height 14
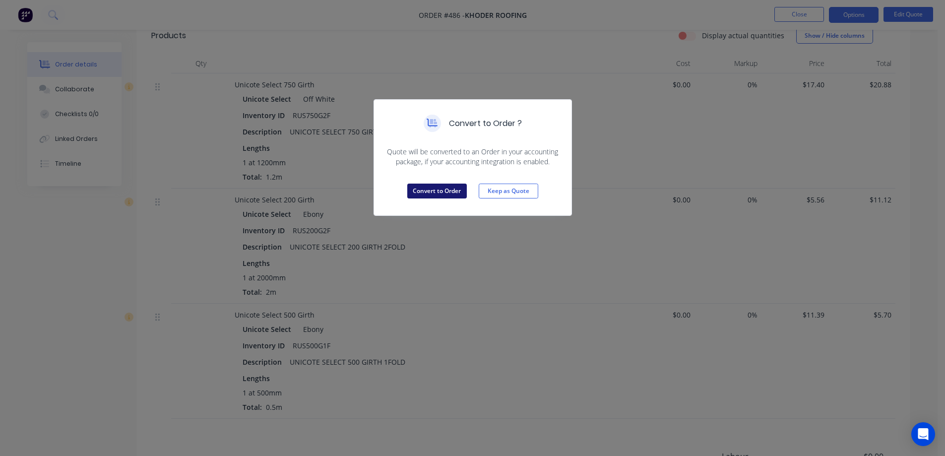
click at [444, 194] on button "Convert to Order" at bounding box center [437, 191] width 60 height 15
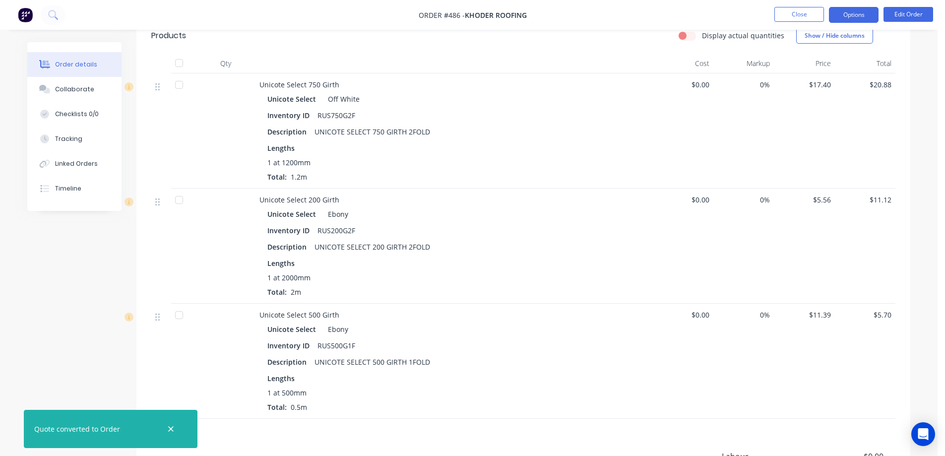
click at [851, 7] on button "Options" at bounding box center [854, 15] width 50 height 16
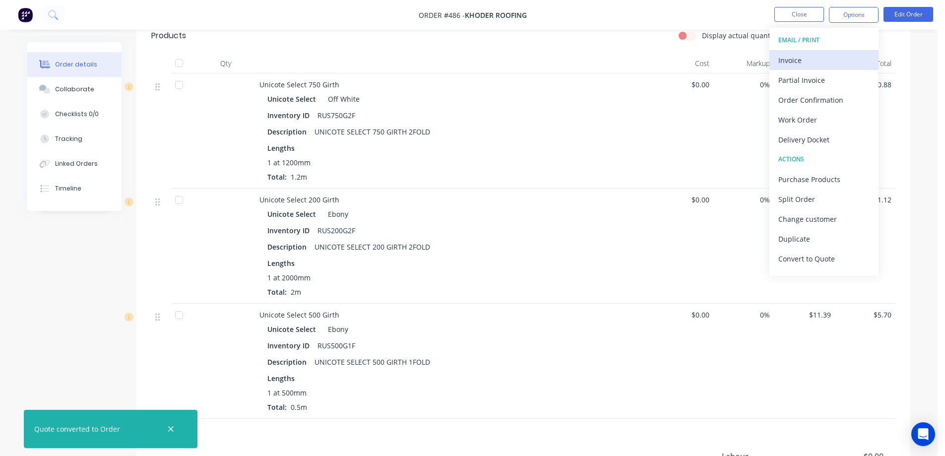
click at [830, 57] on div "Invoice" at bounding box center [824, 60] width 91 height 14
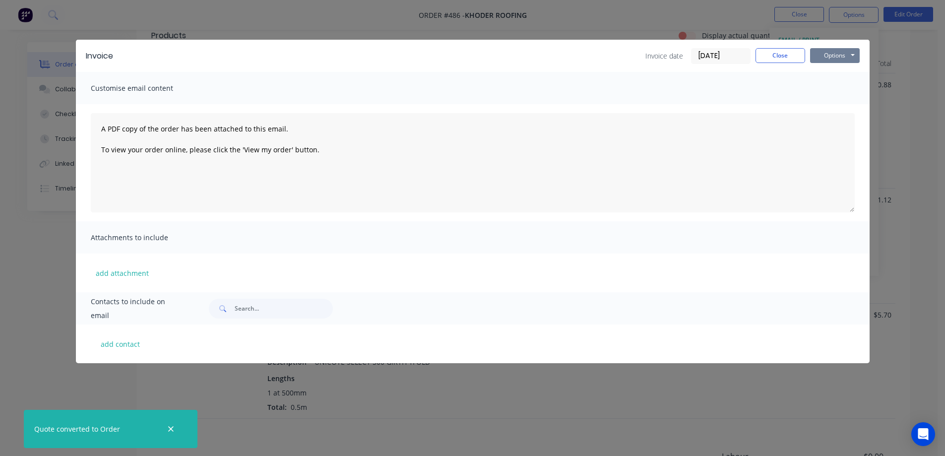
click at [840, 52] on button "Options" at bounding box center [835, 55] width 50 height 15
click at [829, 75] on button "Preview" at bounding box center [842, 73] width 64 height 16
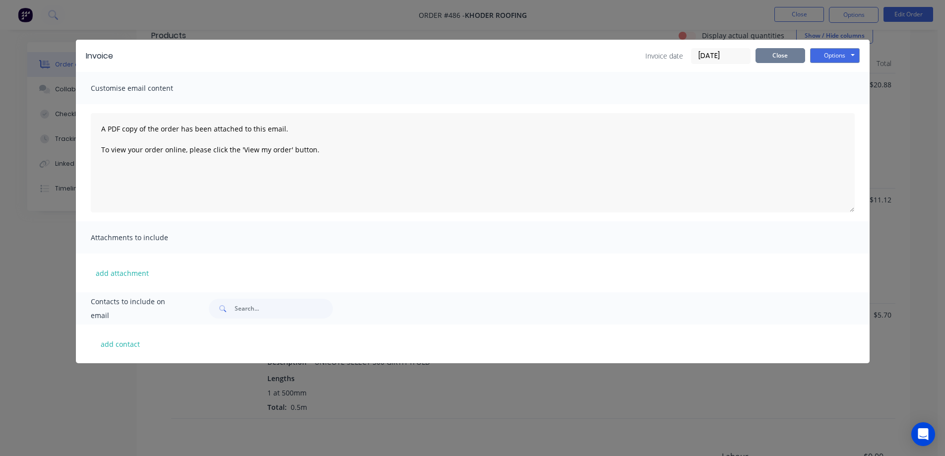
click at [760, 55] on button "Close" at bounding box center [781, 55] width 50 height 15
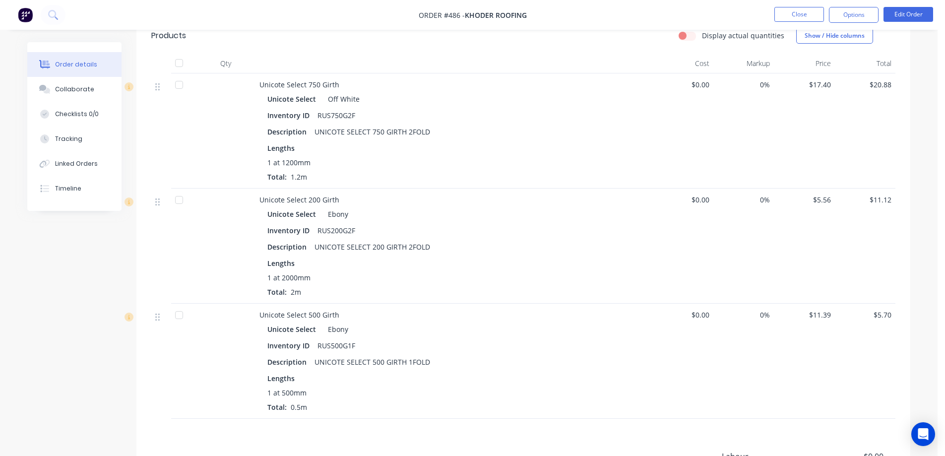
click at [20, 16] on img at bounding box center [25, 14] width 15 height 15
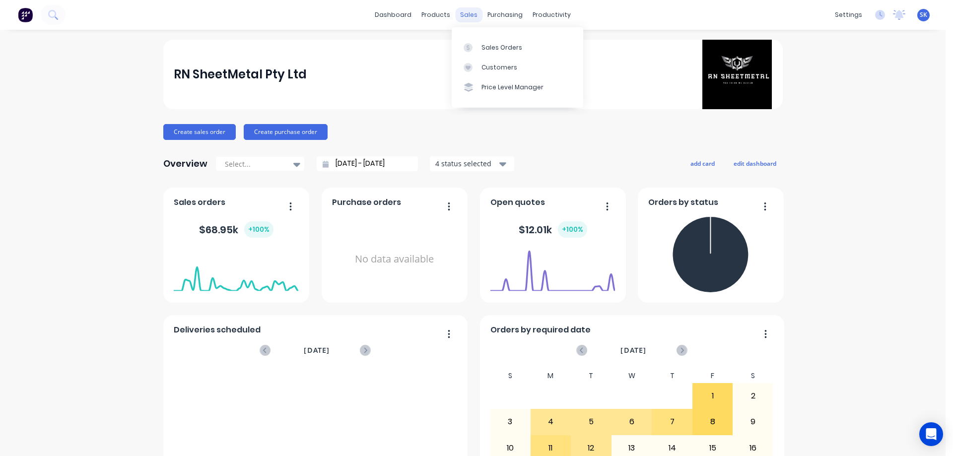
click at [459, 14] on div "sales" at bounding box center [468, 14] width 27 height 15
click at [489, 44] on div "Sales Orders" at bounding box center [501, 47] width 41 height 9
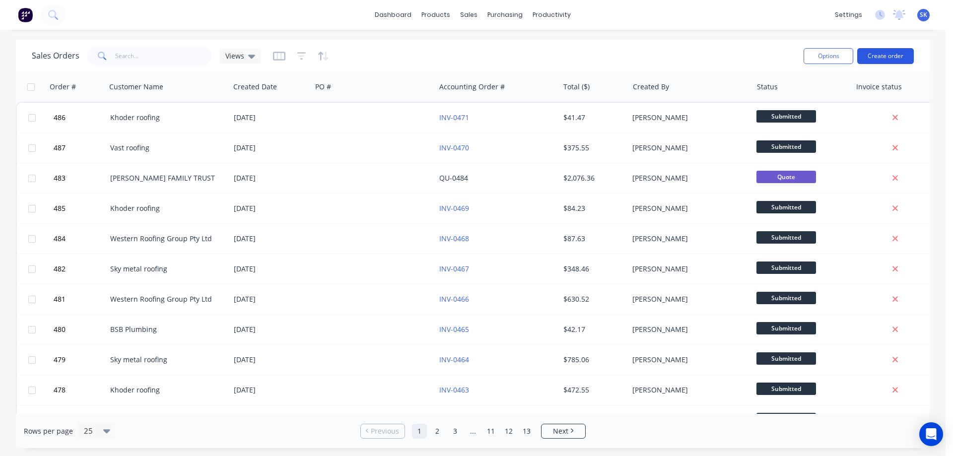
click at [887, 59] on button "Create order" at bounding box center [885, 56] width 57 height 16
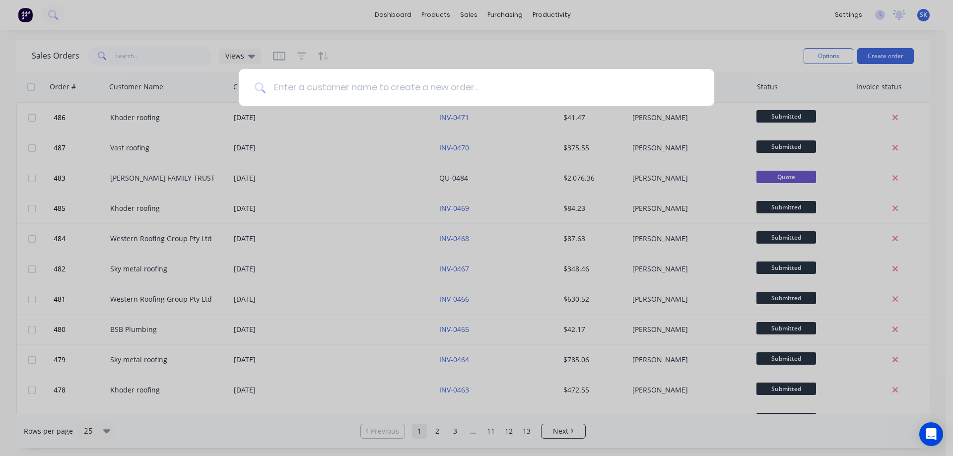
click at [408, 100] on input at bounding box center [481, 87] width 433 height 37
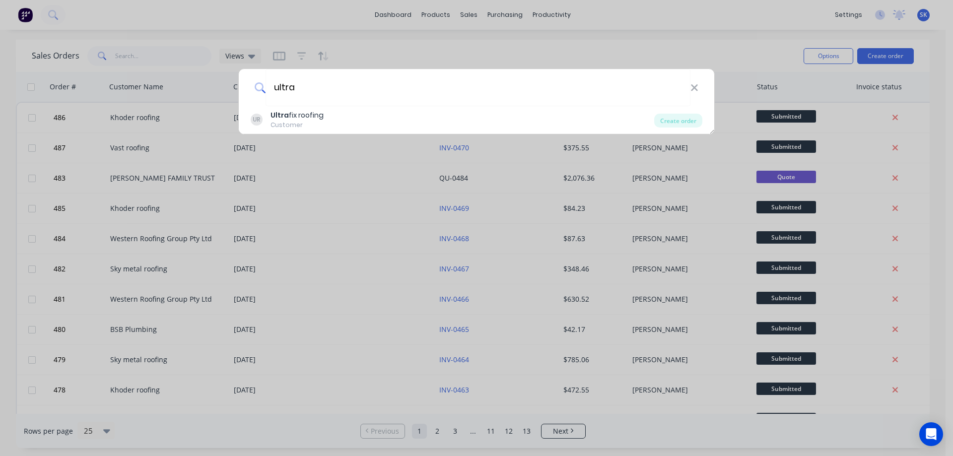
type input "ultra"
click at [339, 128] on div "UR Ultra fix roofing Customer" at bounding box center [452, 119] width 403 height 19
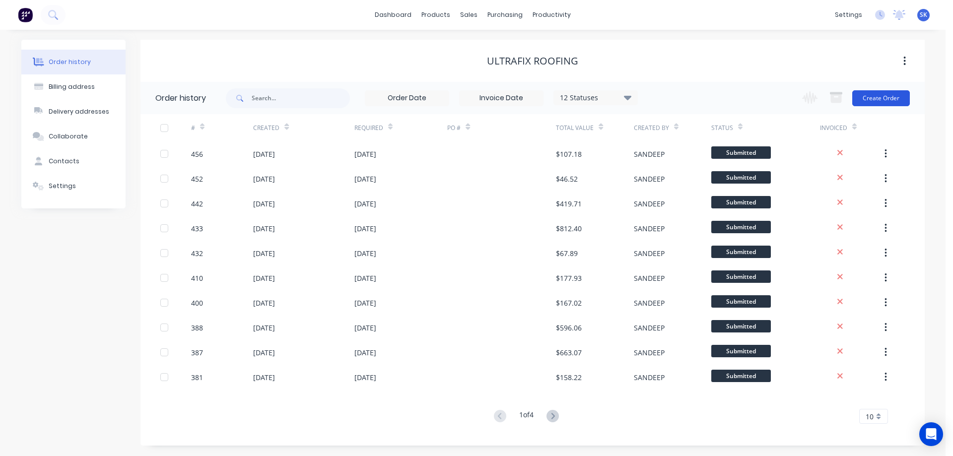
click at [887, 97] on button "Create Order" at bounding box center [881, 98] width 58 height 16
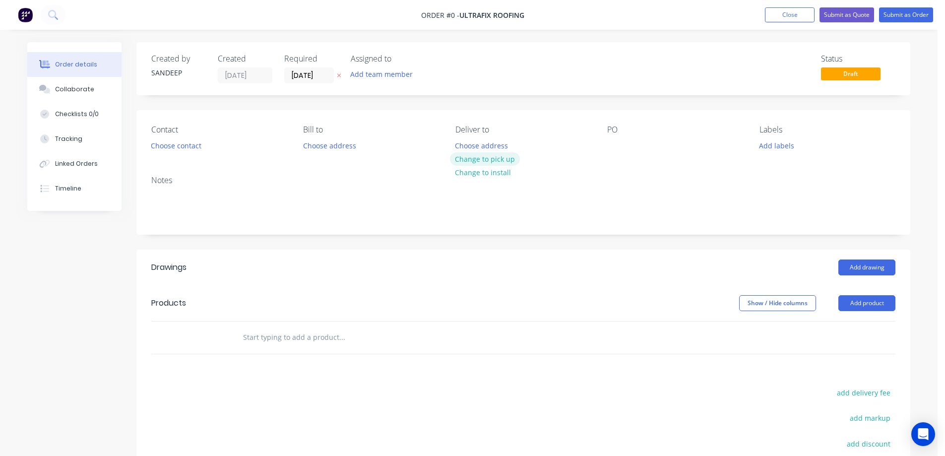
click at [484, 160] on button "Change to pick up" at bounding box center [485, 158] width 70 height 13
click at [273, 332] on input "text" at bounding box center [342, 337] width 198 height 20
click at [786, 19] on button "Close" at bounding box center [790, 14] width 50 height 15
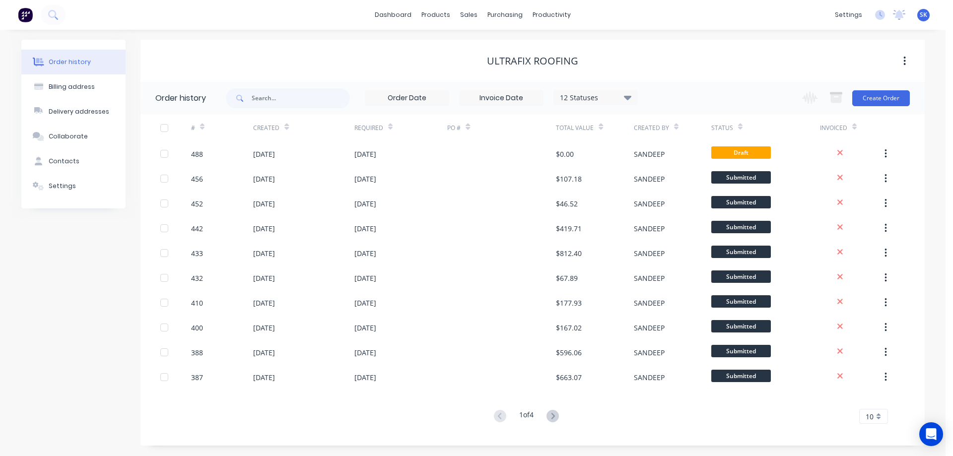
click at [26, 16] on img at bounding box center [25, 14] width 15 height 15
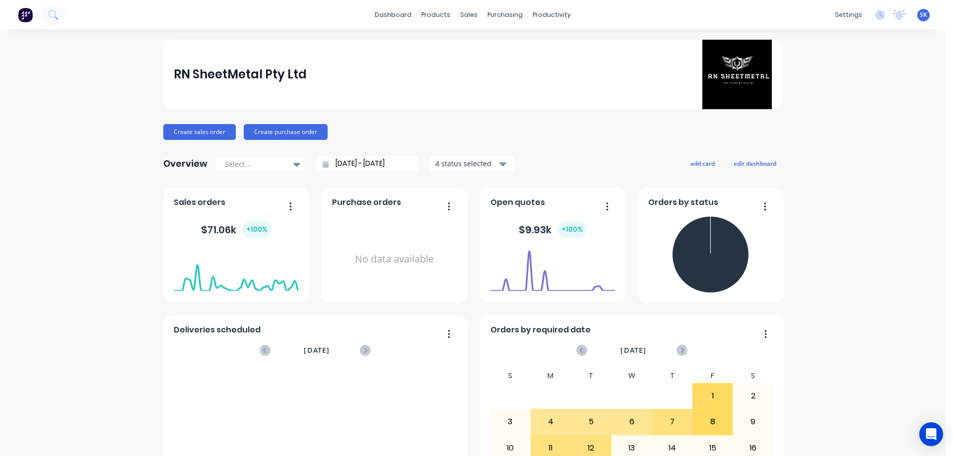
click at [373, 162] on input "[DATE] - [DATE]" at bounding box center [370, 163] width 85 height 15
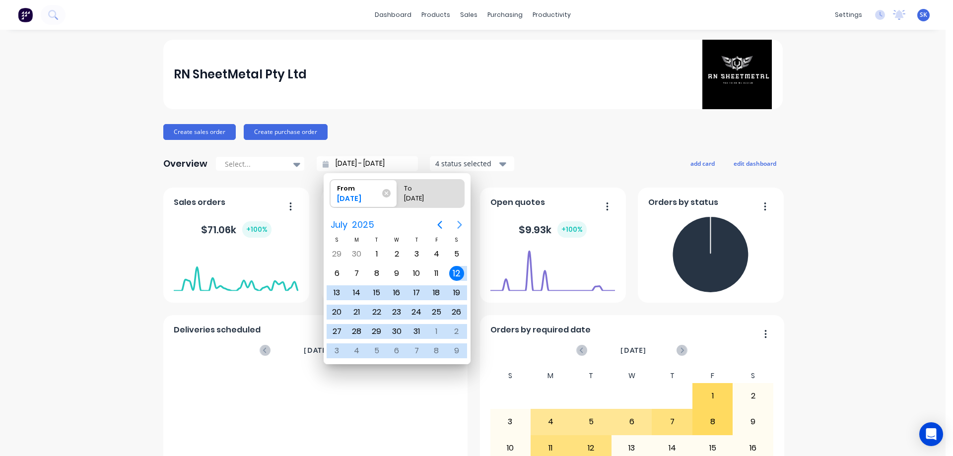
click at [460, 224] on icon "Next page" at bounding box center [459, 225] width 4 height 8
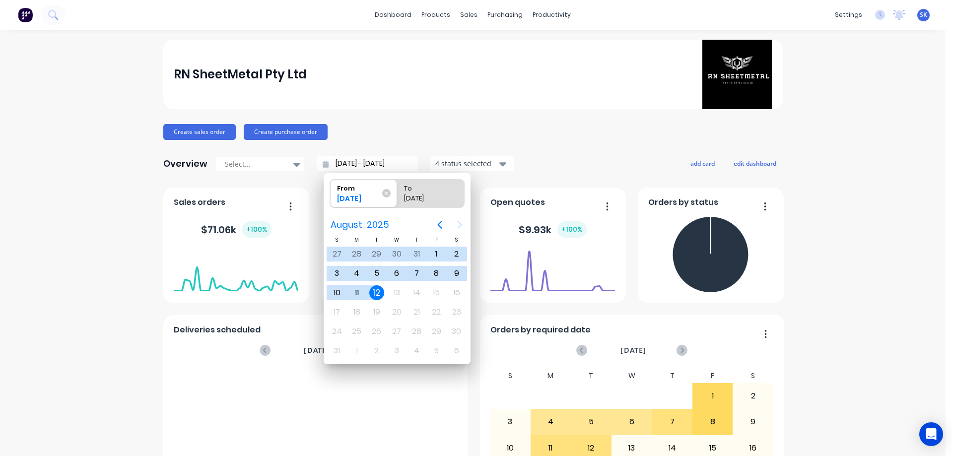
click at [376, 291] on div "12" at bounding box center [376, 292] width 15 height 15
type input "12/08/25 - 12/08/25"
radio input "false"
radio input "true"
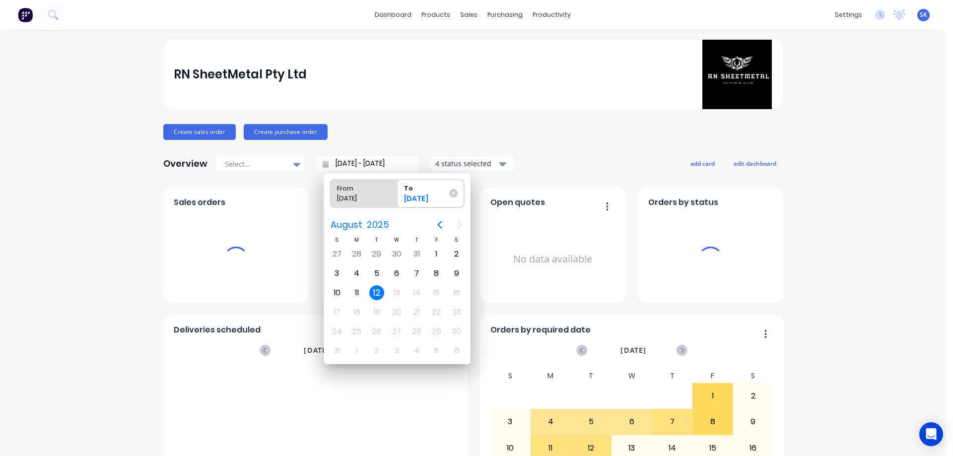
click at [466, 163] on div "4 status selected" at bounding box center [466, 163] width 63 height 10
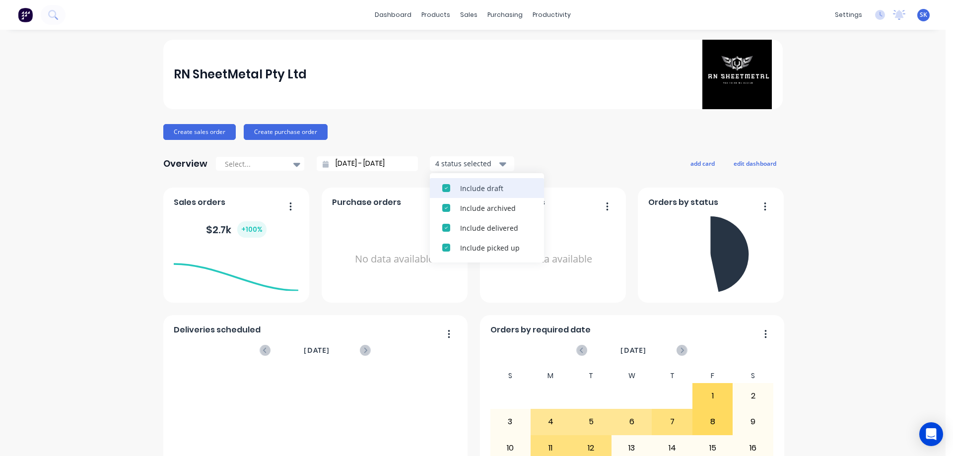
click at [465, 183] on div "Include draft" at bounding box center [495, 188] width 71 height 10
click at [465, 183] on div "Include archived" at bounding box center [495, 188] width 71 height 10
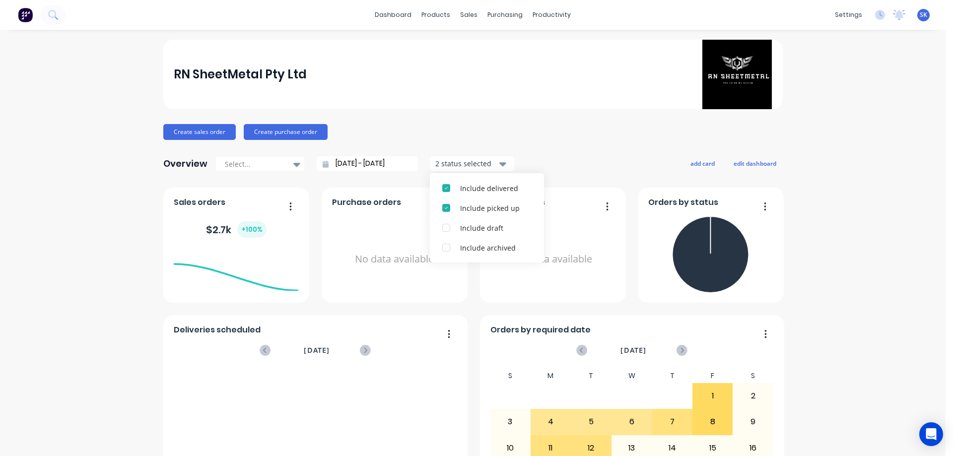
click at [27, 13] on img at bounding box center [25, 14] width 15 height 15
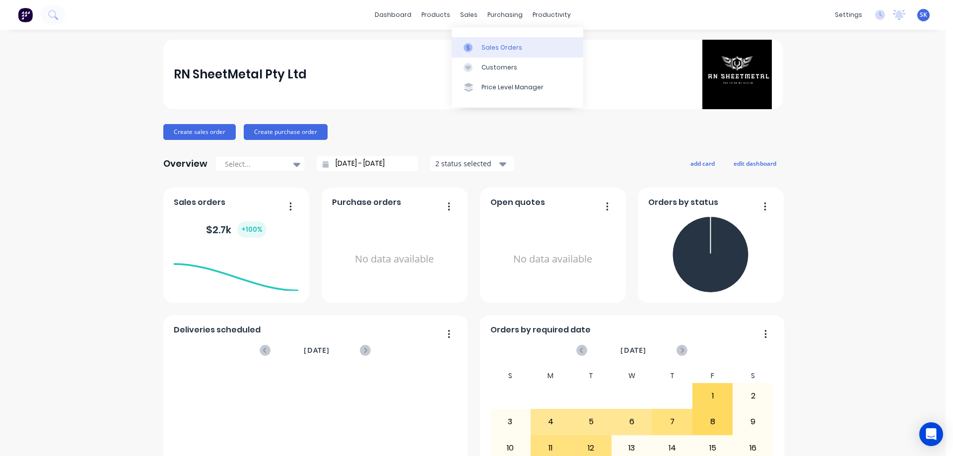
click at [485, 41] on link "Sales Orders" at bounding box center [517, 47] width 131 height 20
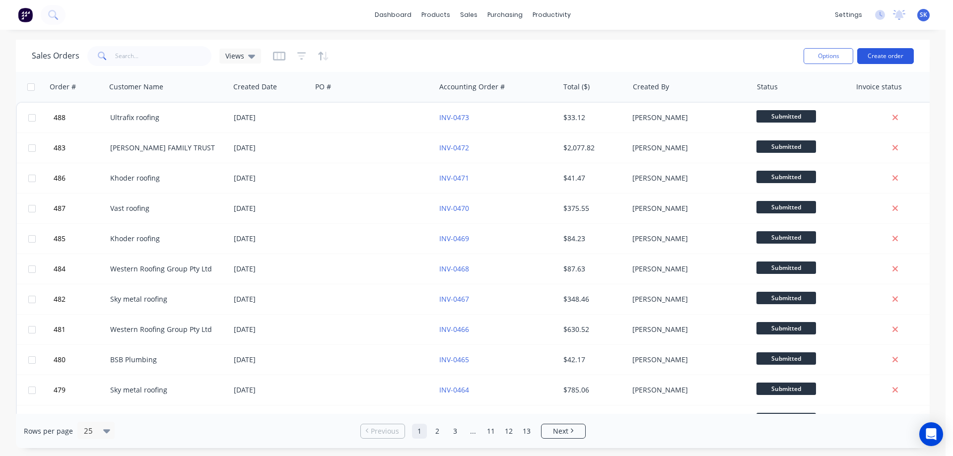
click at [891, 52] on button "Create order" at bounding box center [885, 56] width 57 height 16
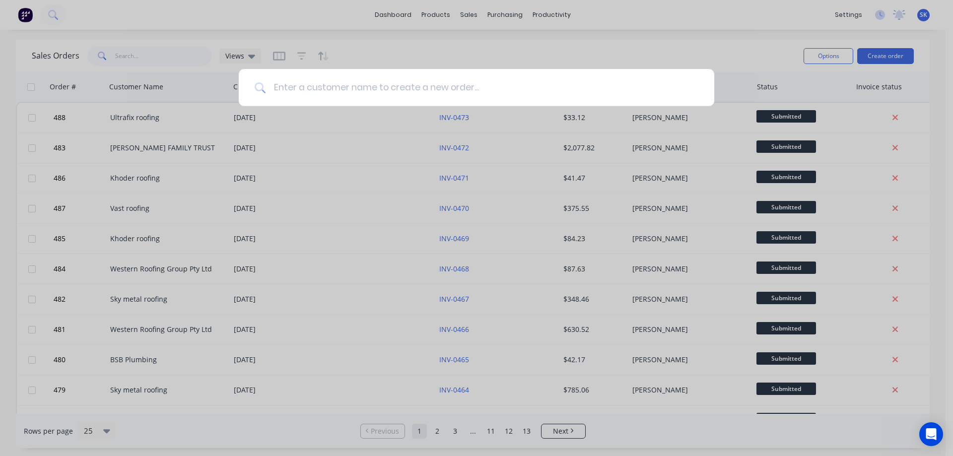
click at [347, 92] on input at bounding box center [481, 87] width 433 height 37
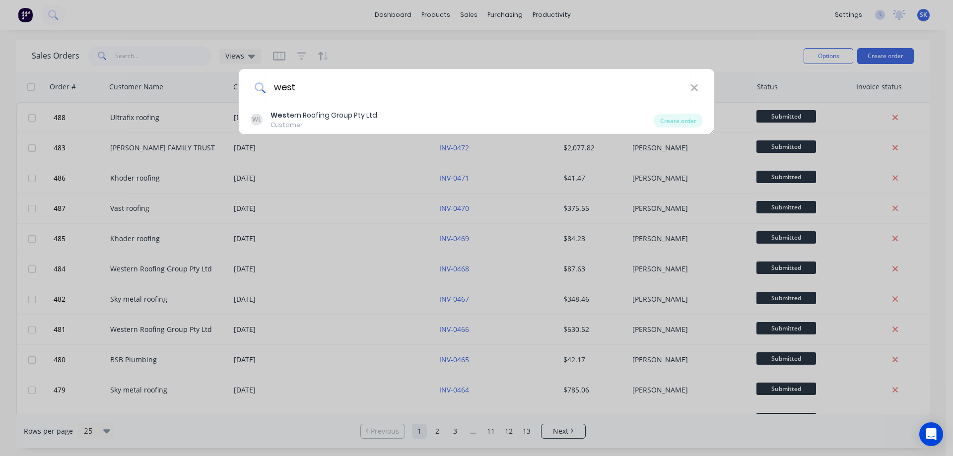
type input "west"
click at [343, 116] on div "West ern Roofing Group Pty Ltd" at bounding box center [323, 115] width 107 height 10
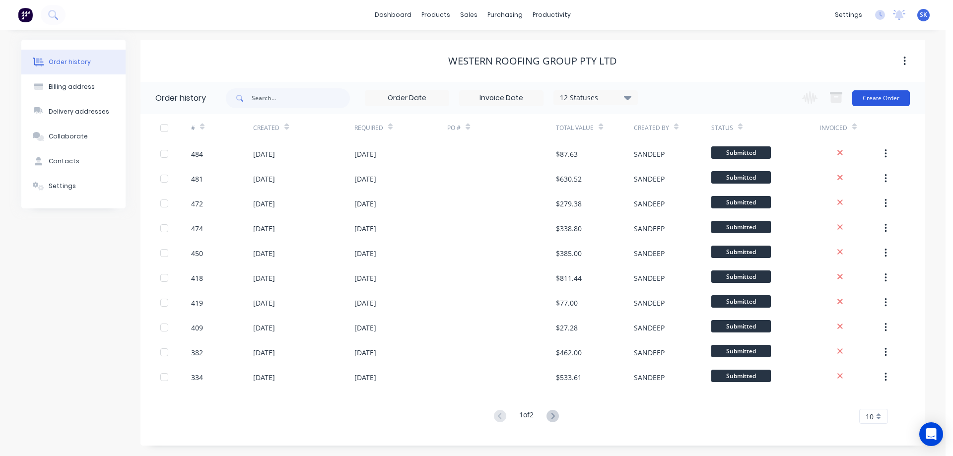
click at [885, 92] on button "Create Order" at bounding box center [881, 98] width 58 height 16
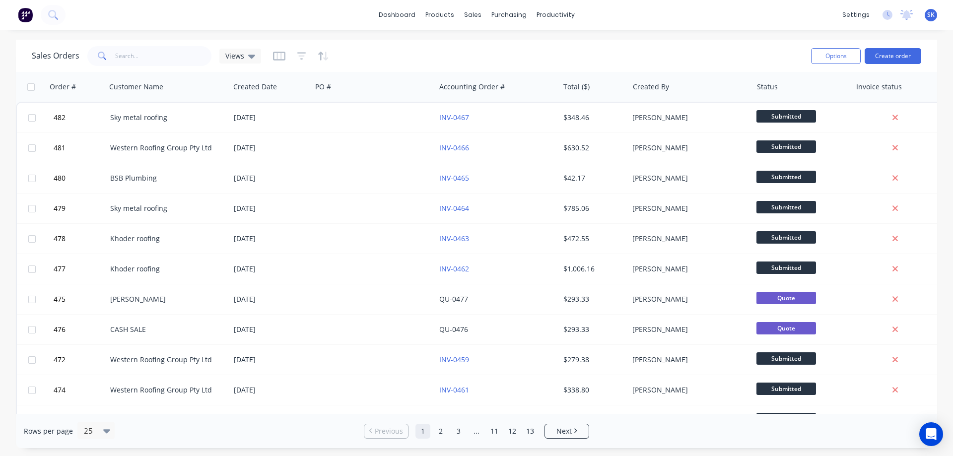
click at [25, 14] on img at bounding box center [25, 14] width 15 height 15
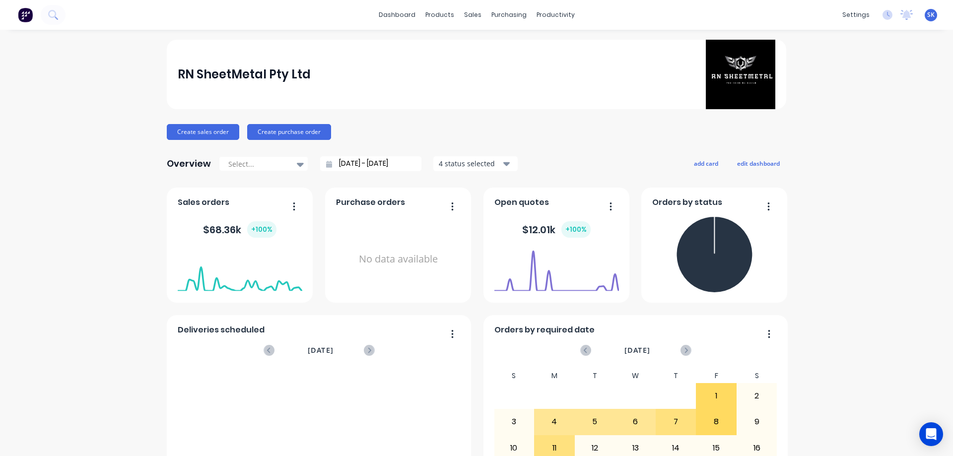
click at [26, 9] on img at bounding box center [25, 14] width 15 height 15
click at [367, 166] on input "[DATE] - [DATE]" at bounding box center [374, 163] width 85 height 15
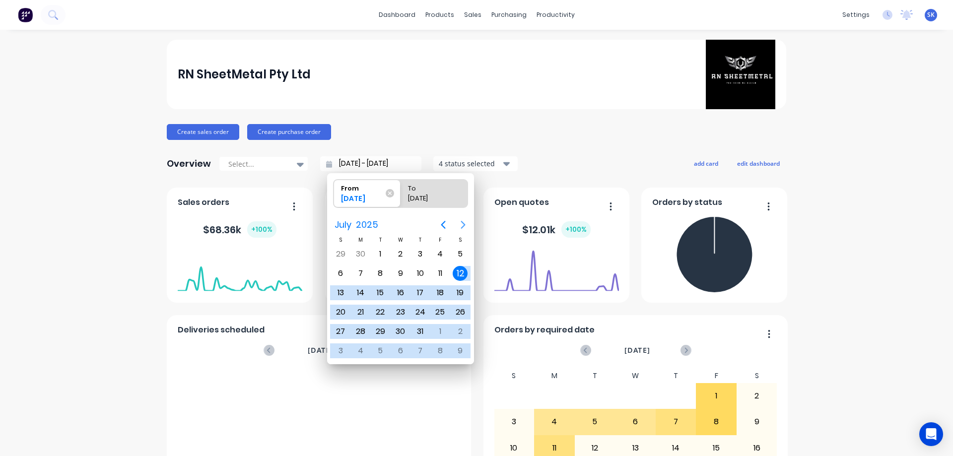
click at [460, 221] on icon "Next page" at bounding box center [463, 225] width 12 height 12
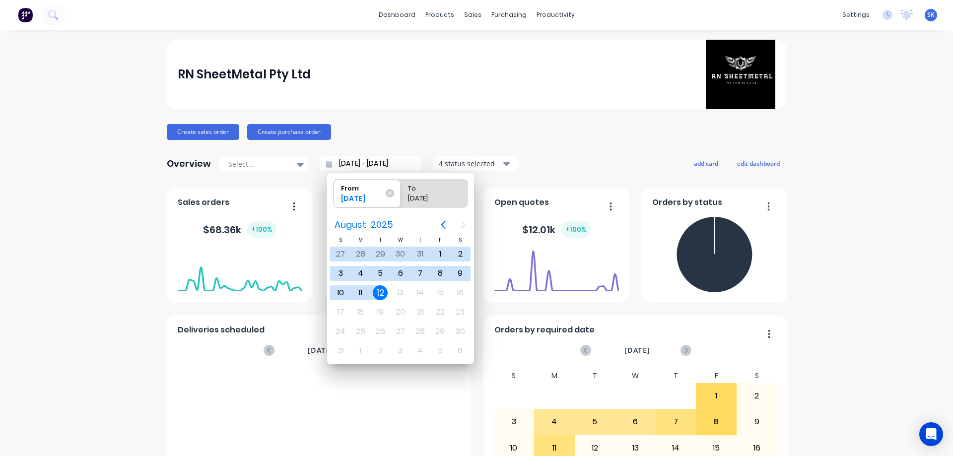
click at [379, 289] on div "12" at bounding box center [380, 292] width 15 height 15
type input "12/08/25 - 12/08/25"
radio input "false"
radio input "true"
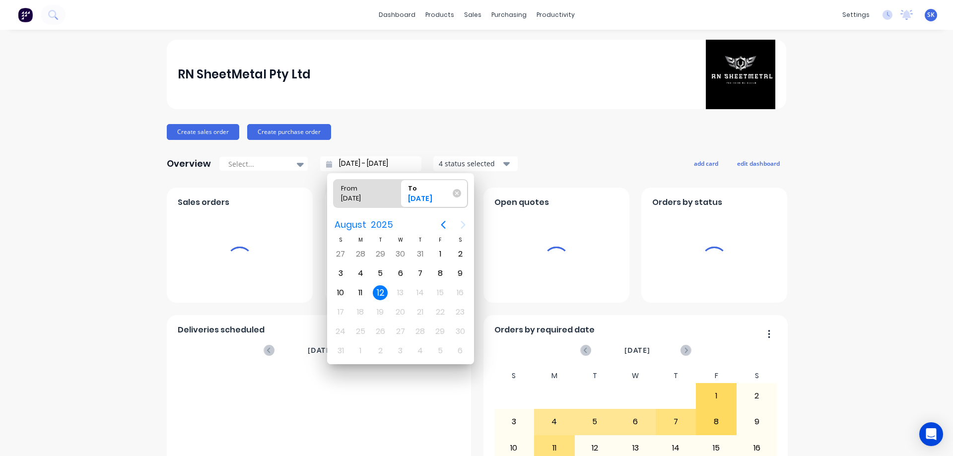
click at [379, 289] on div "12" at bounding box center [380, 292] width 15 height 15
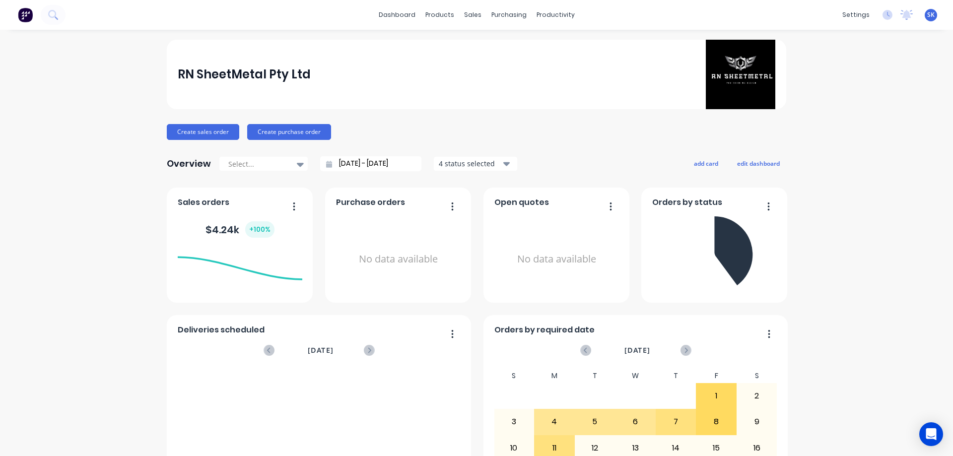
click at [459, 165] on div "4 status selected" at bounding box center [470, 163] width 63 height 10
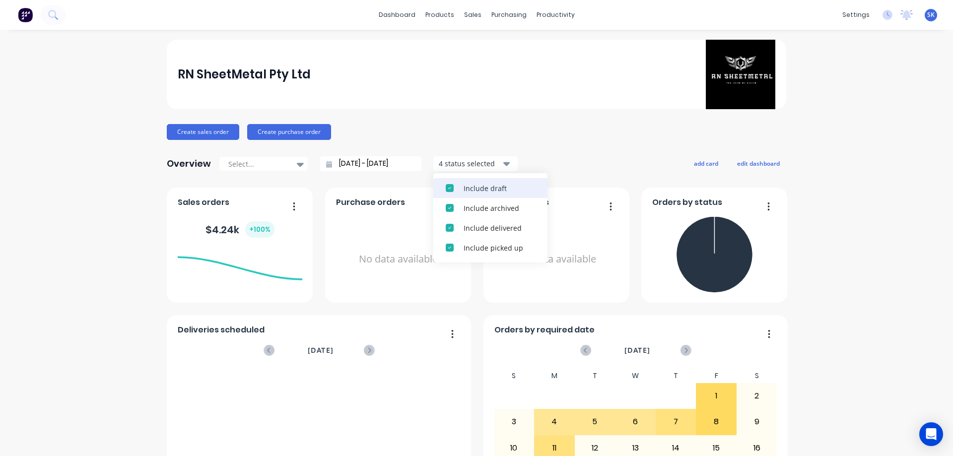
click at [463, 187] on div "Include draft" at bounding box center [498, 188] width 71 height 10
click at [463, 187] on div "Include archived" at bounding box center [498, 188] width 71 height 10
click at [597, 171] on div "Overview Select... 12/08/25 - 12/08/25 2 status selected Include delivered Incl…" at bounding box center [476, 164] width 619 height 20
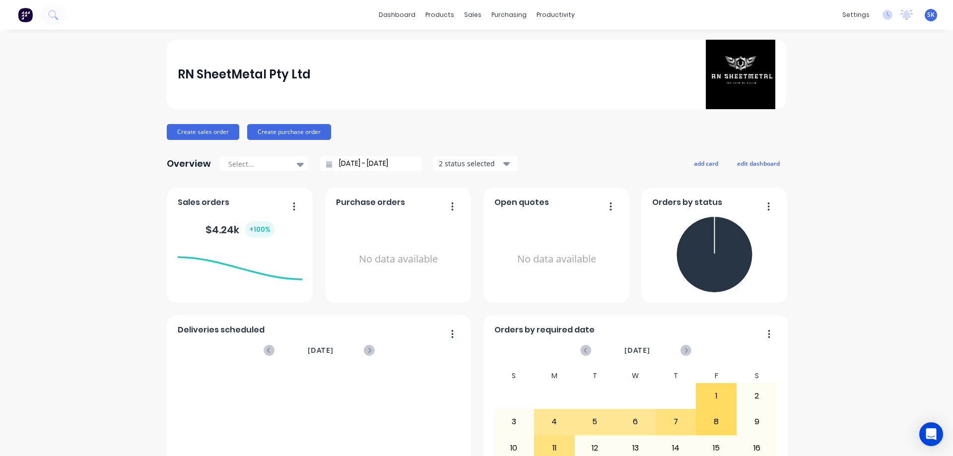
click at [379, 164] on input "12/08/25 - 12/08/25" at bounding box center [374, 163] width 85 height 15
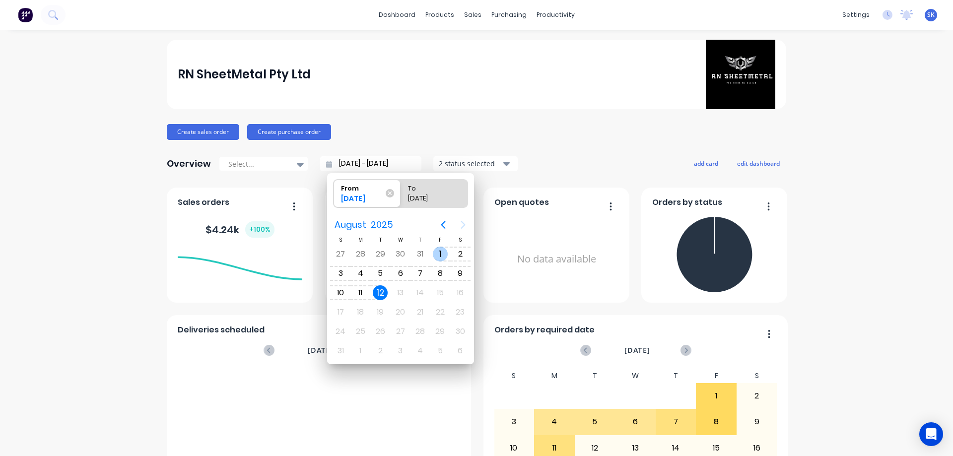
click at [436, 256] on div "1" at bounding box center [440, 254] width 15 height 15
type input "01/08/25 - 12/08/25"
radio input "false"
radio input "true"
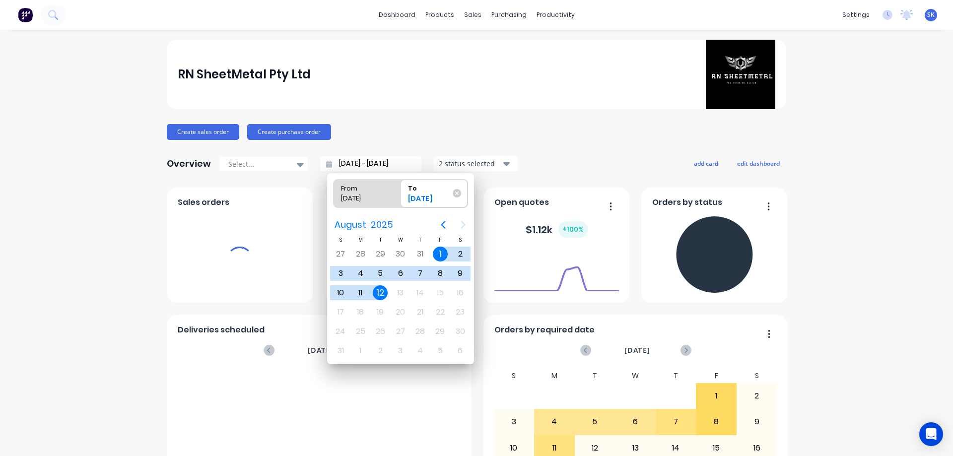
click at [542, 156] on div "Overview Select... 01/08/25 - 12/08/25 2 status selected add card edit dashboard" at bounding box center [476, 164] width 619 height 20
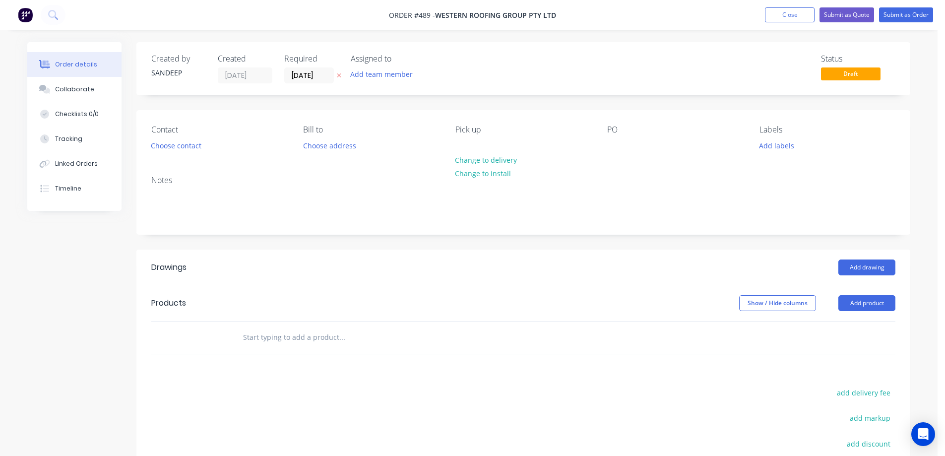
click at [285, 335] on input "text" at bounding box center [342, 337] width 198 height 20
type input "r"
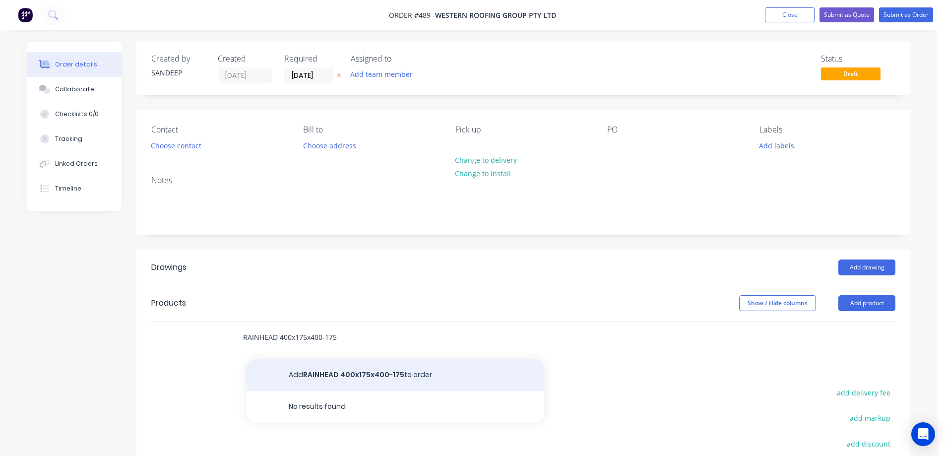
type input "RAINHEAD 400x175x400-175"
click at [338, 372] on button "Add RAINHEAD 400x175x400-175 to order" at bounding box center [396, 375] width 298 height 32
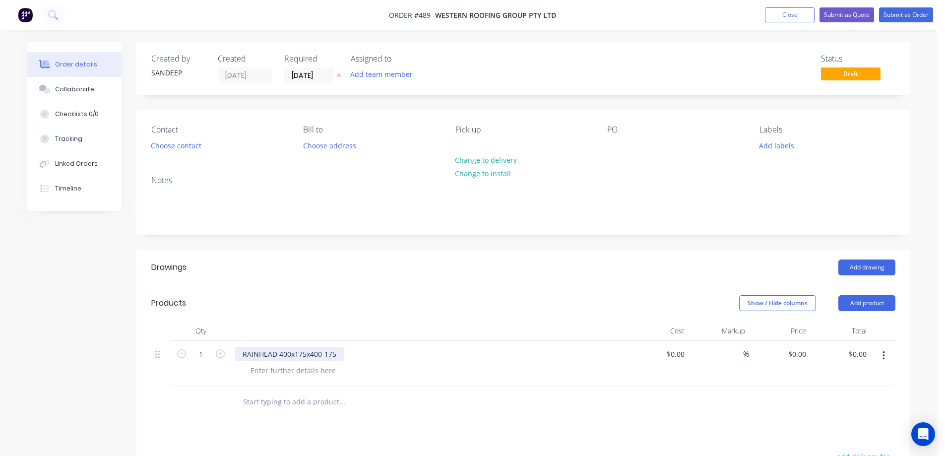
click at [339, 354] on div "RAINHEAD 400x175x400-175" at bounding box center [290, 354] width 110 height 14
click at [266, 368] on div at bounding box center [293, 370] width 101 height 14
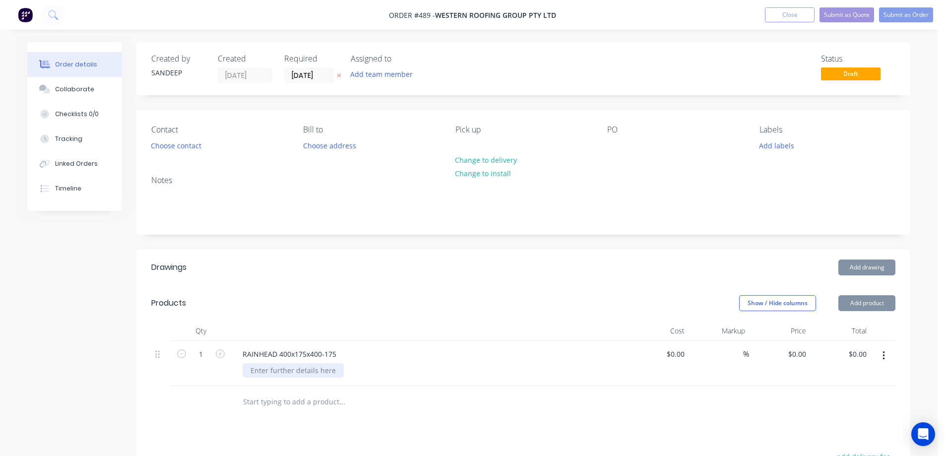
paste div
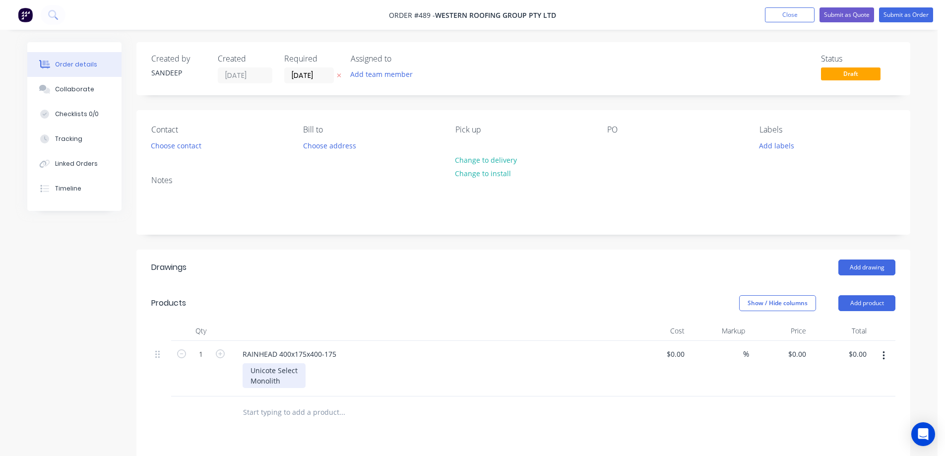
click at [254, 385] on div "Unicote Select Monolith" at bounding box center [274, 375] width 63 height 25
click at [223, 411] on div at bounding box center [201, 402] width 60 height 32
click at [215, 355] on button "button" at bounding box center [220, 353] width 13 height 10
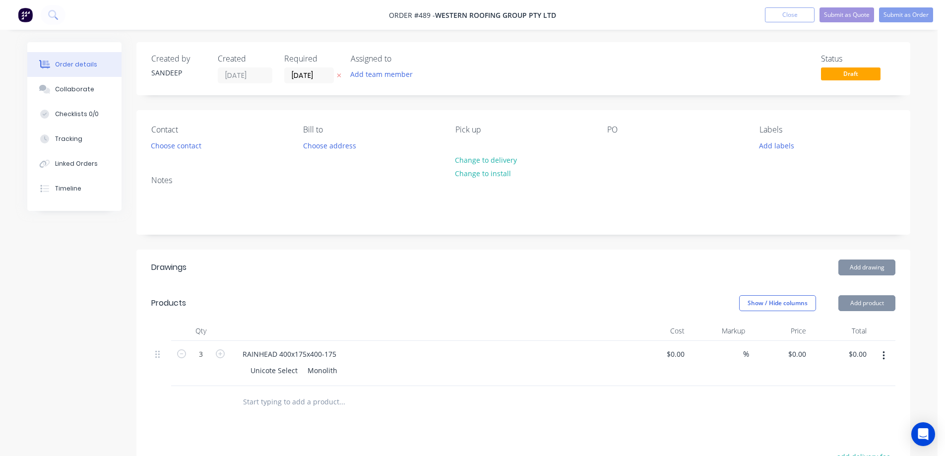
click at [215, 355] on button "button" at bounding box center [220, 353] width 13 height 10
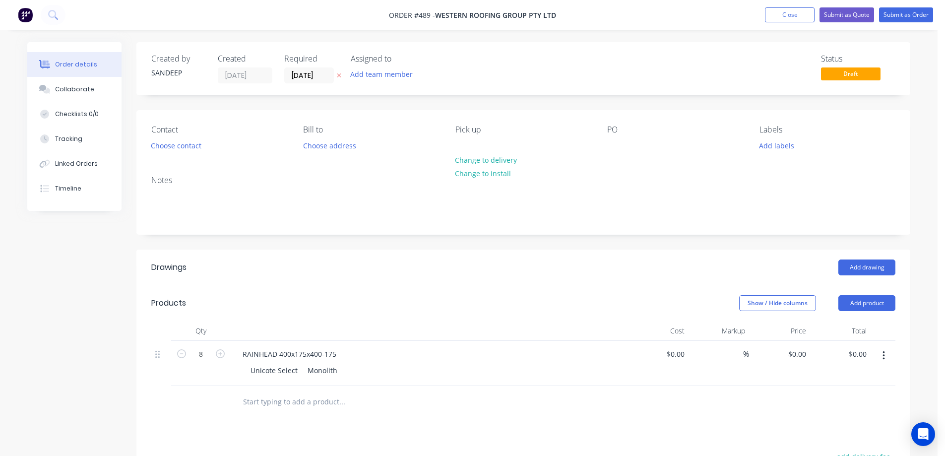
click at [215, 355] on button "button" at bounding box center [220, 353] width 13 height 10
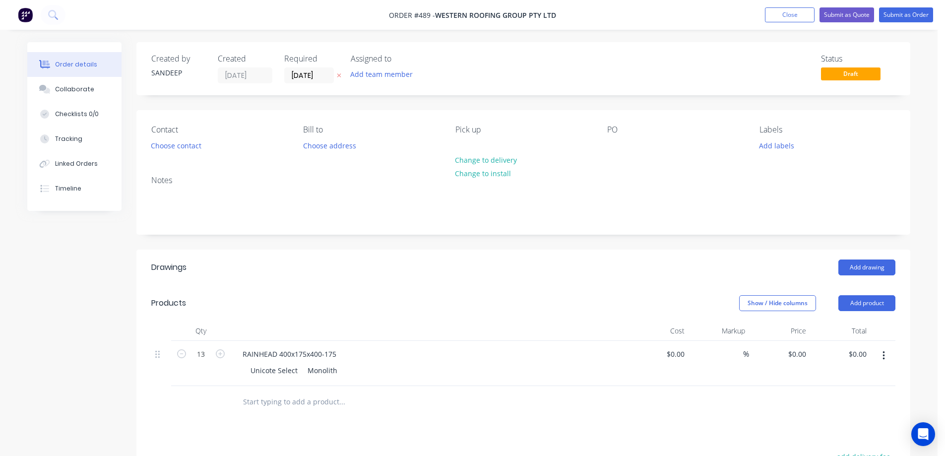
click at [215, 355] on button "button" at bounding box center [220, 353] width 13 height 10
type input "14"
click at [339, 352] on div "RAINHEAD 400x175x400-175" at bounding box center [290, 354] width 110 height 14
click at [407, 415] on div at bounding box center [409, 402] width 357 height 32
click at [796, 352] on div "0 $0.00" at bounding box center [797, 354] width 27 height 14
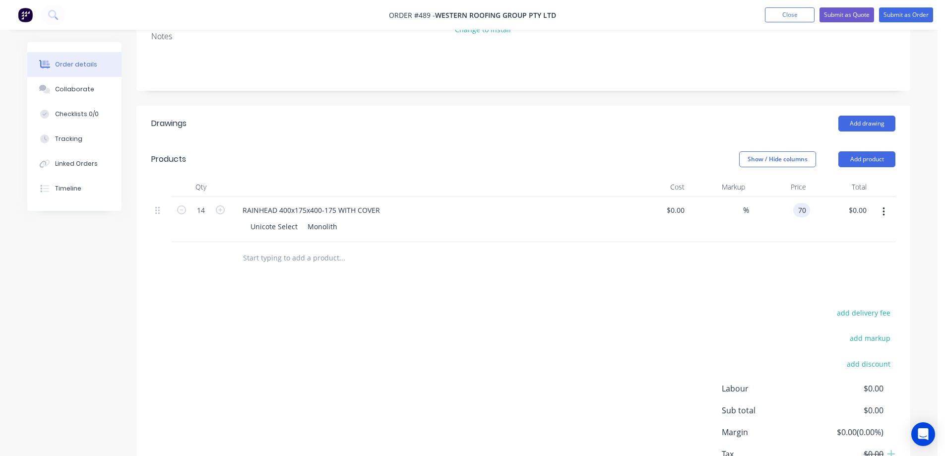
scroll to position [149, 0]
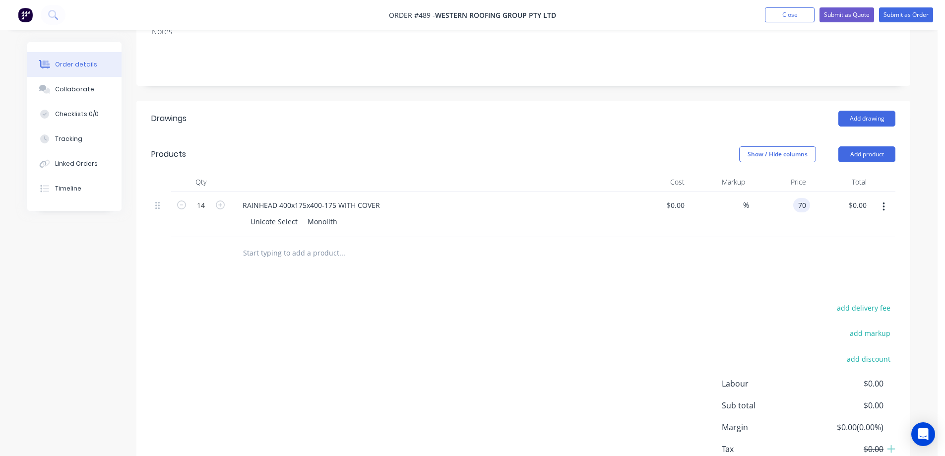
type input "$70.00"
type input "$980.00"
click at [517, 299] on div "Drawings Add drawing Products Show / Hide columns Add product Qty Cost Markup P…" at bounding box center [523, 304] width 774 height 407
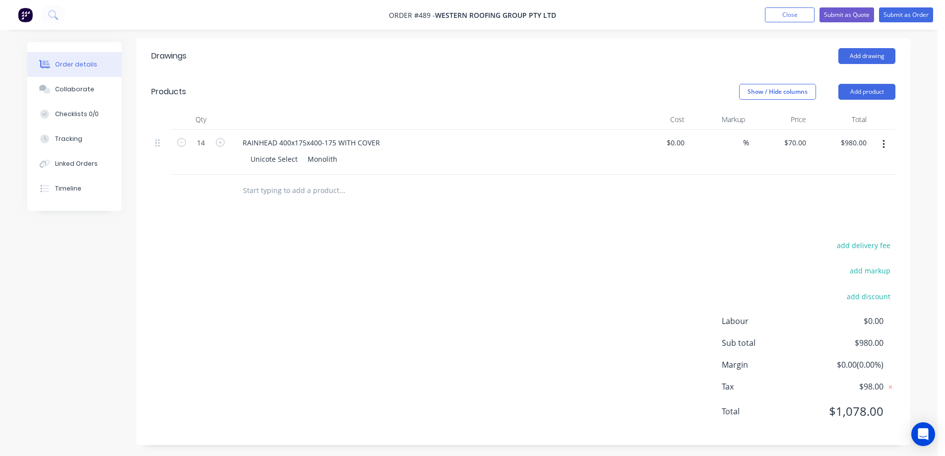
scroll to position [215, 0]
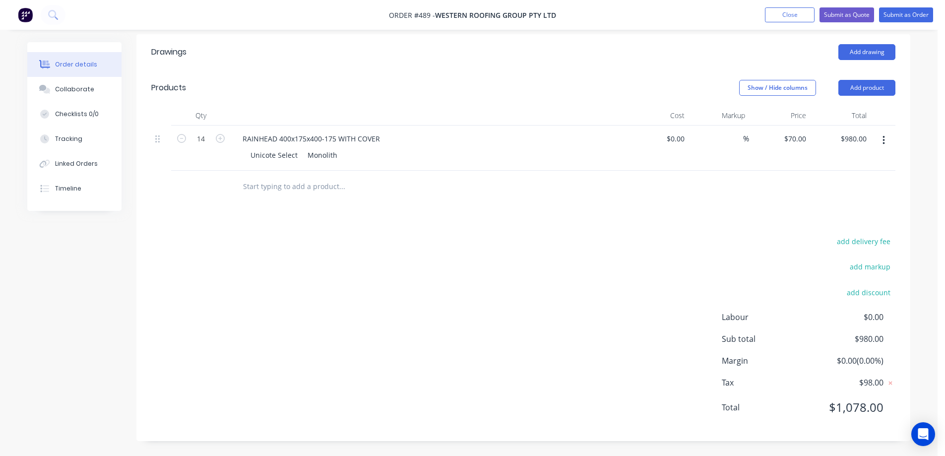
click at [880, 143] on button "button" at bounding box center [883, 140] width 23 height 18
click at [841, 182] on div "Duplicate" at bounding box center [848, 186] width 76 height 14
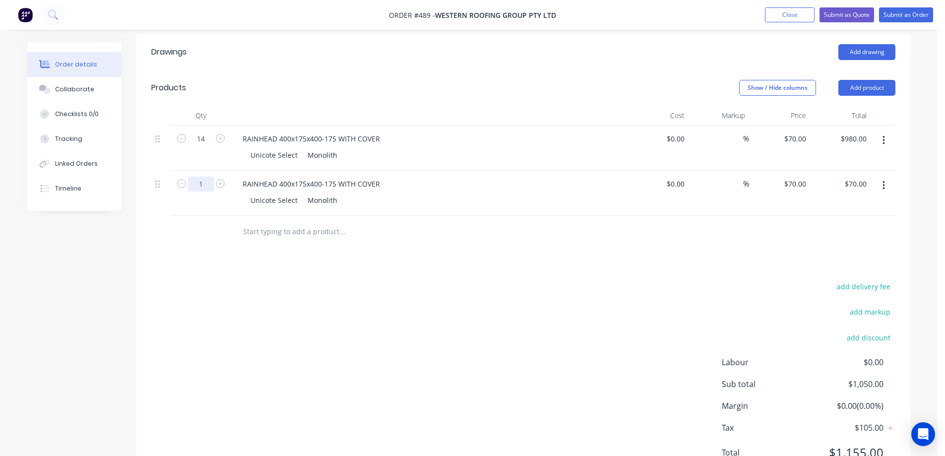
click at [211, 146] on input "1" at bounding box center [201, 138] width 26 height 15
type input "6"
type input "$420.00"
click at [260, 270] on div "Drawings Add drawing Products Show / Hide columns Add product Qty Cost Markup P…" at bounding box center [523, 260] width 774 height 452
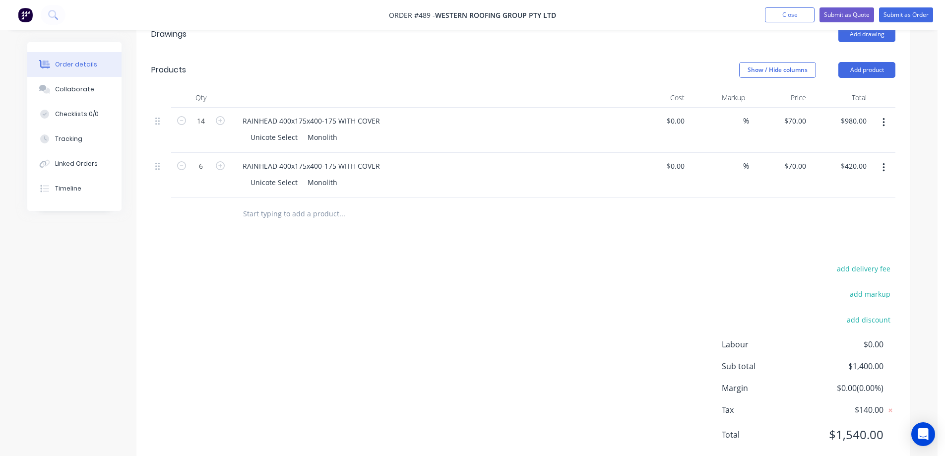
scroll to position [211, 0]
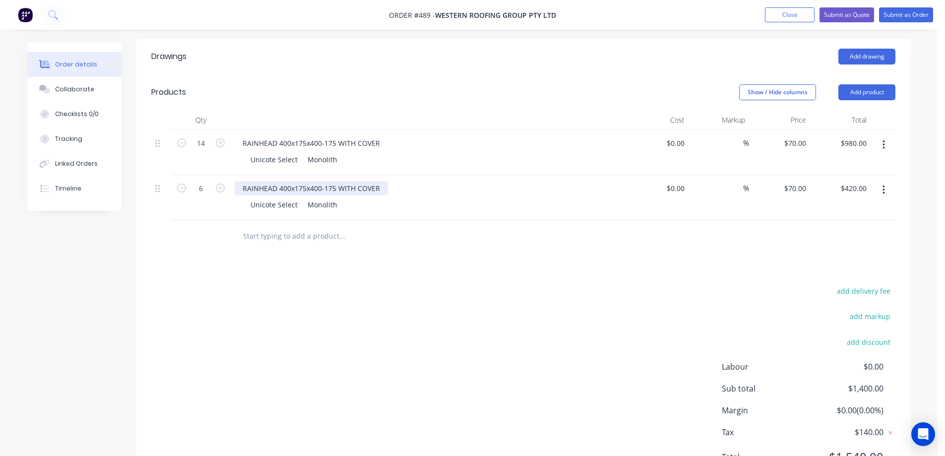
click at [334, 192] on div "RAINHEAD 400x175x400-175 WITH COVER" at bounding box center [311, 188] width 153 height 14
click at [338, 190] on div "RAINHEAD 400x175x400-175 WITH COVER" at bounding box center [311, 188] width 153 height 14
click at [373, 277] on div "Drawings Add drawing Products Show / Hide columns Add product Qty Cost Markup P…" at bounding box center [523, 265] width 774 height 452
click at [847, 13] on button "Submit as Quote" at bounding box center [847, 14] width 55 height 15
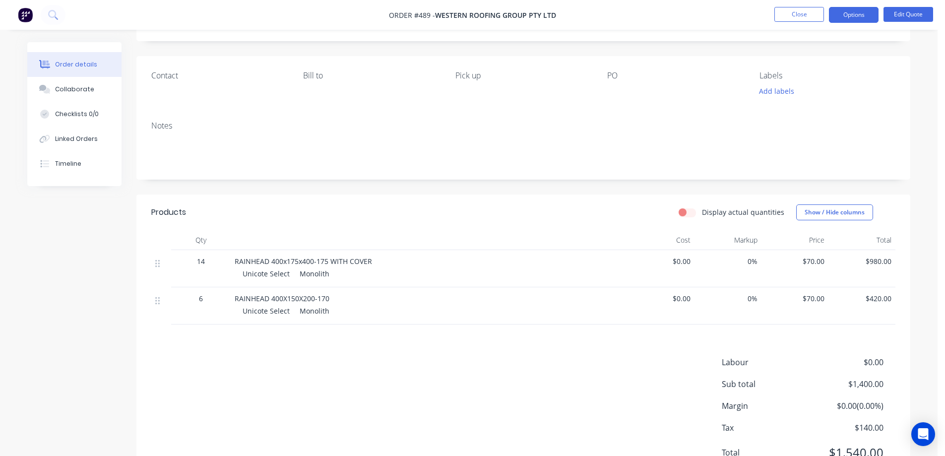
scroll to position [99, 0]
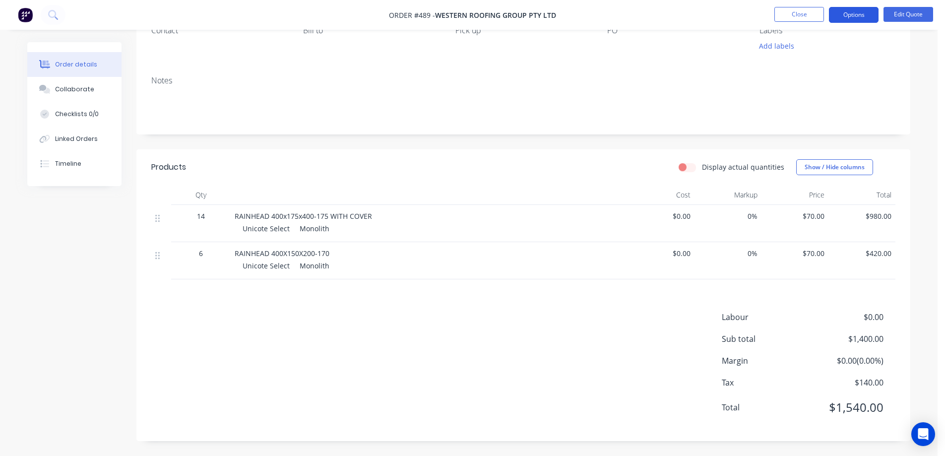
click at [866, 17] on button "Options" at bounding box center [854, 15] width 50 height 16
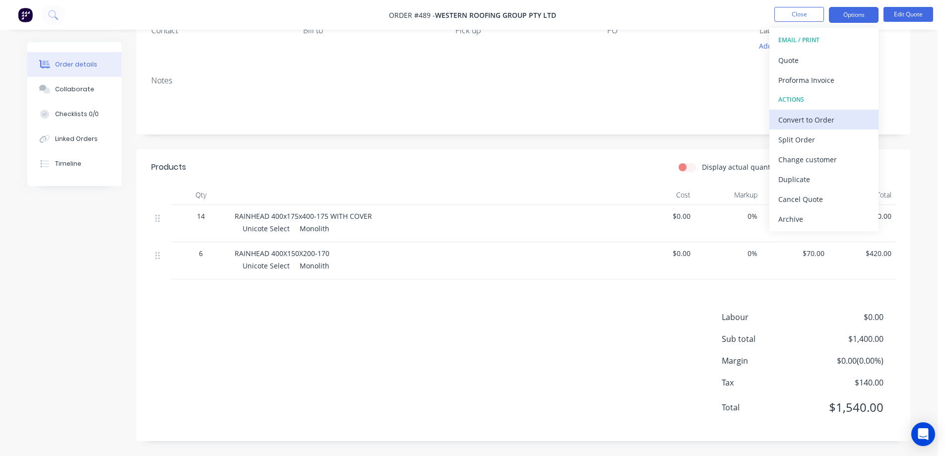
click at [815, 111] on button "Convert to Order" at bounding box center [824, 120] width 109 height 20
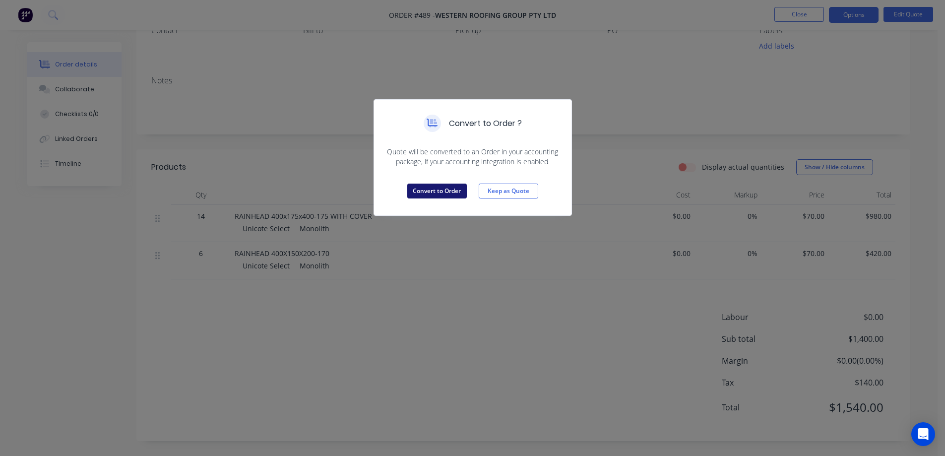
click at [440, 193] on button "Convert to Order" at bounding box center [437, 191] width 60 height 15
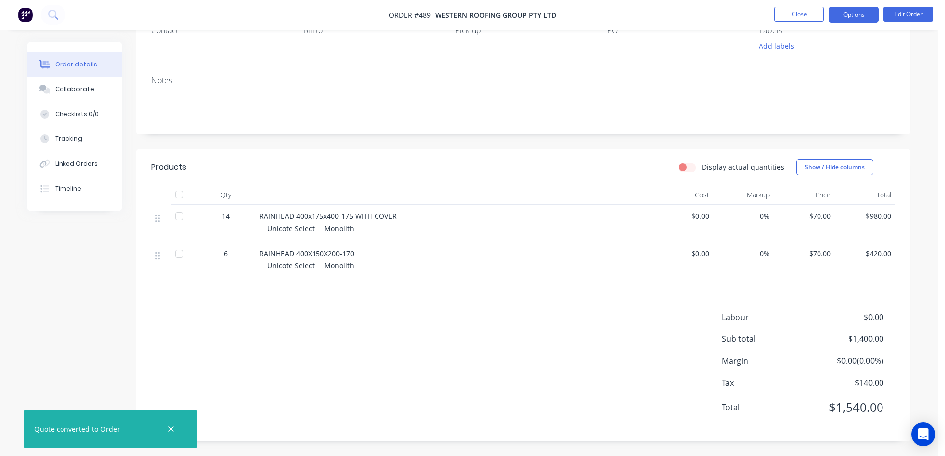
click at [855, 18] on button "Options" at bounding box center [854, 15] width 50 height 16
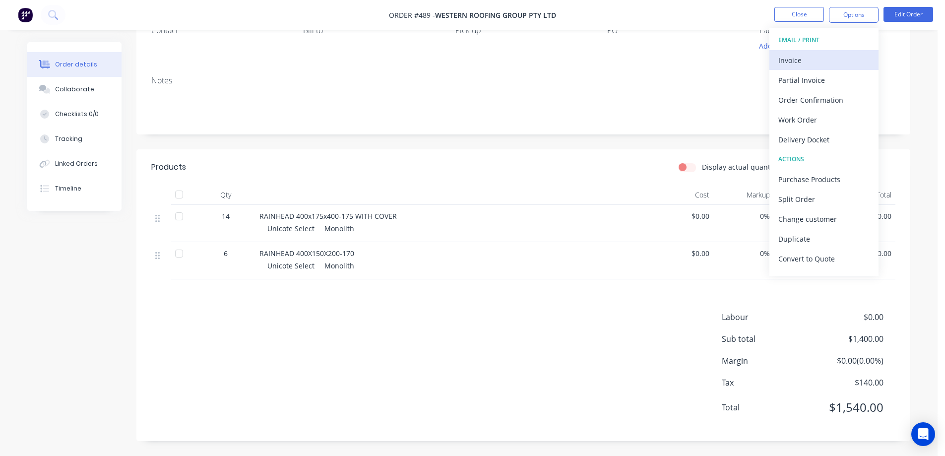
click at [805, 55] on div "Invoice" at bounding box center [824, 60] width 91 height 14
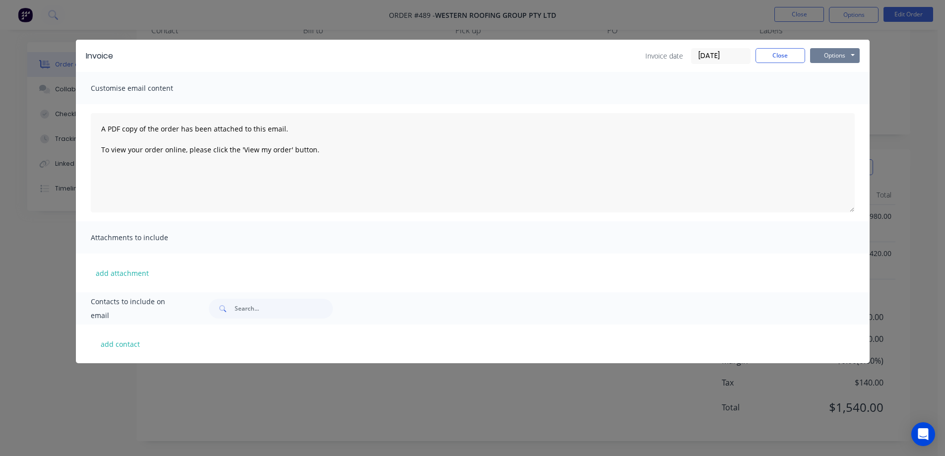
click at [819, 54] on button "Options" at bounding box center [835, 55] width 50 height 15
click at [821, 66] on button "Preview" at bounding box center [842, 73] width 64 height 16
click at [28, 14] on div "Invoice Invoice date [DATE] Close Options Preview Print Email Customise email c…" at bounding box center [472, 228] width 945 height 456
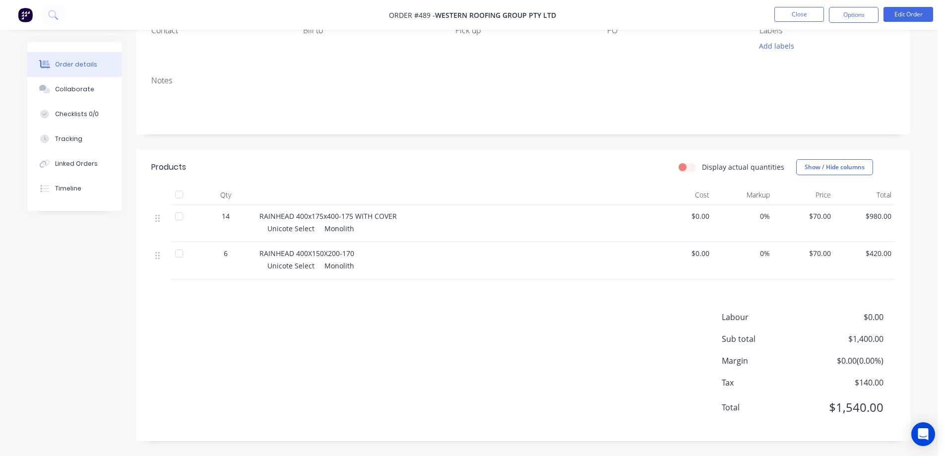
click at [28, 14] on img at bounding box center [25, 14] width 15 height 15
